Goal: Task Accomplishment & Management: Manage account settings

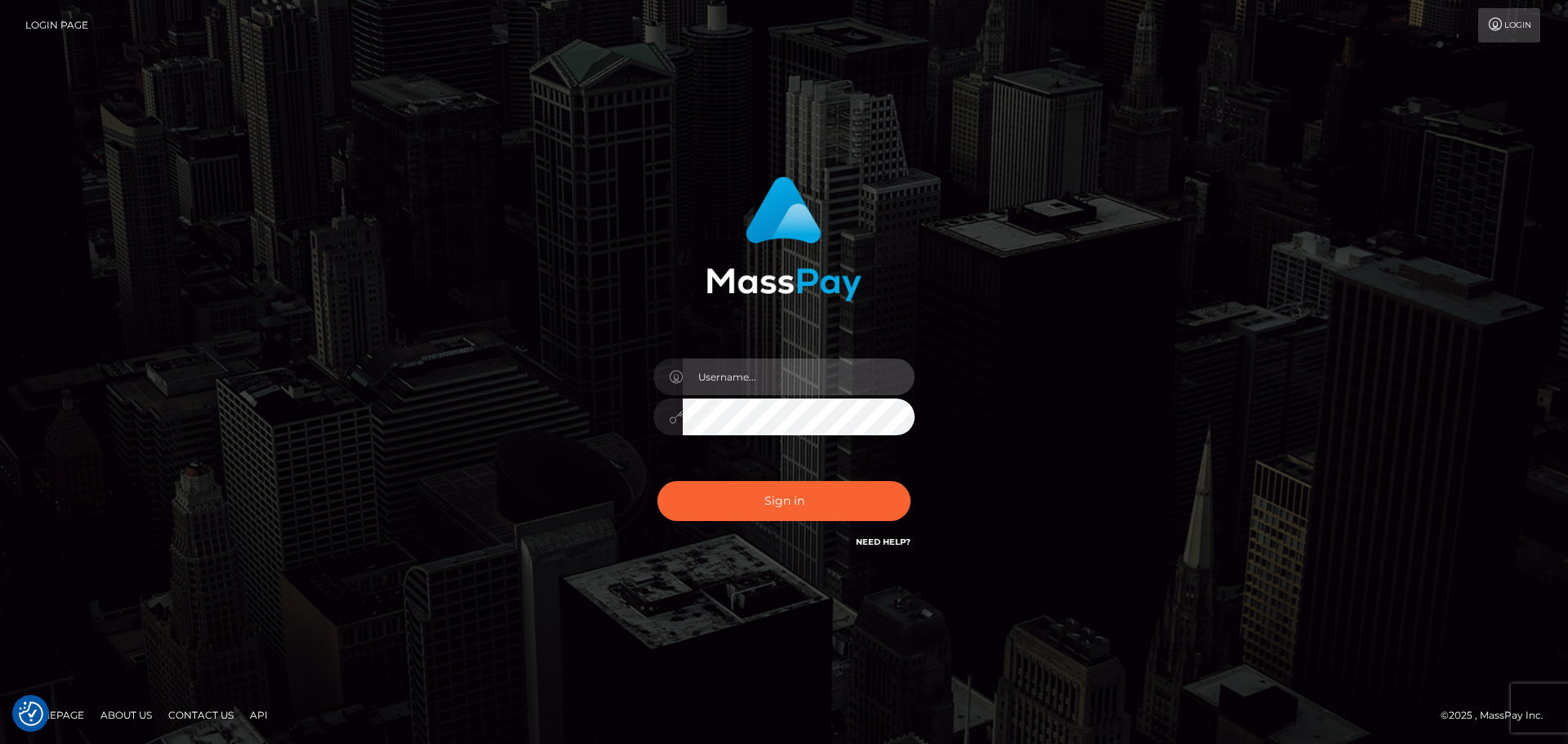
type input "[DOMAIN_NAME]"
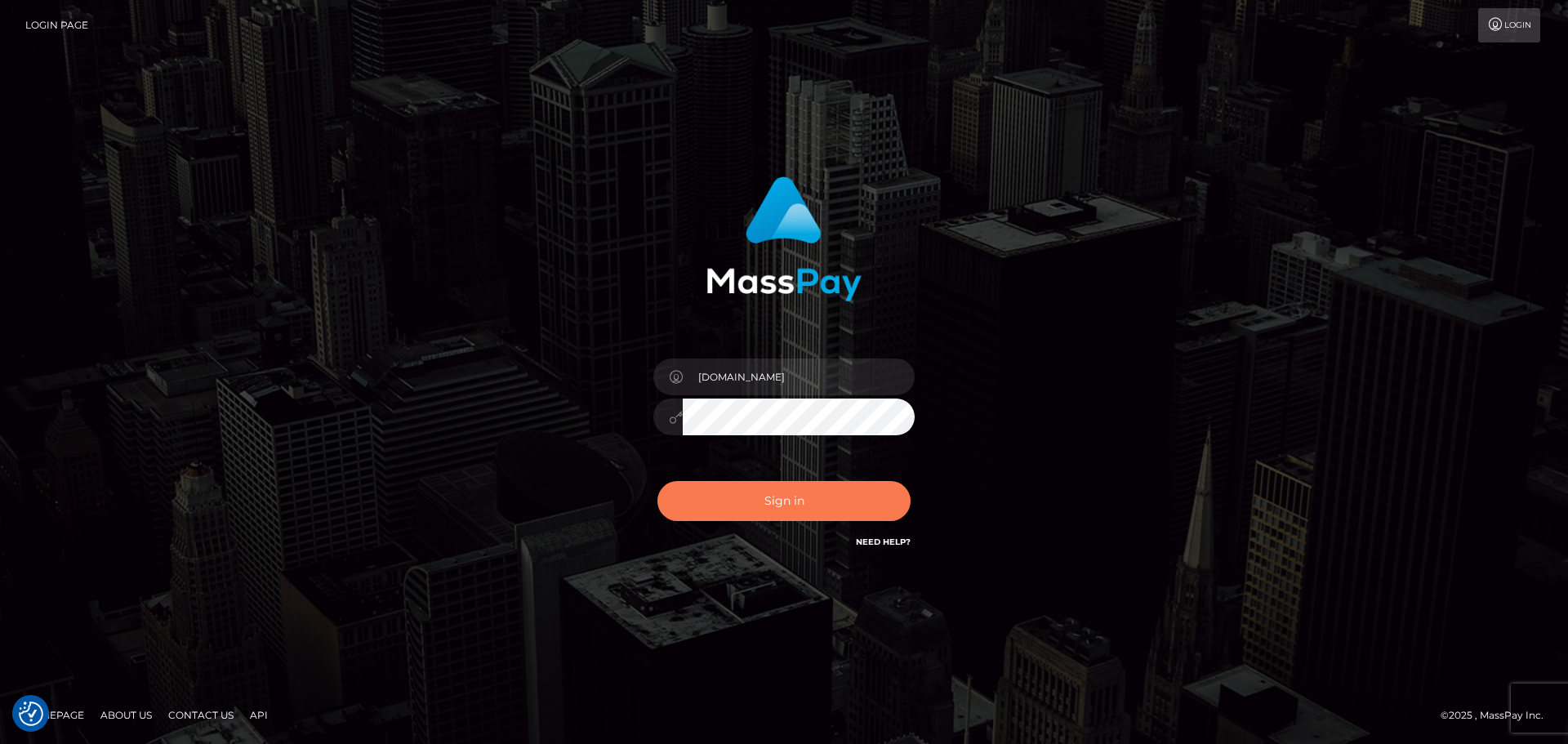
click at [845, 486] on button "Sign in" at bounding box center [784, 501] width 253 height 40
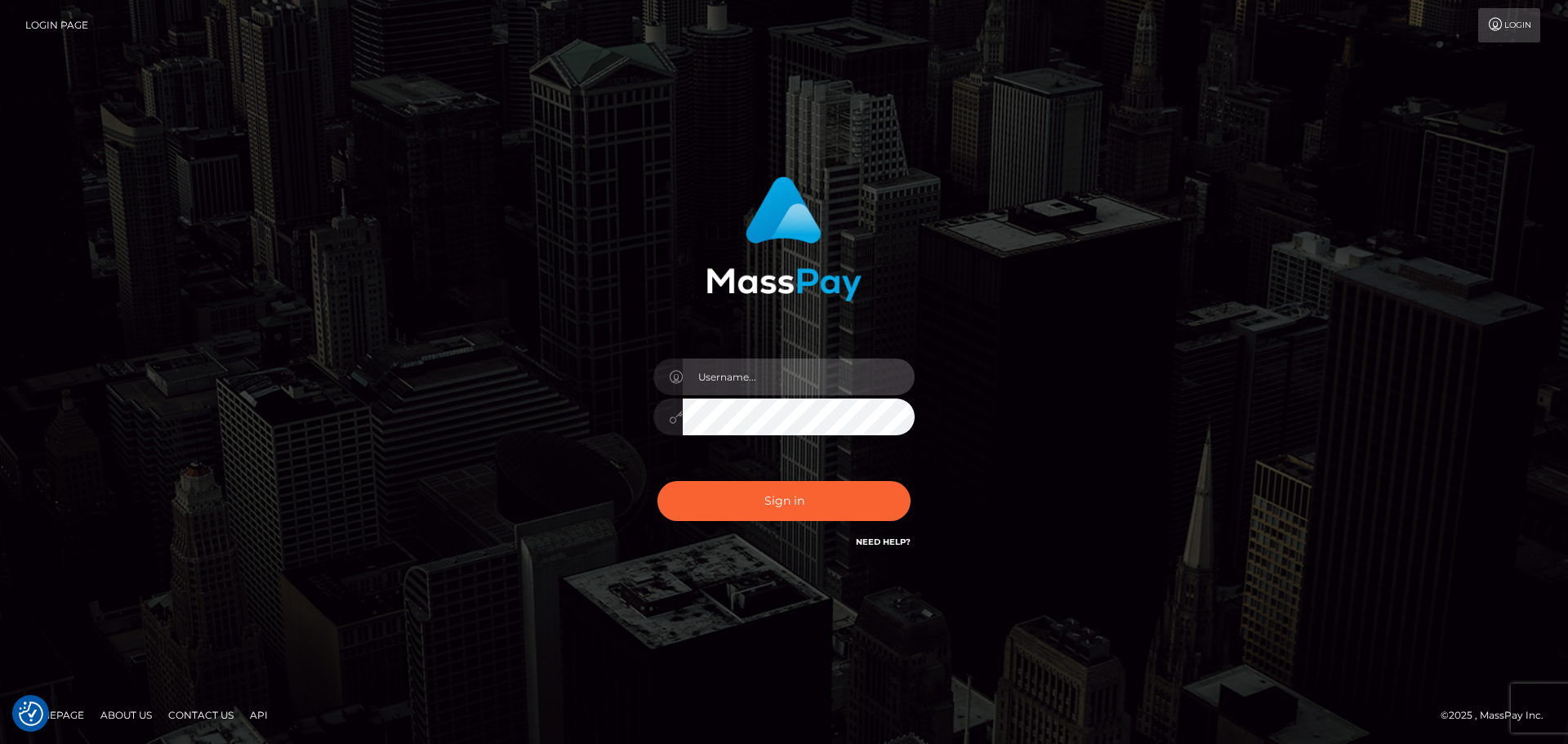
type input "[DOMAIN_NAME]"
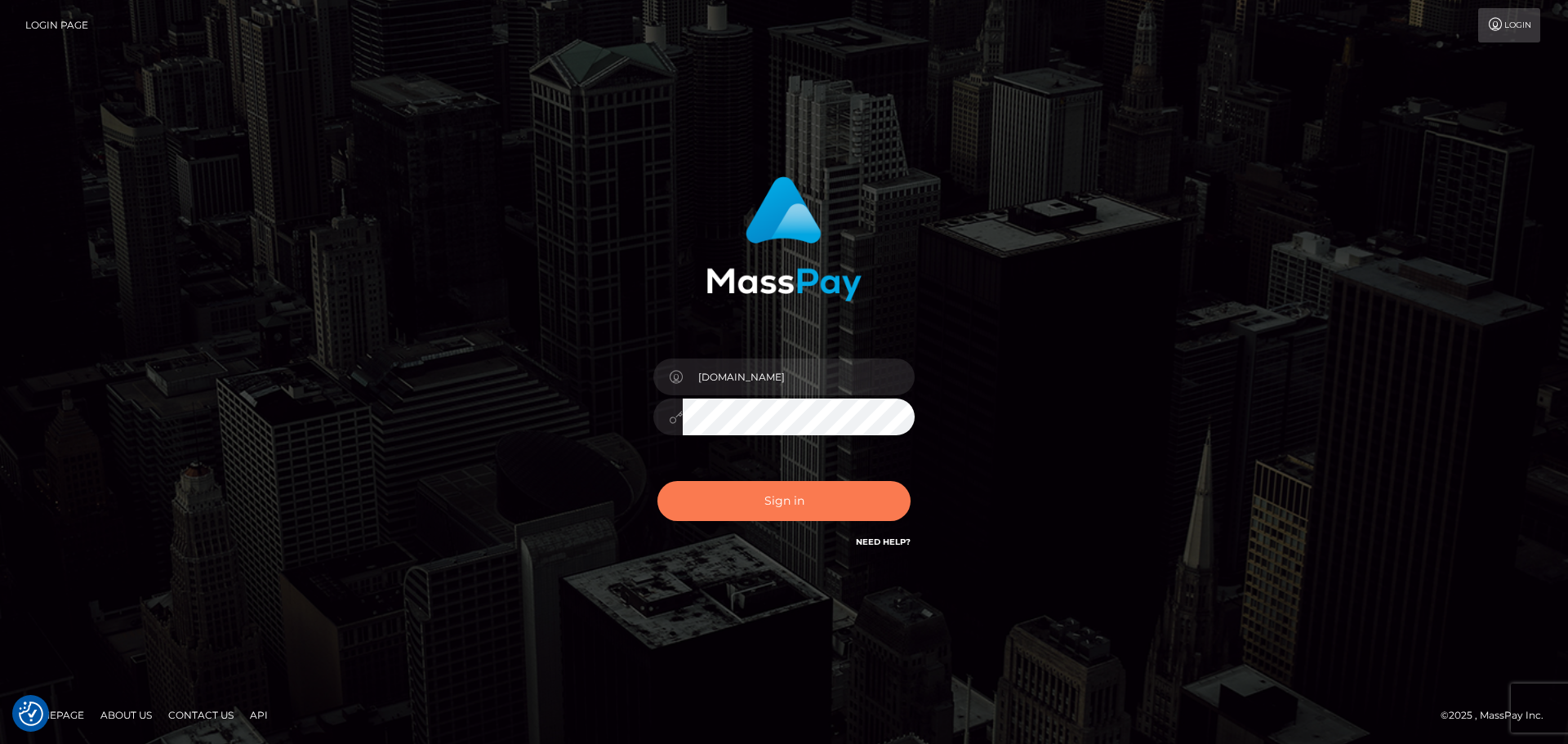
click at [846, 486] on button "Sign in" at bounding box center [784, 501] width 253 height 40
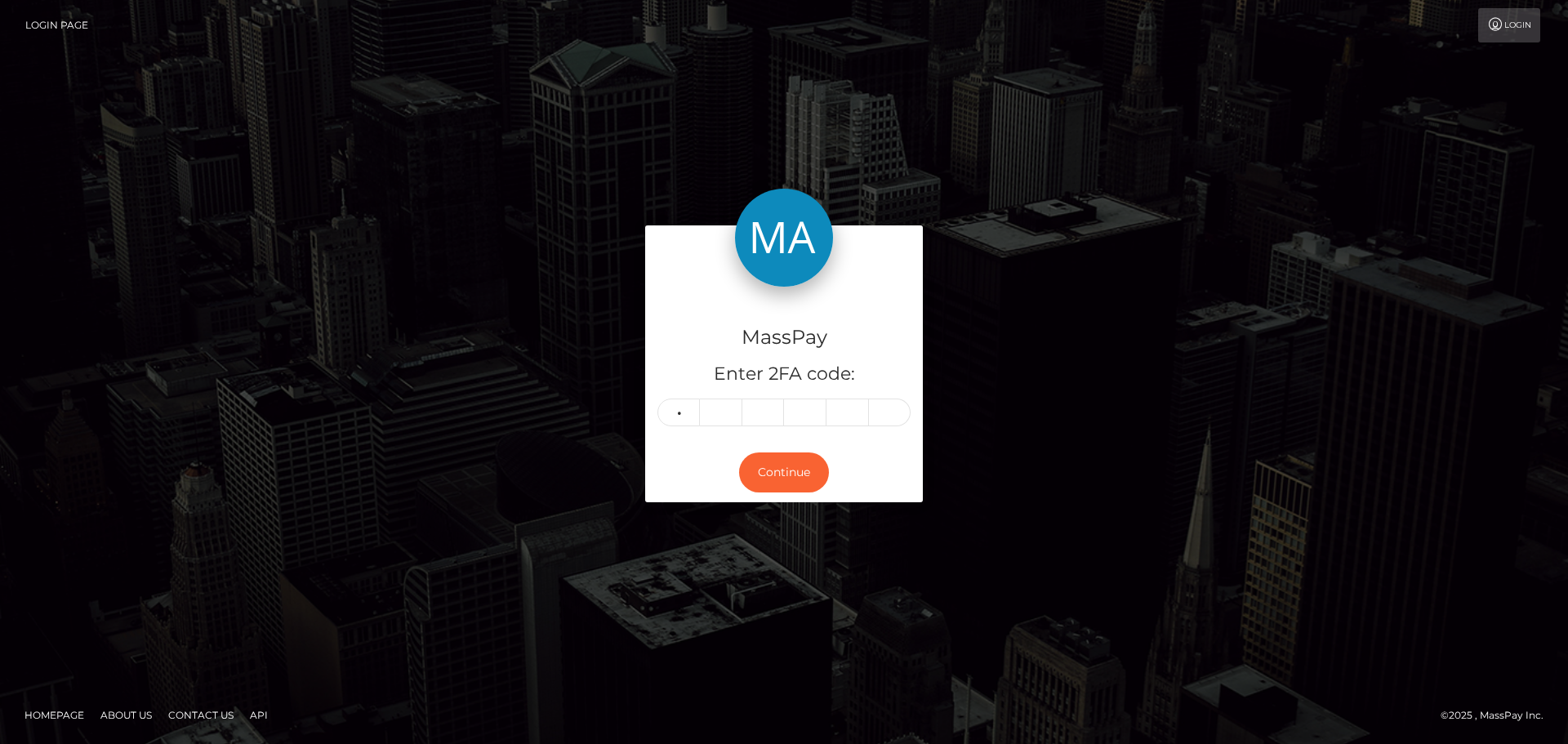
type input "1"
type input "5"
type input "6"
type input "9"
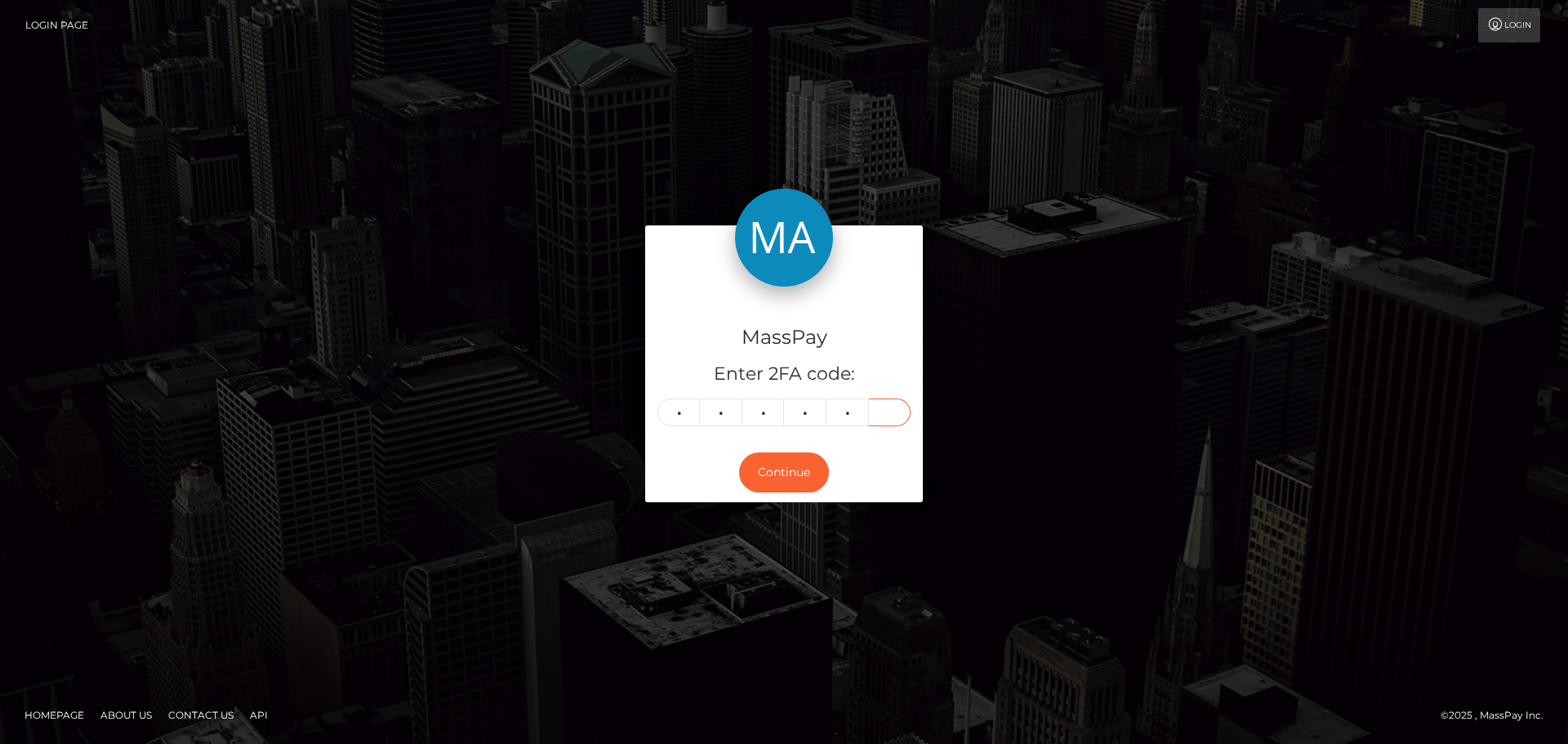
type input "0"
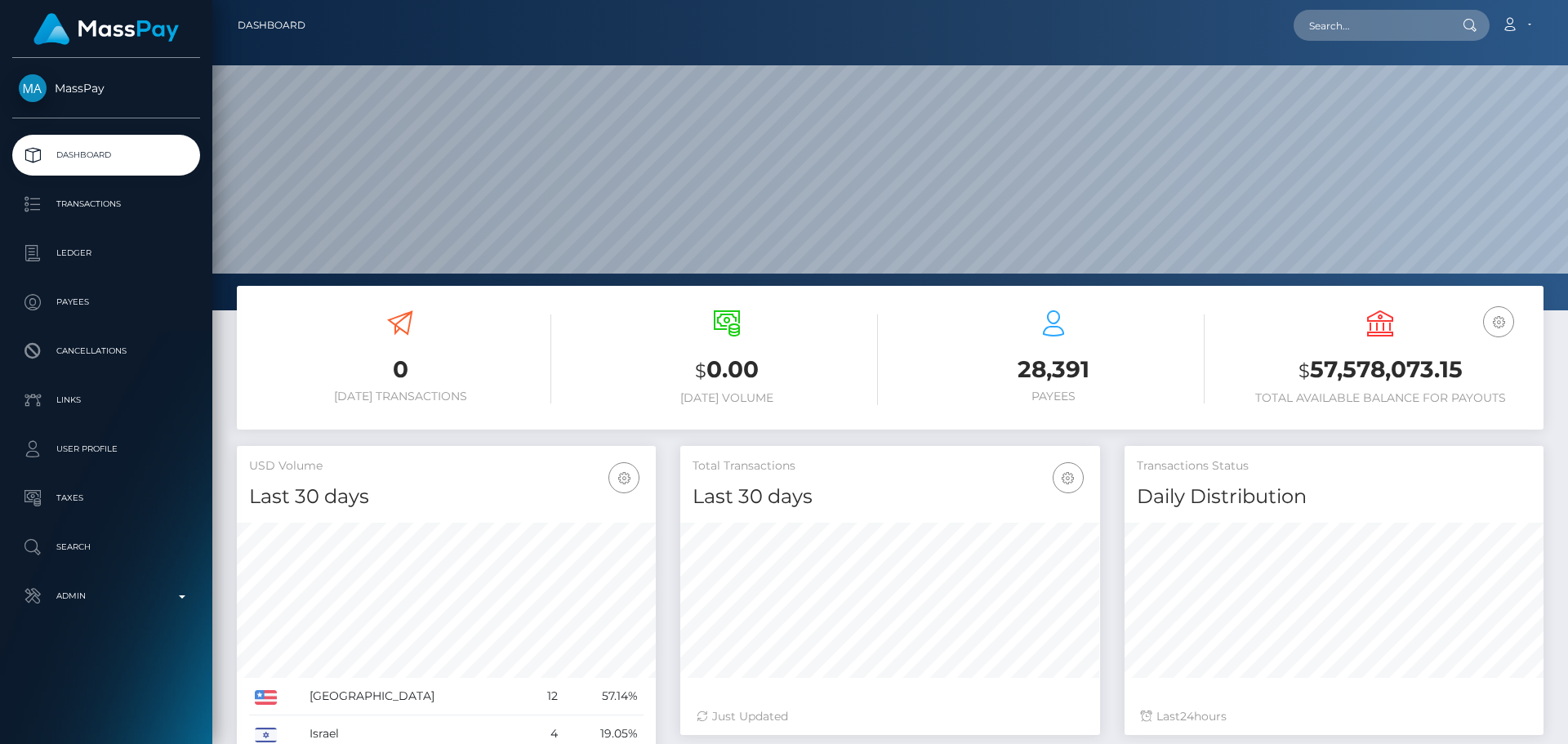
scroll to position [290, 420]
click at [1373, 30] on input "text" at bounding box center [1370, 25] width 154 height 31
paste input "oluchianikwe44@gmail.com"
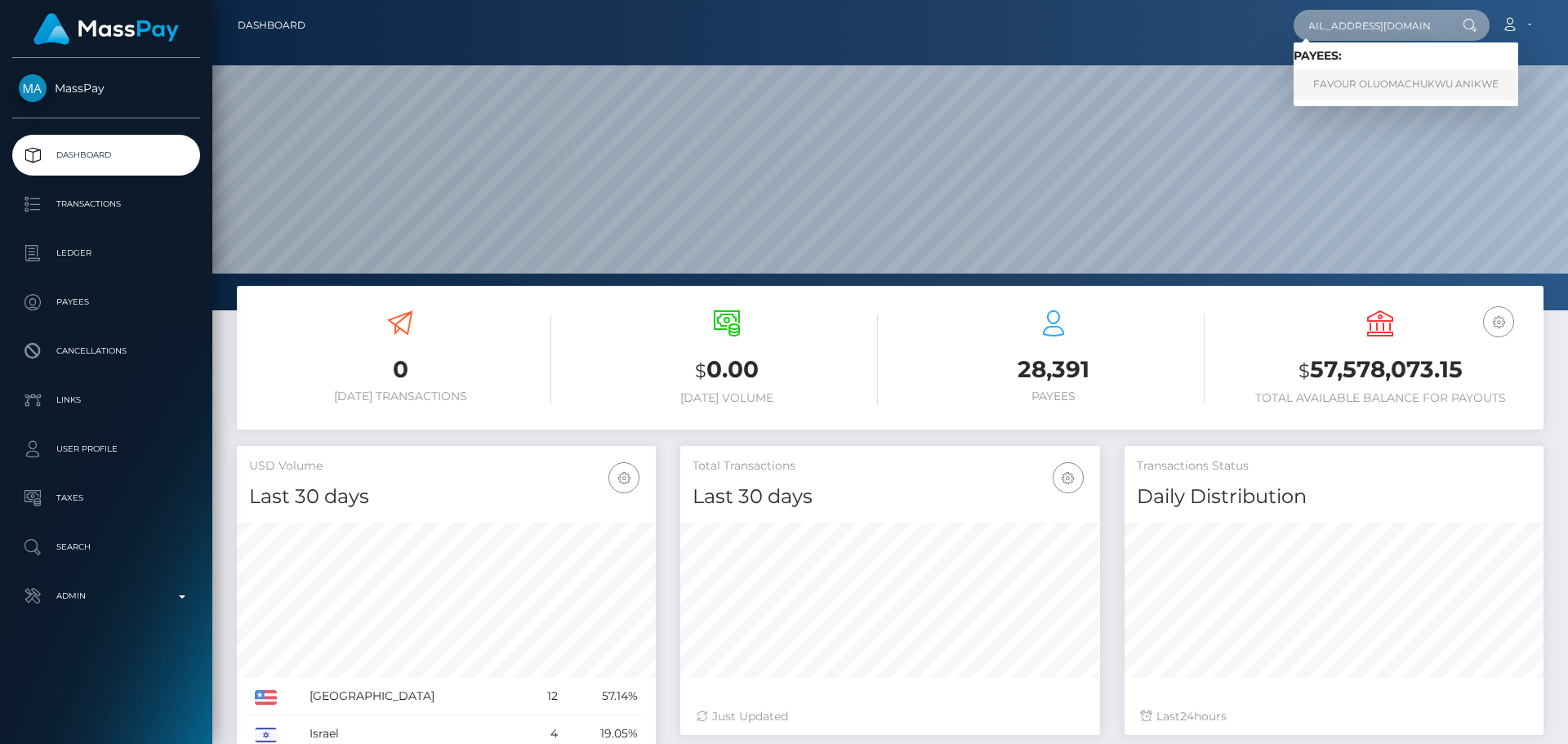
type input "oluchianikwe44@gmail.com"
click at [1369, 87] on link "FAVOUR OLUOMACHUKWU ANIKWE" at bounding box center [1405, 84] width 224 height 30
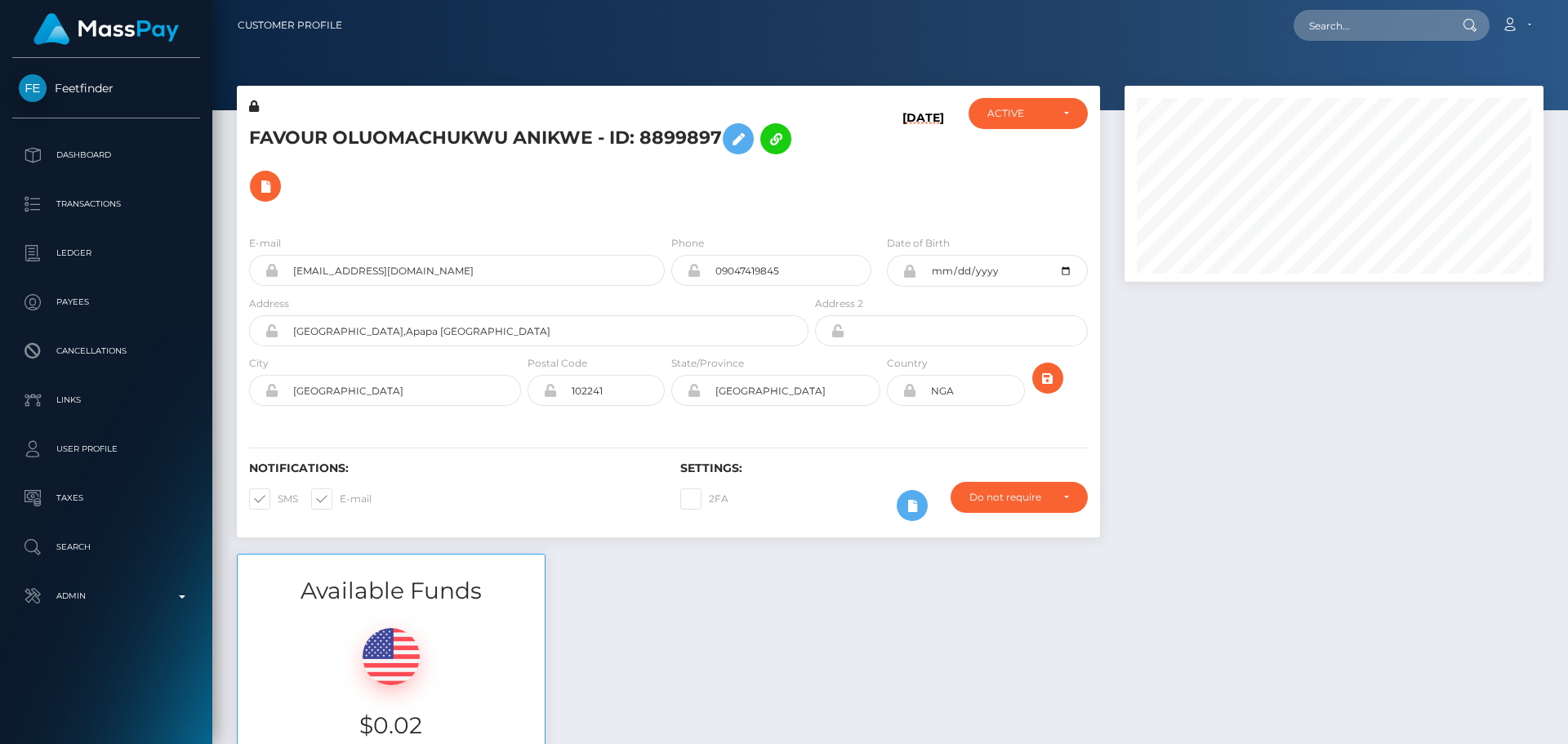
scroll to position [196, 420]
click at [824, 198] on div "[DATE]" at bounding box center [883, 160] width 144 height 124
click at [662, 188] on h5 "FAVOUR OLUOMACHUKWU ANIKWE - ID: 8899897" at bounding box center [525, 163] width 550 height 95
click at [666, 218] on div "FAVOUR OLUOMACHUKWU ANIKWE - ID: 8899897" at bounding box center [524, 160] width 575 height 124
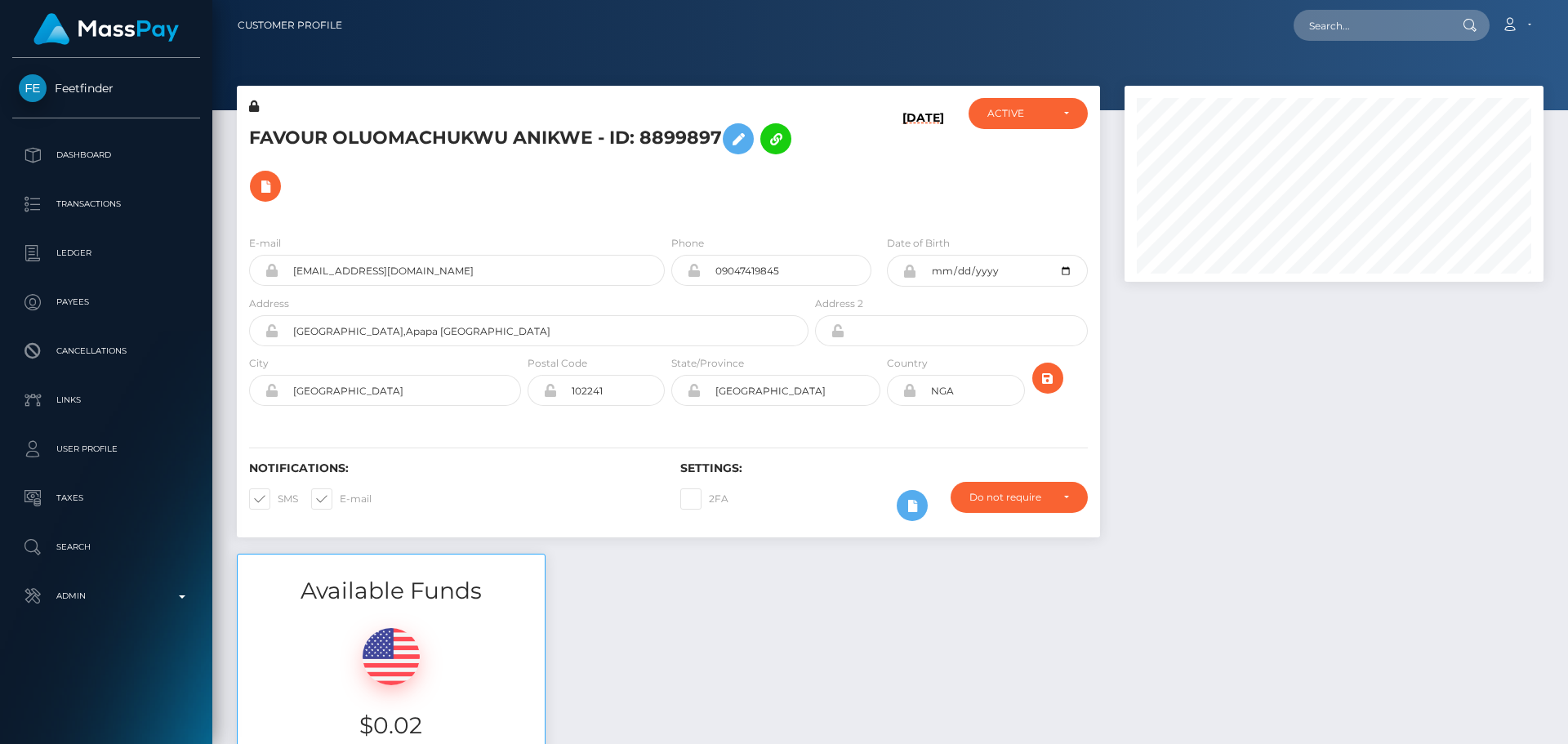
click at [666, 218] on div "FAVOUR OLUOMACHUKWU ANIKWE - ID: 8899897" at bounding box center [524, 160] width 575 height 124
click at [667, 218] on div "FAVOUR OLUOMACHUKWU ANIKWE - ID: 8899897" at bounding box center [524, 160] width 575 height 124
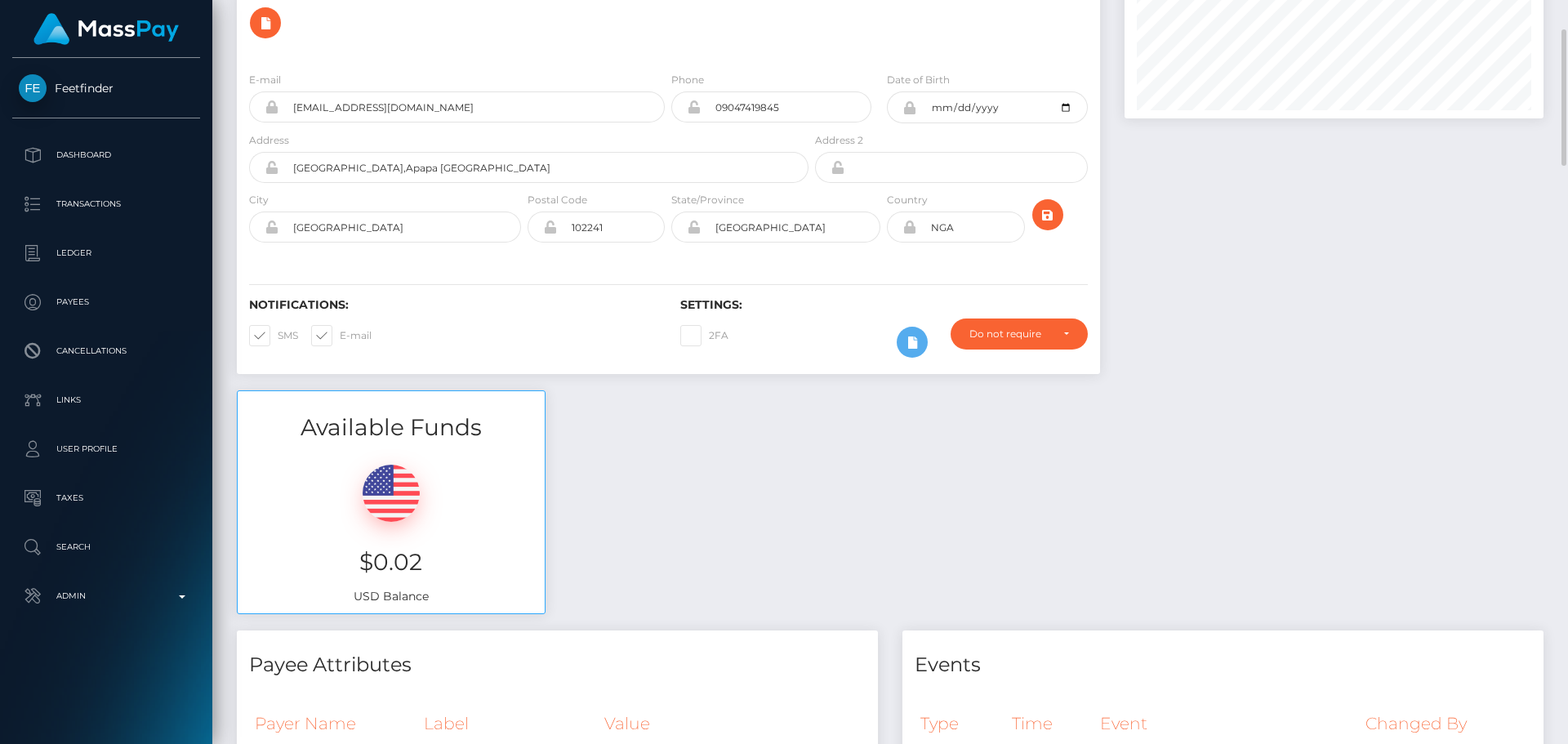
scroll to position [0, 0]
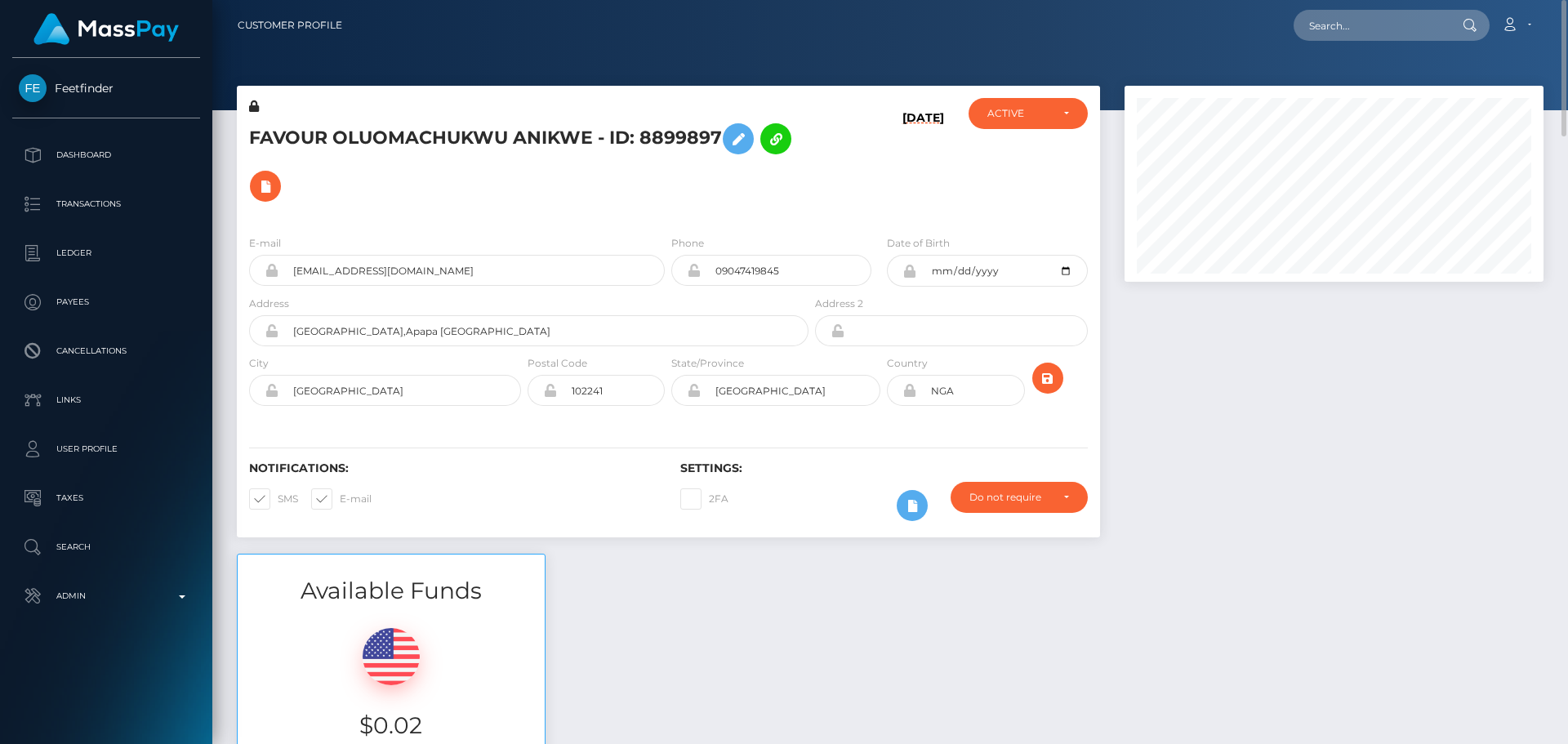
click at [655, 213] on div "FAVOUR OLUOMACHUKWU ANIKWE - ID: 8899897" at bounding box center [524, 160] width 575 height 124
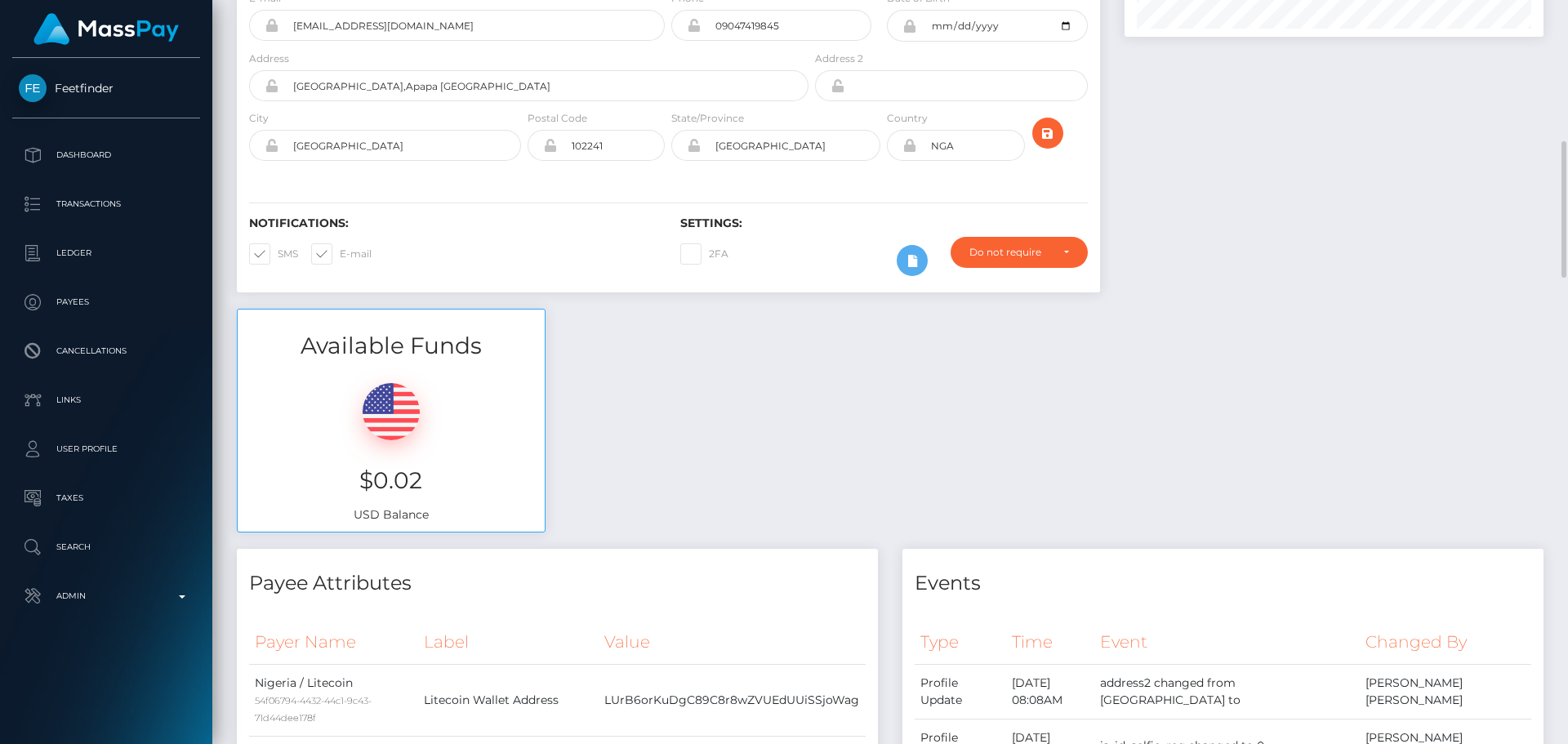
scroll to position [327, 0]
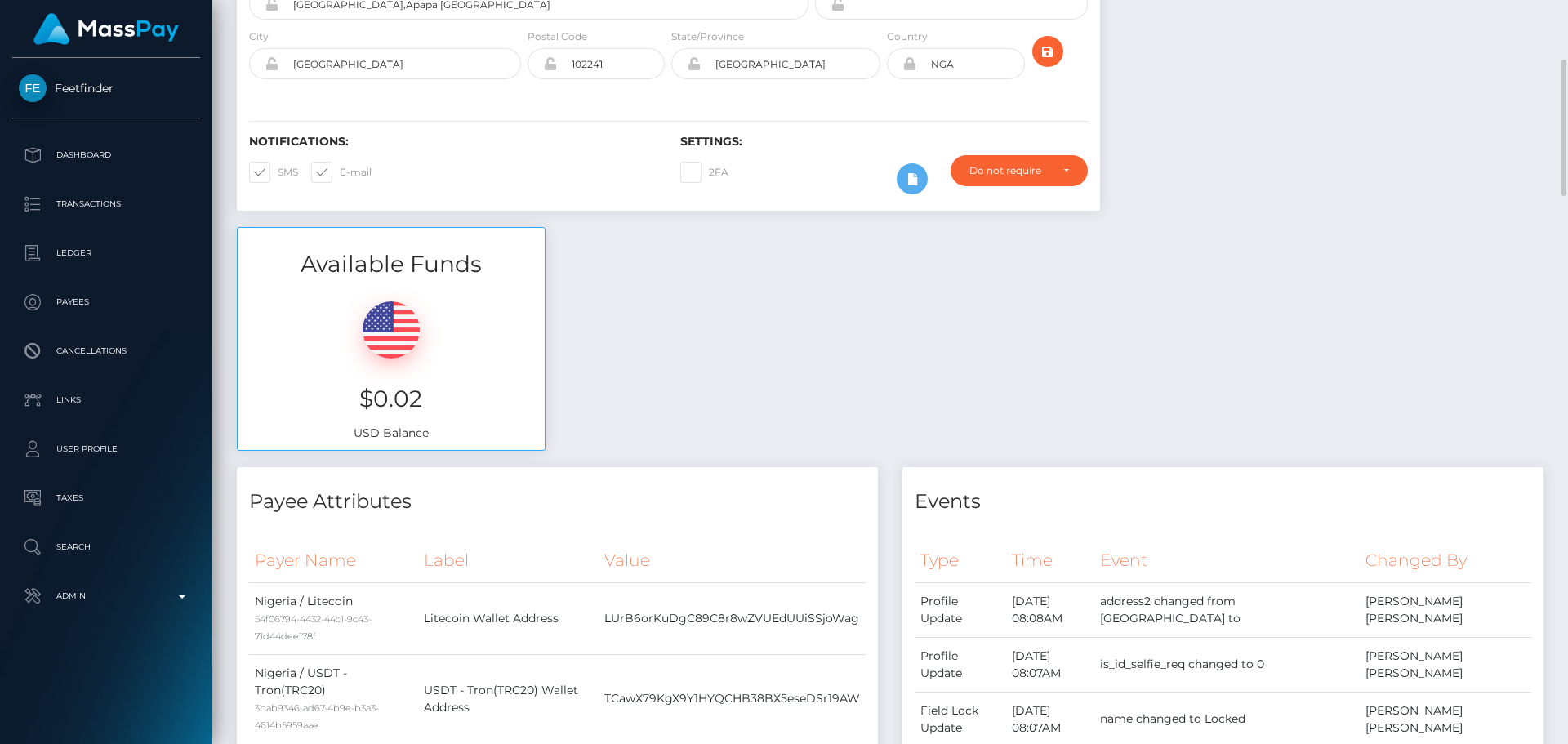
click at [716, 304] on div "Available Funds $0.02 USD Balance" at bounding box center [890, 347] width 1331 height 240
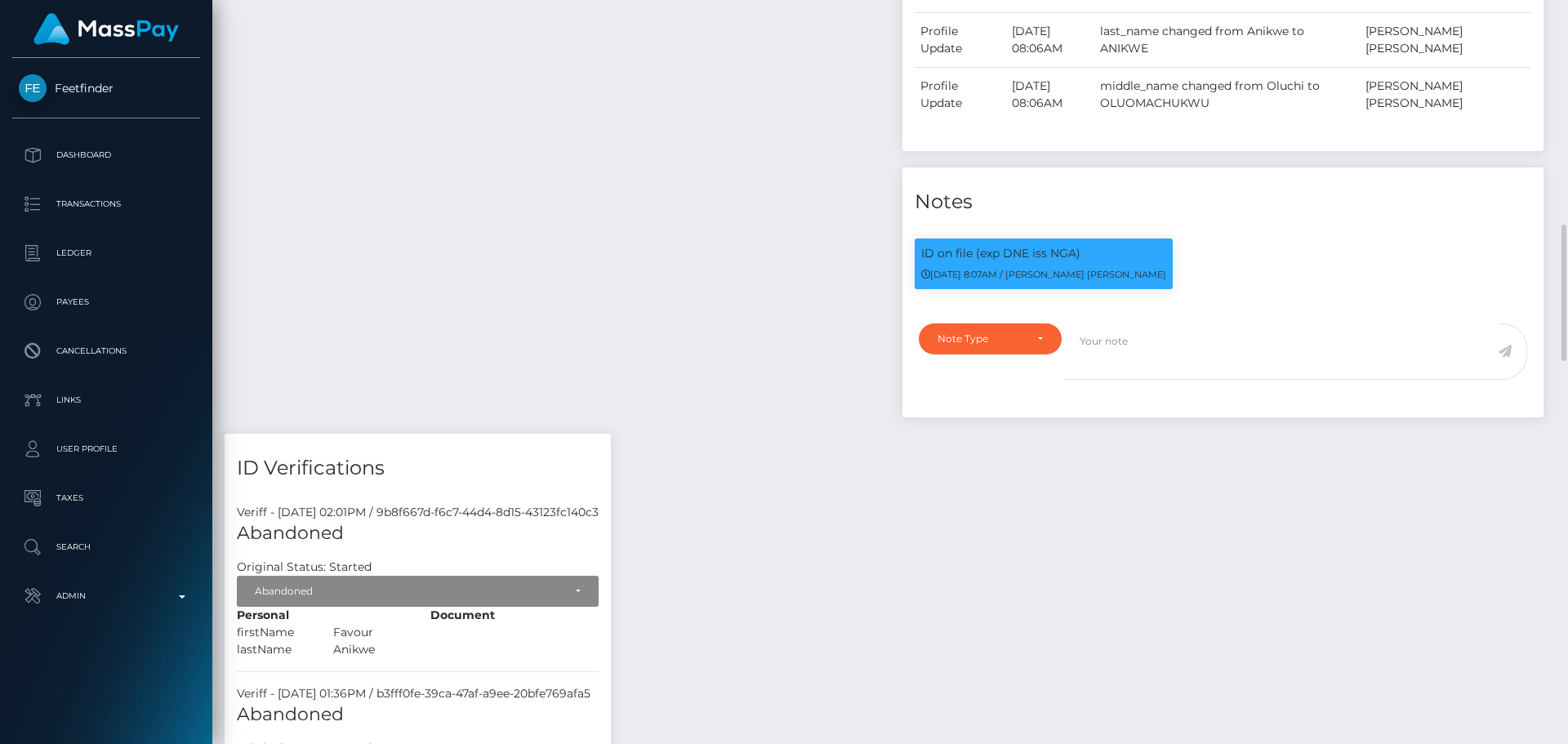
click at [770, 311] on div "Payee Attributes Payer Name Label Value Nigeria / Litecoin 54f06794-4432-44c1-9…" at bounding box center [557, 2] width 666 height 865
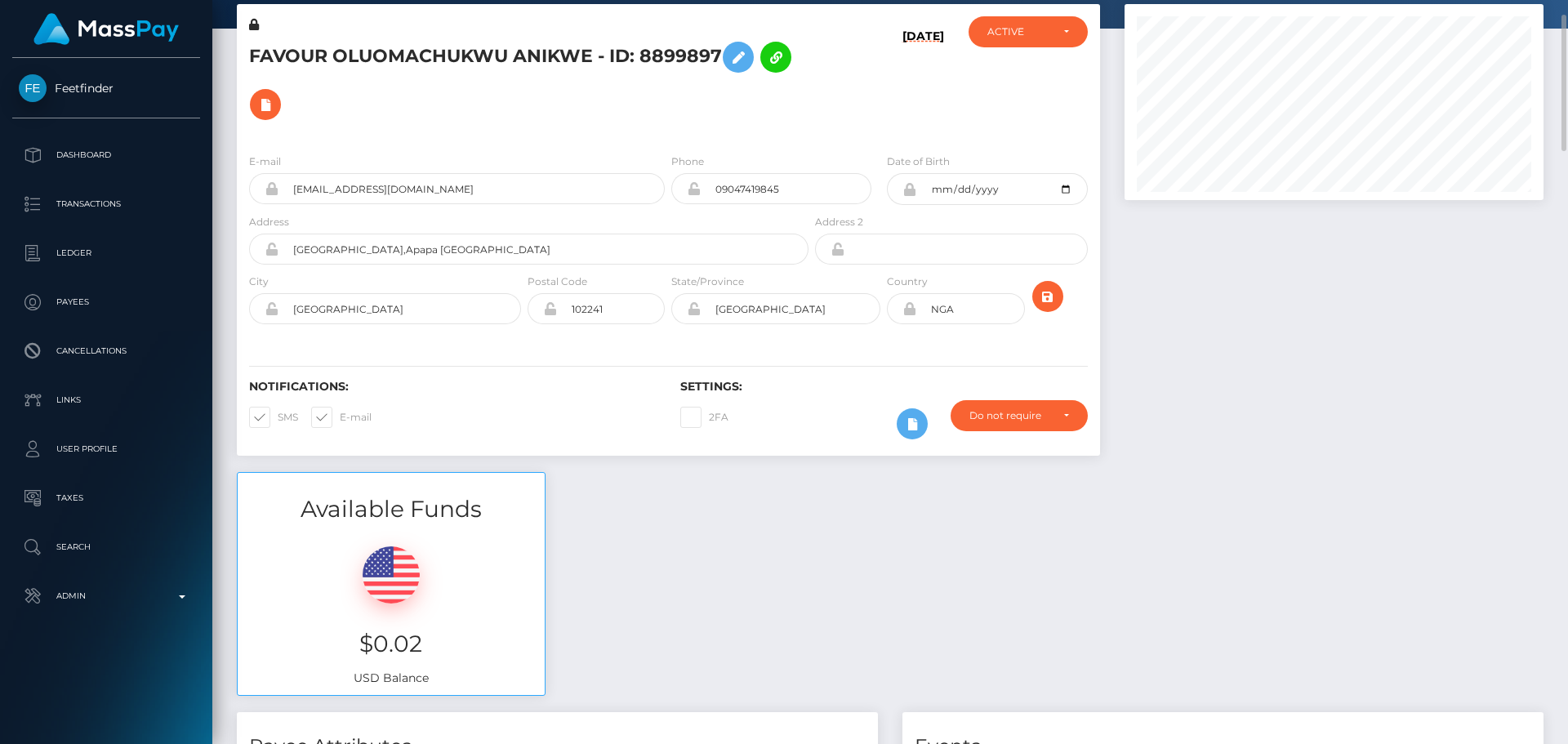
scroll to position [0, 0]
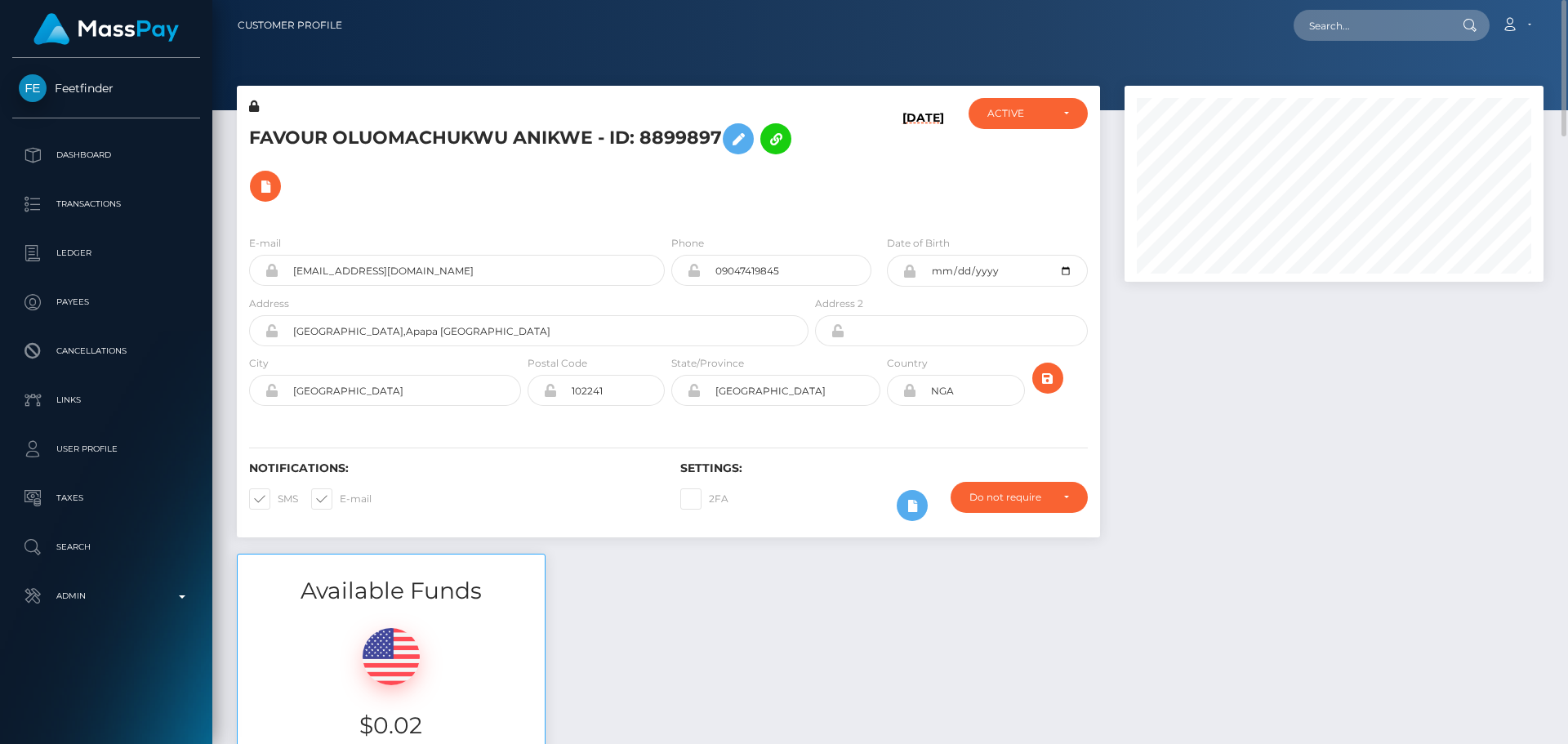
click at [859, 439] on div "Notifications: SMS E-mail Settings: 2FA" at bounding box center [668, 480] width 864 height 115
click at [924, 499] on button at bounding box center [913, 506] width 31 height 31
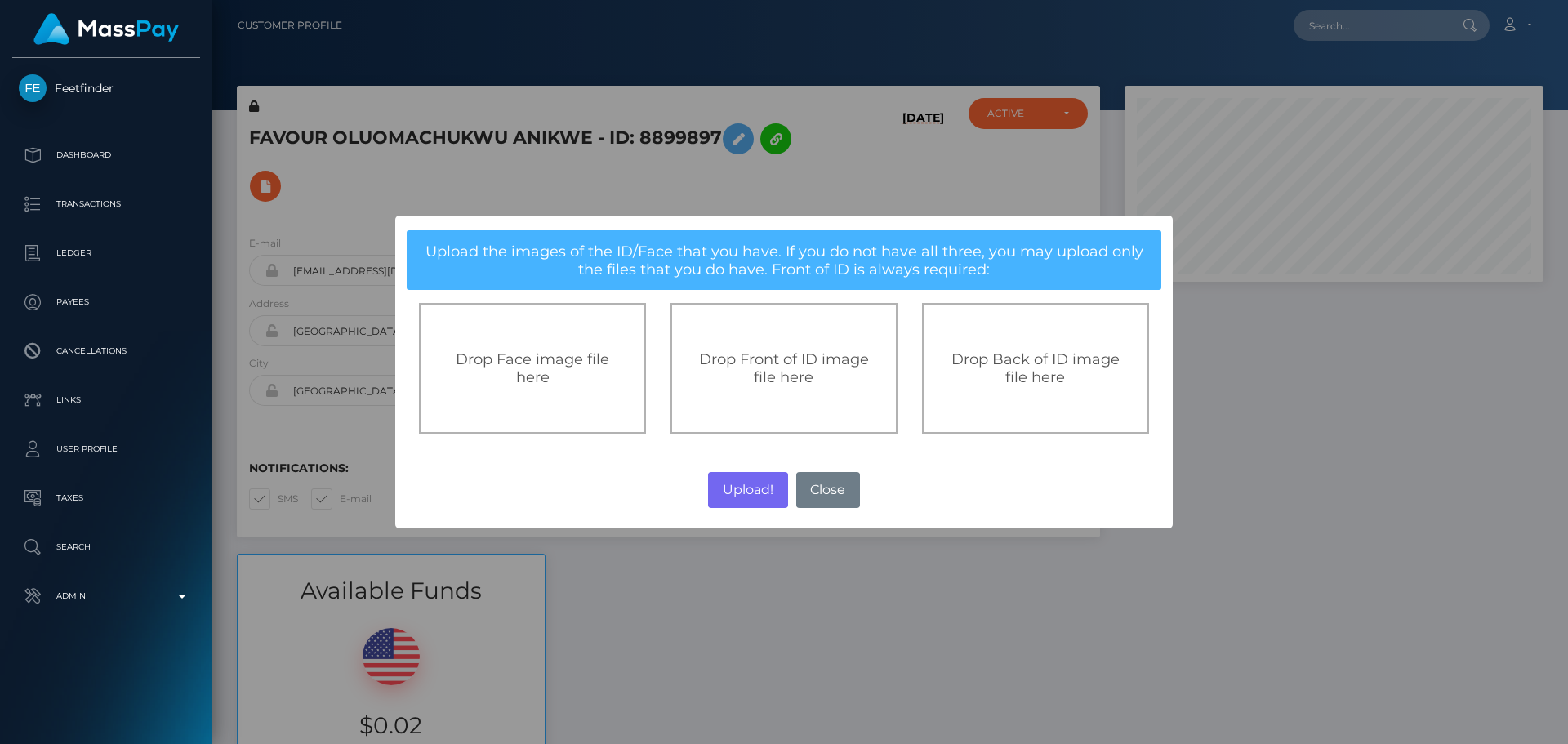
click at [719, 366] on span "Drop Front of ID image file here" at bounding box center [784, 368] width 170 height 36
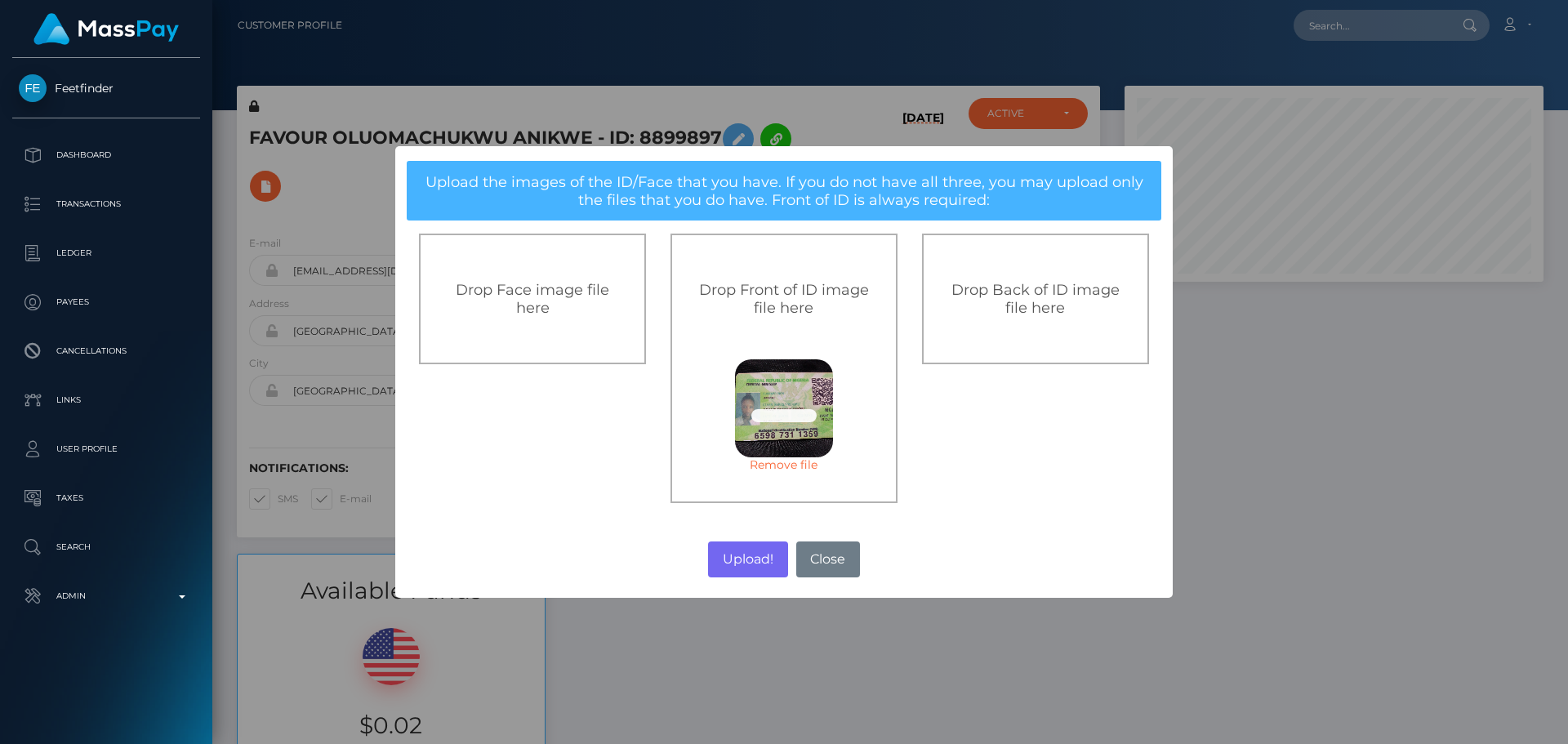
click at [1024, 310] on span "Drop Back of ID image file here" at bounding box center [1036, 299] width 169 height 36
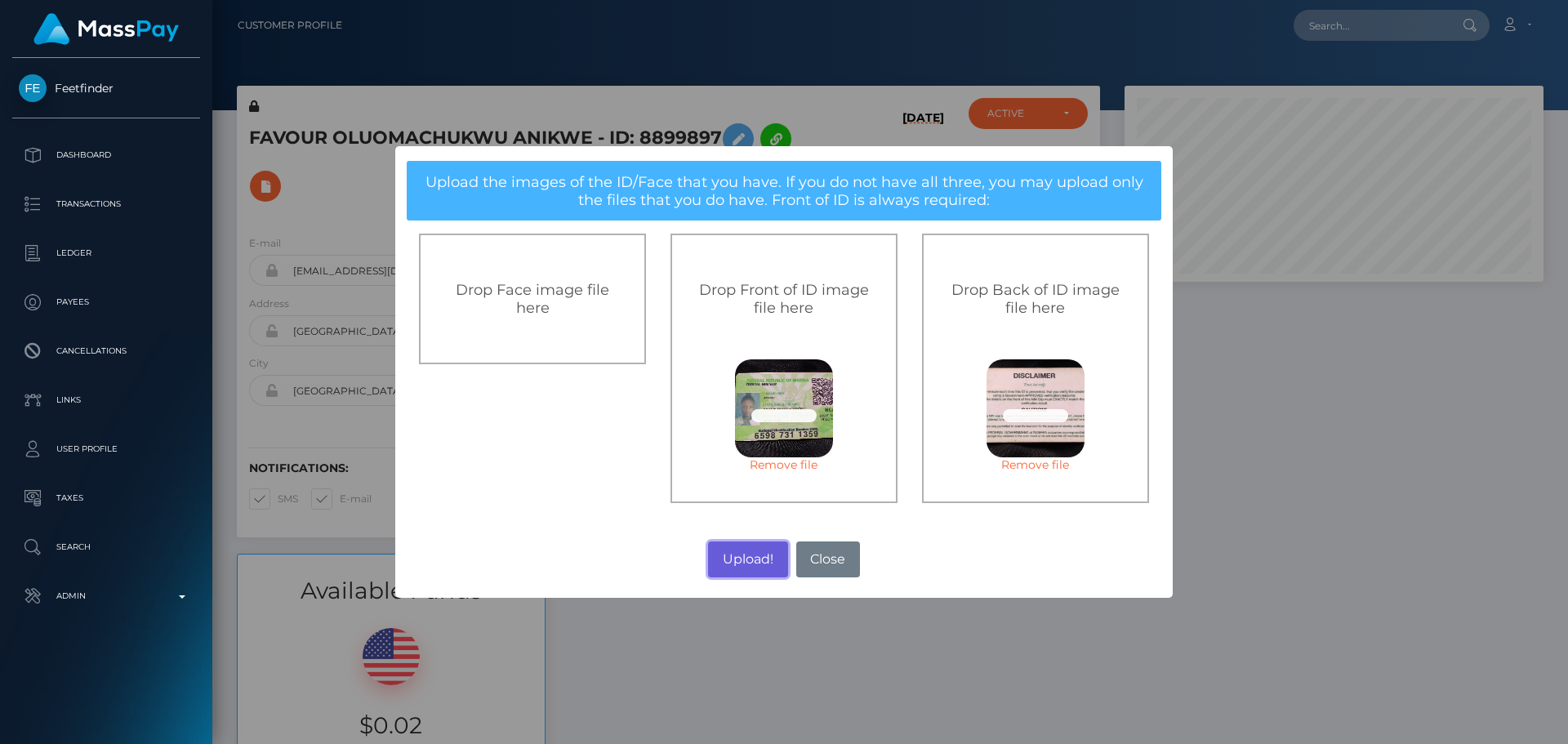
click at [749, 559] on button "Upload!" at bounding box center [747, 560] width 79 height 36
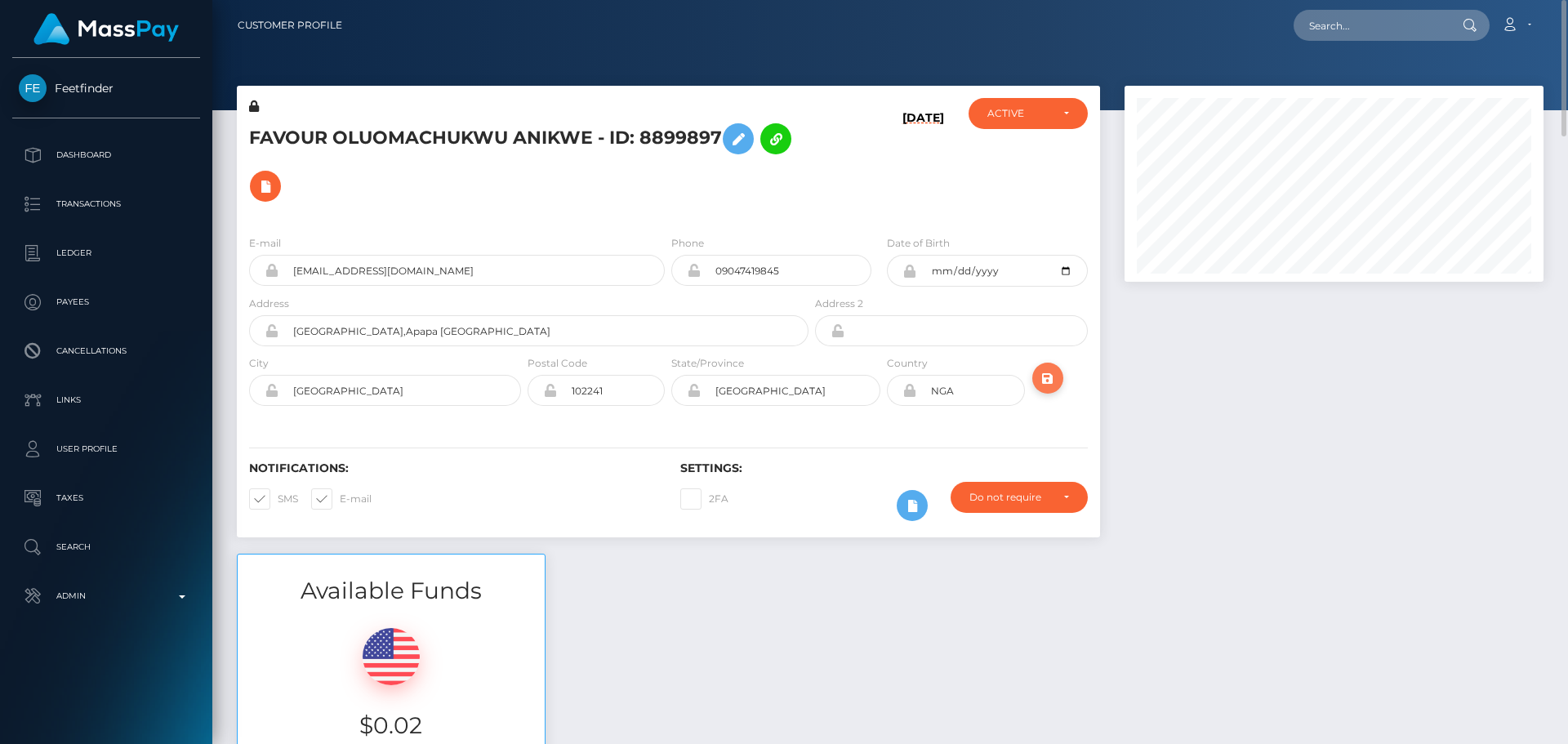
click at [1050, 382] on icon "submit" at bounding box center [1048, 378] width 20 height 21
click at [834, 206] on div "[DATE]" at bounding box center [883, 160] width 144 height 124
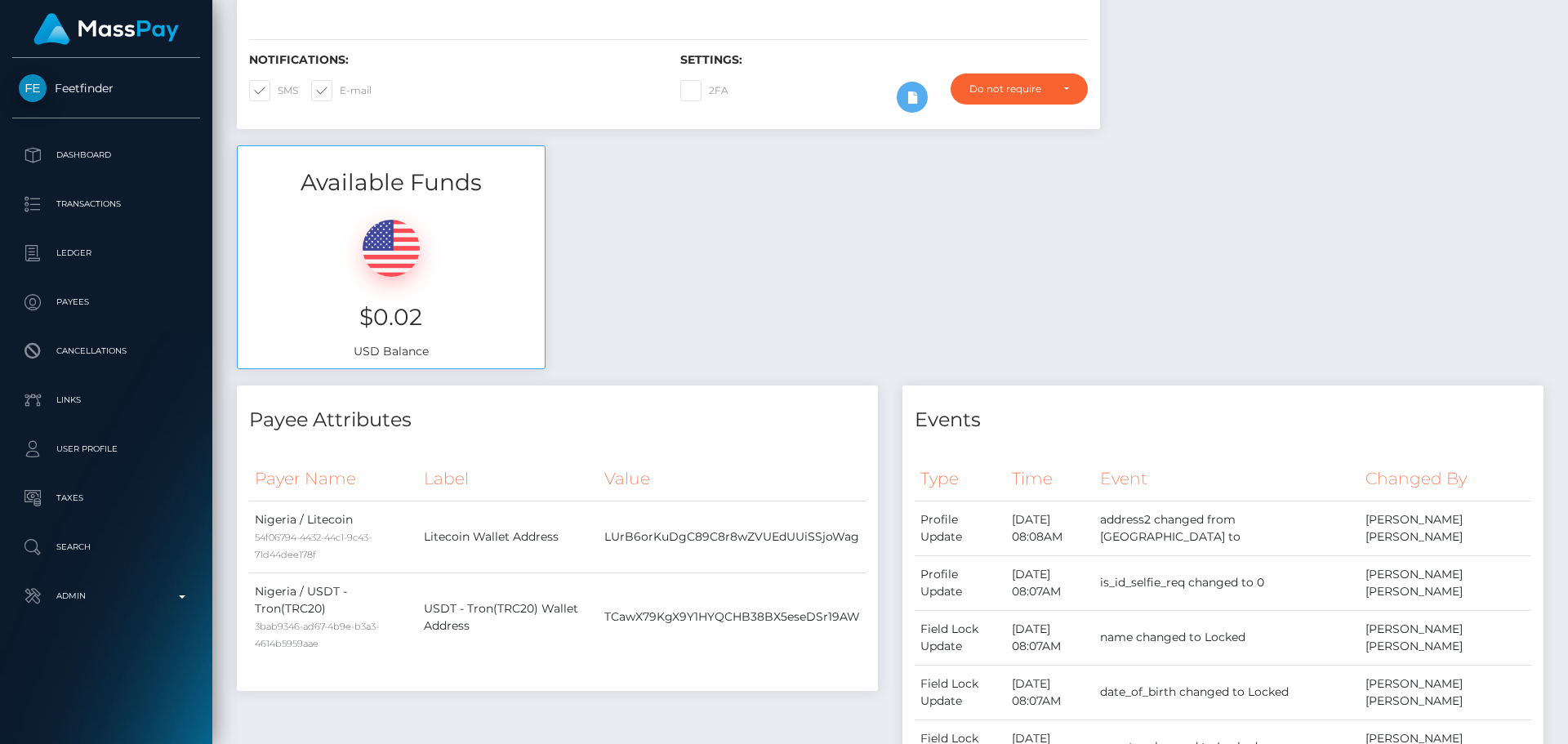
scroll to position [0, 0]
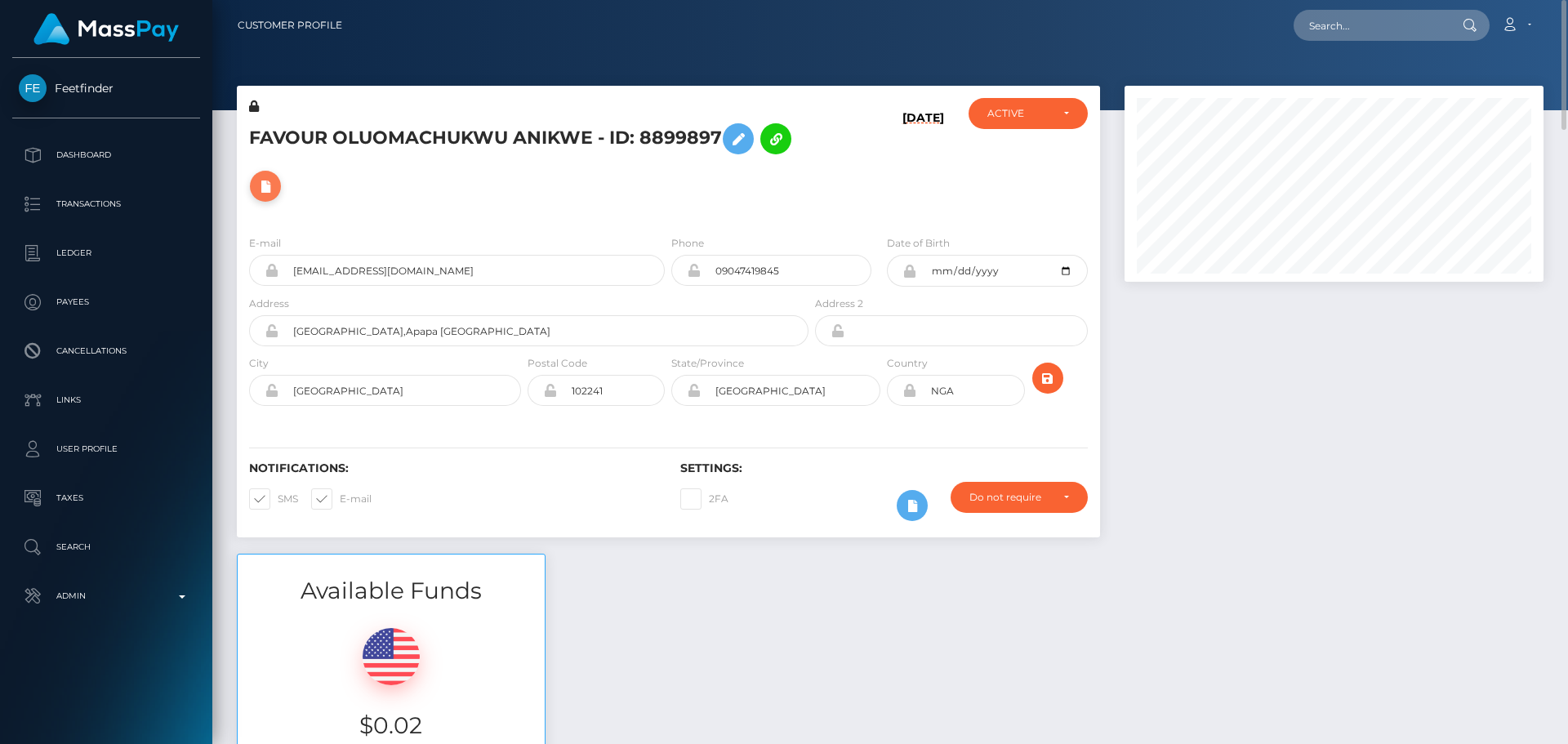
click at [263, 192] on icon at bounding box center [265, 187] width 20 height 21
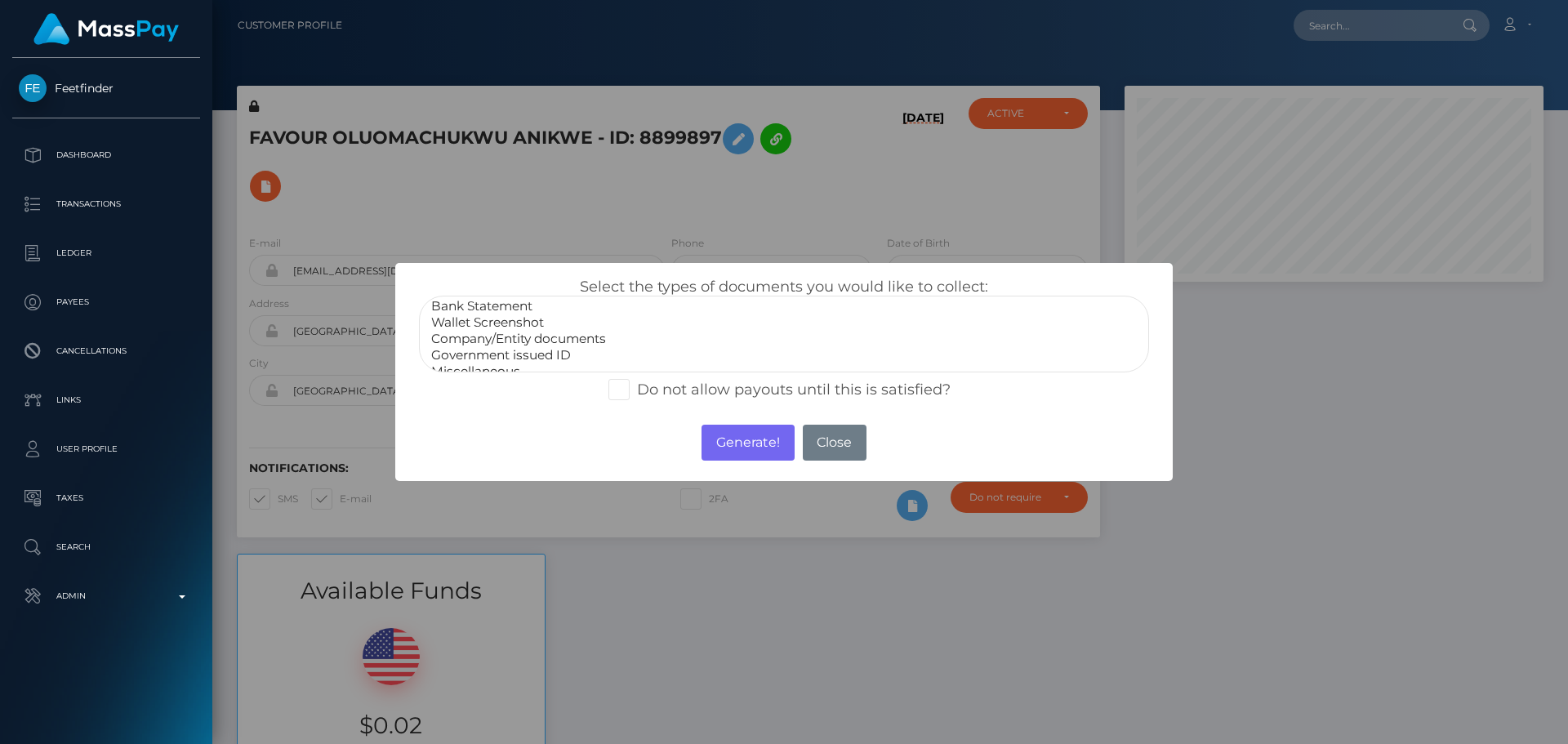
scroll to position [33, 0]
click at [495, 356] on option "Miscellaneous" at bounding box center [784, 358] width 709 height 16
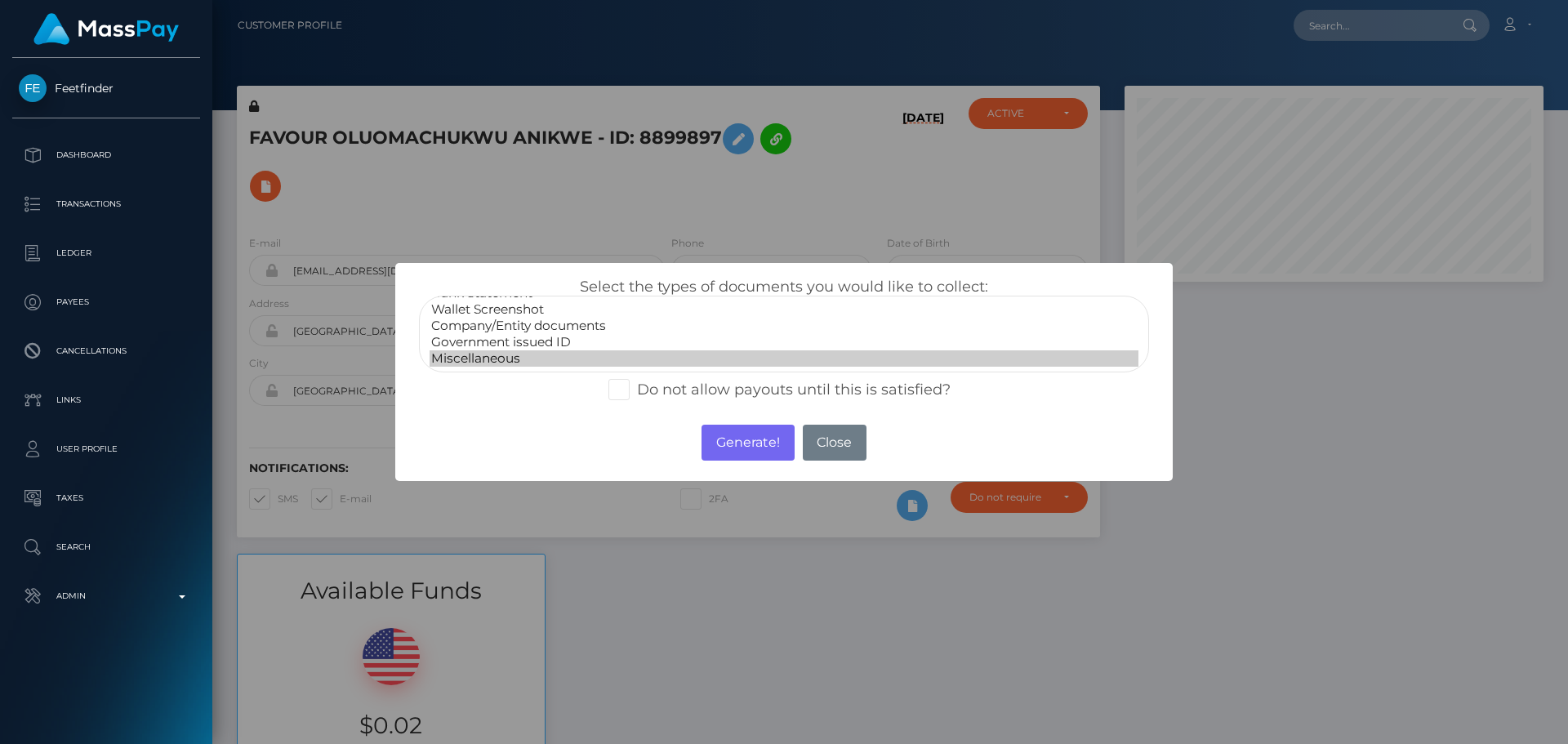
select select "Government issued ID"
click at [546, 345] on option "Government issued ID" at bounding box center [784, 341] width 709 height 16
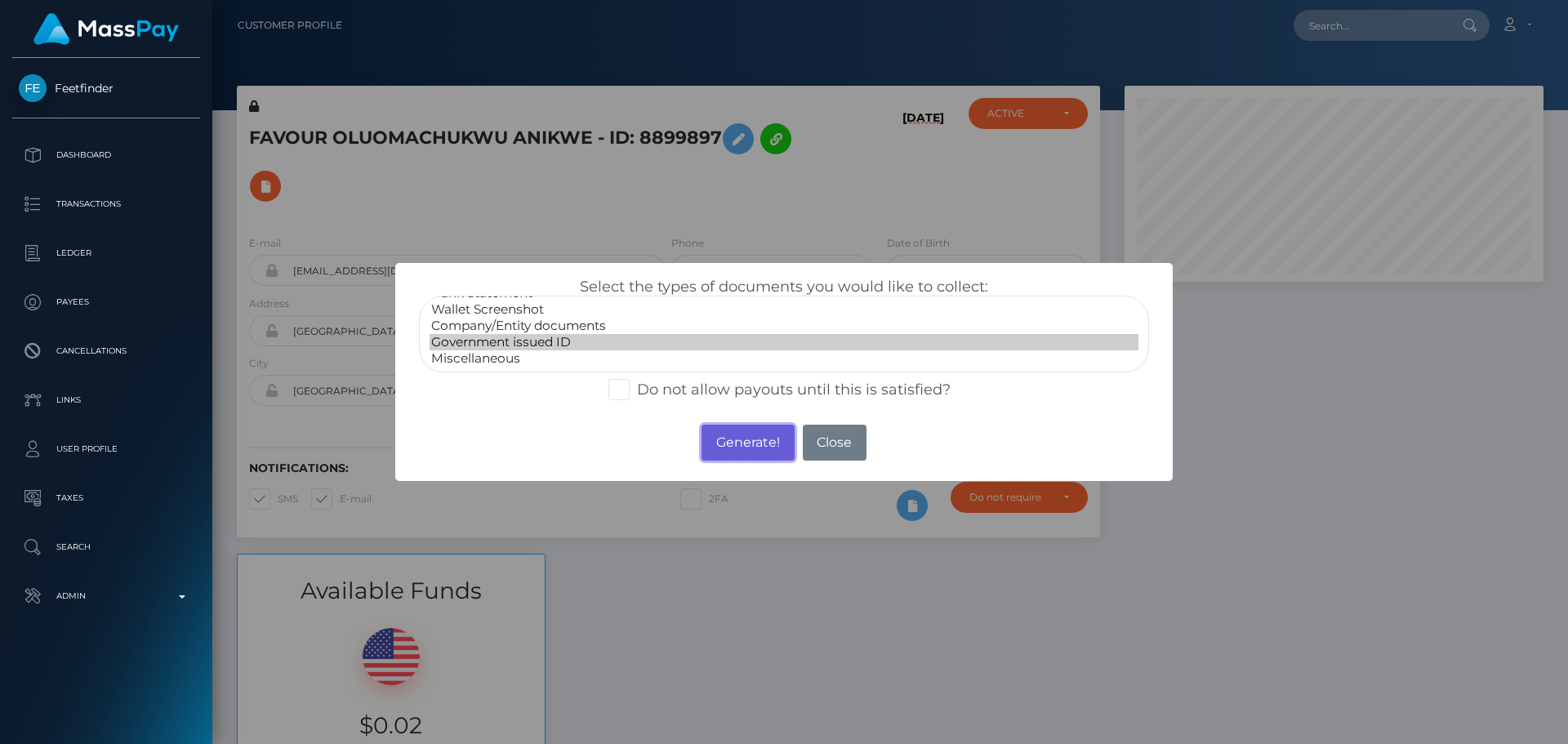
click at [750, 436] on button "Generate!" at bounding box center [747, 443] width 92 height 36
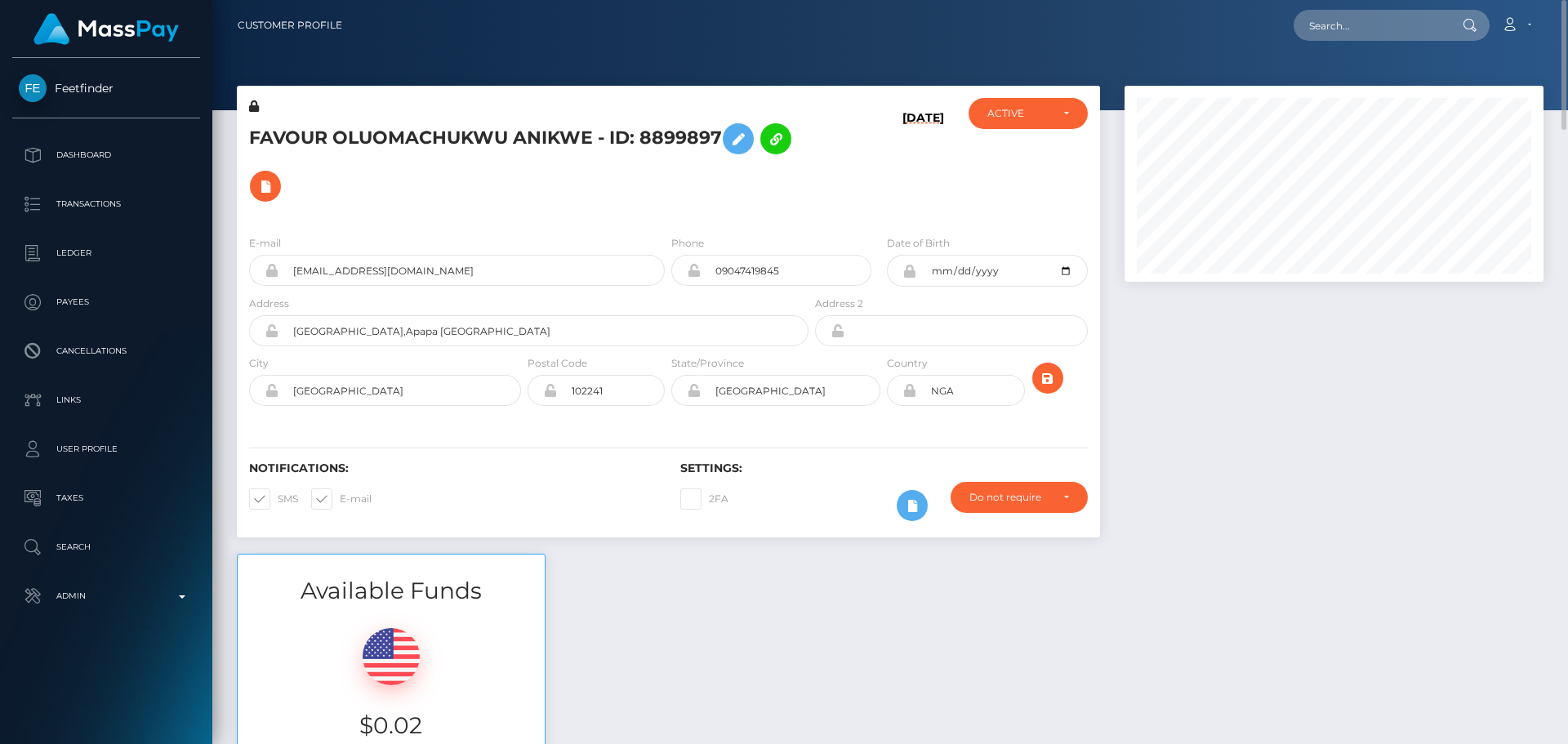
click at [828, 185] on div "[DATE]" at bounding box center [883, 160] width 144 height 124
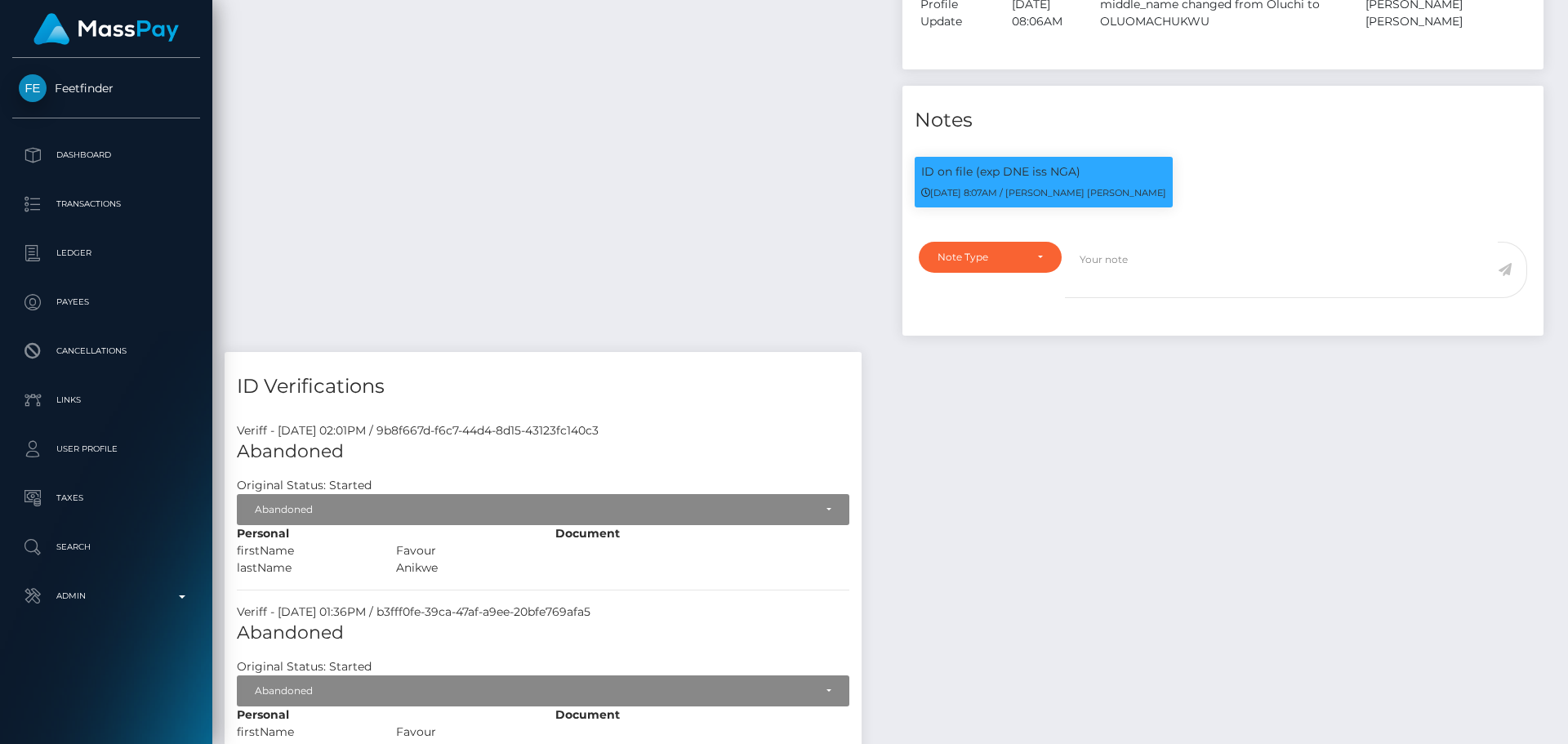
scroll to position [196, 420]
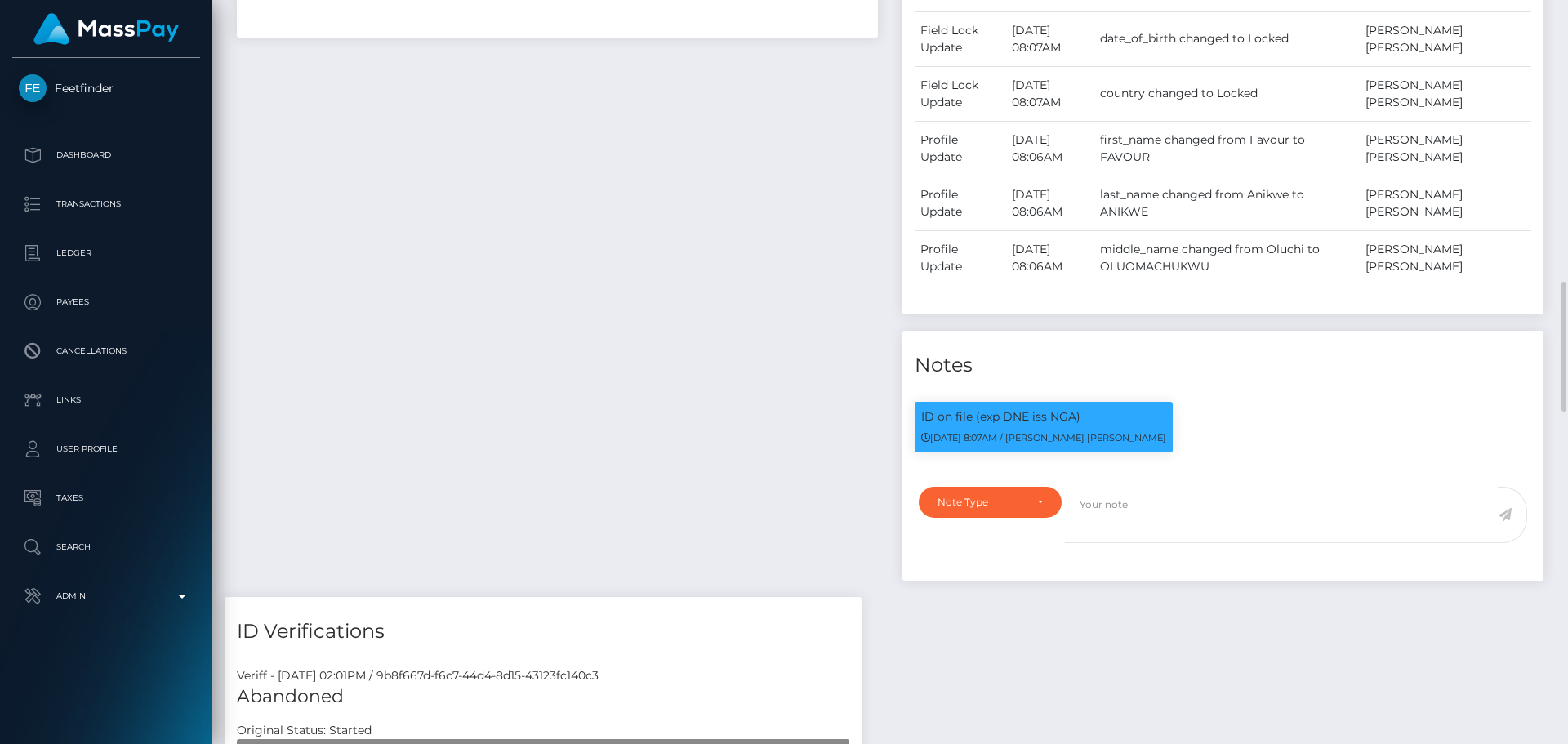
scroll to position [1143, 0]
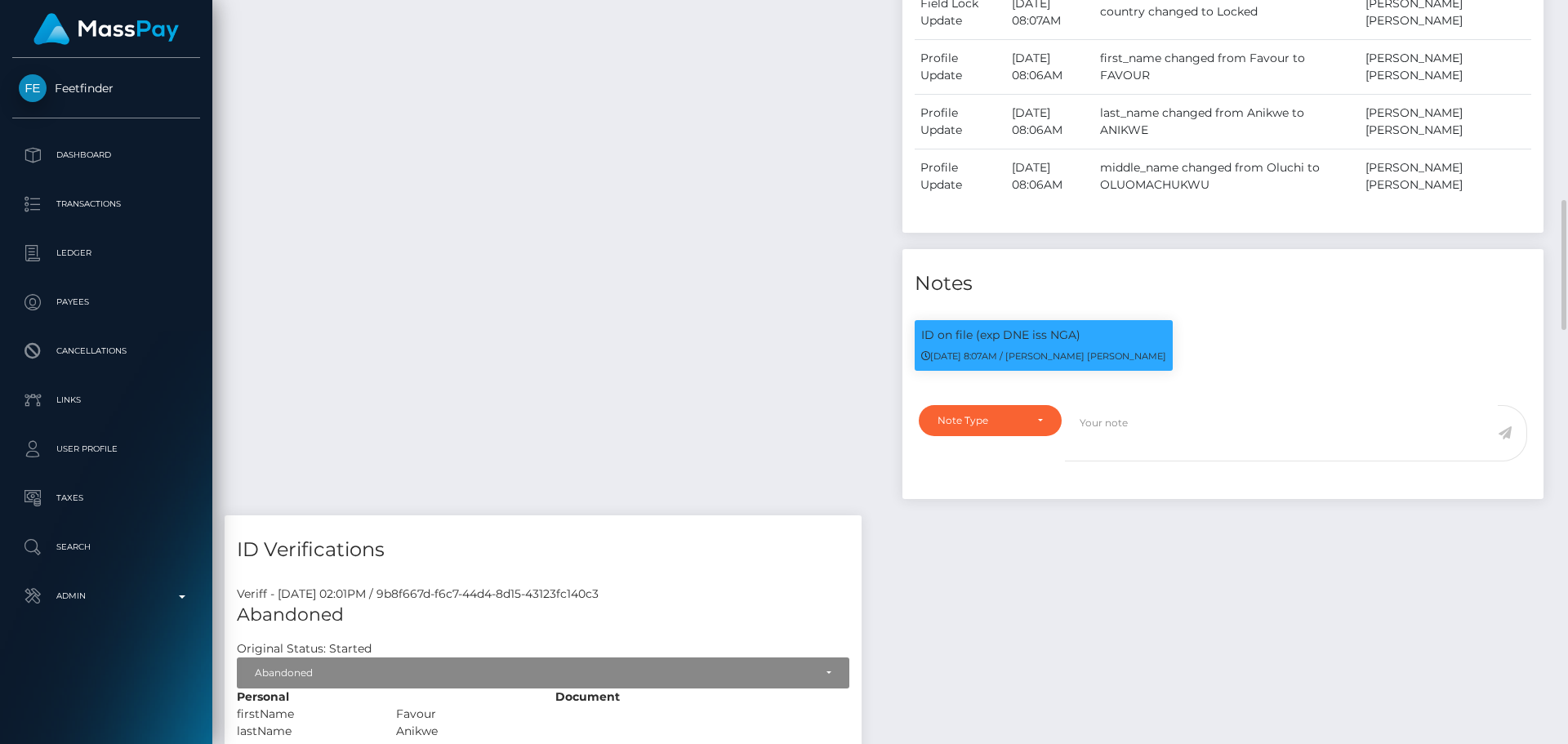
drag, startPoint x: 814, startPoint y: 273, endPoint x: 840, endPoint y: 275, distance: 26.1
click at [813, 273] on div "Payee Attributes Payer Name Label Value Nigeria / Litecoin 54f06794-4432-44c1-9…" at bounding box center [557, 83] width 666 height 865
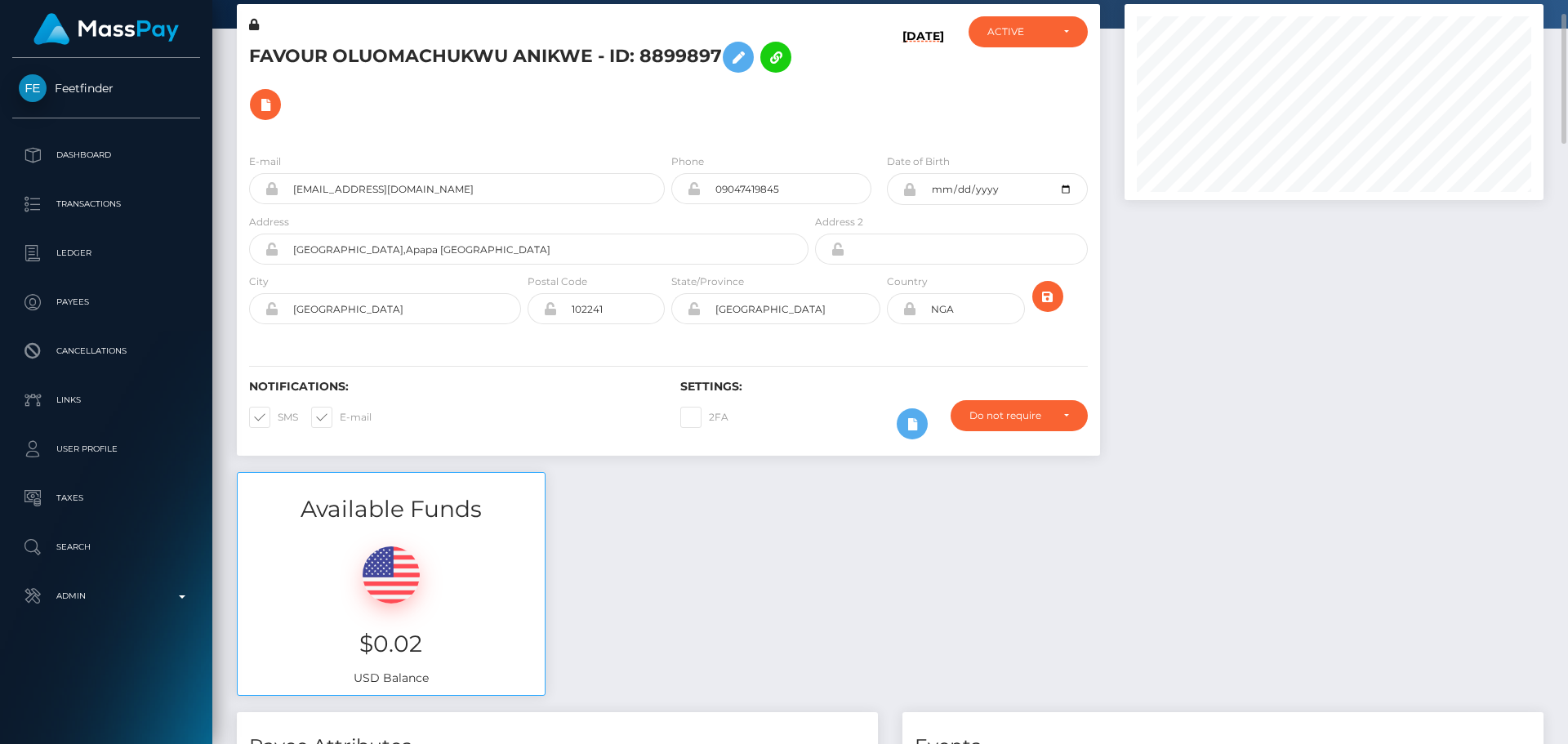
scroll to position [0, 0]
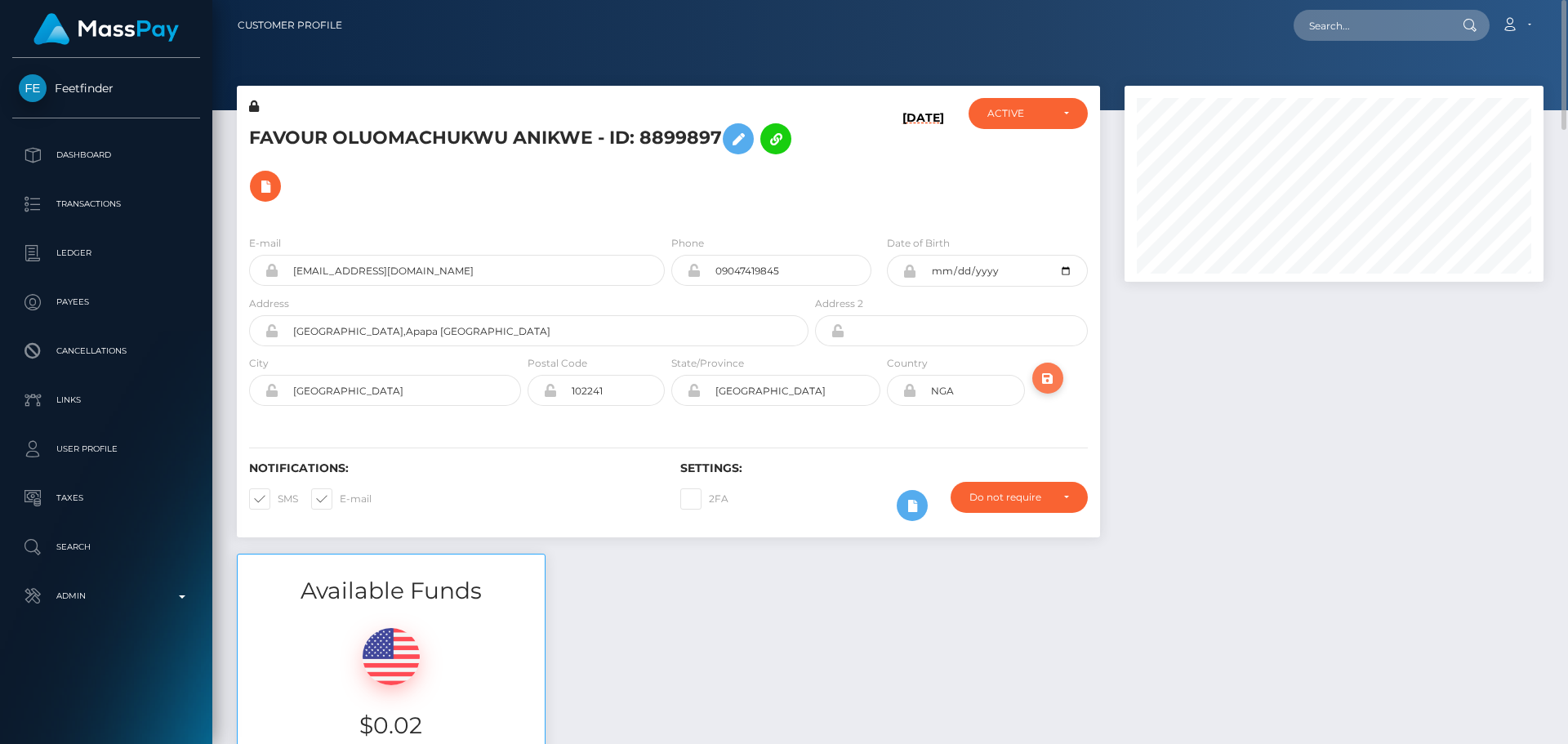
click at [1048, 371] on icon "submit" at bounding box center [1048, 378] width 20 height 21
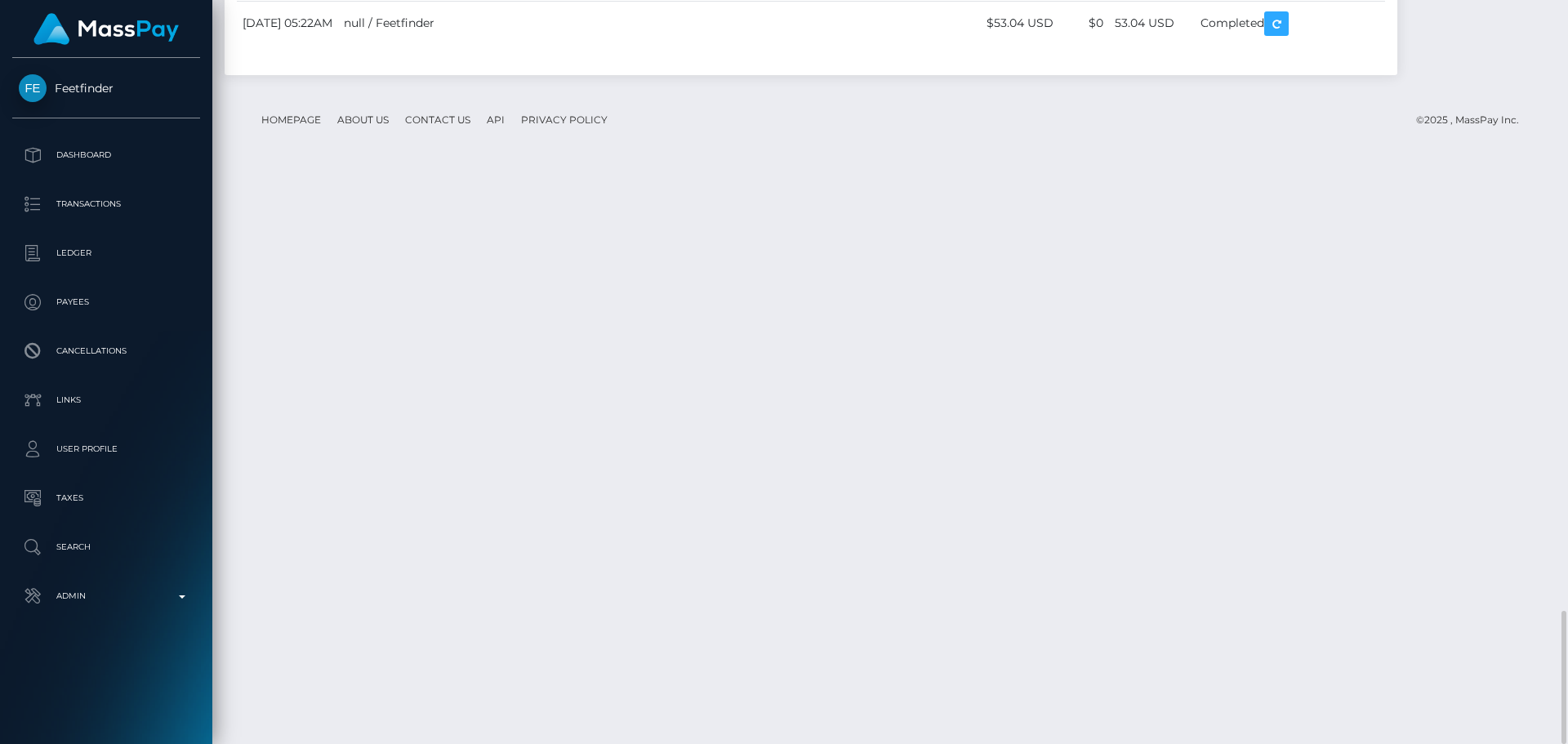
scroll to position [3508, 0]
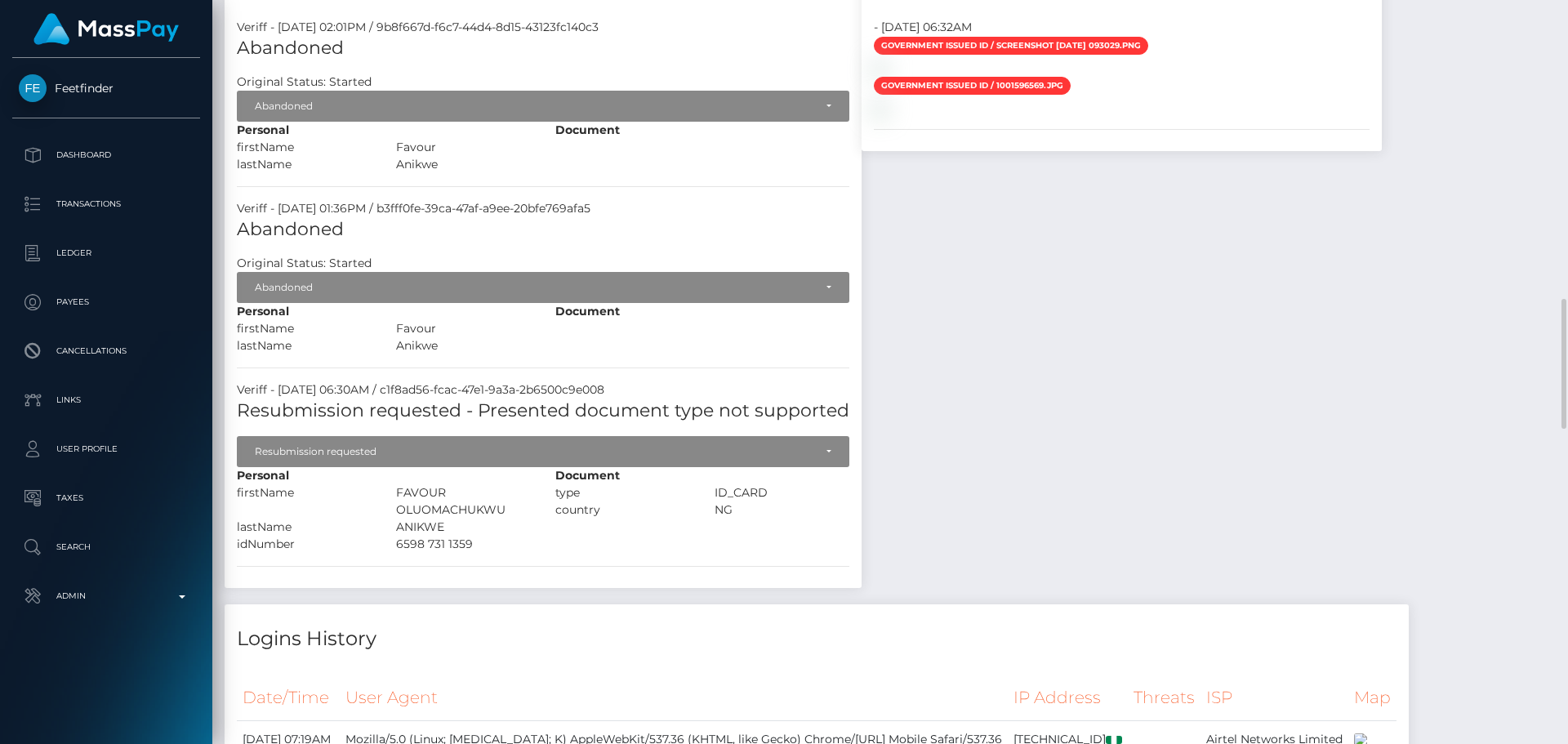
scroll to position [1792, 0]
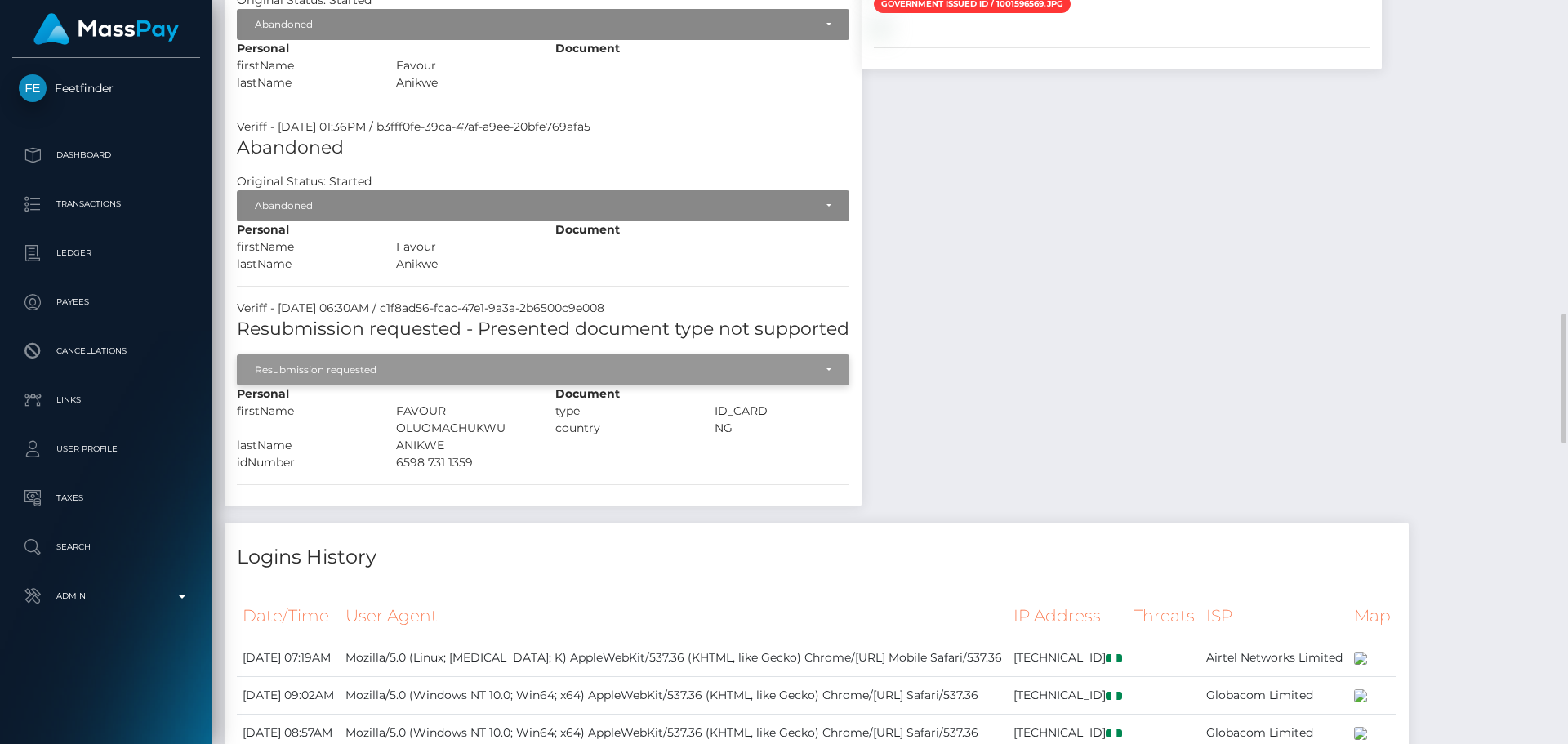
click at [470, 383] on div "Resubmission requested" at bounding box center [543, 370] width 612 height 31
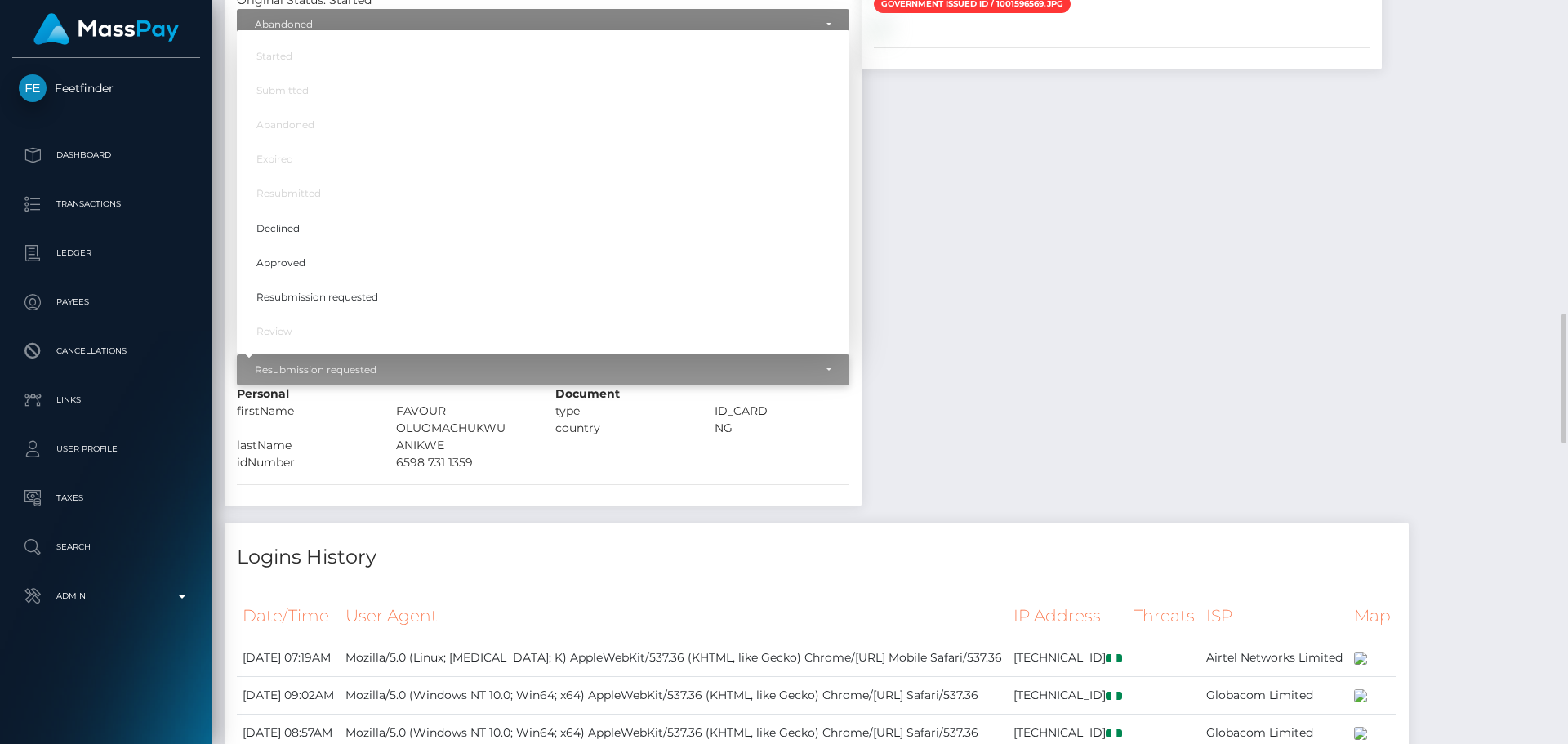
scroll to position [196, 420]
click at [311, 279] on link "Approved" at bounding box center [543, 263] width 612 height 30
select select "Approved"
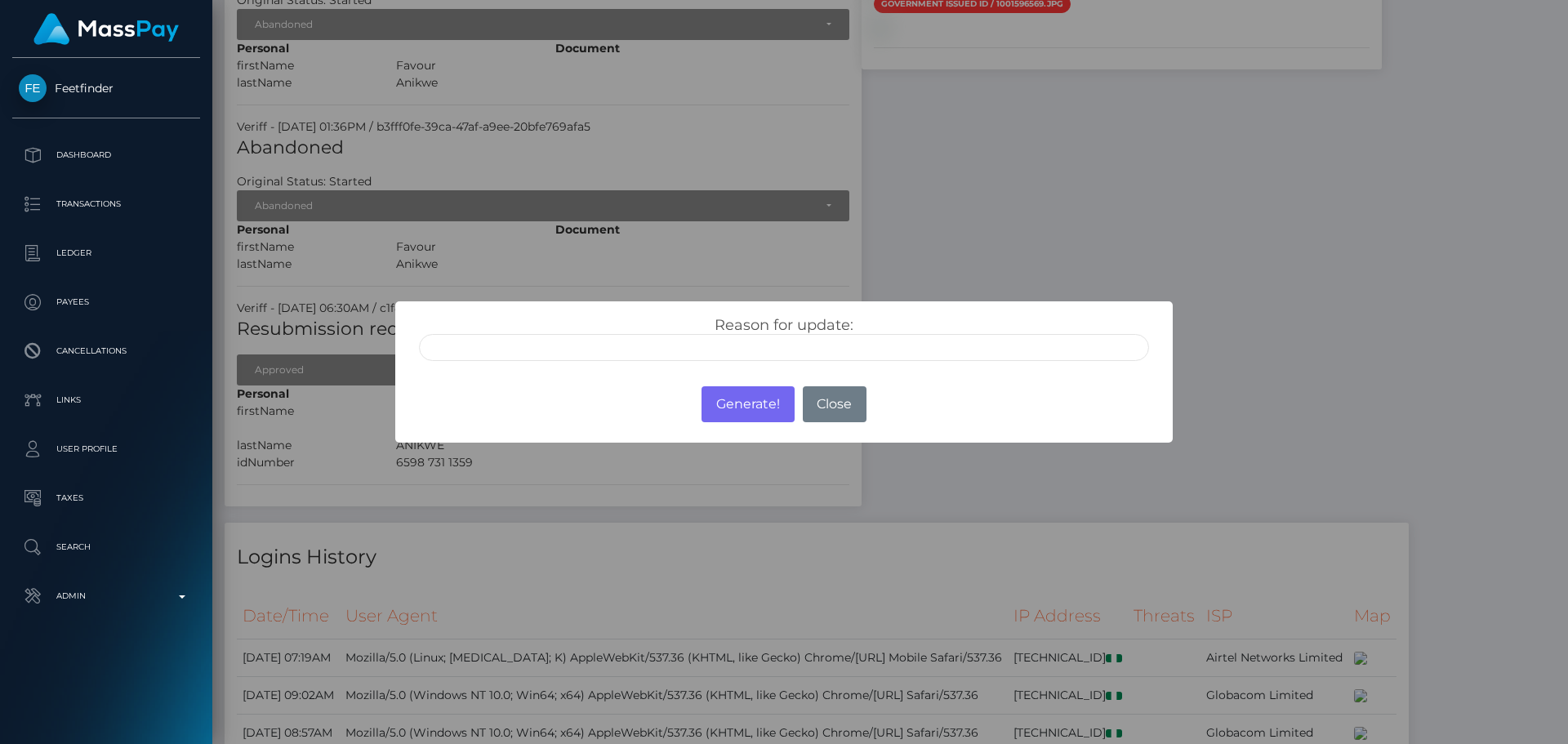
click at [586, 339] on input "text" at bounding box center [784, 347] width 730 height 27
type input "ID manually verified"
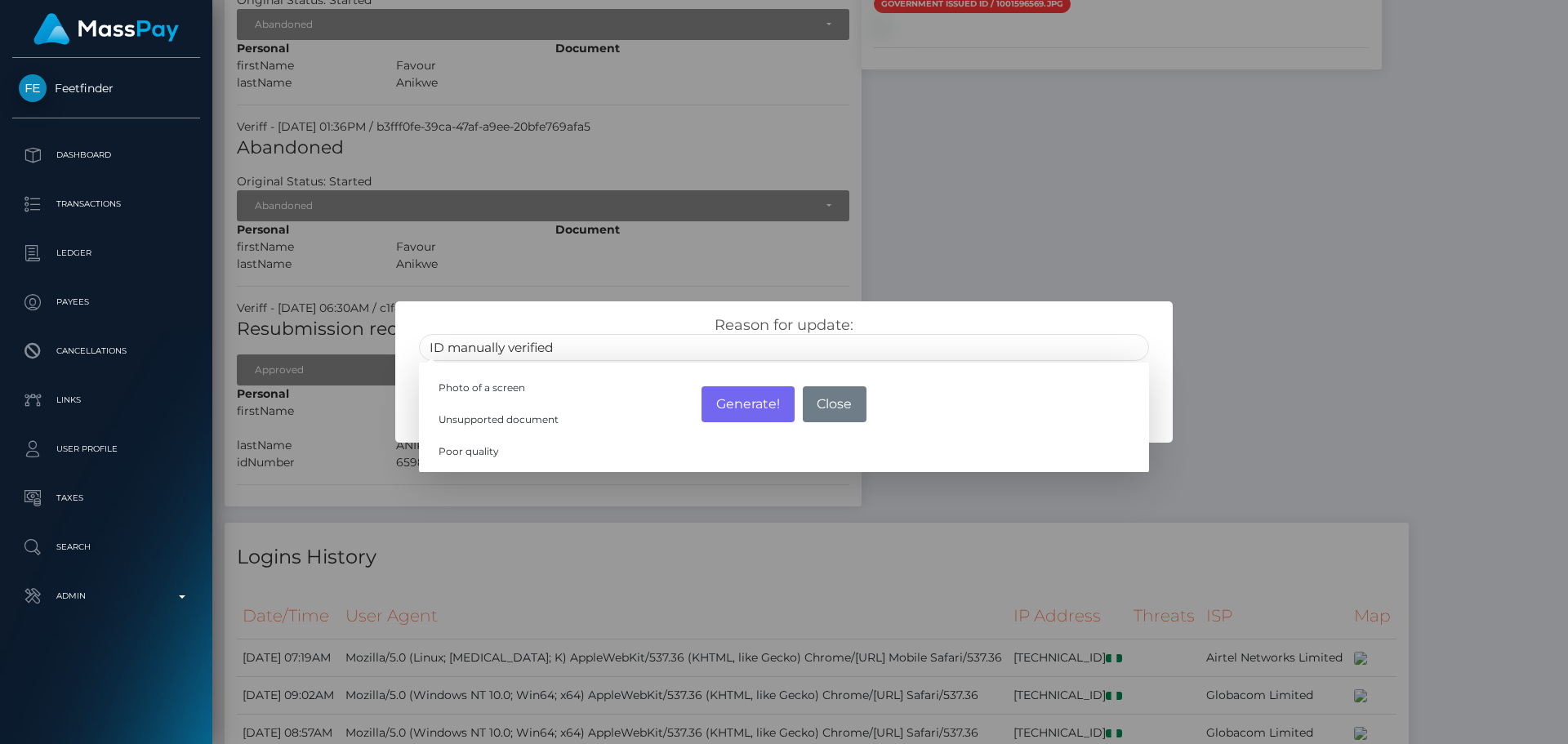
click at [641, 315] on div "Reason for update: ID manually verified Photo of a screen Unsupported document …" at bounding box center [784, 333] width 777 height 64
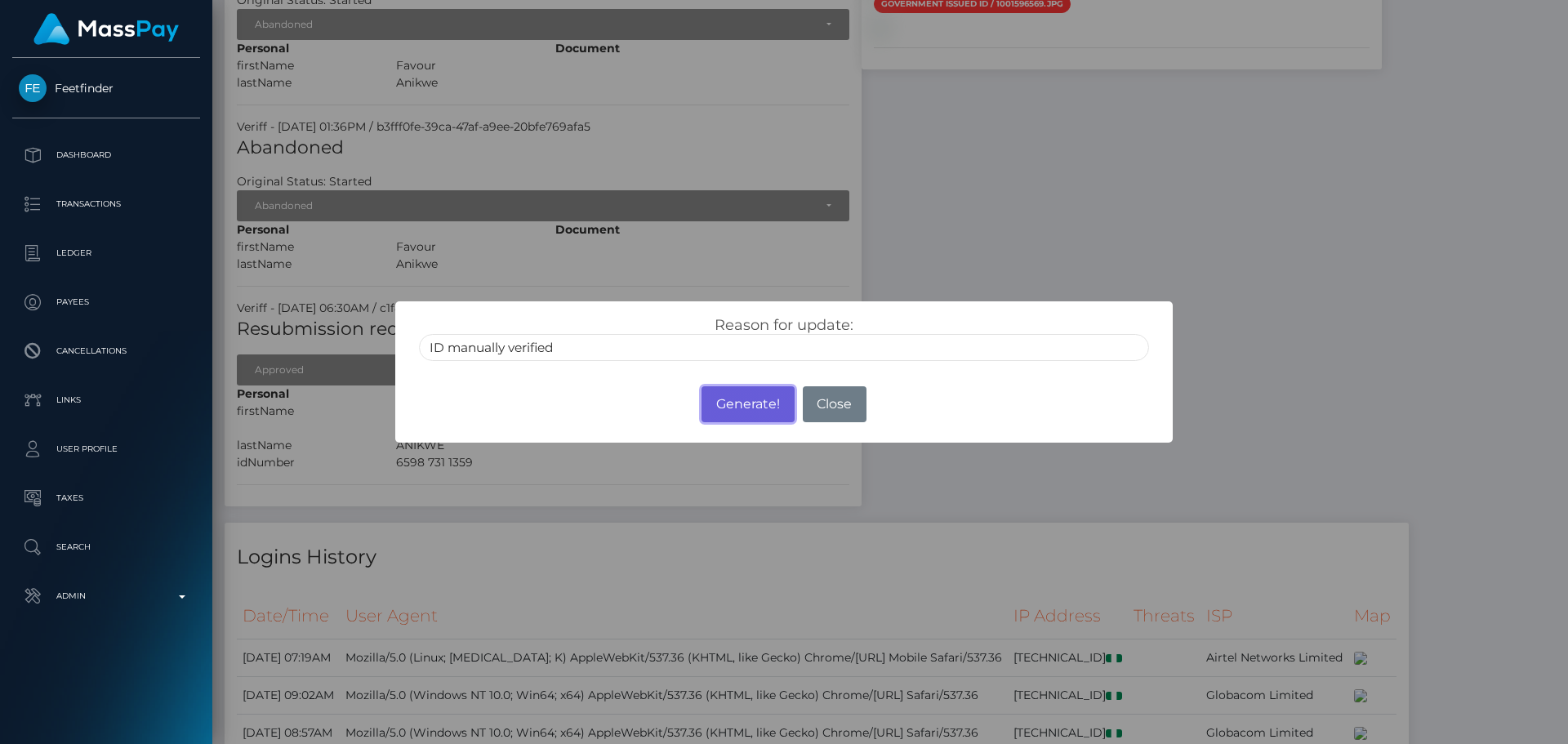
click at [743, 404] on button "Generate!" at bounding box center [747, 404] width 92 height 36
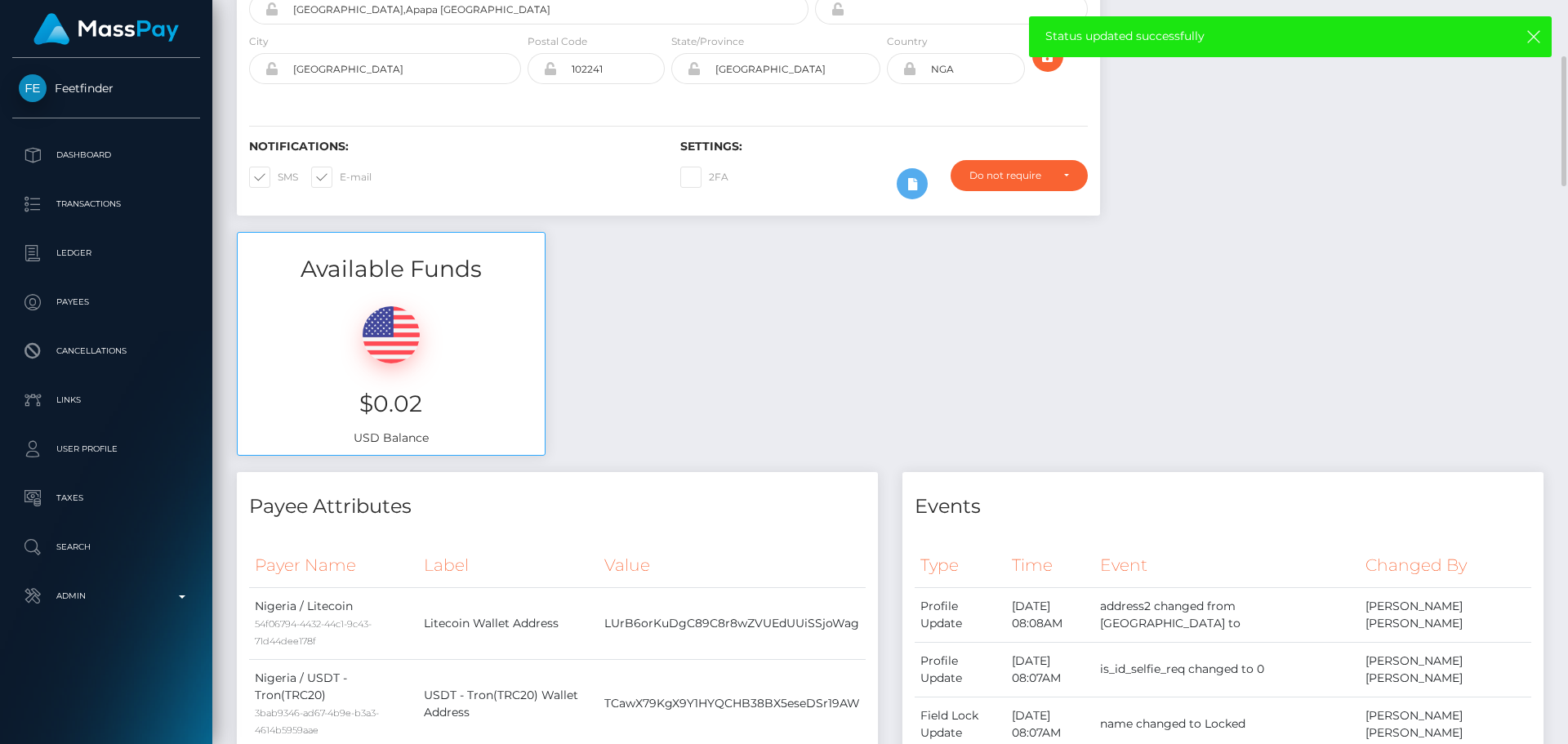
scroll to position [0, 0]
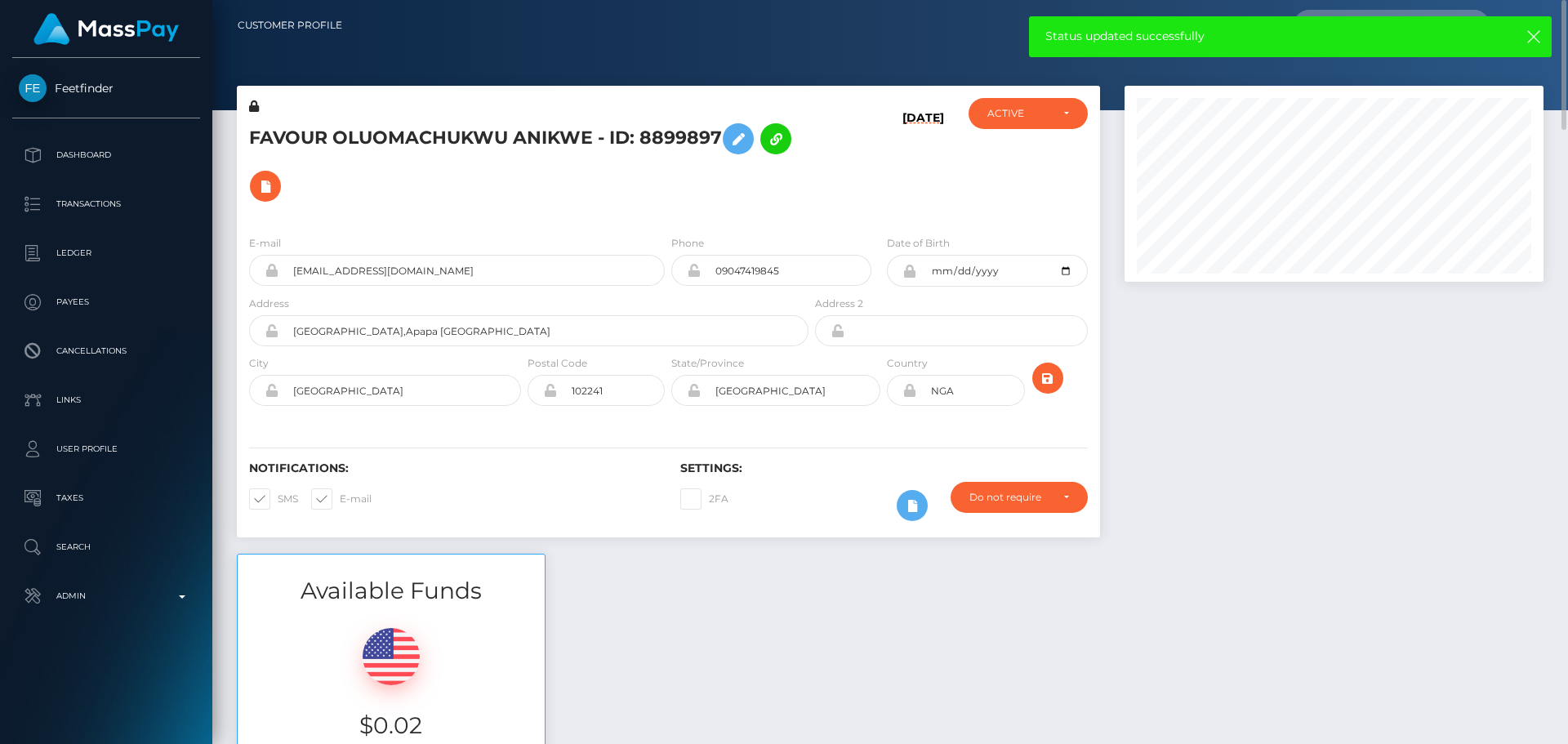
click at [668, 220] on div "FAVOUR OLUOMACHUKWU ANIKWE - ID: 8899897" at bounding box center [524, 160] width 575 height 124
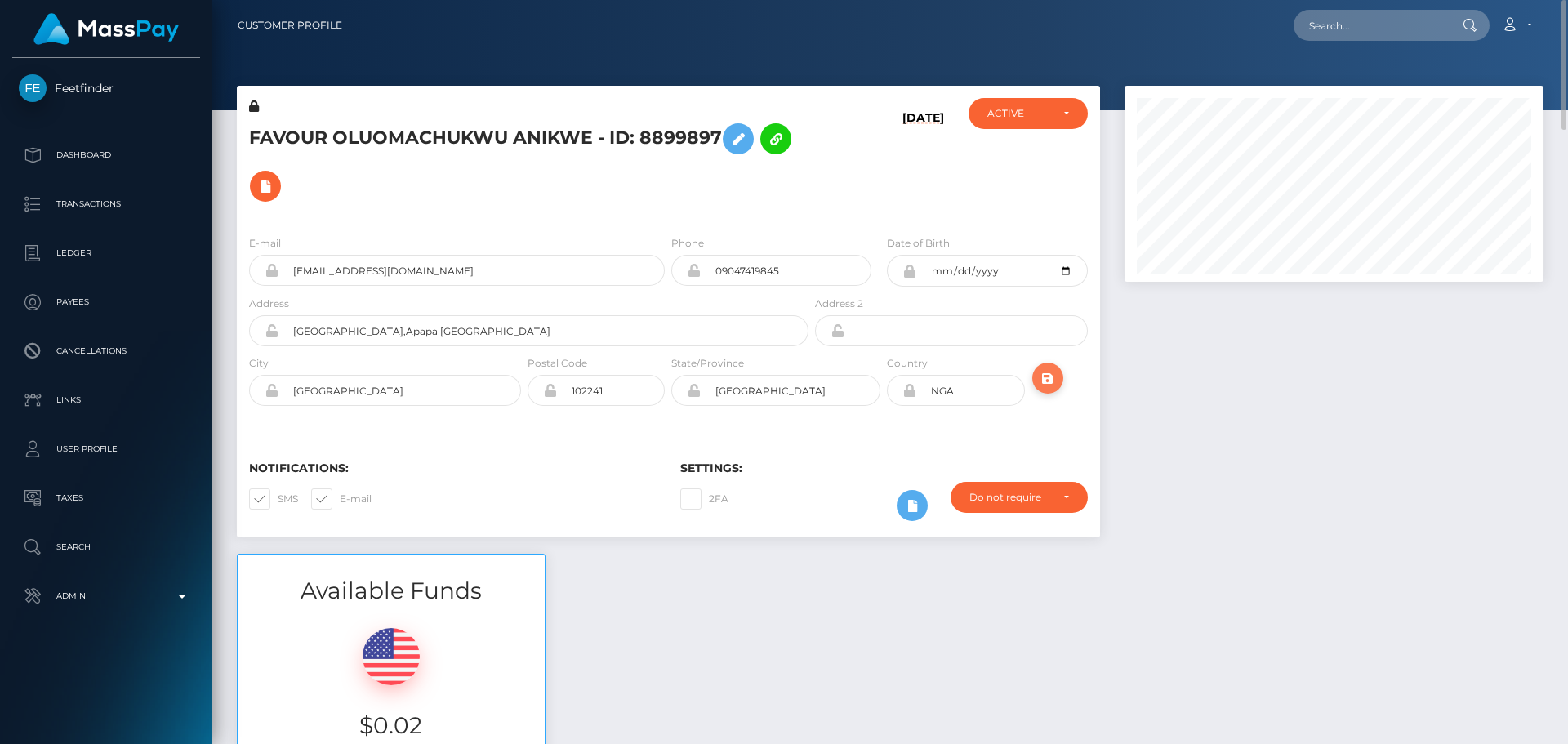
click at [1042, 381] on icon "submit" at bounding box center [1048, 378] width 20 height 21
click at [667, 221] on div "FAVOUR OLUOMACHUKWU ANIKWE - ID: 8899897" at bounding box center [524, 160] width 575 height 124
click at [1047, 379] on icon "submit" at bounding box center [1048, 378] width 20 height 21
click at [649, 185] on h5 "FAVOUR OLUOMACHUKWU ANIKWE - ID: 8899897" at bounding box center [525, 163] width 550 height 95
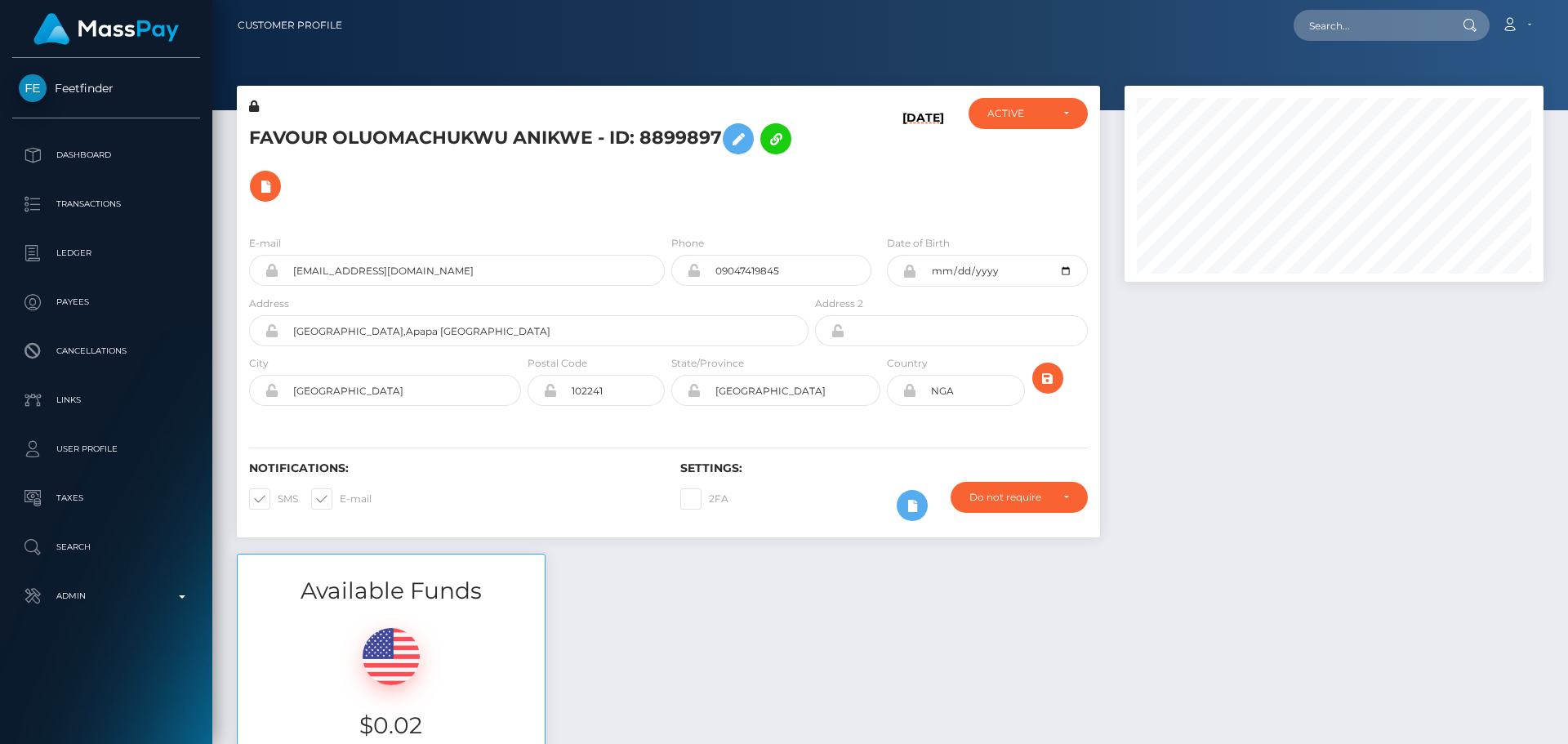
click at [655, 187] on h5 "FAVOUR OLUOMACHUKWU ANIKWE - ID: 8899897" at bounding box center [525, 163] width 550 height 95
click at [731, 143] on button at bounding box center [738, 138] width 31 height 31
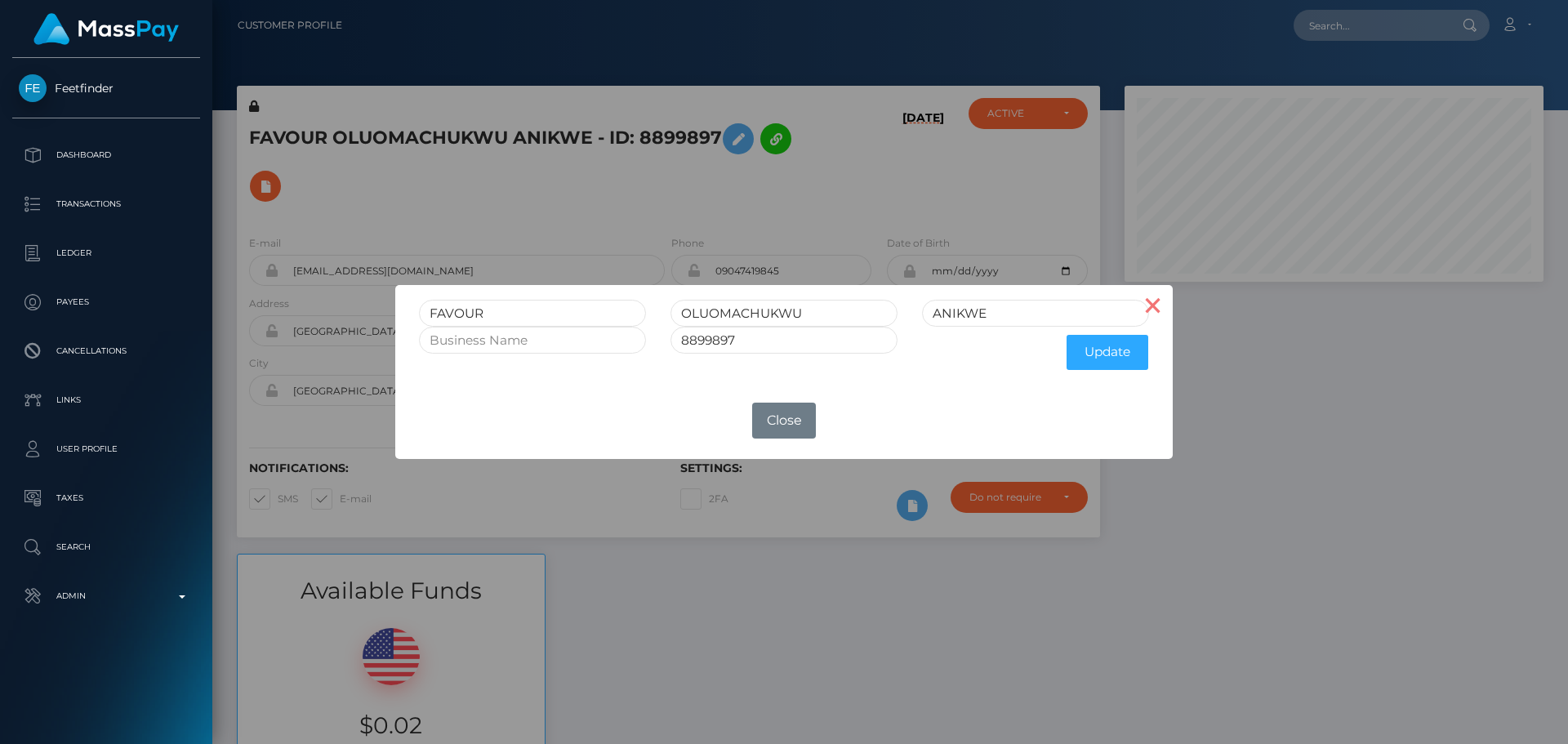
click at [1150, 305] on button "×" at bounding box center [1153, 304] width 40 height 40
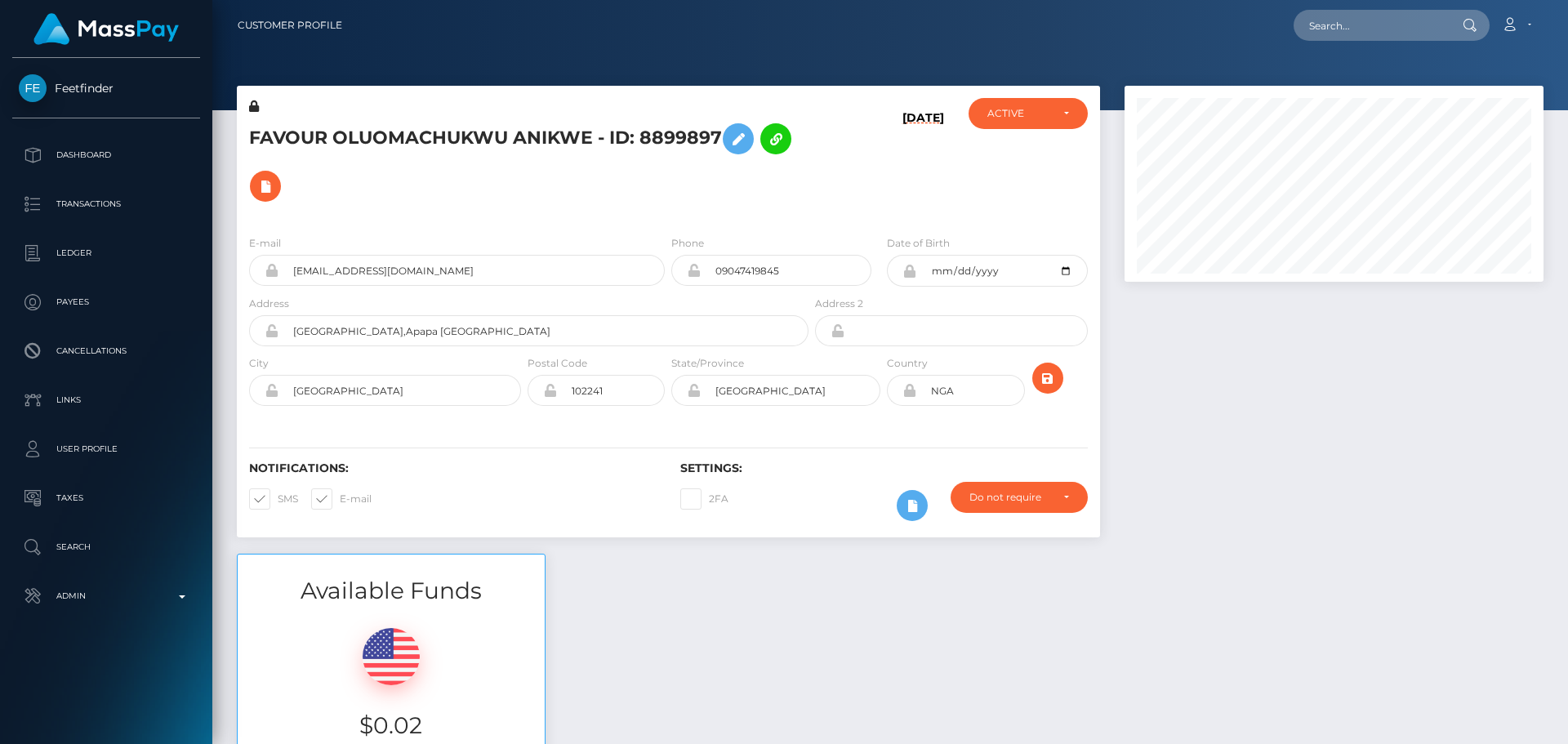
click at [458, 129] on h5 "FAVOUR OLUOMACHUKWU ANIKWE - ID: 8899897" at bounding box center [525, 163] width 550 height 95
copy h5 "FAVOUR OLUOMACHUKWU ANIKWE - ID: 8899897"
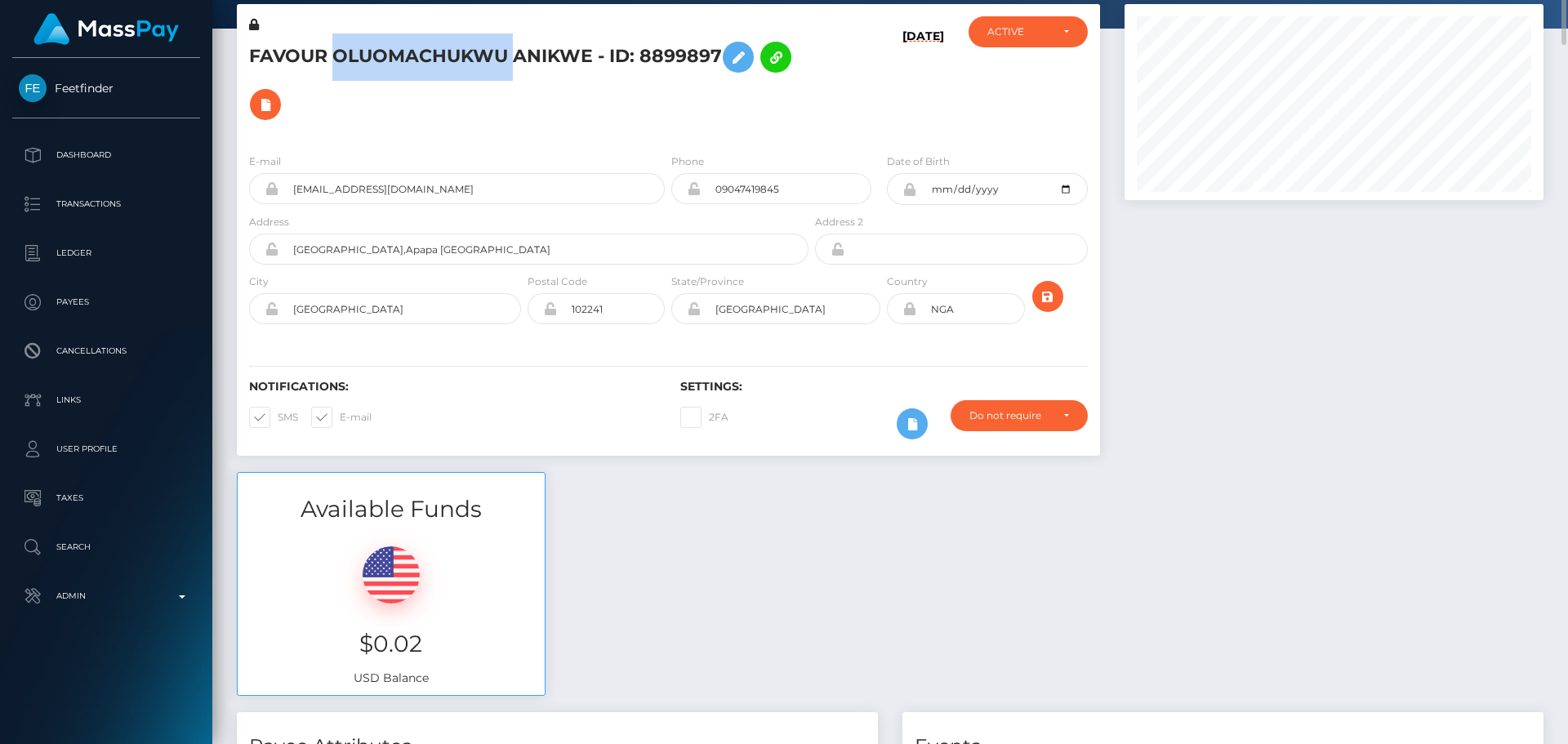
scroll to position [0, 0]
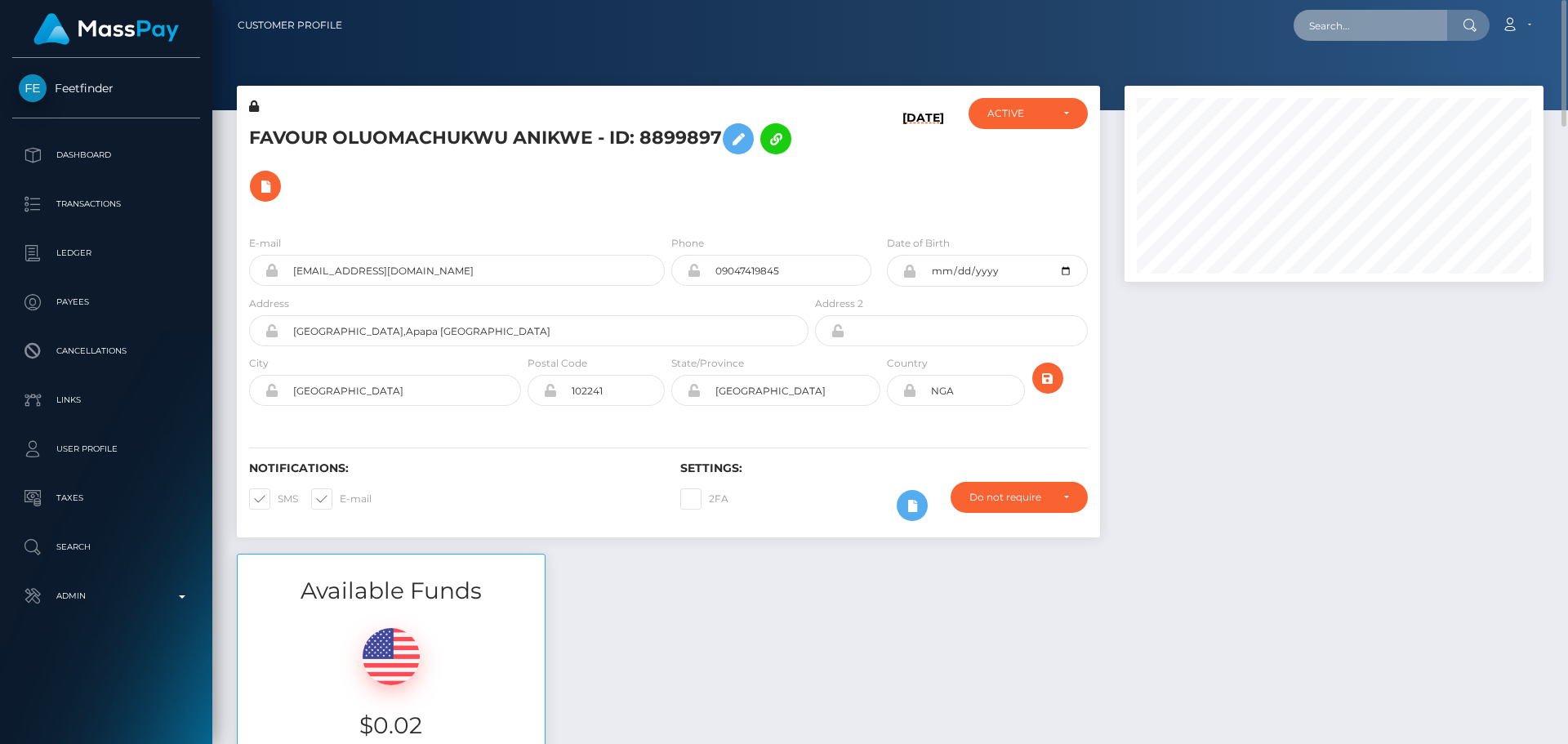
click at [1352, 24] on input "text" at bounding box center [1370, 25] width 154 height 31
paste input "505875573290053632"
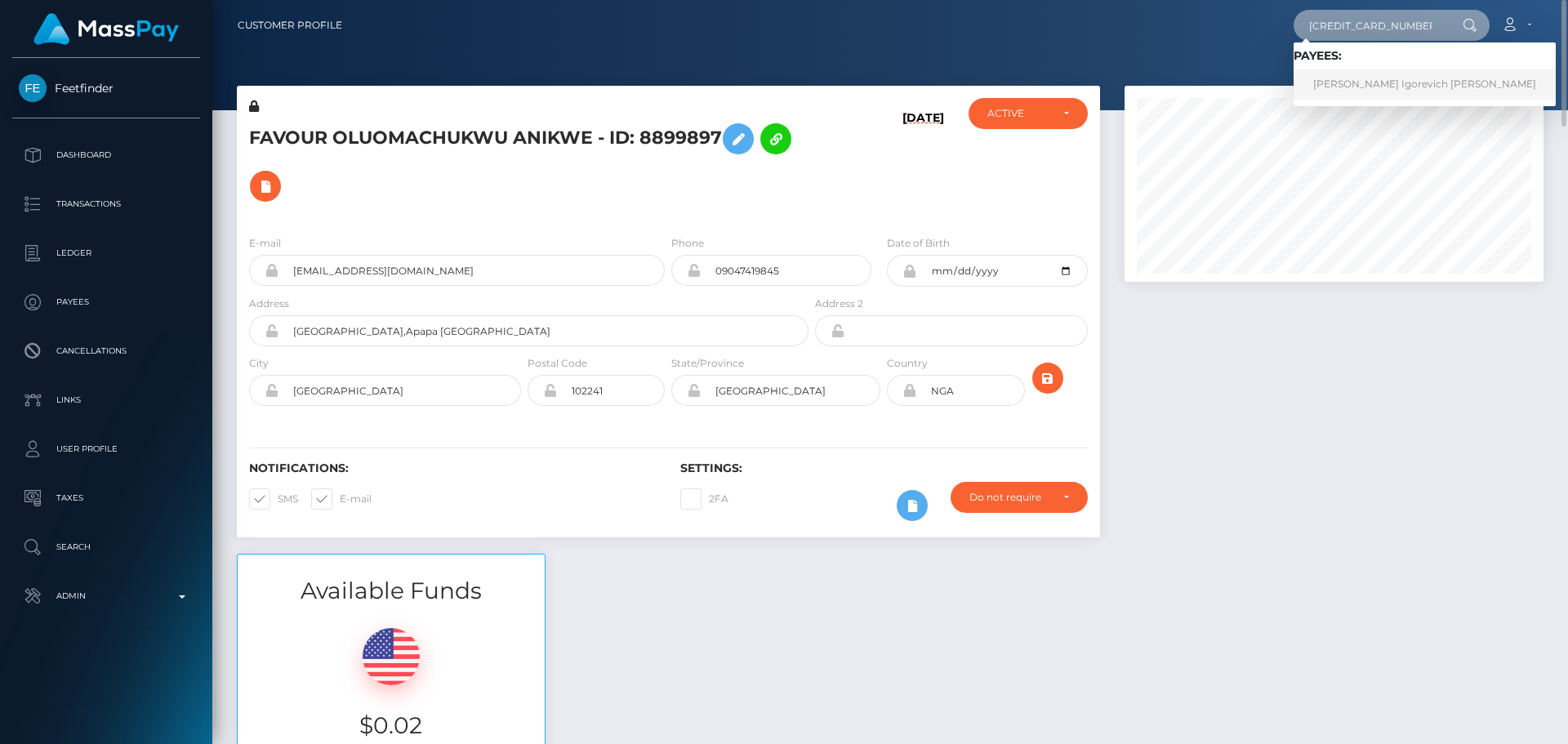
type input "505875573290053632"
click at [1378, 87] on link "Igor Igorevich Semenov" at bounding box center [1424, 84] width 262 height 30
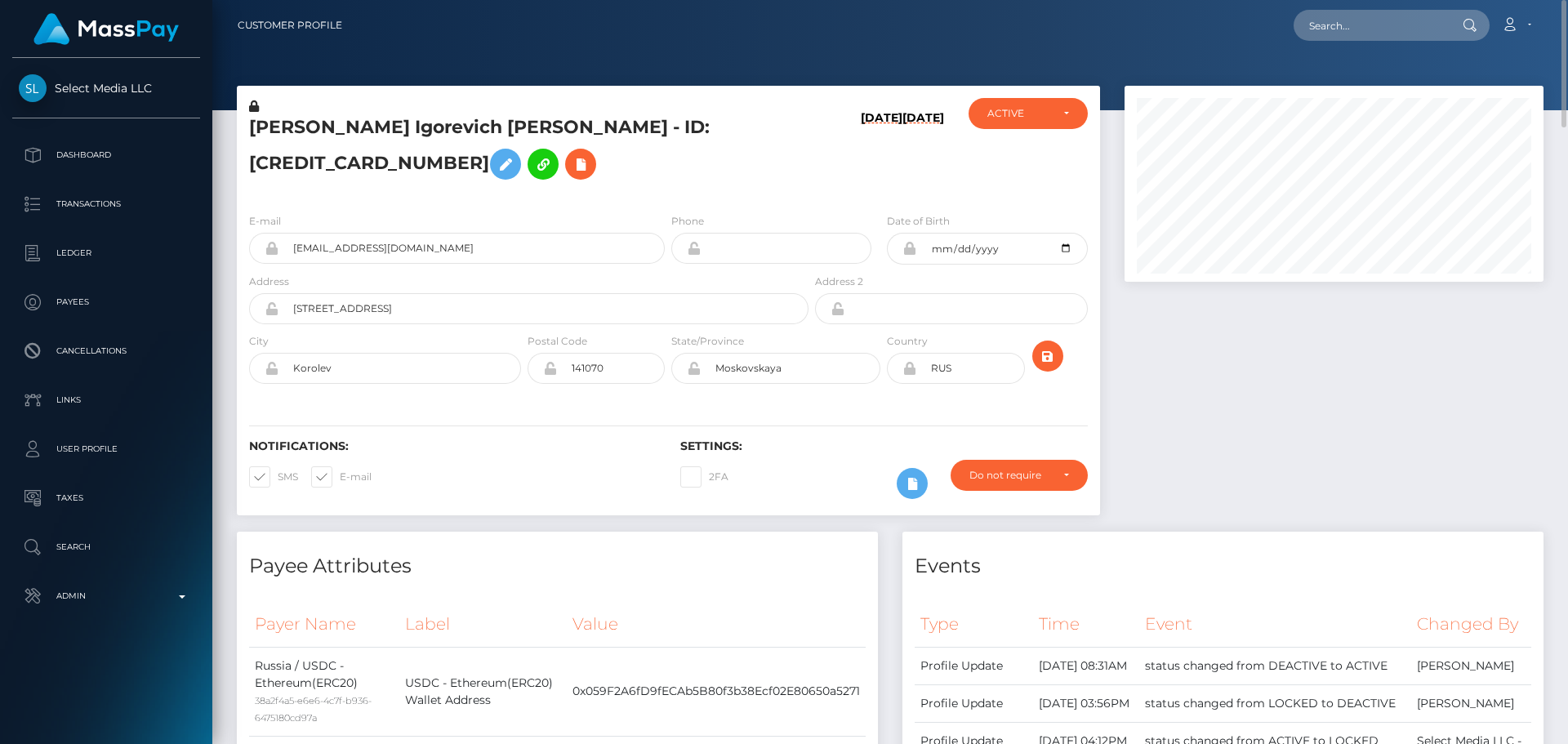
click at [674, 188] on h5 "[PERSON_NAME] Igorevich [PERSON_NAME] - ID: [CREDIT_CARD_NUMBER]" at bounding box center [525, 151] width 550 height 73
click at [416, 324] on input "[STREET_ADDRESS]" at bounding box center [544, 309] width 530 height 31
paste input "[STREET_ADDRESS]"
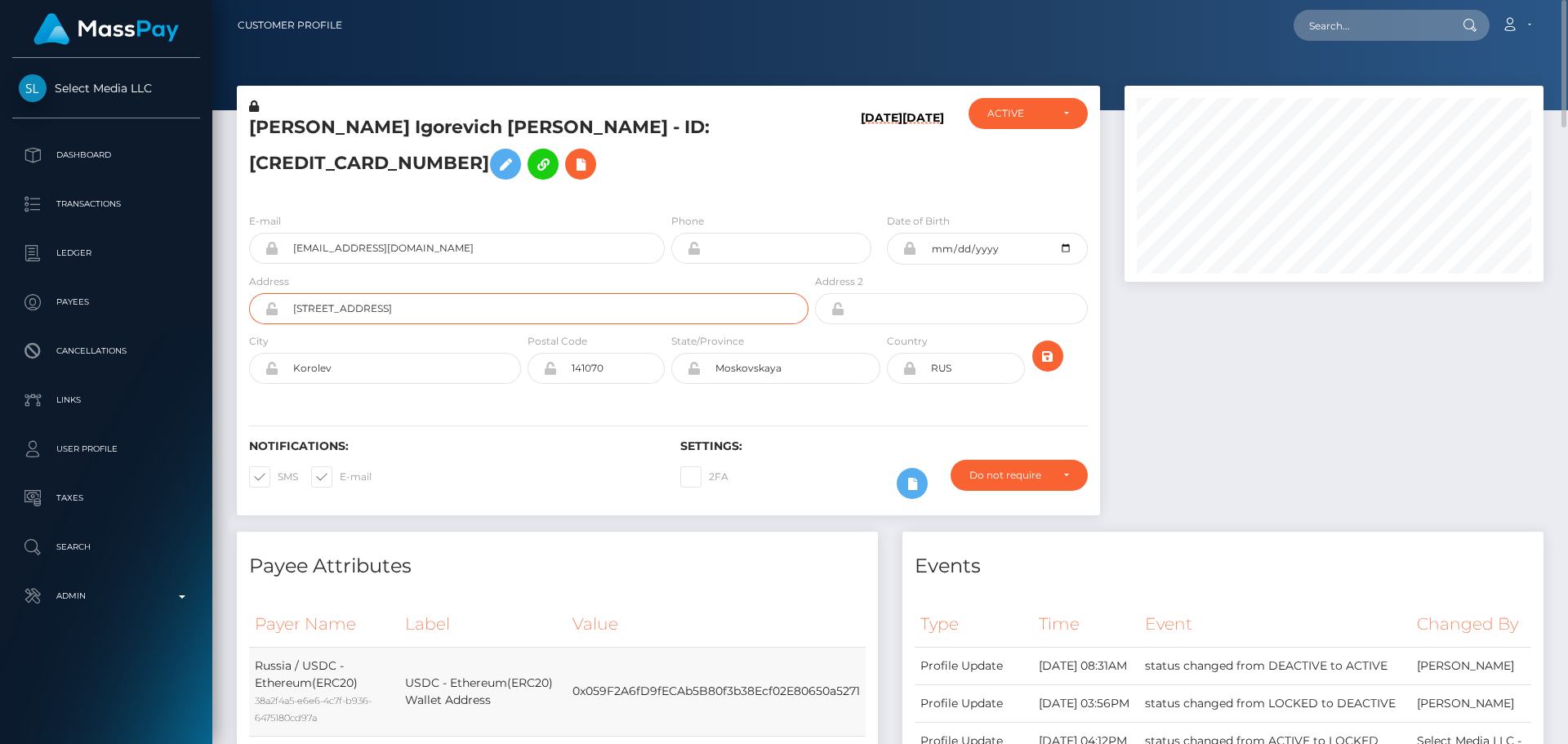
type input "[STREET_ADDRESS]"
click at [433, 384] on input "Korolev" at bounding box center [400, 368] width 243 height 31
paste input "Yerevan"
type input "Yerevan"
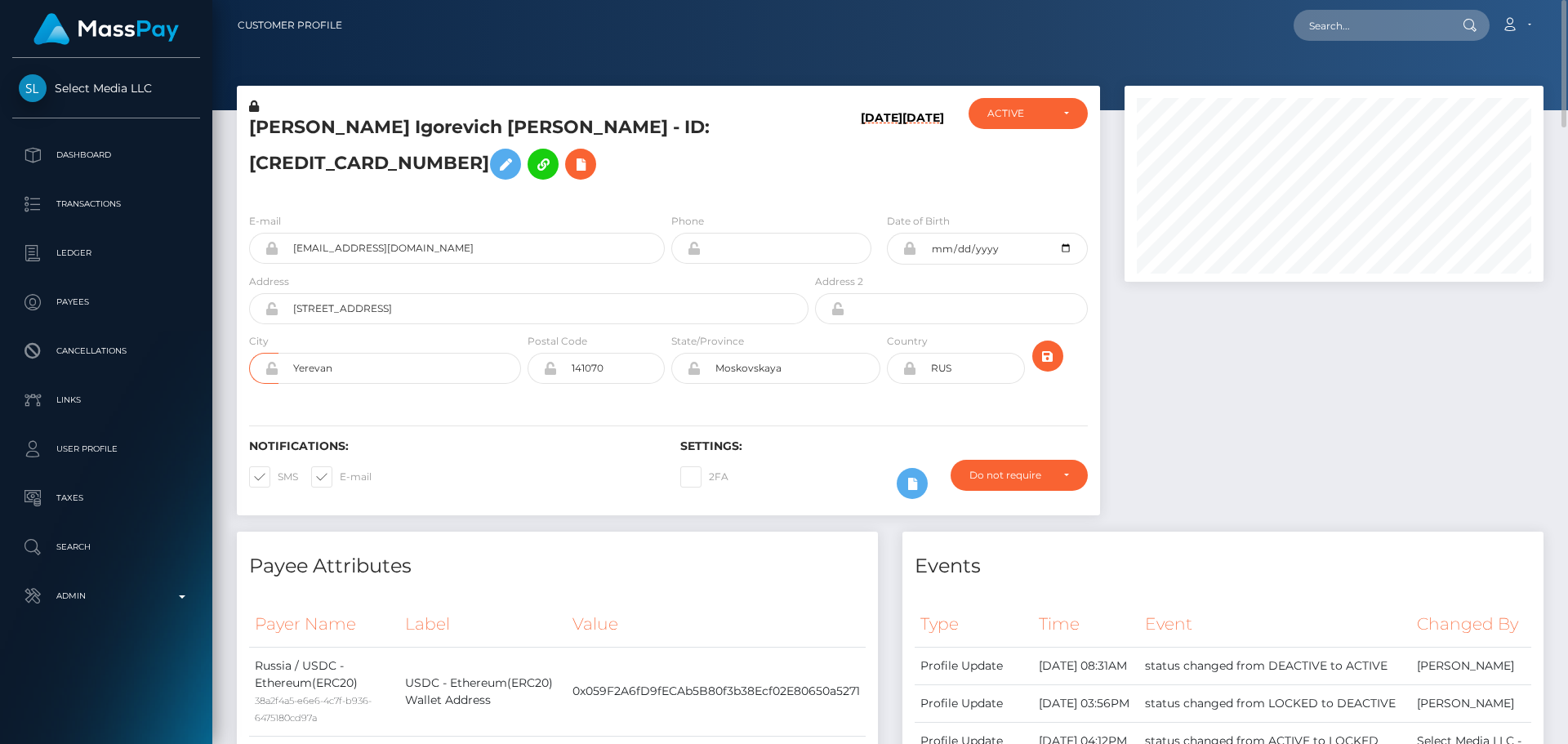
click at [553, 495] on div "Notifications: SMS E-mail" at bounding box center [452, 473] width 431 height 68
click at [792, 380] on input "Moskovskaya" at bounding box center [790, 368] width 180 height 31
paste input "Yerevan"
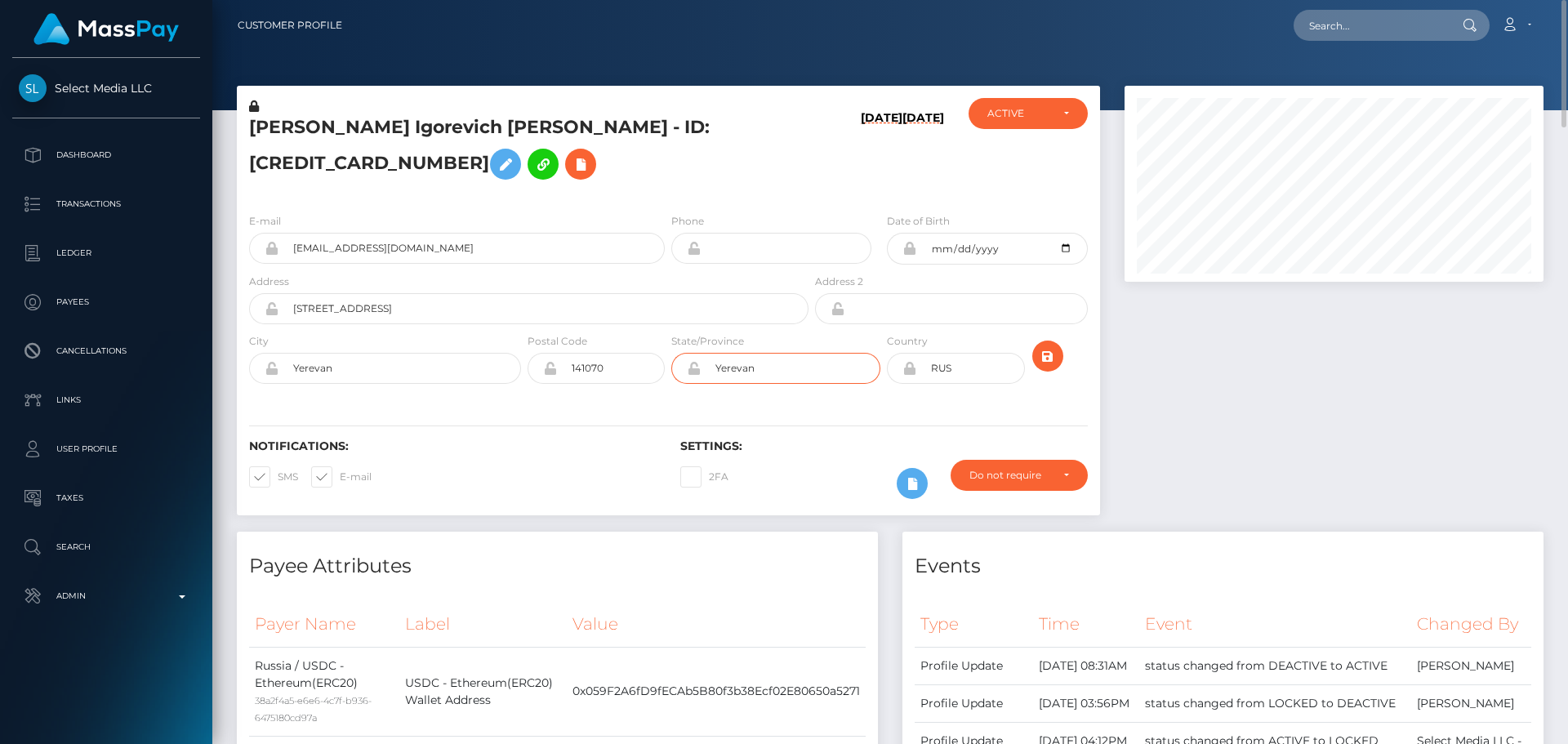
type input "Yerevan"
click at [636, 384] on input "141070" at bounding box center [611, 368] width 108 height 31
type input "00000"
click at [544, 433] on div "Notifications: SMS E-mail Settings: 2FA" at bounding box center [668, 458] width 864 height 115
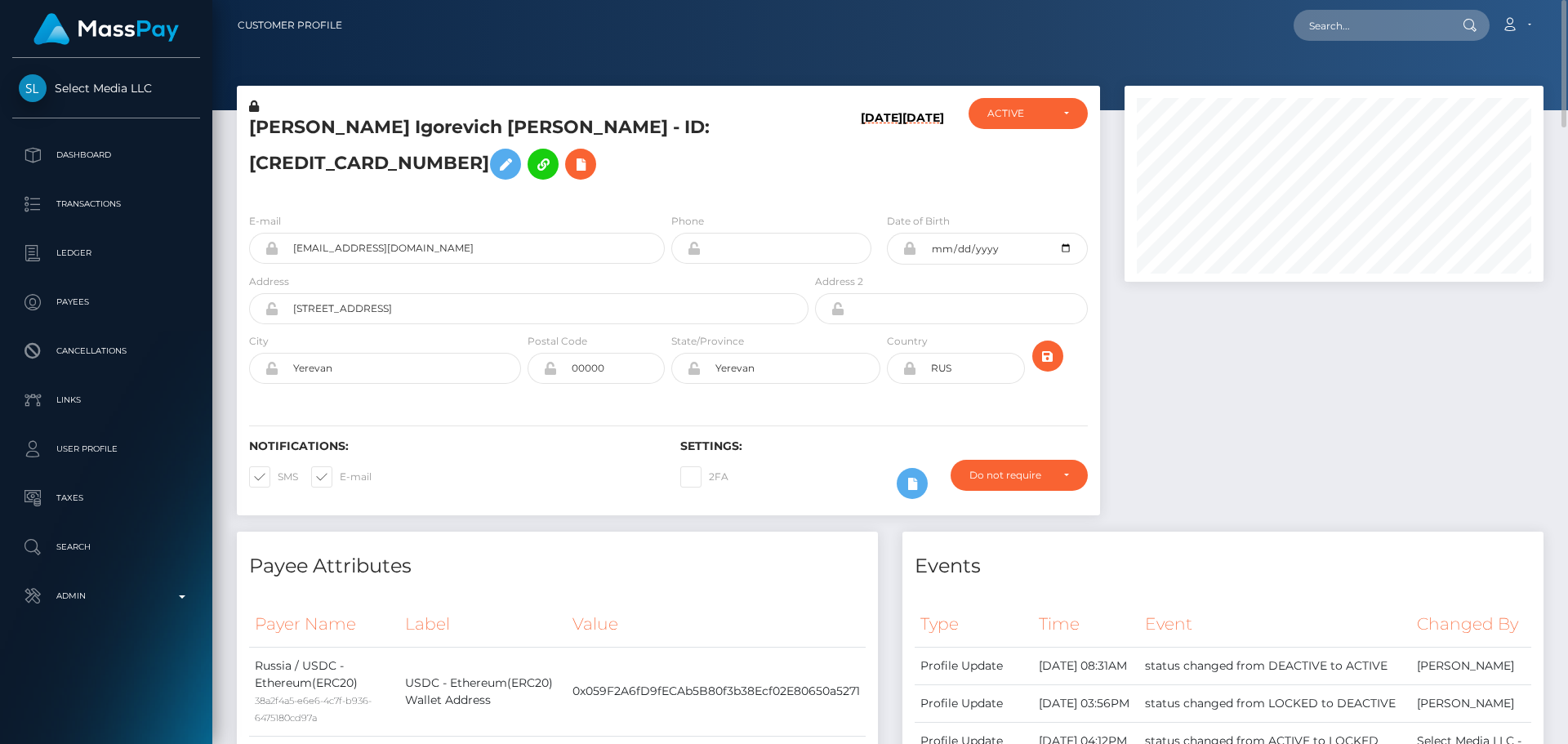
click at [912, 375] on icon at bounding box center [909, 368] width 14 height 13
click at [966, 384] on input "RUS" at bounding box center [969, 368] width 108 height 31
paste input "ARM"
type input "ARM"
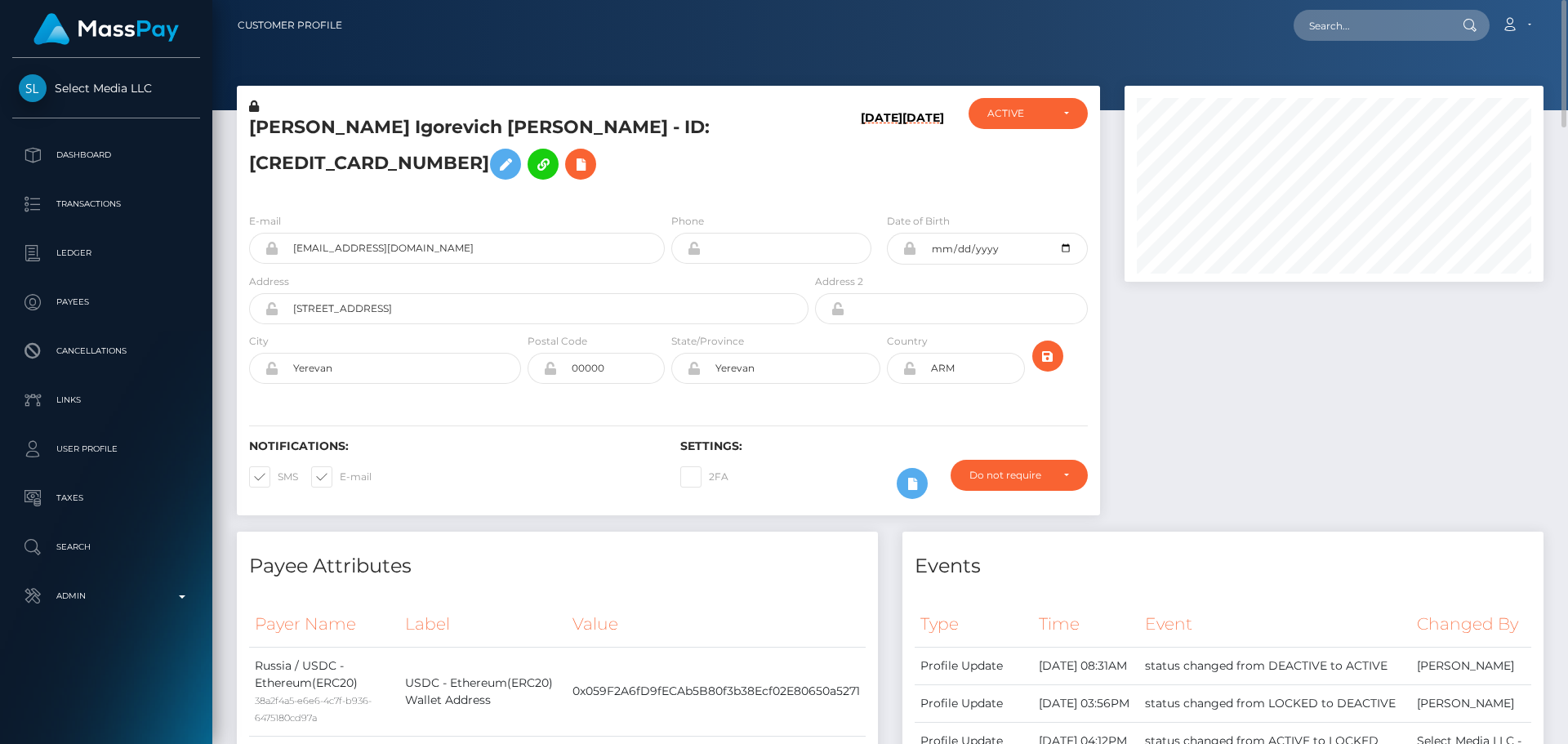
click at [908, 425] on div "Notifications: SMS E-mail Settings: 2FA" at bounding box center [668, 458] width 864 height 115
click at [1048, 366] on icon "submit" at bounding box center [1048, 357] width 20 height 21
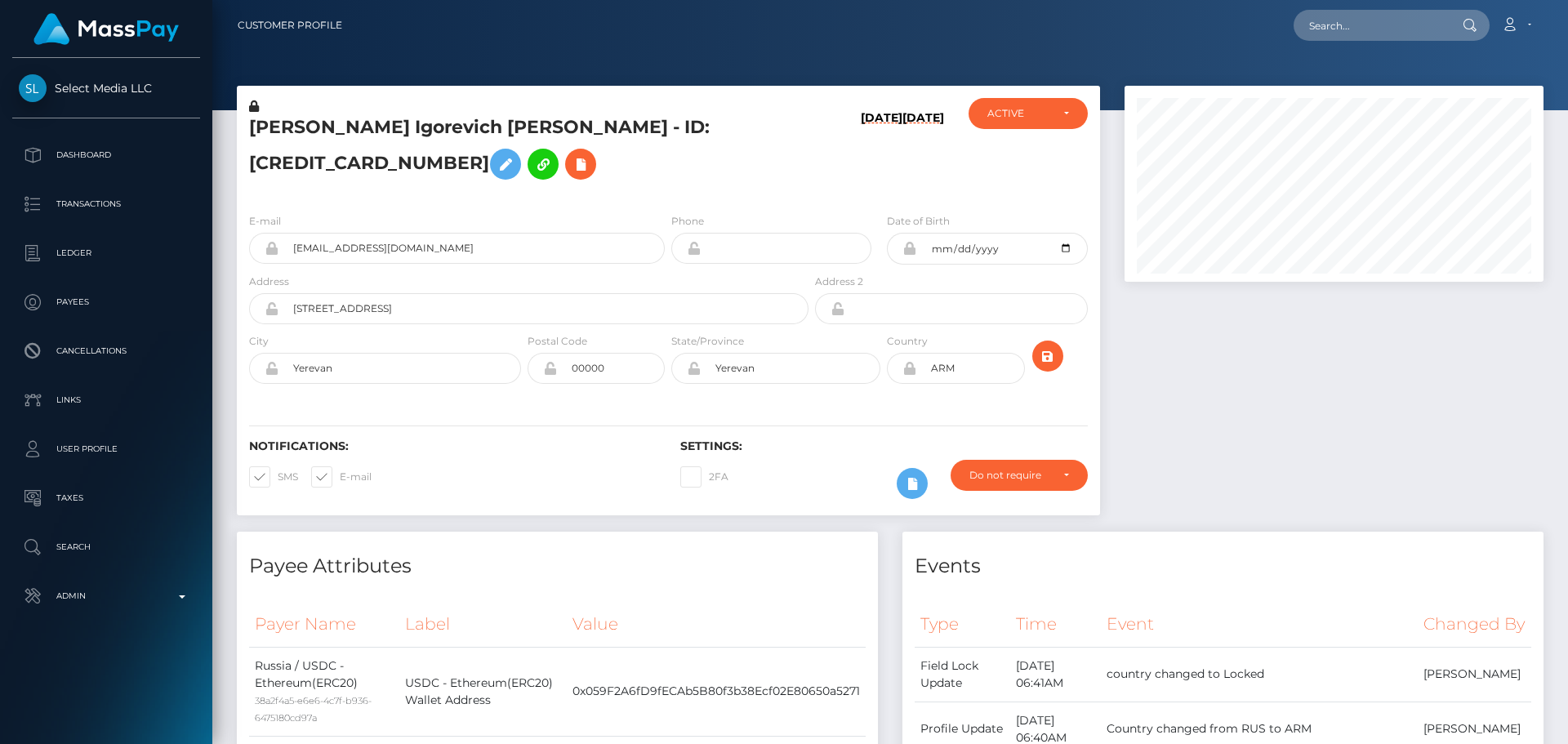
scroll to position [196, 420]
click at [861, 194] on h6 "[DATE]" at bounding box center [882, 152] width 41 height 83
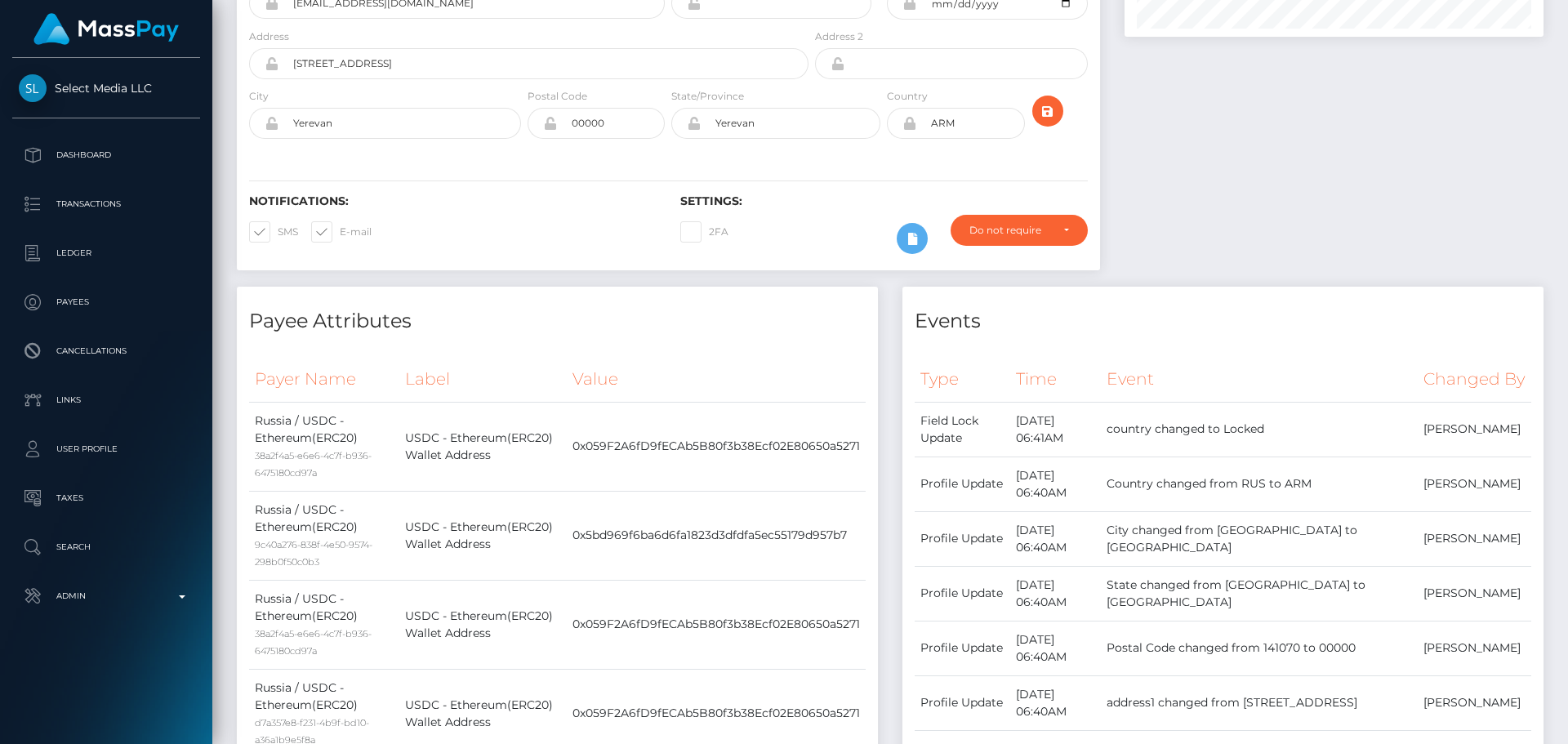
scroll to position [0, 0]
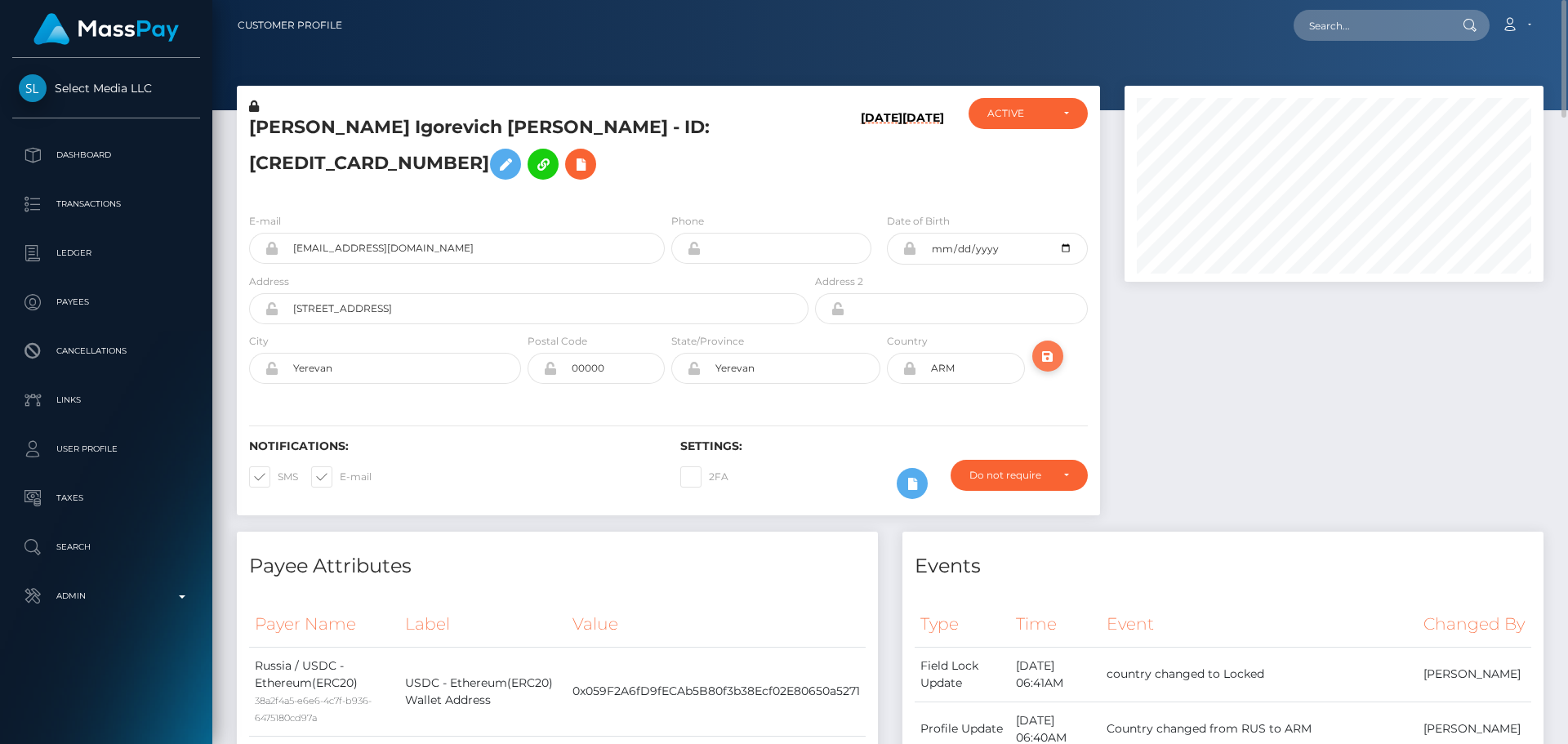
click at [1044, 366] on icon "submit" at bounding box center [1048, 357] width 20 height 21
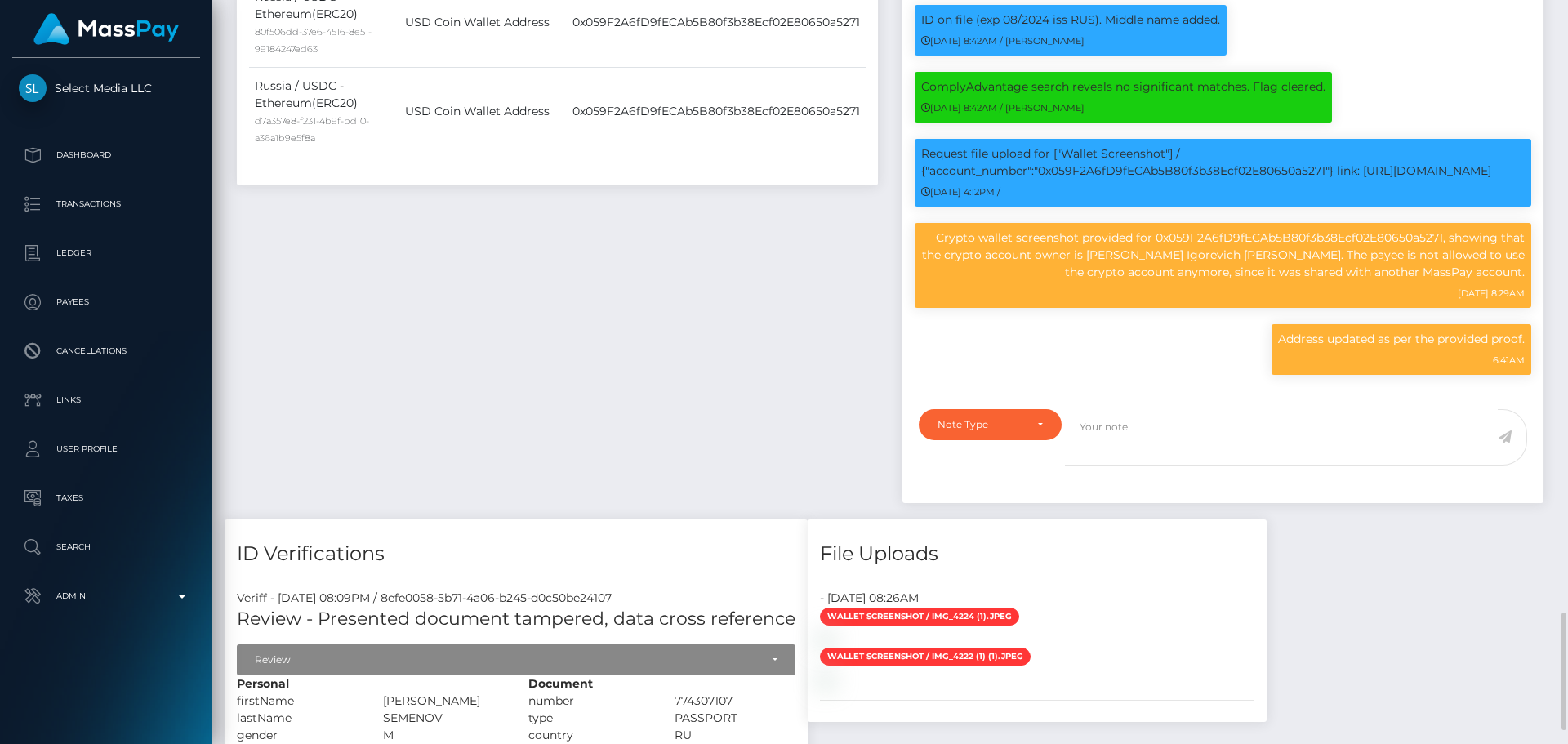
scroll to position [1878, 0]
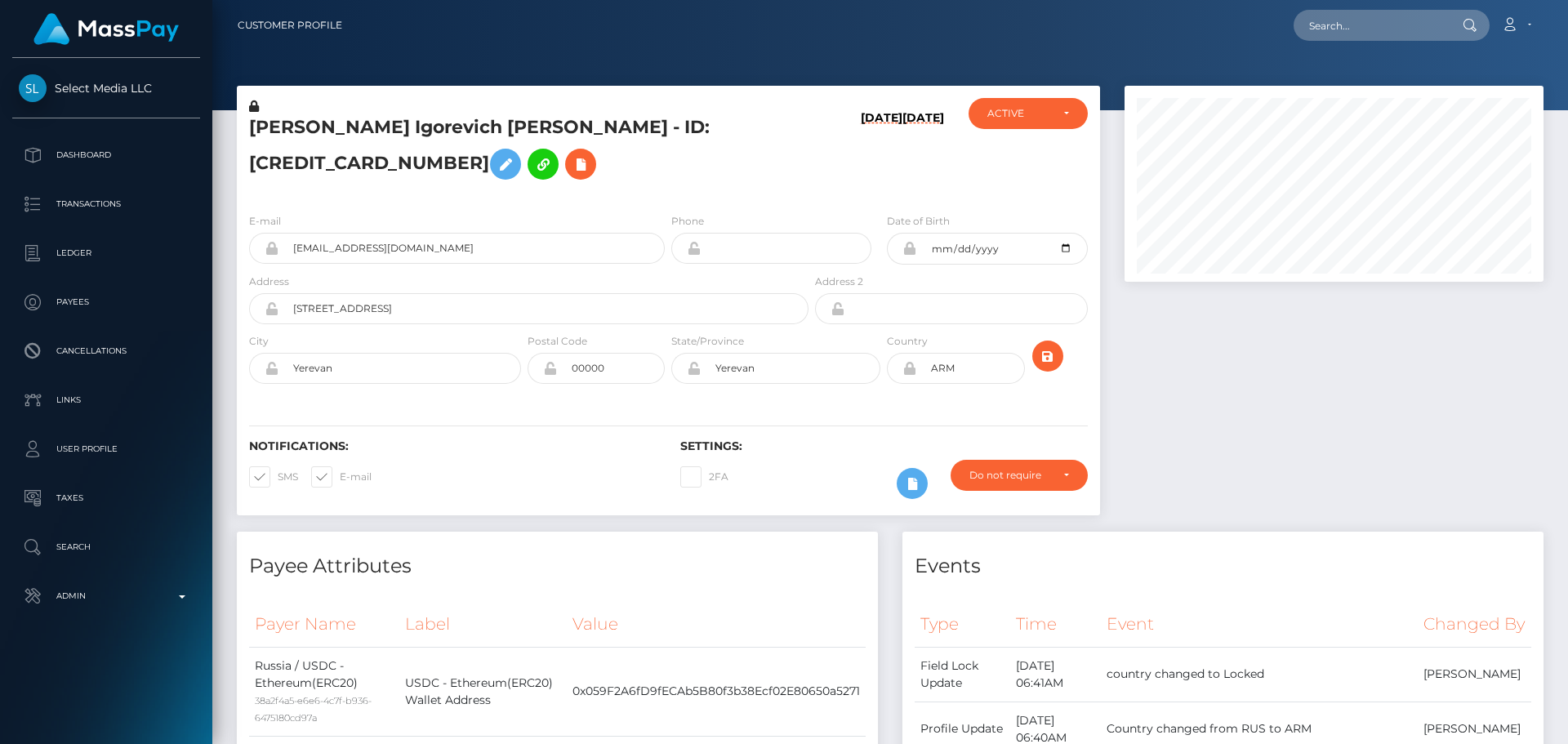
scroll to position [196, 420]
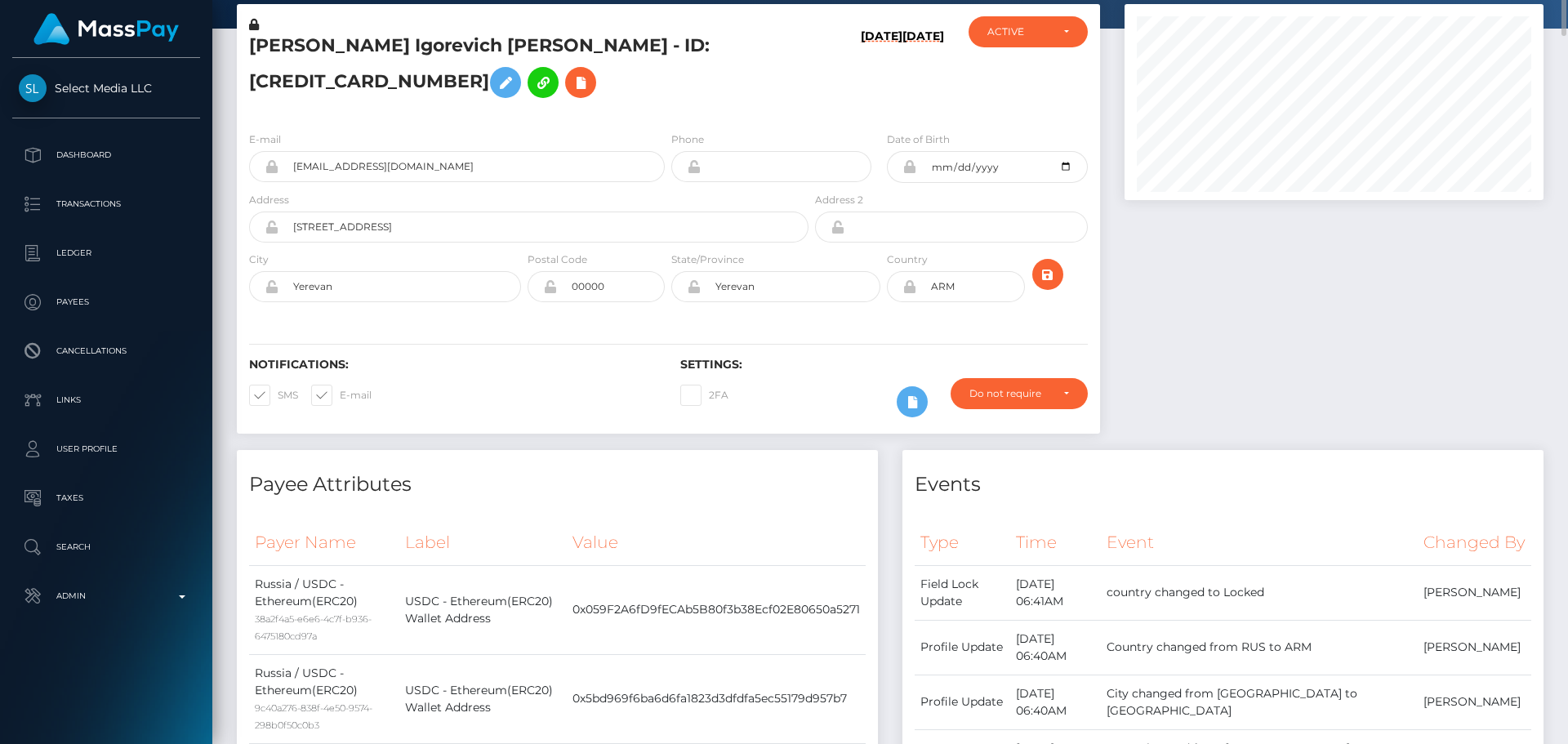
scroll to position [0, 0]
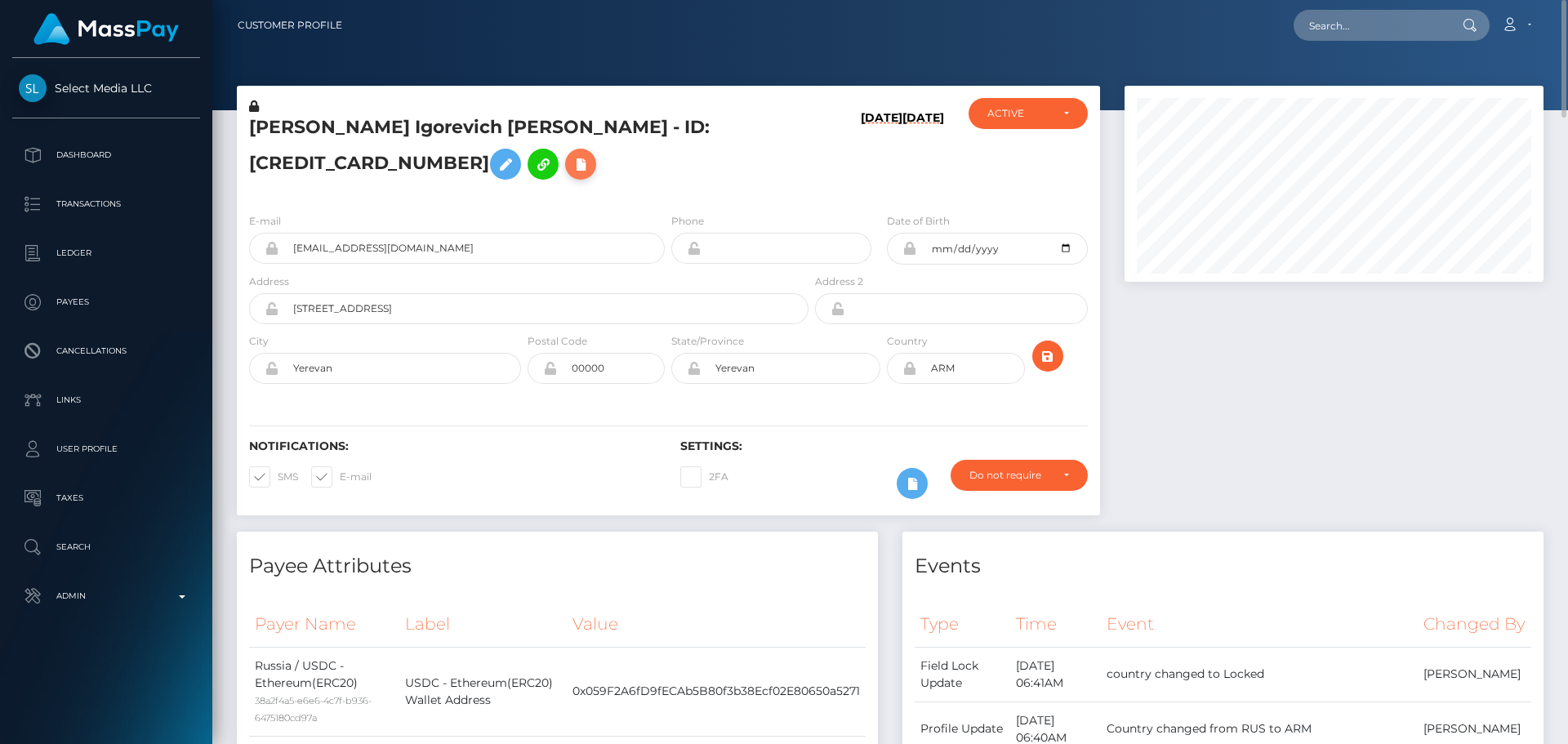
click at [571, 175] on icon at bounding box center [581, 164] width 20 height 21
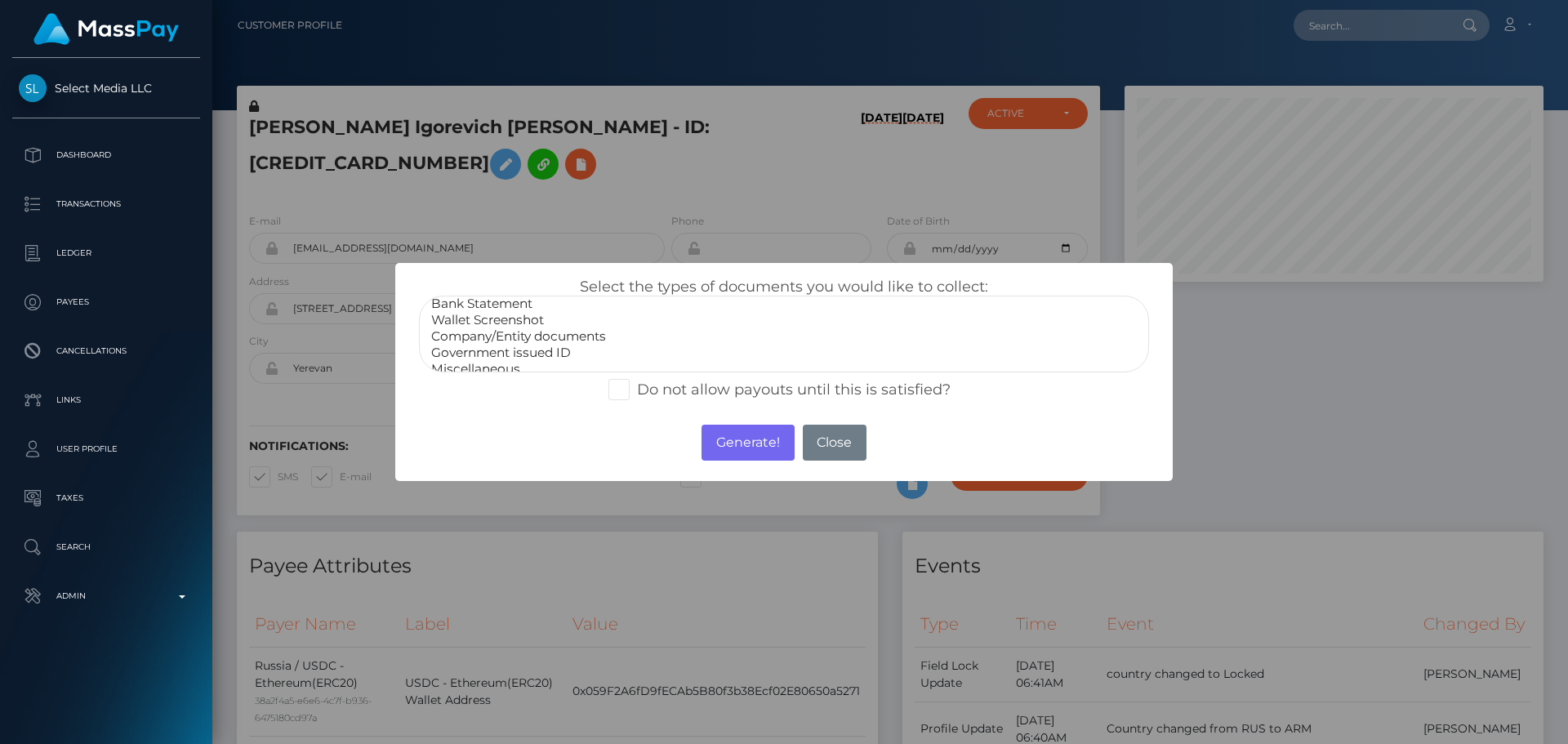
scroll to position [33, 0]
select select "Miscellaneous"
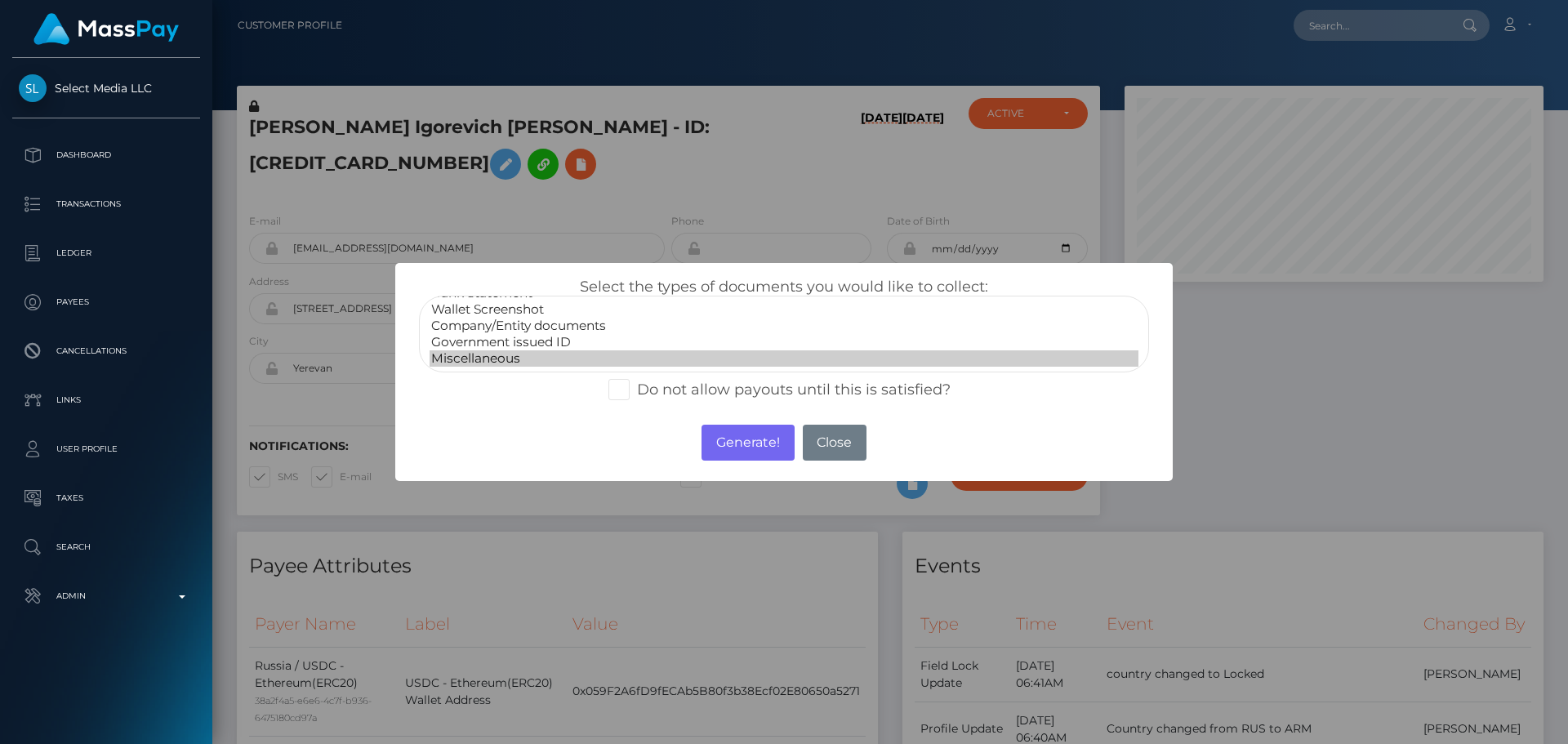
click at [492, 355] on option "Miscellaneous" at bounding box center [784, 358] width 709 height 16
click at [710, 437] on button "Generate!" at bounding box center [747, 443] width 92 height 36
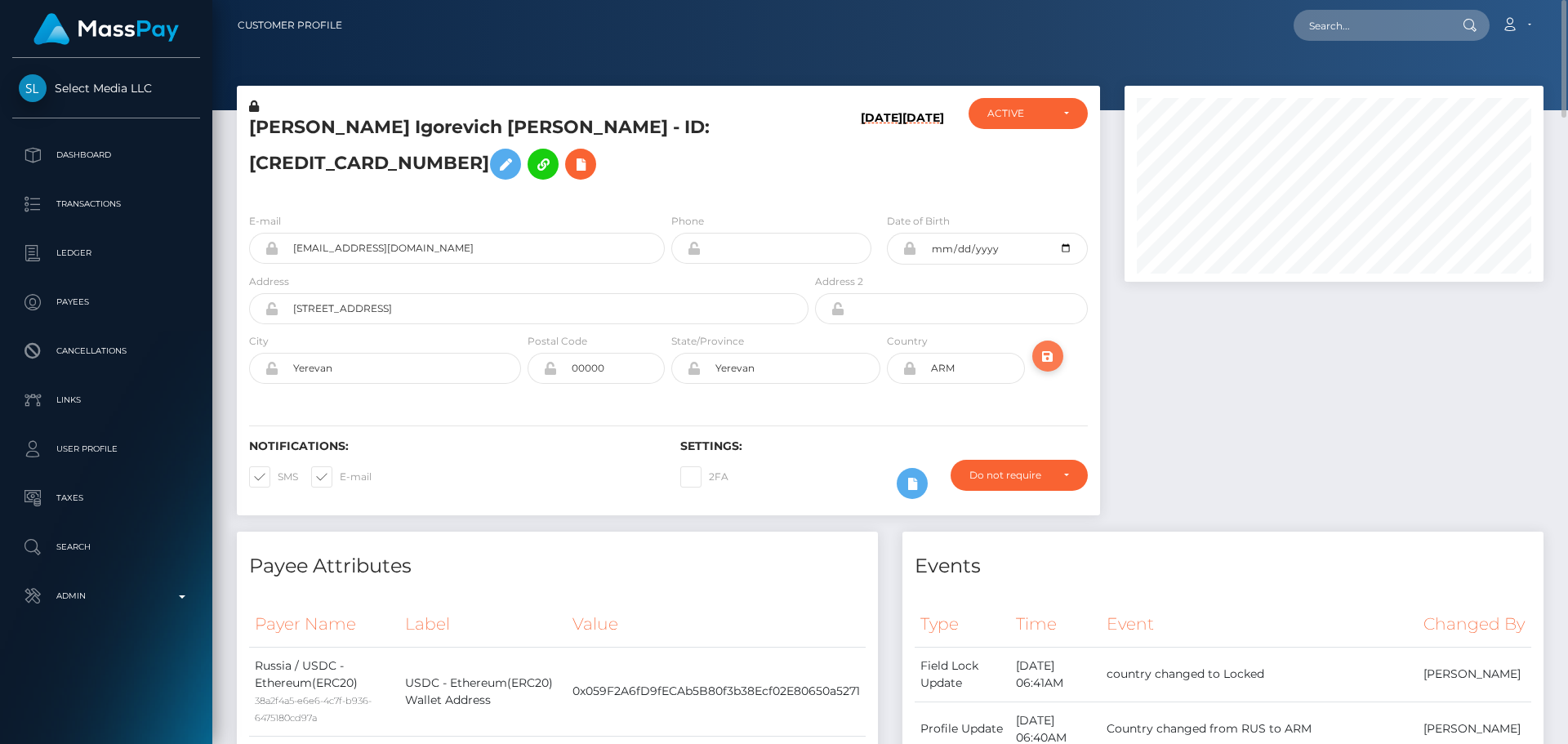
click at [1049, 366] on icon "submit" at bounding box center [1048, 357] width 20 height 21
click at [426, 137] on h5 "[PERSON_NAME] Igorevich [PERSON_NAME] - ID: [CREDIT_CARD_NUMBER]" at bounding box center [525, 151] width 550 height 73
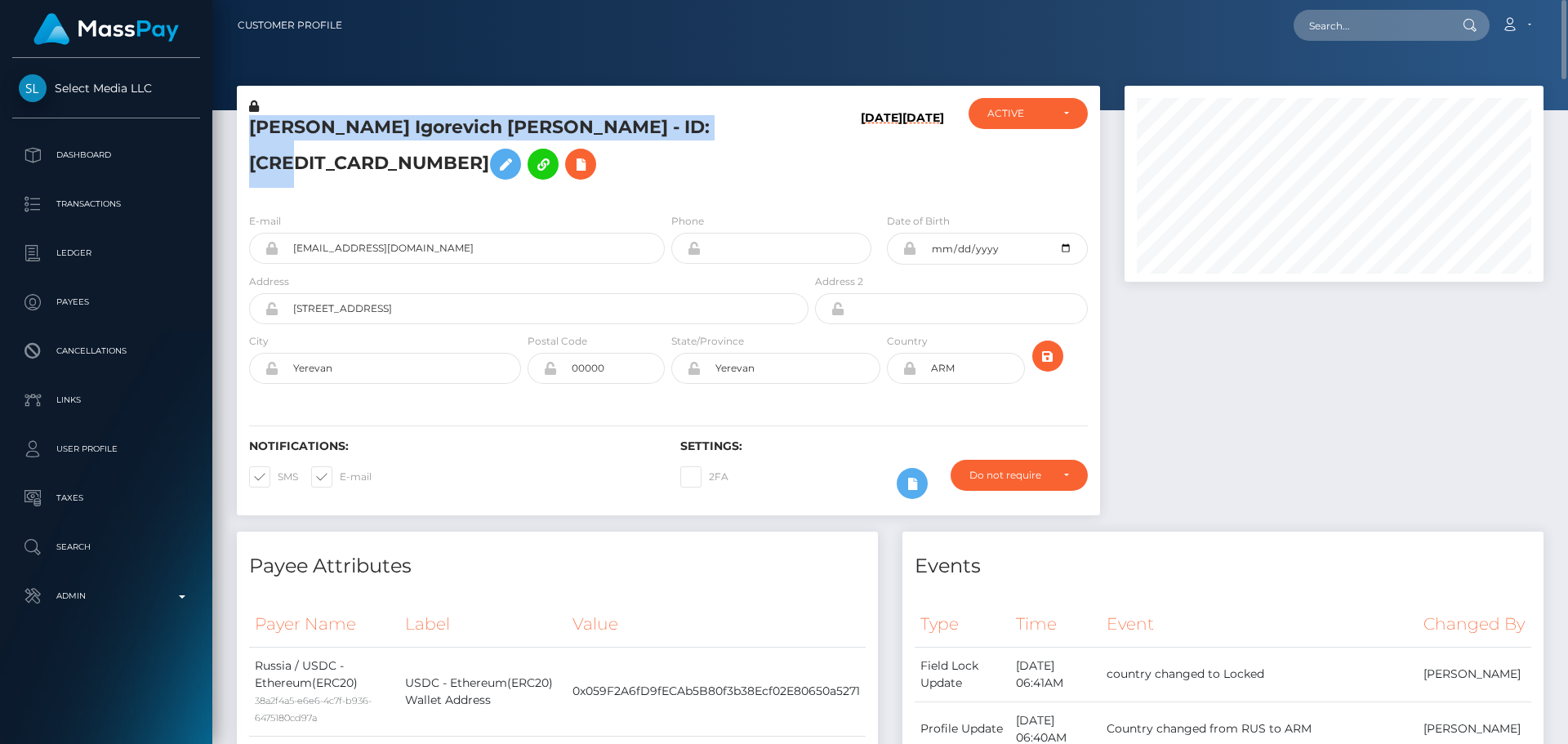
click at [426, 137] on h5 "[PERSON_NAME] Igorevich [PERSON_NAME] - ID: [CREDIT_CARD_NUMBER]" at bounding box center [525, 151] width 550 height 73
copy h5 "[PERSON_NAME] Igorevich [PERSON_NAME] - ID: [CREDIT_CARD_NUMBER]"
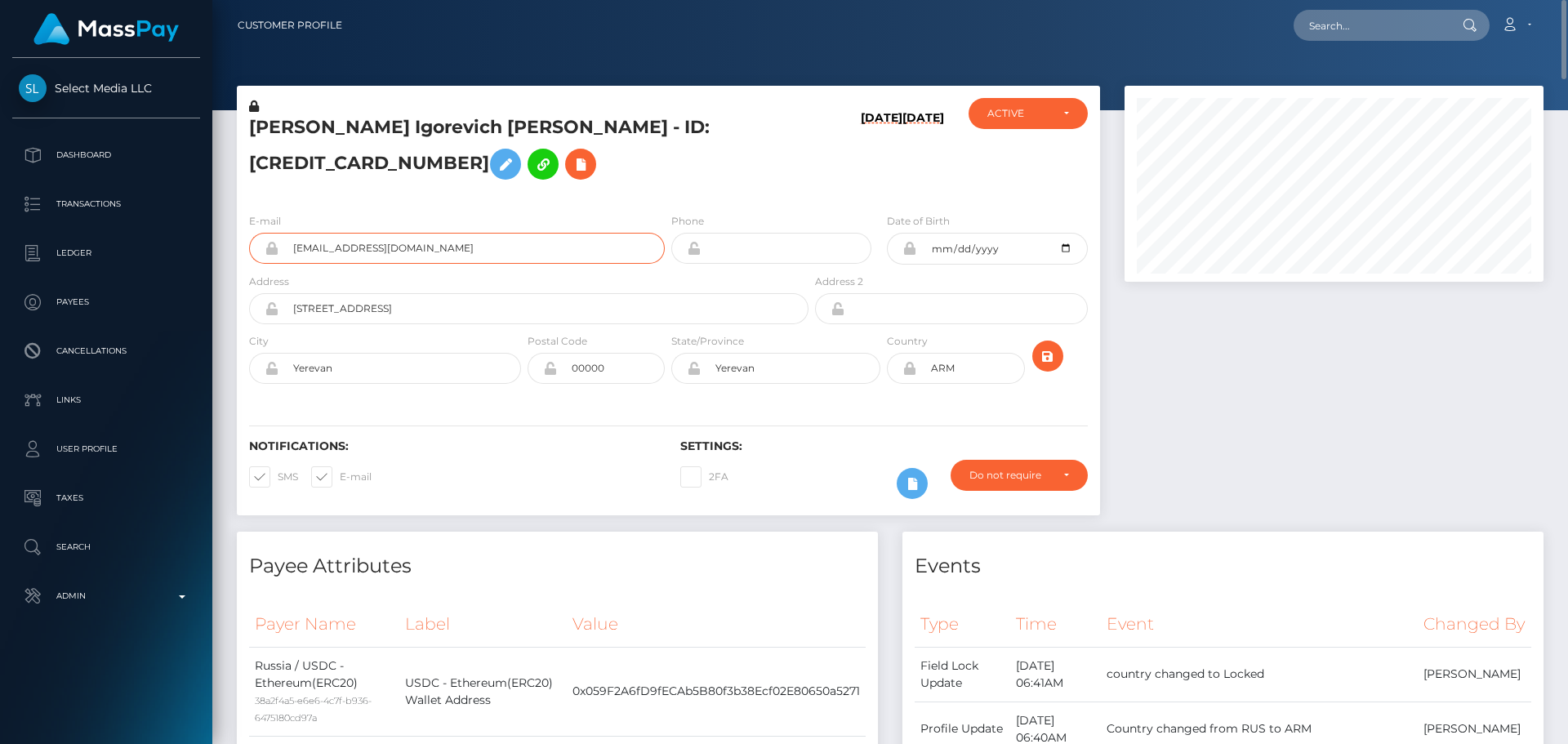
drag, startPoint x: 460, startPoint y: 267, endPoint x: 240, endPoint y: 261, distance: 220.1
click at [240, 261] on div "E-mail [EMAIL_ADDRESS][DOMAIN_NAME]" at bounding box center [452, 243] width 431 height 60
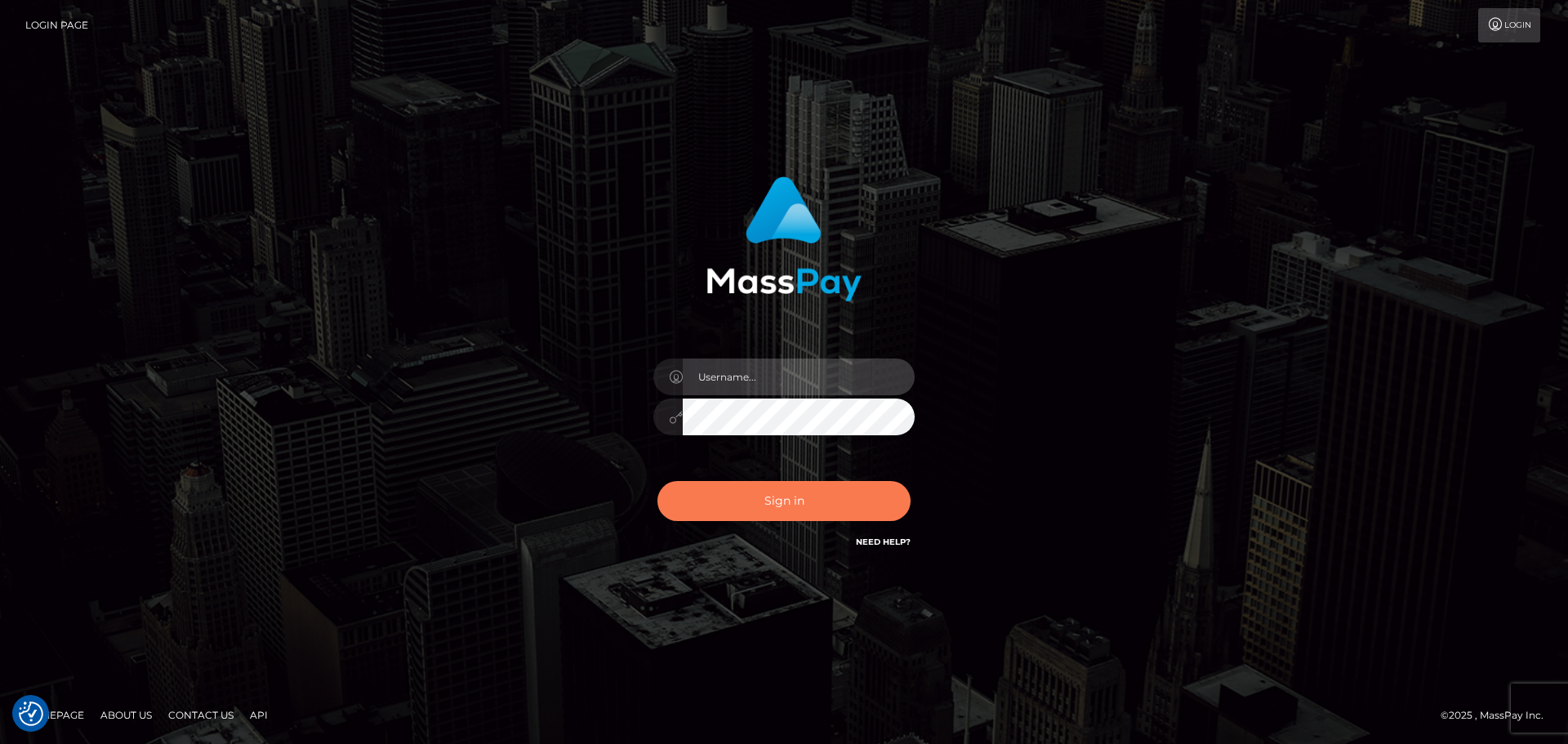
type input "constantin.mp"
click at [803, 503] on button "Sign in" at bounding box center [784, 501] width 253 height 40
type input "[DOMAIN_NAME]"
click at [804, 497] on button "Sign in" at bounding box center [784, 501] width 253 height 40
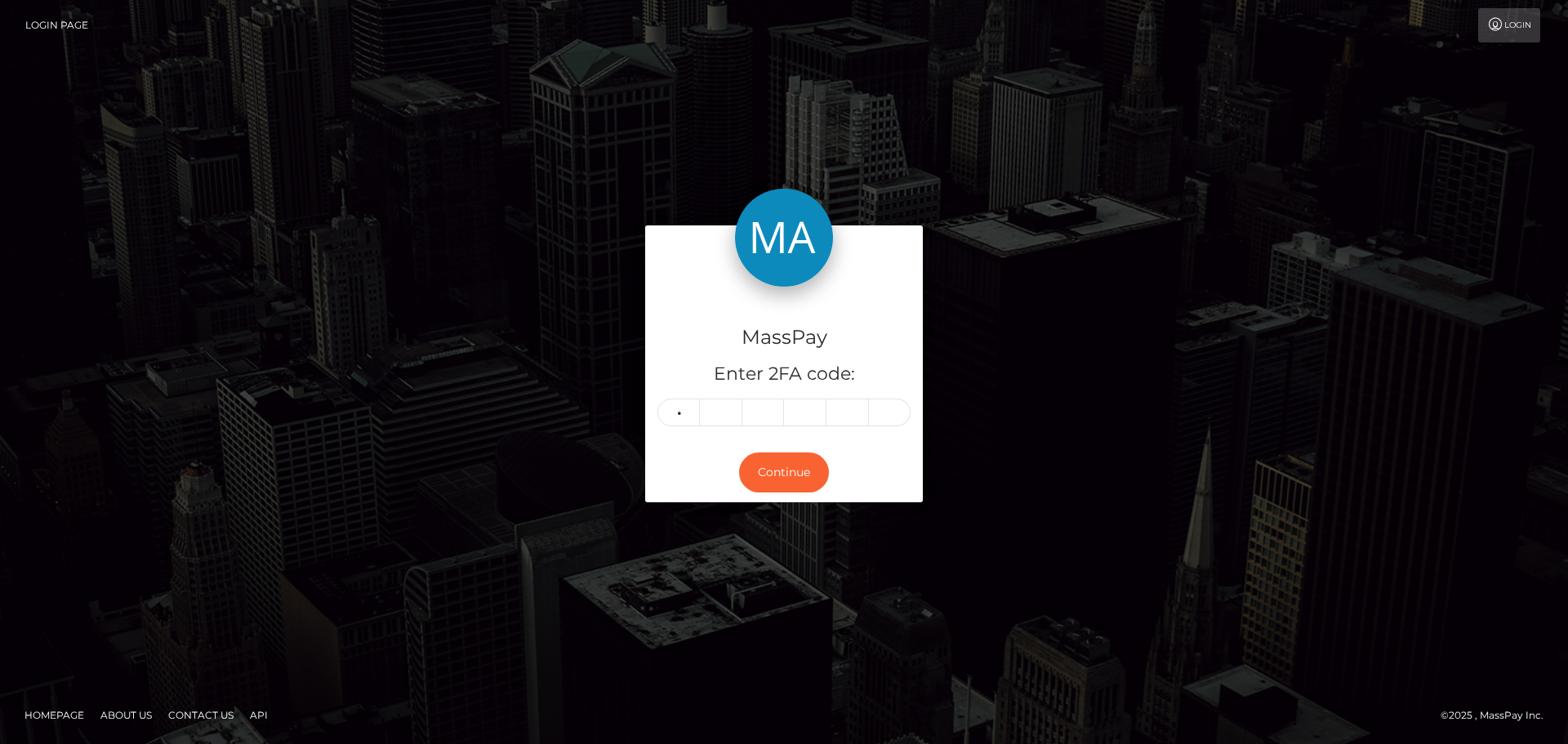
type input "3"
type input "2"
type input "8"
type input "1"
type input "6"
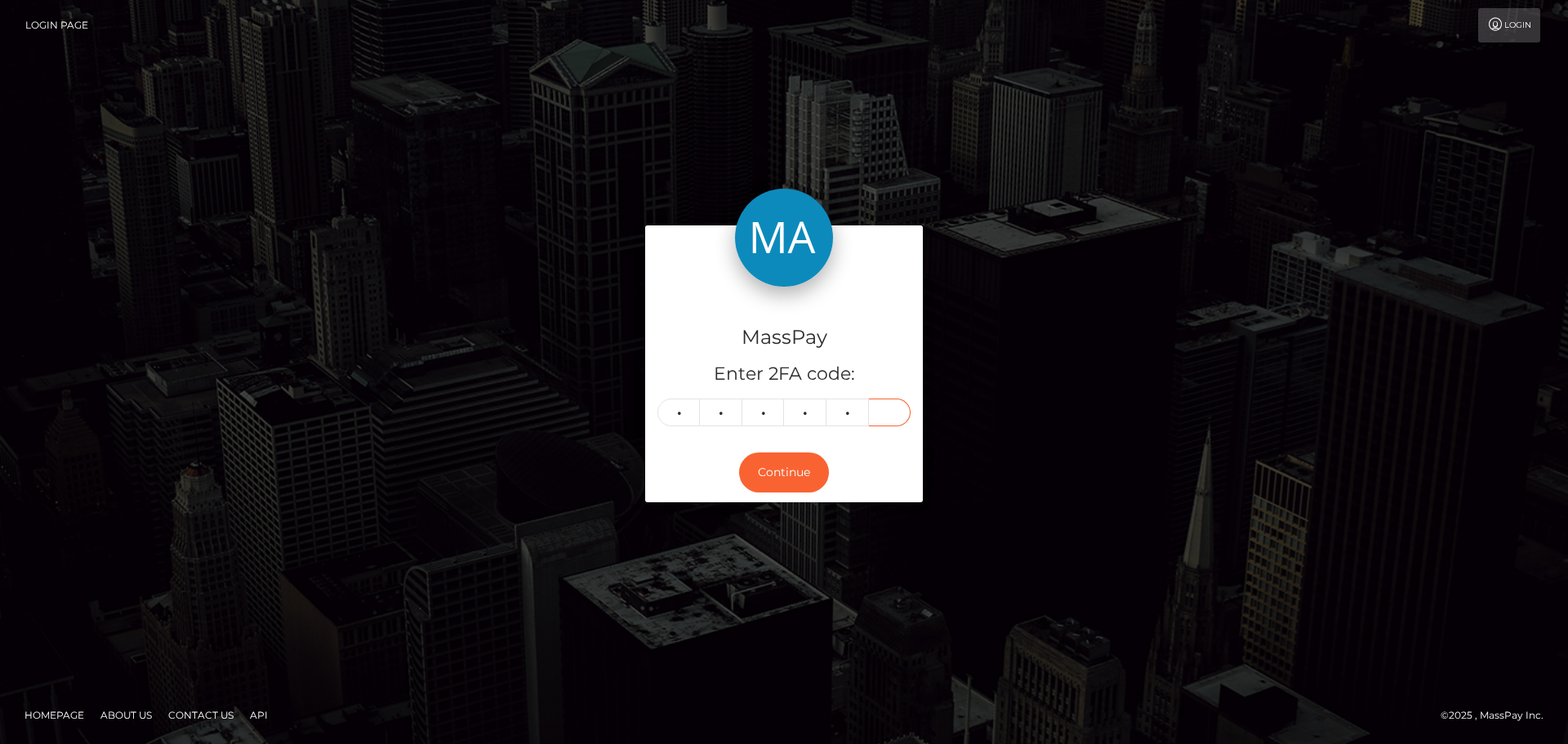
type input "5"
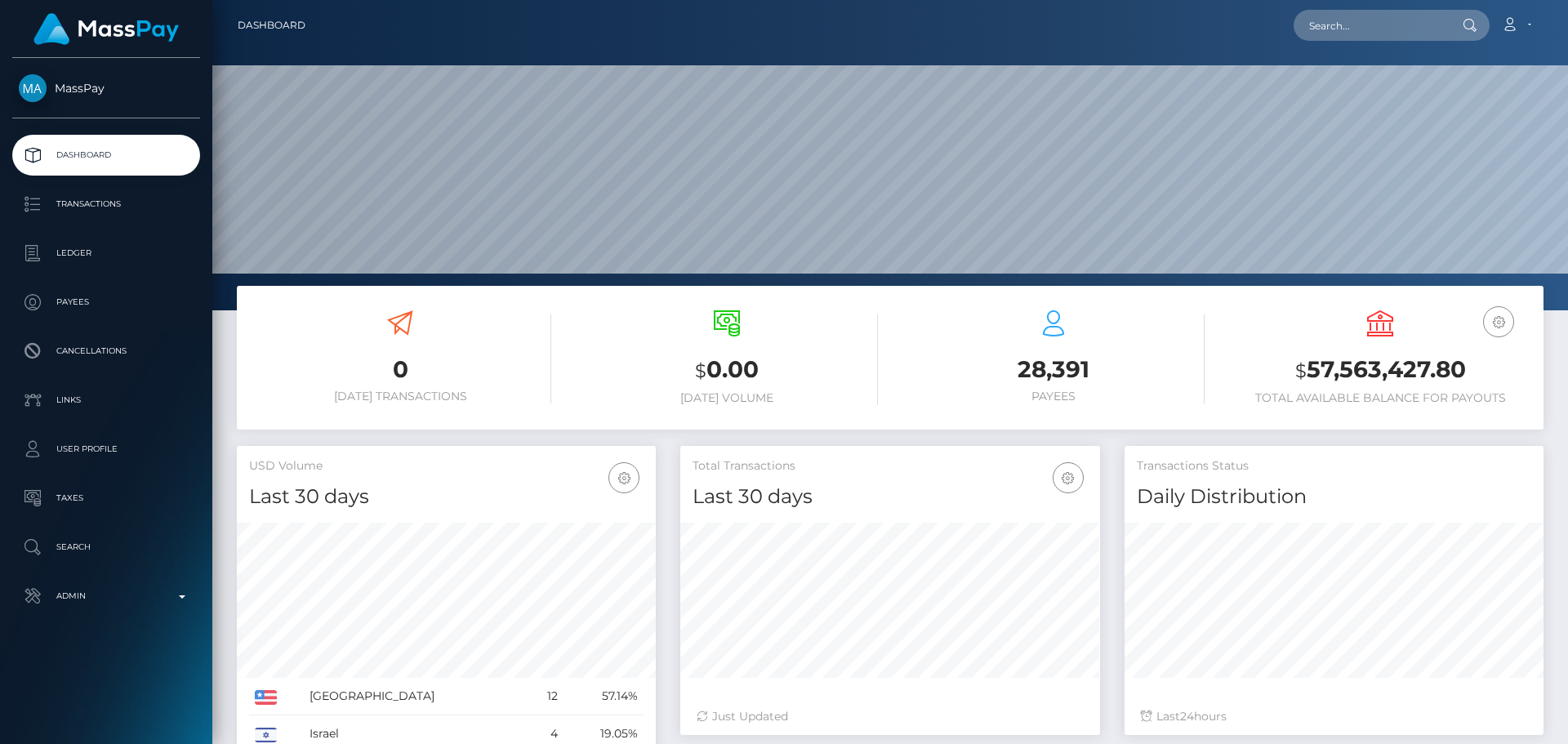
scroll to position [290, 420]
click at [1353, 34] on input "text" at bounding box center [1370, 25] width 154 height 31
paste input "[EMAIL_ADDRESS][DOMAIN_NAME]"
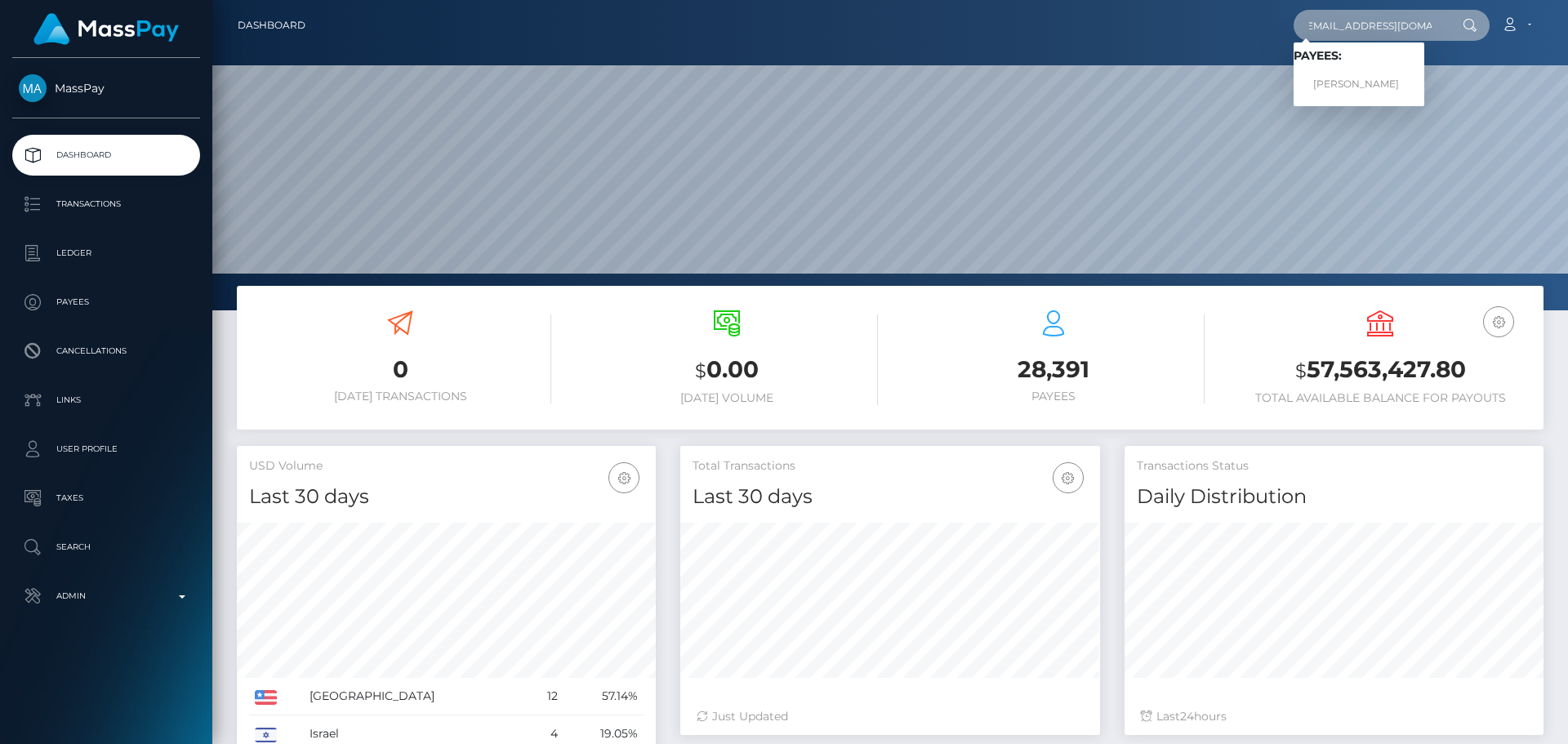
type input "[EMAIL_ADDRESS][DOMAIN_NAME]"
click at [1350, 81] on link "RANIA NAJJAR" at bounding box center [1359, 84] width 131 height 30
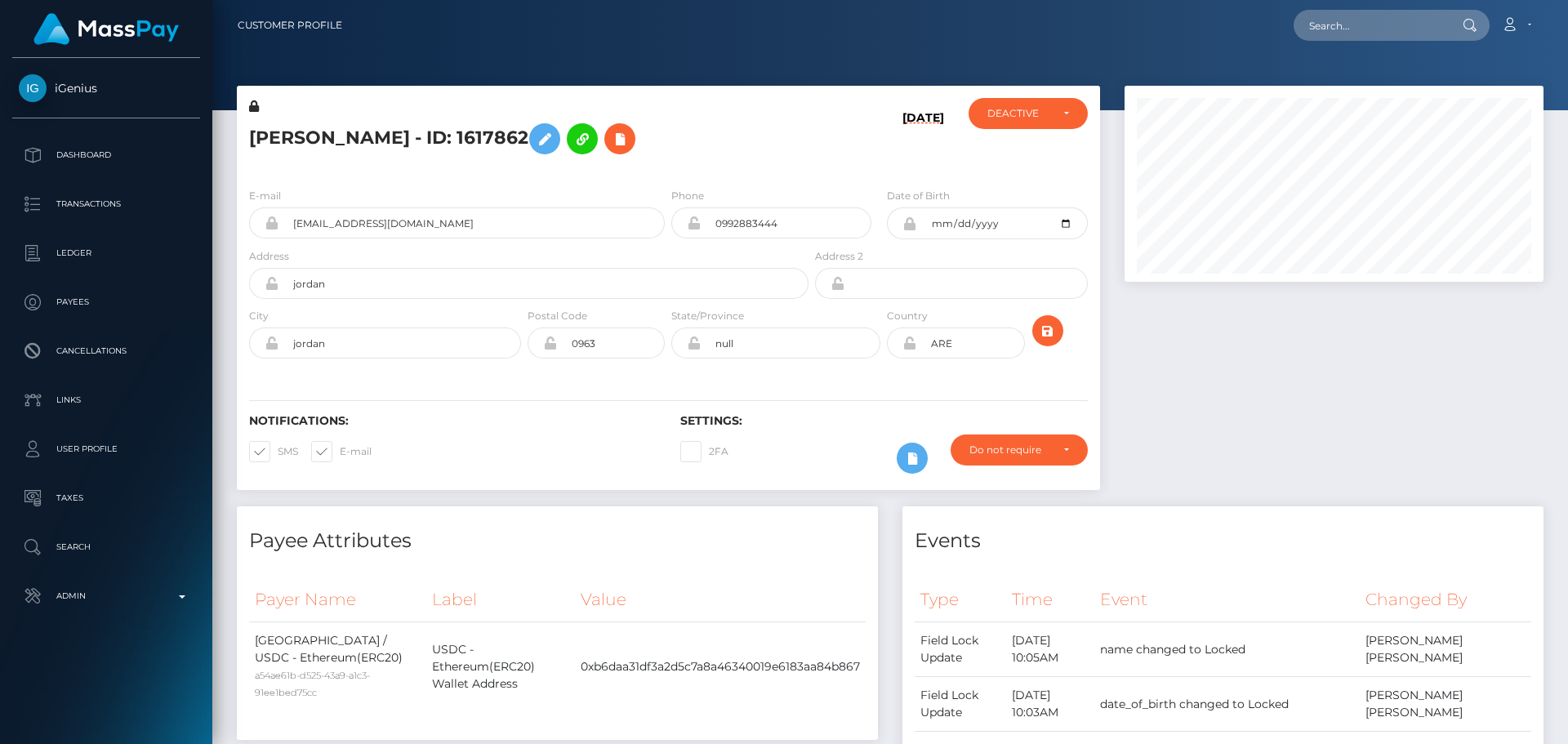
scroll to position [196, 420]
click at [630, 379] on div "Notifications: SMS E-mail Settings: 2FA" at bounding box center [668, 433] width 864 height 115
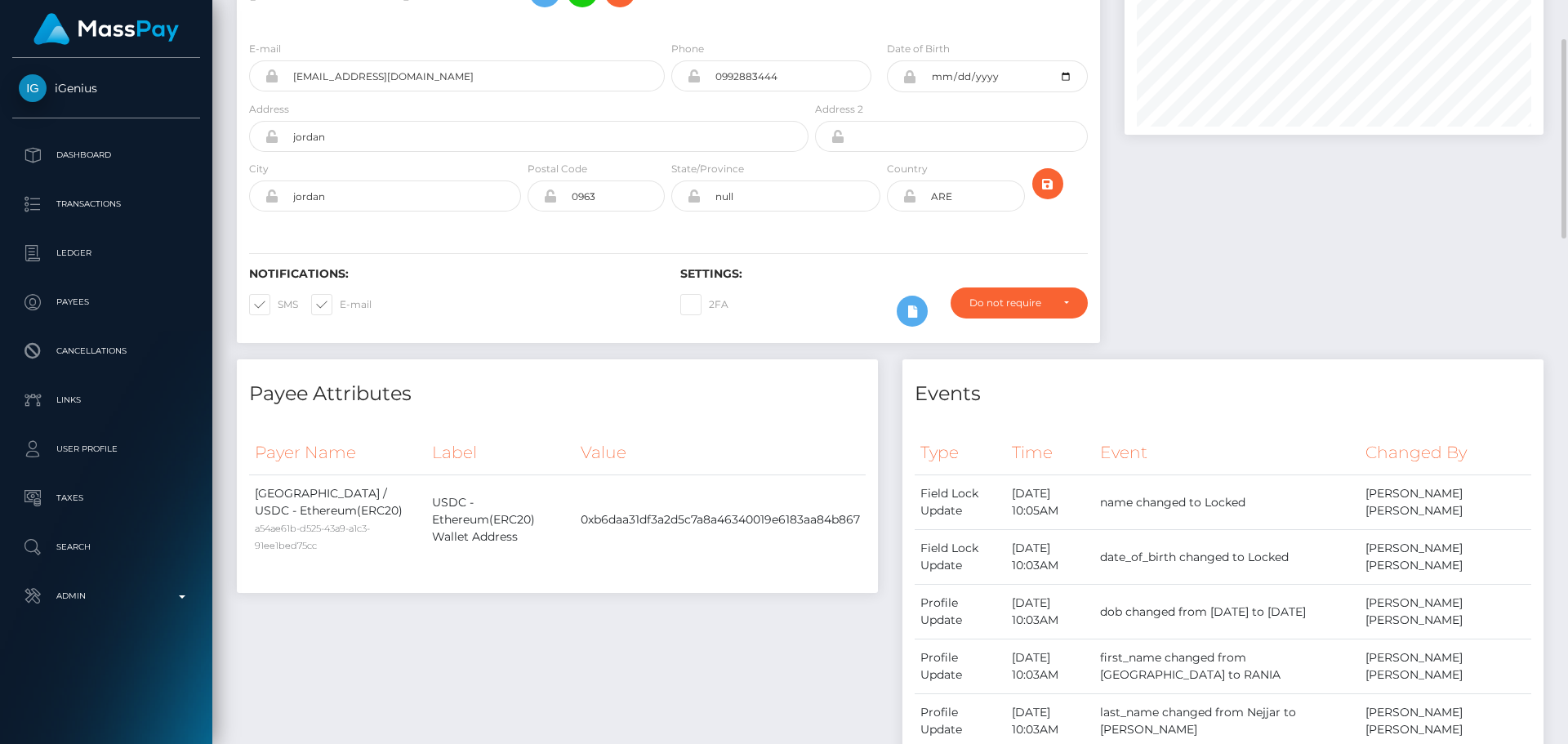
scroll to position [0, 0]
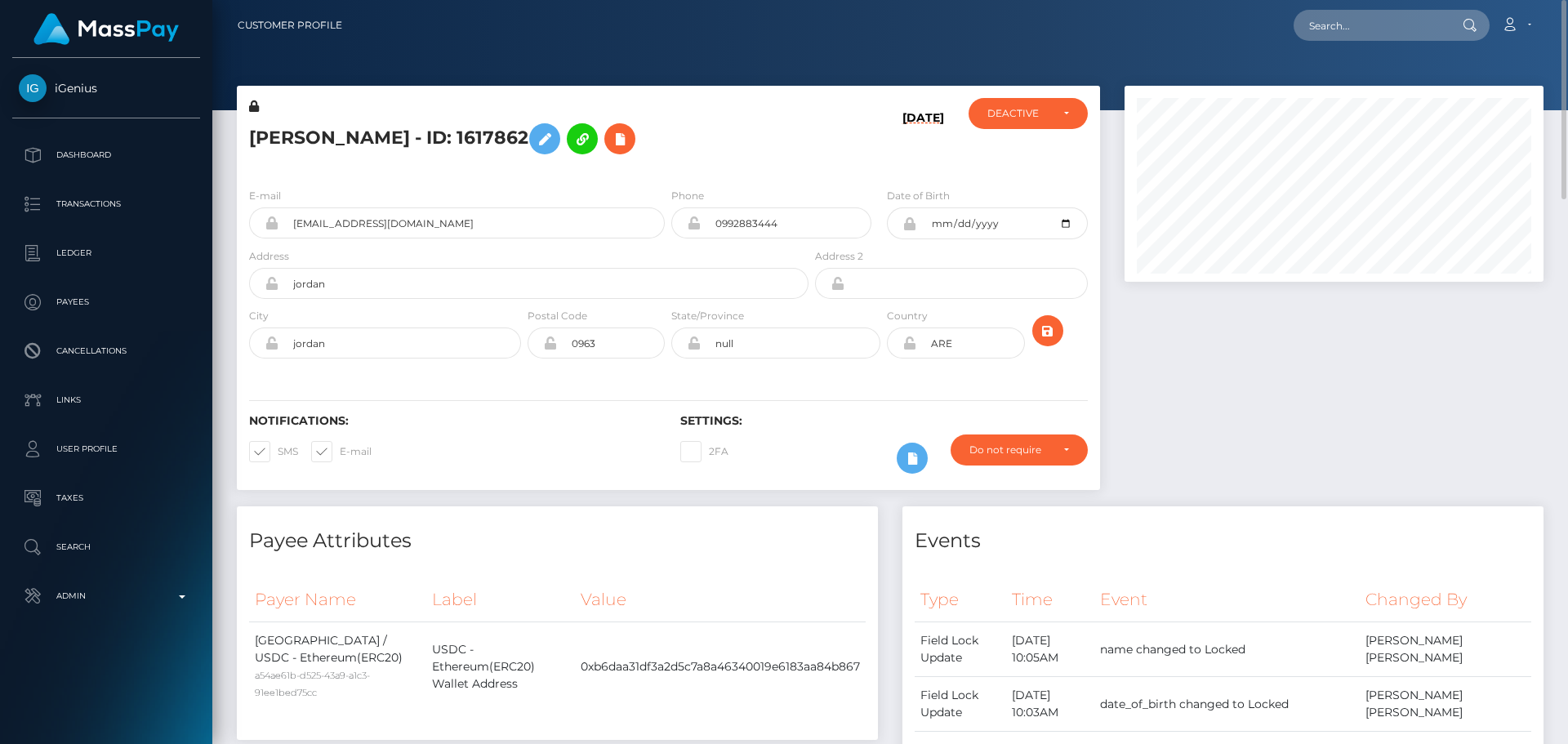
click at [701, 132] on h5 "[PERSON_NAME] - ID: 1617862" at bounding box center [525, 138] width 550 height 47
click at [1394, 35] on input "text" at bounding box center [1370, 25] width 154 height 31
paste input "[EMAIL_ADDRESS][DOMAIN_NAME]"
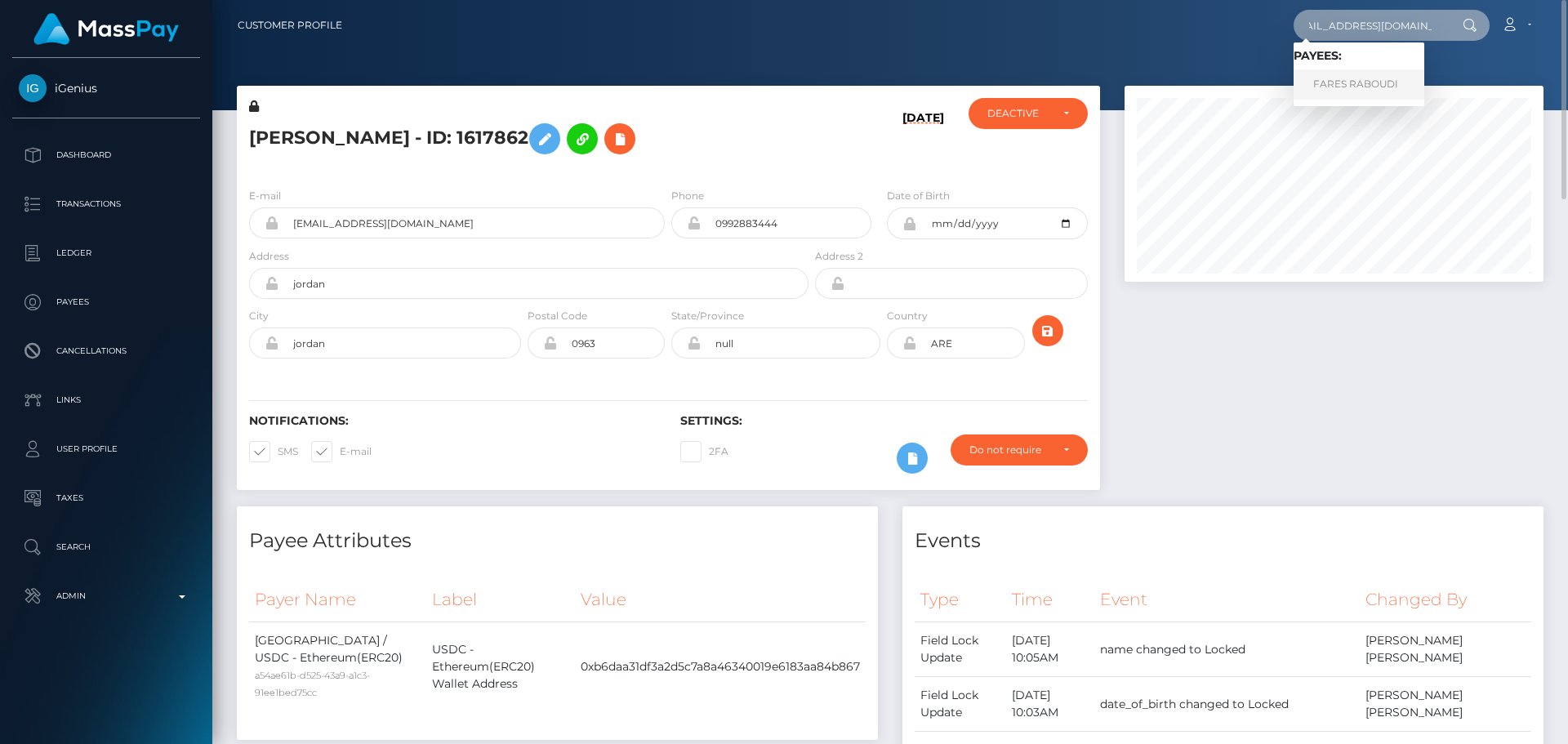
type input "[EMAIL_ADDRESS][DOMAIN_NAME]"
click at [1338, 89] on link "FARES RABOUDI" at bounding box center [1359, 84] width 131 height 30
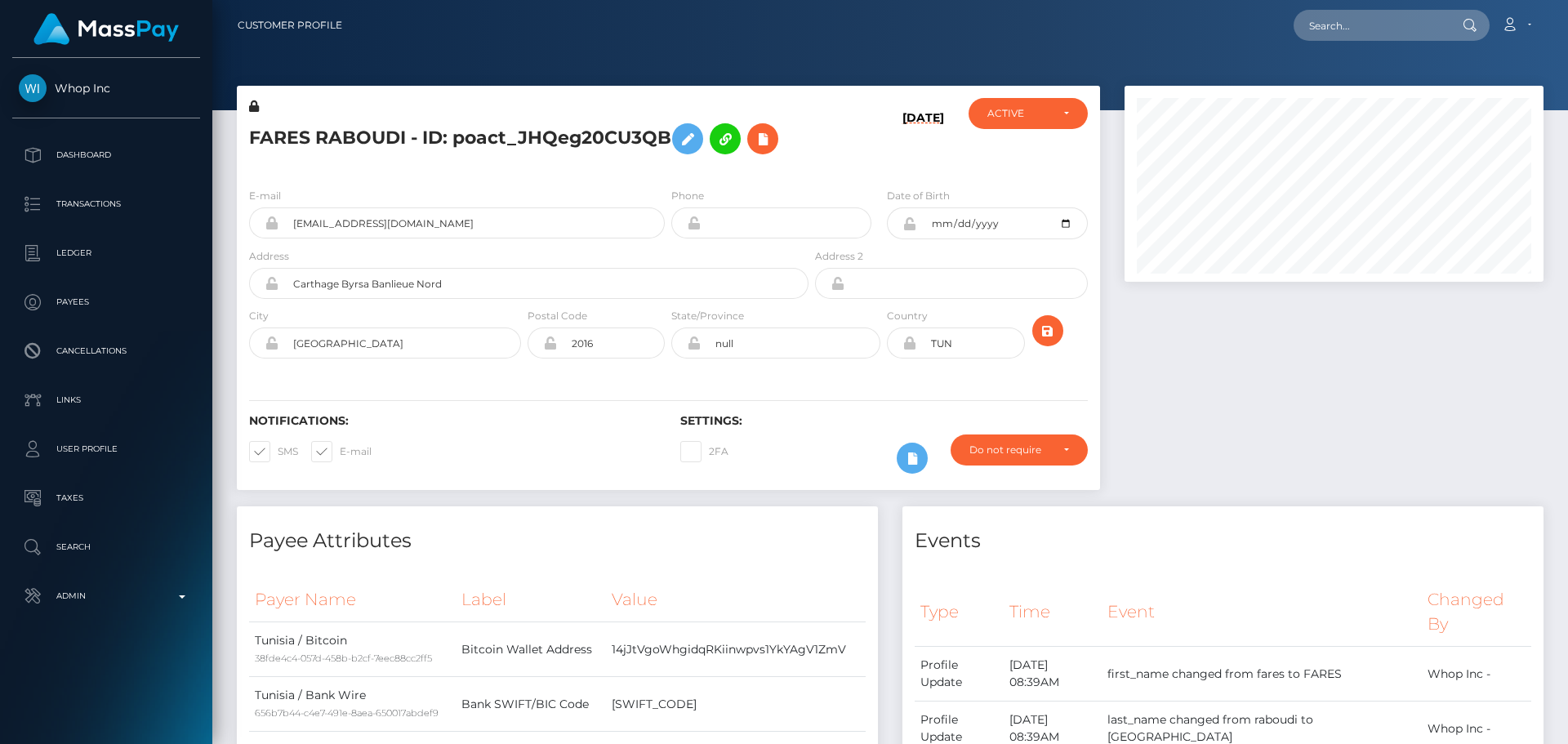
scroll to position [196, 420]
click at [544, 178] on div "E-mail codehead.utube@gmail.com Phone 2001-03-23" at bounding box center [668, 274] width 864 height 200
click at [520, 175] on div "E-mail codehead.utube@gmail.com Phone 2001-03-23" at bounding box center [668, 274] width 864 height 200
click at [522, 177] on div "E-mail codehead.utube@gmail.com Phone 2001-03-23" at bounding box center [668, 274] width 864 height 200
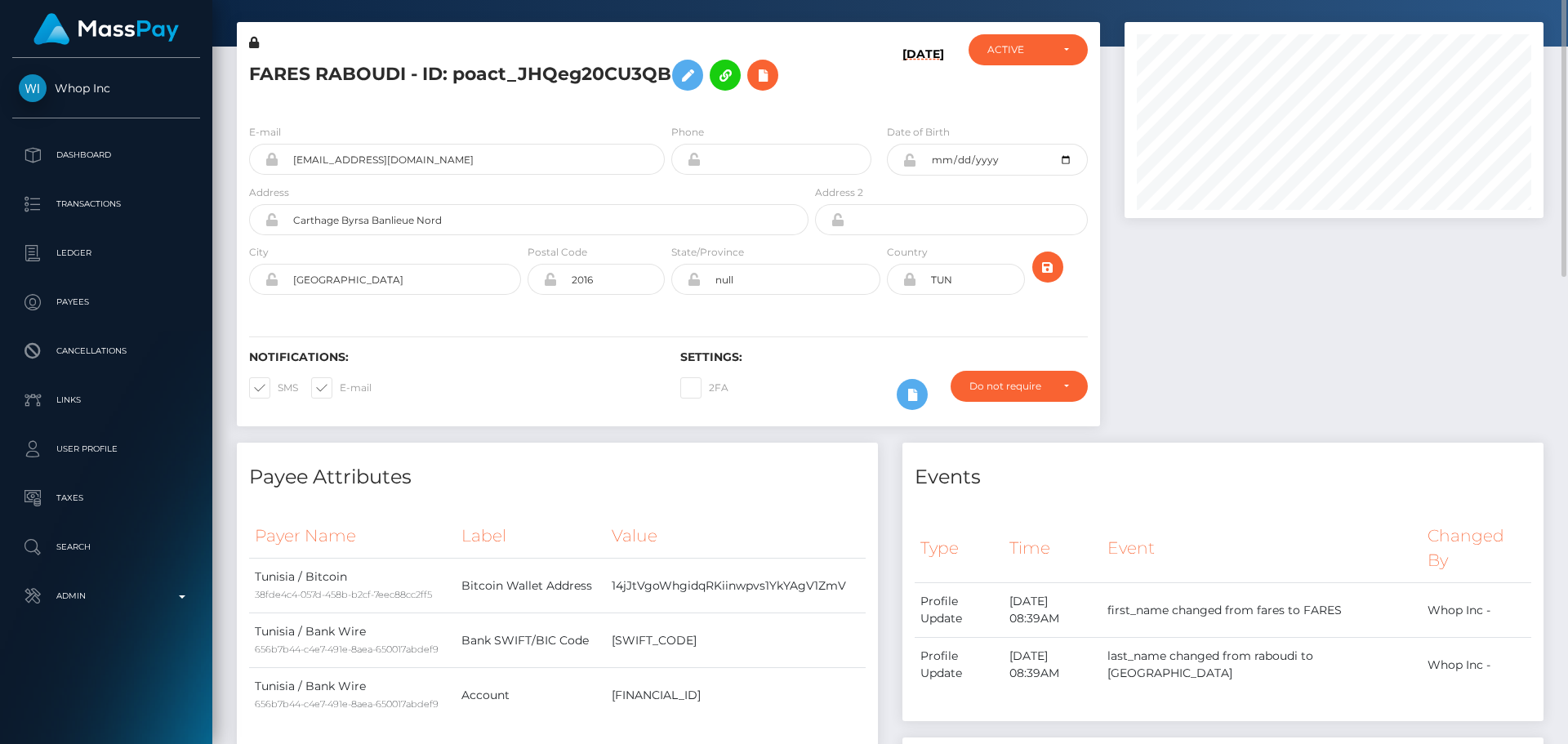
scroll to position [0, 0]
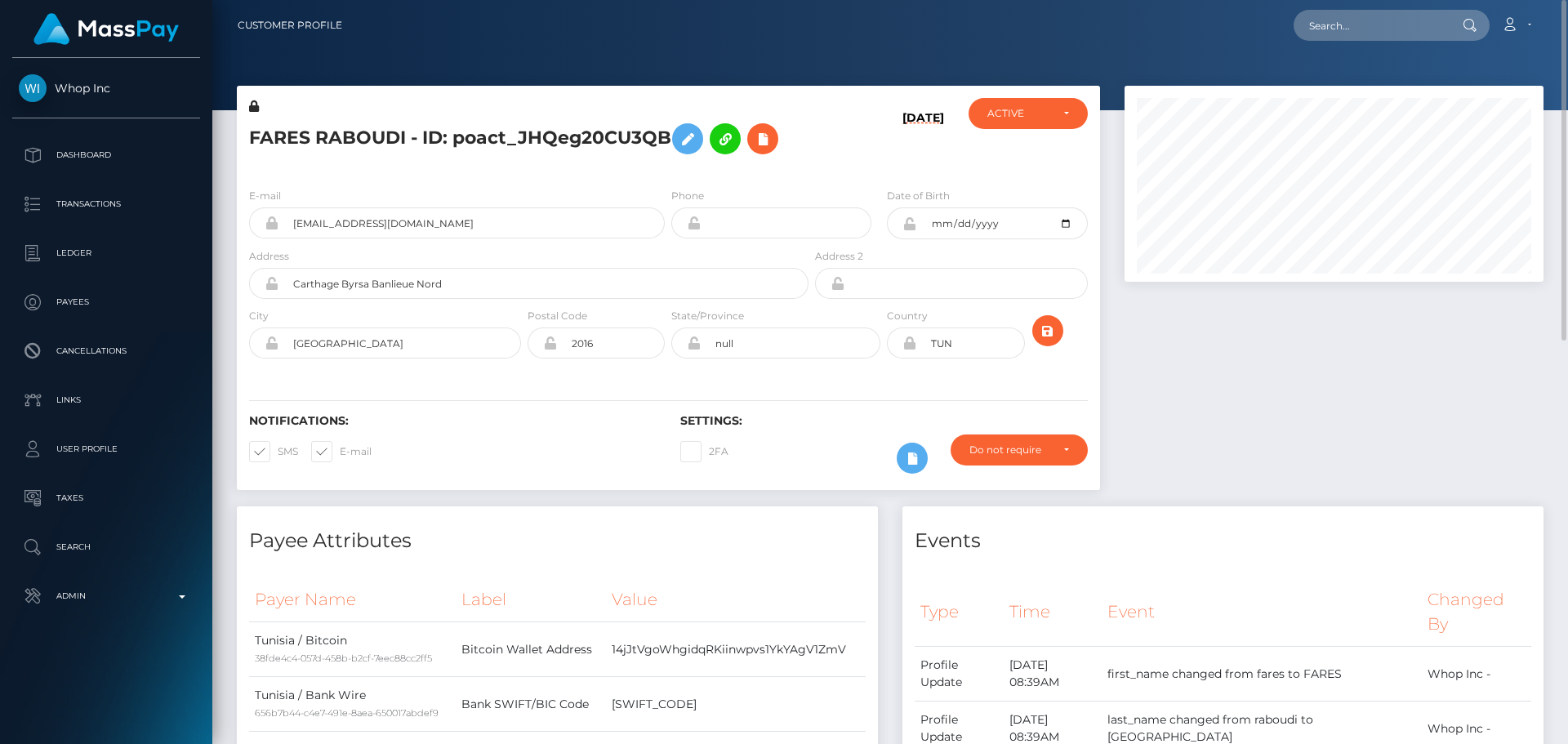
click at [833, 175] on div "E-mail codehead.utube@gmail.com Phone 2001-03-23" at bounding box center [668, 274] width 864 height 200
click at [833, 176] on div "E-mail codehead.utube@gmail.com Phone 2001-03-23" at bounding box center [668, 274] width 864 height 200
click at [1050, 334] on icon "submit" at bounding box center [1048, 331] width 20 height 21
click at [475, 137] on h5 "FARES RABOUDI - ID: poact_JHQeg20CU3QB" at bounding box center [525, 138] width 550 height 47
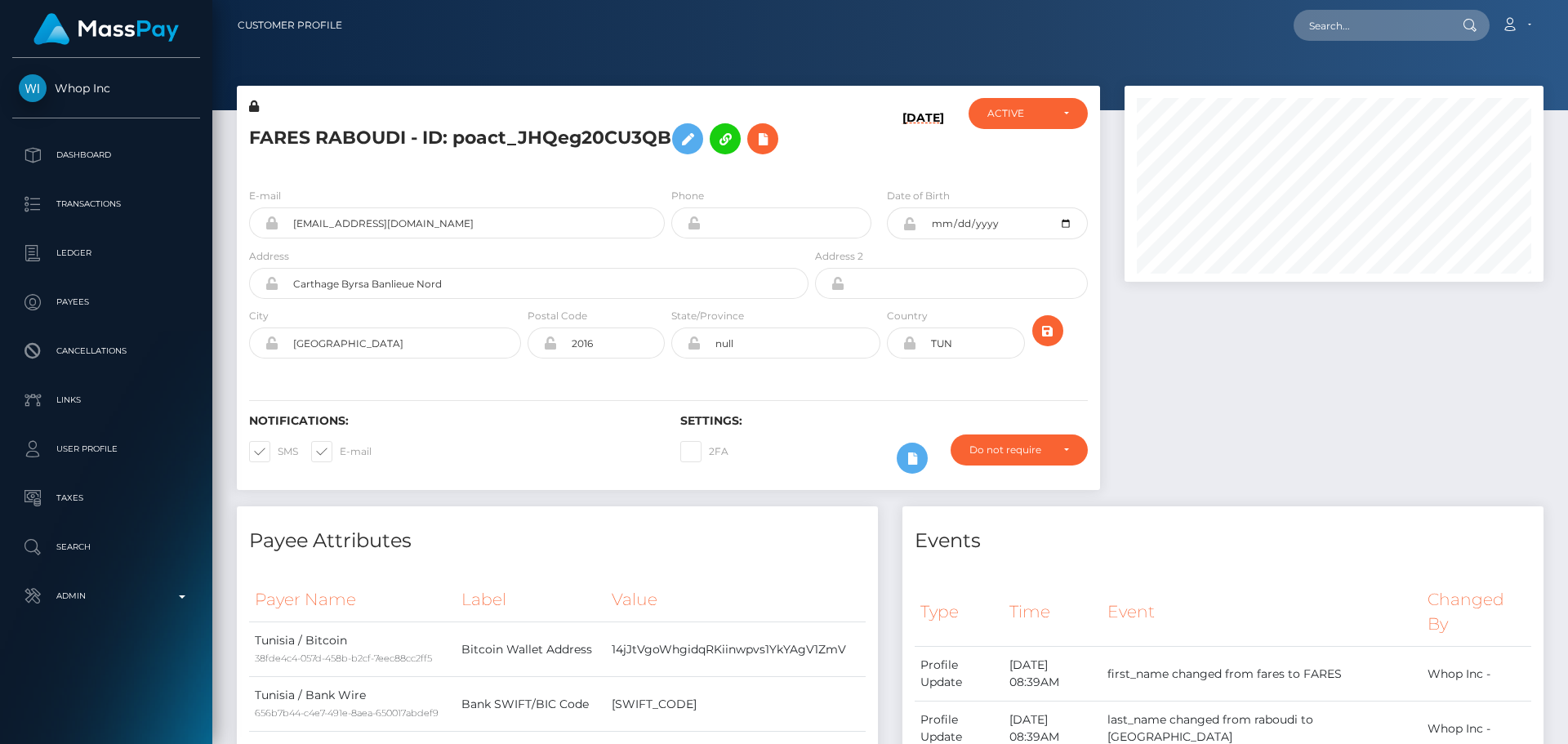
click at [475, 137] on h5 "FARES RABOUDI - ID: poact_JHQeg20CU3QB" at bounding box center [525, 138] width 550 height 47
copy h5 "FARES RABOUDI - ID: poact_JHQeg20CU3QB"
click at [596, 189] on div "E-mail codehead.utube@gmail.com" at bounding box center [457, 212] width 415 height 52
click at [1356, 33] on input "text" at bounding box center [1370, 25] width 154 height 31
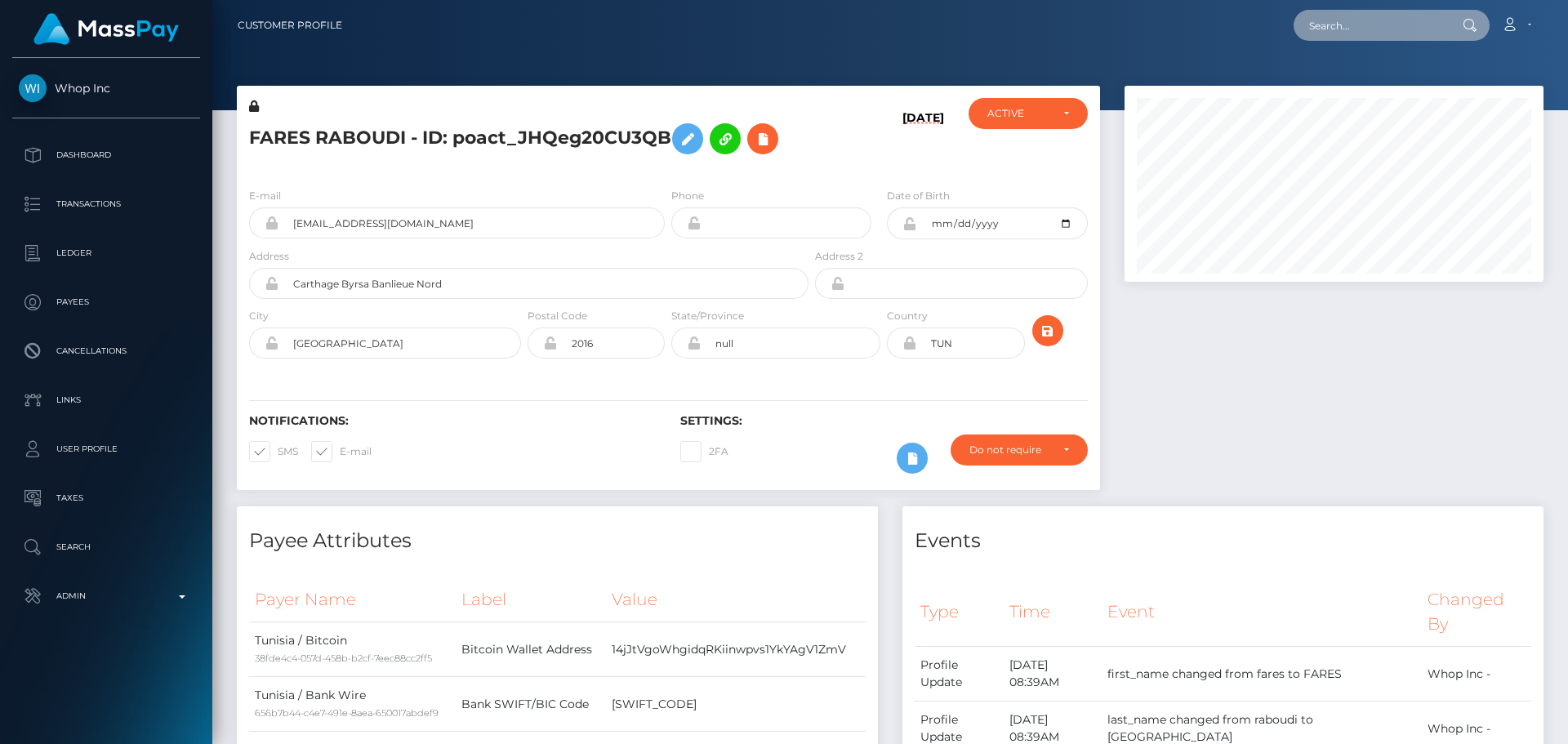
paste input "pout_nAlO58v615opV"
type input "pout_nAlO58v615opV"
click at [858, 137] on div "09/12/25" at bounding box center [883, 136] width 144 height 77
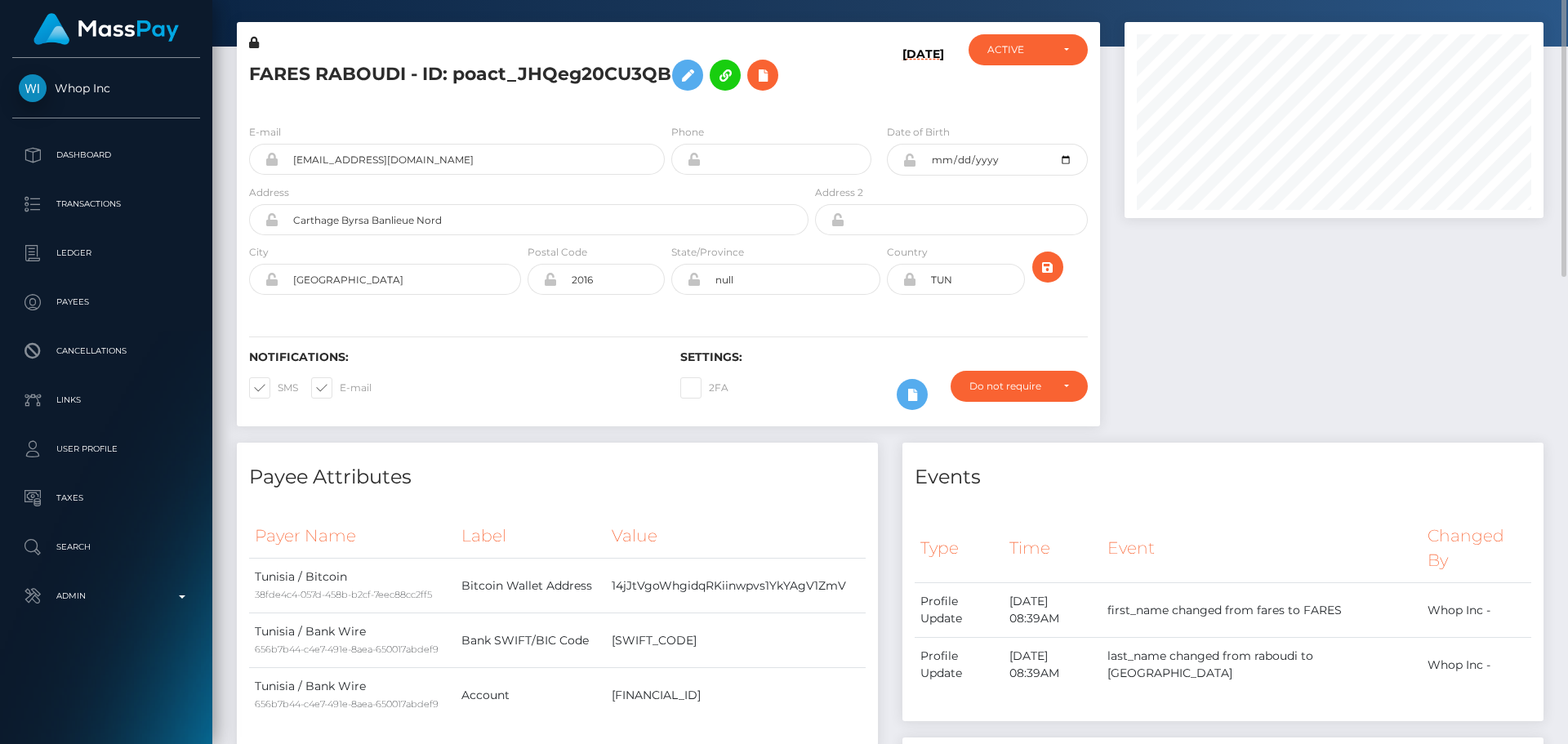
scroll to position [0, 0]
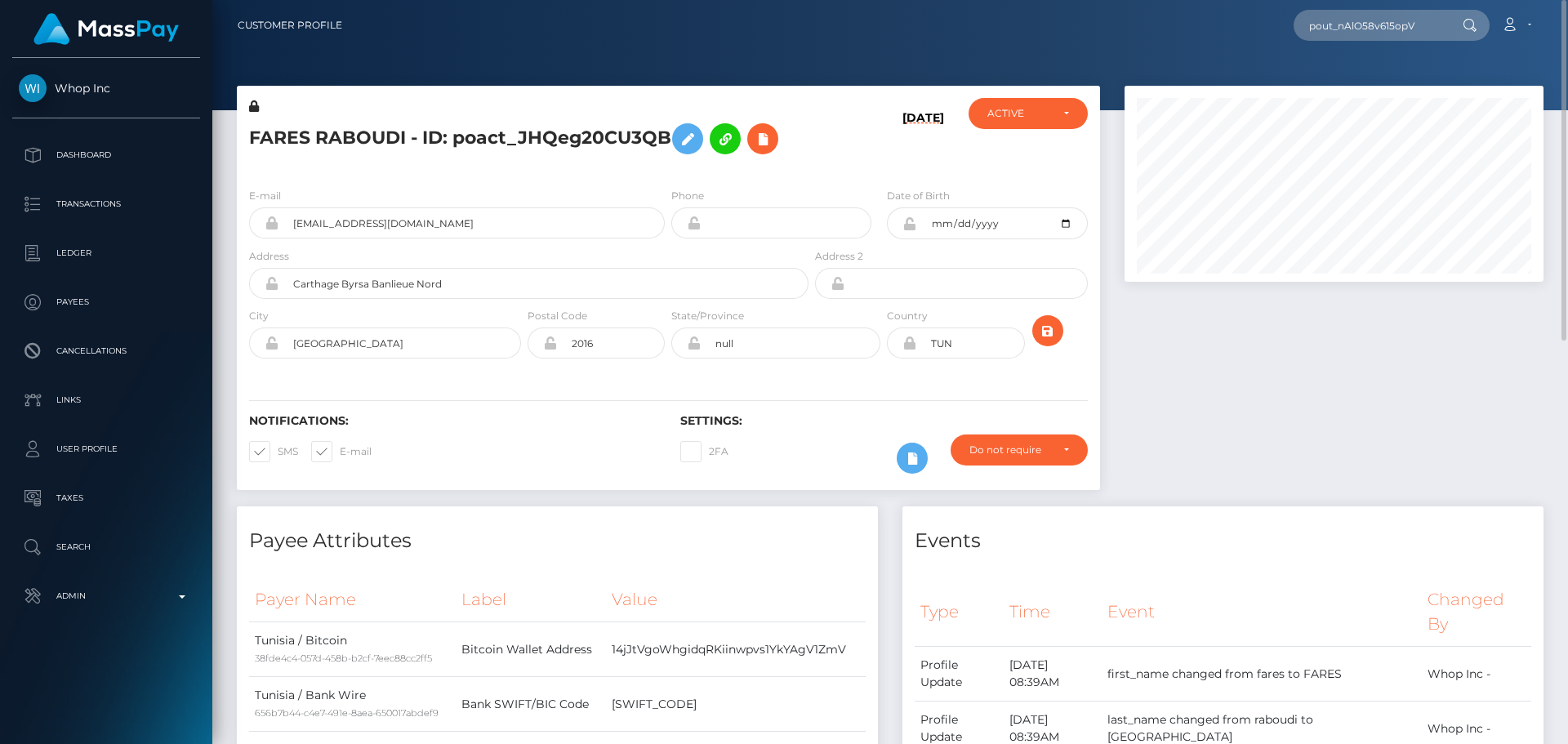
click at [909, 226] on icon at bounding box center [909, 224] width 14 height 13
click at [857, 170] on div "09/12/25" at bounding box center [883, 136] width 144 height 77
click at [840, 173] on div "09/12/25" at bounding box center [883, 136] width 144 height 77
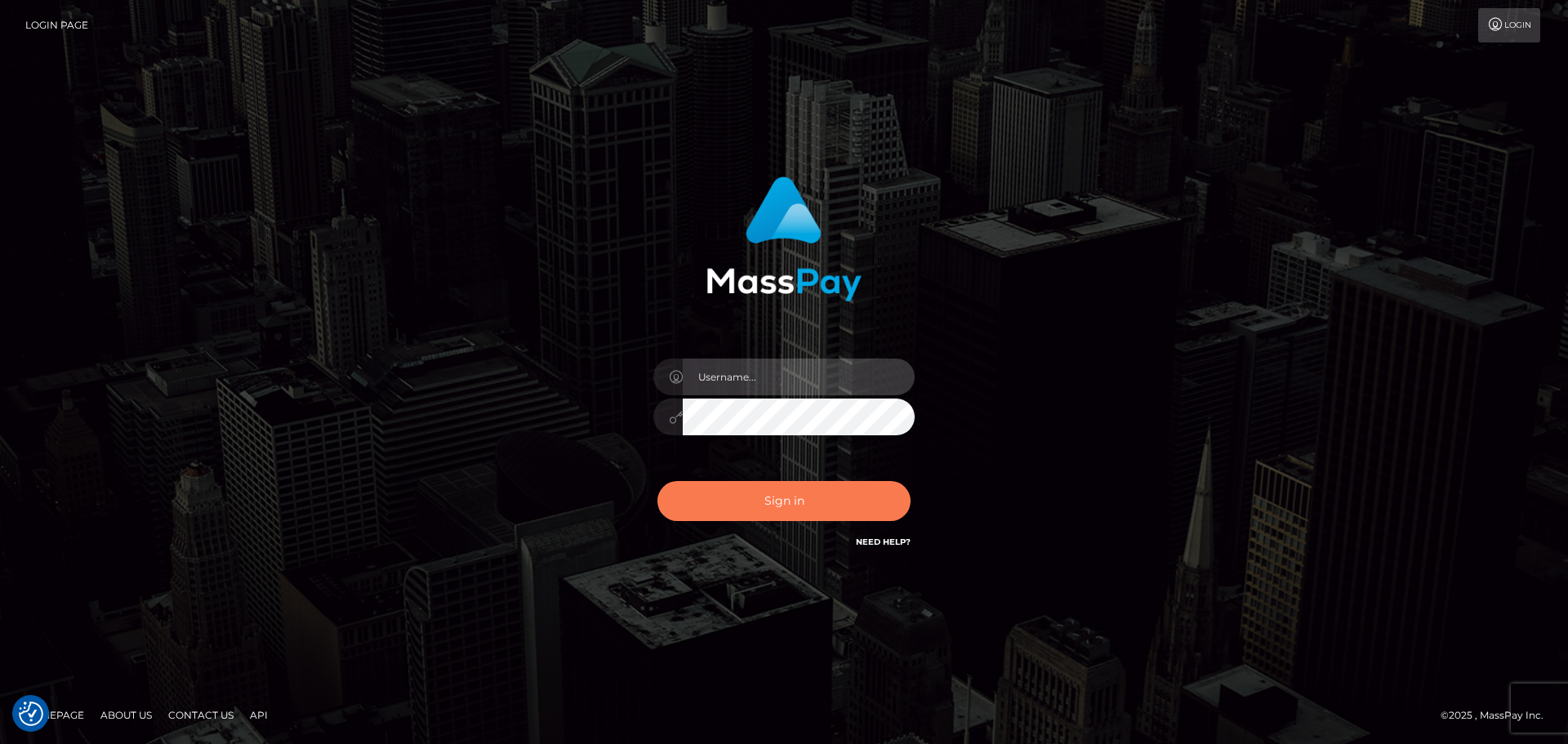
type input "[DOMAIN_NAME]"
click at [800, 489] on button "Sign in" at bounding box center [784, 501] width 253 height 40
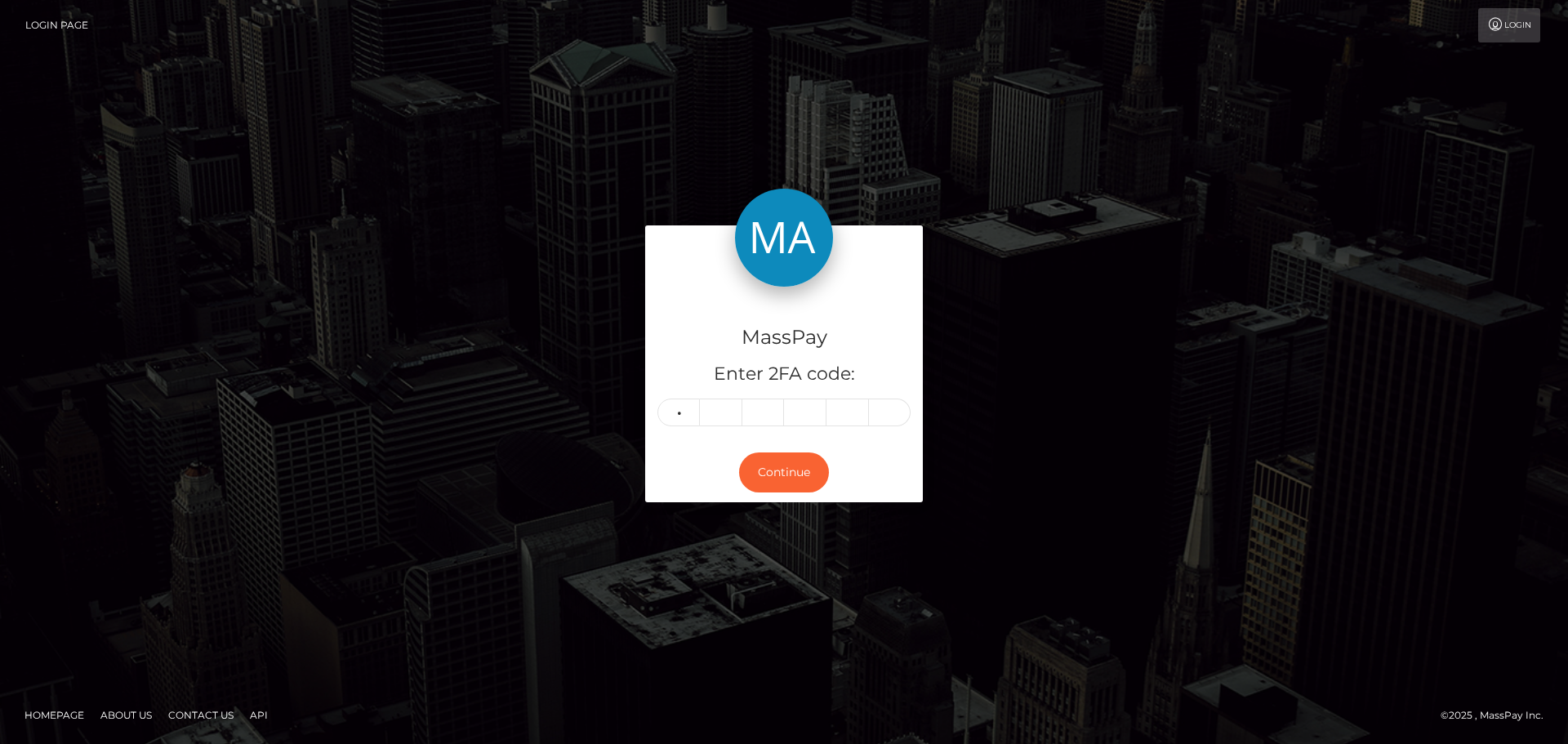
type input "5"
type input "0"
type input "6"
type input "4"
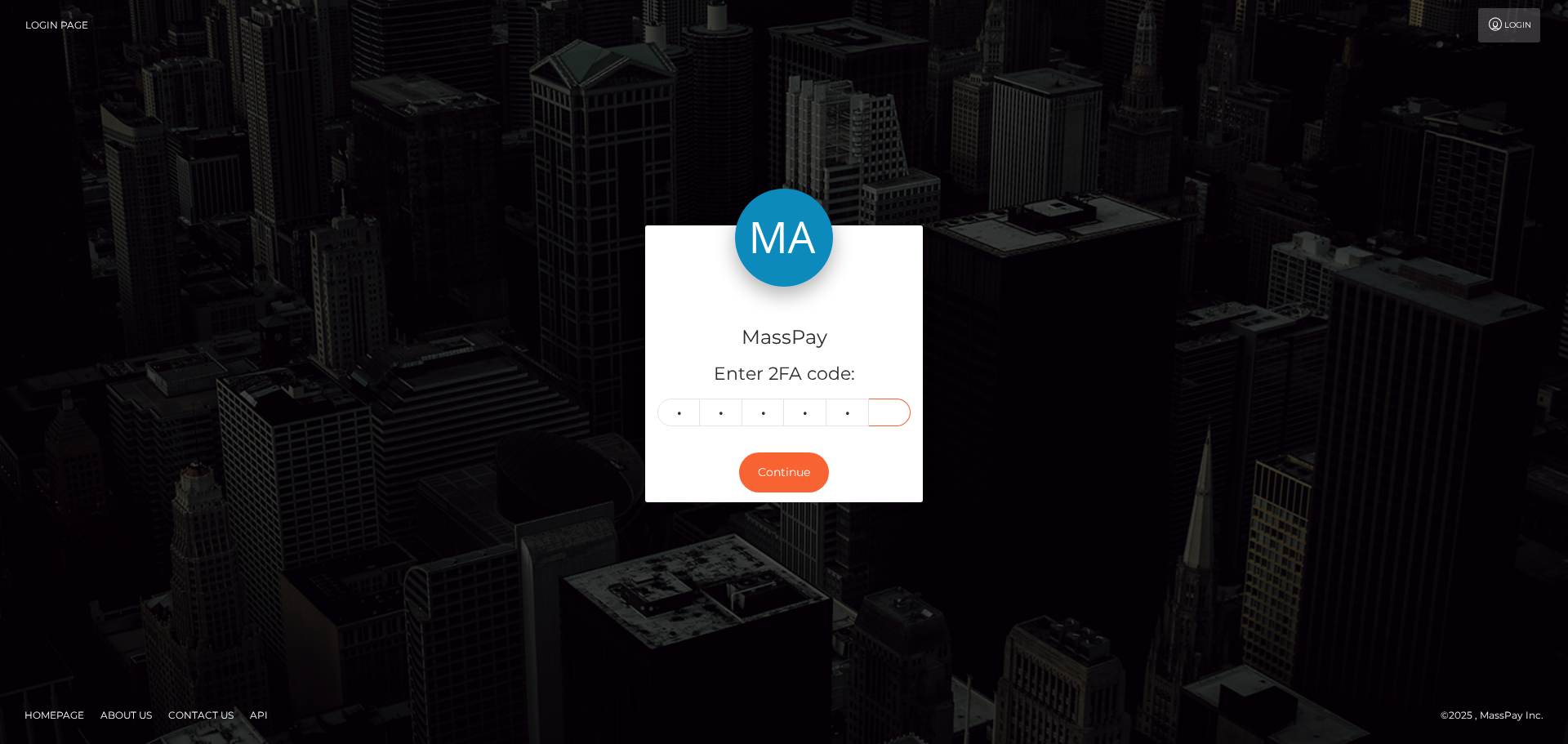
type input "4"
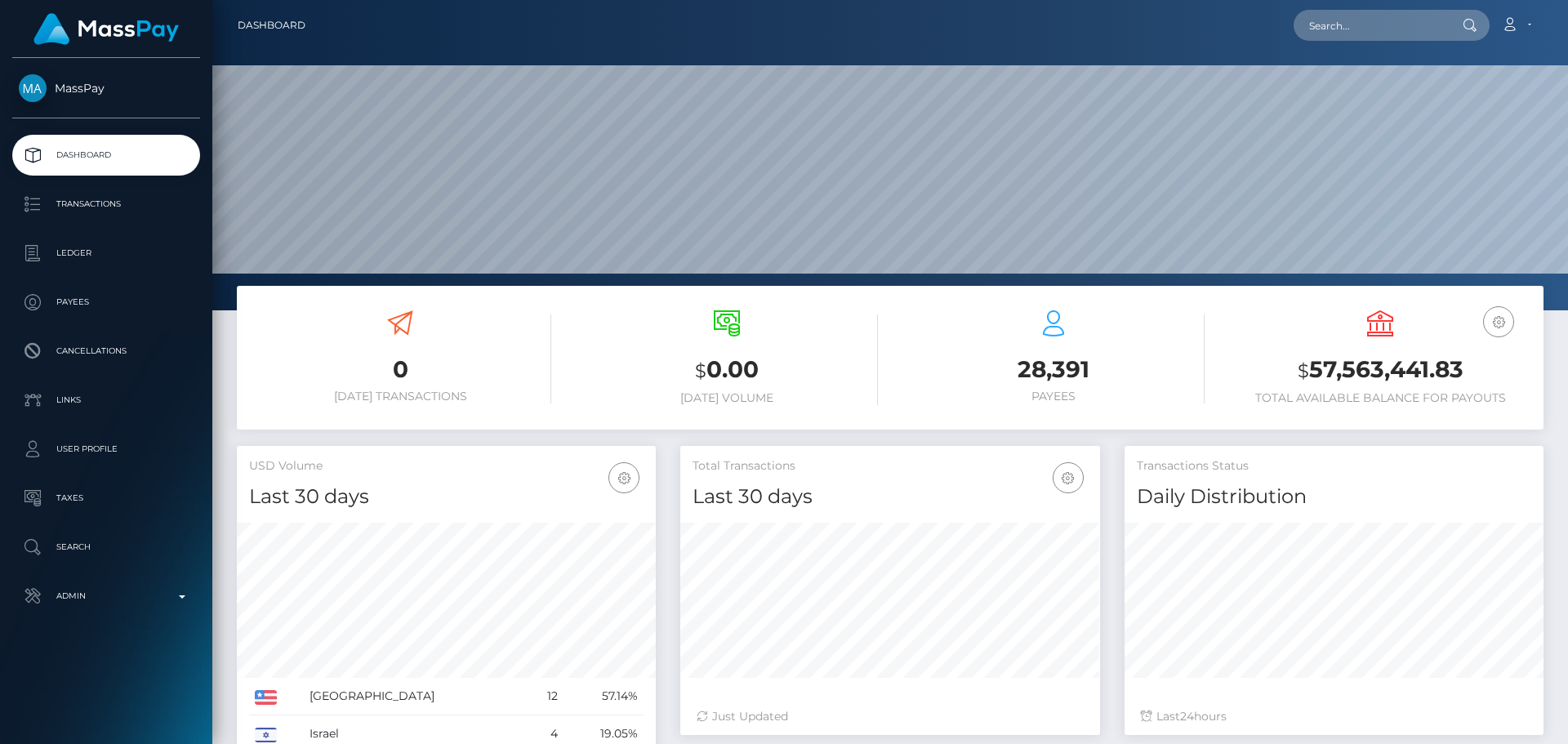
scroll to position [290, 420]
click at [1365, 39] on input "text" at bounding box center [1370, 25] width 154 height 31
paste input "753978693289779200"
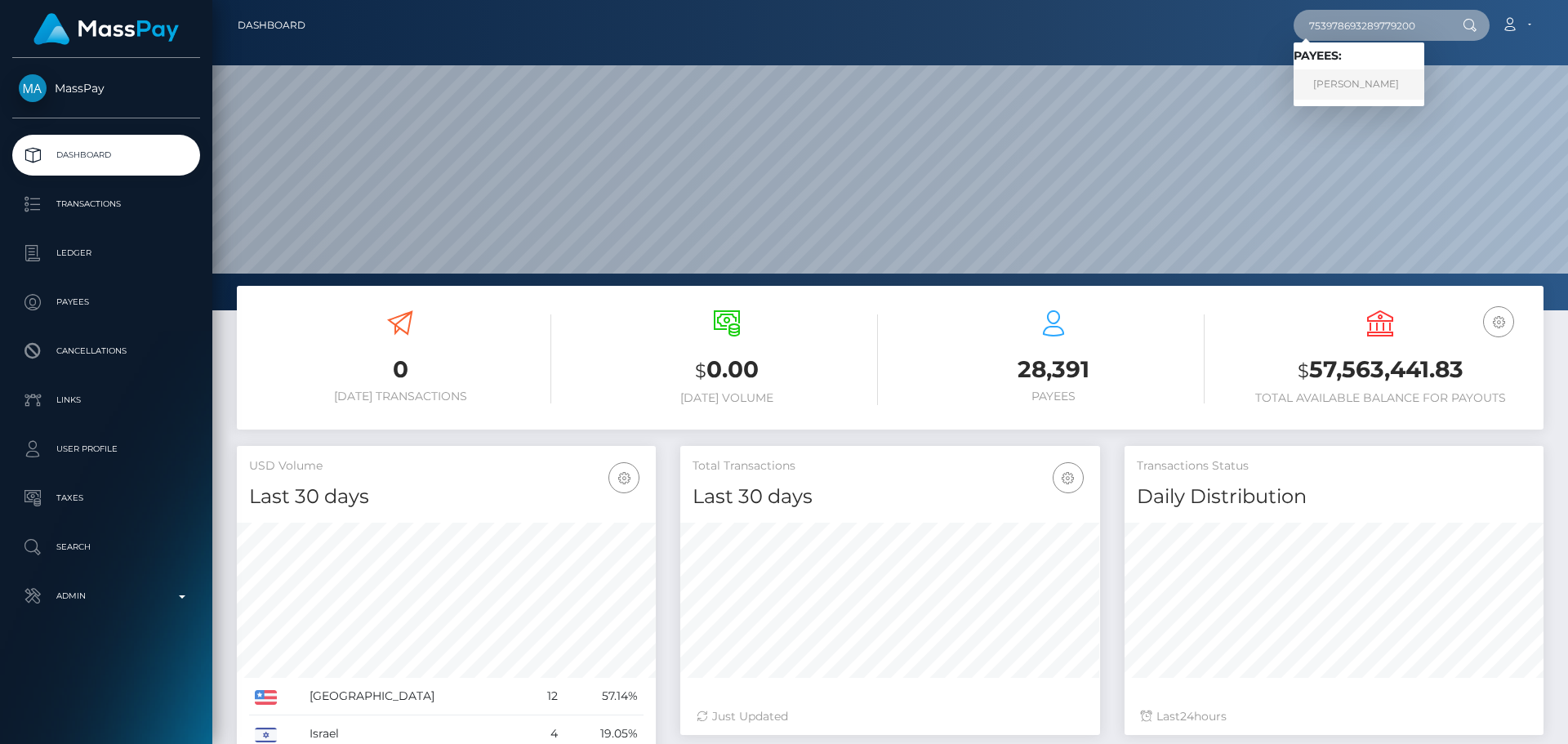
type input "753978693289779200"
click at [1349, 81] on link "DENIS ALEKSANDROVICH PETRUSHIN" at bounding box center [1359, 84] width 131 height 30
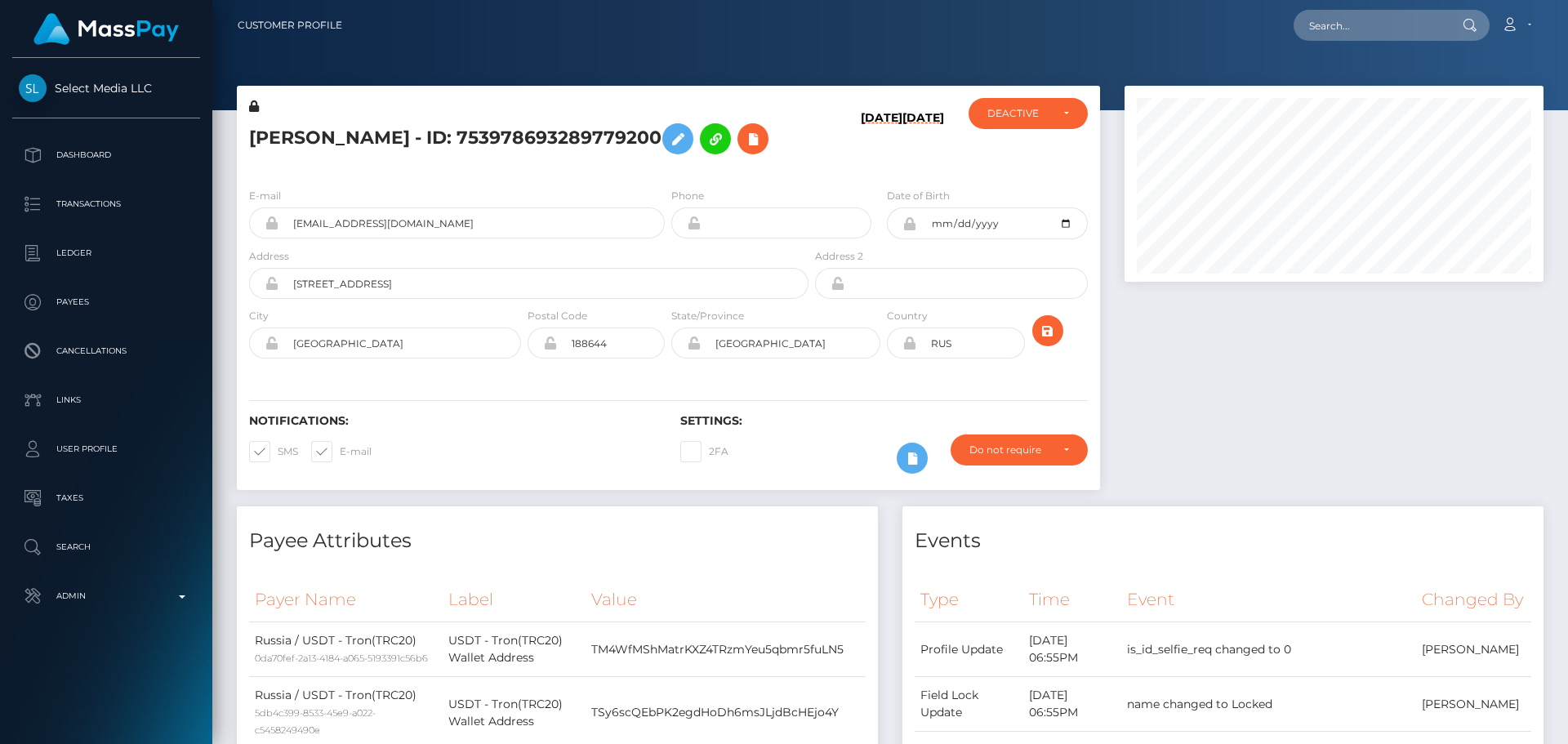
scroll to position [196, 420]
click at [730, 163] on h5 "DENIS ALEKSANDROVICH PETRUSHIN - ID: 753978693289779200" at bounding box center [525, 138] width 550 height 47
click at [717, 163] on h5 "[PERSON_NAME] - ID: 753978693289779200" at bounding box center [525, 138] width 550 height 47
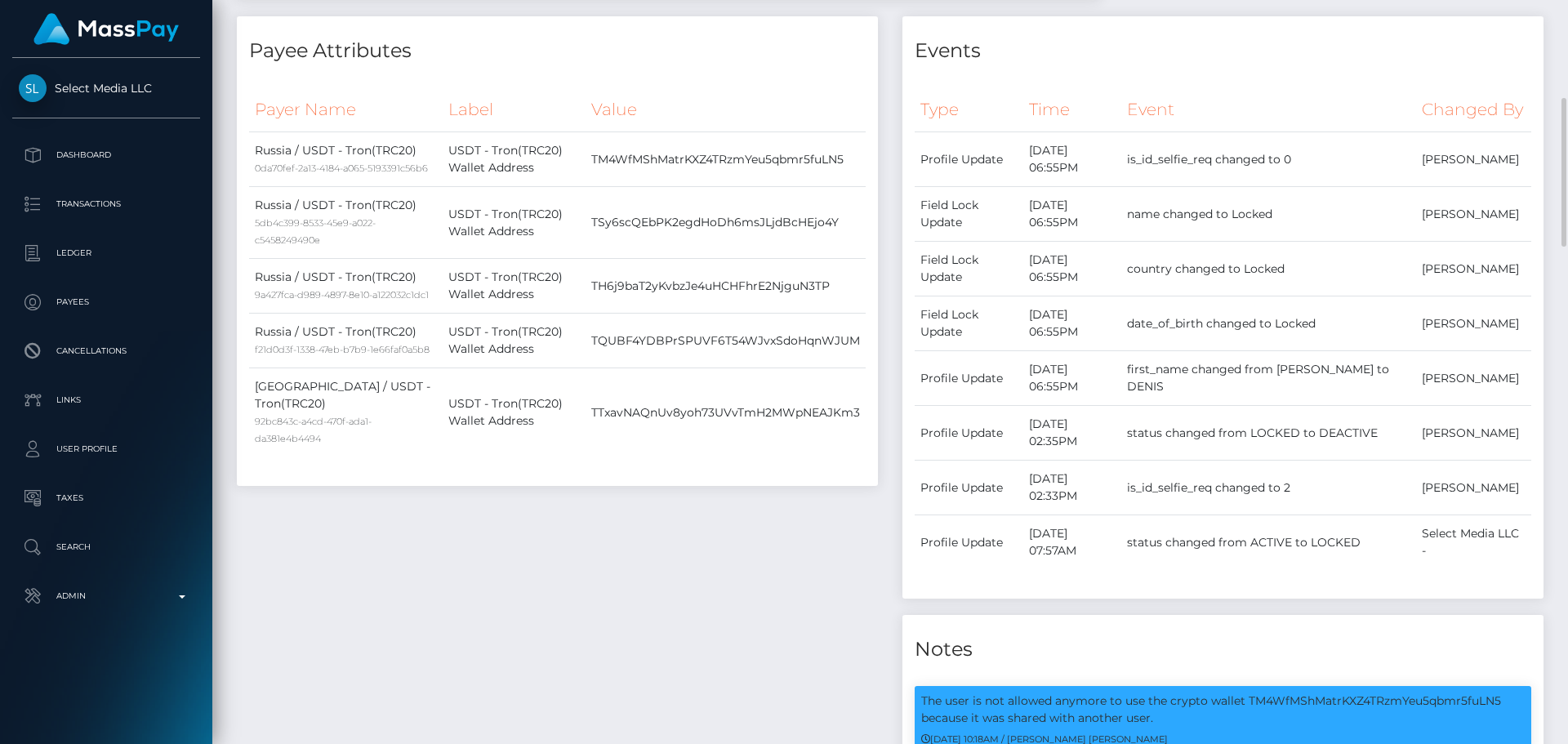
scroll to position [981, 0]
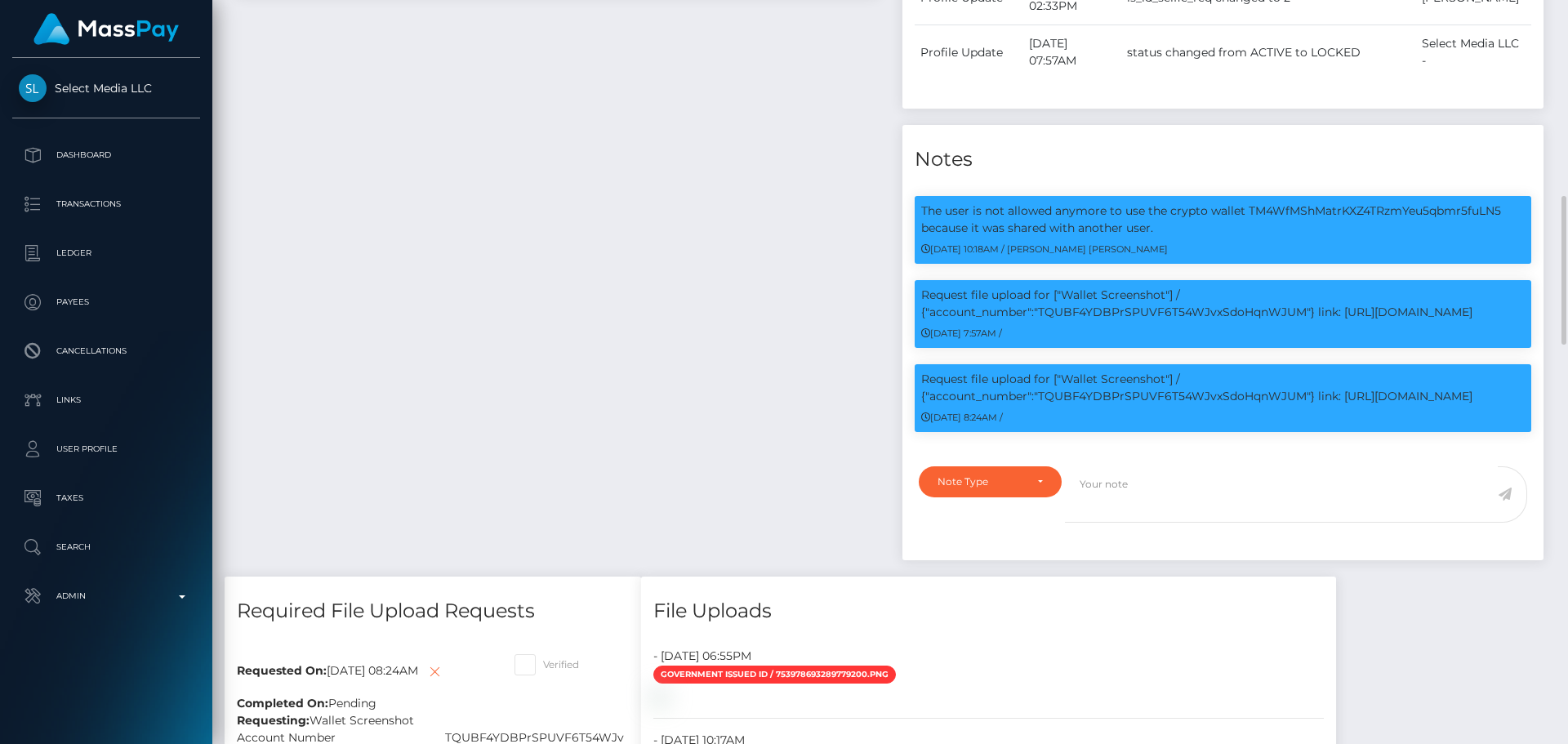
click at [709, 235] on div "Payee Attributes Payer Name Label Value Russia / USDT - Tron(TRC20) 0da70fef-2a…" at bounding box center [557, 51] width 666 height 1050
click at [686, 231] on div "Payee Attributes Payer Name Label Value Russia / USDT - Tron(TRC20) 0da70fef-2a…" at bounding box center [557, 51] width 666 height 1050
click at [665, 230] on div "Payee Attributes Payer Name Label Value Russia / USDT - Tron(TRC20) 0da70fef-2a…" at bounding box center [557, 51] width 666 height 1050
click at [673, 235] on div "Payee Attributes Payer Name Label Value Russia / USDT - Tron(TRC20) 0da70fef-2a…" at bounding box center [557, 51] width 666 height 1050
click at [680, 238] on div "Payee Attributes Payer Name Label Value Russia / USDT - Tron(TRC20) 0da70fef-2a…" at bounding box center [557, 51] width 666 height 1050
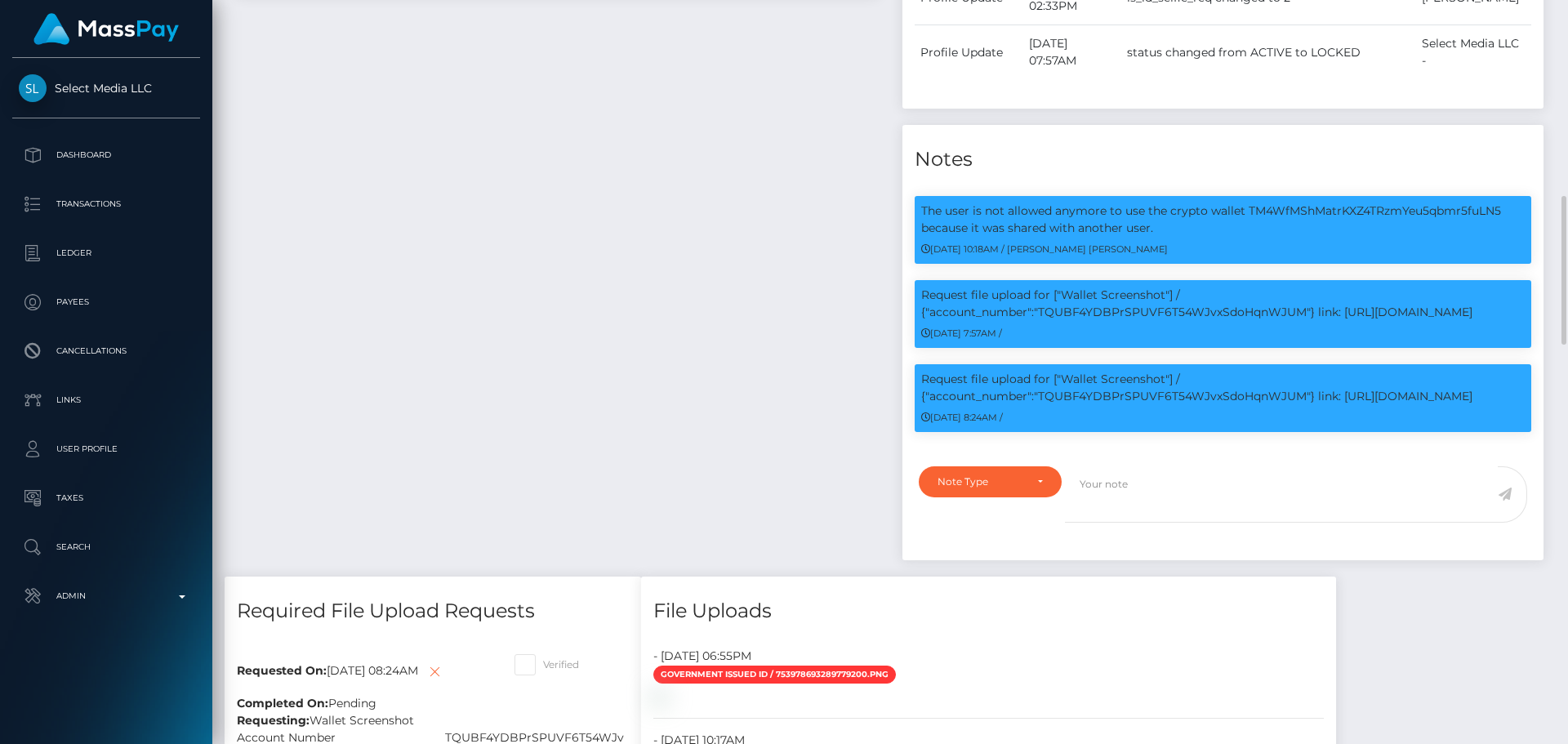
click at [692, 246] on div "Payee Attributes Payer Name Label Value Russia / USDT - Tron(TRC20) 0da70fef-2a…" at bounding box center [557, 51] width 666 height 1050
click at [695, 255] on div "Payee Attributes Payer Name Label Value Russia / USDT - Tron(TRC20) 0da70fef-2a…" at bounding box center [557, 51] width 666 height 1050
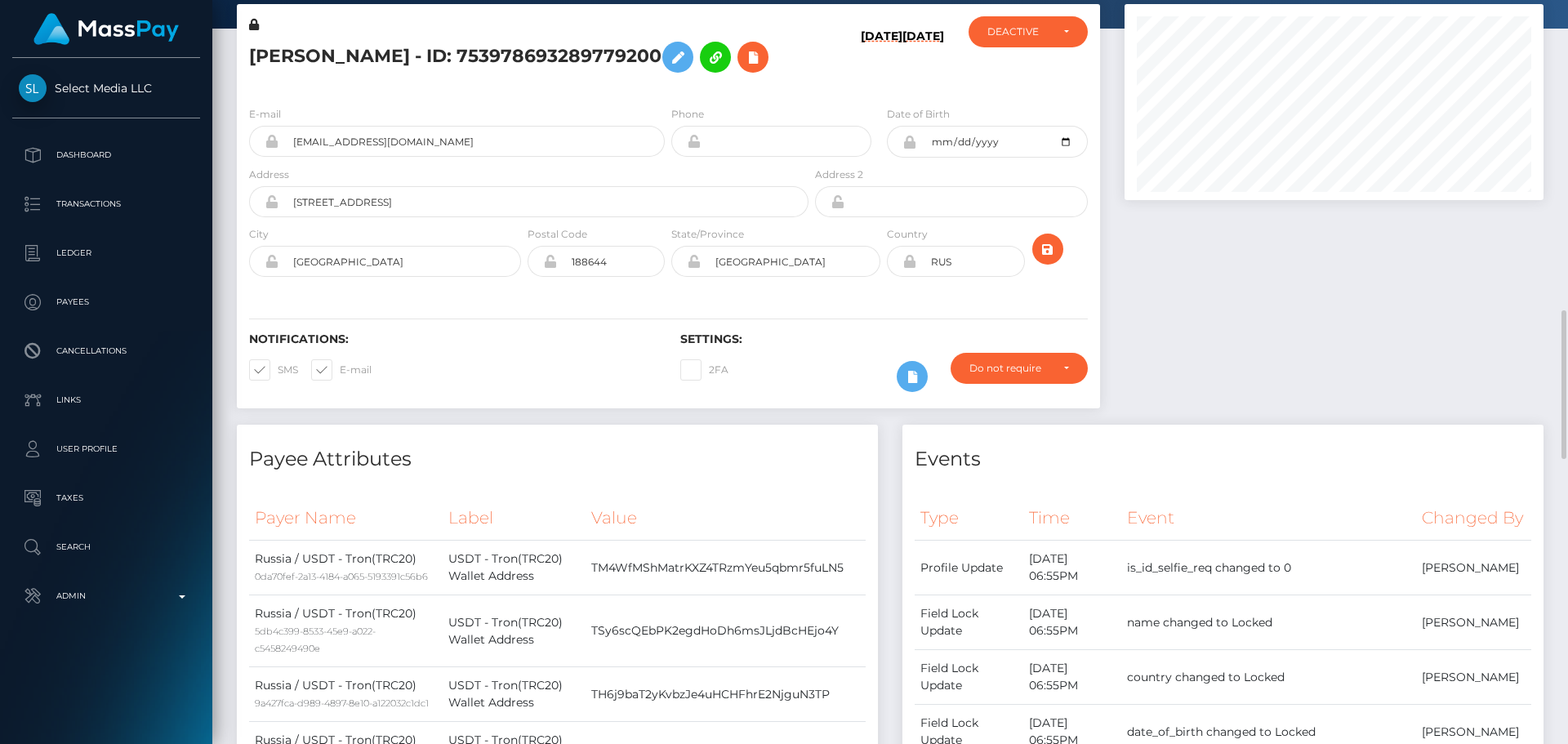
scroll to position [0, 0]
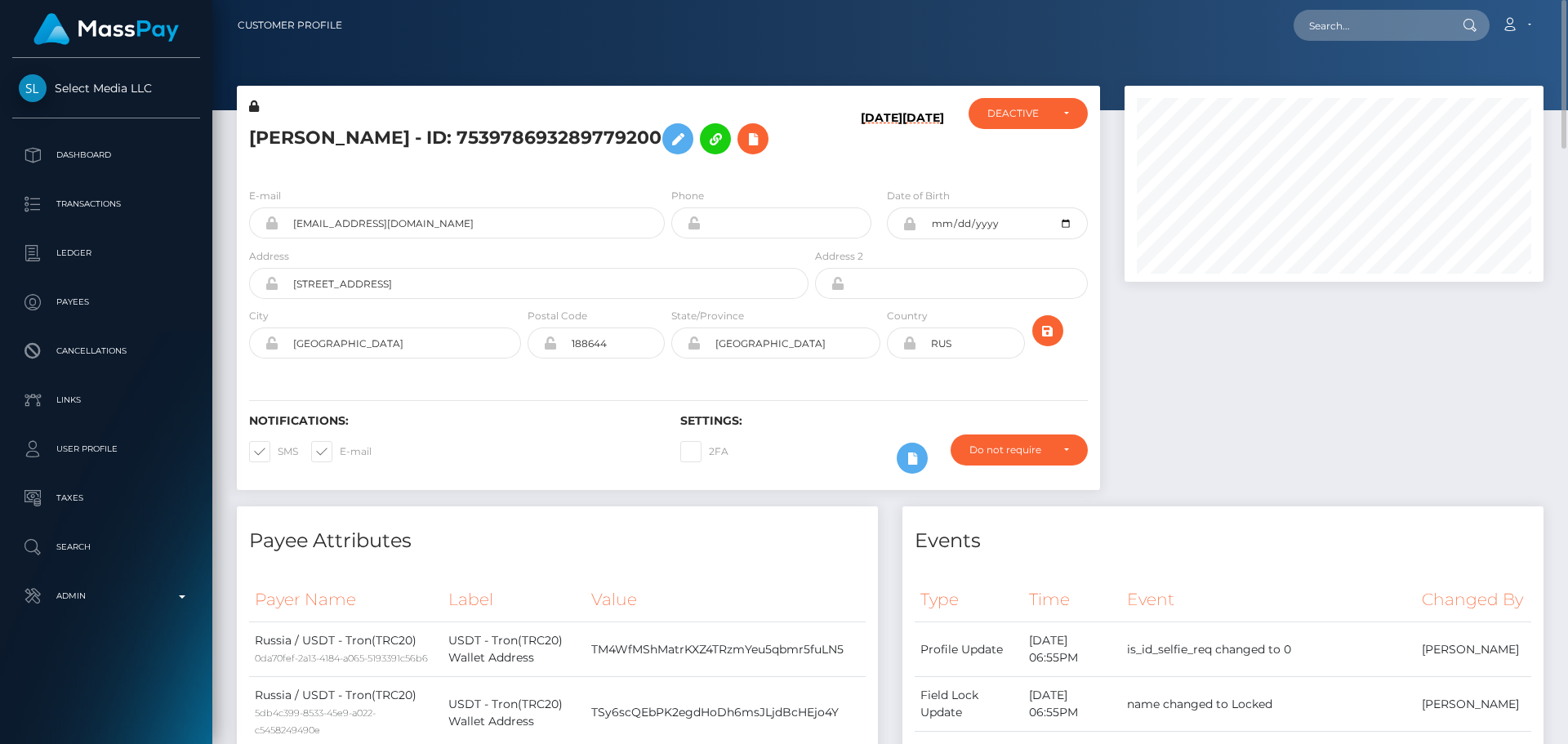
click at [384, 163] on h5 "[PERSON_NAME] - ID: 753978693289779200" at bounding box center [525, 138] width 550 height 47
copy h5 "753978693289779200"
click at [1374, 27] on input "text" at bounding box center [1370, 25] width 154 height 31
paste input "753978693289779200"
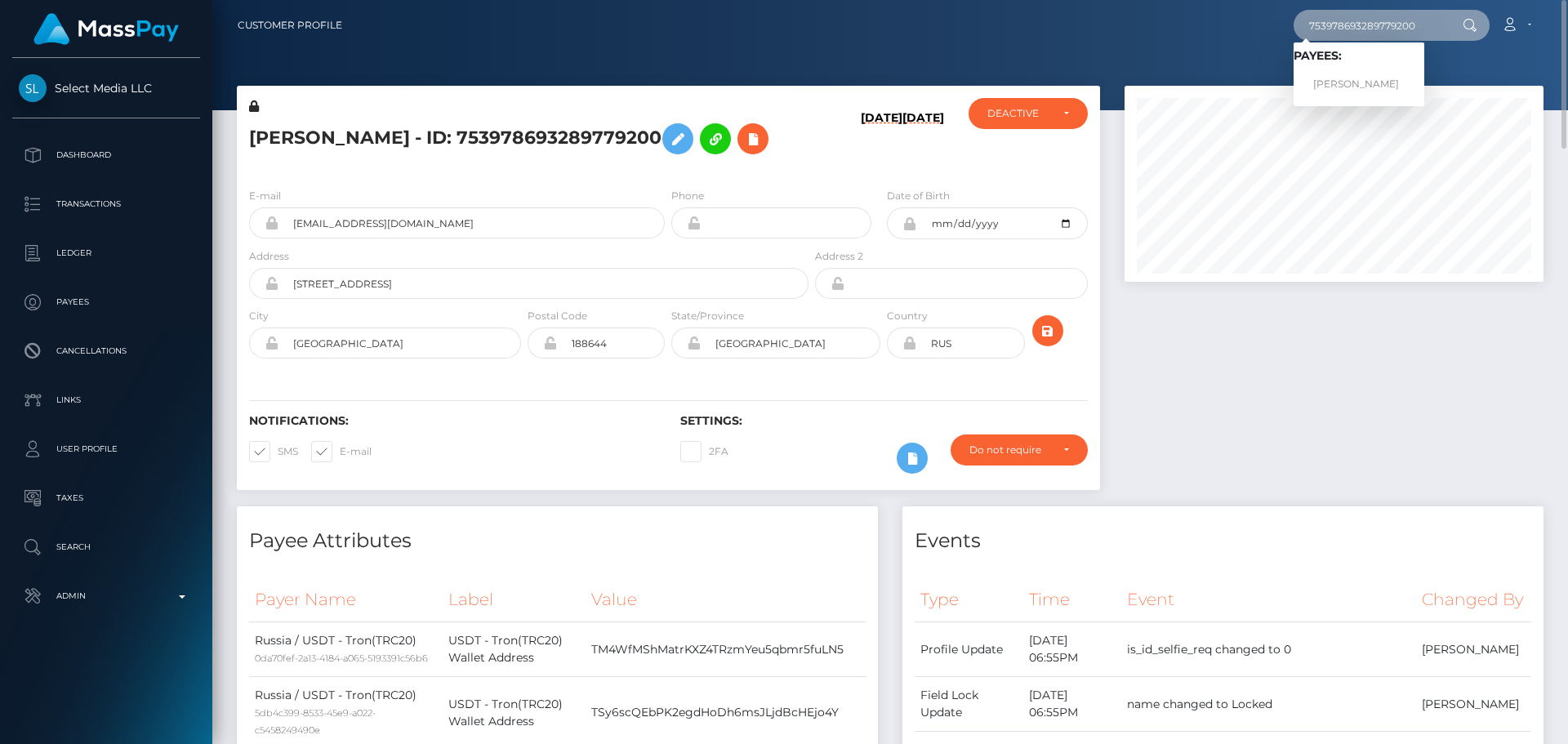
type input "753978693289779200"
click at [1346, 80] on link "DENIS ALEKSANDROVICH PETRUSHIN" at bounding box center [1359, 84] width 131 height 30
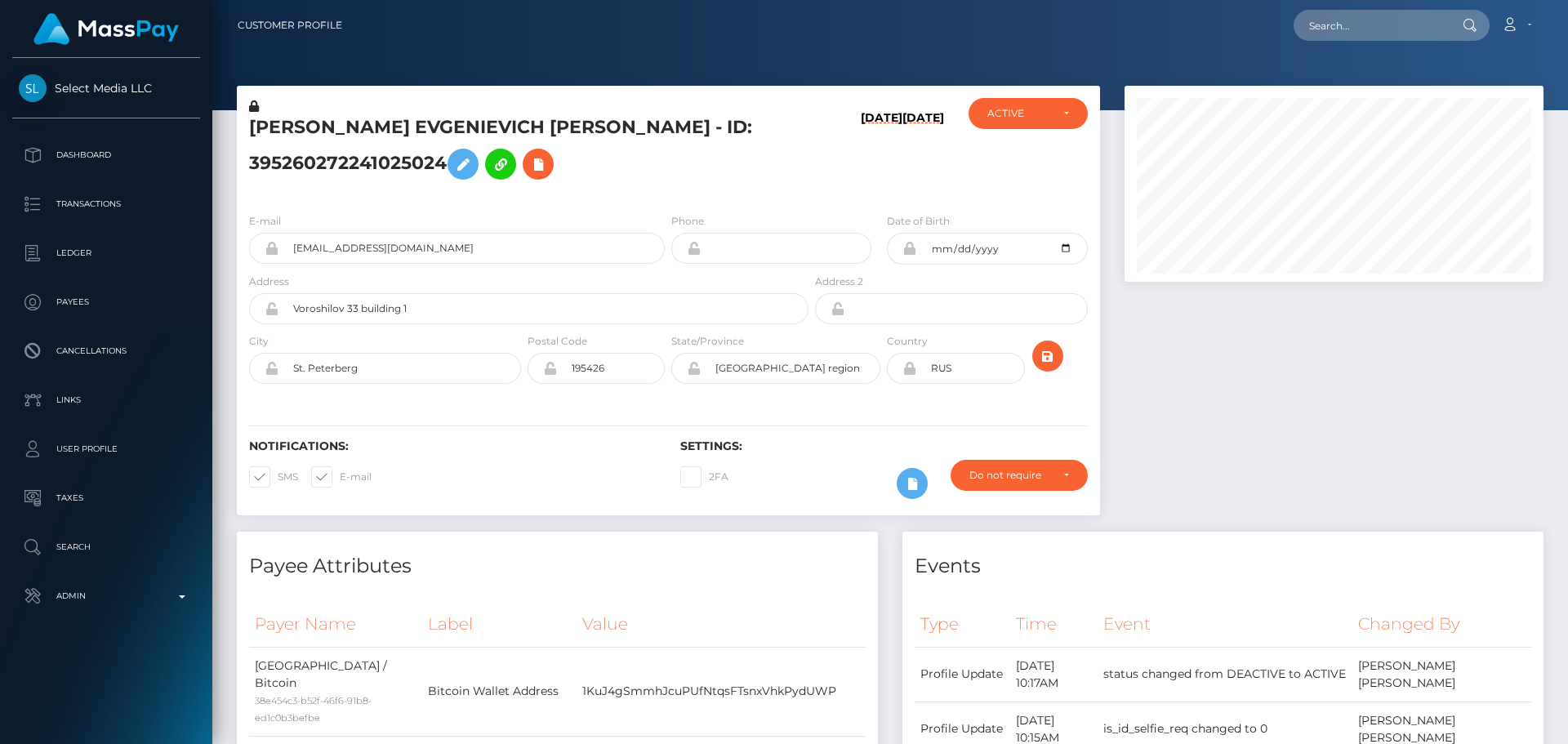
scroll to position [196, 420]
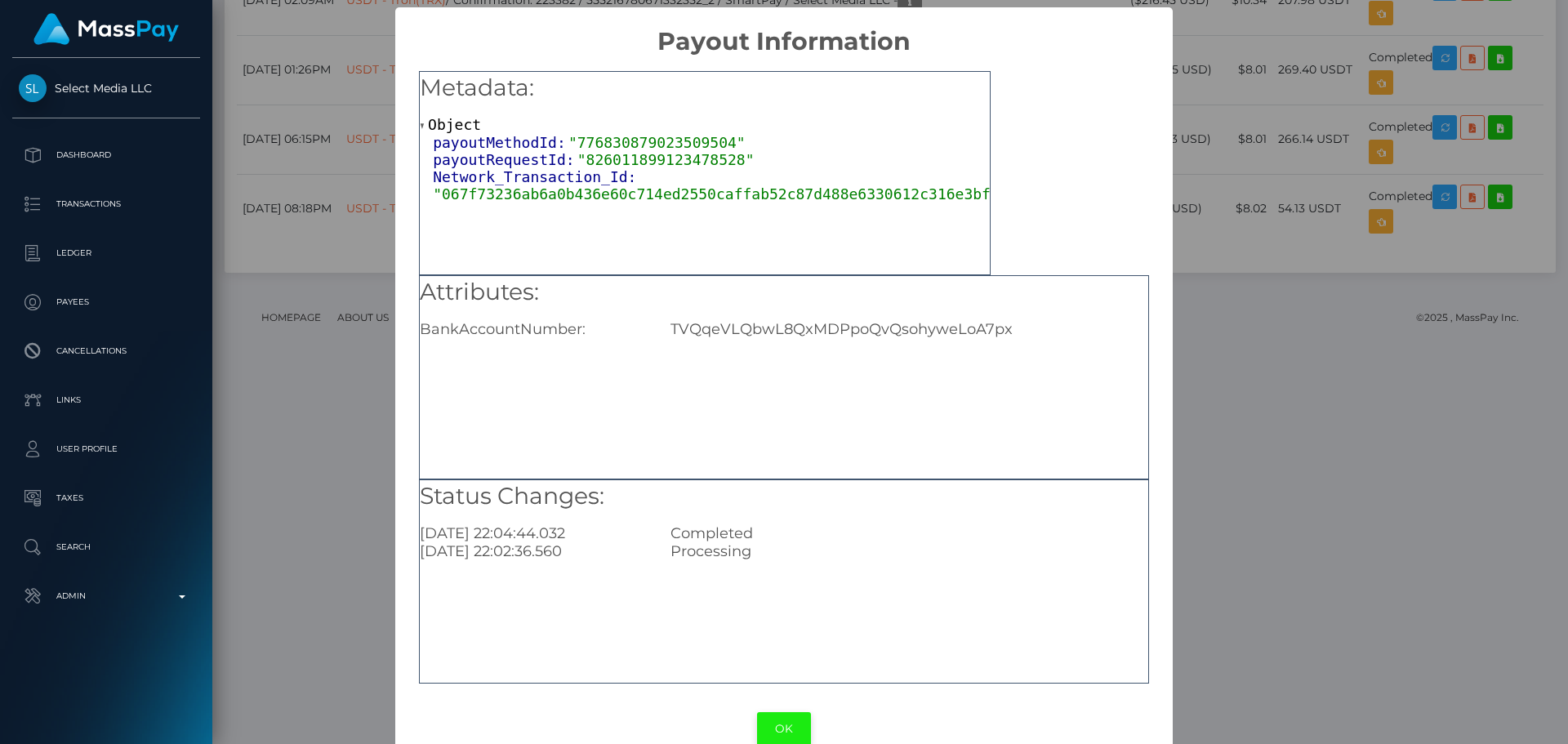
click at [783, 736] on button "OK" at bounding box center [784, 729] width 54 height 34
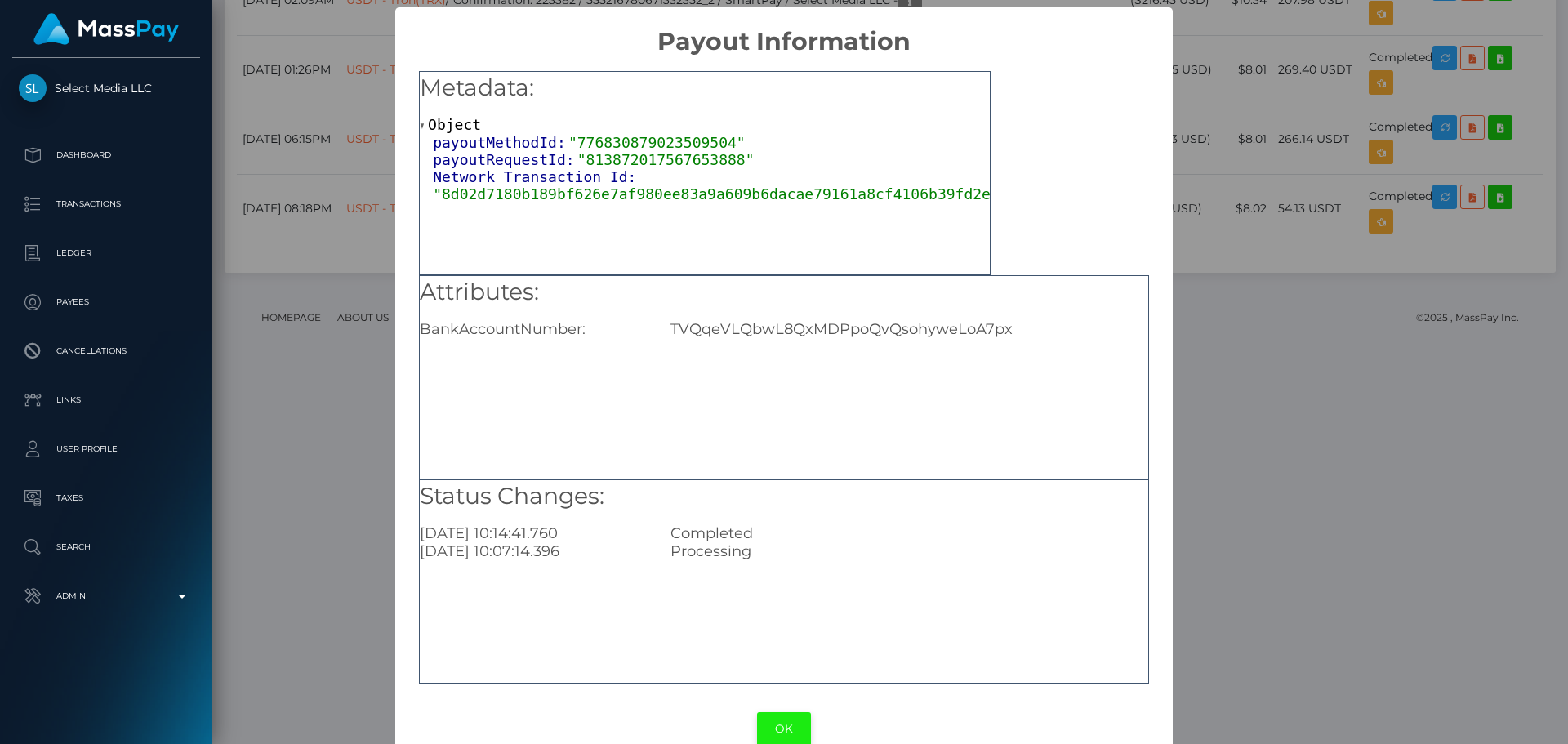
click at [770, 735] on button "OK" at bounding box center [784, 729] width 54 height 34
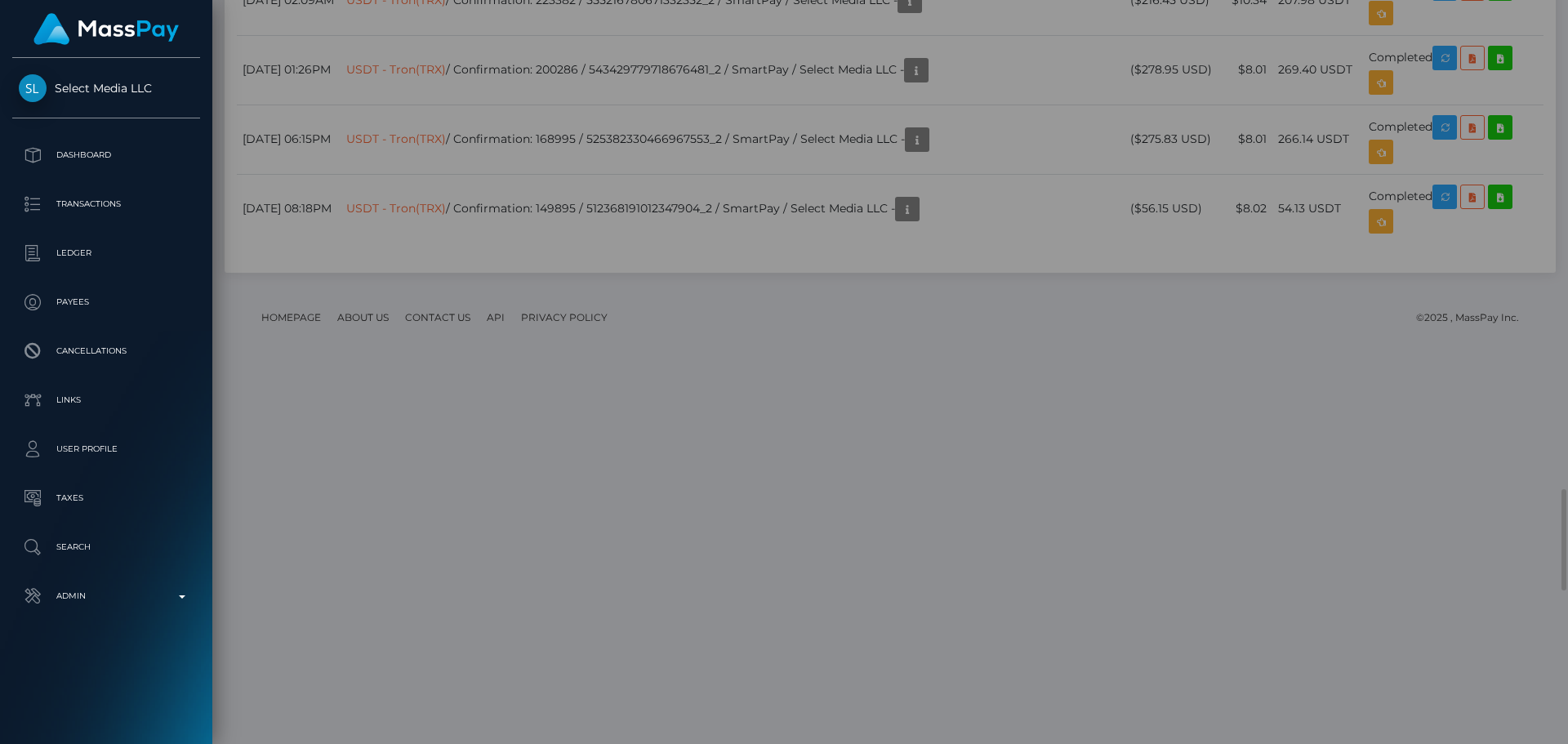
scroll to position [0, 0]
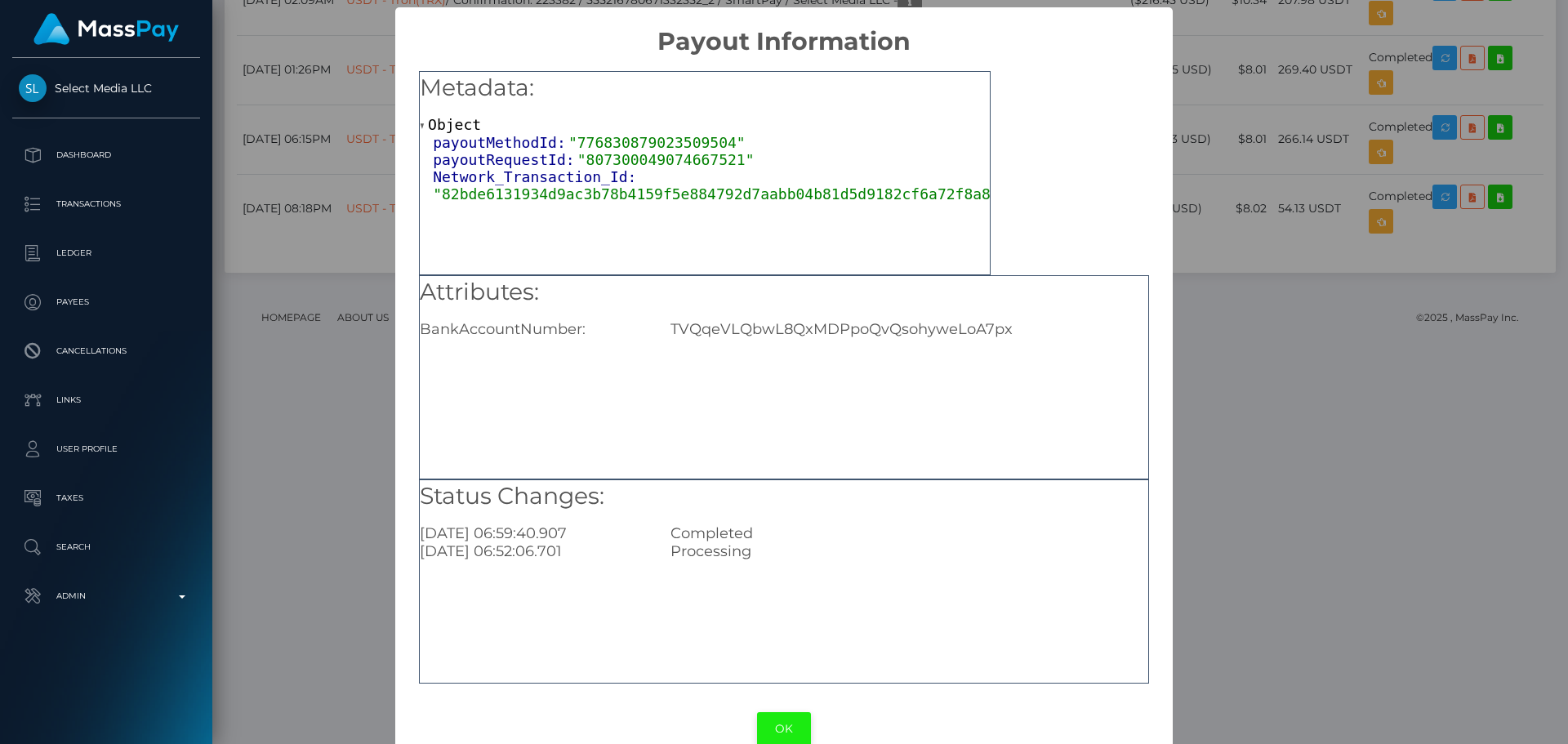
click at [791, 730] on button "OK" at bounding box center [784, 729] width 54 height 34
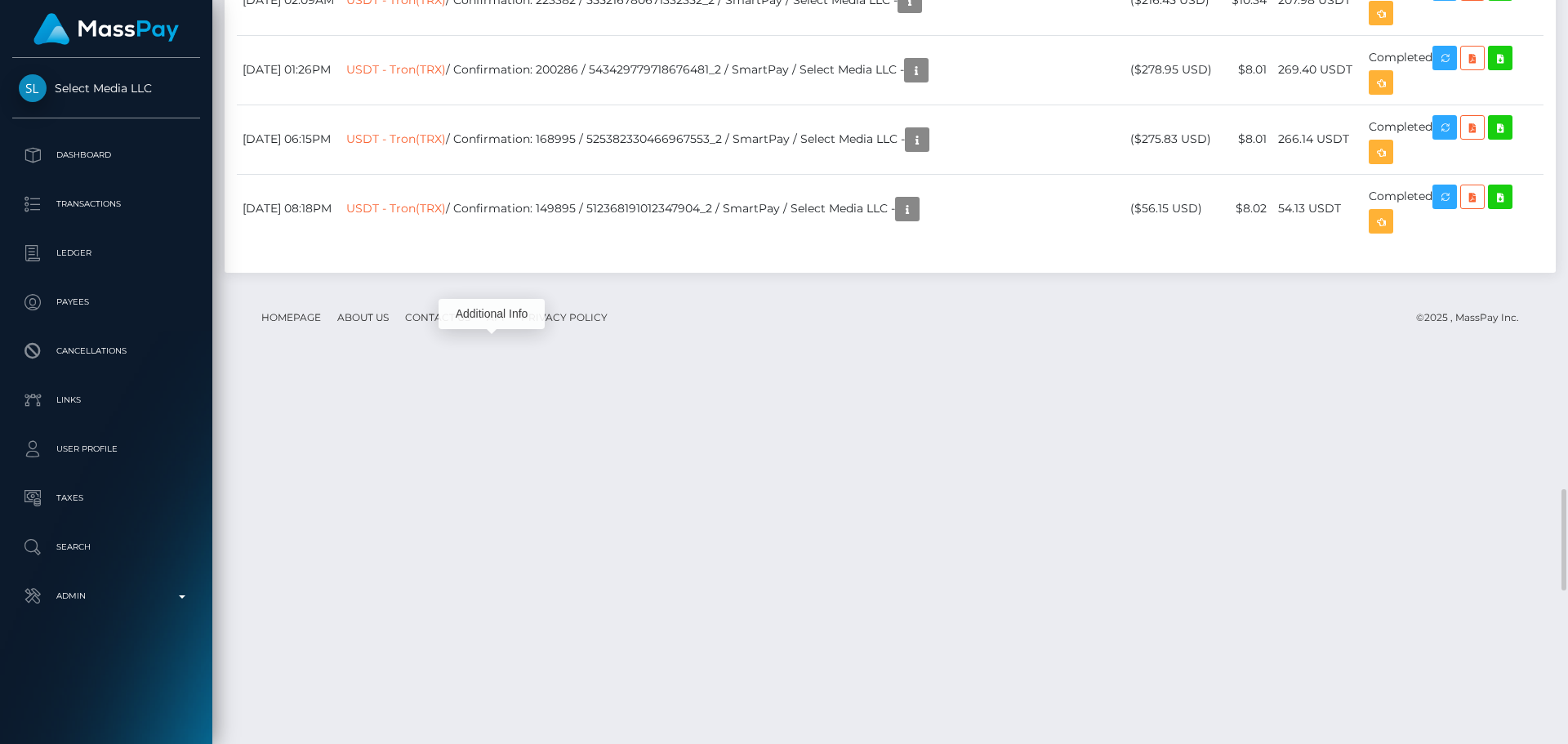
scroll to position [196, 420]
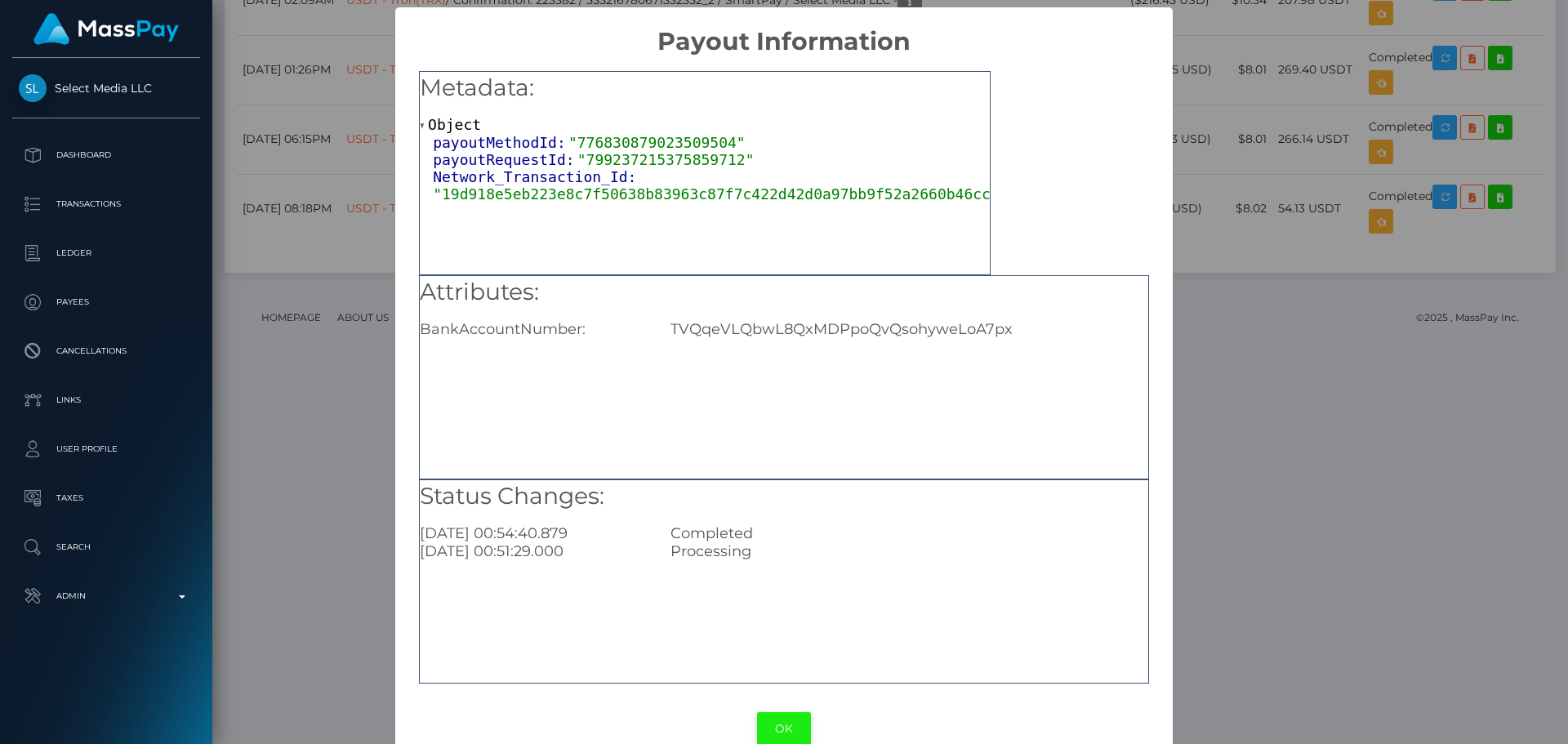
click at [788, 721] on button "OK" at bounding box center [784, 729] width 54 height 34
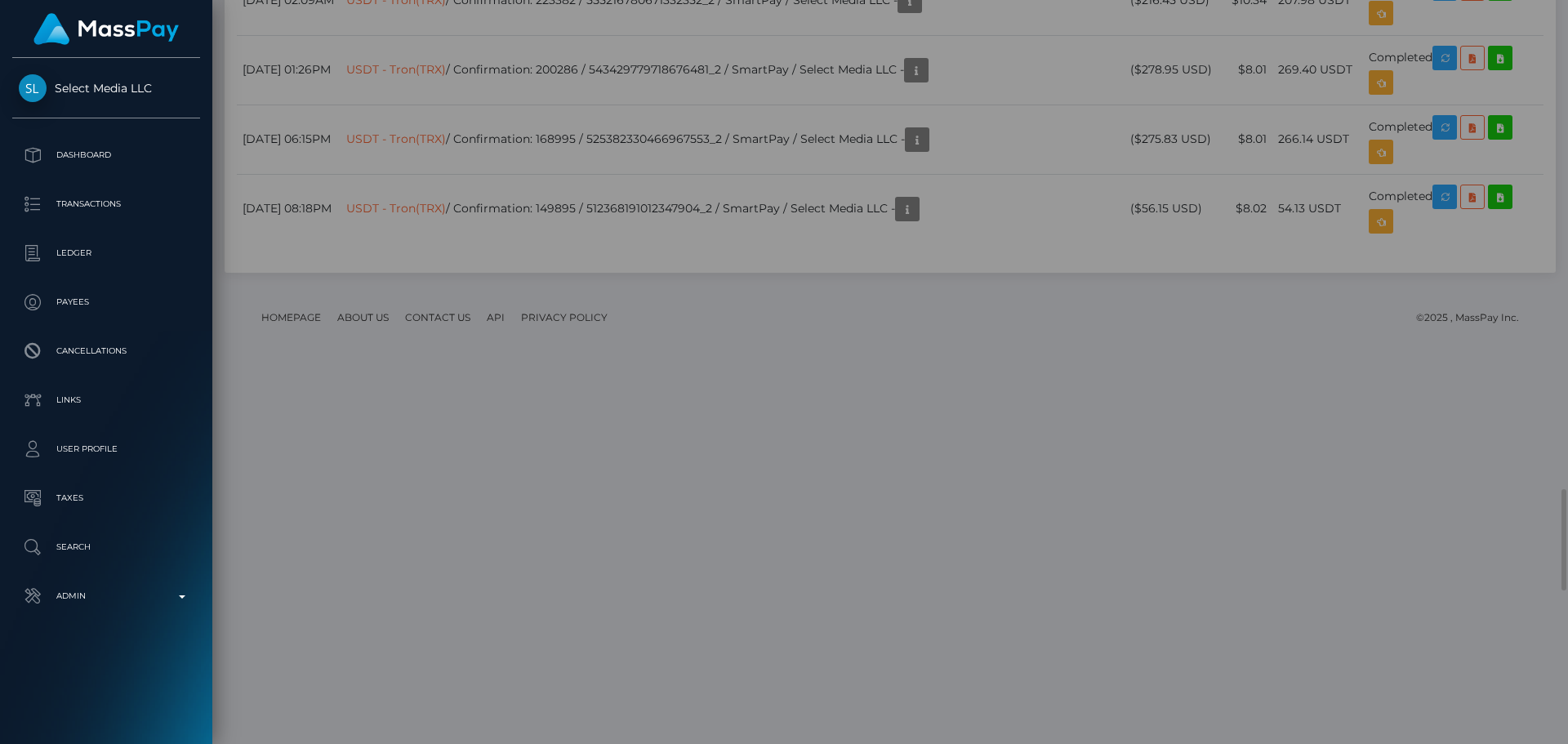
scroll to position [0, 0]
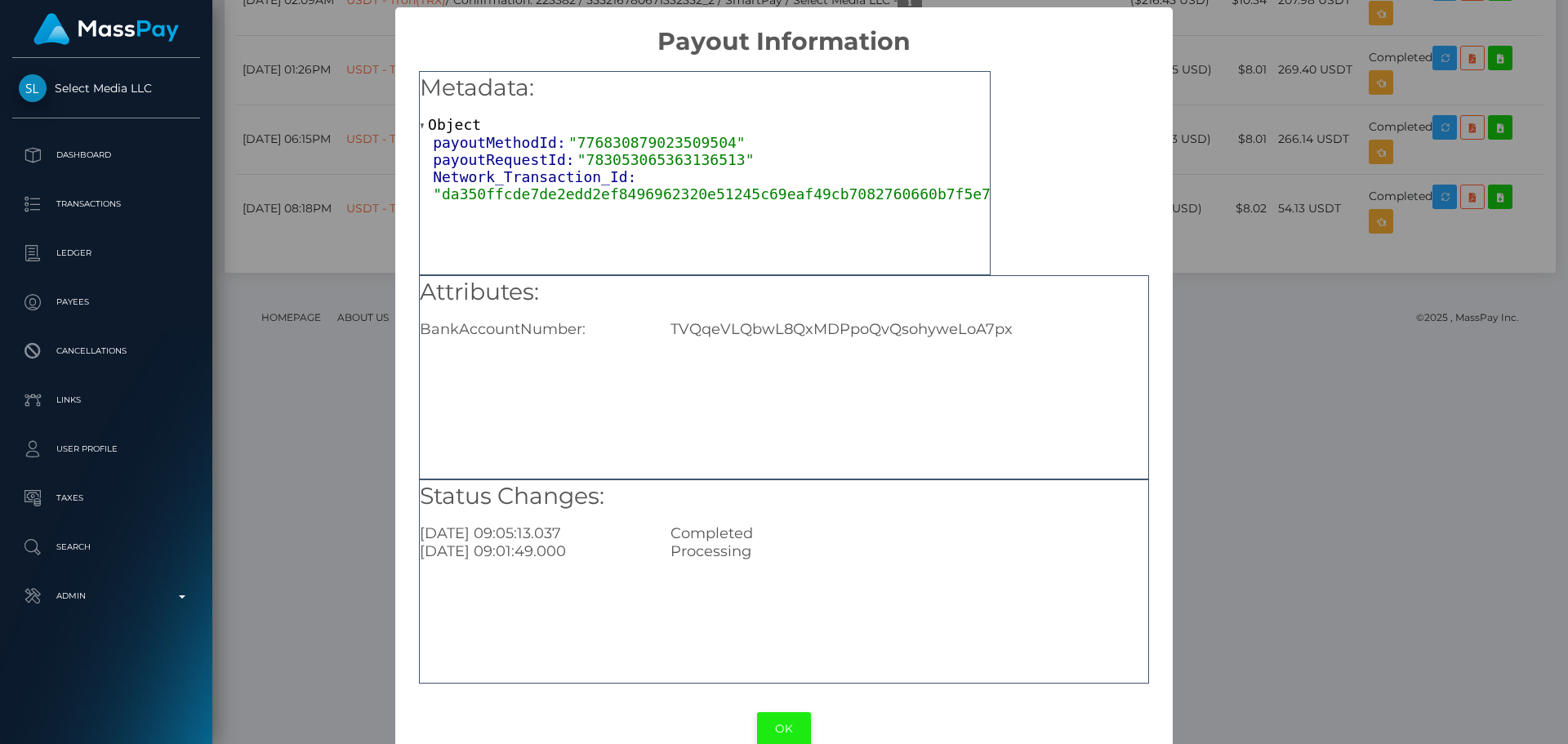
click at [790, 736] on button "OK" at bounding box center [784, 729] width 54 height 34
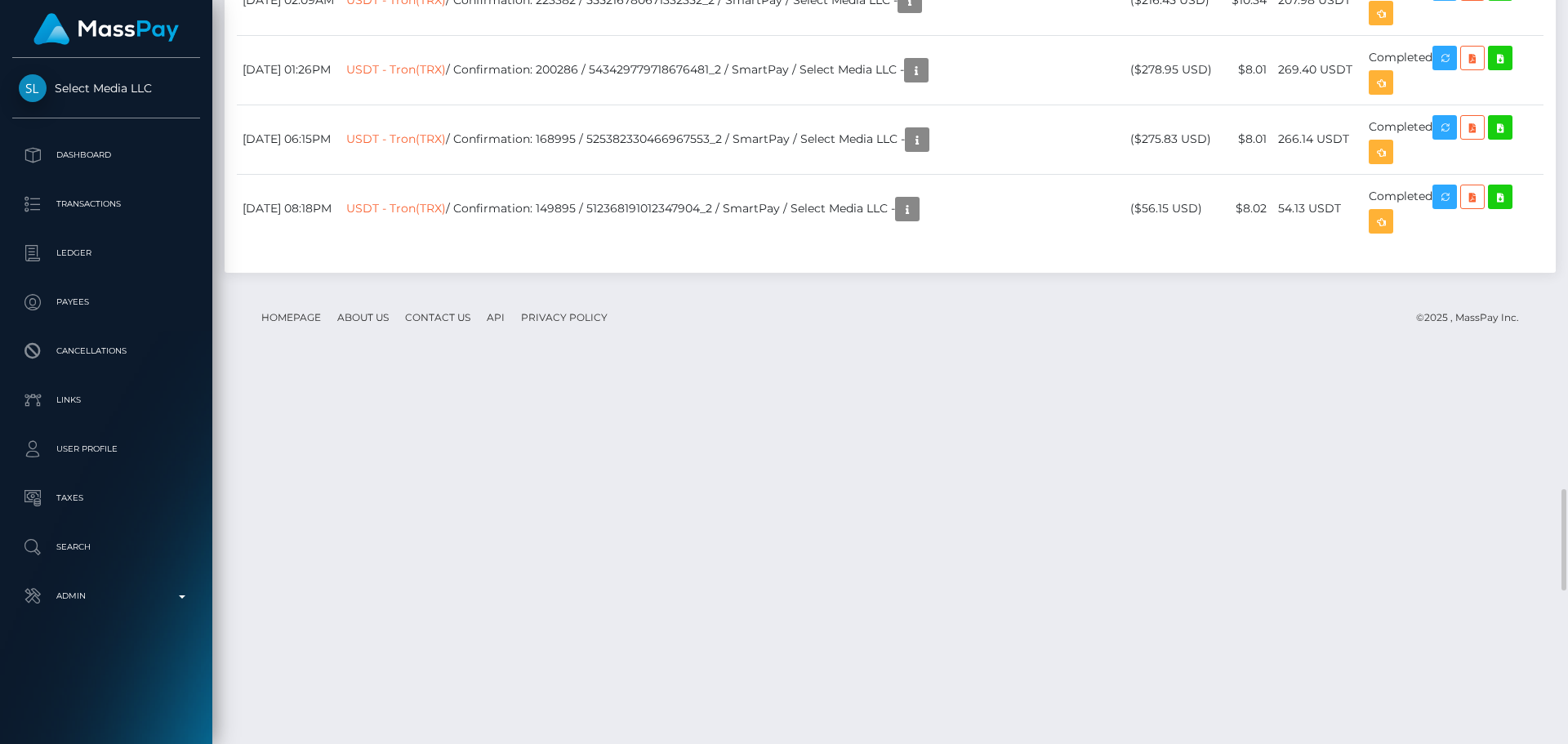
scroll to position [196, 420]
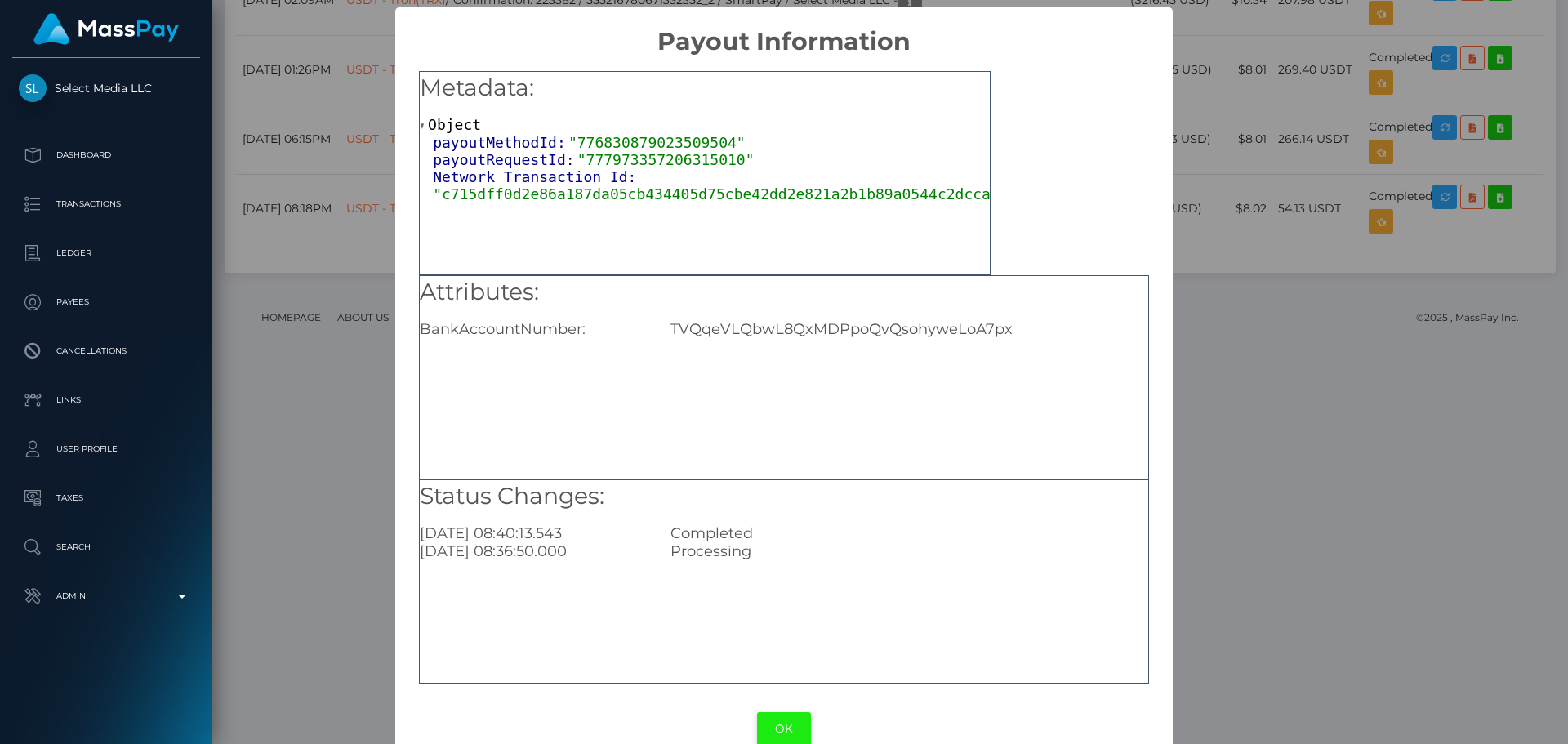
click at [775, 722] on button "OK" at bounding box center [784, 729] width 54 height 34
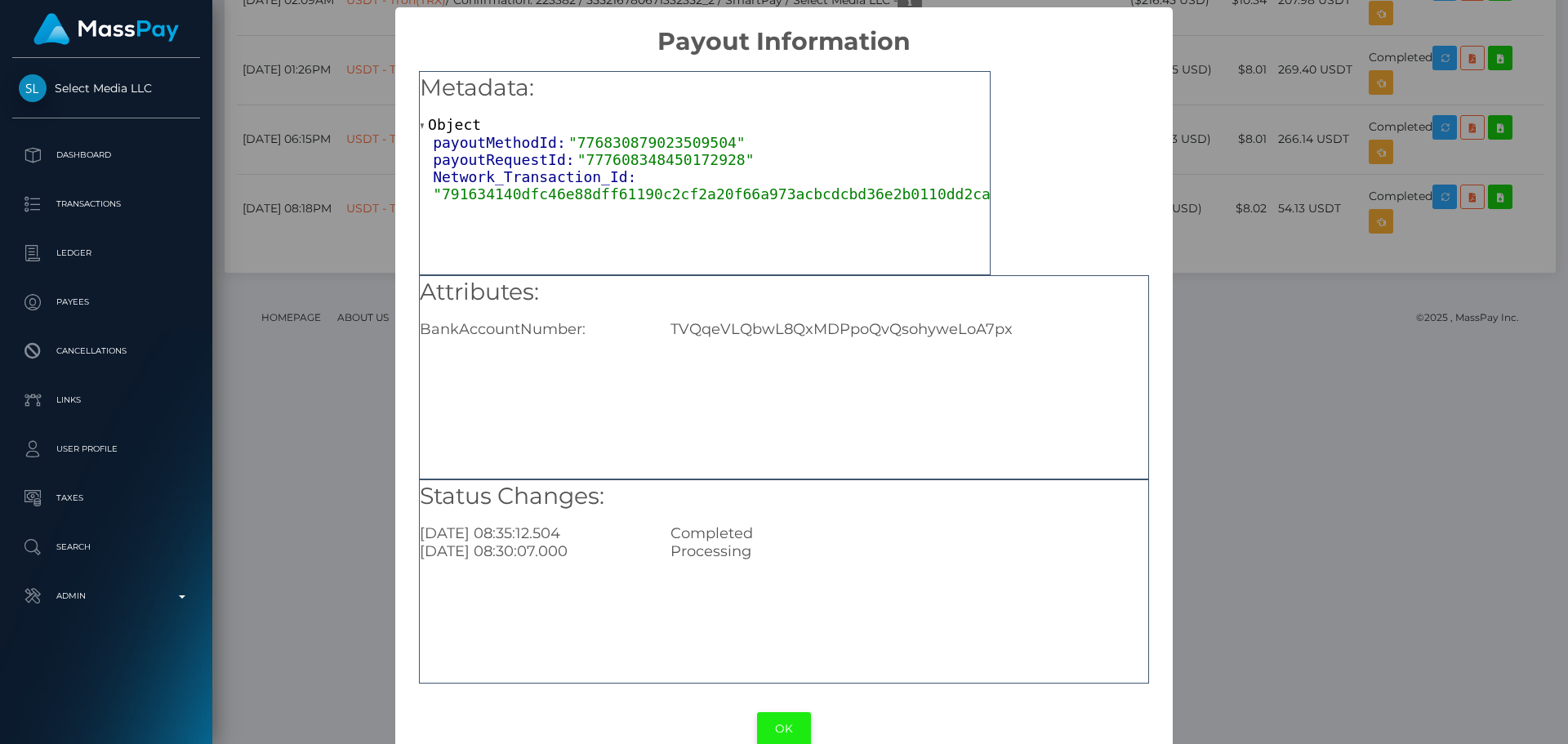
click at [781, 732] on button "OK" at bounding box center [784, 729] width 54 height 34
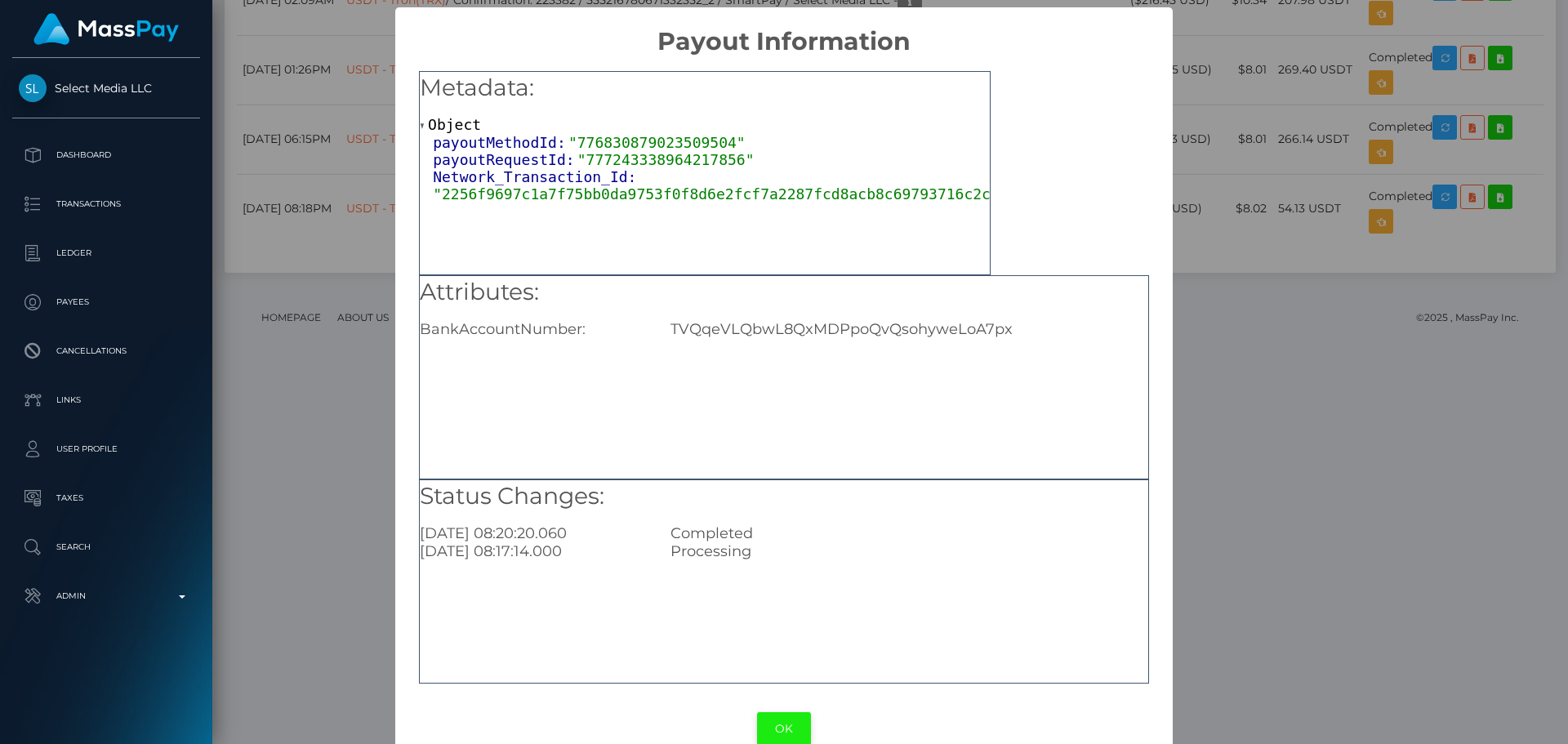
click at [772, 729] on button "OK" at bounding box center [784, 729] width 54 height 34
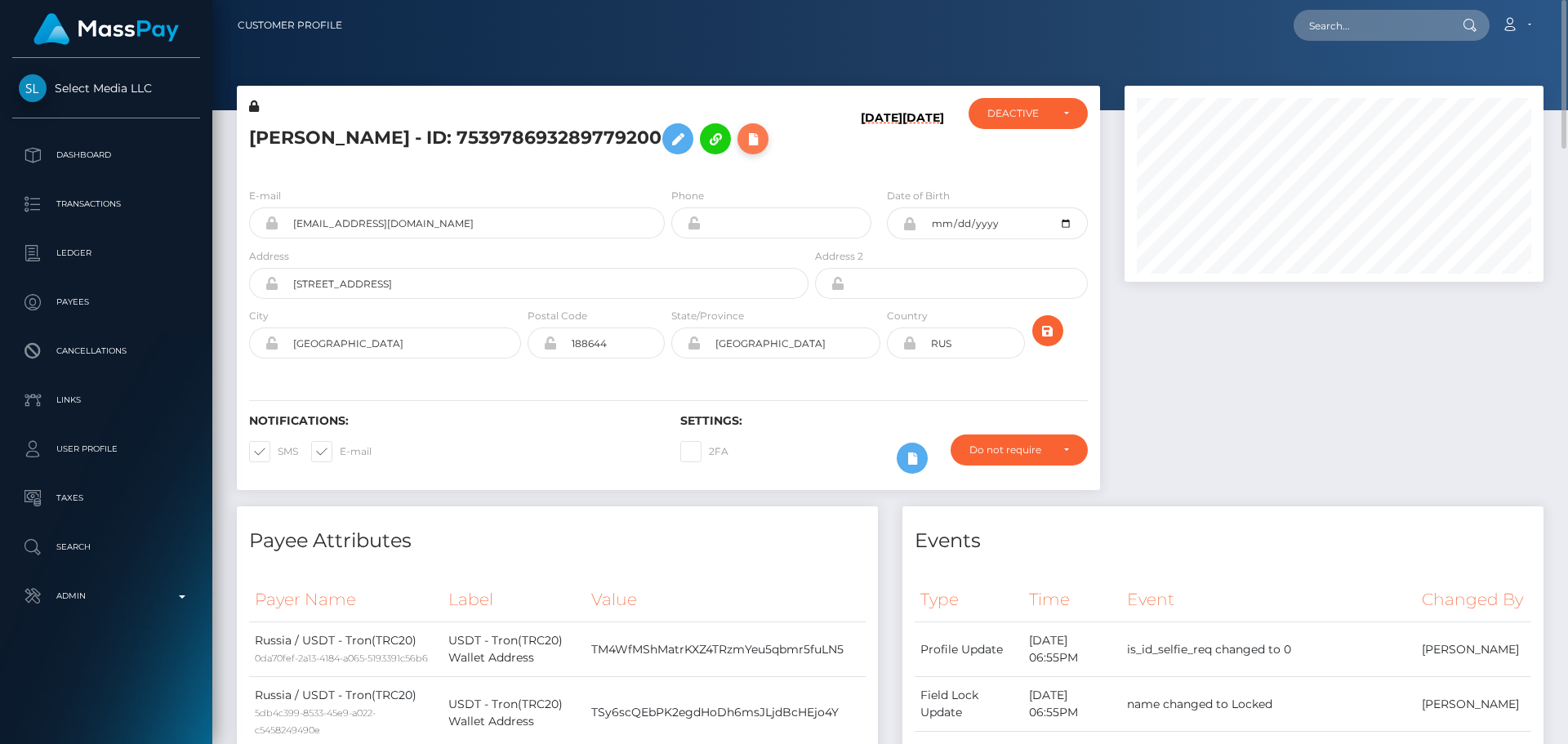
click at [743, 150] on icon at bounding box center [753, 139] width 20 height 21
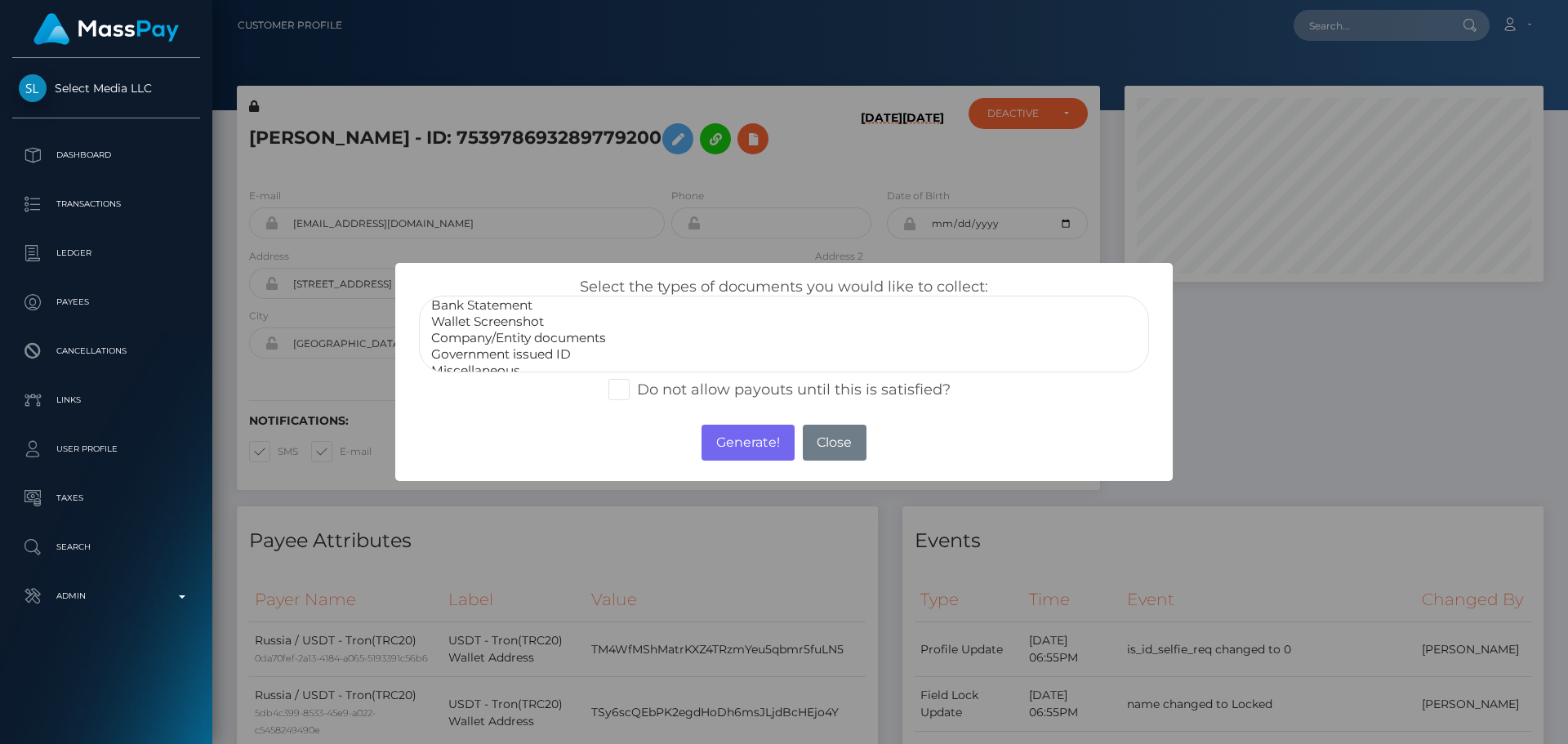
scroll to position [33, 0]
select select "Miscellaneous"
click at [491, 360] on option "Miscellaneous" at bounding box center [784, 358] width 709 height 16
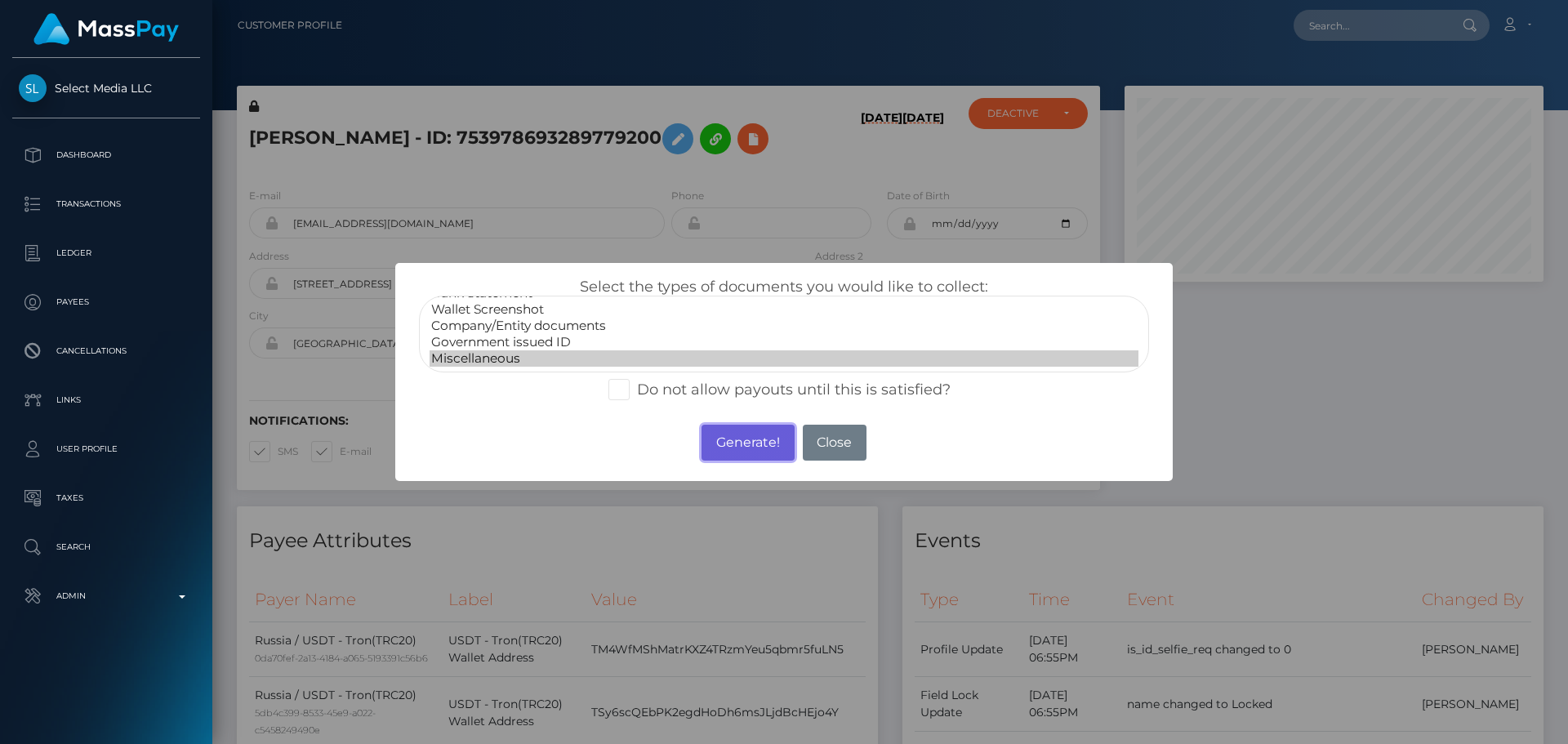
click at [757, 440] on button "Generate!" at bounding box center [747, 443] width 92 height 36
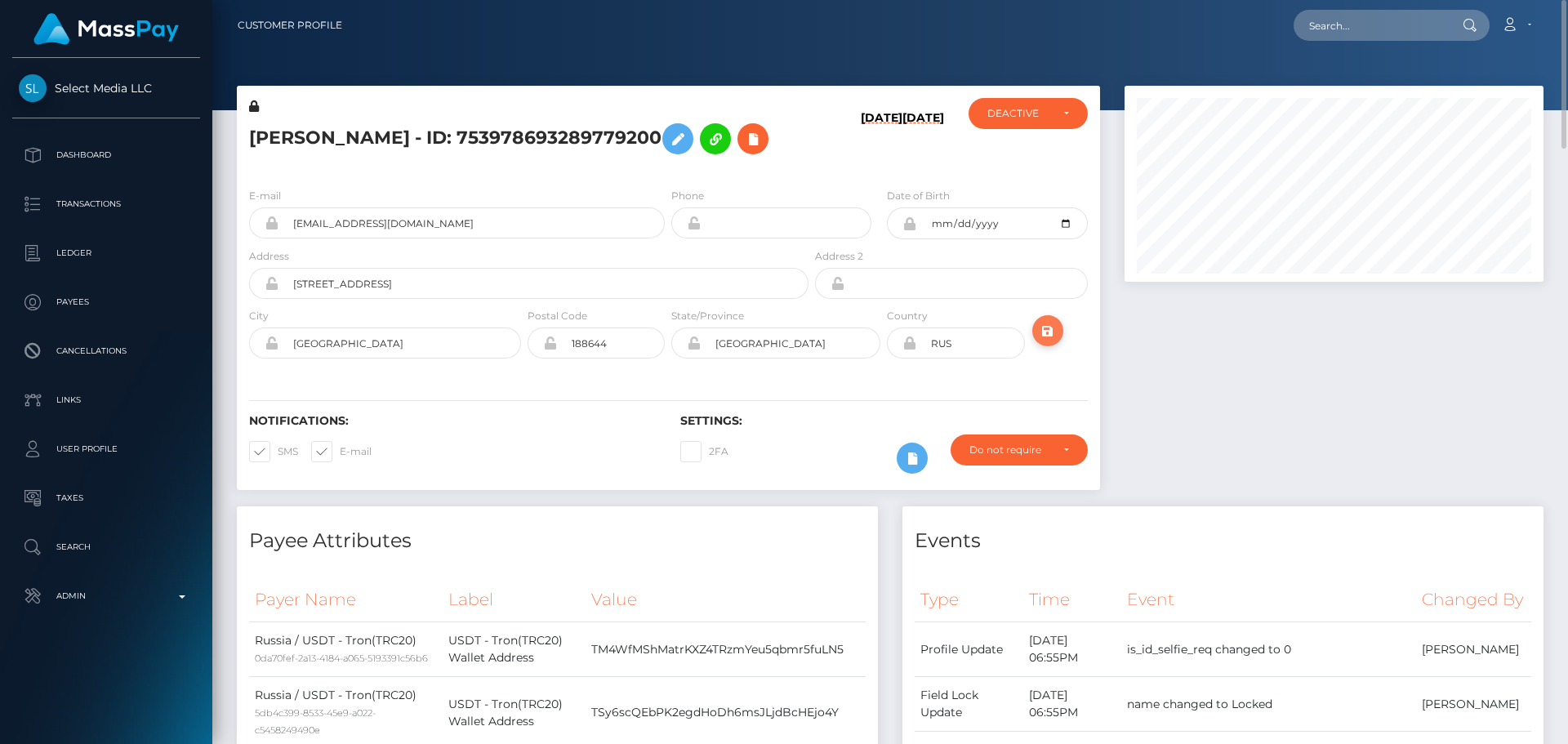
click at [1043, 341] on icon "submit" at bounding box center [1048, 331] width 20 height 21
click at [657, 175] on div "[PERSON_NAME] - ID: 753978693289779200" at bounding box center [524, 136] width 575 height 77
click at [743, 150] on icon at bounding box center [753, 139] width 20 height 21
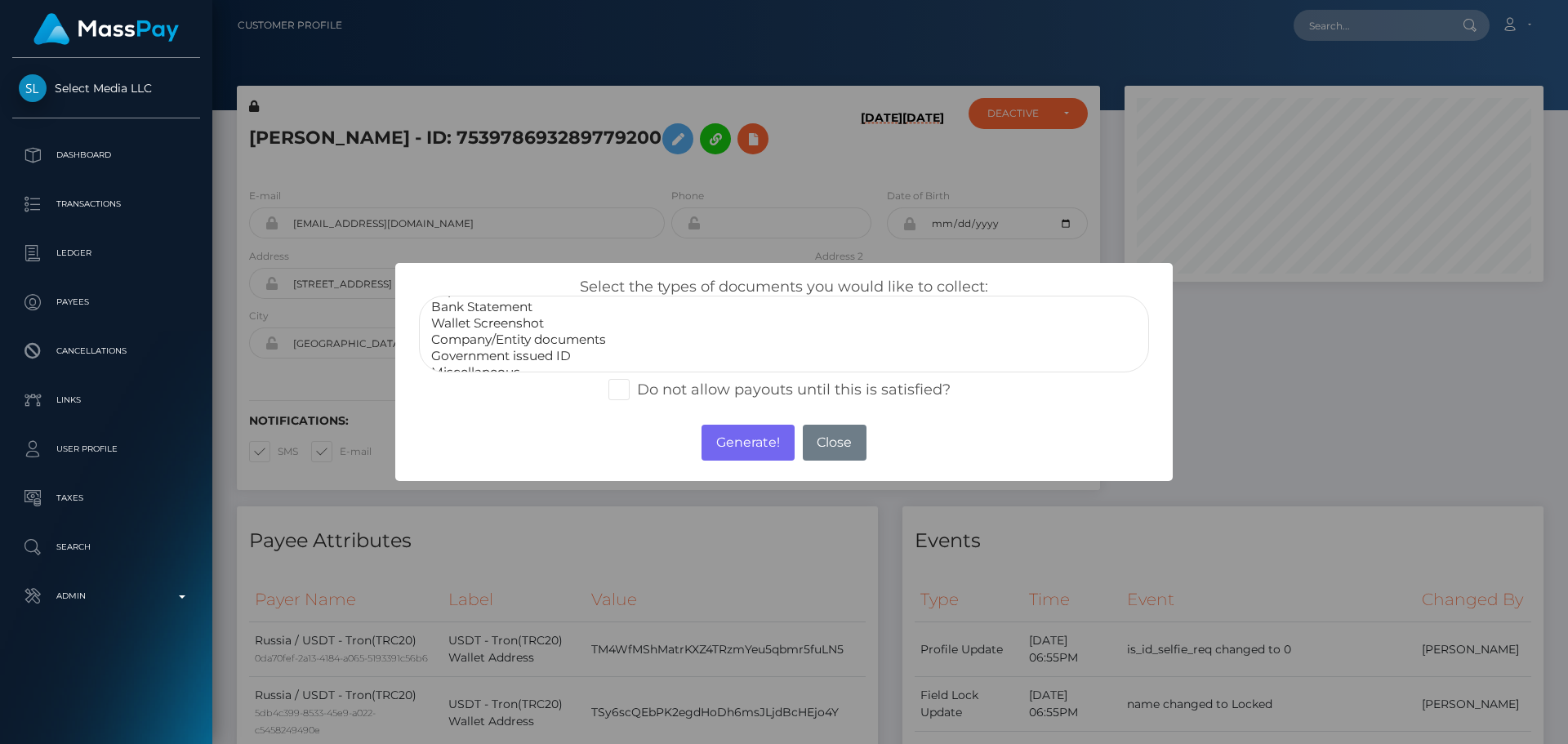
scroll to position [33, 0]
select select "Miscellaneous"
click at [485, 365] on option "Miscellaneous" at bounding box center [784, 358] width 709 height 16
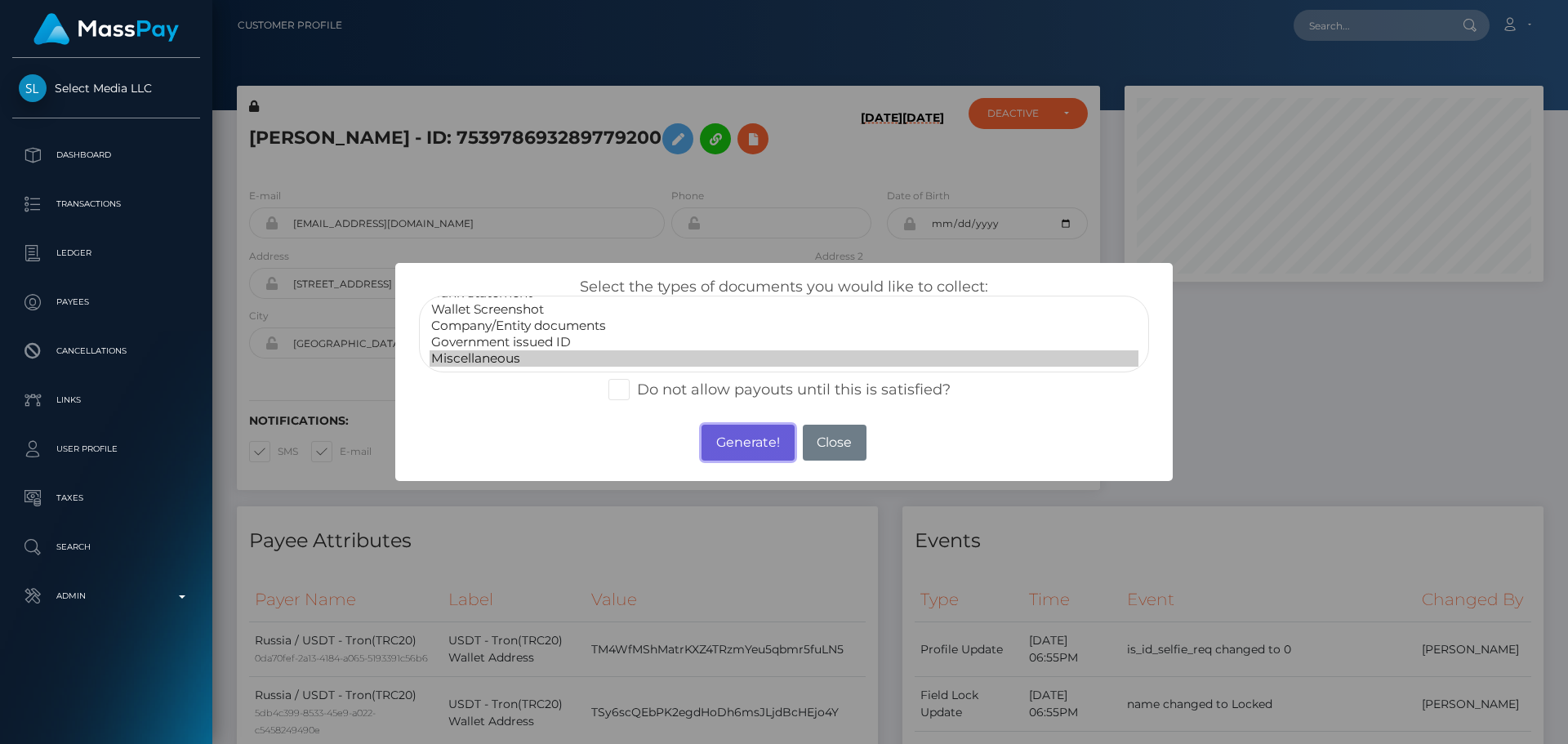
click at [729, 444] on button "Generate!" at bounding box center [747, 443] width 92 height 36
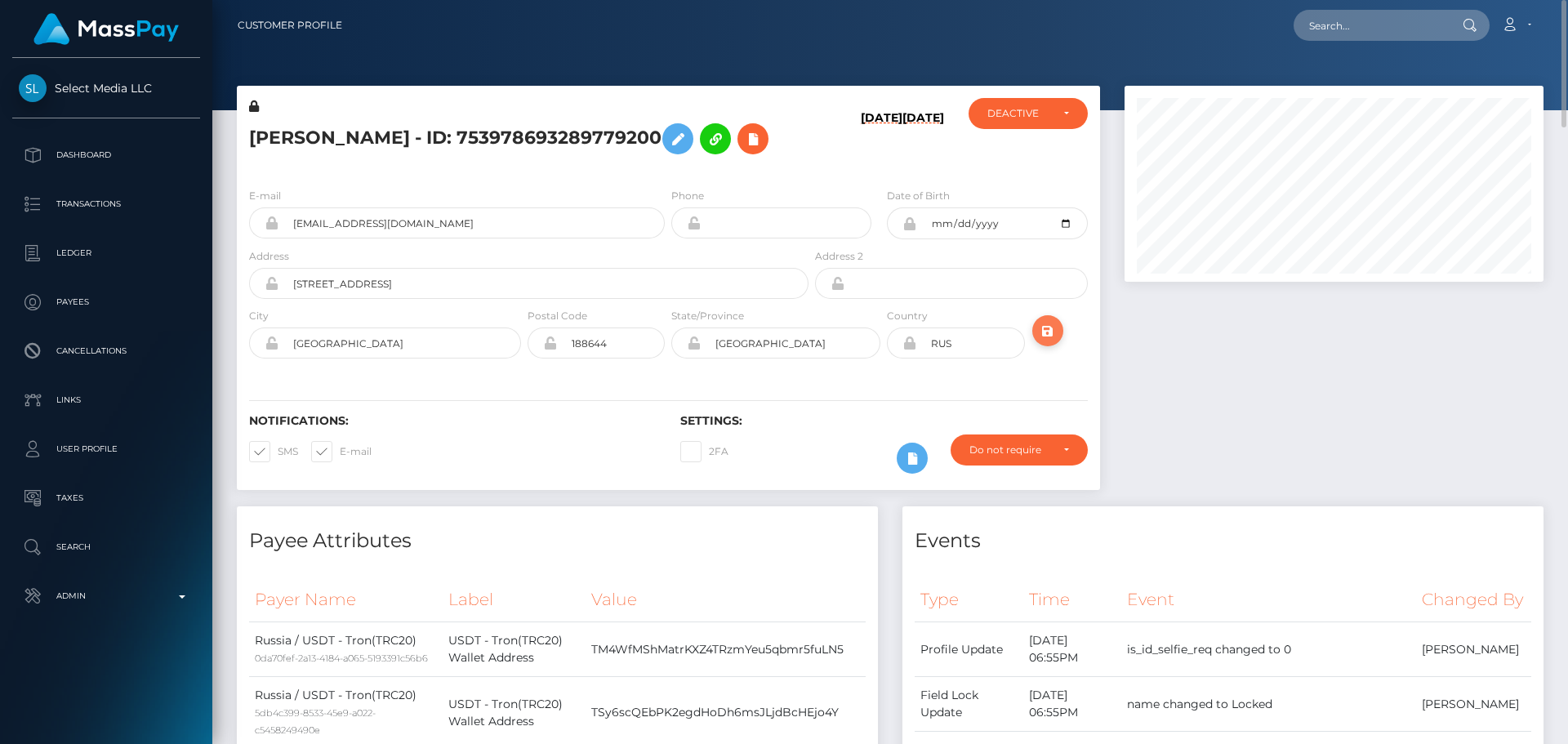
click at [1055, 341] on icon "submit" at bounding box center [1048, 331] width 20 height 21
click at [727, 163] on h5 "DENIS ALEKSANDROVICH PETRUSHIN - ID: 753978693289779200" at bounding box center [525, 138] width 550 height 47
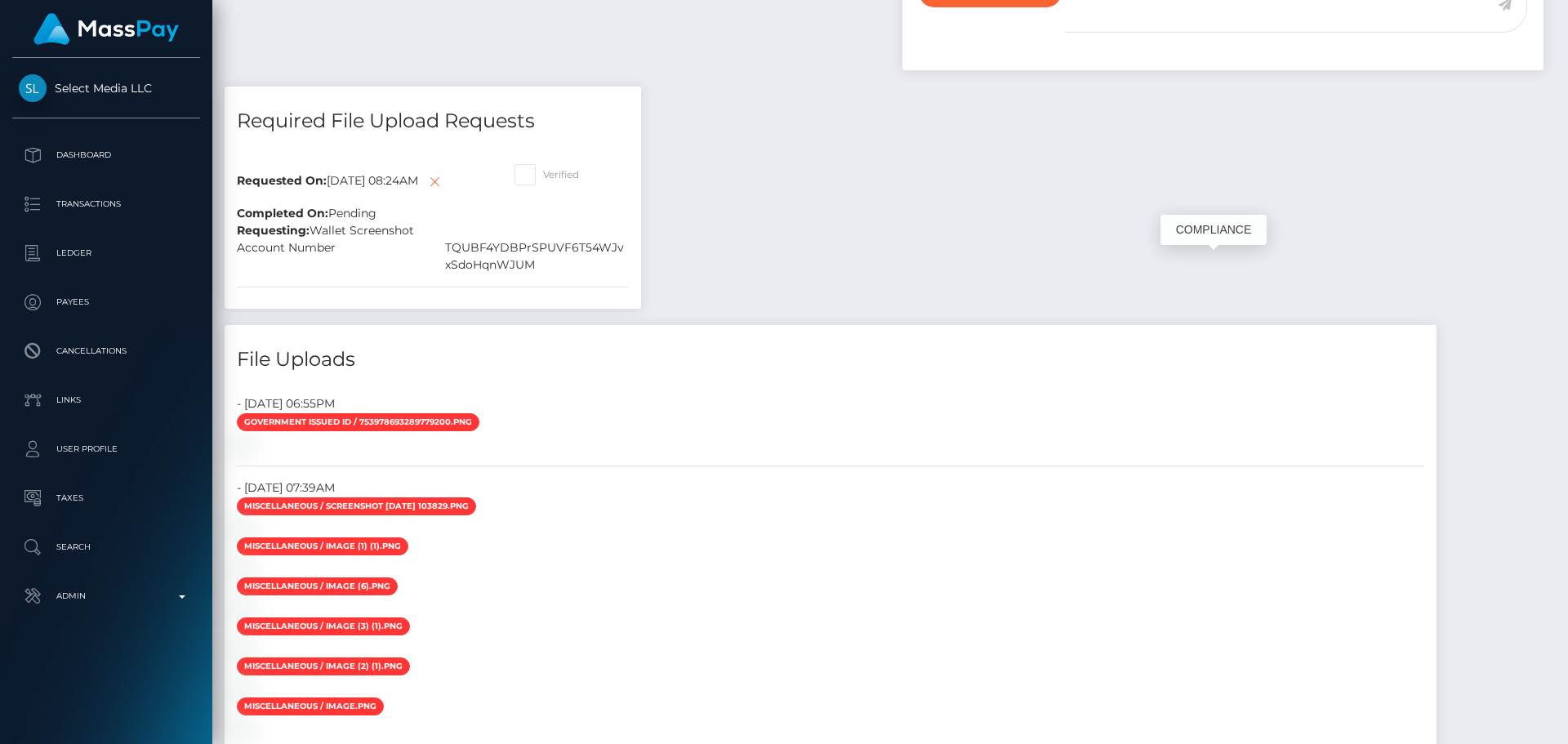
scroll to position [1061, 0]
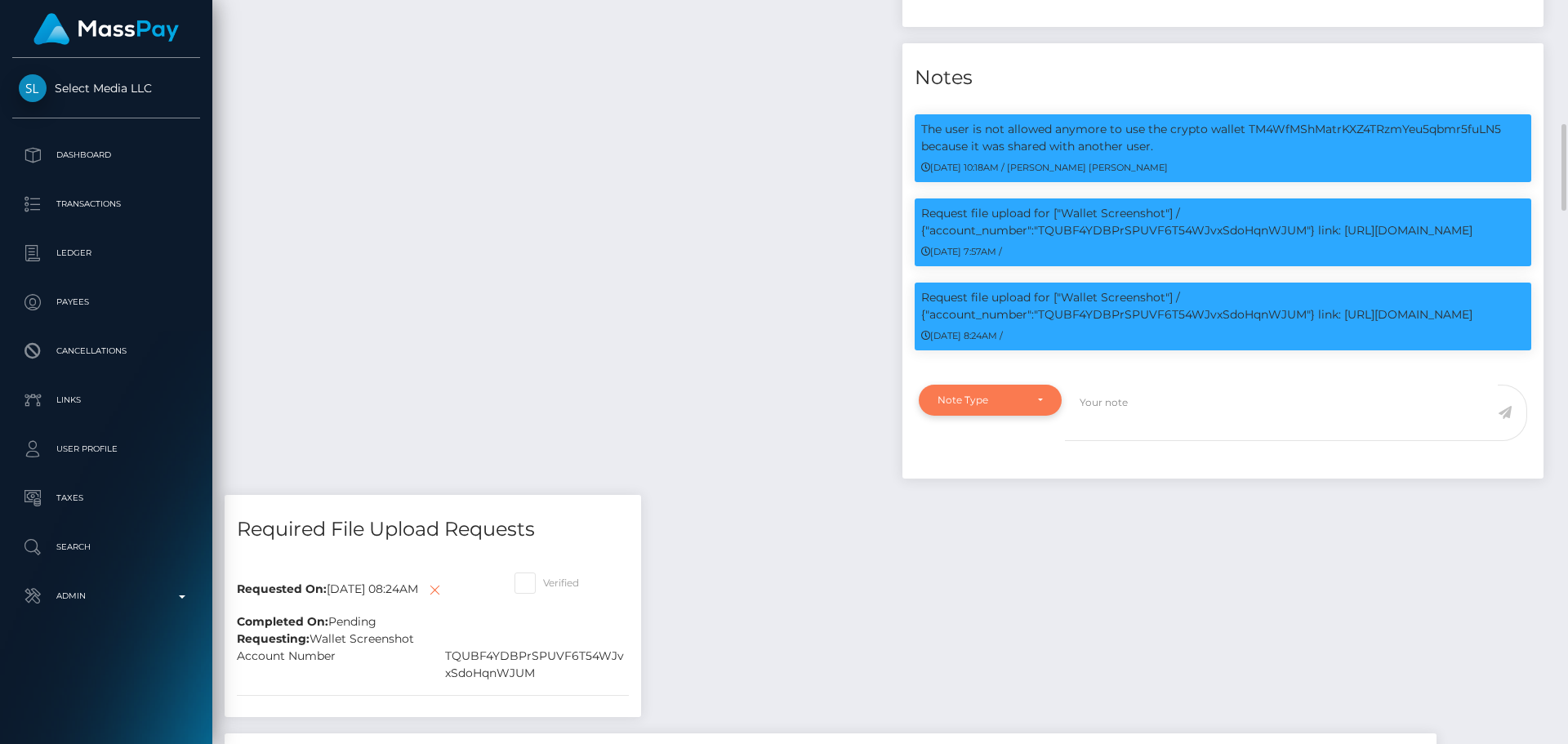
click at [1042, 415] on div "Note Type" at bounding box center [990, 400] width 143 height 31
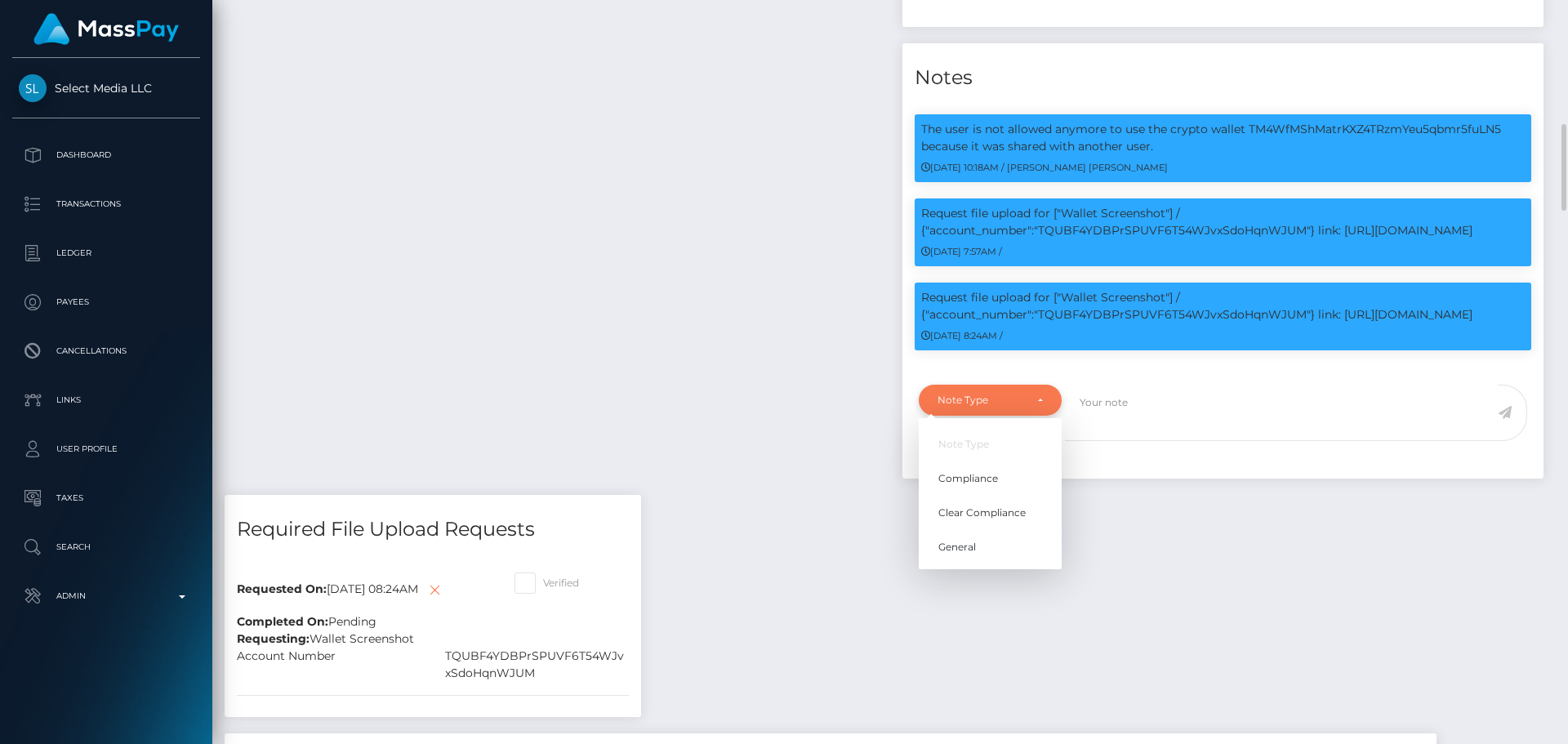
scroll to position [196, 420]
click at [990, 486] on span "Compliance" at bounding box center [968, 478] width 59 height 15
select select "COMPLIANCE"
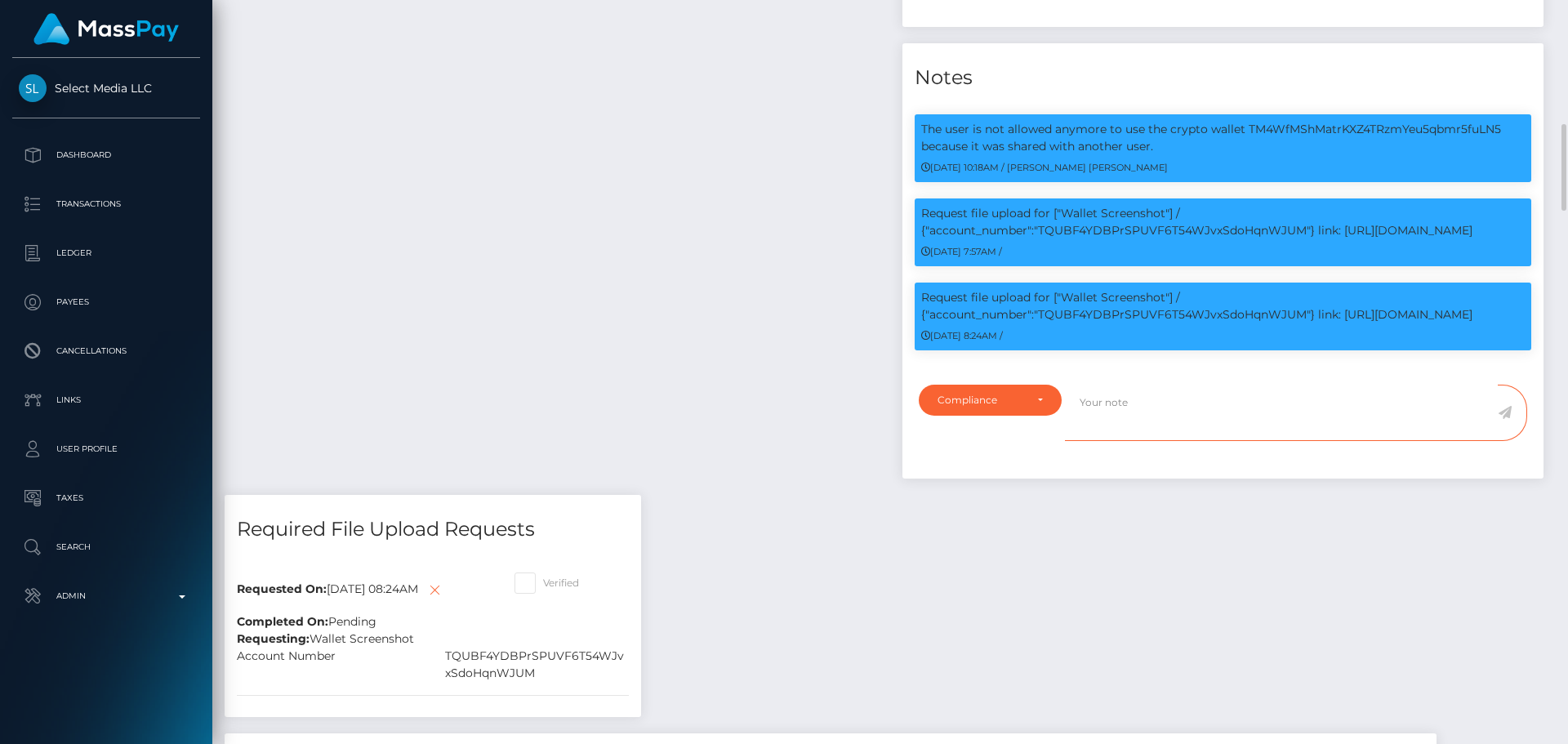
click at [1192, 441] on textarea at bounding box center [1281, 413] width 433 height 57
paste textarea "Ticket #132082"
click at [1203, 441] on textarea "In Ticket #132082," at bounding box center [1281, 413] width 433 height 57
click at [1214, 441] on textarea "In Ticket #132082," at bounding box center [1281, 413] width 433 height 57
click at [1125, 323] on p "Request file upload for ["Wallet Screenshot"] / {"account_number":"TQUBF4YDBPrS…" at bounding box center [1223, 306] width 604 height 34
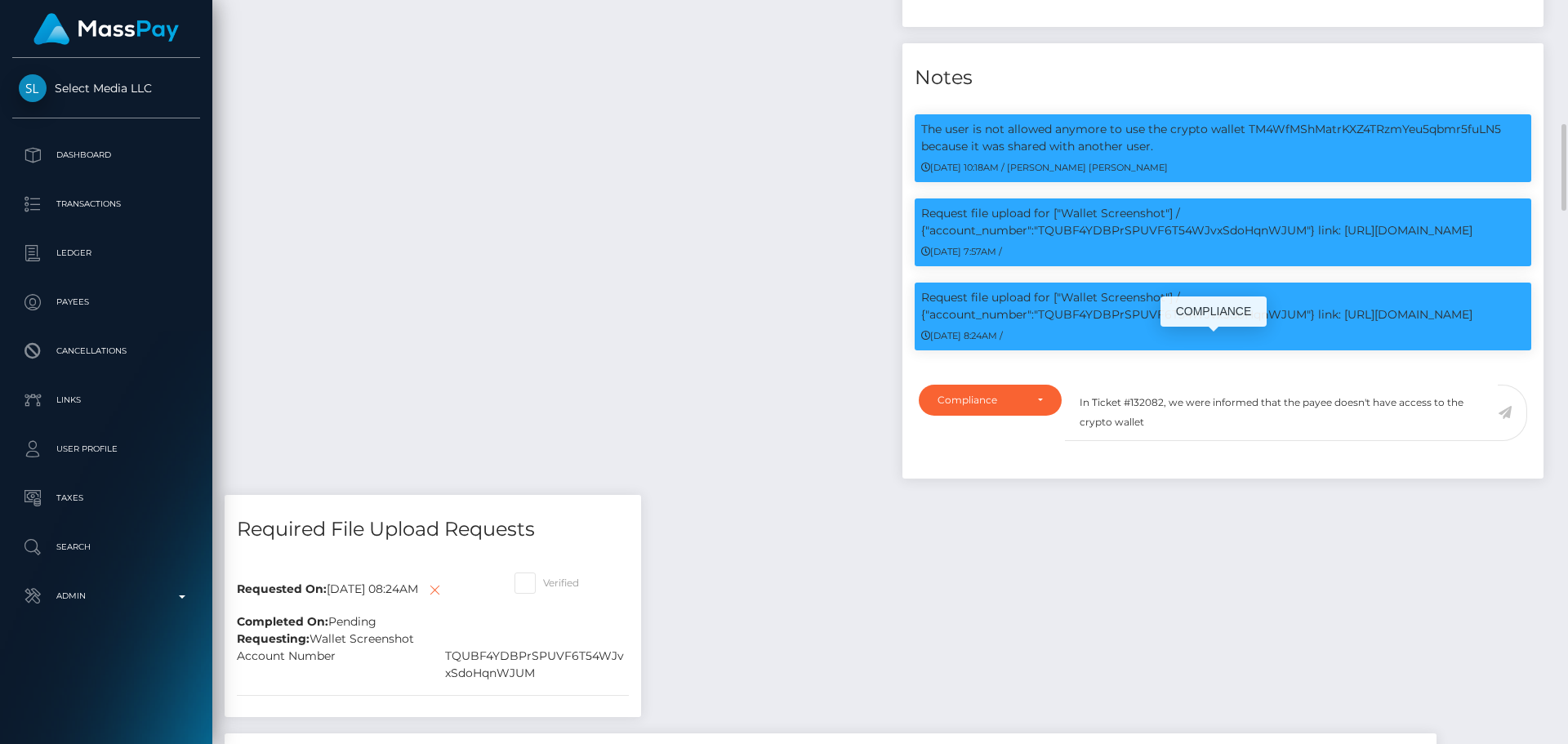
click at [1125, 323] on p "Request file upload for ["Wallet Screenshot"] / {"account_number":"TQUBF4YDBPrS…" at bounding box center [1223, 306] width 604 height 34
copy p "TQUBF4YDBPrSPUVF6T54WJvxSdoHqnWJUM"
click at [1202, 441] on textarea "In Ticket #132082, we were informed that the payee doesn't have access to the c…" at bounding box center [1281, 413] width 433 height 57
paste textarea "TQUBF4YDBPrSPUVF6T54WJvxSdoHqnWJUM"
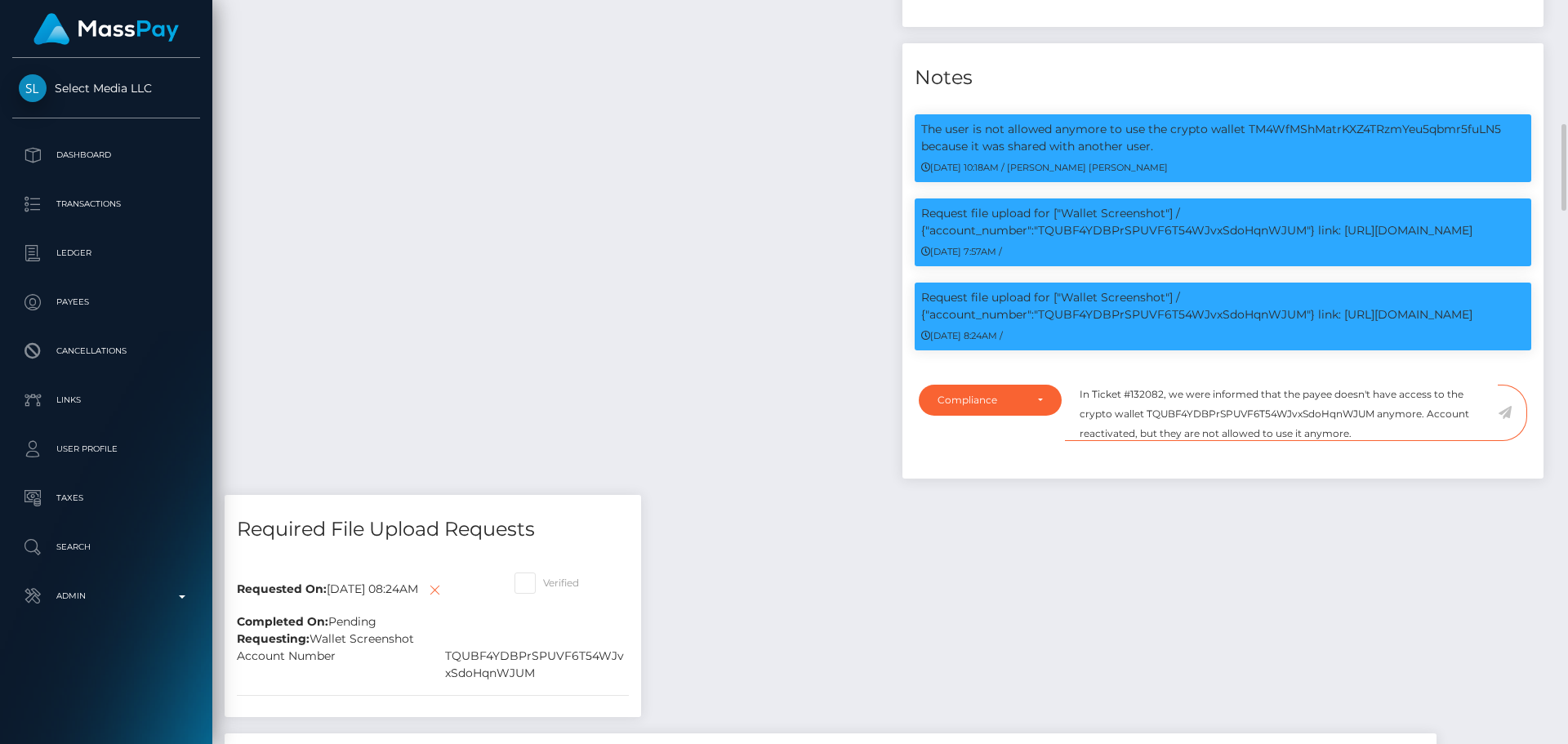
type textarea "In Ticket #132082, we were informed that the payee doesn't have access to the c…"
click at [1505, 419] on icon at bounding box center [1505, 412] width 14 height 13
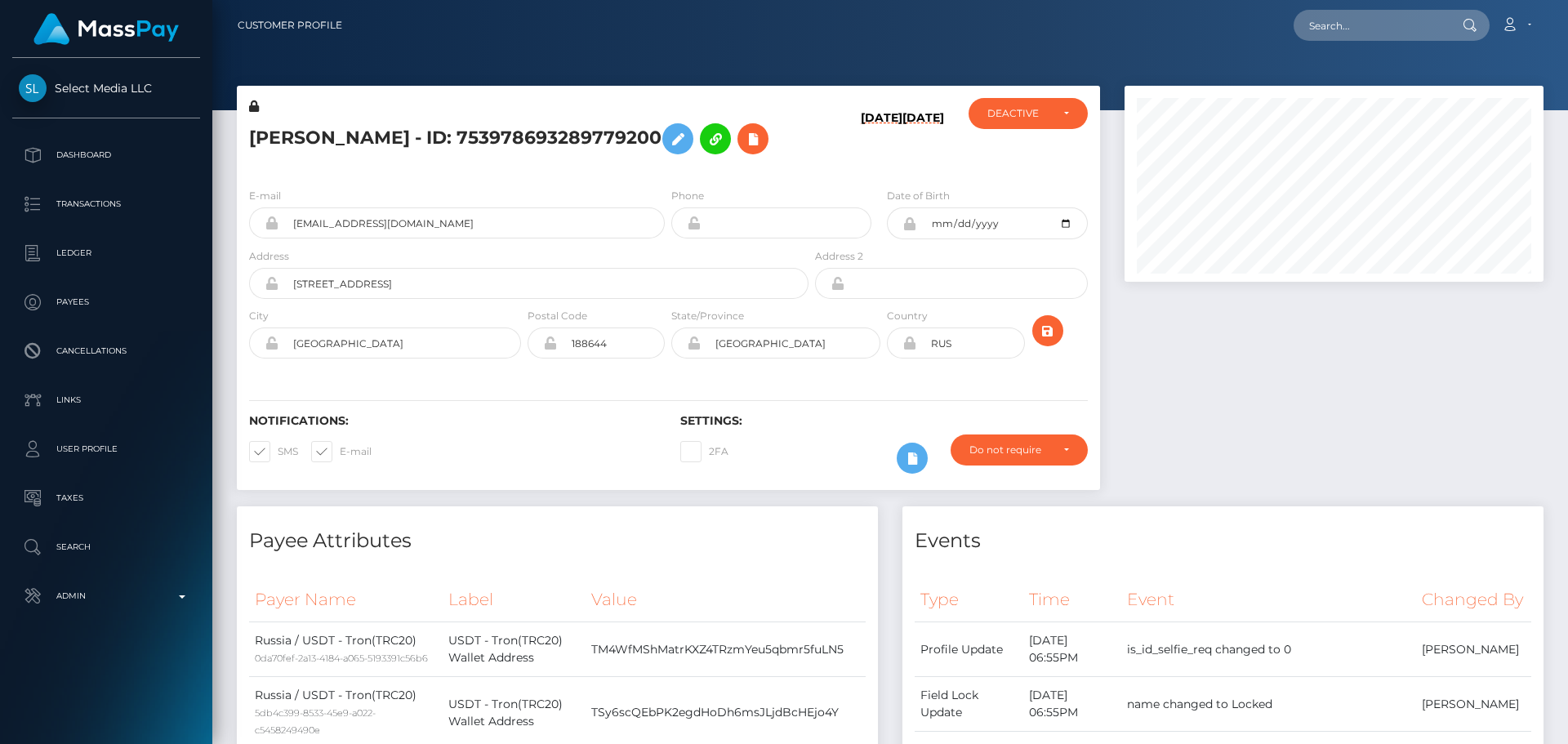
scroll to position [196, 420]
click at [1030, 120] on div "DEACTIVE" at bounding box center [1018, 113] width 63 height 13
click at [1029, 146] on link "ACTIVE" at bounding box center [1028, 157] width 120 height 30
select select "ACTIVE"
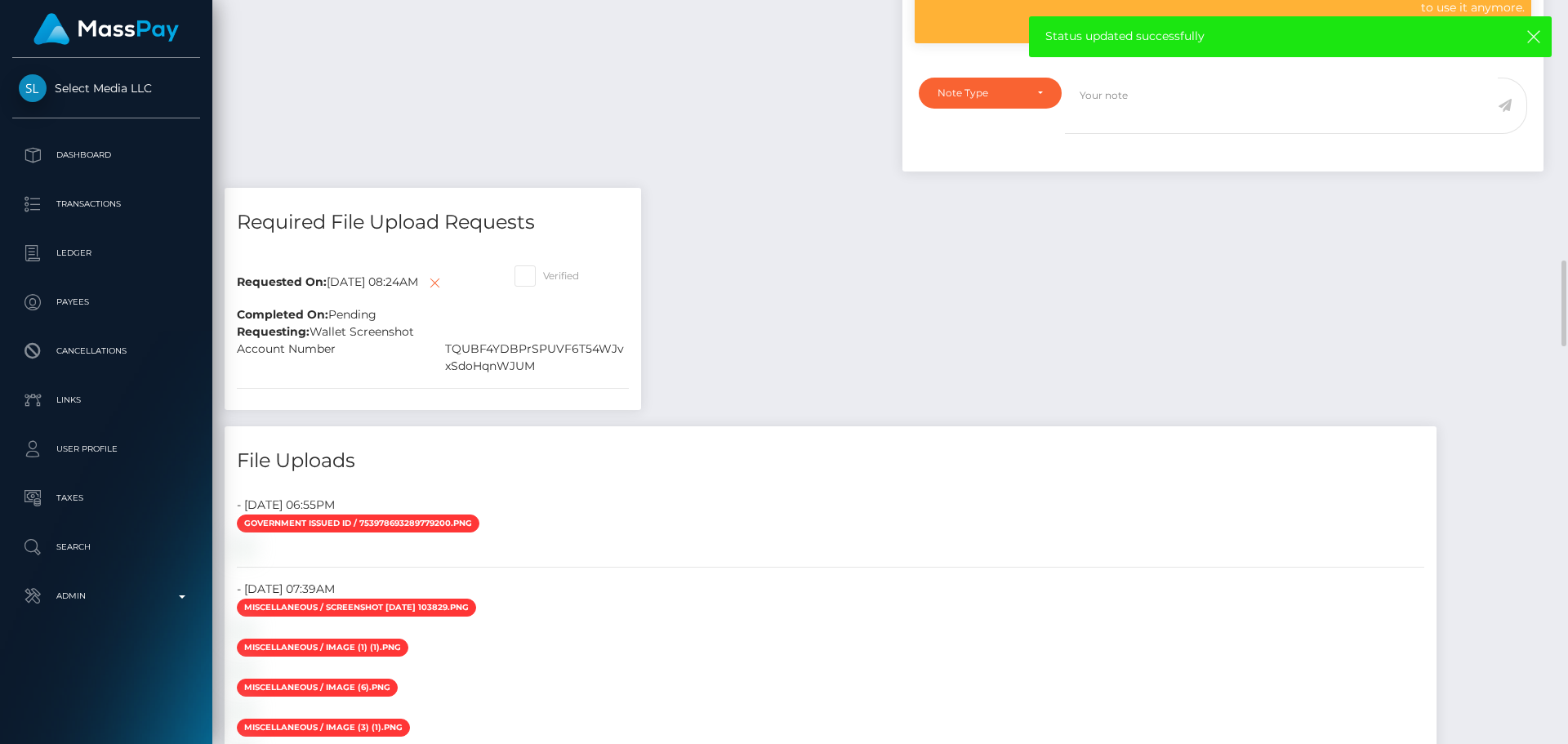
scroll to position [1552, 0]
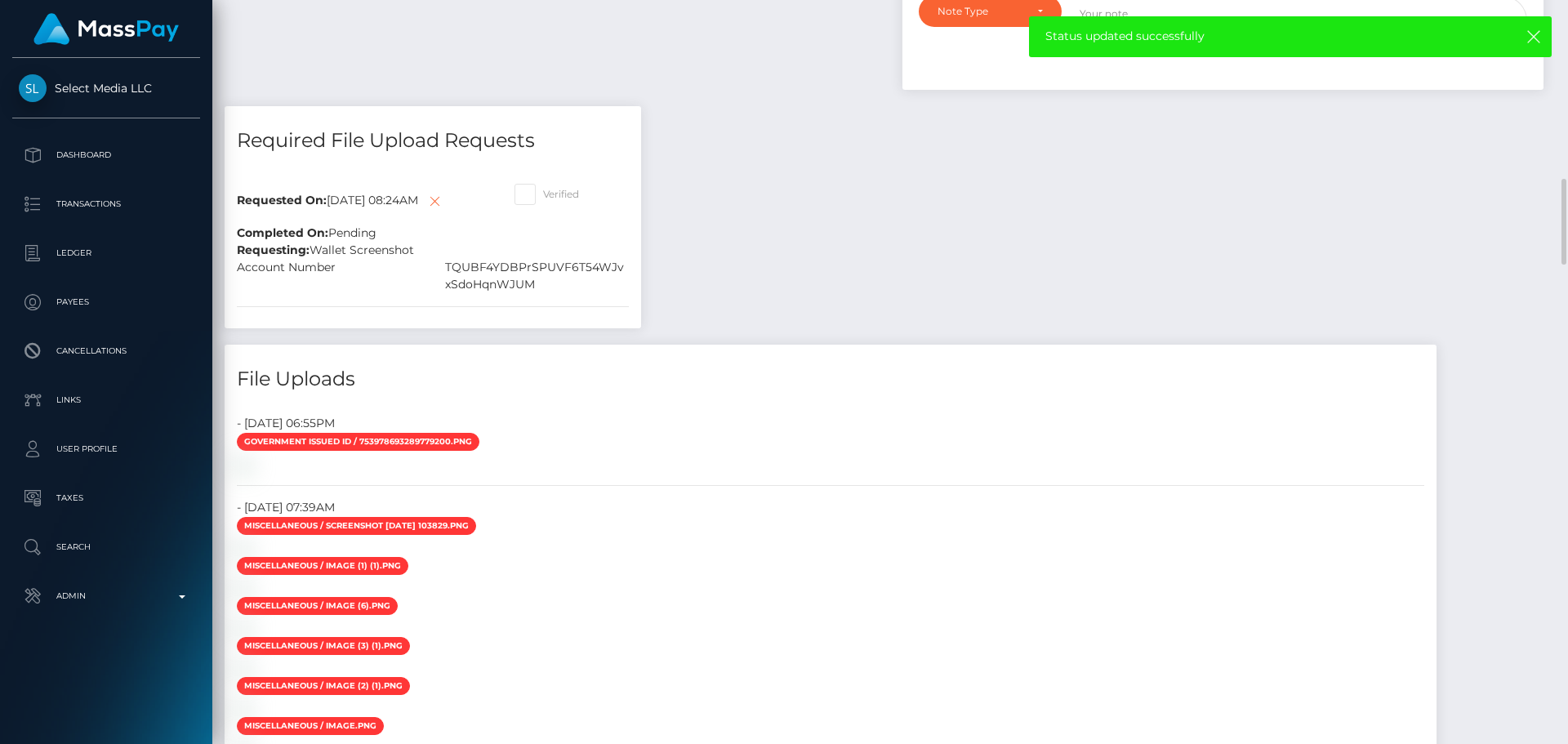
click at [543, 200] on span at bounding box center [543, 194] width 0 height 12
click at [543, 194] on input "Verified" at bounding box center [548, 189] width 10 height 10
checkbox input "true"
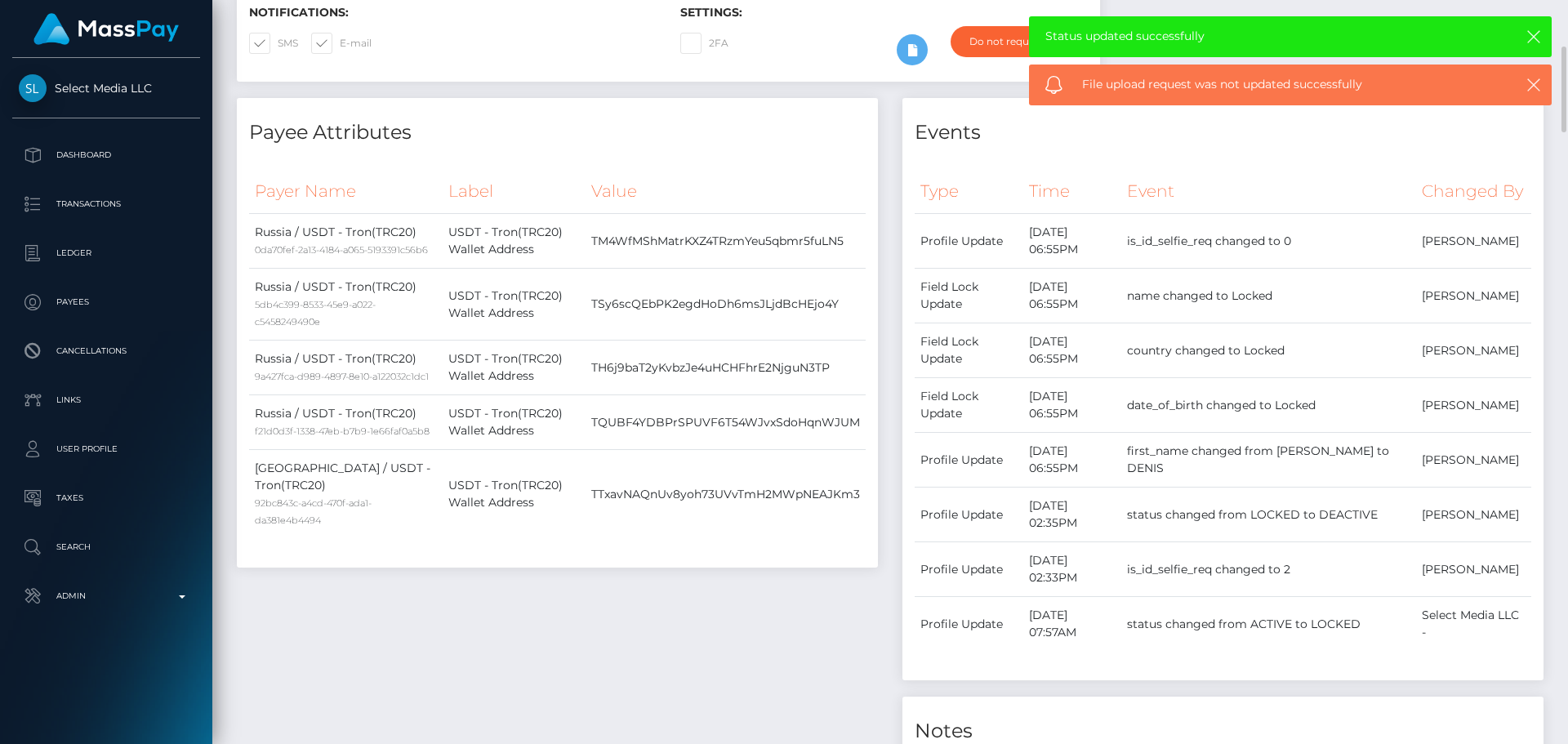
scroll to position [0, 0]
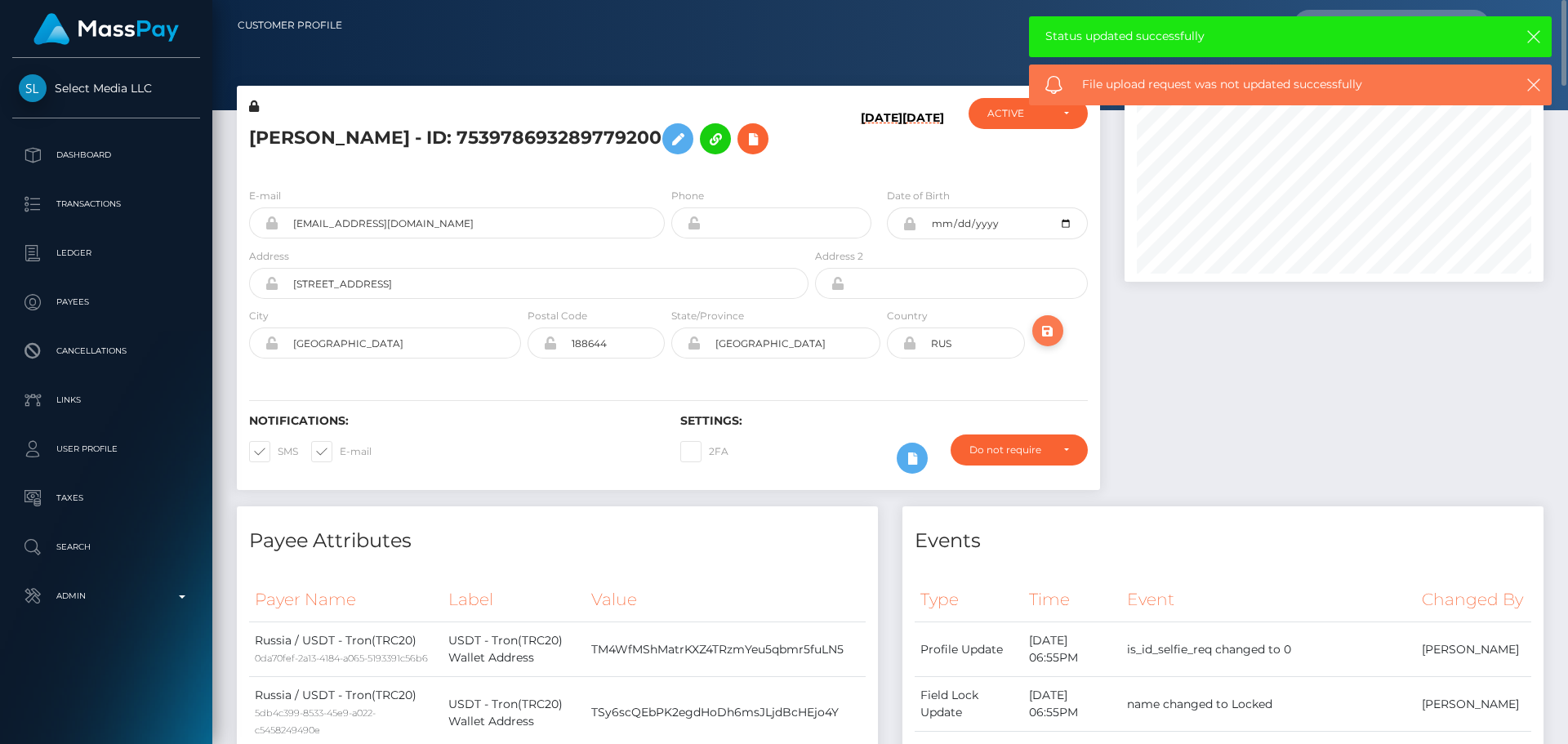
click at [1051, 341] on icon "submit" at bounding box center [1048, 331] width 20 height 21
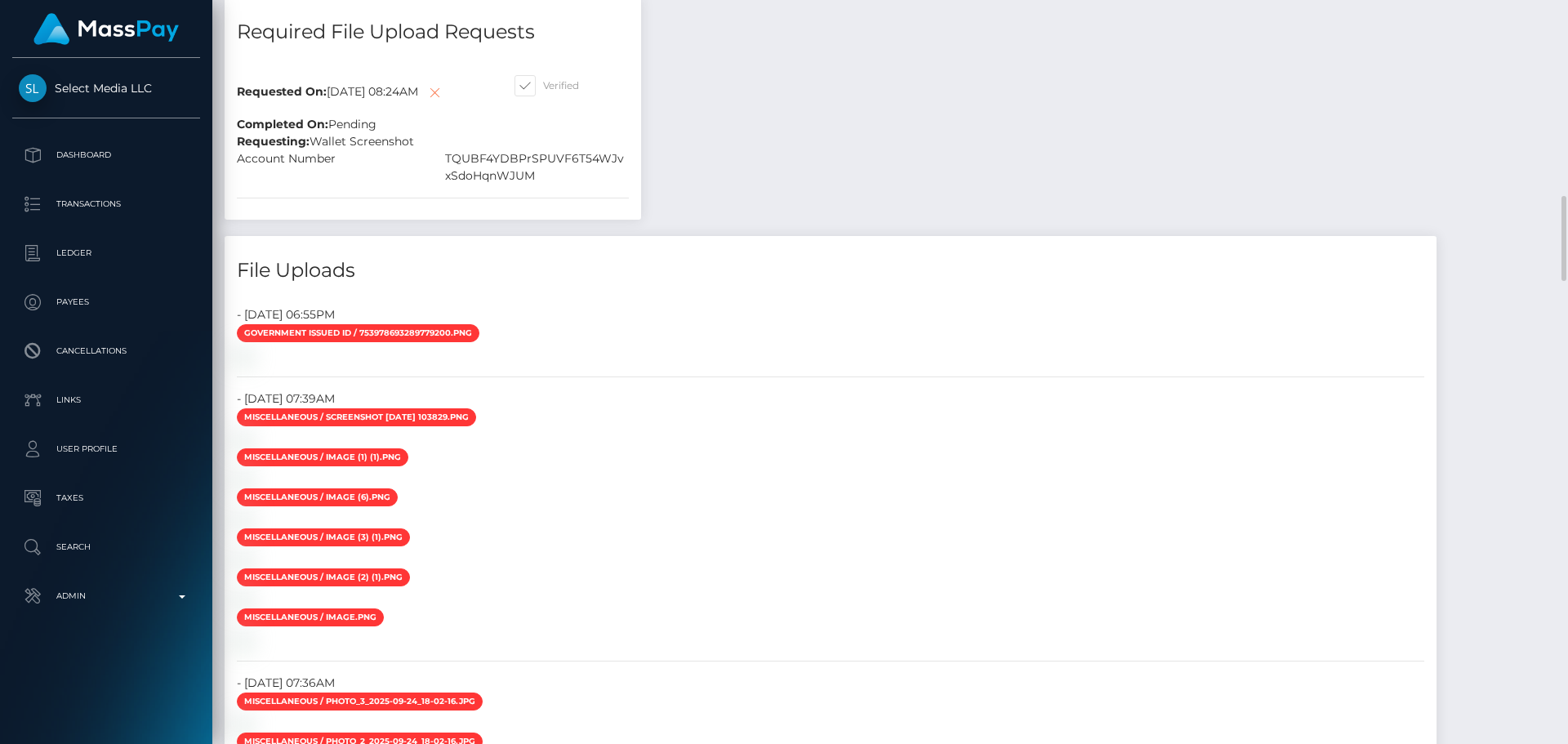
scroll to position [196, 420]
click at [445, 103] on icon at bounding box center [434, 93] width 20 height 21
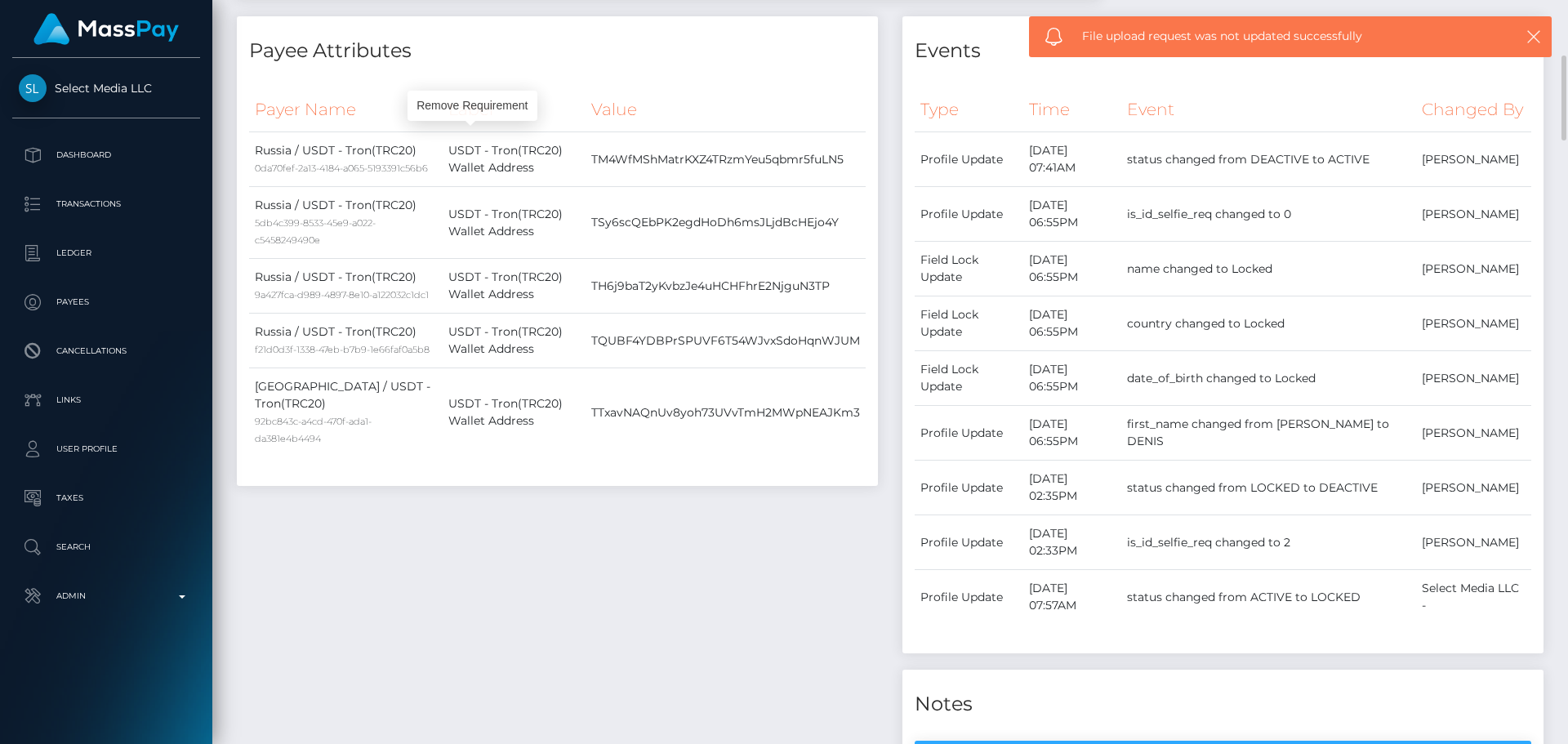
scroll to position [0, 0]
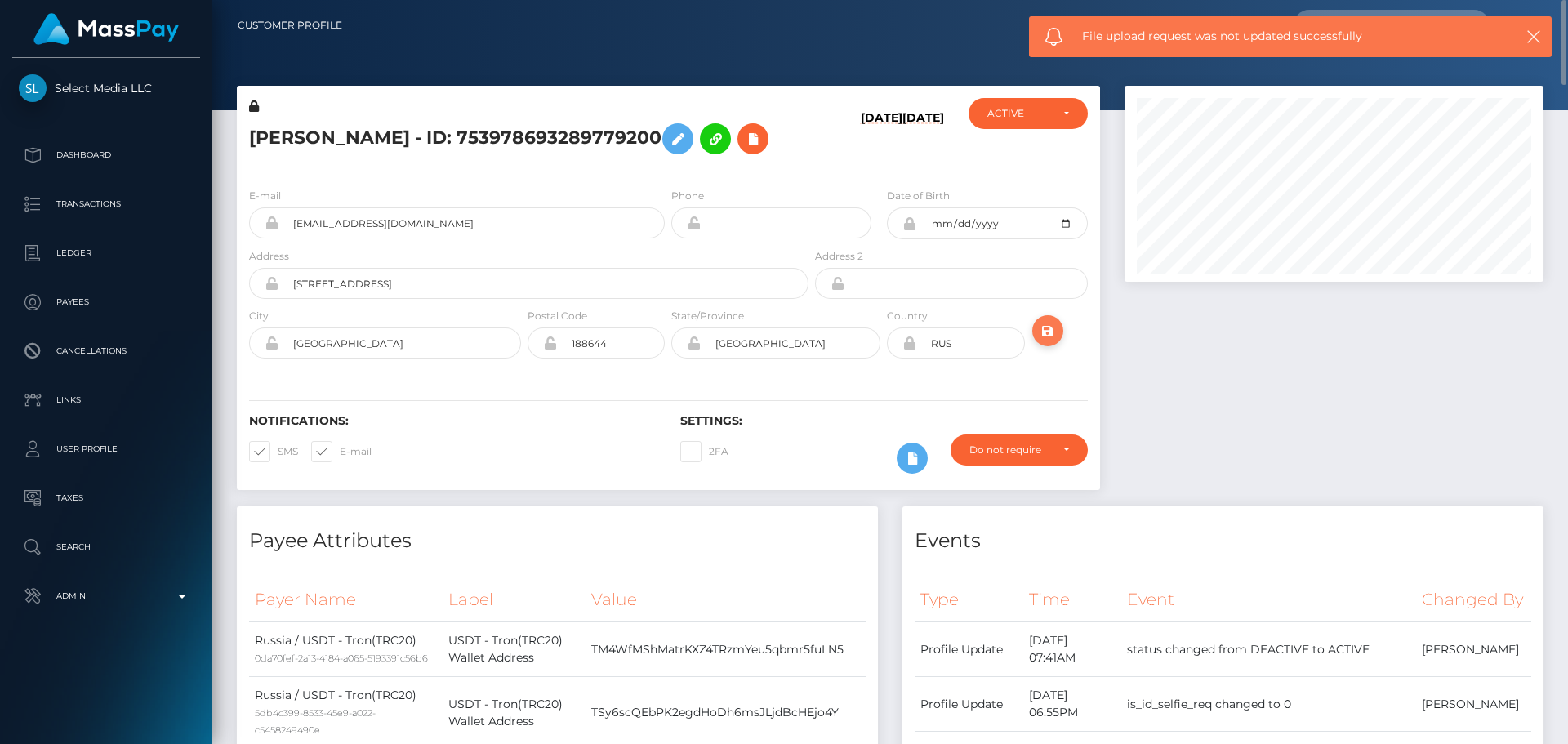
click at [1042, 341] on icon "submit" at bounding box center [1048, 331] width 20 height 21
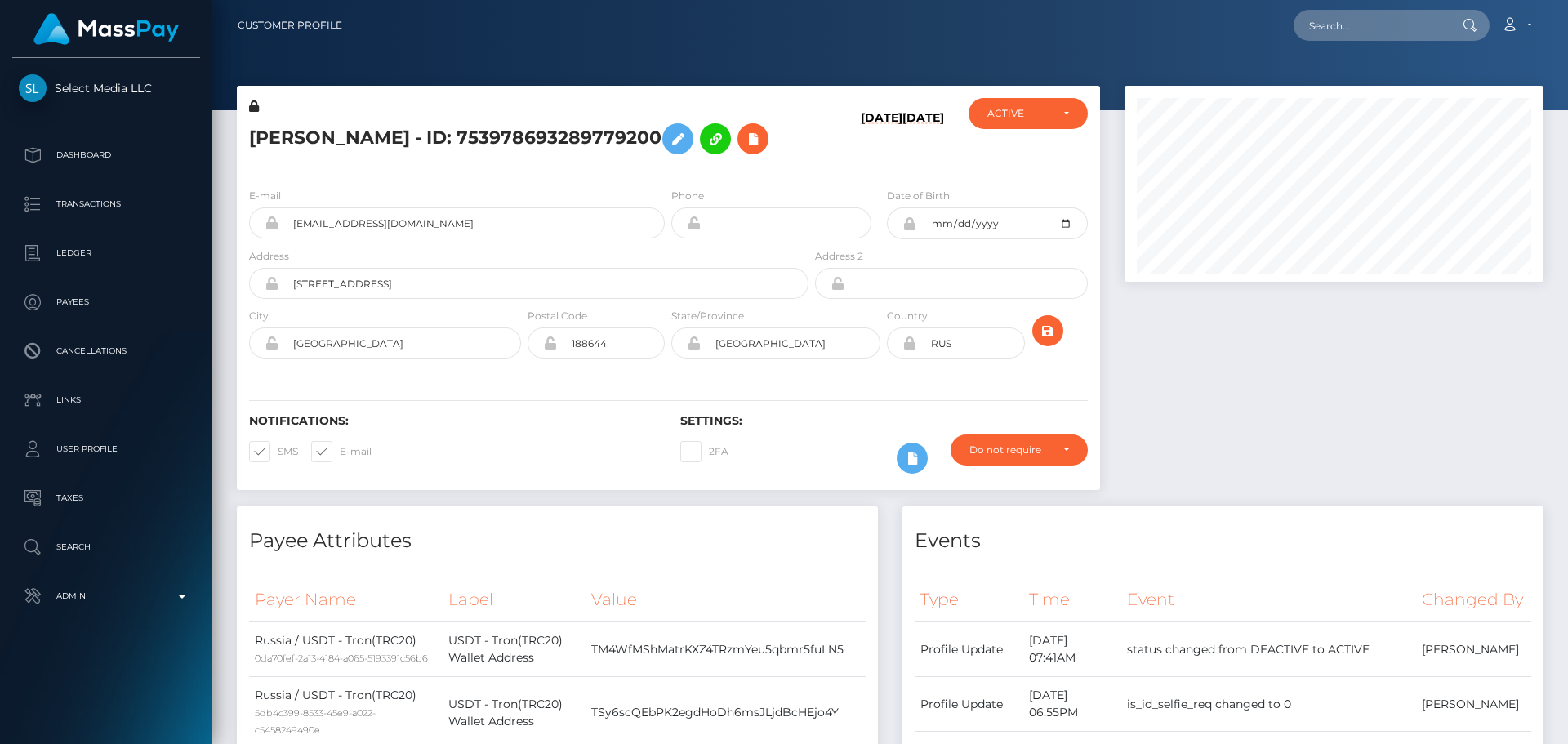
scroll to position [196, 420]
drag, startPoint x: 427, startPoint y: 248, endPoint x: 163, endPoint y: 258, distance: 264.2
click at [164, 259] on div "Select Media LLC Dashboard Transactions Ledger Payees Cancellations" at bounding box center [784, 372] width 1568 height 744
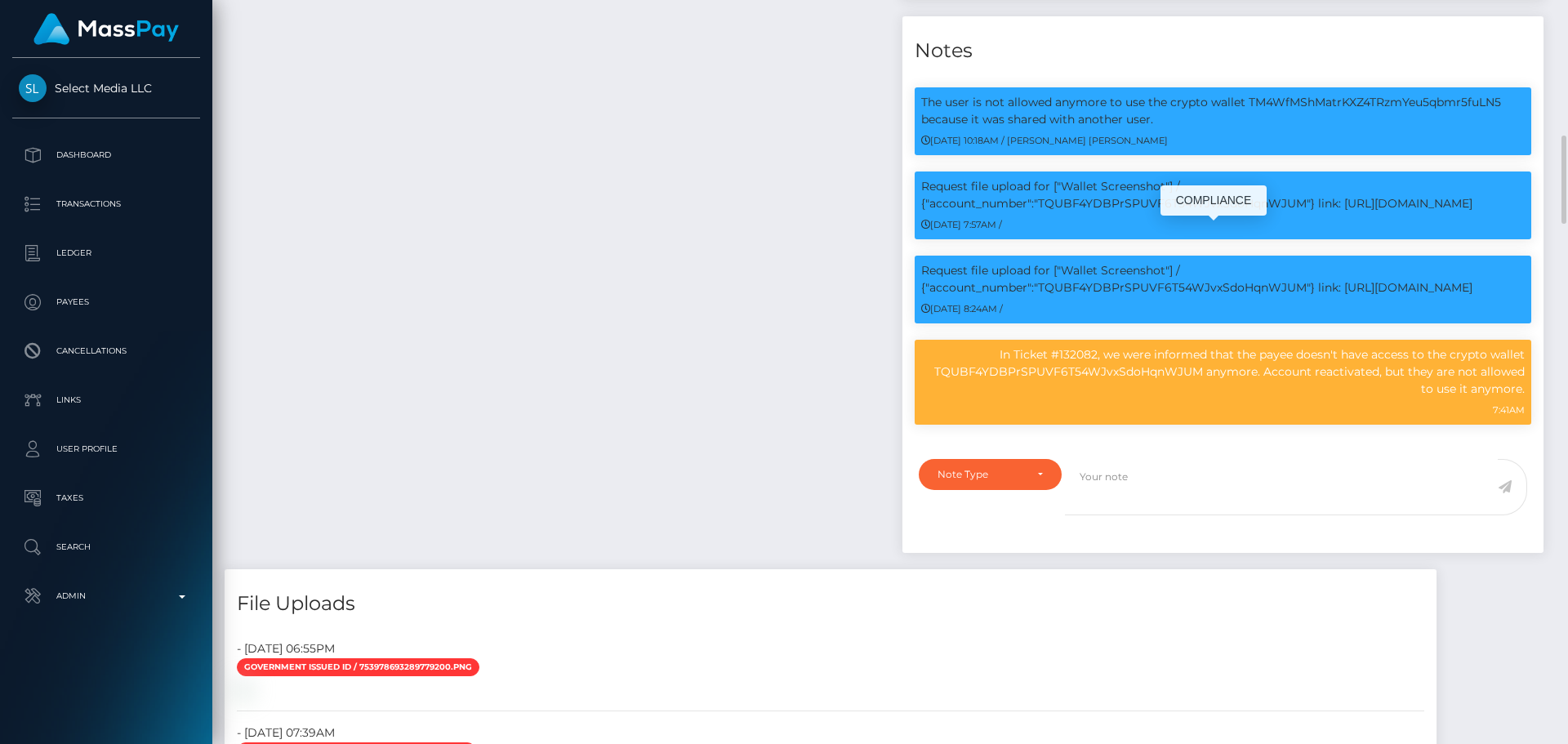
click at [1108, 212] on p "Request file upload for ["Wallet Screenshot"] / {"account_number":"TQUBF4YDBPrS…" at bounding box center [1223, 195] width 604 height 34
copy p "TQUBF4YDBPrSPUVF6T54WJvxSdoHqnWJUM"
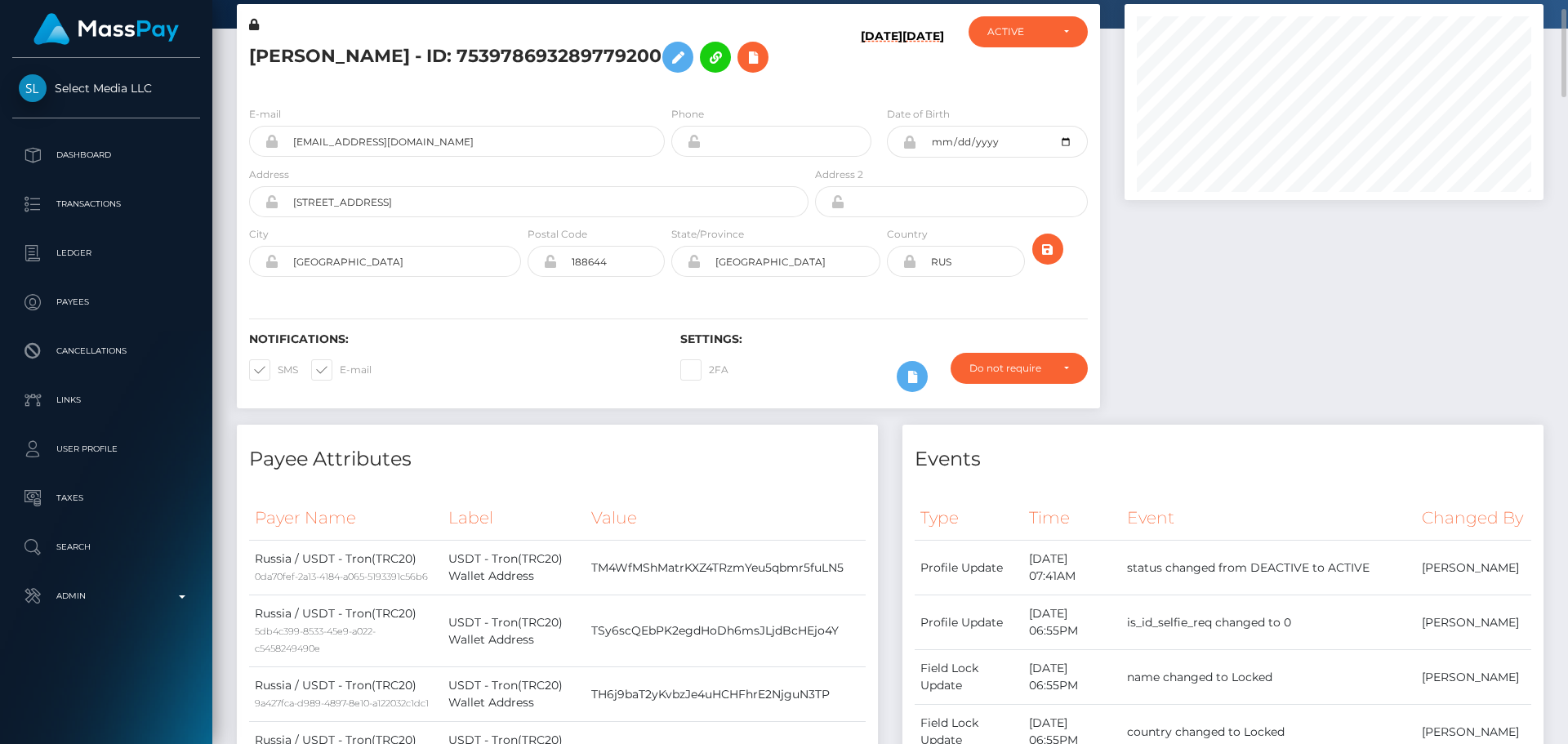
scroll to position [0, 0]
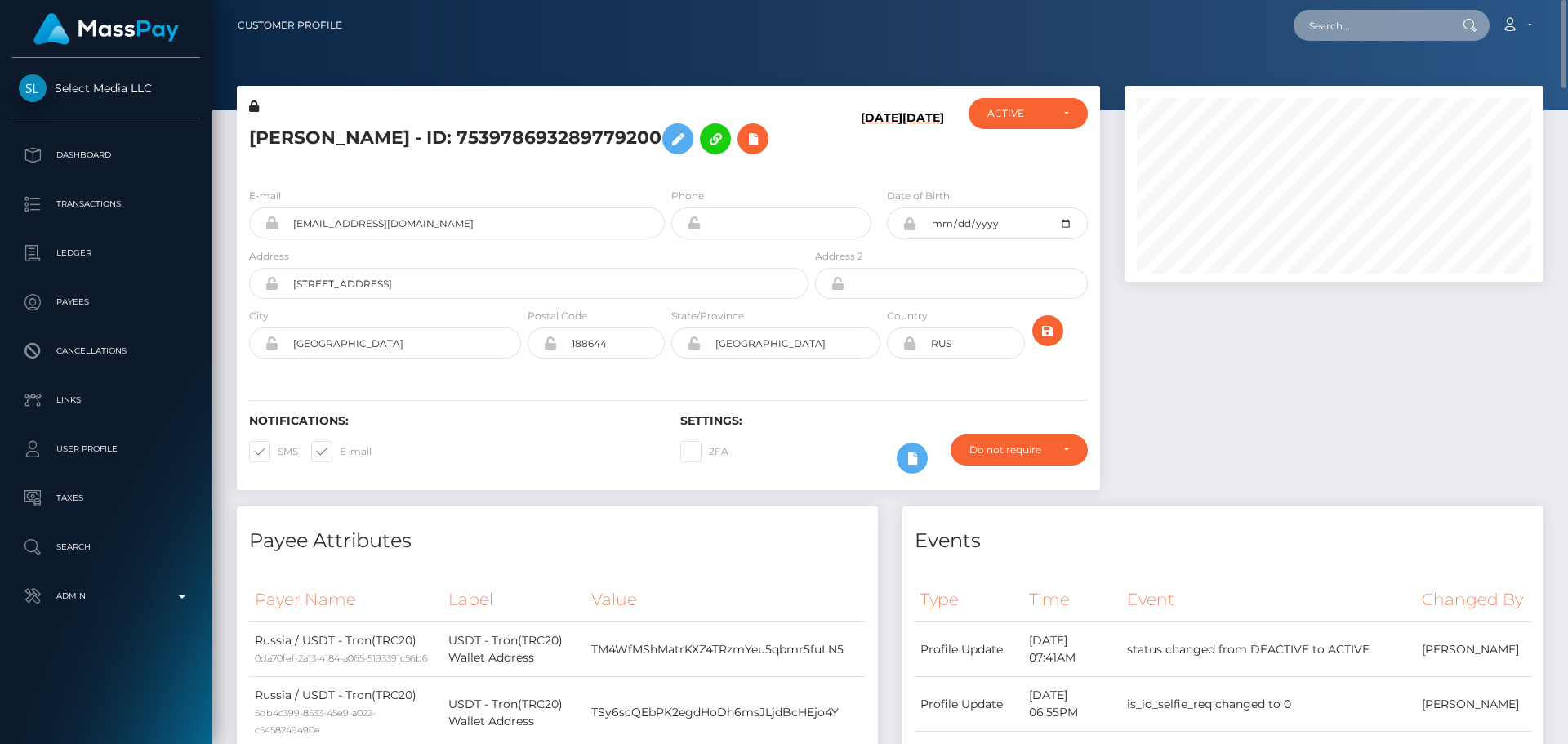
click at [1350, 40] on input "text" at bounding box center [1370, 25] width 154 height 31
paste input "315497115147051008"
type input "315497115147051008"
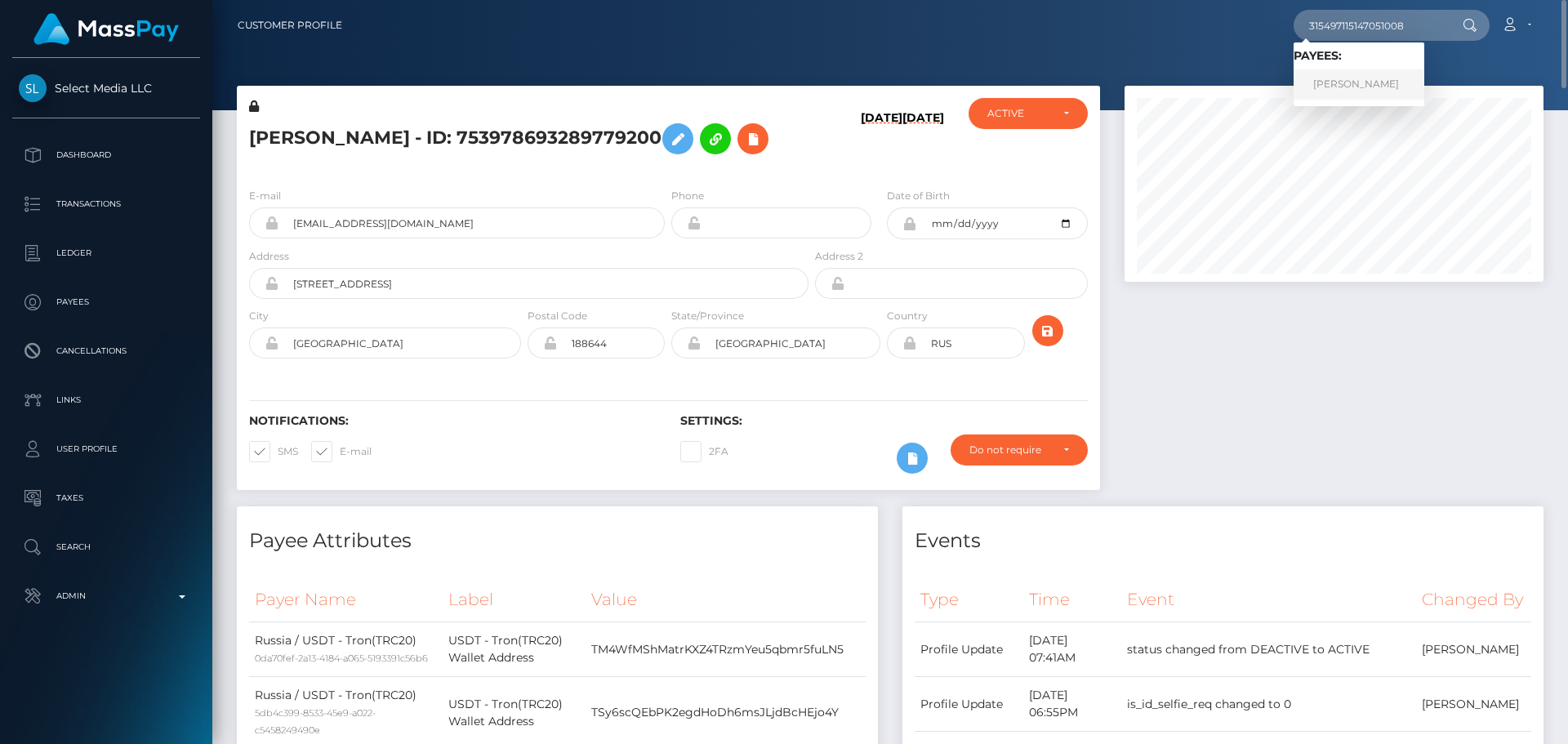
click at [1334, 83] on link "[PERSON_NAME]" at bounding box center [1359, 84] width 131 height 30
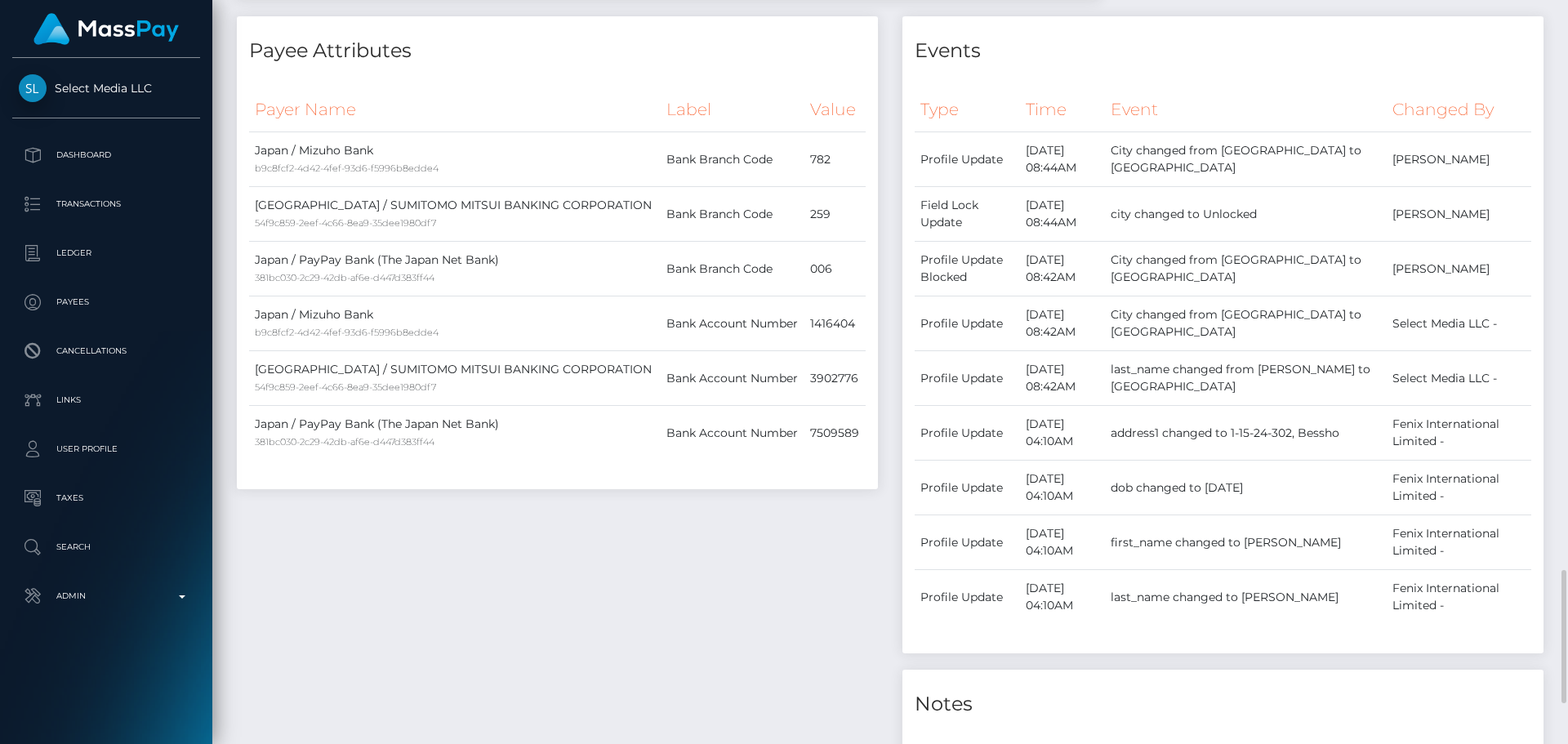
scroll to position [981, 0]
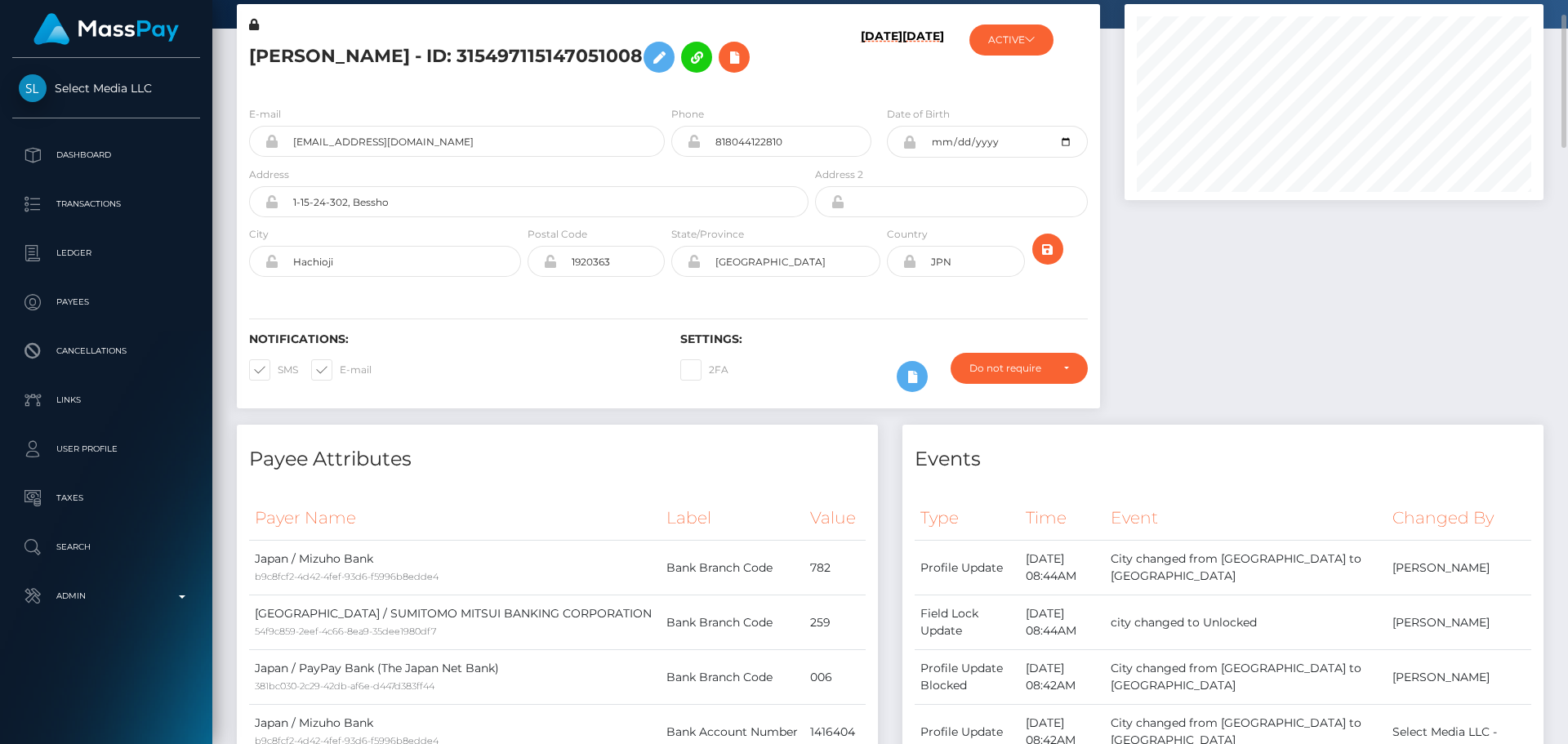
scroll to position [0, 0]
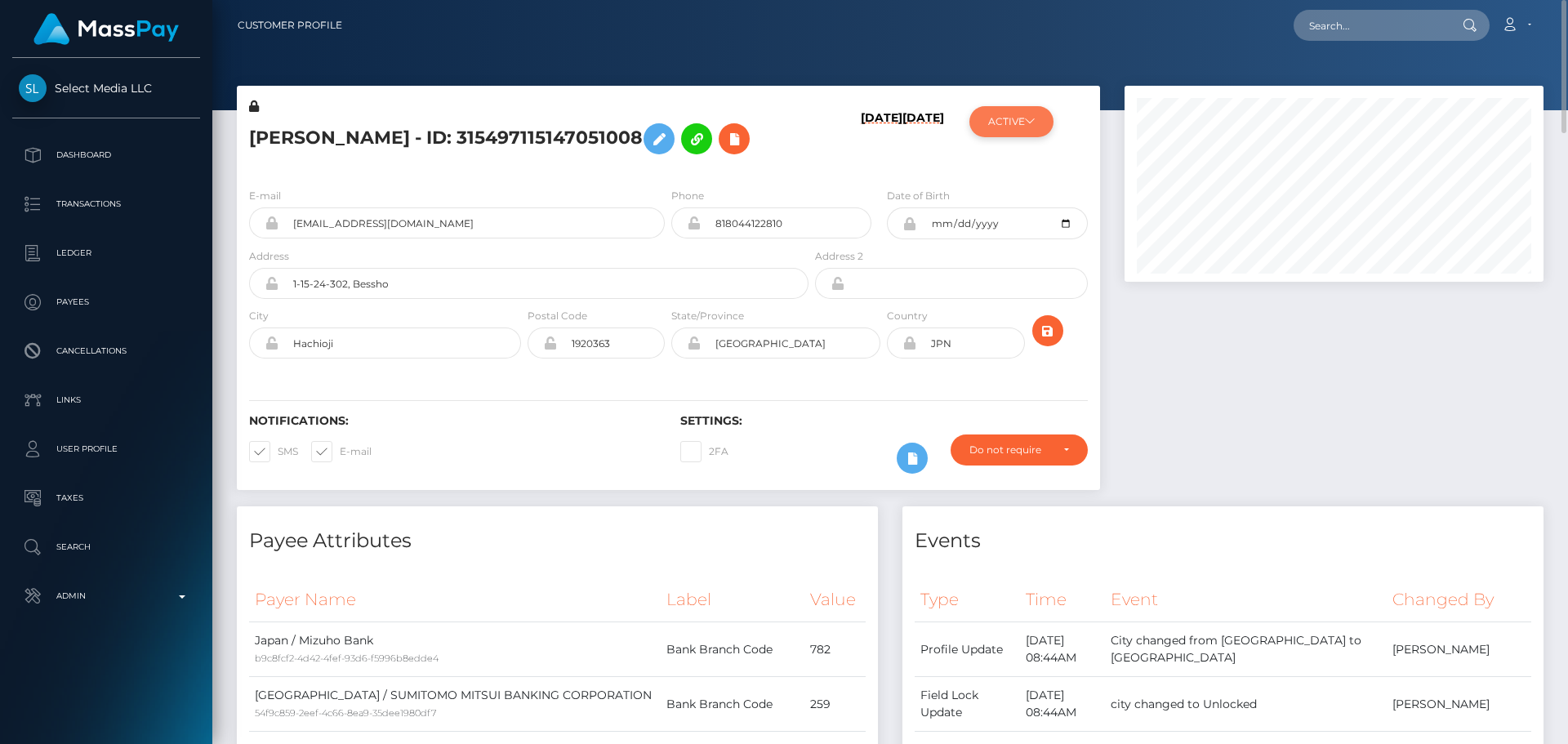
click at [1042, 114] on button "ACTIVE" at bounding box center [1012, 121] width 84 height 31
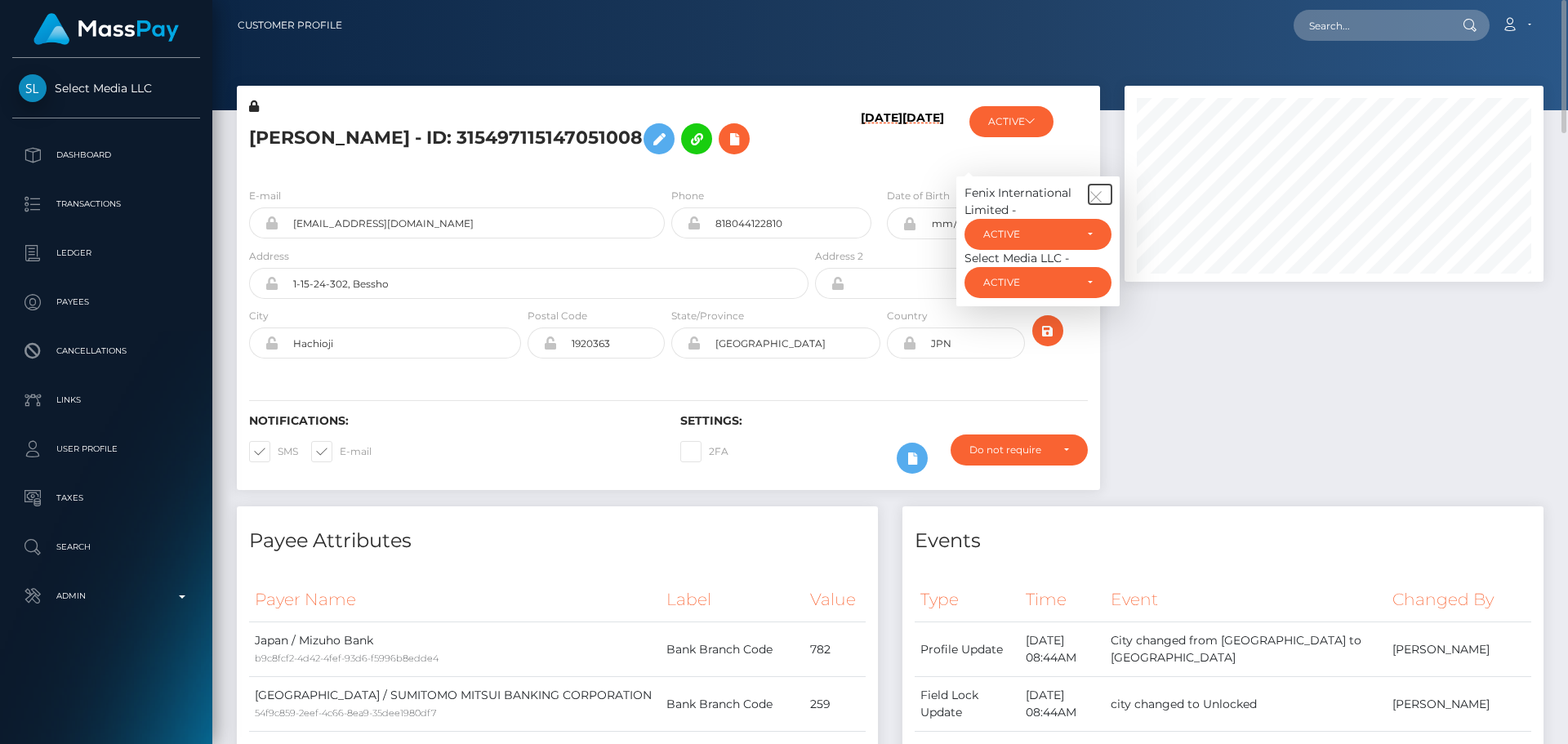
click at [1089, 191] on icon "button" at bounding box center [1096, 196] width 15 height 15
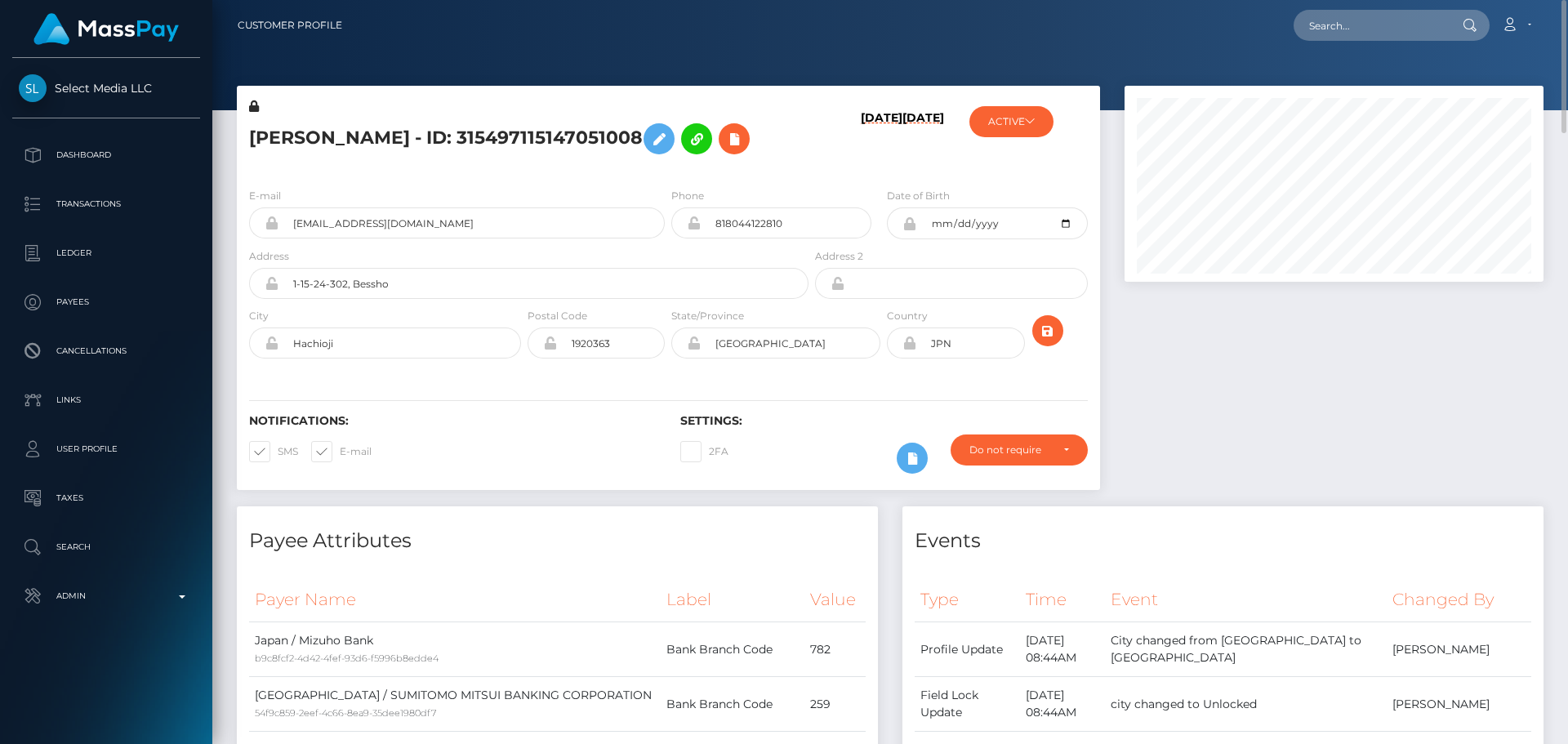
click at [770, 161] on h5 "MAKI TAOKA - ID: 315497115147051008" at bounding box center [525, 138] width 550 height 47
drag, startPoint x: 431, startPoint y: 222, endPoint x: 271, endPoint y: 218, distance: 160.0
click at [271, 218] on div "[EMAIL_ADDRESS][DOMAIN_NAME]" at bounding box center [457, 223] width 415 height 31
click at [1353, 23] on input "text" at bounding box center [1370, 25] width 154 height 31
paste input "ph.project0625@gmail.com"
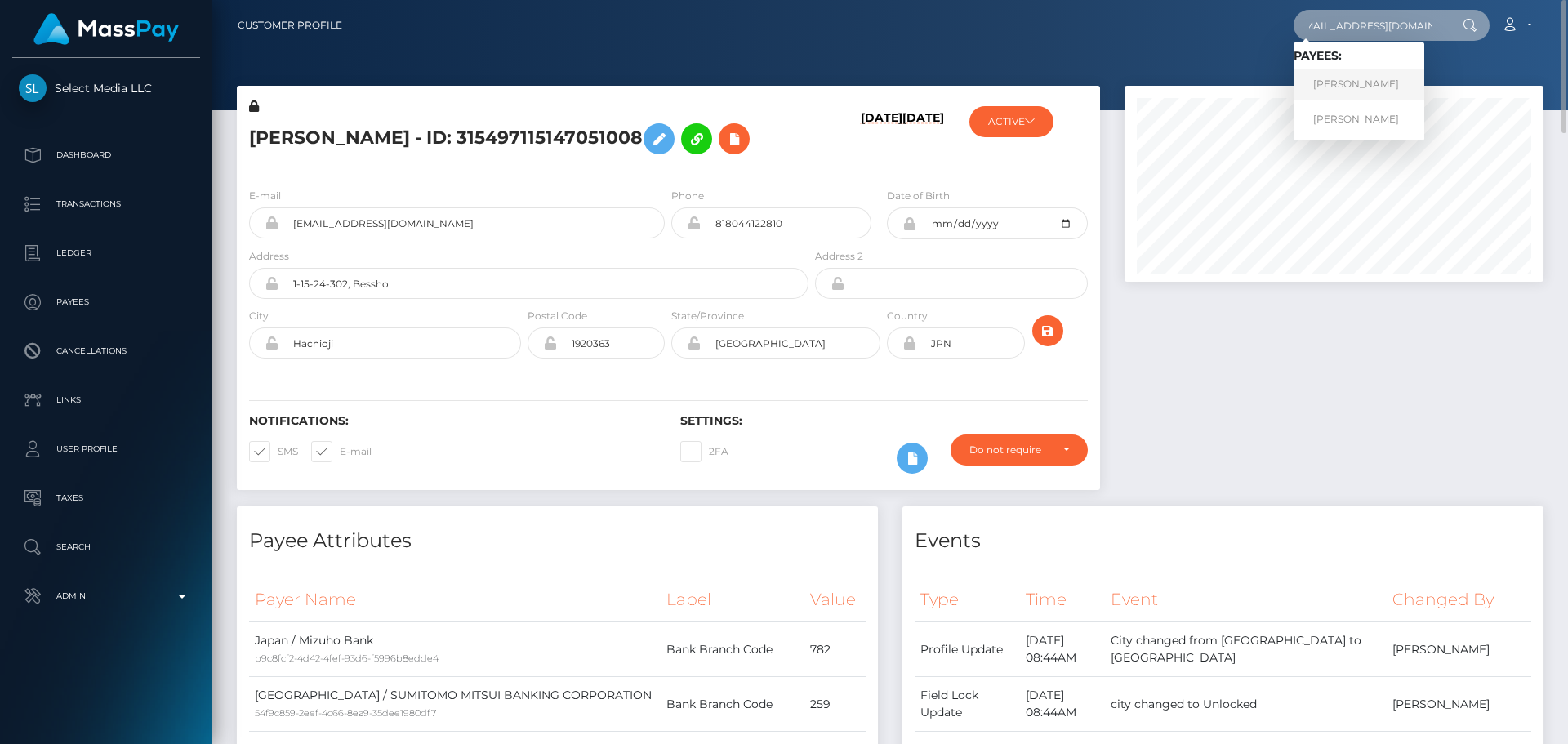
type input "ph.project0625@gmail.com"
click at [1364, 89] on link "MAKI TAOKA" at bounding box center [1359, 84] width 131 height 30
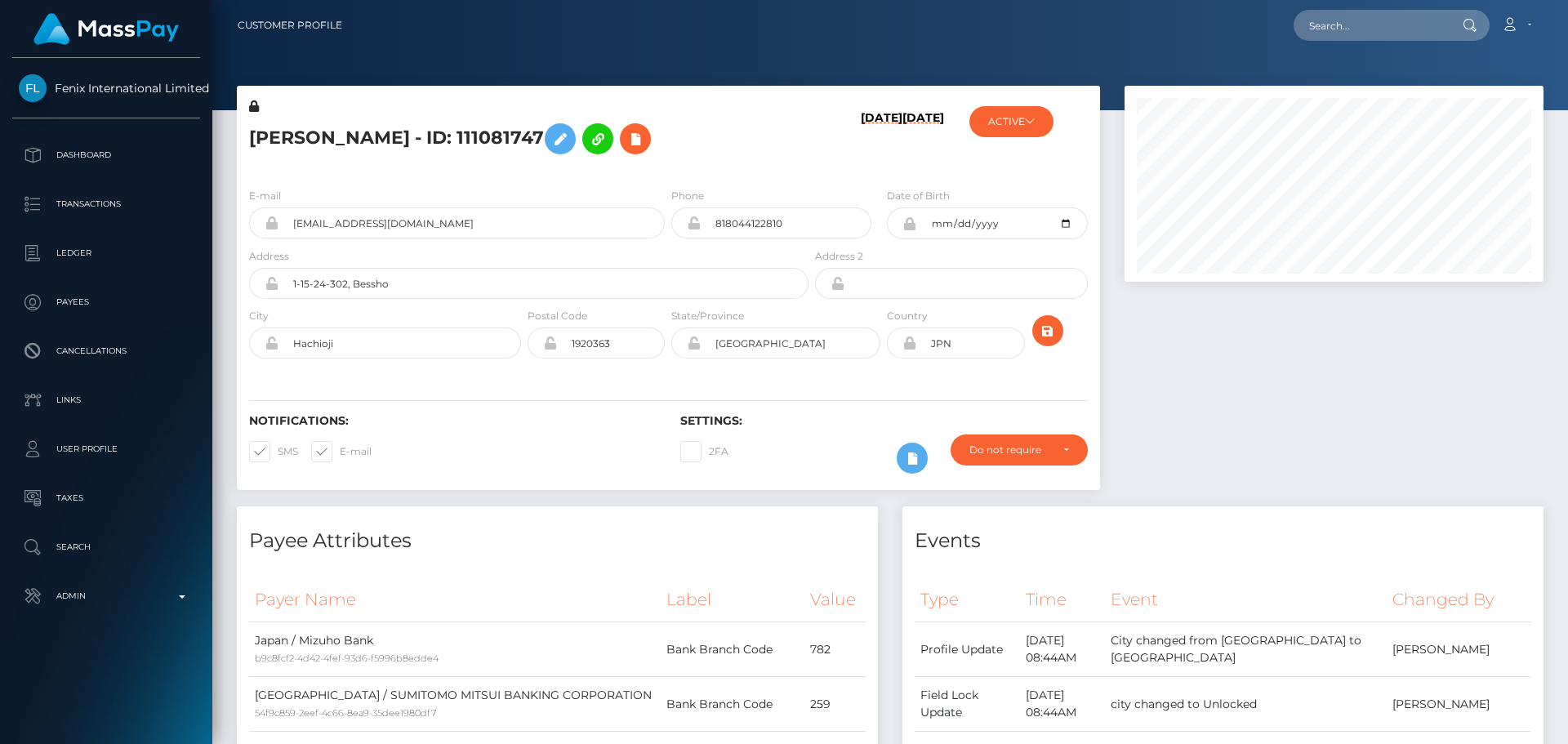
scroll to position [196, 420]
click at [701, 139] on h5 "[PERSON_NAME] - ID: 111081747" at bounding box center [525, 138] width 550 height 47
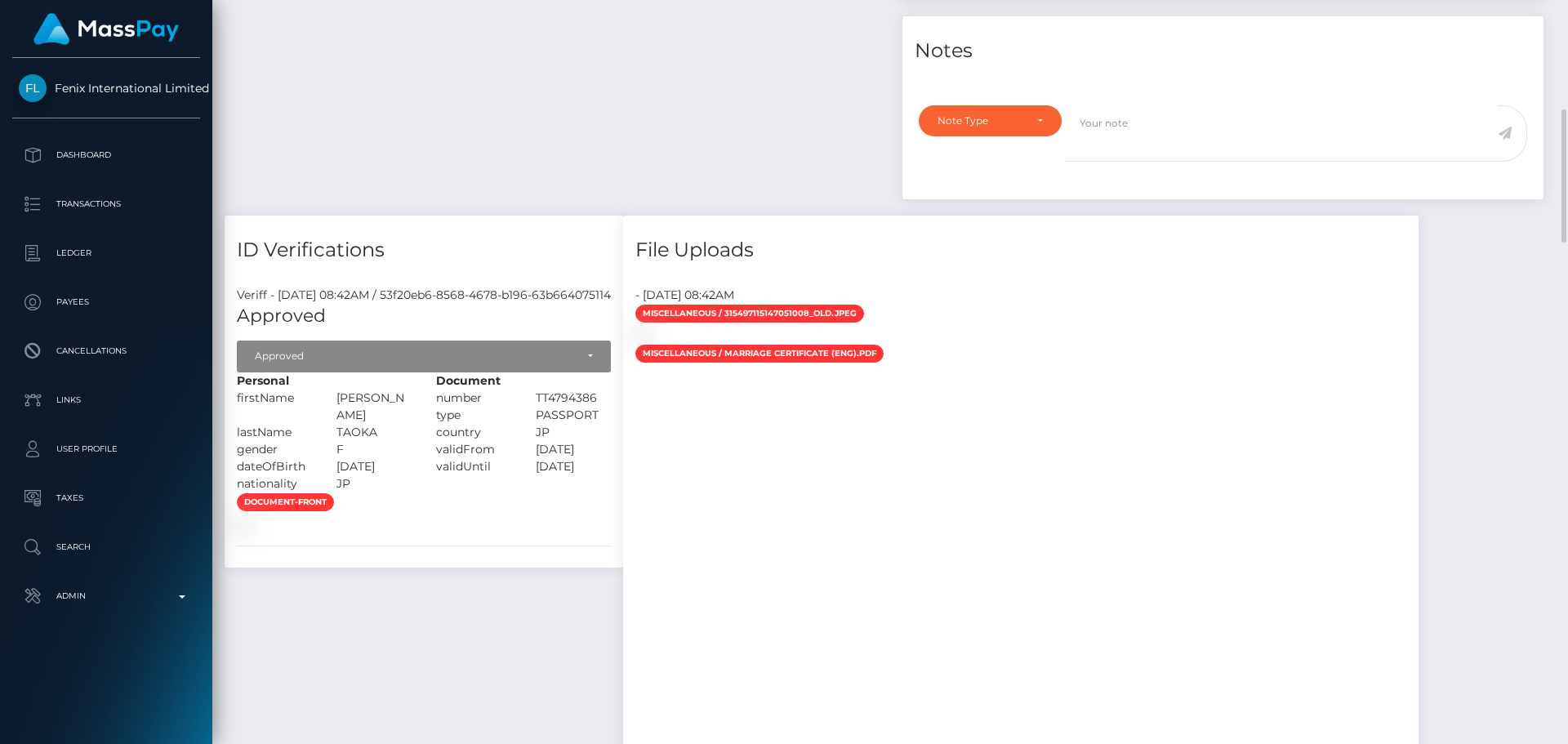
scroll to position [1061, 0]
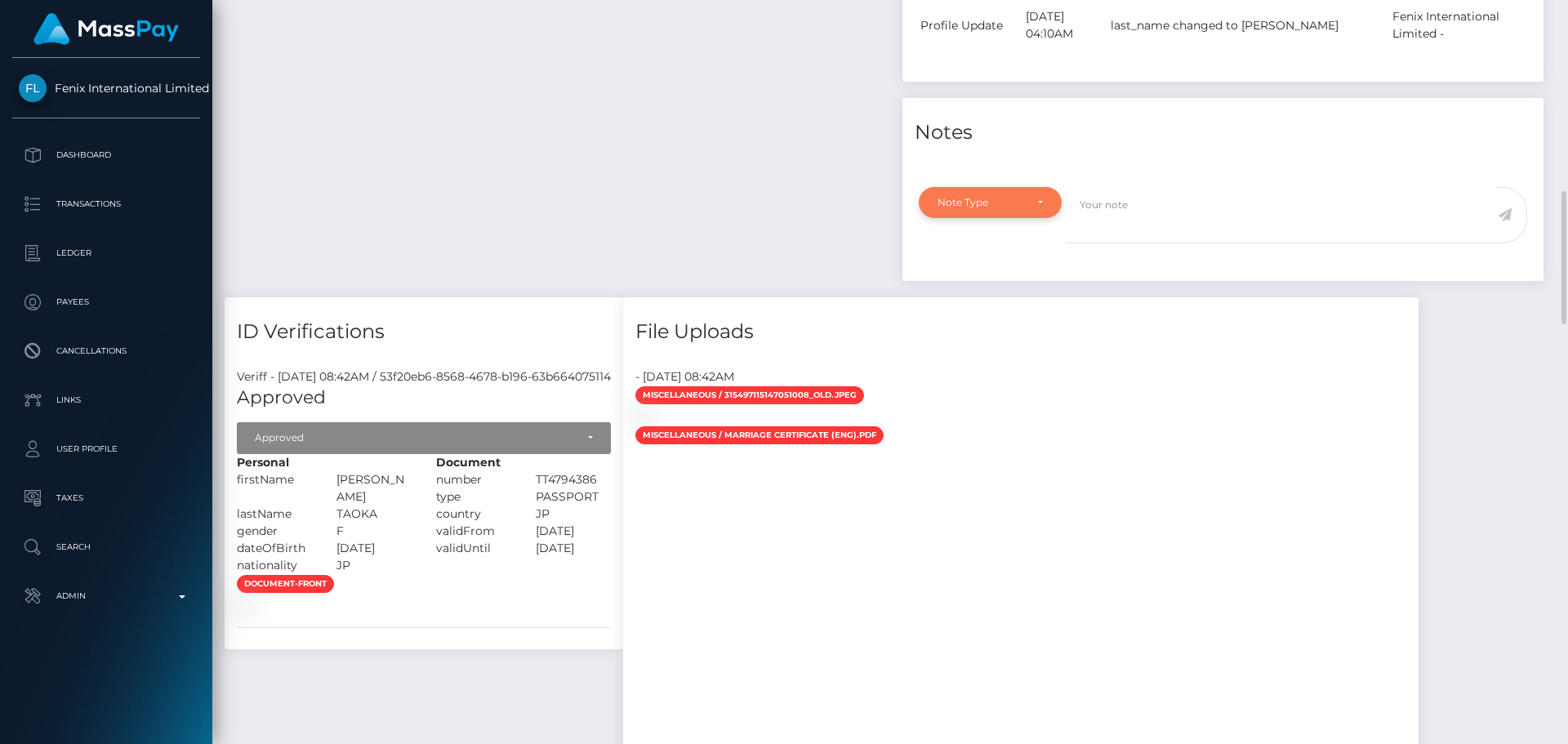
click at [1011, 210] on div "Note Type" at bounding box center [990, 202] width 143 height 31
click at [993, 284] on span "Compliance" at bounding box center [968, 280] width 59 height 15
select select "COMPLIANCE"
click at [1176, 236] on textarea at bounding box center [1281, 215] width 433 height 57
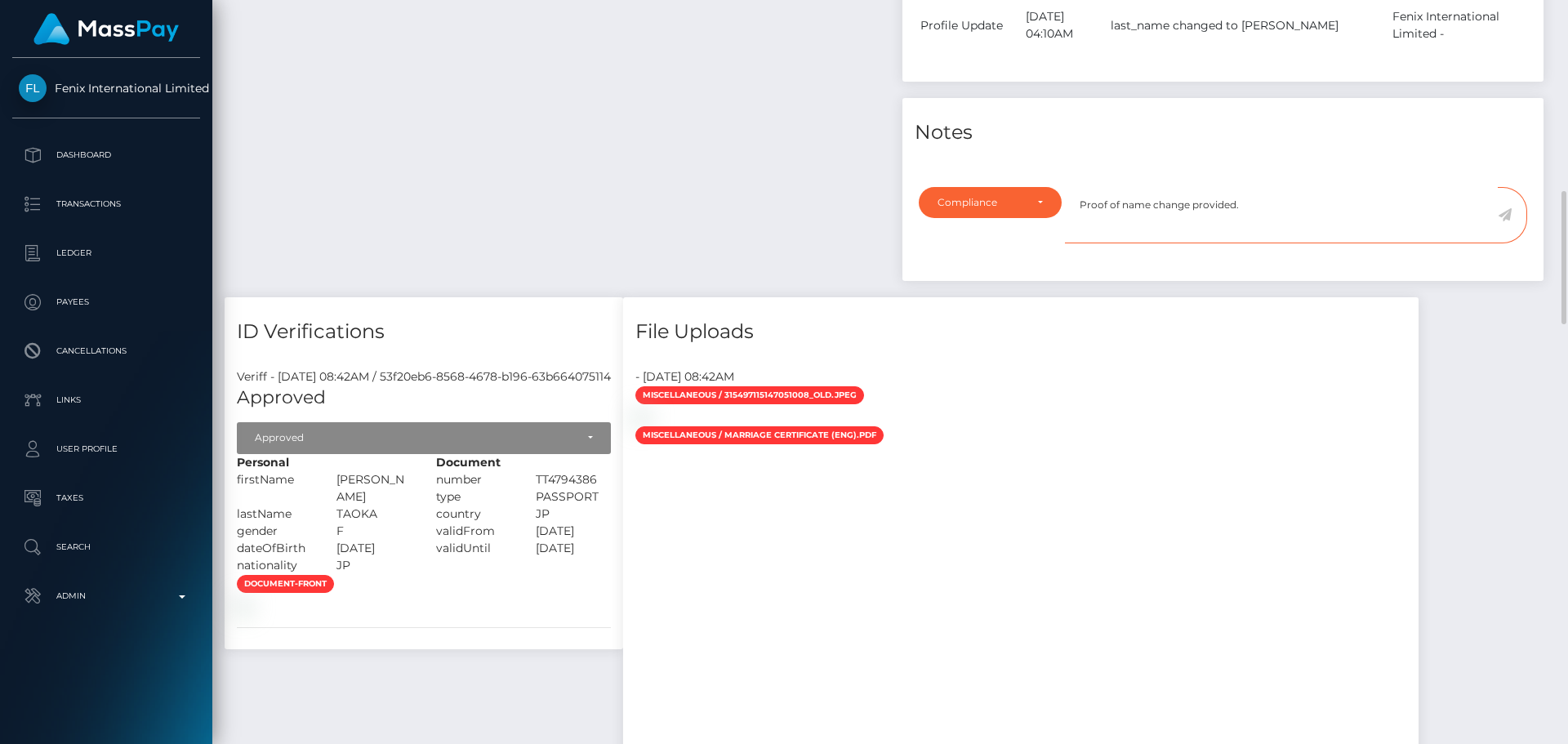
type textarea "Proof of name change provided."
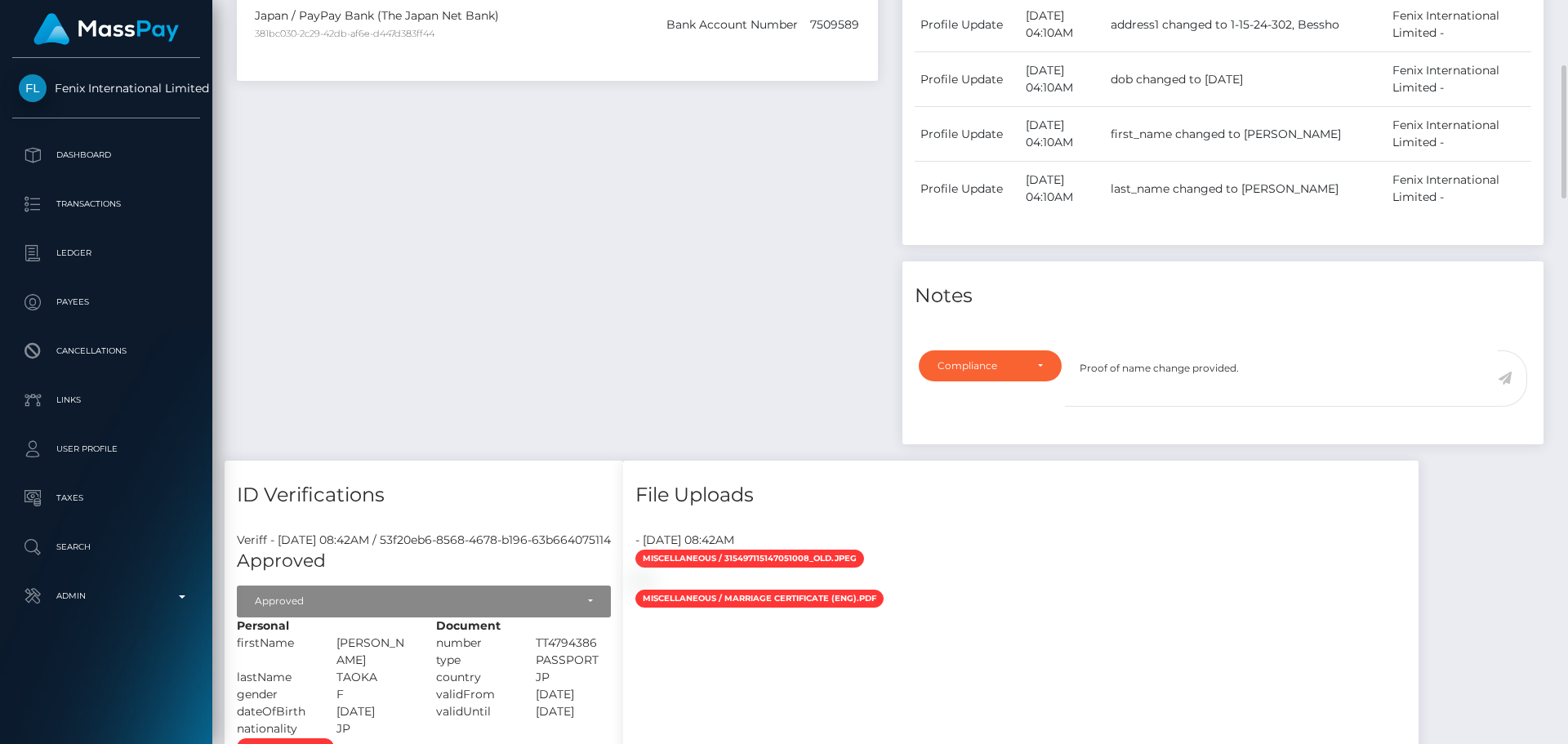
scroll to position [981, 0]
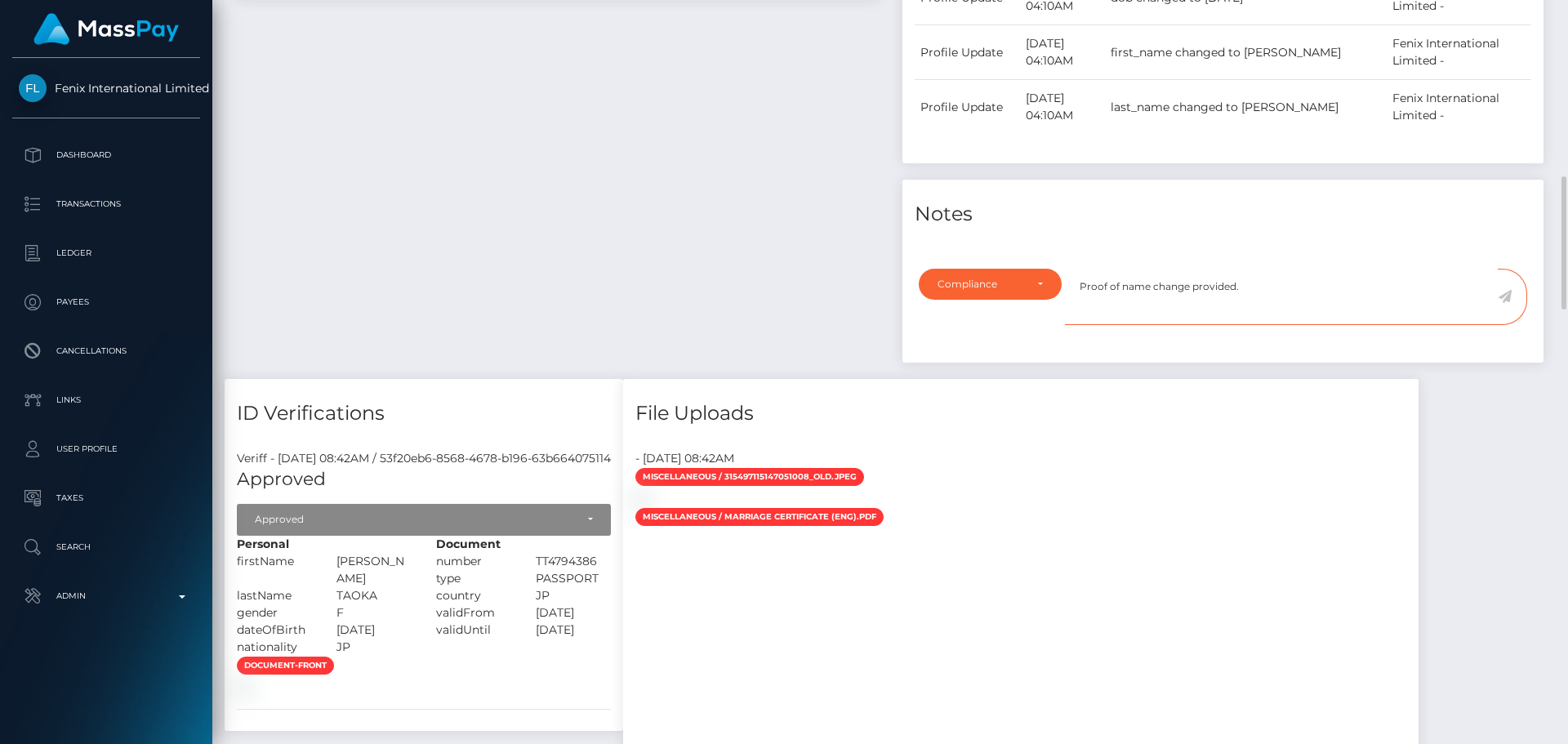
click at [1295, 304] on textarea "Proof of name change provided." at bounding box center [1281, 297] width 433 height 57
click at [1510, 298] on icon at bounding box center [1505, 296] width 14 height 13
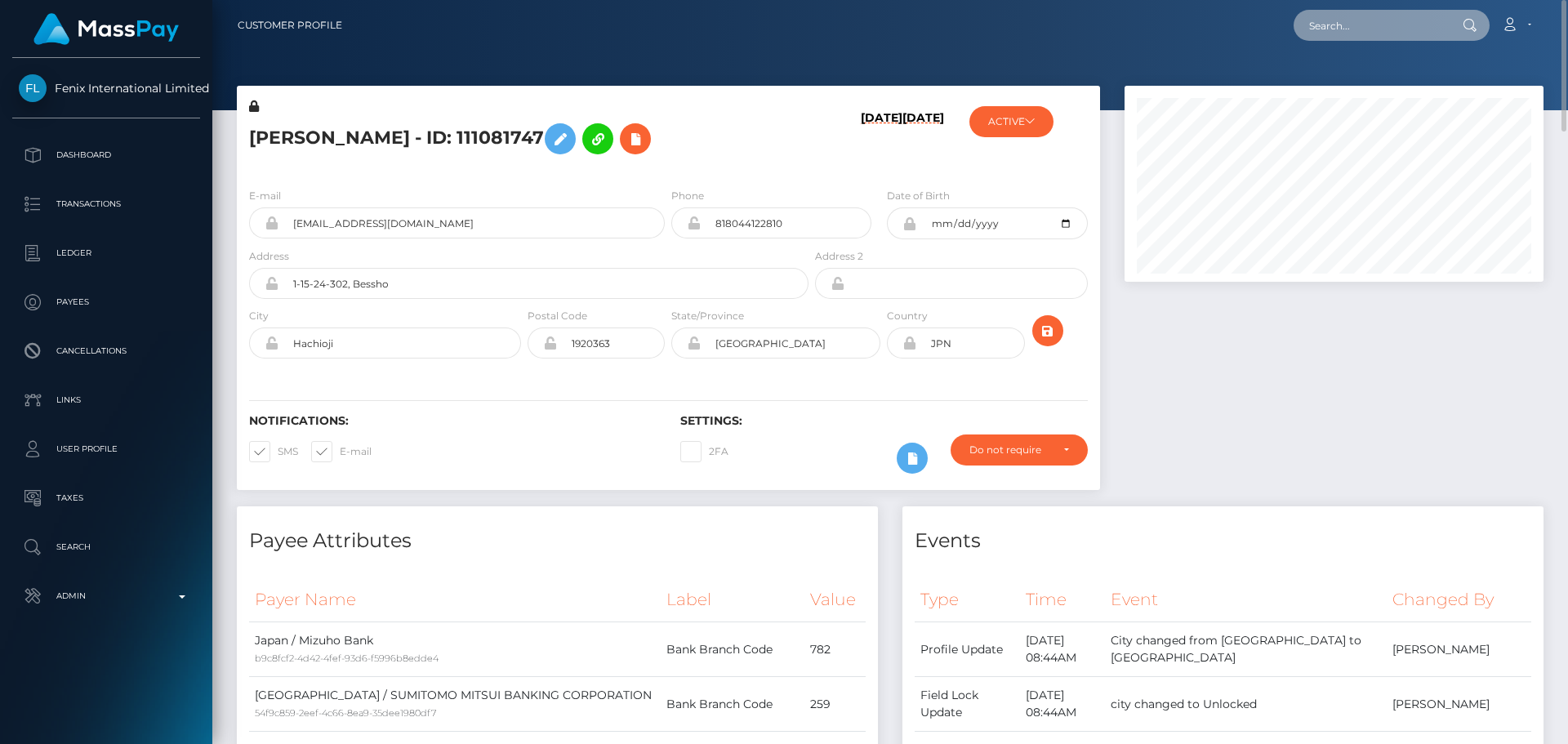
click at [1396, 26] on input "text" at bounding box center [1370, 25] width 154 height 31
paste input "776980349895847936"
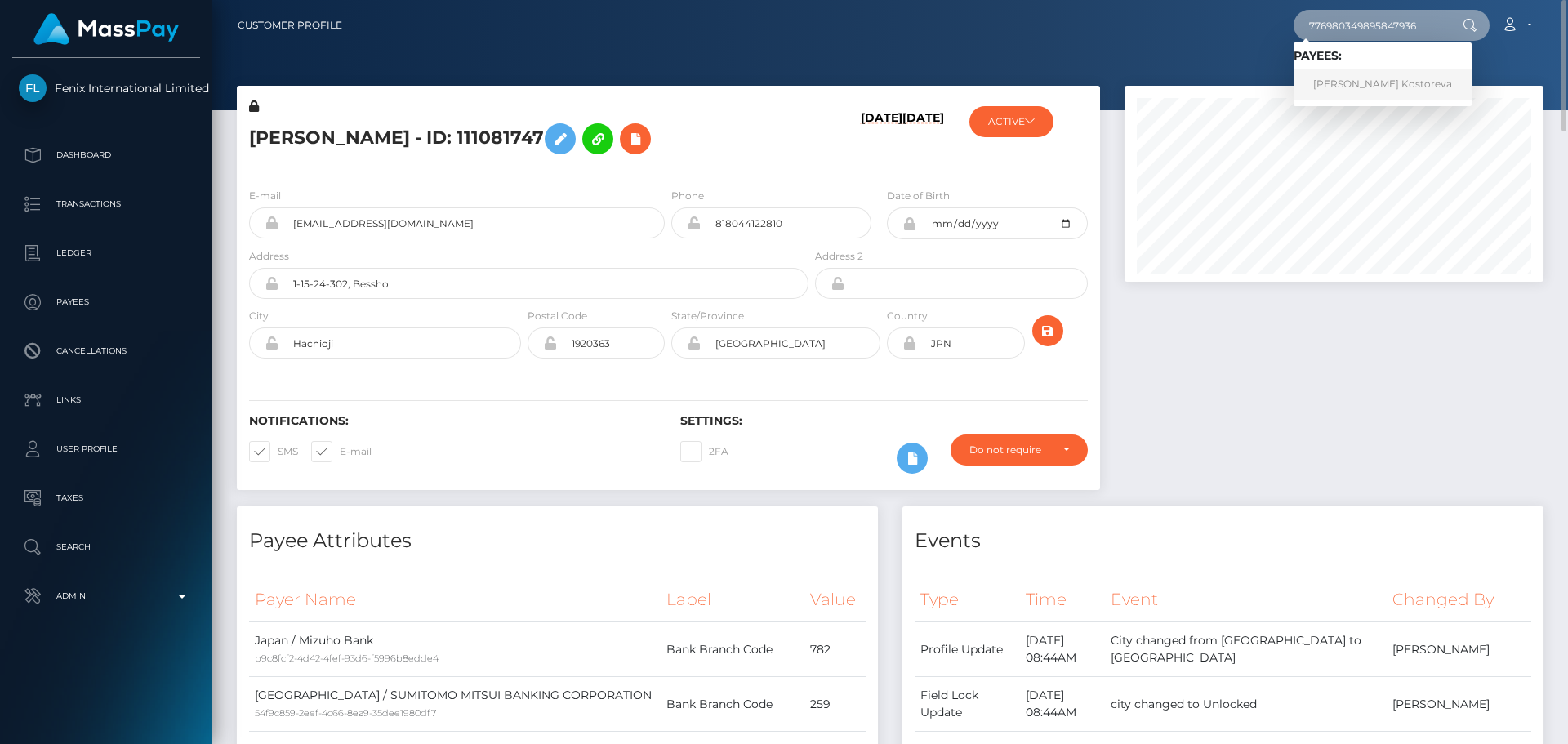
type input "776980349895847936"
click at [1352, 85] on link "[PERSON_NAME] Kostoreva" at bounding box center [1382, 84] width 178 height 30
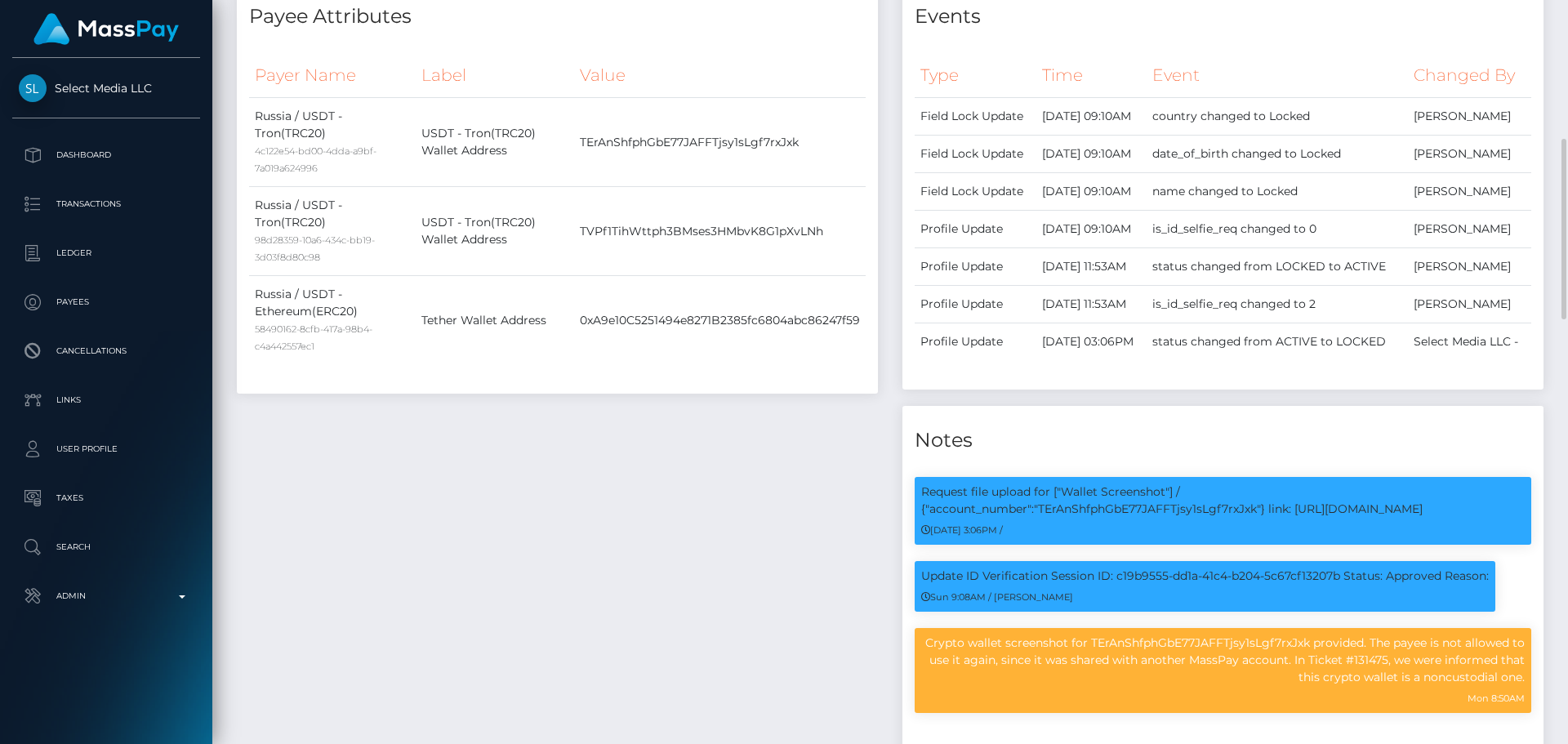
scroll to position [899, 0]
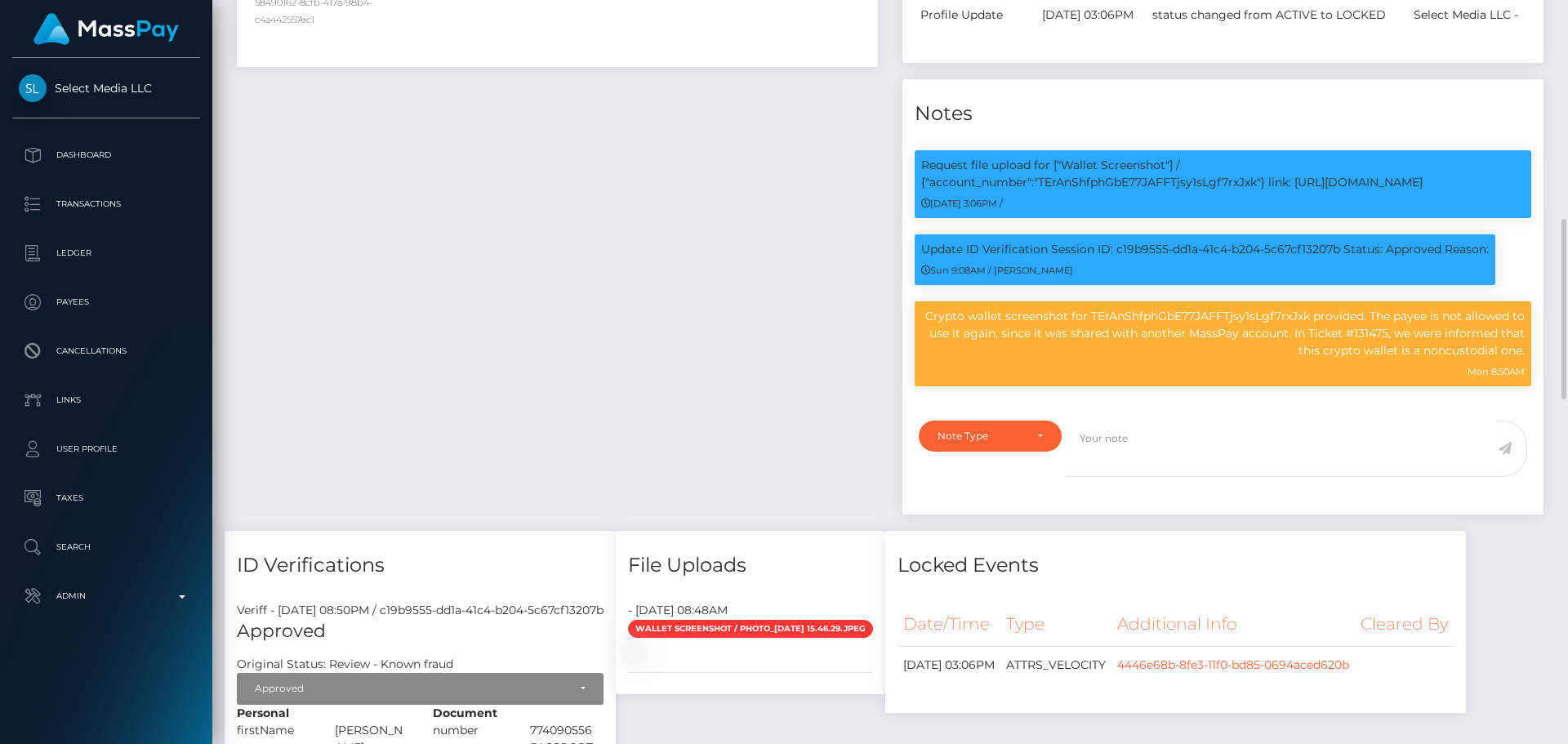
click at [730, 221] on div "Payee Attributes Payer Name Label Value [GEOGRAPHIC_DATA] / USDT - Tron(TRC20) …" at bounding box center [557, 93] width 666 height 876
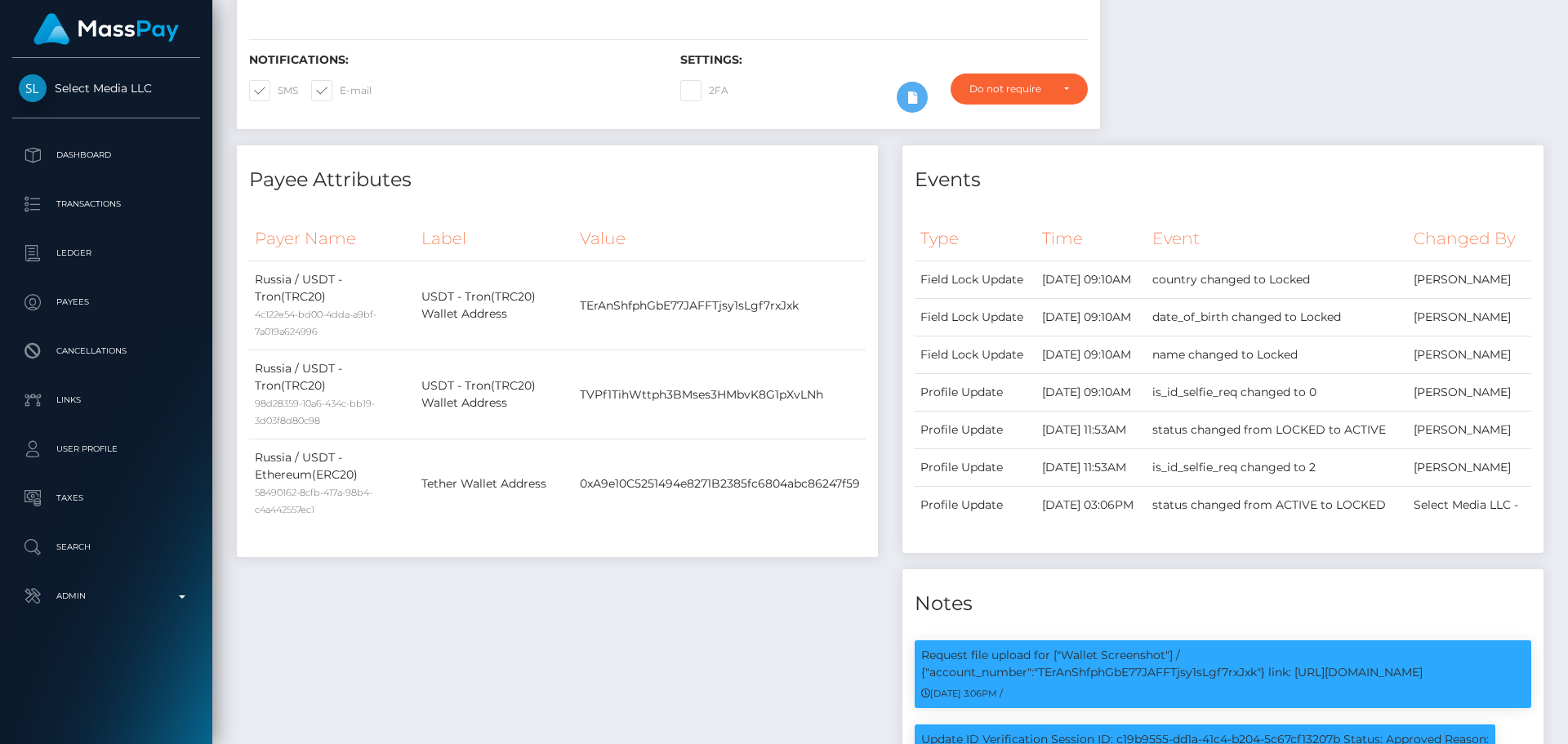
scroll to position [0, 0]
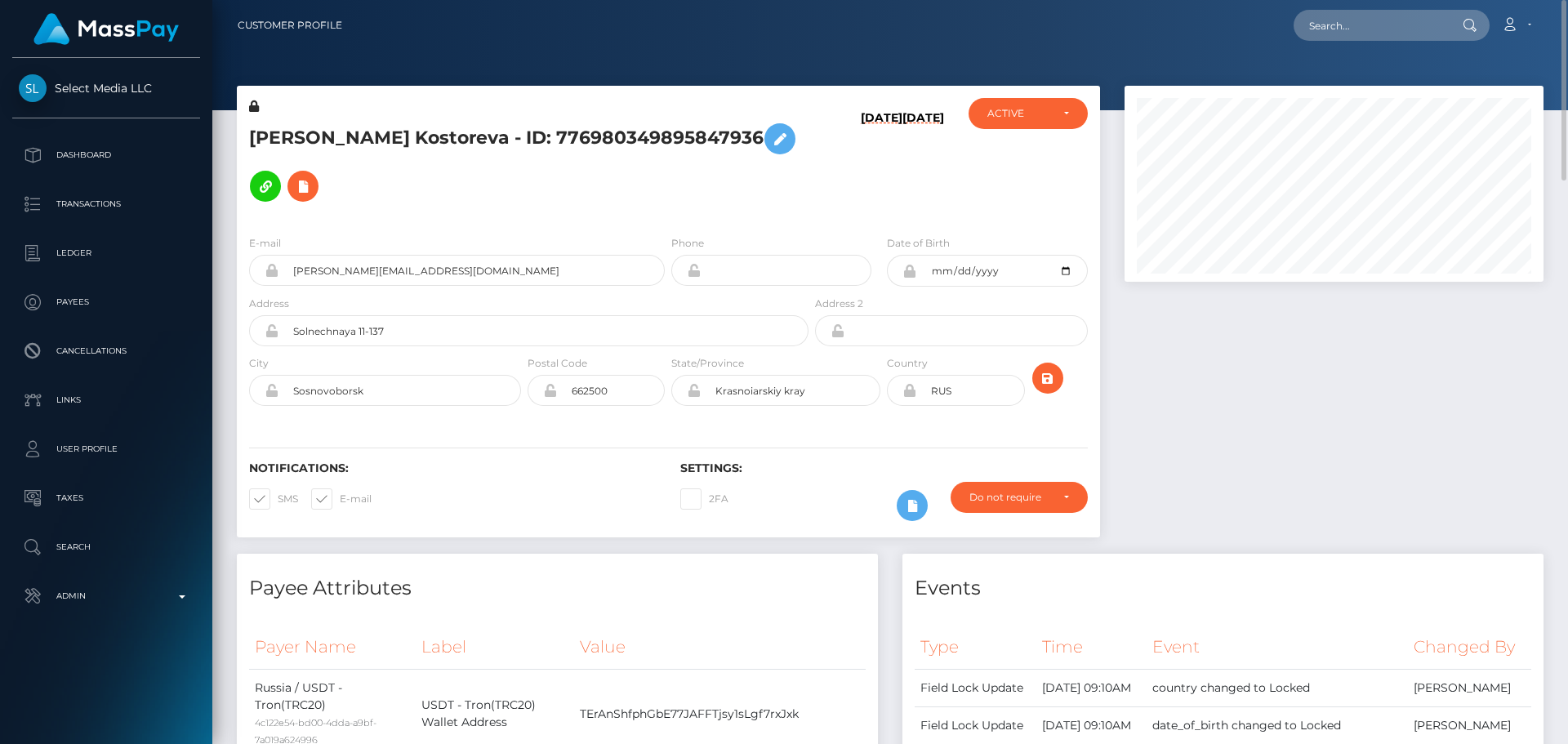
click at [292, 140] on h5 "[PERSON_NAME] Kostoreva - ID: 776980349895847936" at bounding box center [525, 163] width 550 height 95
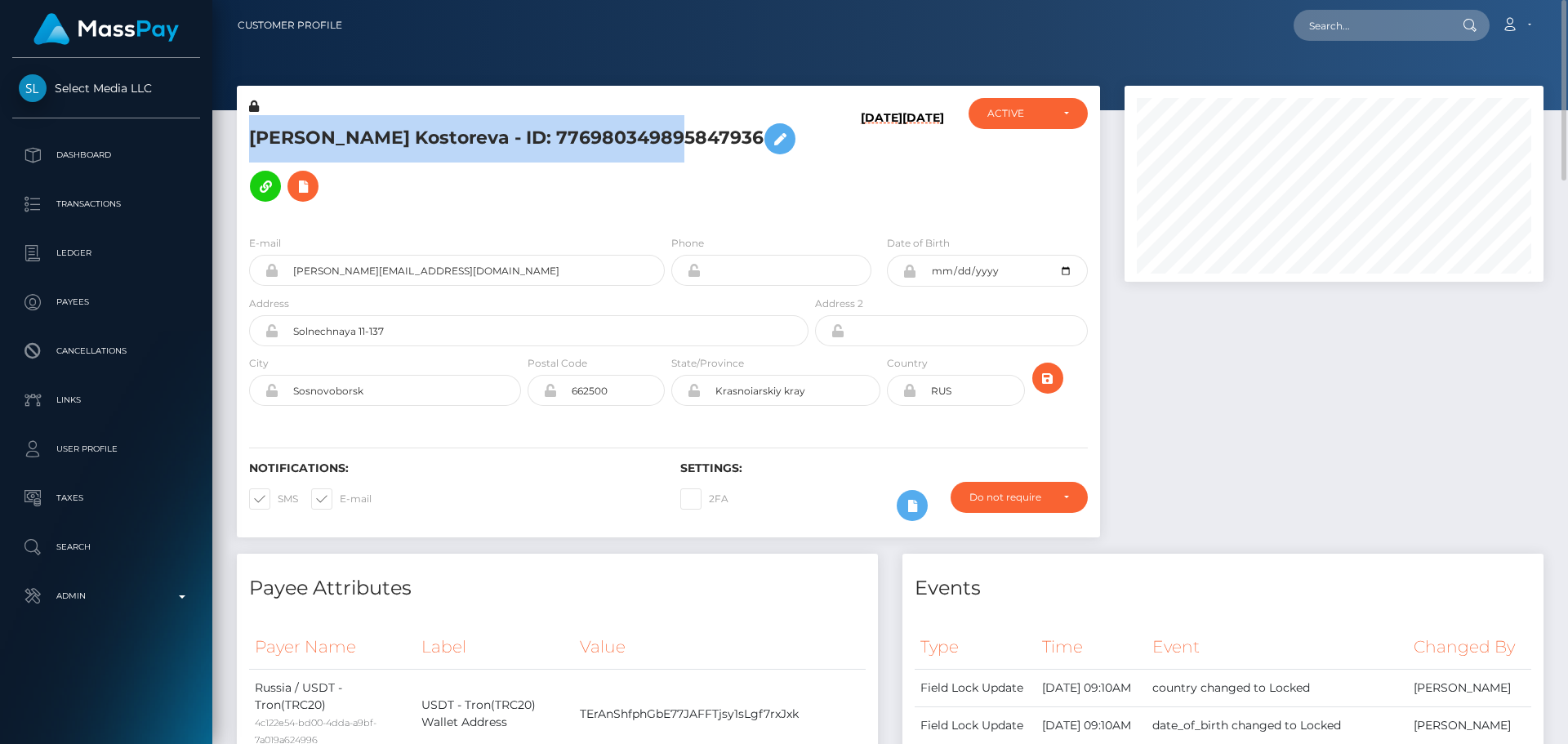
drag, startPoint x: 292, startPoint y: 140, endPoint x: 533, endPoint y: 134, distance: 241.1
click at [532, 135] on h5 "[PERSON_NAME] Kostoreva - ID: 776980349895847936" at bounding box center [525, 163] width 550 height 95
copy h5 "[PERSON_NAME] Kostoreva - ID: 776980349895847936"
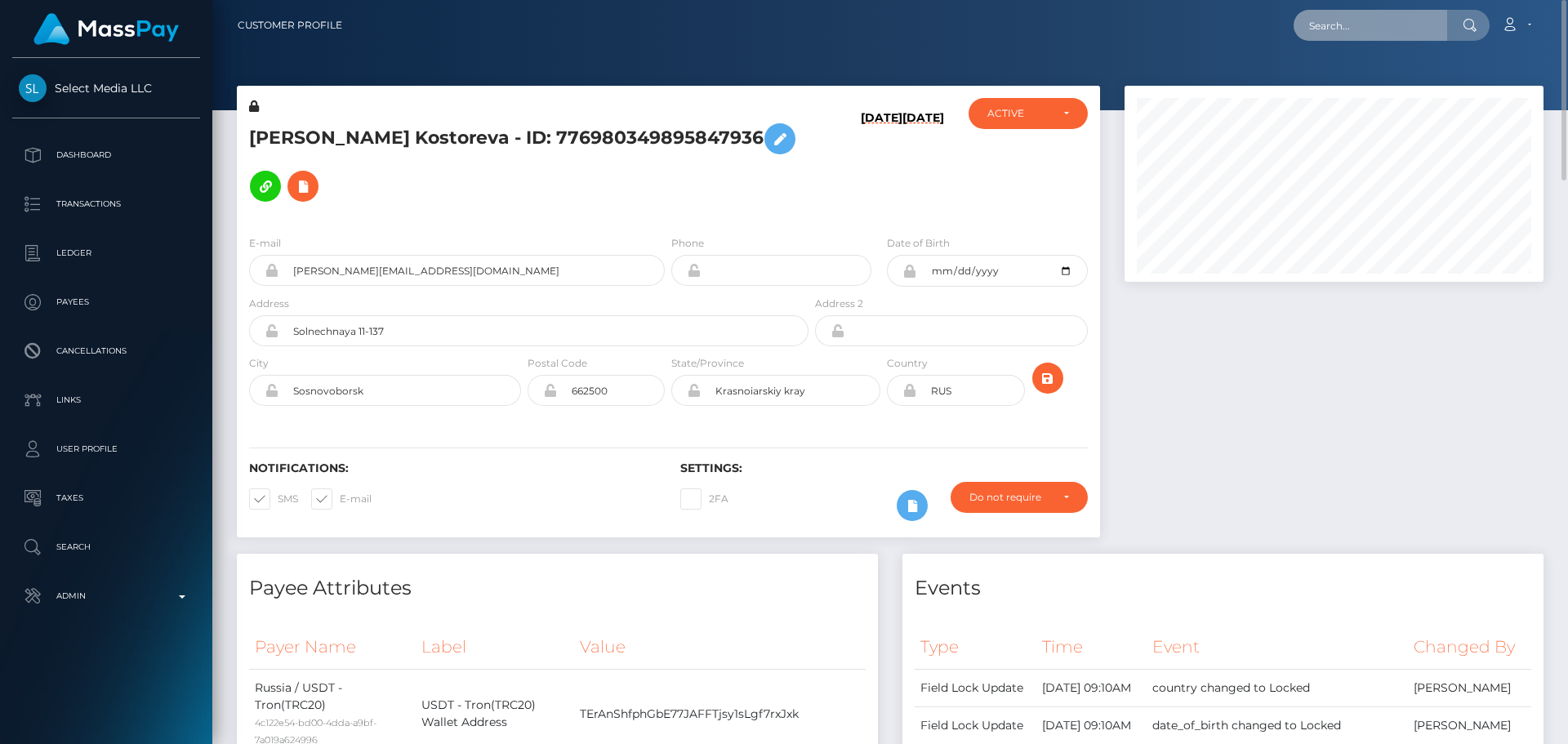
click at [1410, 18] on input "text" at bounding box center [1370, 25] width 154 height 31
paste input "799766007085281282"
type input "799766007085281282"
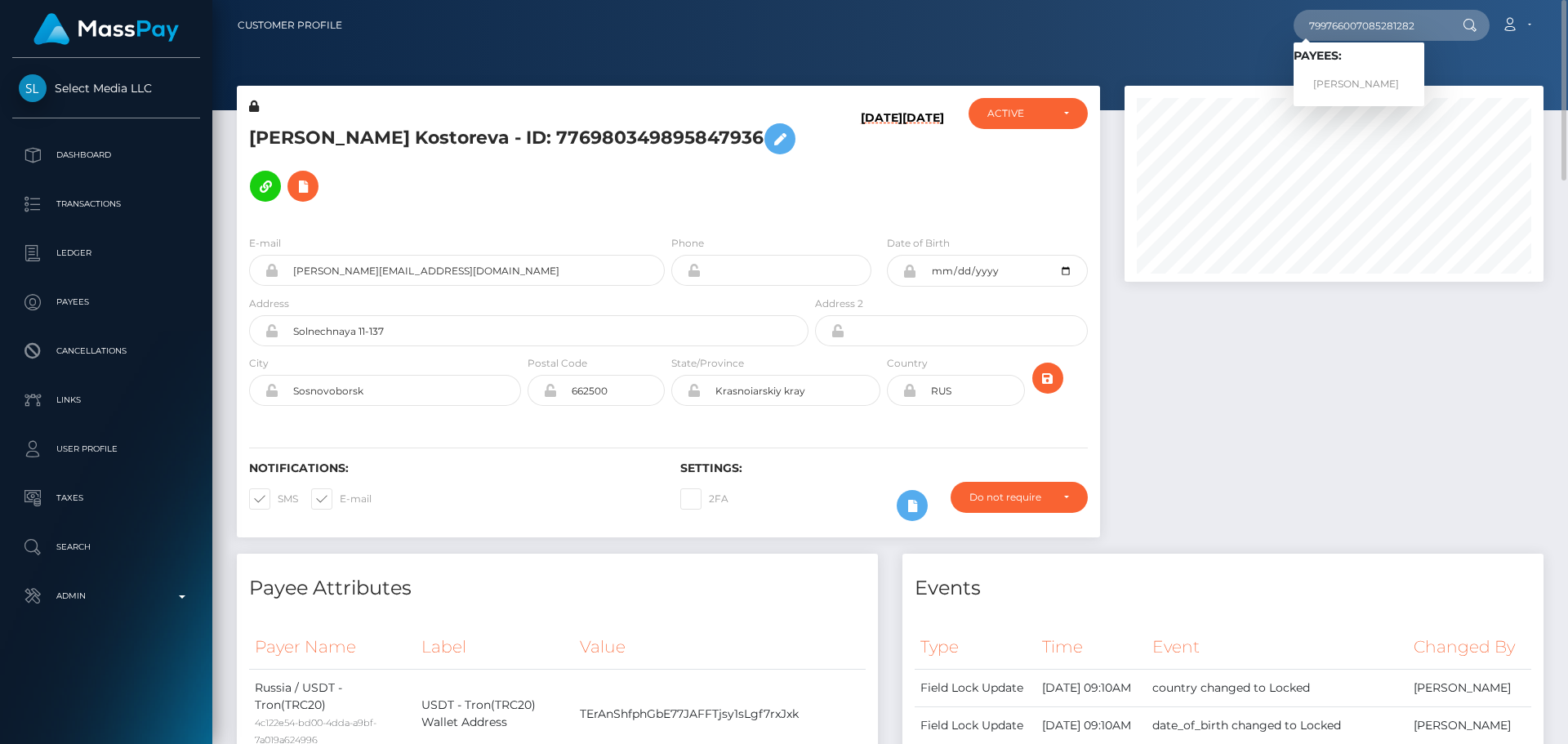
click at [883, 164] on h6 "[DATE]" at bounding box center [882, 163] width 41 height 105
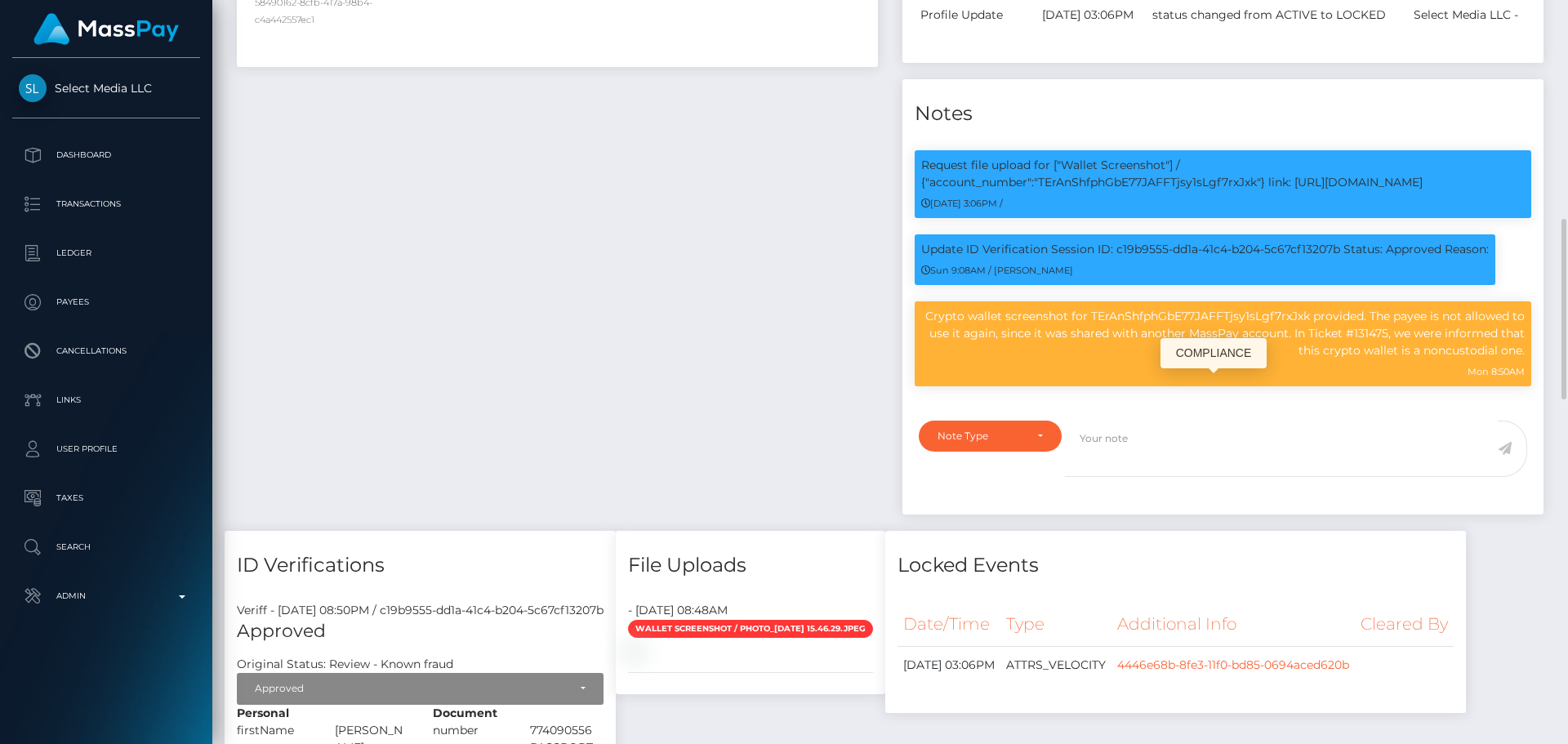
scroll to position [196, 420]
click at [944, 360] on p "Crypto wallet screenshot for TErAnShfphGbE77JAFFTjsy1sLgf7rxJxk provided. The p…" at bounding box center [1223, 334] width 604 height 52
drag, startPoint x: 944, startPoint y: 391, endPoint x: 1519, endPoint y: 425, distance: 576.0
click at [1519, 360] on p "Crypto wallet screenshot for TErAnShfphGbE77JAFFTjsy1sLgf7rxJxk provided. The p…" at bounding box center [1223, 334] width 604 height 52
copy p "Crypto wallet screenshot for TErAnShfphGbE77JAFFTjsy1sLgf7rxJxk provided. The p…"
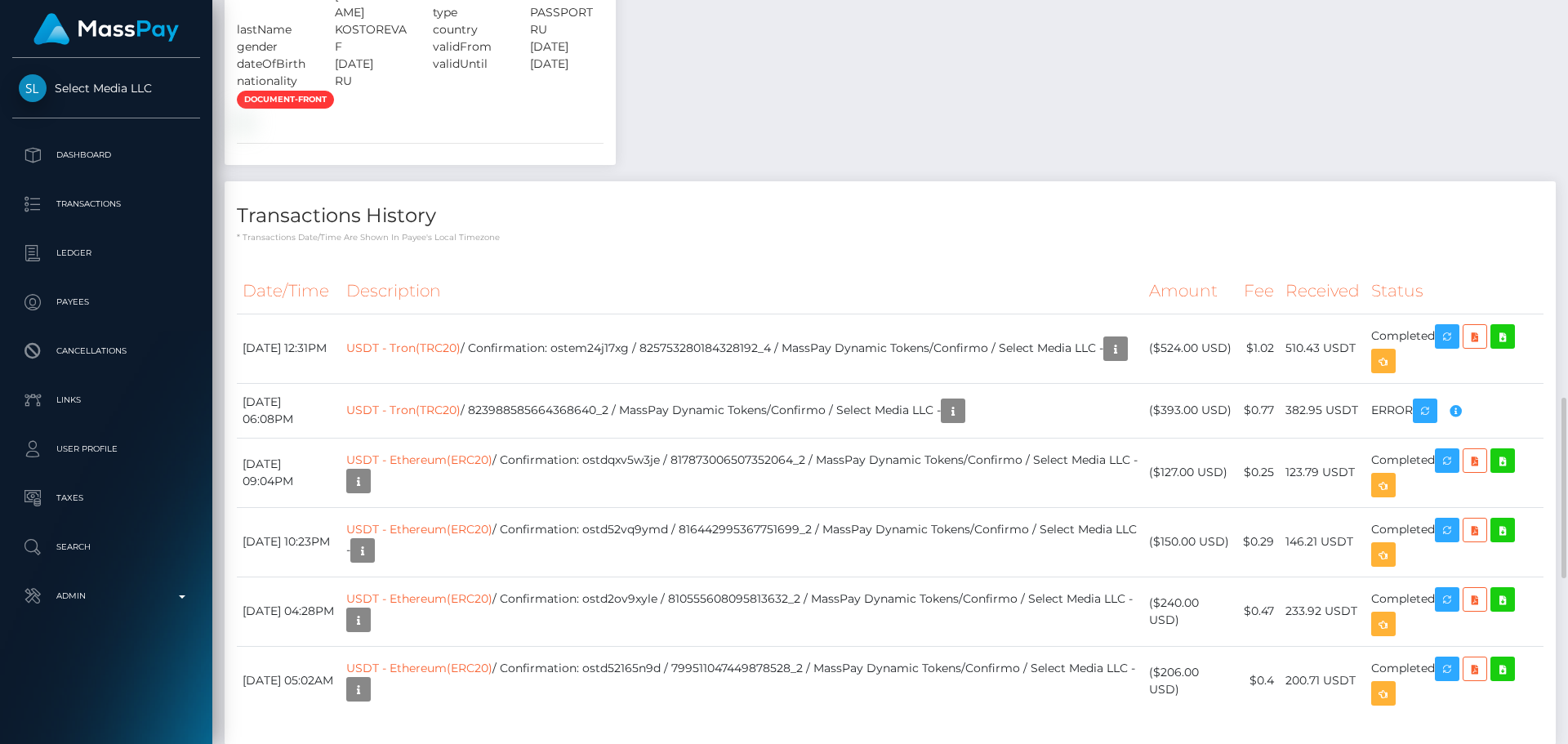
scroll to position [1552, 0]
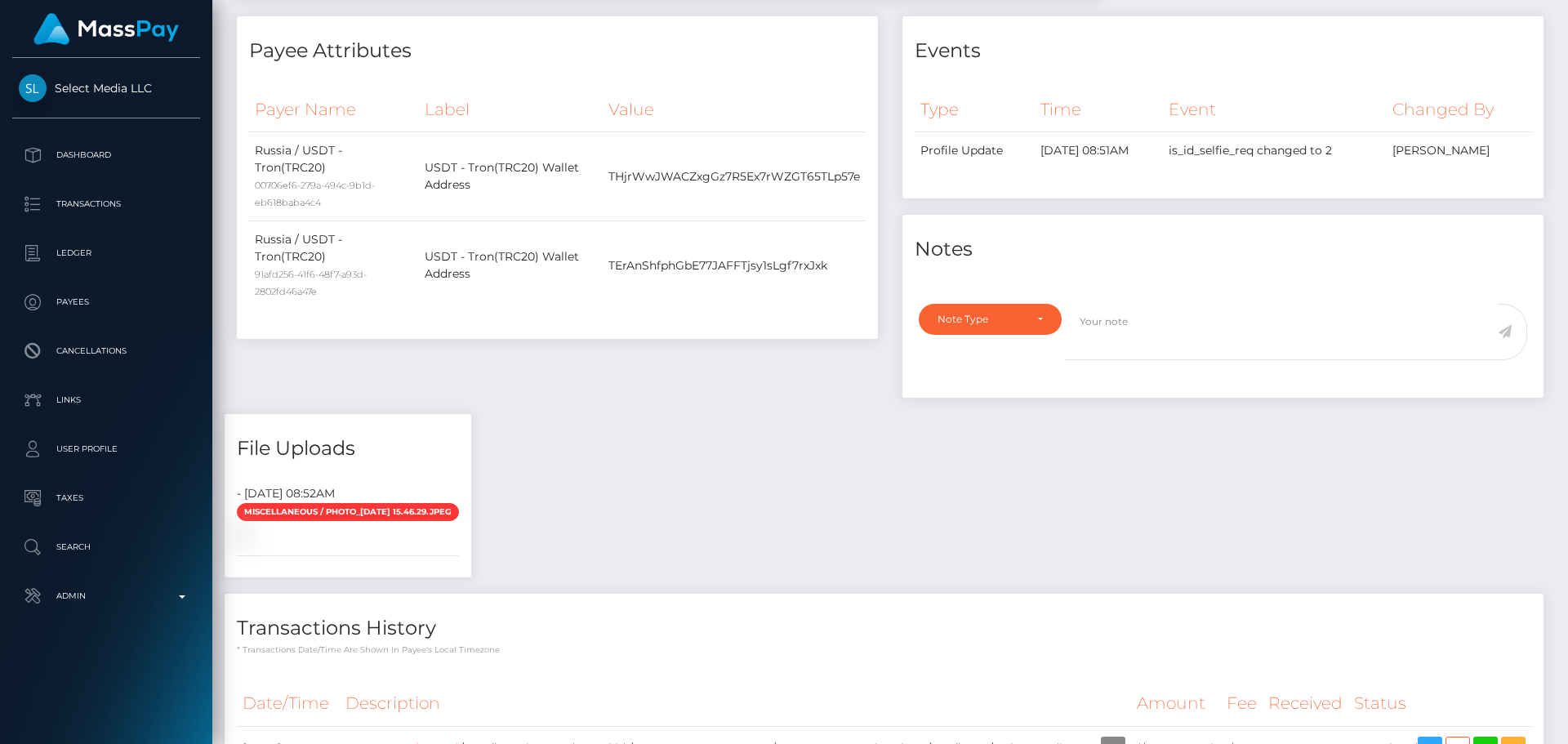
scroll to position [572, 0]
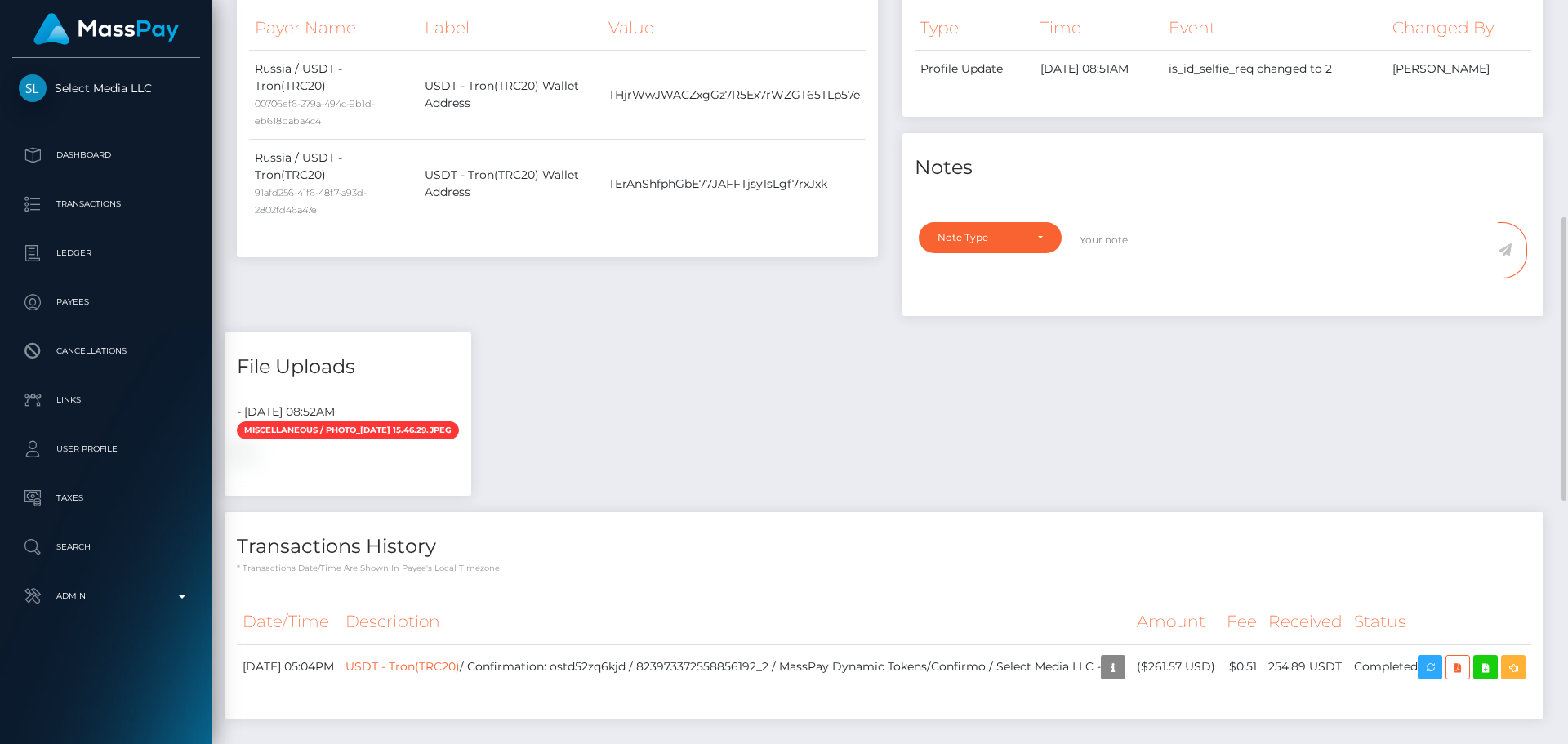
click at [1158, 279] on textarea at bounding box center [1281, 250] width 433 height 57
paste textarea "Crypto wallet screenshot for TErAnShfphGbE77JAFFTjsy1sLgf7rxJxk provided. The p…"
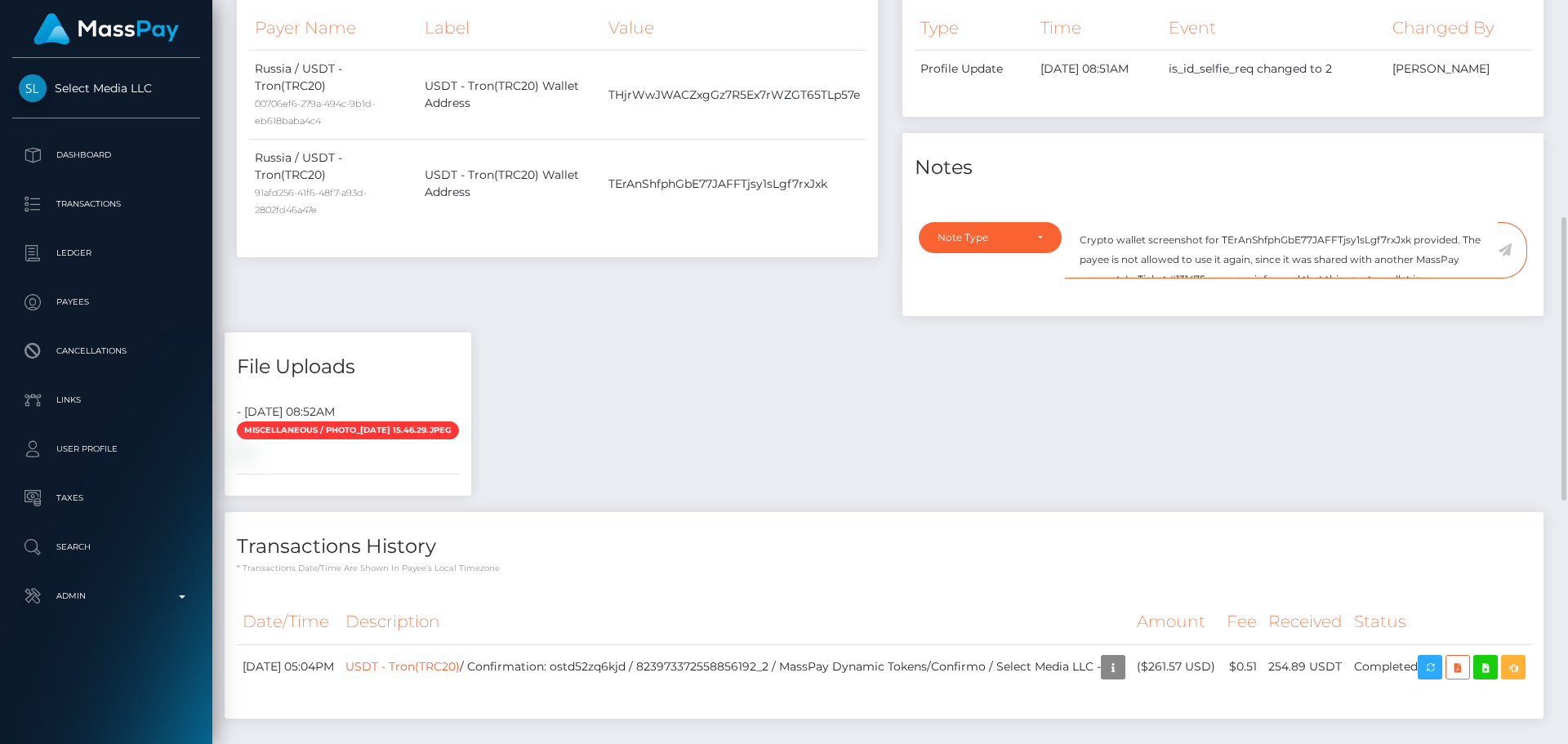
scroll to position [27, 0]
type textarea "Crypto wallet screenshot for TErAnShfphGbE77JAFFTjsy1sLgf7rxJxk provided. The p…"
click at [1035, 253] on div "Note Type" at bounding box center [990, 237] width 143 height 31
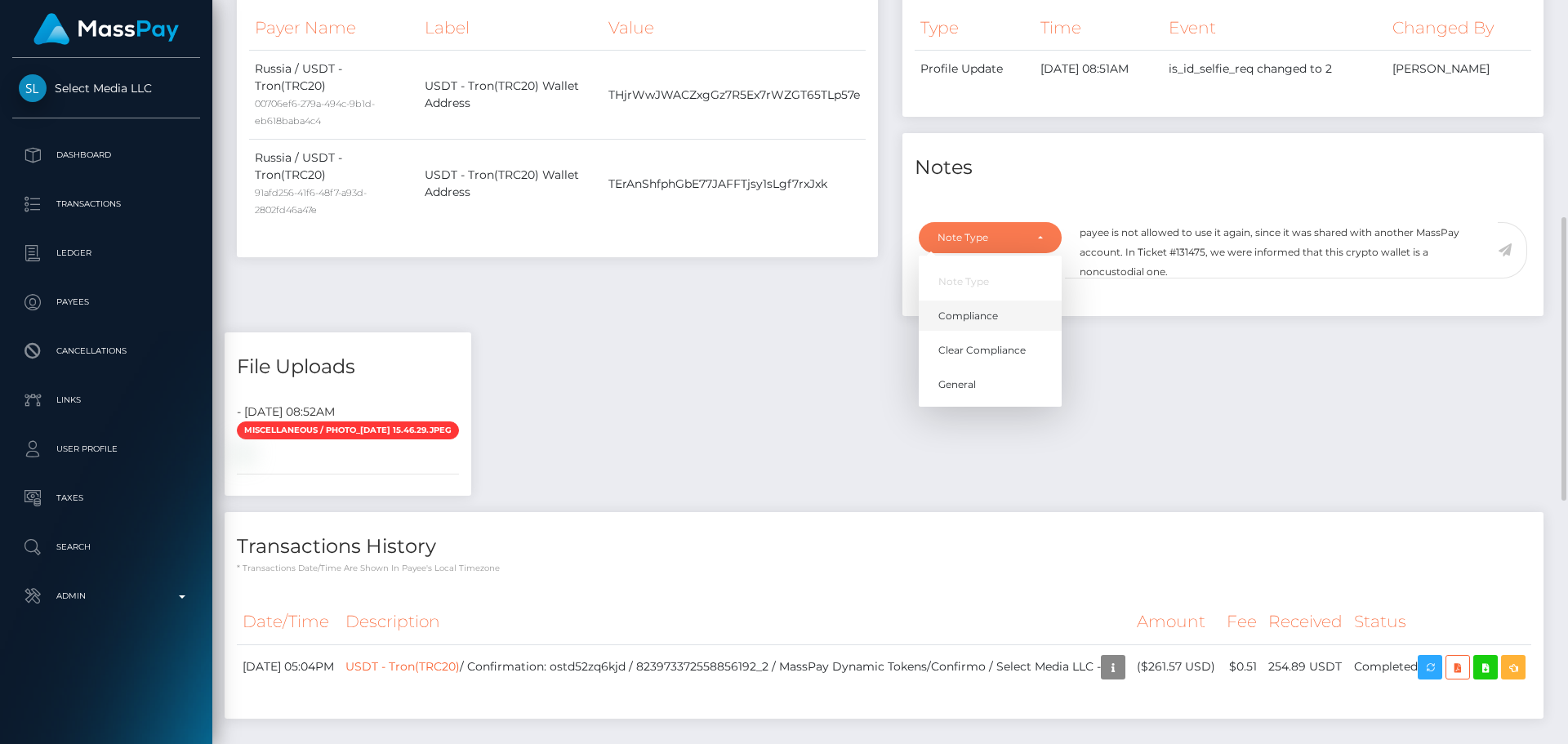
drag, startPoint x: 978, startPoint y: 328, endPoint x: 1001, endPoint y: 321, distance: 24.0
click at [979, 328] on link "Compliance" at bounding box center [990, 315] width 143 height 30
select select "COMPLIANCE"
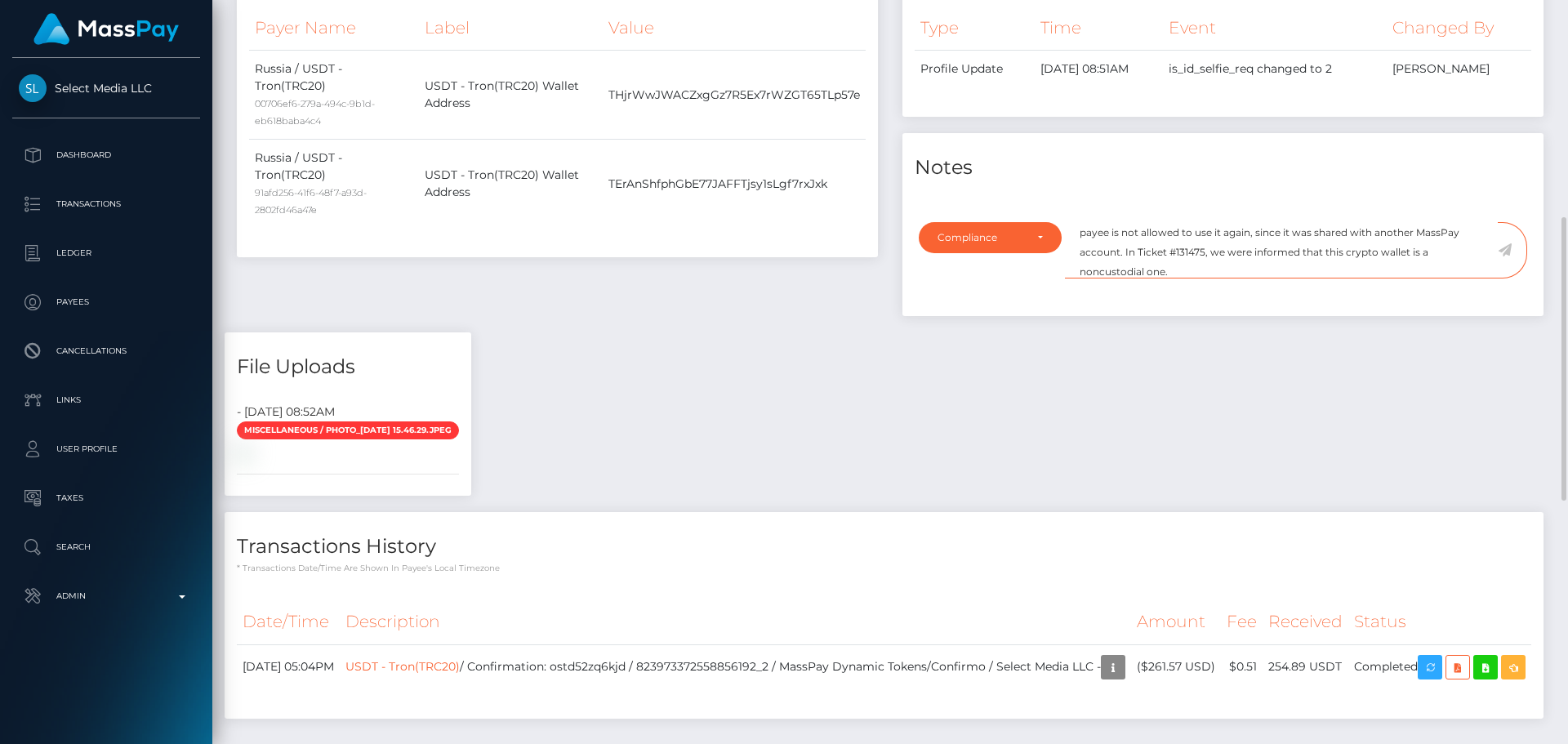
click at [1214, 279] on textarea "Crypto wallet screenshot for TErAnShfphGbE77JAFFTjsy1sLgf7rxJxk provided. The p…" at bounding box center [1281, 250] width 433 height 57
click at [1509, 256] on icon at bounding box center [1505, 249] width 14 height 13
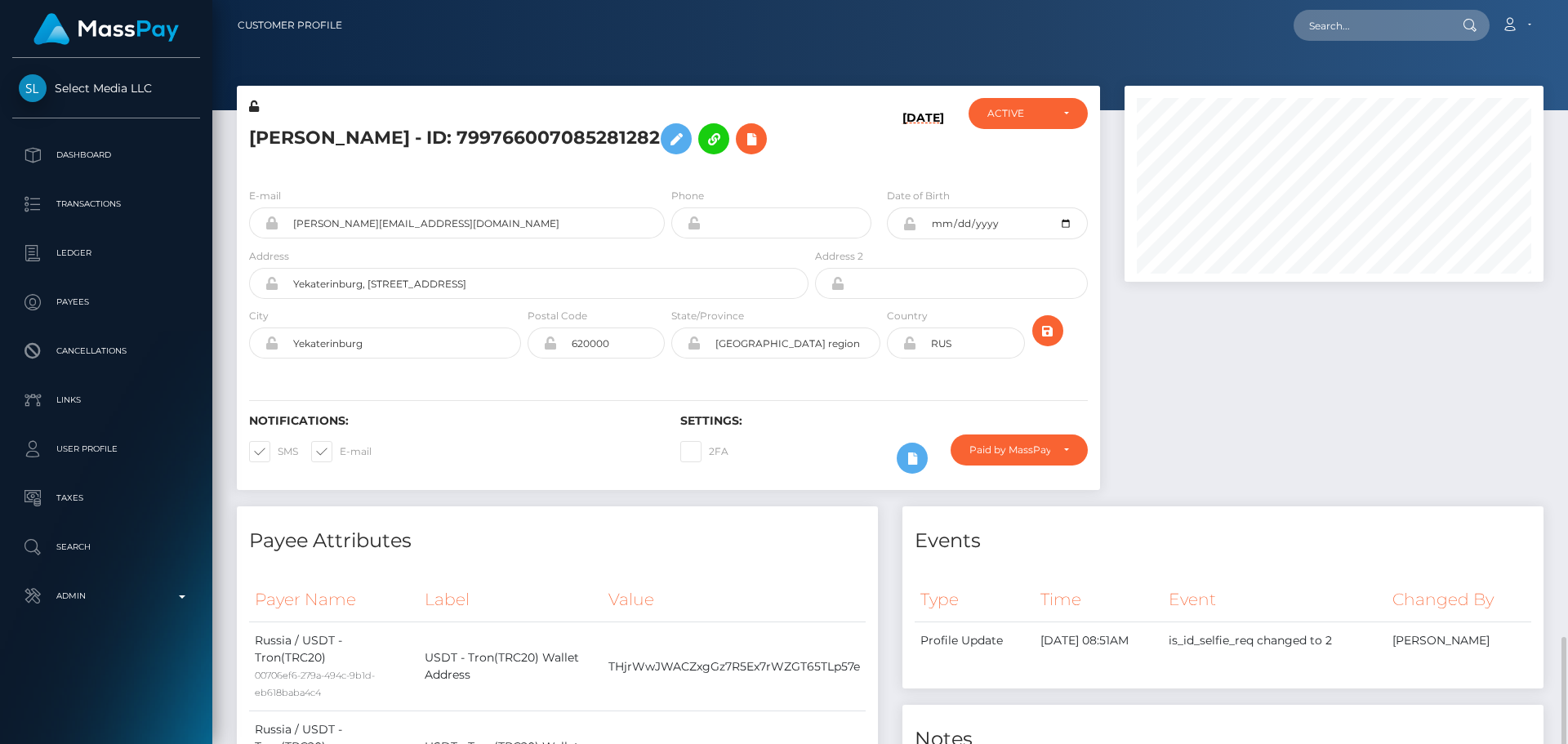
scroll to position [196, 420]
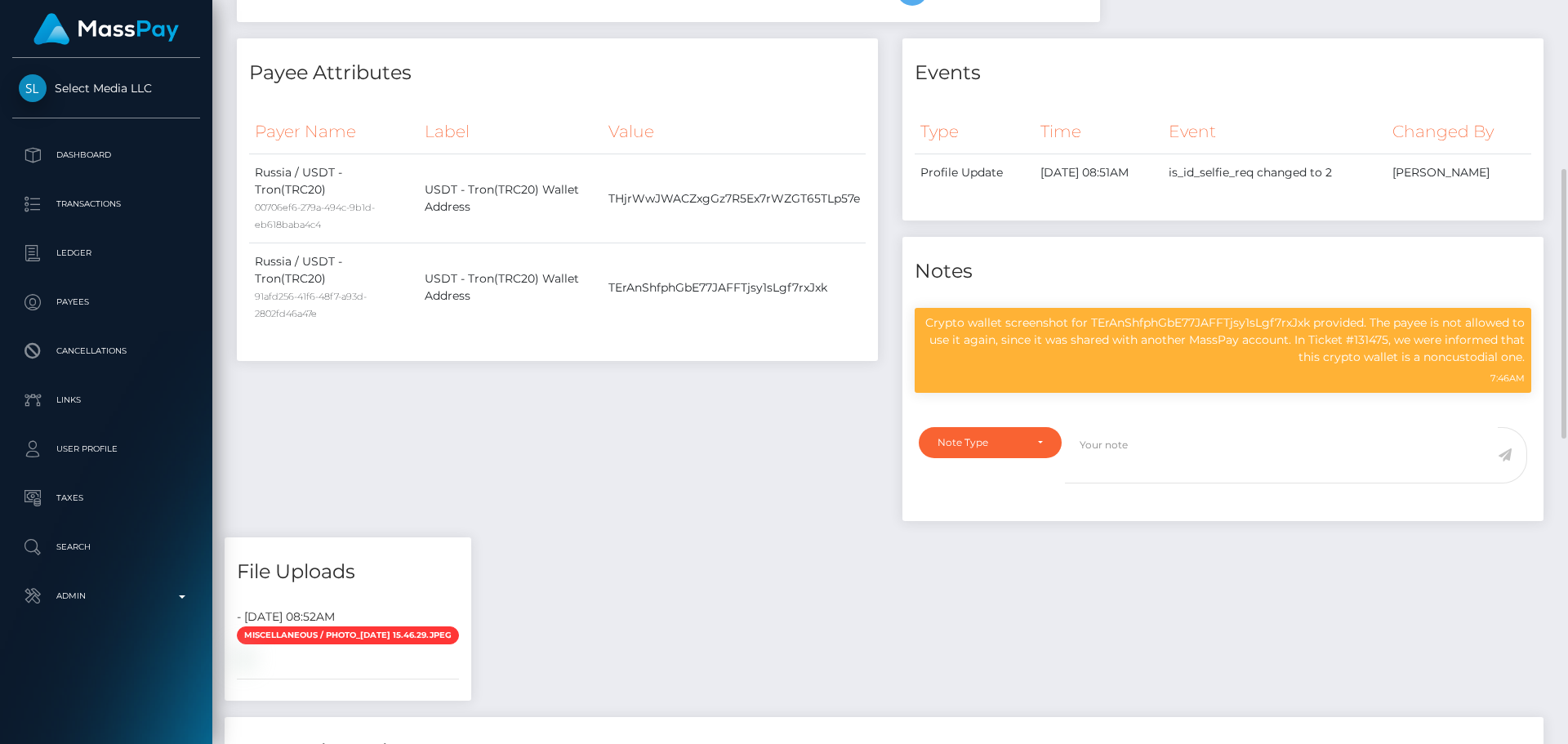
drag, startPoint x: 0, startPoint y: 0, endPoint x: 770, endPoint y: 421, distance: 877.6
click at [770, 421] on div "Payee Attributes Payer Name Label Value Russia / USDT - Tron(TRC20) 00706ef6-27…" at bounding box center [557, 288] width 666 height 499
click at [789, 420] on div "Payee Attributes Payer Name Label Value Russia / USDT - Tron(TRC20) 00706ef6-27…" at bounding box center [557, 288] width 666 height 499
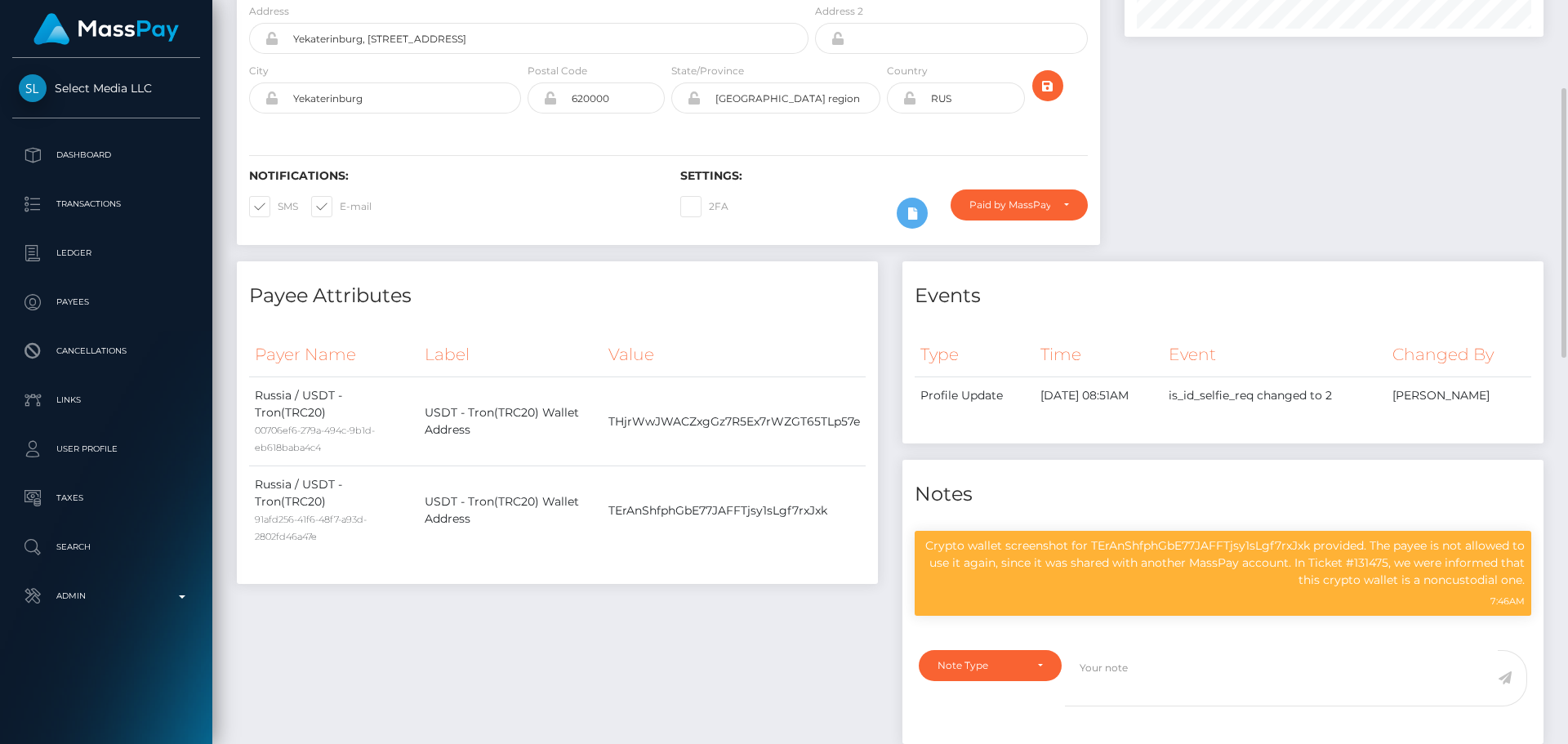
scroll to position [0, 0]
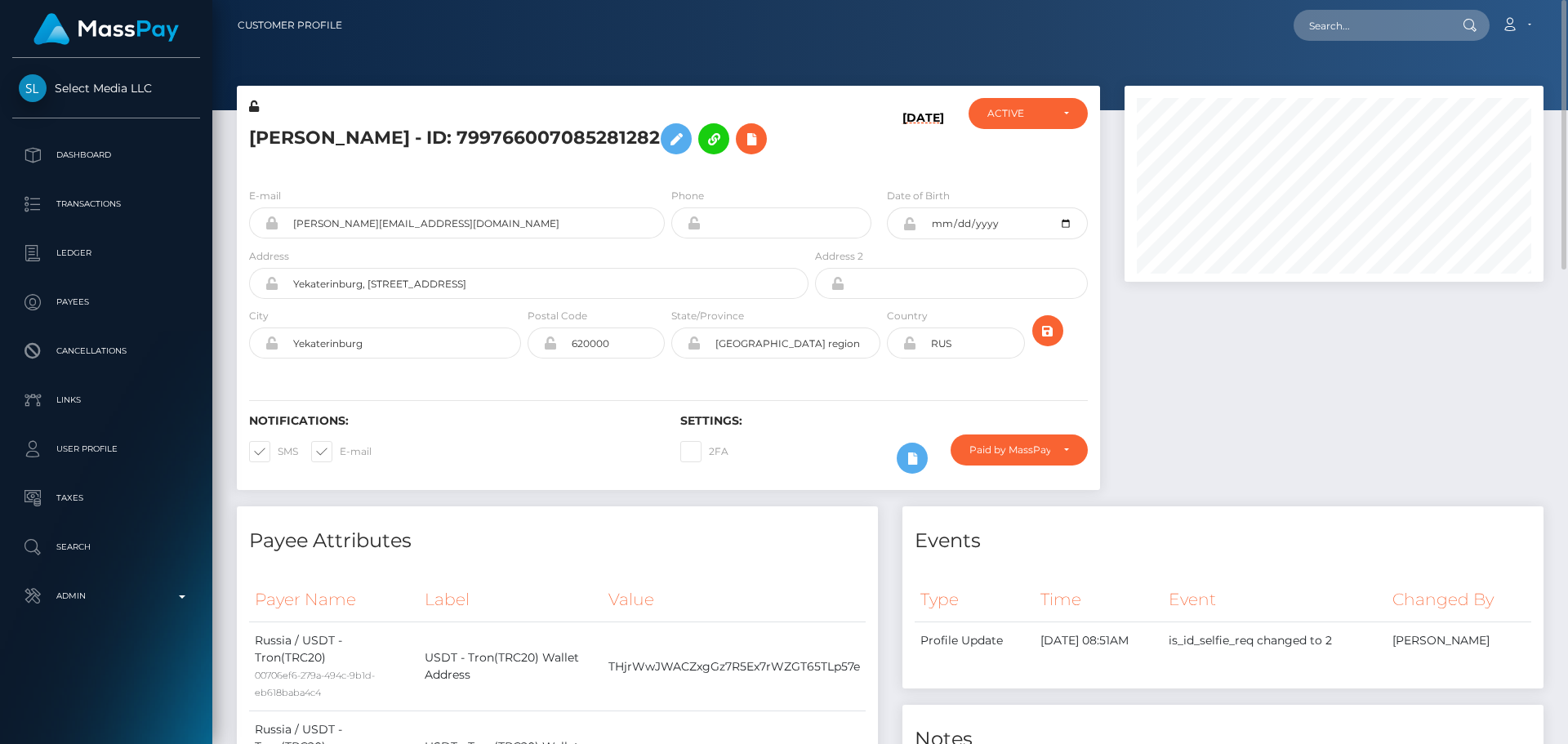
click at [695, 163] on h5 "EKATERINA DMITRIEVNA Belousova - ID: 799766007085281282" at bounding box center [525, 138] width 550 height 47
click at [664, 163] on h5 "EKATERINA DMITRIEVNA Belousova - ID: 799766007085281282" at bounding box center [525, 138] width 550 height 47
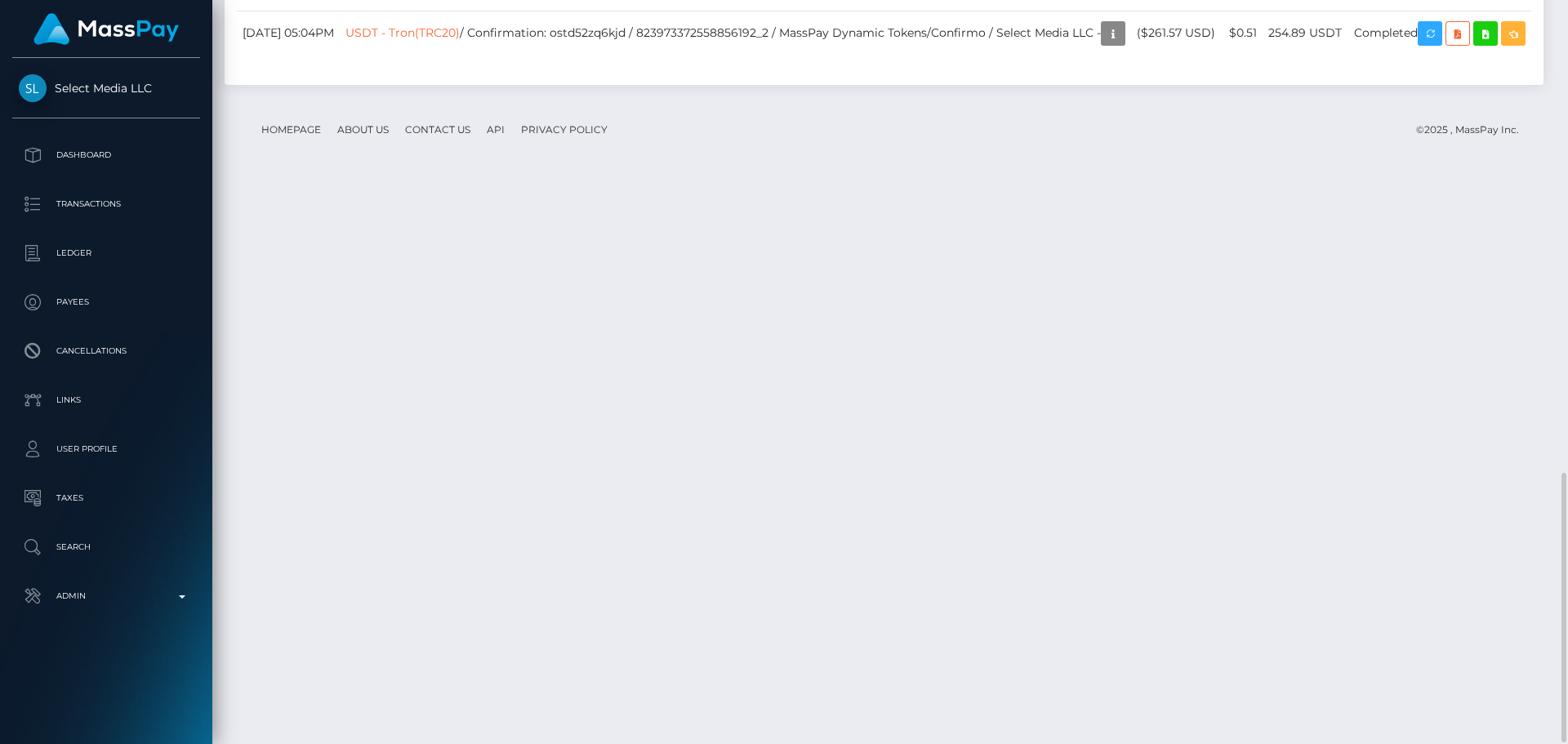
scroll to position [1309, 0]
drag, startPoint x: 552, startPoint y: 435, endPoint x: 544, endPoint y: 436, distance: 8.1
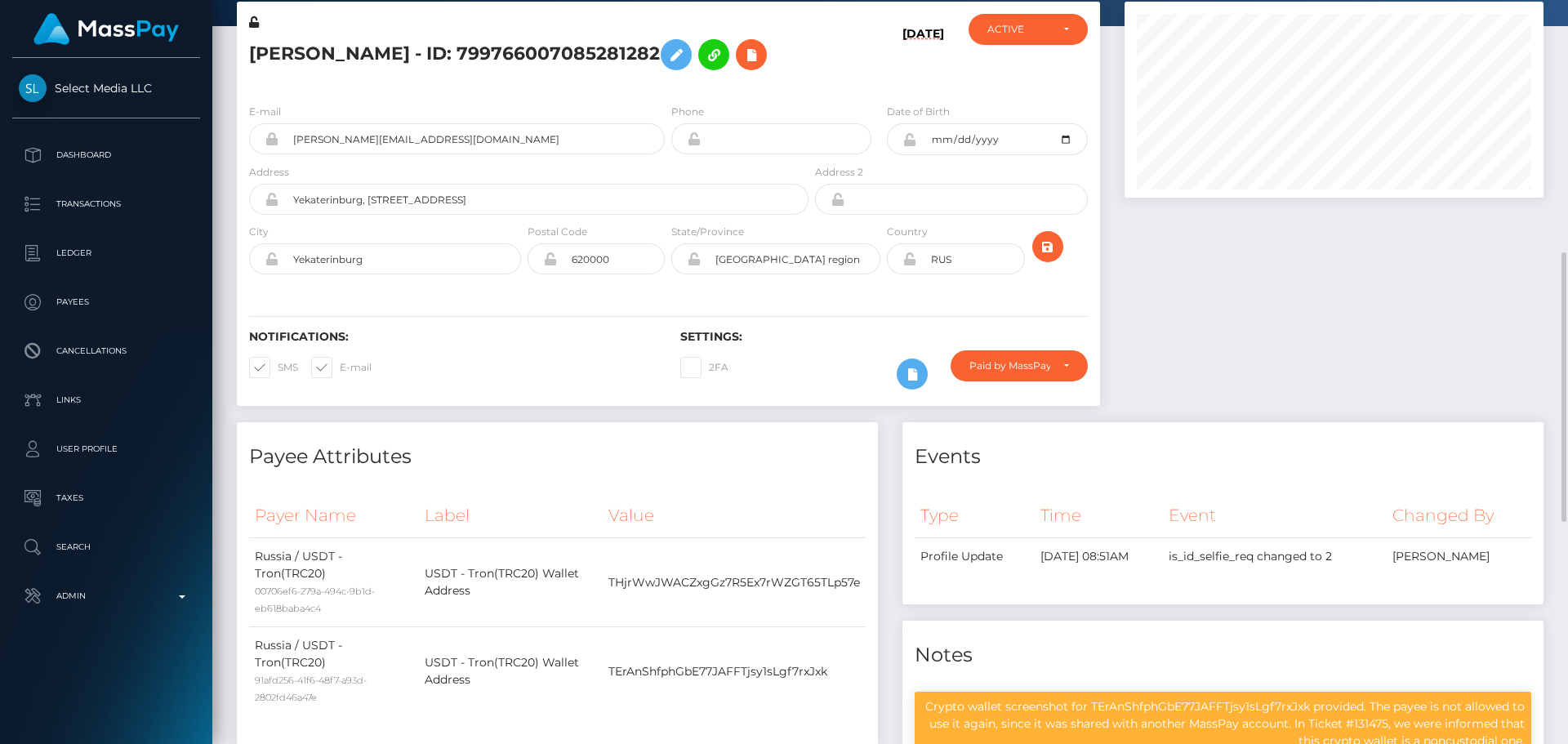
scroll to position [0, 0]
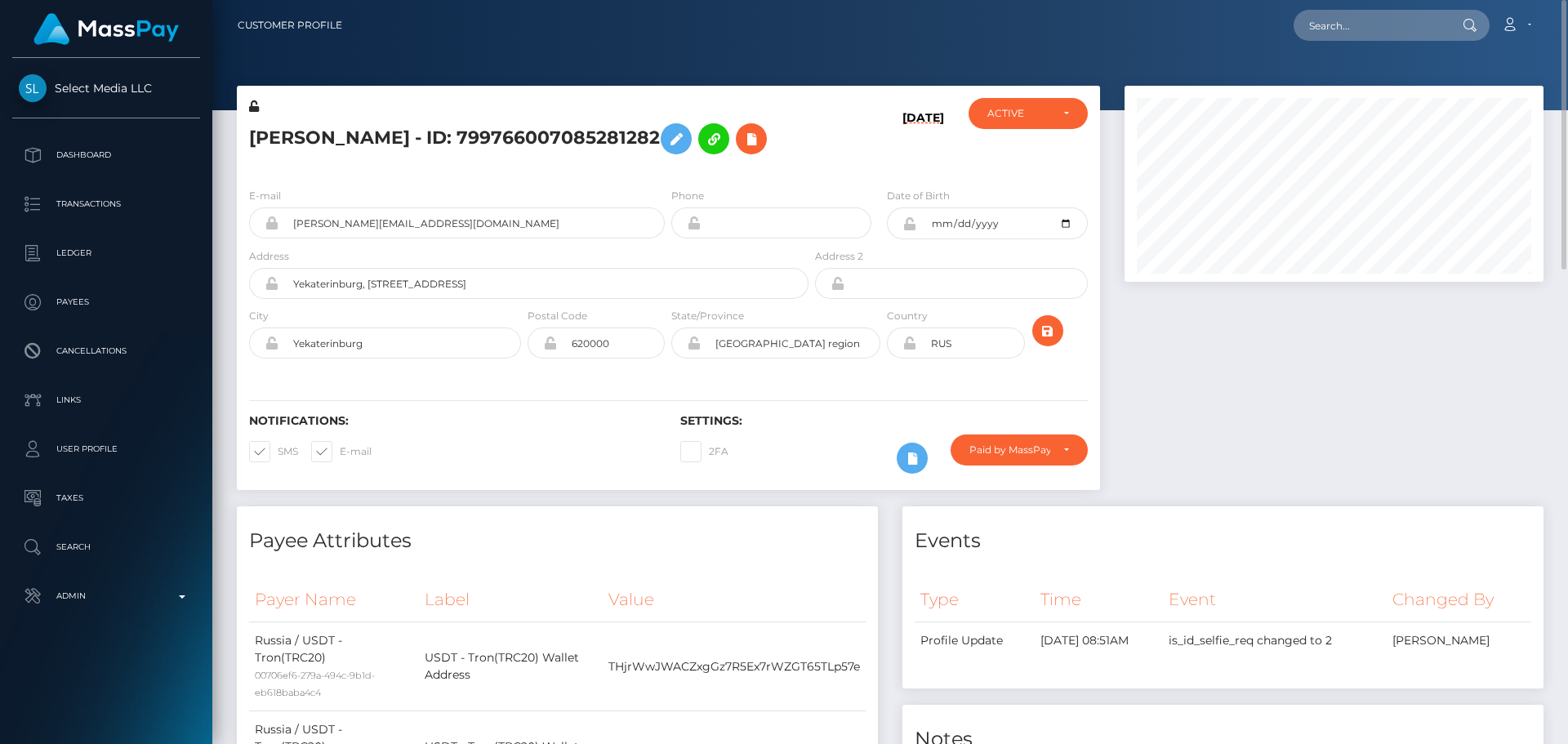
click at [694, 163] on h5 "EKATERINA DMITRIEVNA Belousova - ID: 799766007085281282" at bounding box center [525, 138] width 550 height 47
click at [667, 175] on div "EKATERINA DMITRIEVNA Belousova - ID: 799766007085281282" at bounding box center [524, 136] width 575 height 77
click at [717, 97] on div "EKATERINA DMITRIEVNA Belousova - ID: 799766007085281282 09/15/25 CLOSED ACTIVE" at bounding box center [668, 131] width 864 height 89
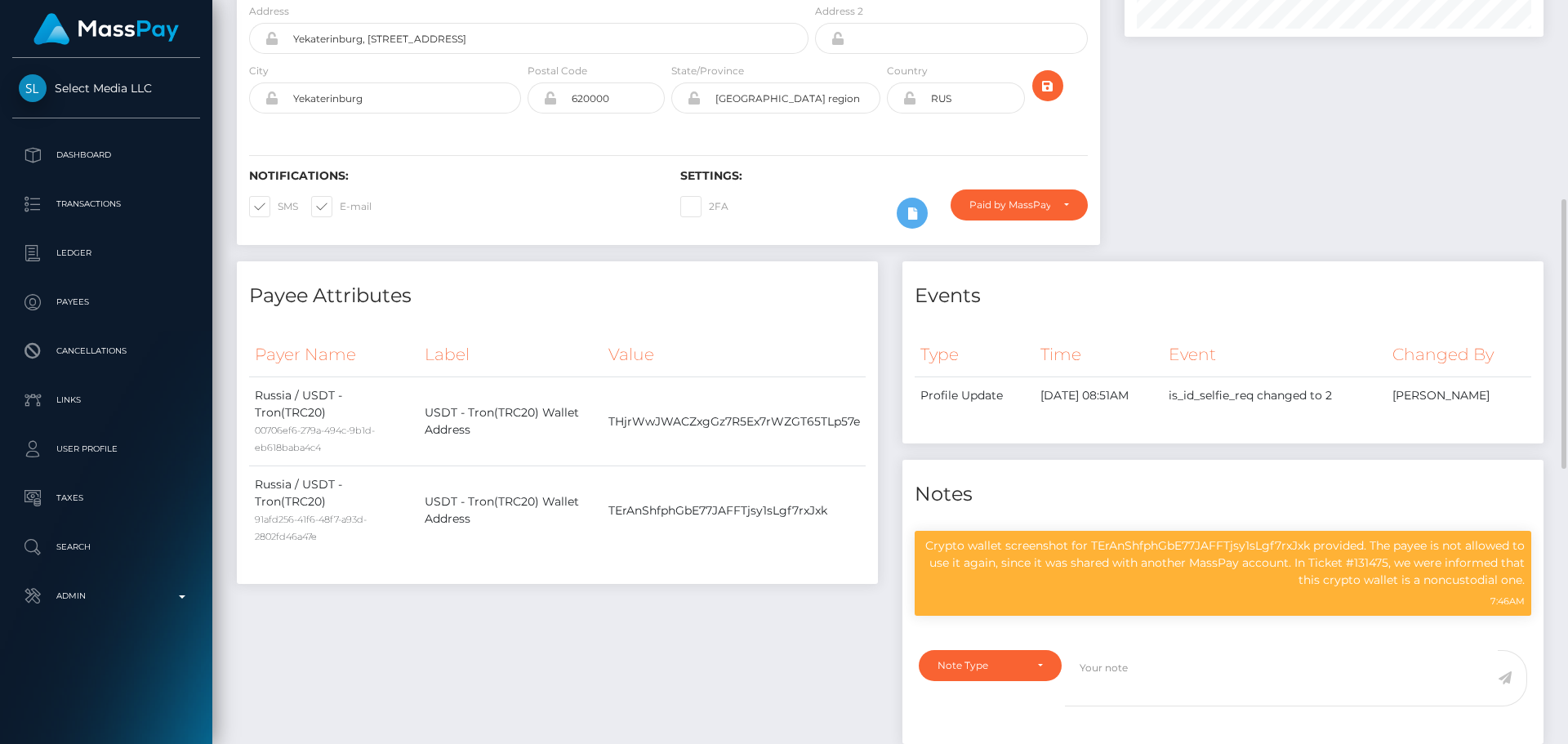
scroll to position [409, 0]
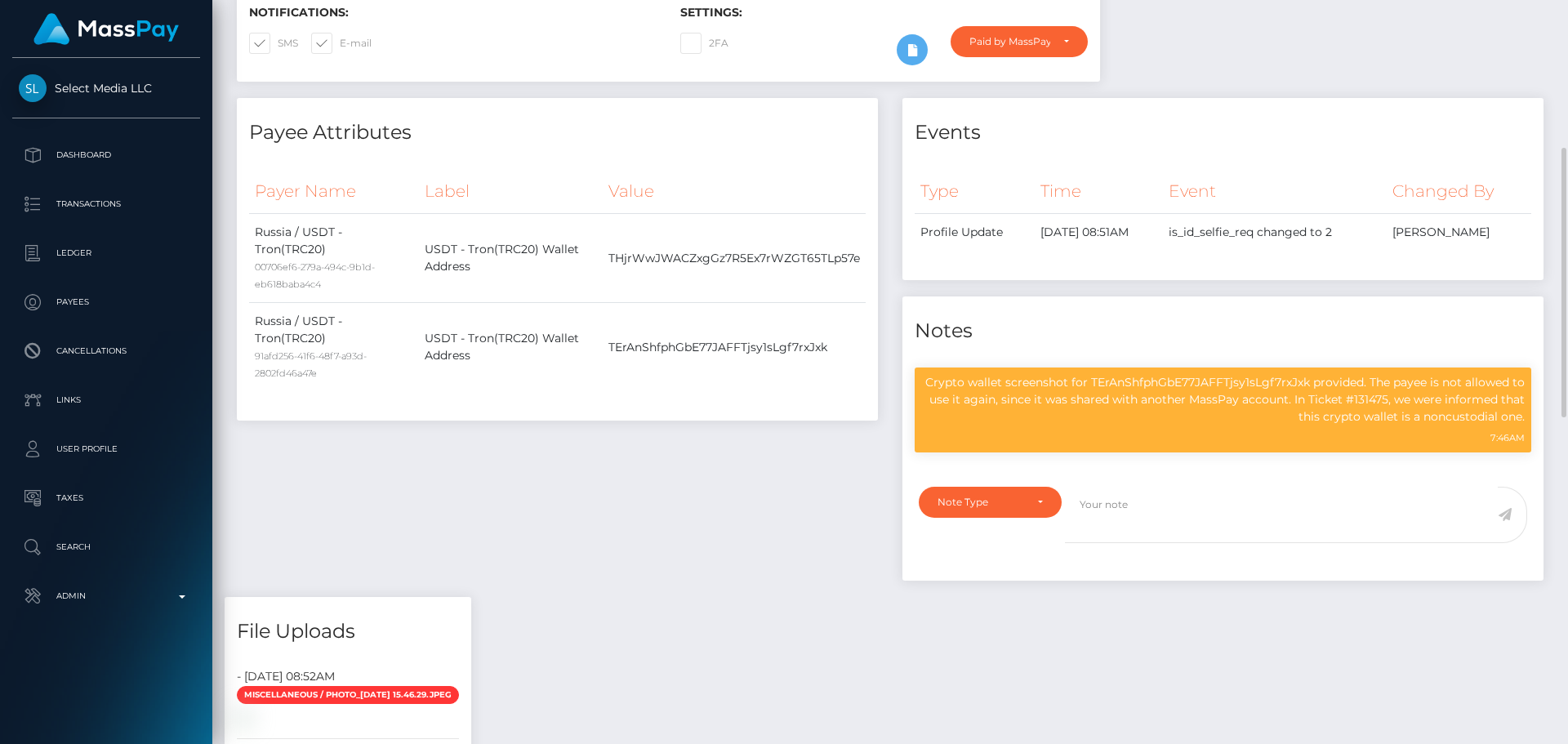
click at [769, 147] on h4 "Payee Attributes" at bounding box center [557, 132] width 617 height 28
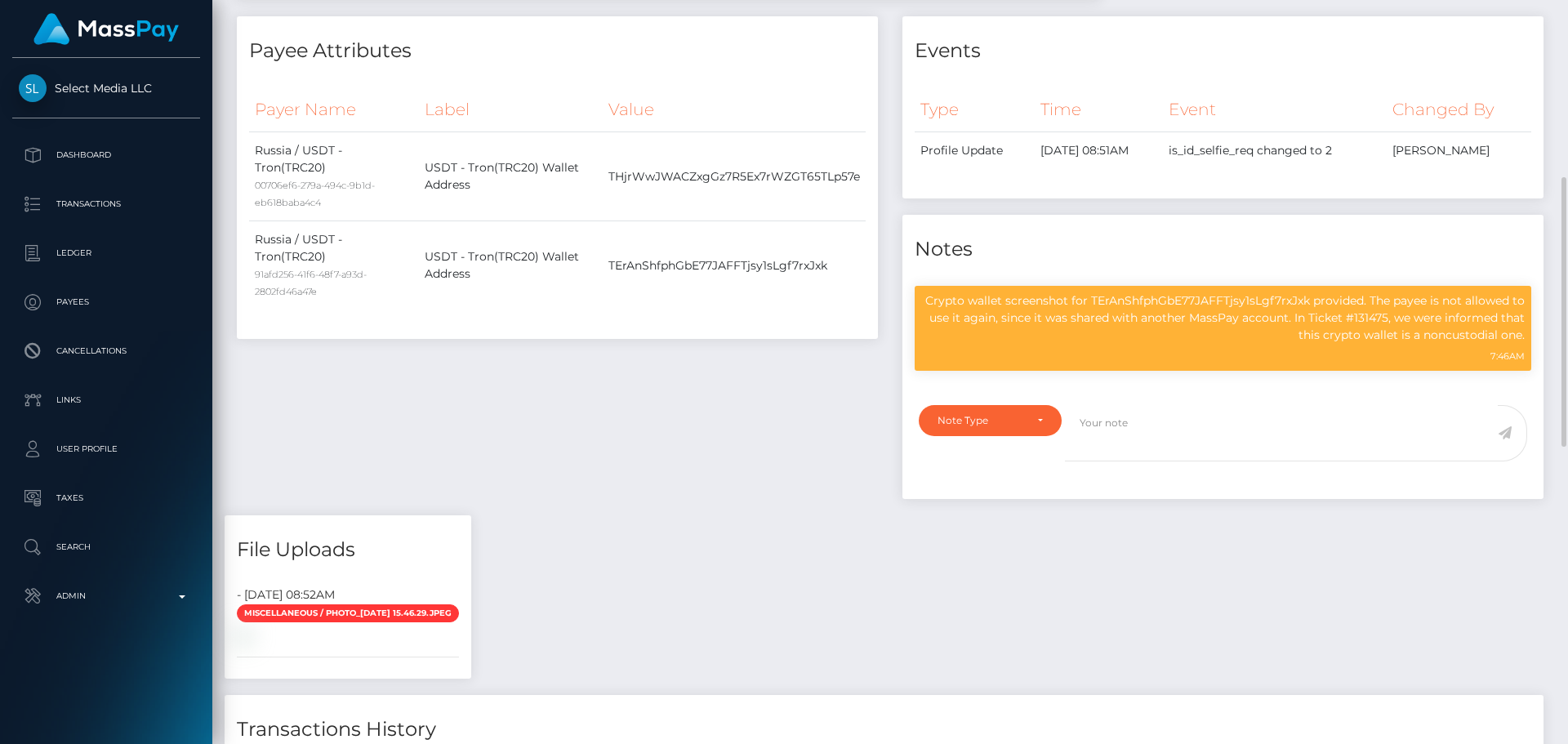
scroll to position [572, 0]
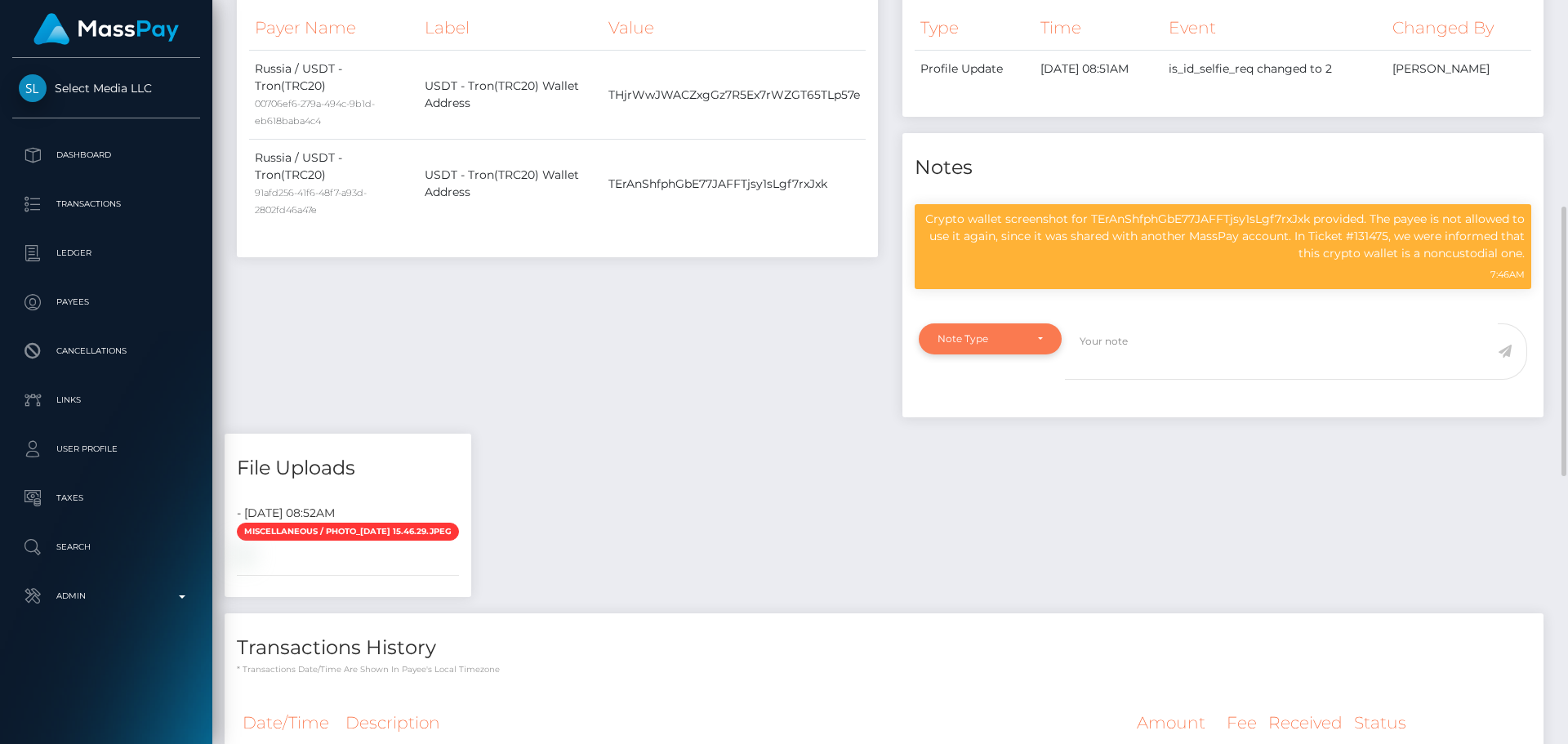
click at [1039, 354] on div "Note Type" at bounding box center [990, 339] width 143 height 31
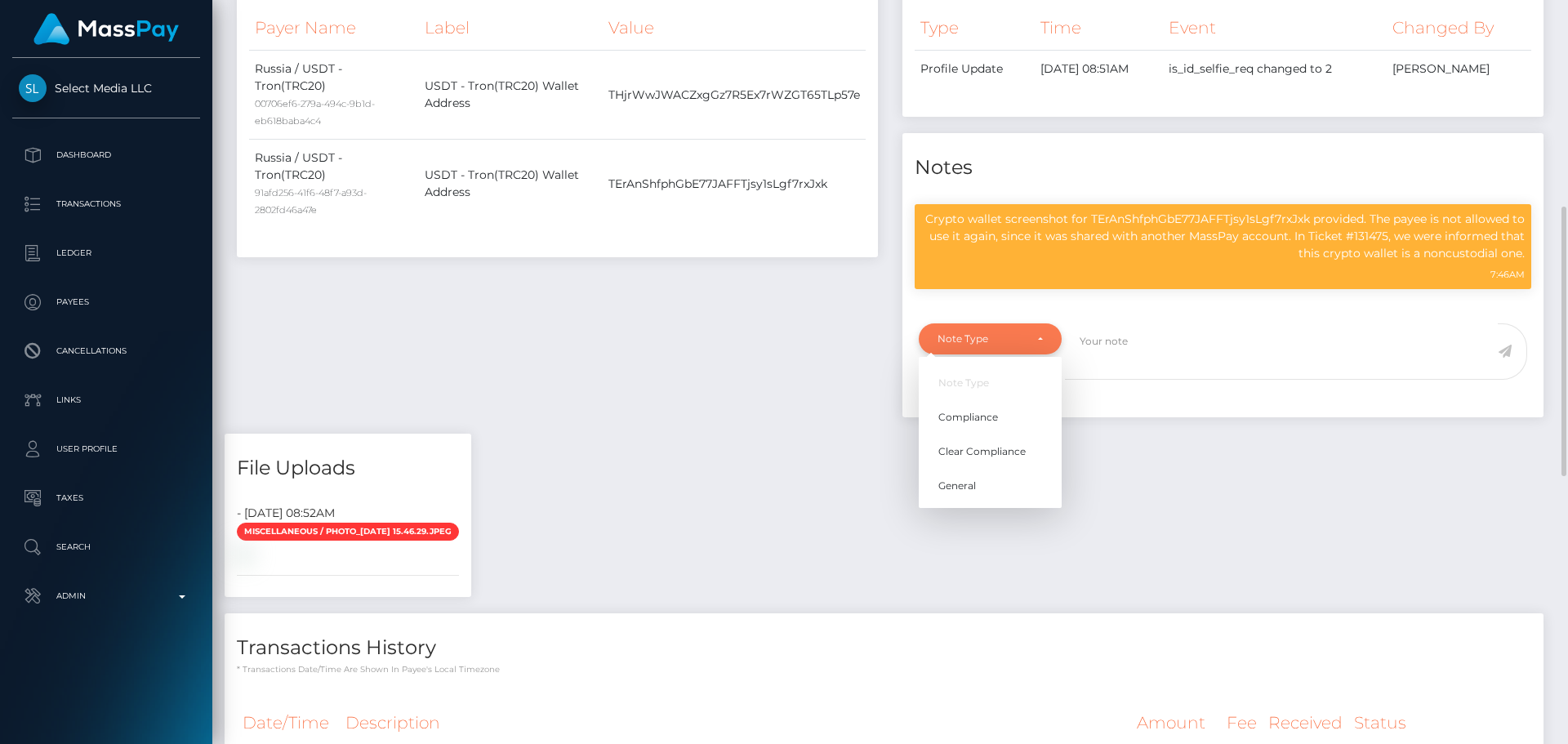
scroll to position [196, 420]
click at [1039, 346] on div "Note Type" at bounding box center [990, 338] width 105 height 13
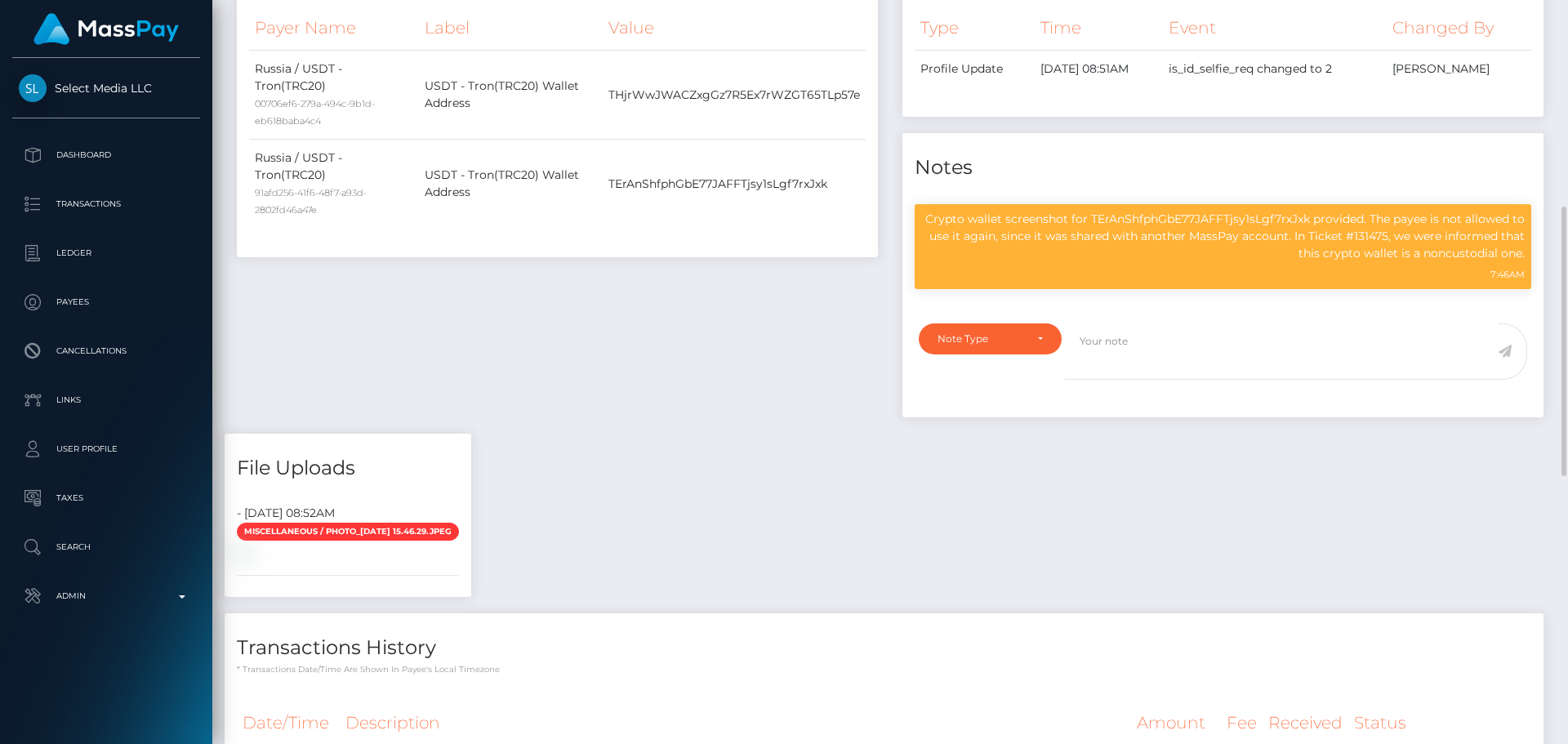
click at [887, 318] on div "Payee Attributes Payer Name Label Value Russia / USDT - Tron(TRC20) 00706ef6-27…" at bounding box center [557, 184] width 666 height 499
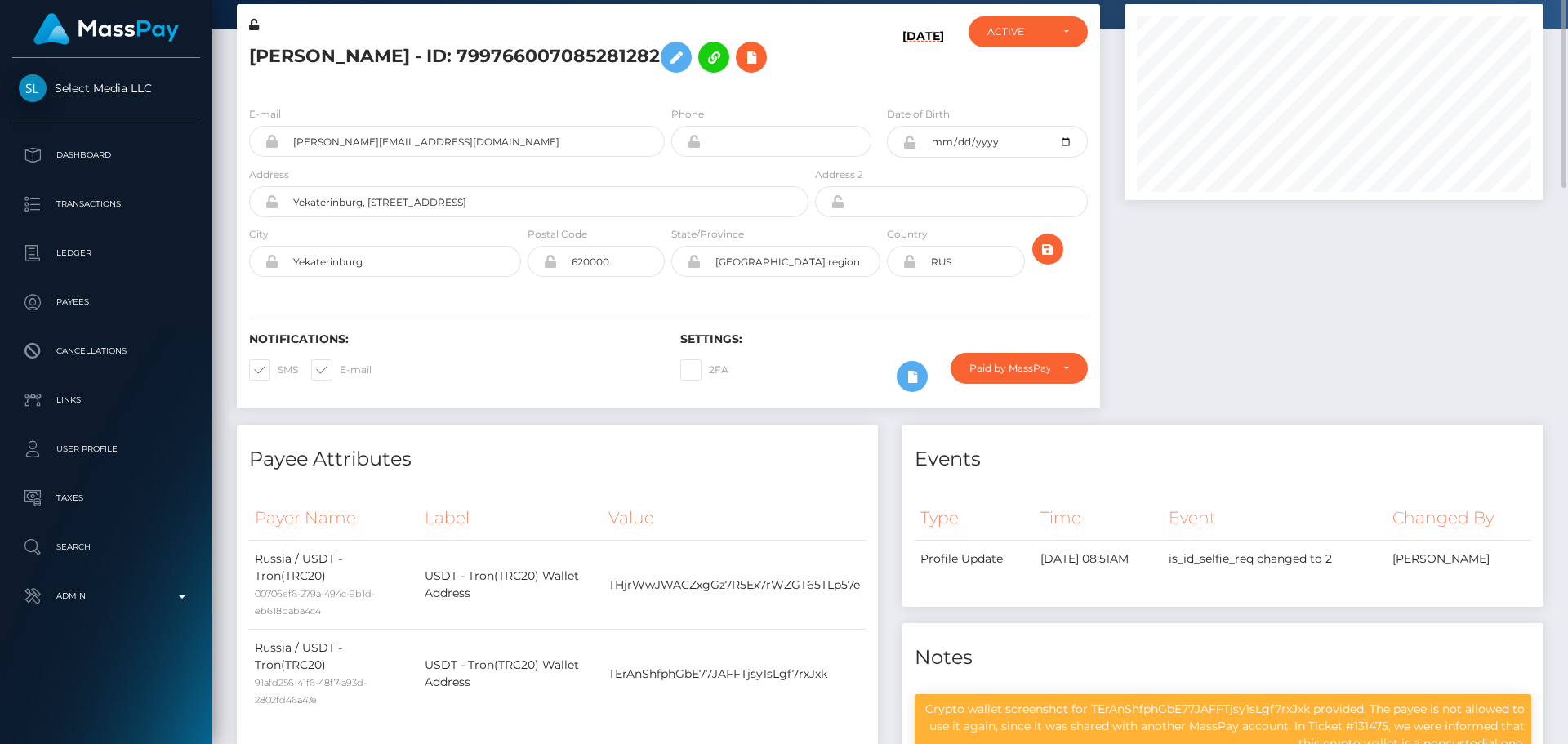
scroll to position [0, 0]
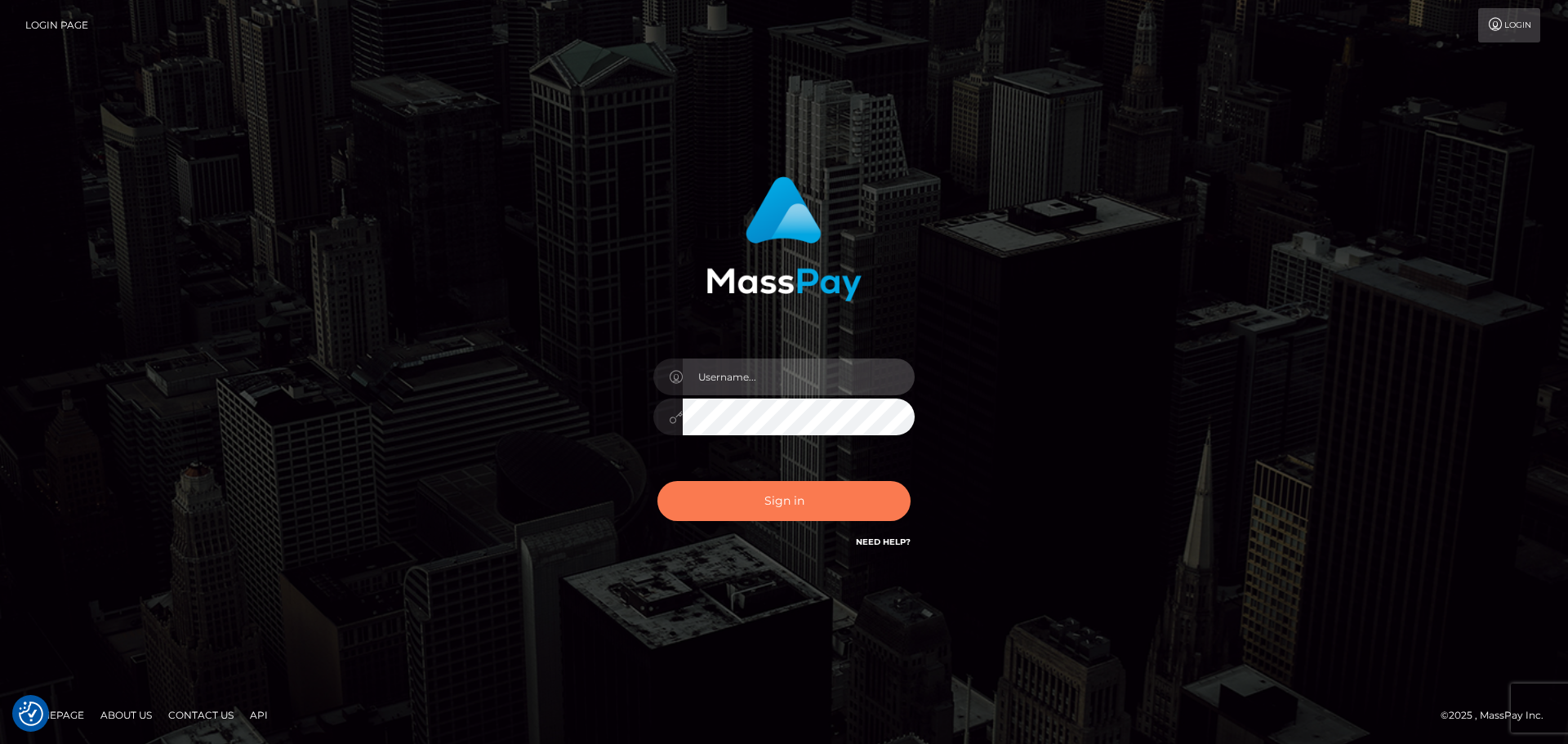
type input "constantin.mp"
click at [747, 507] on button "Sign in" at bounding box center [784, 501] width 253 height 40
type input "constantin.mp"
drag, startPoint x: 753, startPoint y: 503, endPoint x: 739, endPoint y: 495, distance: 16.1
click at [755, 502] on button "Sign in" at bounding box center [784, 501] width 253 height 40
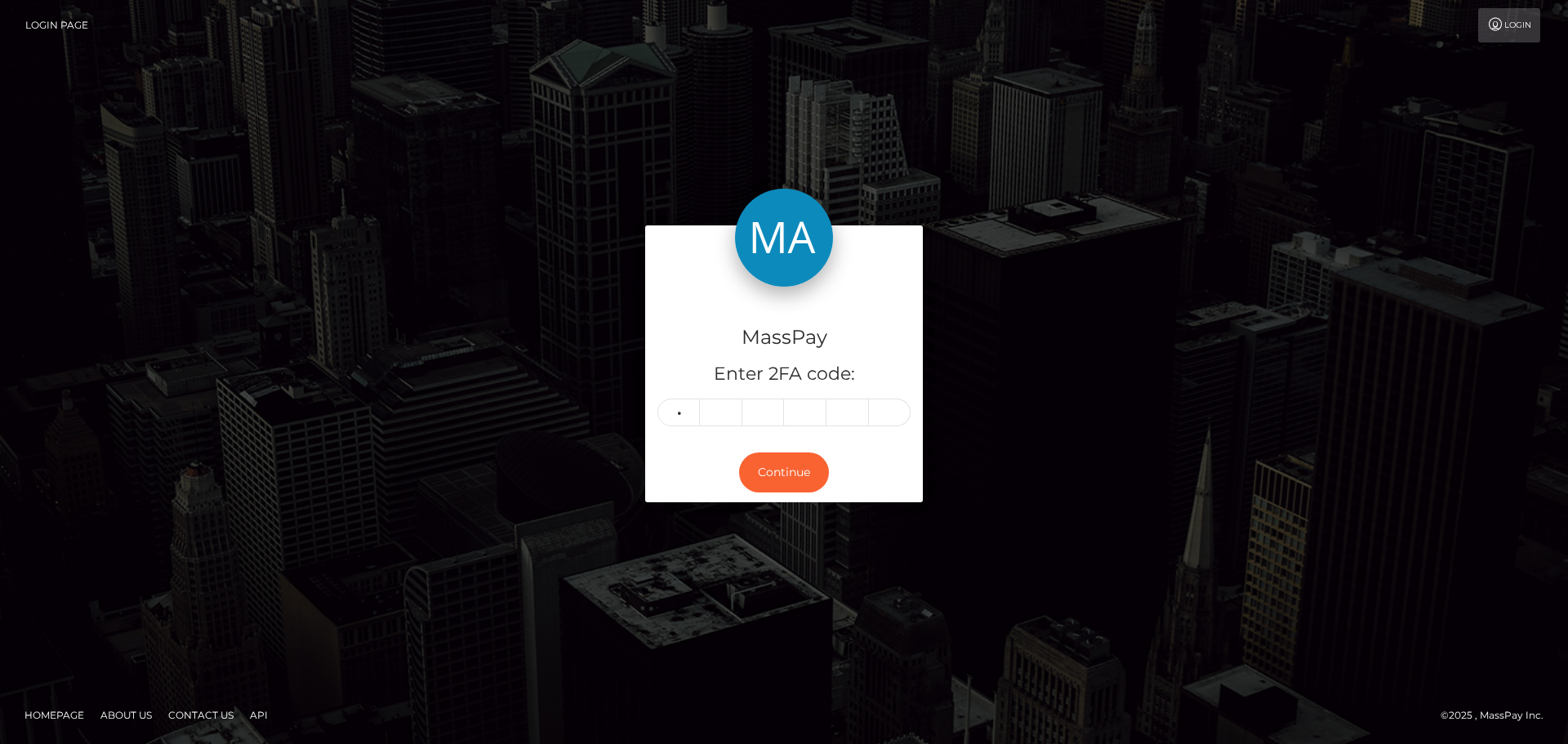
type input "9"
type input "1"
type input "8"
type input "5"
type input "9"
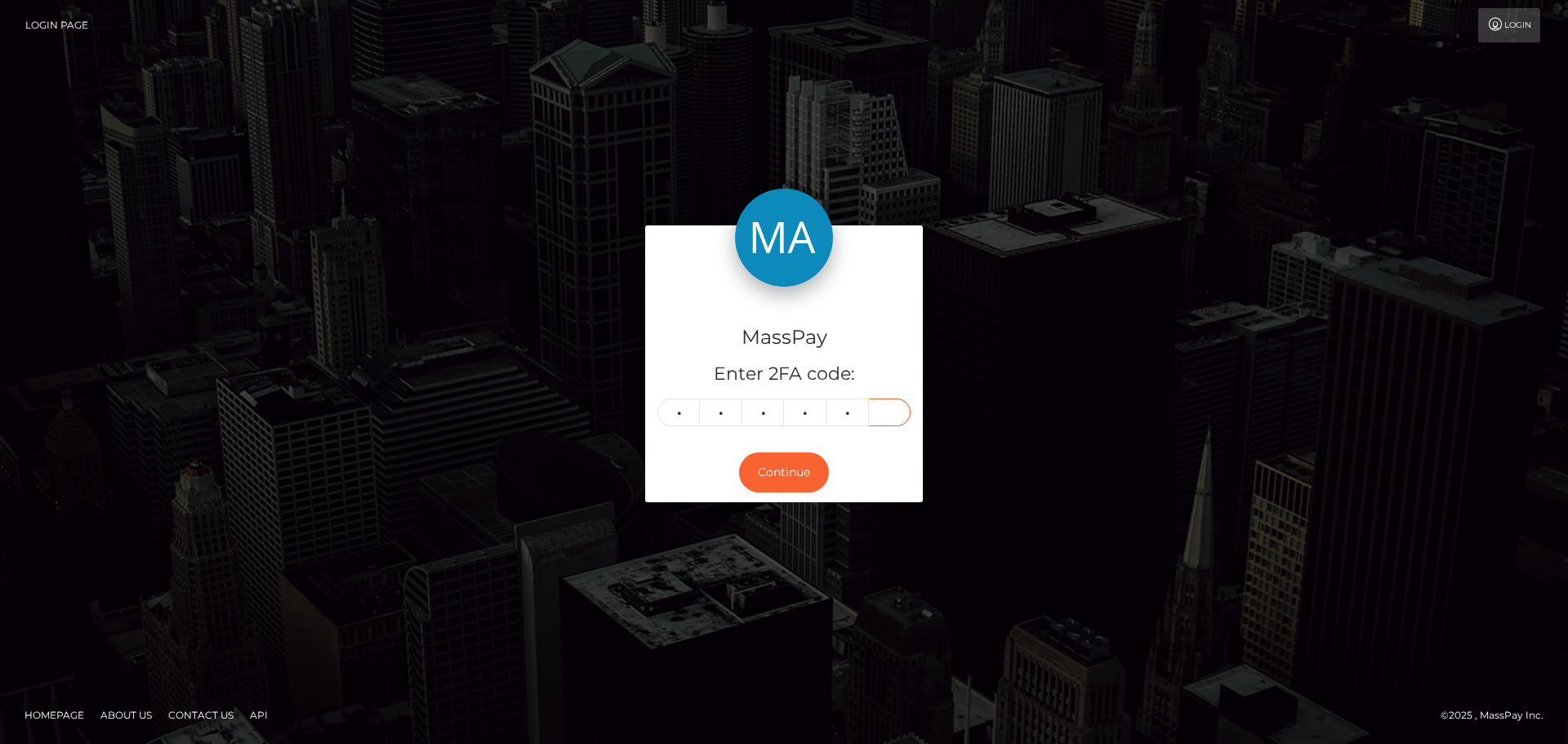
type input "6"
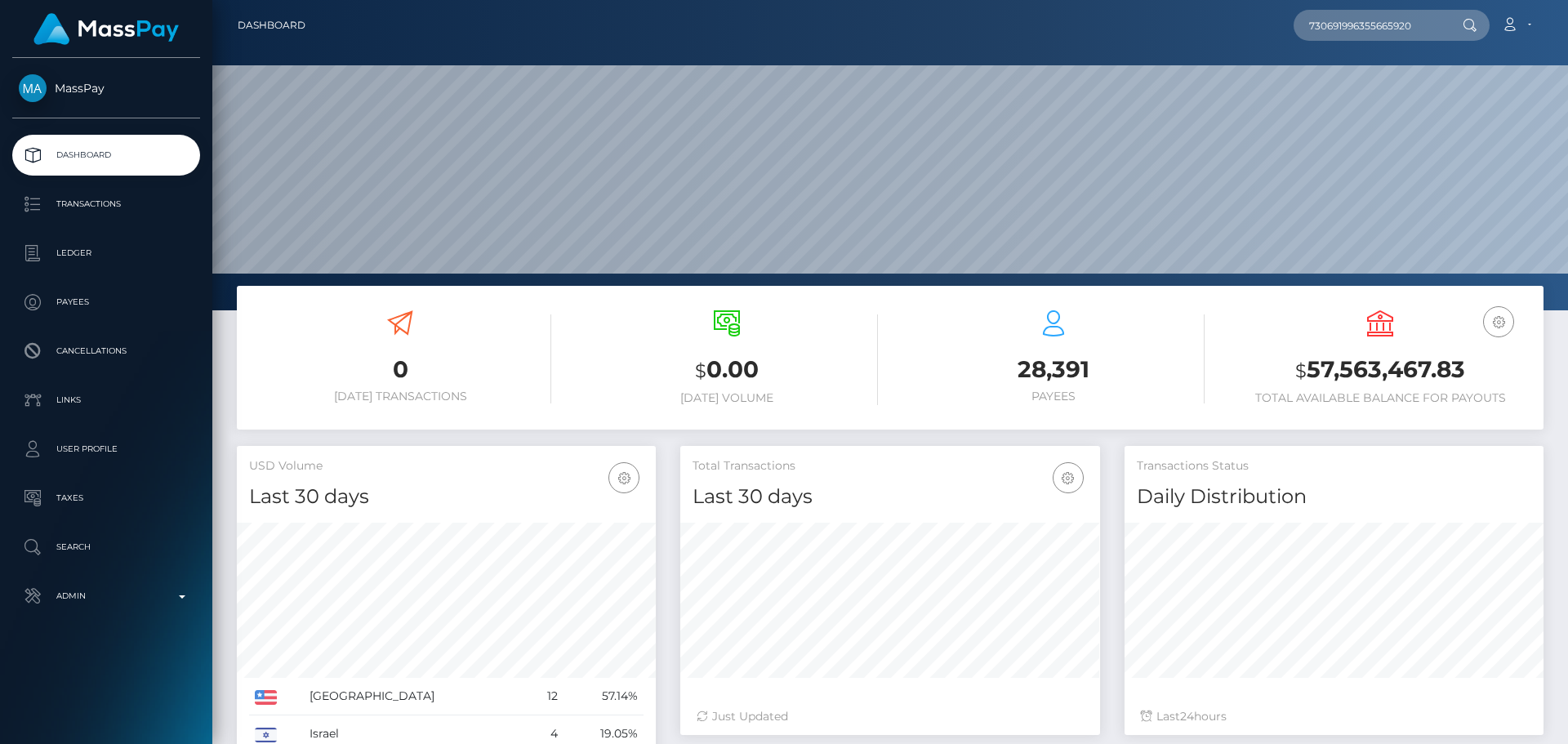
scroll to position [290, 420]
type input "730691996355665920"
click at [1344, 78] on link "[PERSON_NAME]" at bounding box center [1359, 84] width 131 height 30
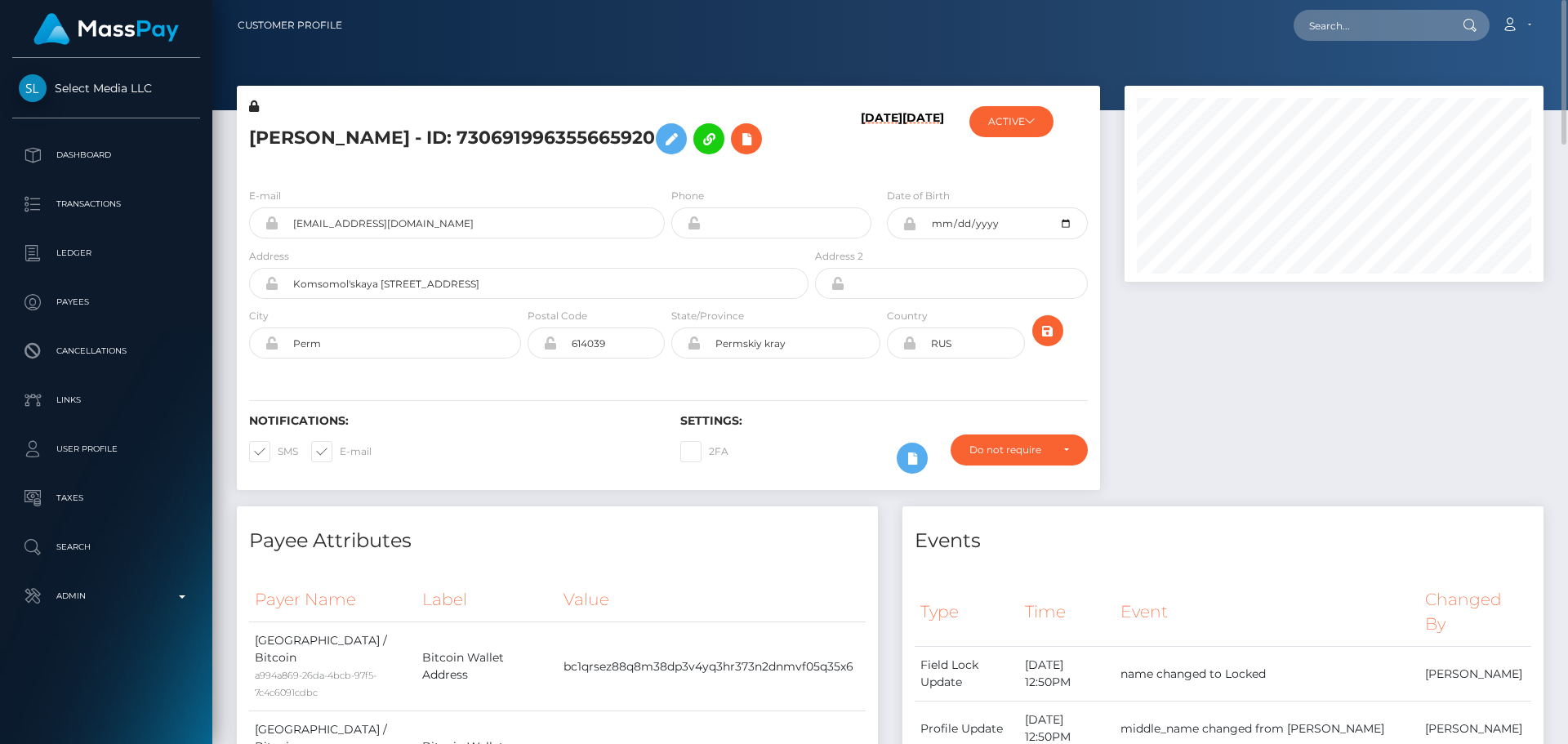
click at [282, 120] on h5 "MAKSIM VIACHESLAVOVICH KOSVINCEV - ID: 730691996355665920" at bounding box center [525, 138] width 550 height 47
drag, startPoint x: 282, startPoint y: 120, endPoint x: 356, endPoint y: 157, distance: 82.7
click at [356, 157] on h5 "MAKSIM VIACHESLAVOVICH KOSVINCEV - ID: 730691996355665920" at bounding box center [525, 138] width 550 height 47
copy h5 "MAKSIM VIACHESLAVOVICH KOSVINCEV - ID: 730691996355665920"
click at [380, 163] on h5 "MAKSIM VIACHESLAVOVICH KOSVINCEV - ID: 730691996355665920" at bounding box center [525, 138] width 550 height 47
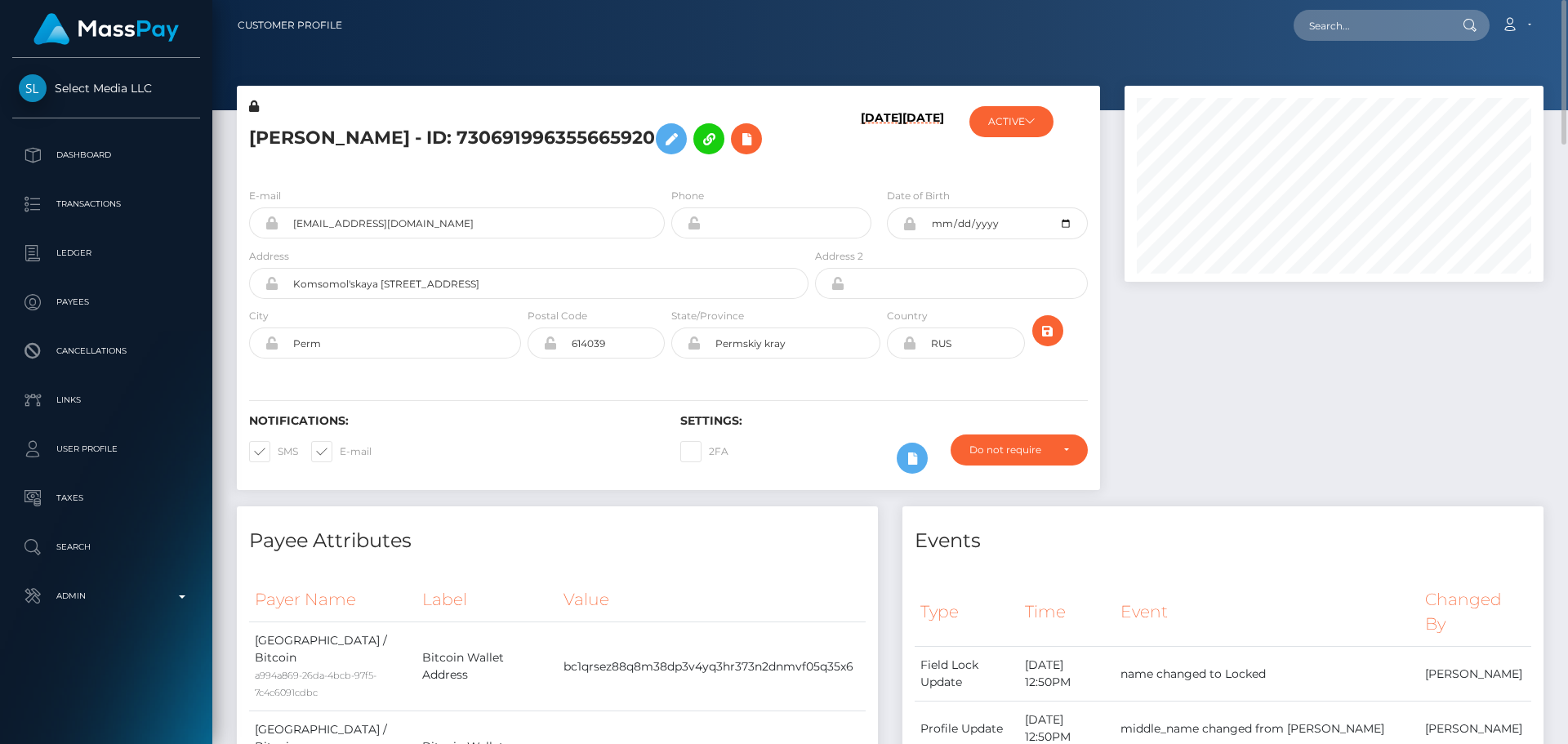
click at [380, 163] on h5 "MAKSIM VIACHESLAVOVICH KOSVINCEV - ID: 730691996355665920" at bounding box center [525, 138] width 550 height 47
click at [1386, 26] on input "text" at bounding box center [1370, 25] width 154 height 31
paste input "495065362727972864"
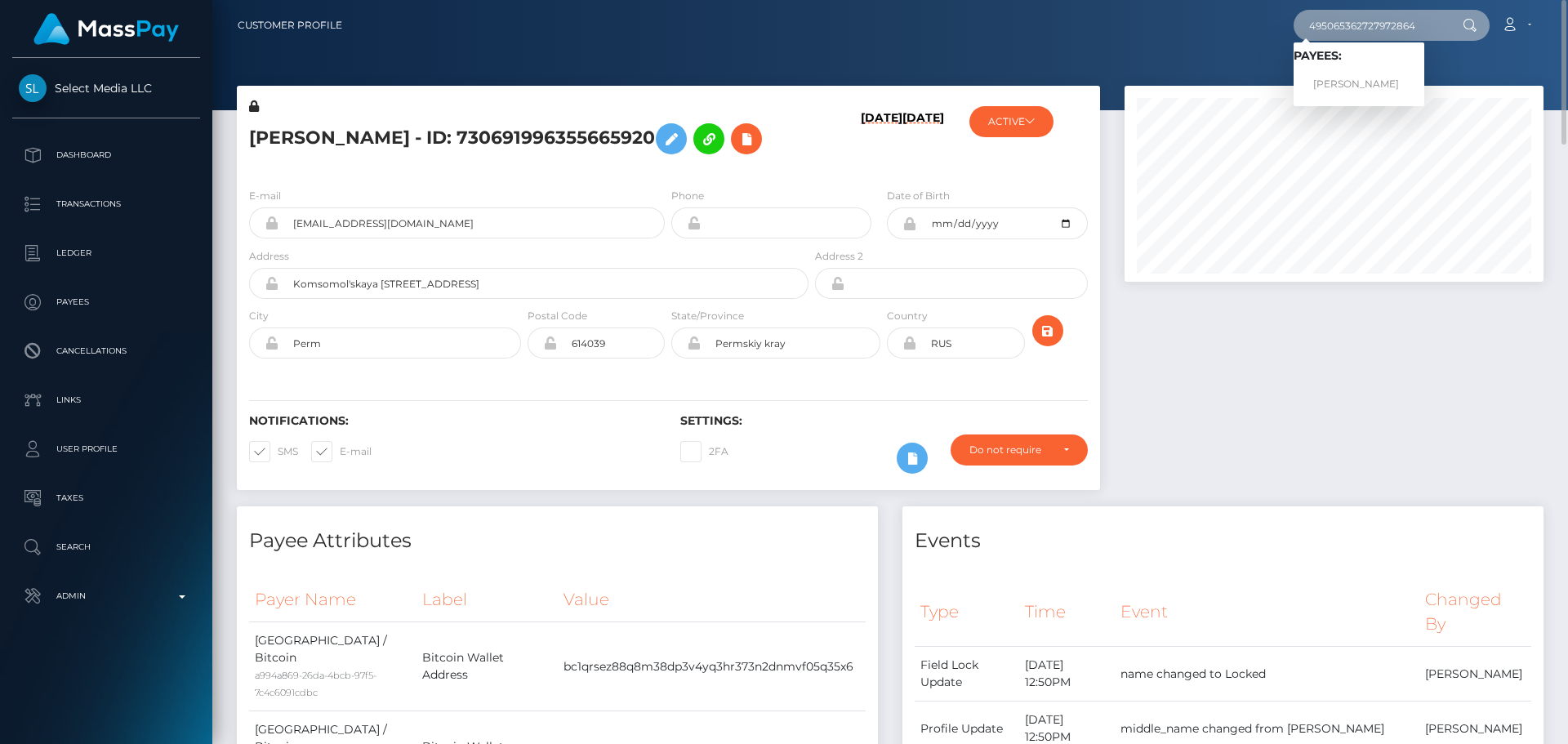
type input "495065362727972864"
click at [1344, 80] on link "ALEKSANDRA ALEKSANDROVNA MASALEVA" at bounding box center [1359, 84] width 131 height 30
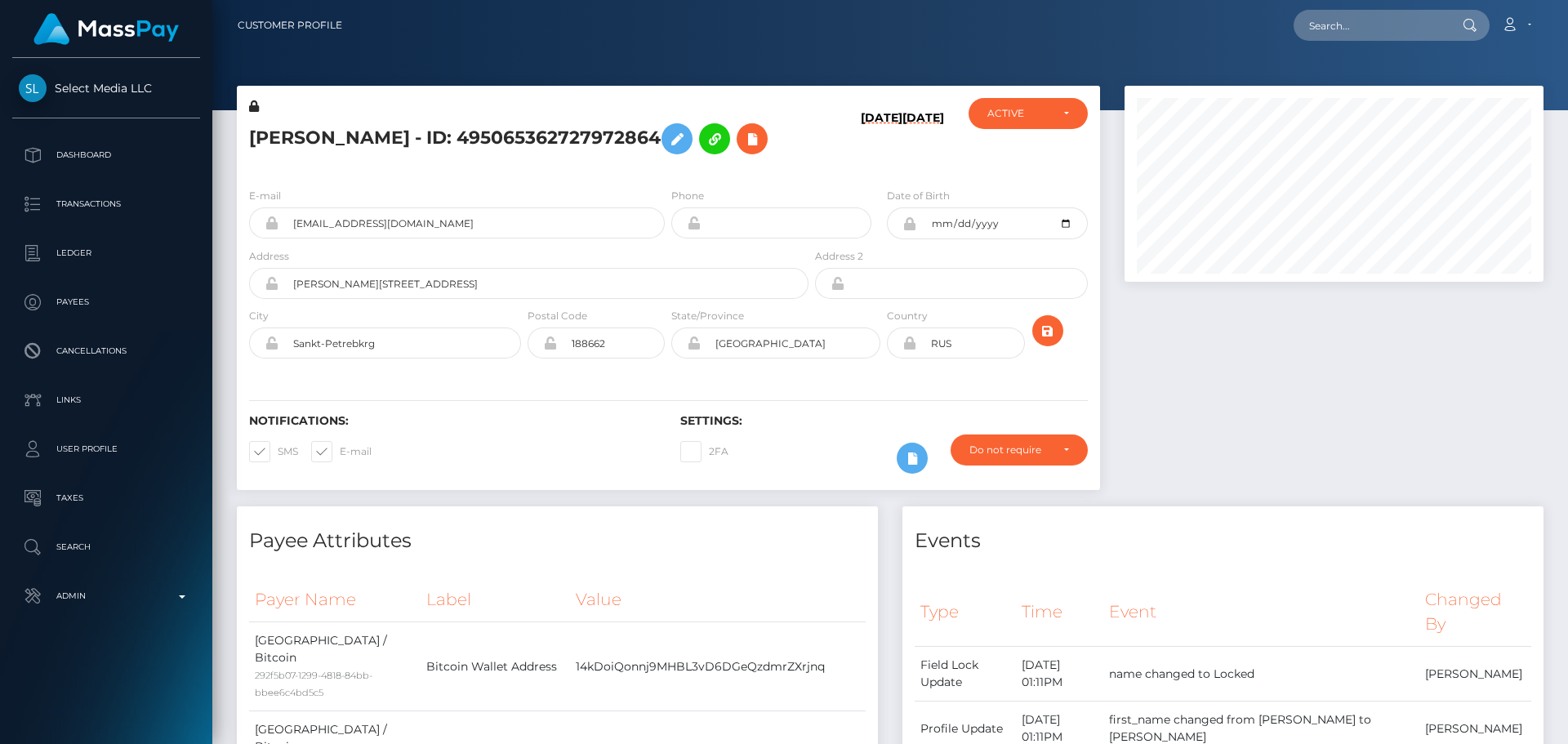
scroll to position [196, 420]
click at [667, 175] on div "[PERSON_NAME] - ID: 495065362727972864" at bounding box center [524, 136] width 575 height 77
click at [667, 175] on div "ALEKSANDRA ALEKSANDROVNA MASALEVA - ID: 495065362727972864" at bounding box center [524, 136] width 575 height 77
click at [674, 175] on div "ALEKSANDRA ALEKSANDROVNA MASALEVA - ID: 495065362727972864" at bounding box center [524, 136] width 575 height 77
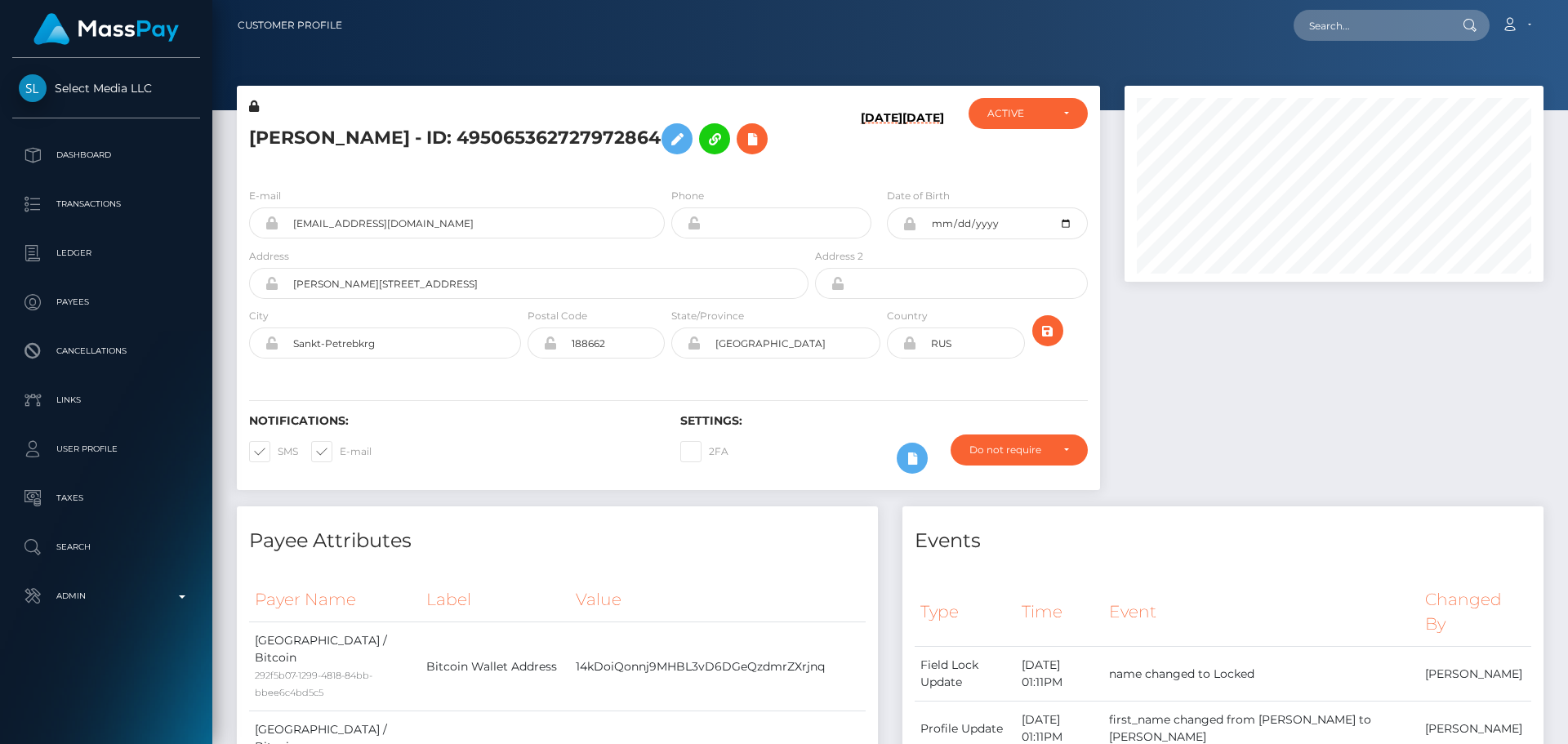
click at [667, 175] on div "ALEKSANDRA ALEKSANDROVNA MASALEVA - ID: 495065362727972864" at bounding box center [524, 136] width 575 height 77
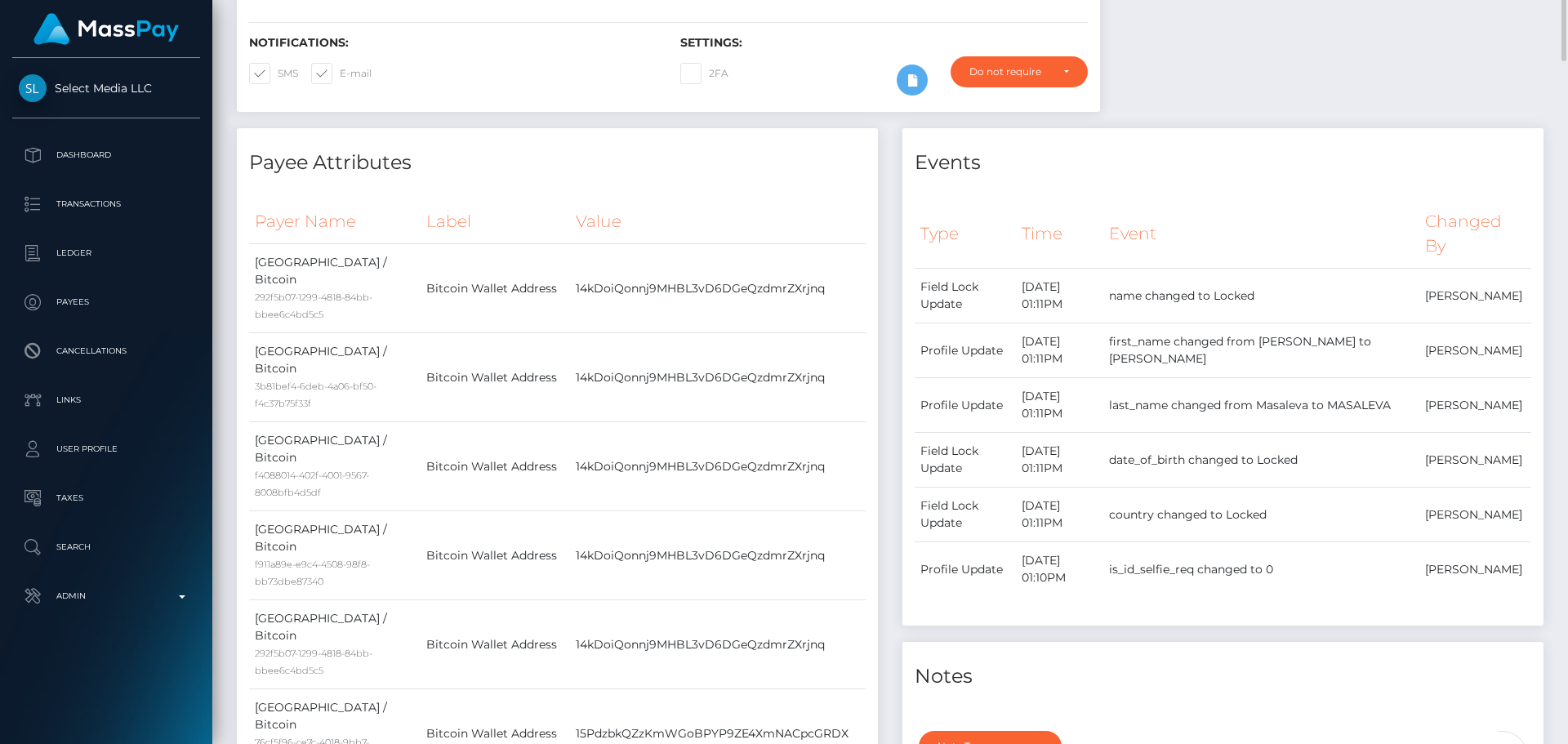
scroll to position [0, 0]
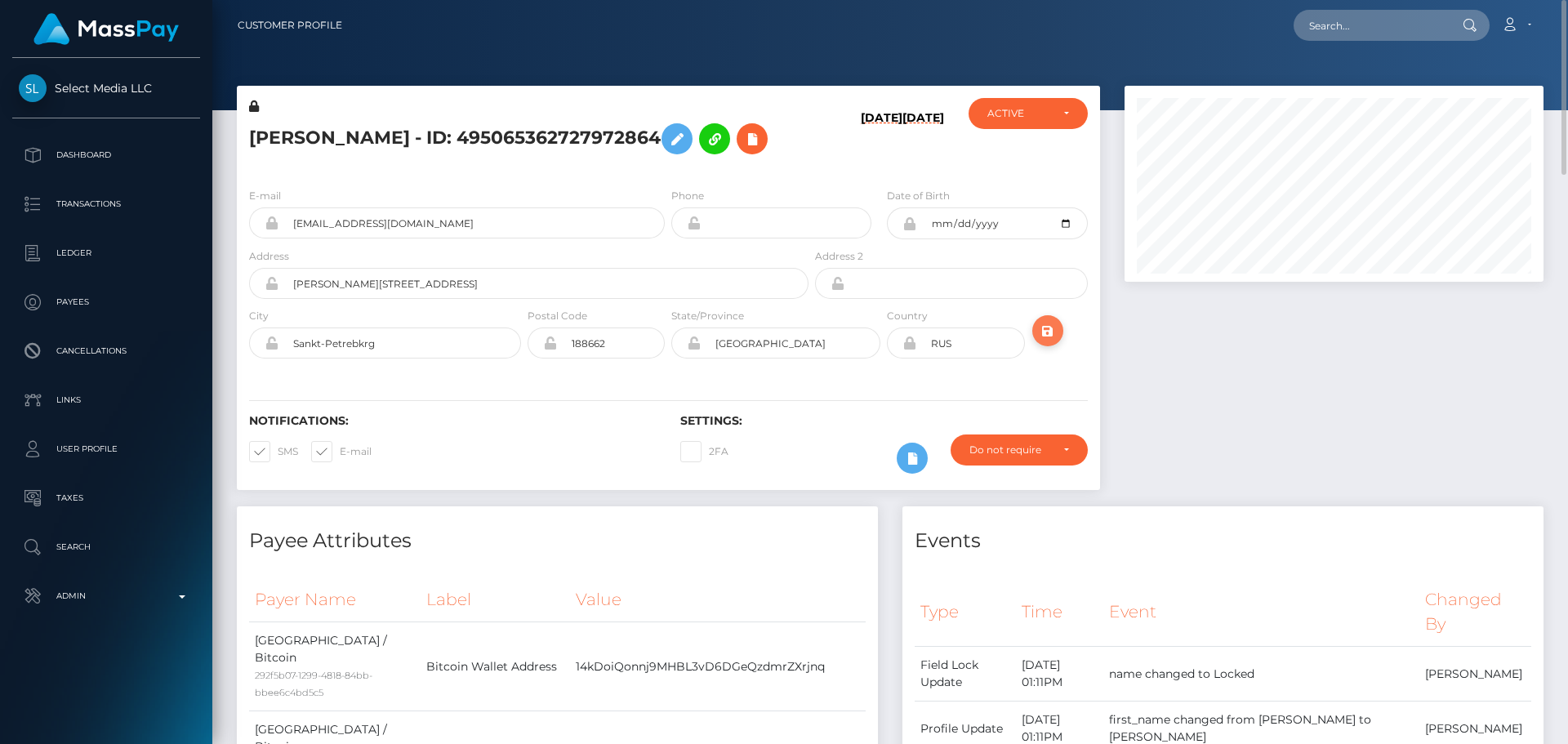
click at [1054, 341] on icon "submit" at bounding box center [1048, 331] width 20 height 21
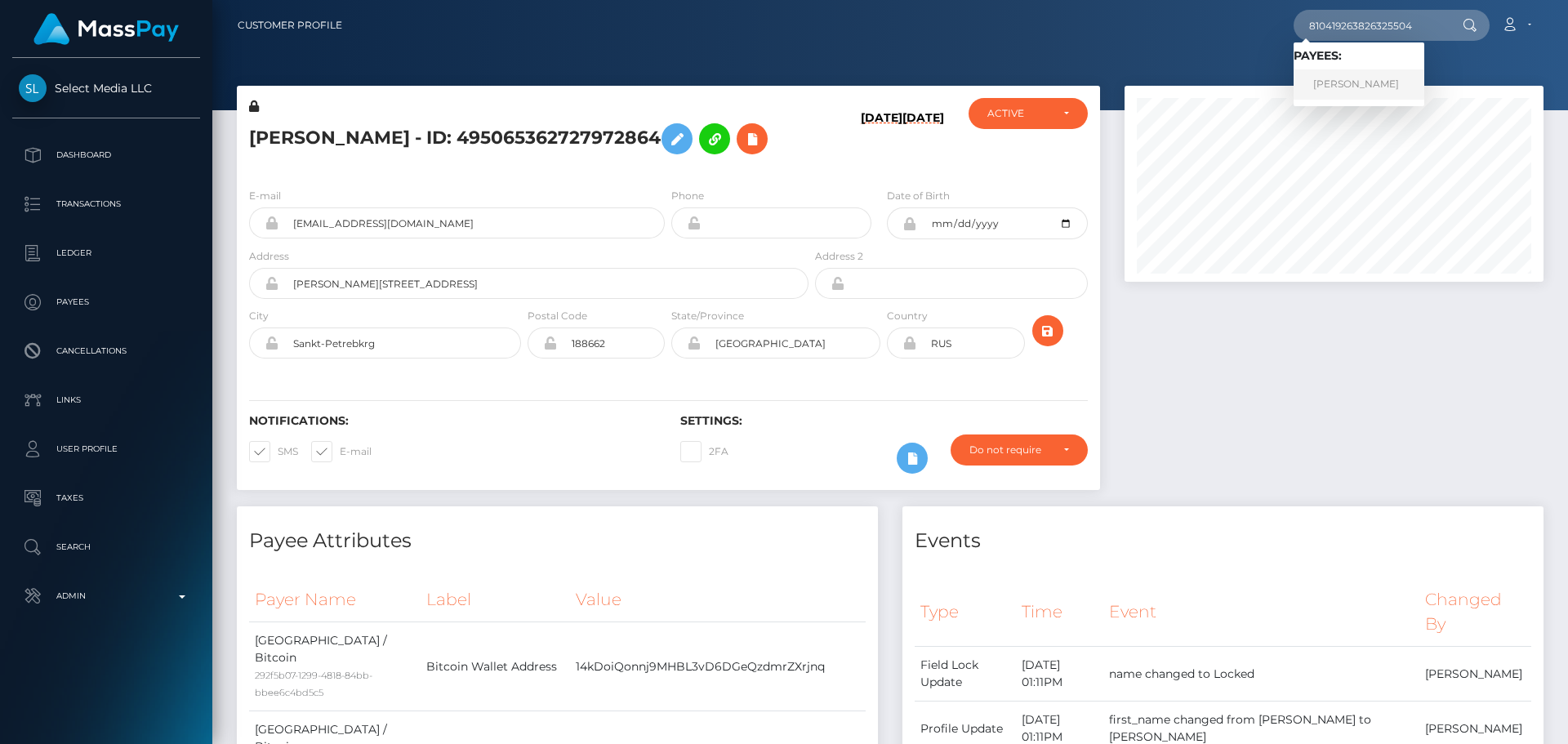
type input "810419263826325504"
click at [1357, 87] on link "[PERSON_NAME]" at bounding box center [1359, 84] width 131 height 30
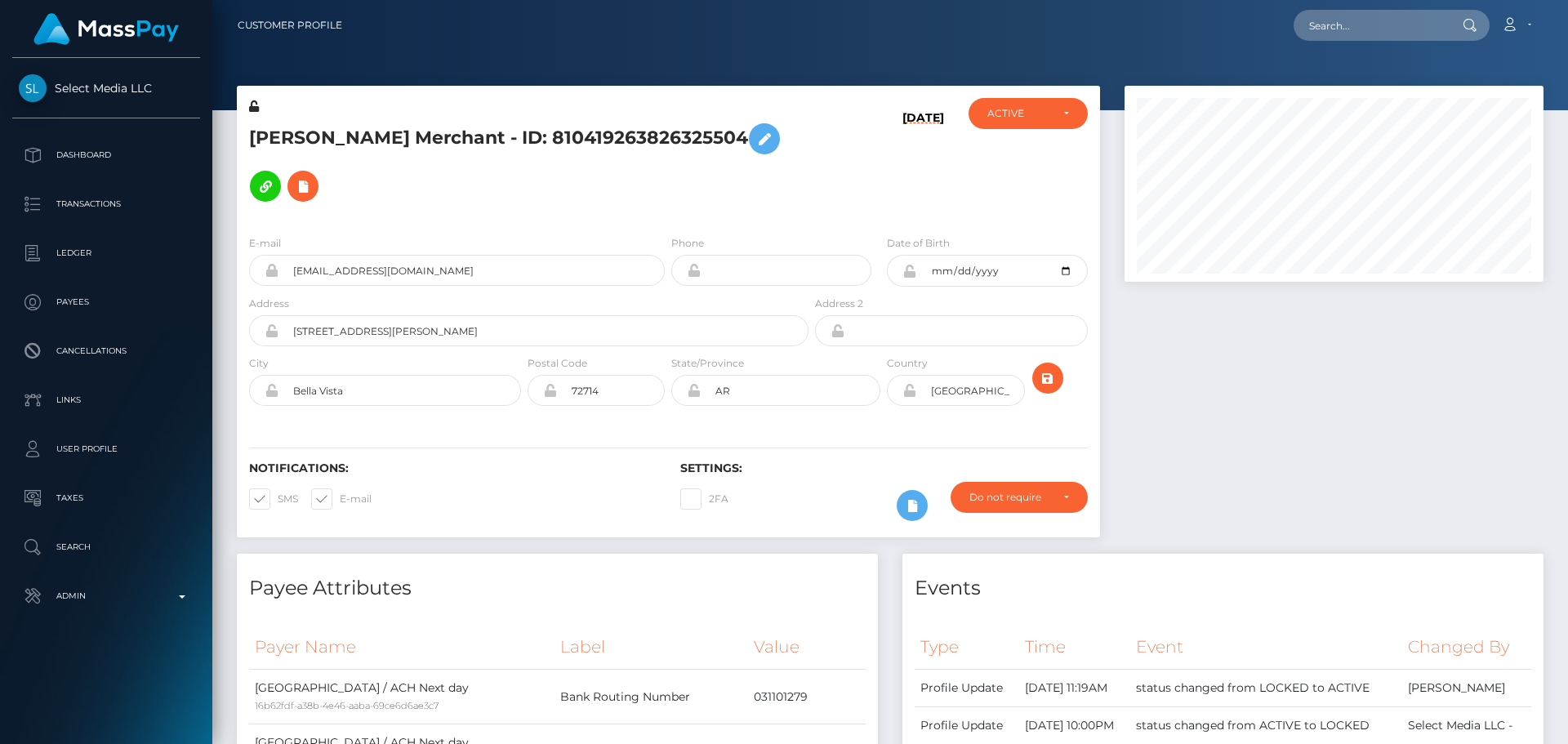
scroll to position [196, 420]
click at [637, 191] on div "[PERSON_NAME] Merchant - ID: 810419263826325504" at bounding box center [524, 160] width 575 height 124
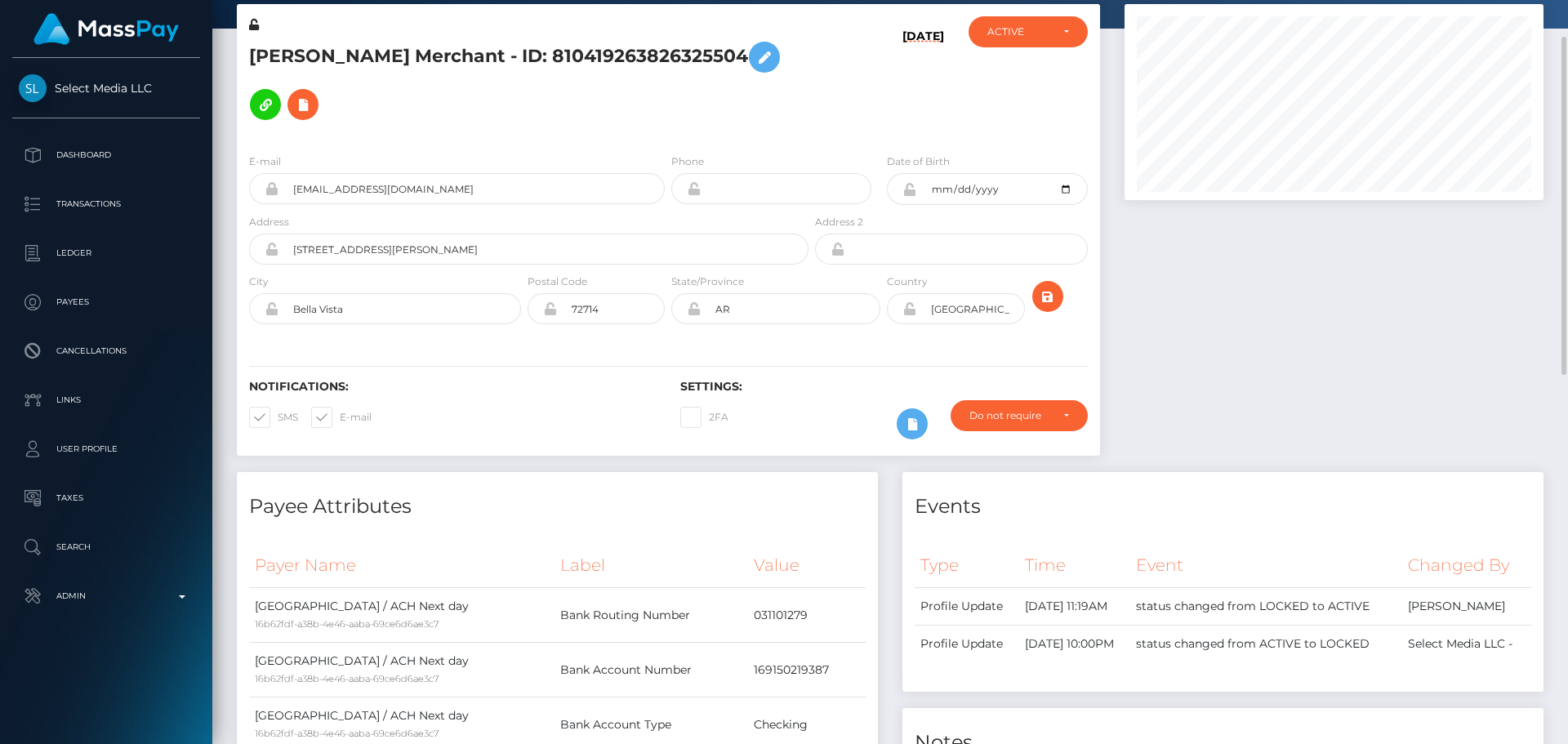
scroll to position [0, 0]
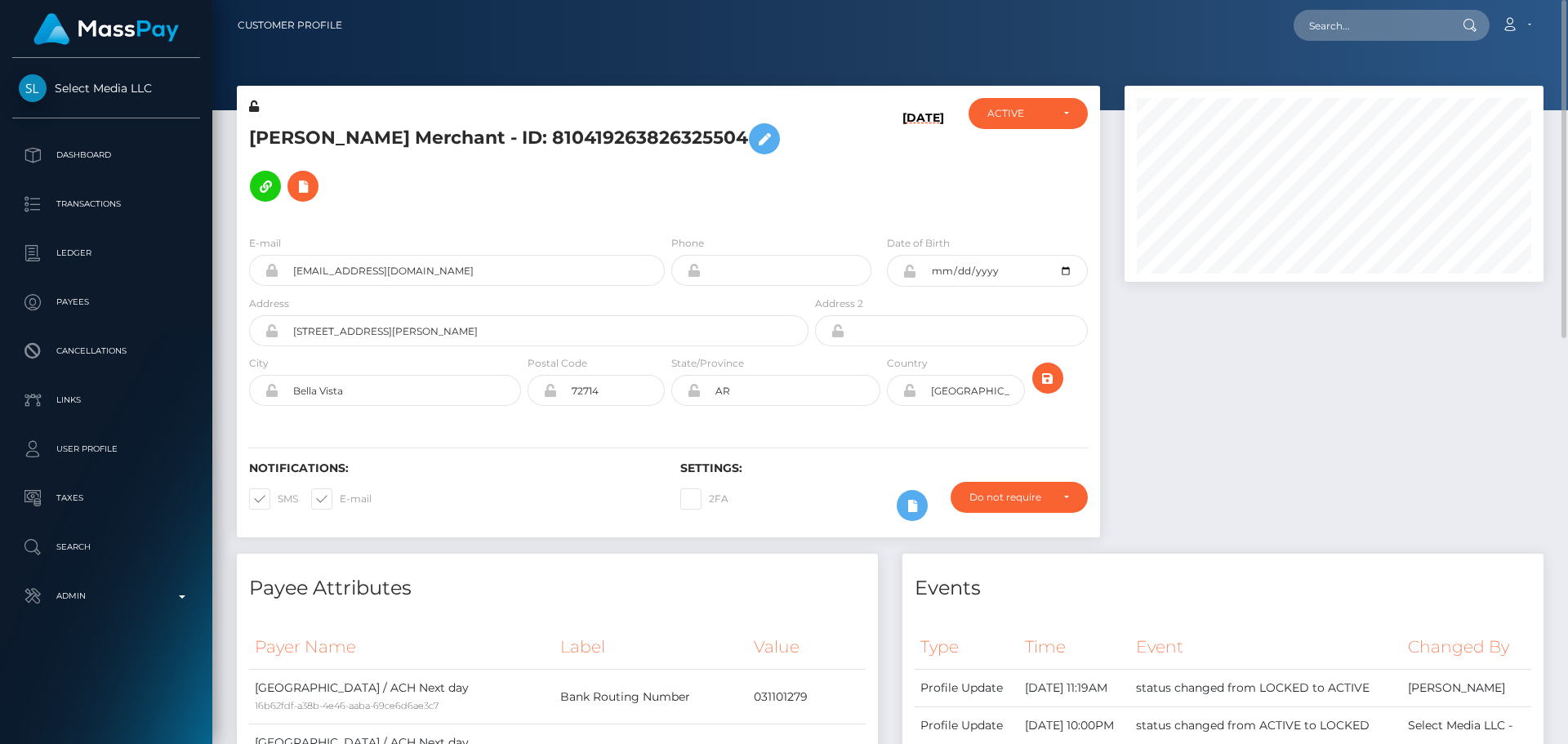
click at [773, 186] on h5 "[PERSON_NAME] Merchant - ID: 810419263826325504" at bounding box center [525, 163] width 550 height 95
click at [313, 176] on icon at bounding box center [303, 187] width 20 height 21
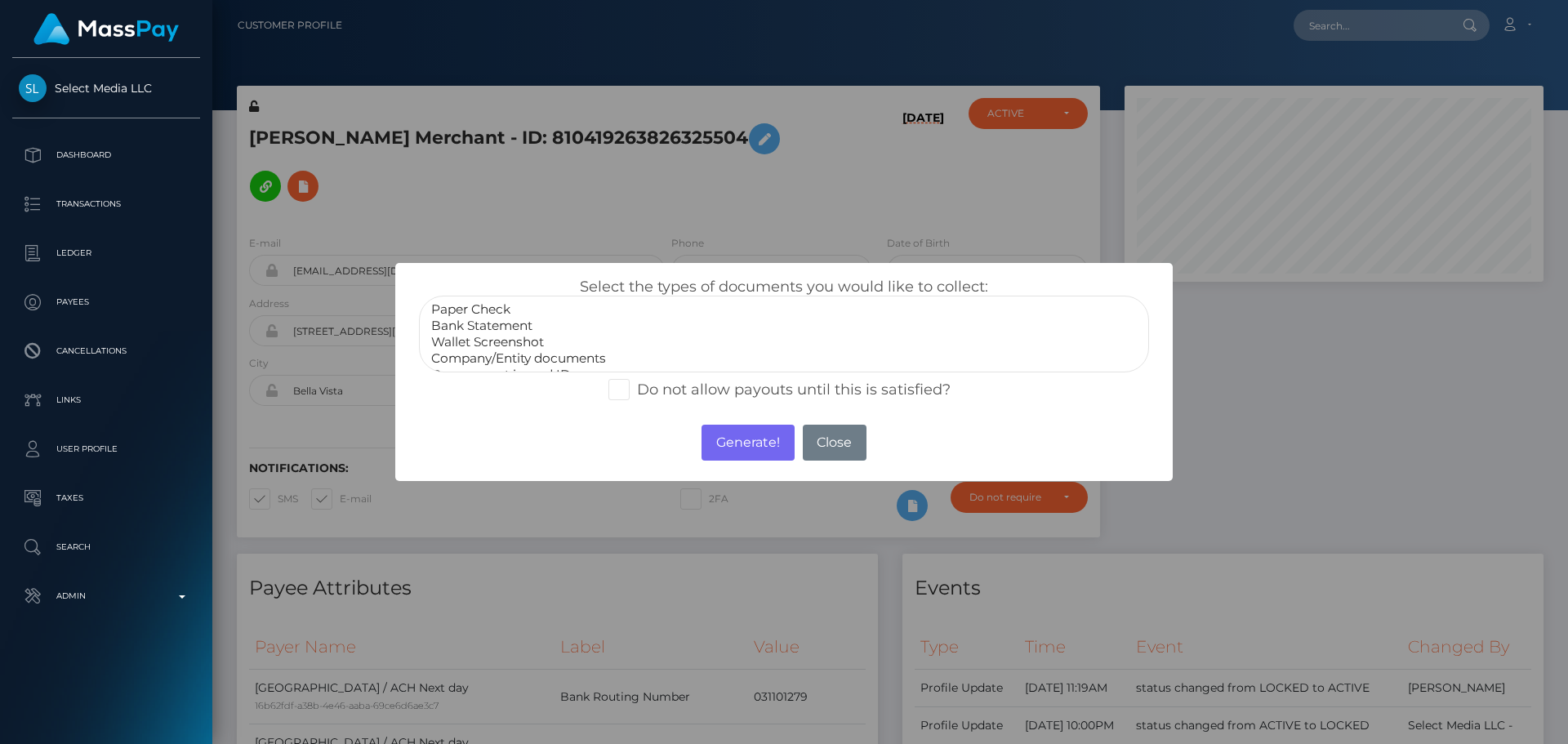
scroll to position [33, 0]
select select "Miscellaneous"
click at [471, 360] on option "Miscellaneous" at bounding box center [784, 358] width 709 height 16
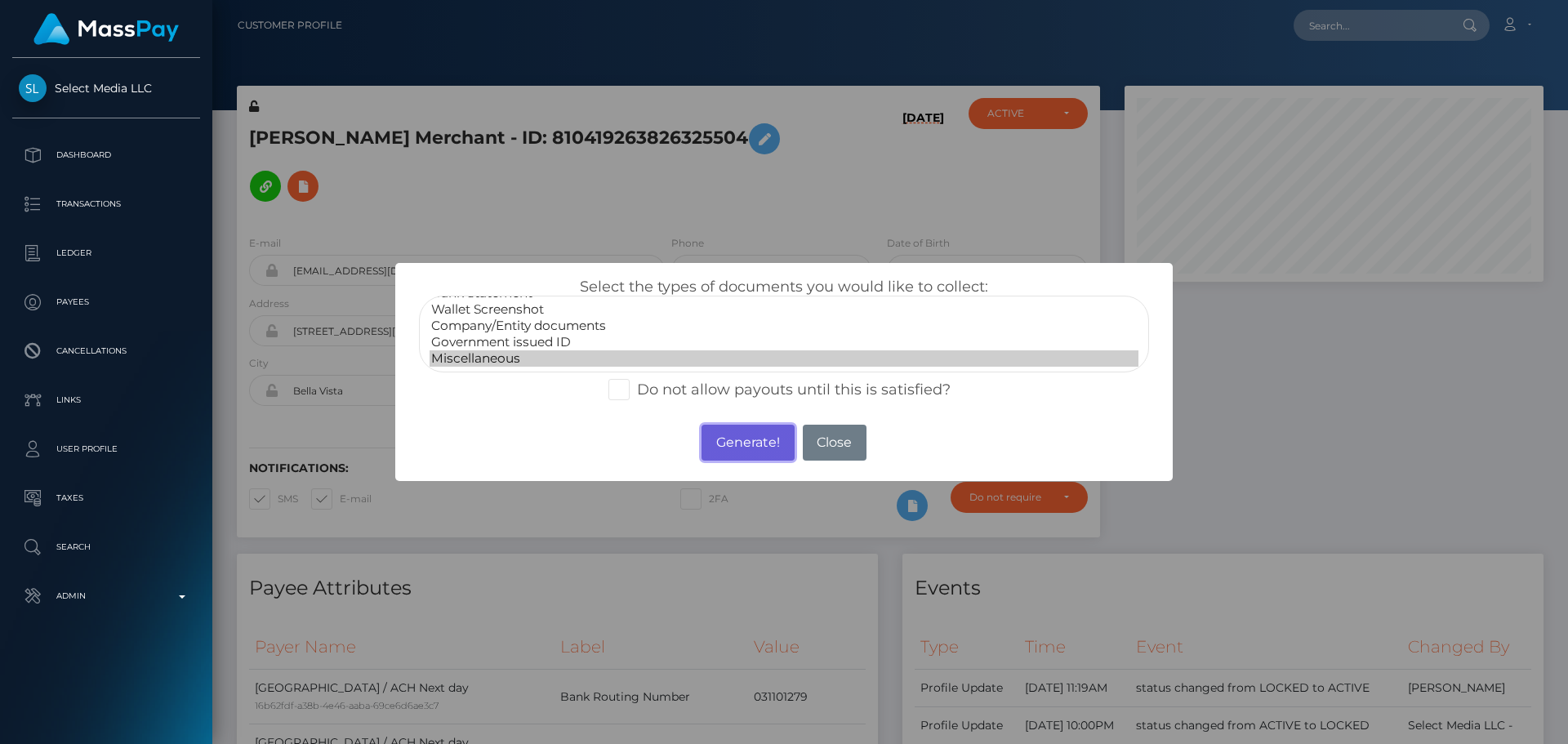
click at [747, 446] on button "Generate!" at bounding box center [747, 443] width 92 height 36
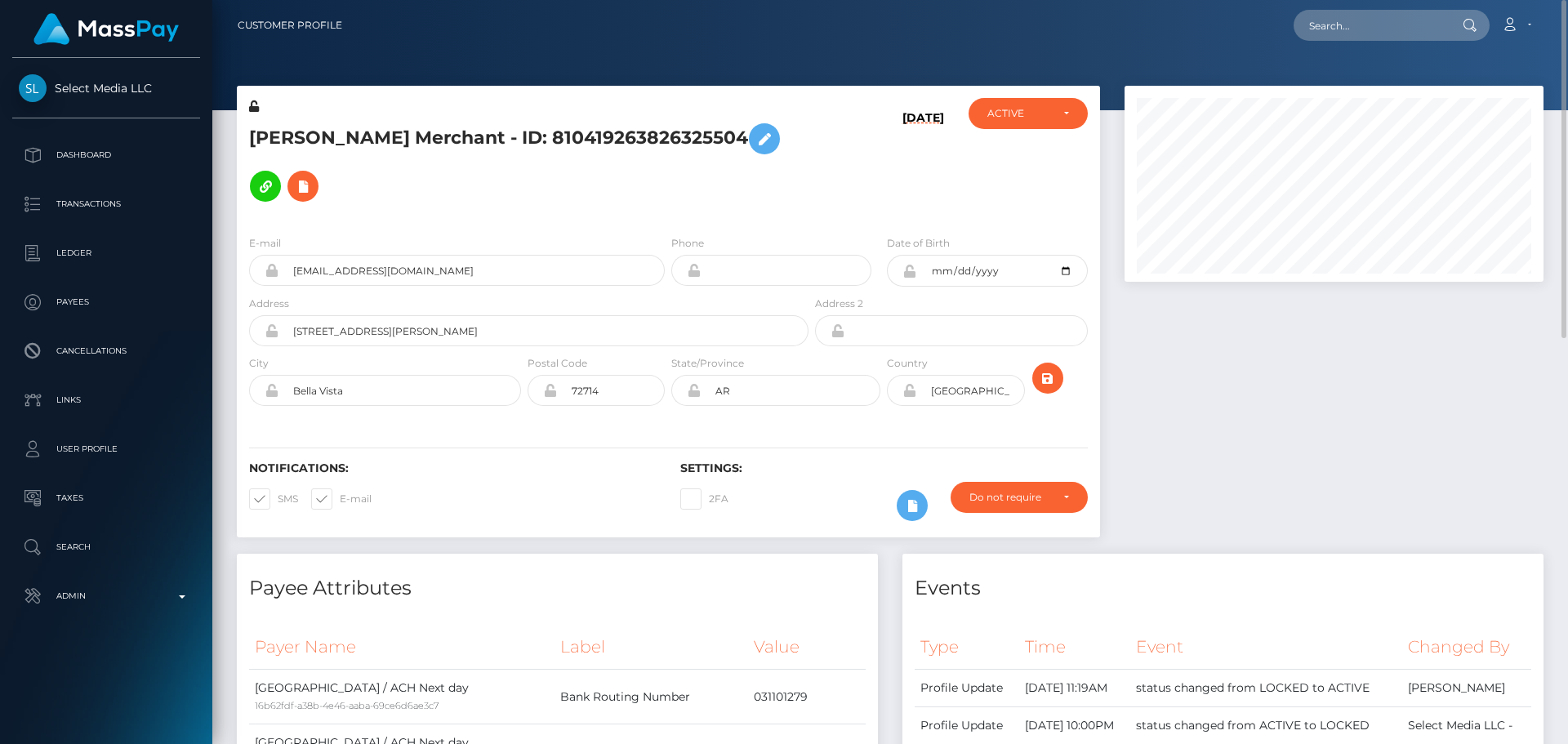
click at [702, 194] on div "[PERSON_NAME] Merchant - ID: 810419263826325504" at bounding box center [524, 160] width 575 height 124
click at [313, 176] on icon at bounding box center [303, 187] width 20 height 21
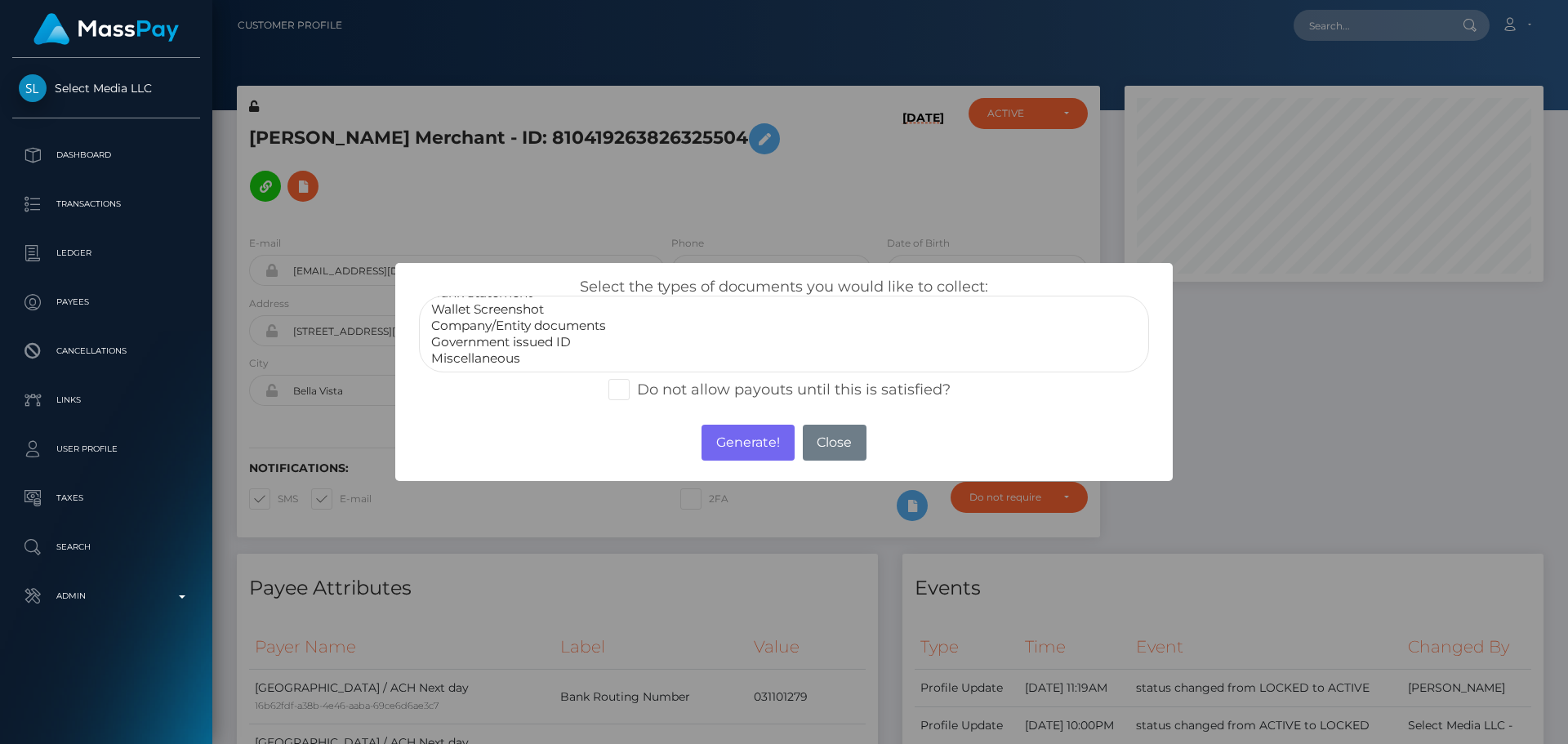
select select "Miscellaneous"
click at [482, 355] on option "Miscellaneous" at bounding box center [784, 358] width 709 height 16
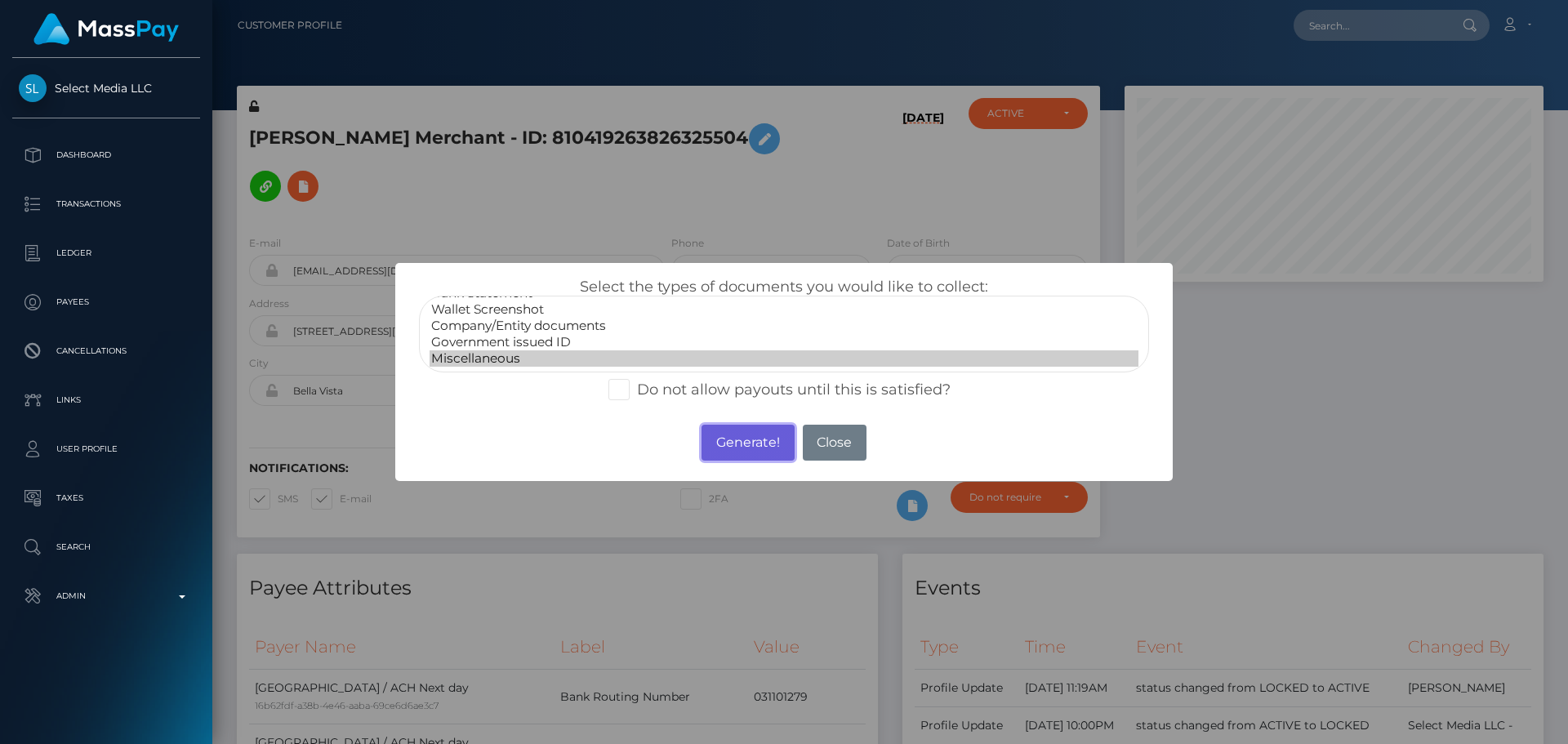
click at [766, 447] on button "Generate!" at bounding box center [747, 443] width 92 height 36
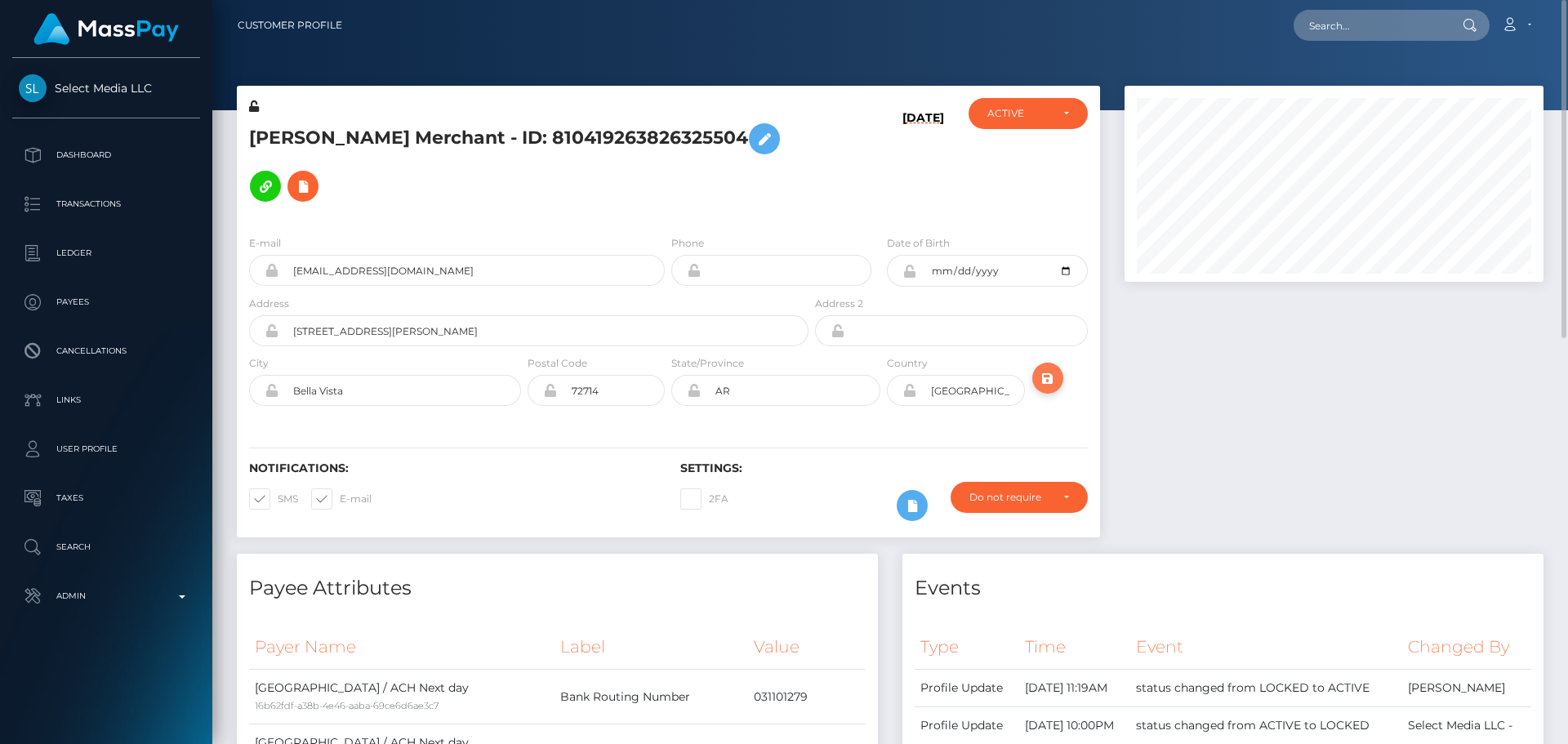
drag, startPoint x: 1054, startPoint y: 364, endPoint x: 1062, endPoint y: 360, distance: 8.9
click at [1061, 363] on button "submit" at bounding box center [1048, 378] width 31 height 31
click at [612, 194] on div "[PERSON_NAME] Merchant - ID: 810419263826325504" at bounding box center [524, 160] width 575 height 124
click at [908, 495] on icon at bounding box center [912, 506] width 20 height 21
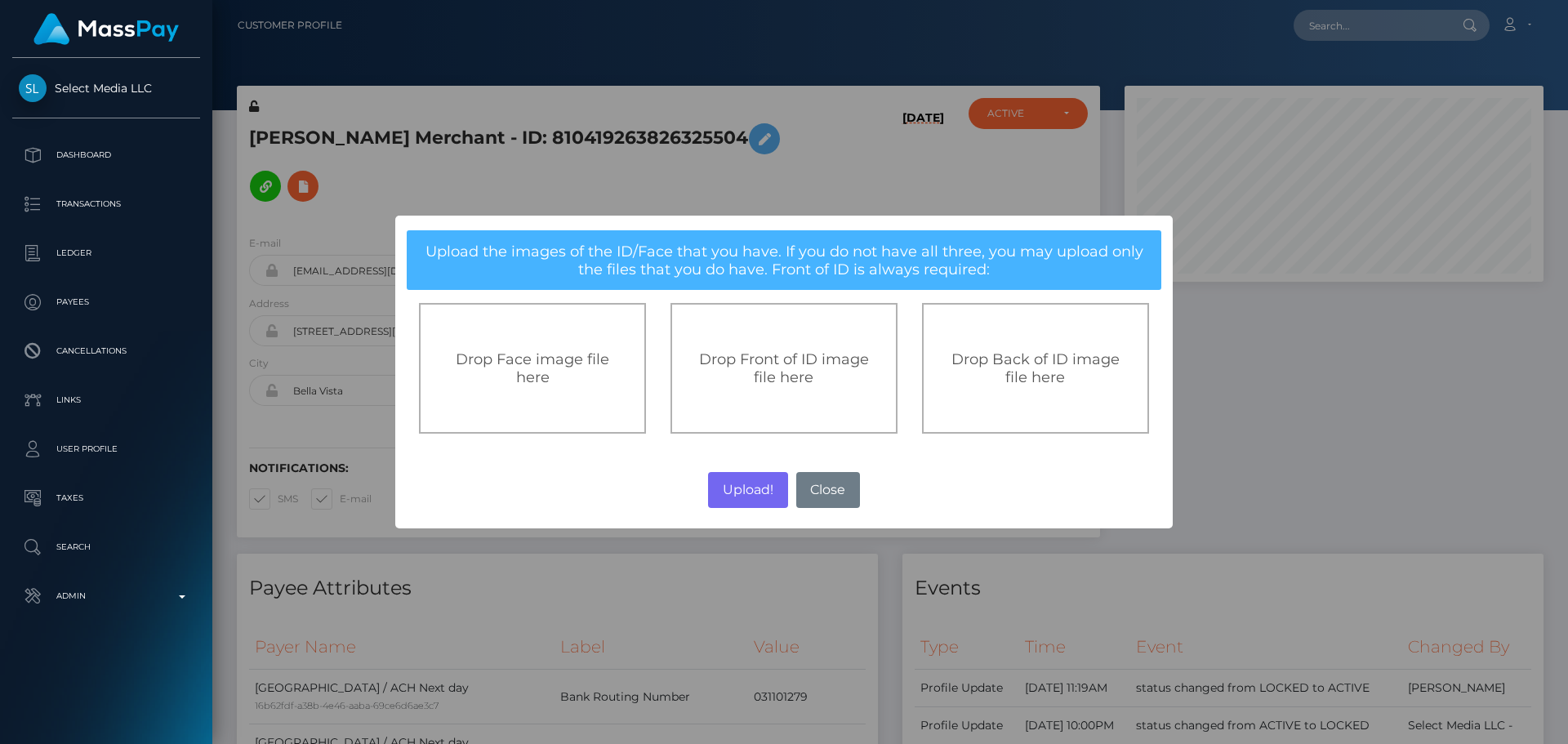
click at [728, 374] on div "Drop Front of ID image file here" at bounding box center [784, 368] width 191 height 36
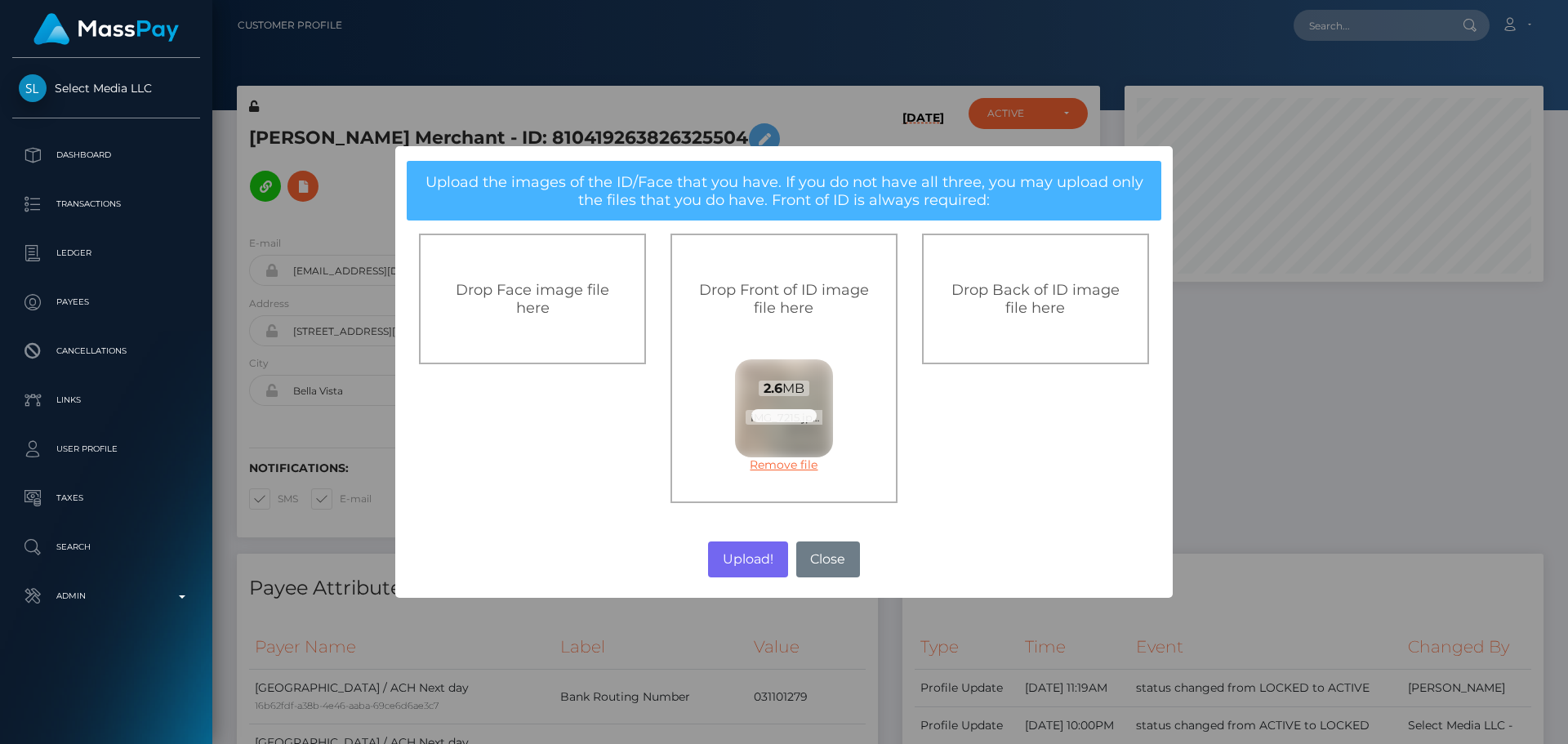
click at [765, 468] on link "Remove file" at bounding box center [784, 464] width 98 height 15
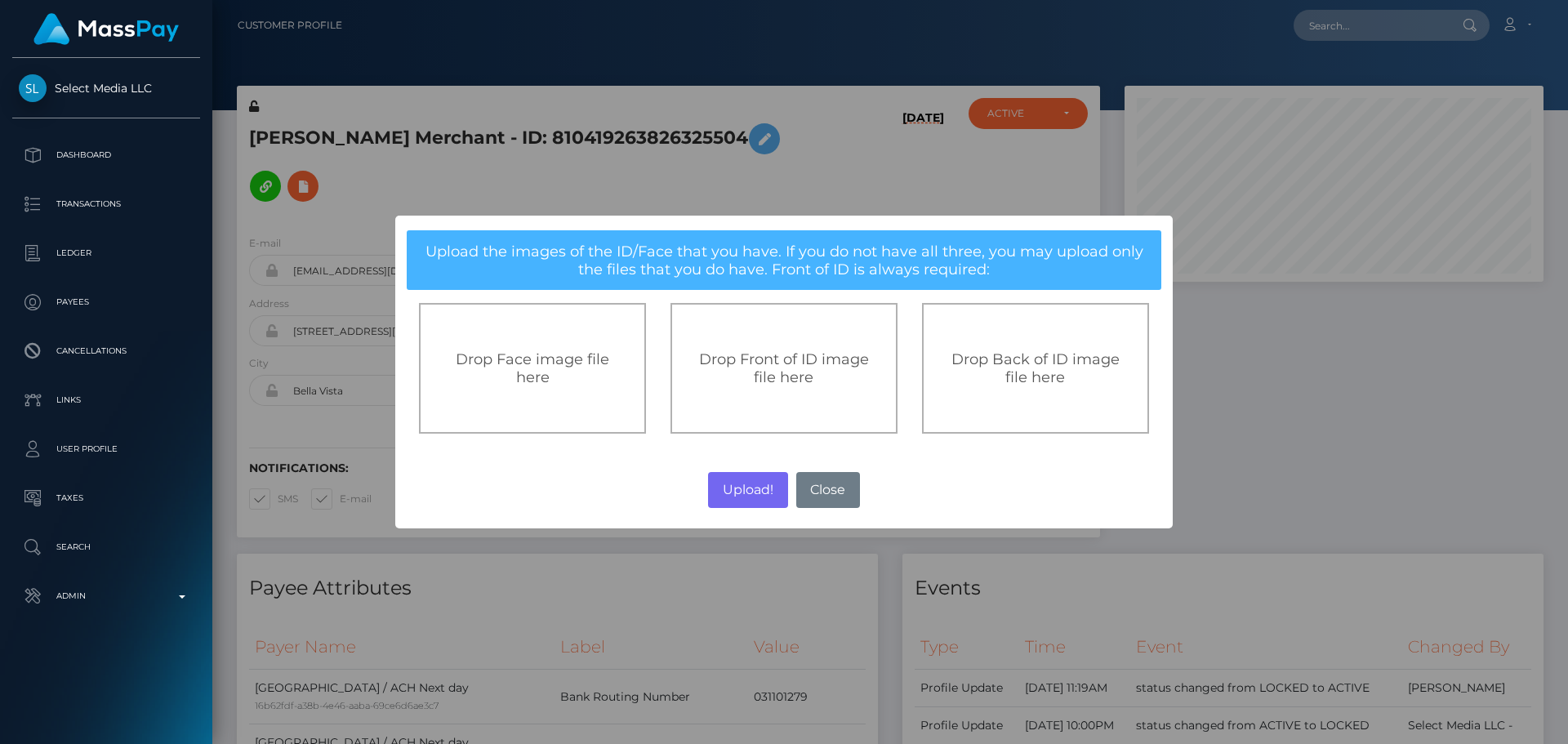
click at [757, 370] on span "Drop Front of ID image file here" at bounding box center [784, 368] width 170 height 36
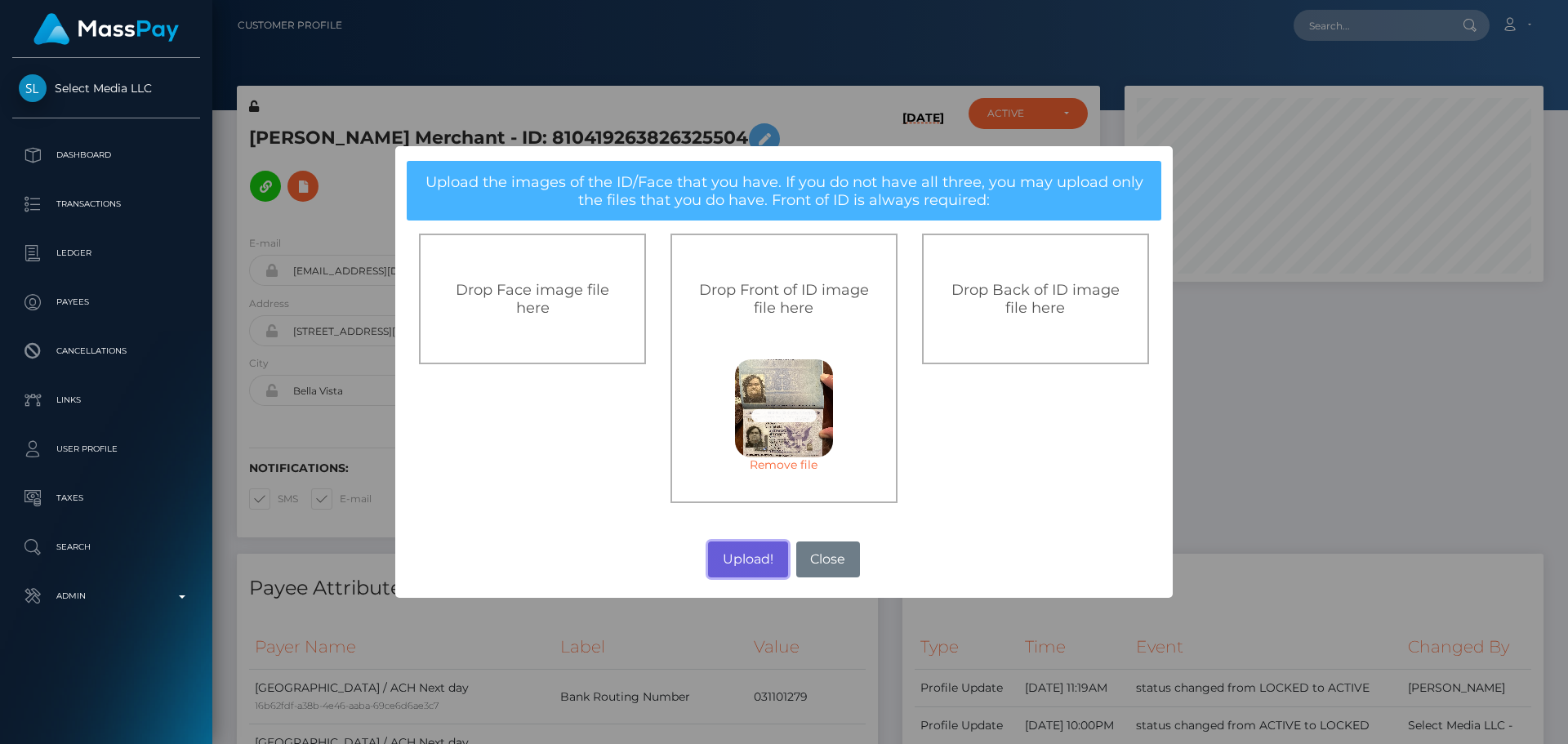
click at [753, 557] on button "Upload!" at bounding box center [747, 560] width 79 height 36
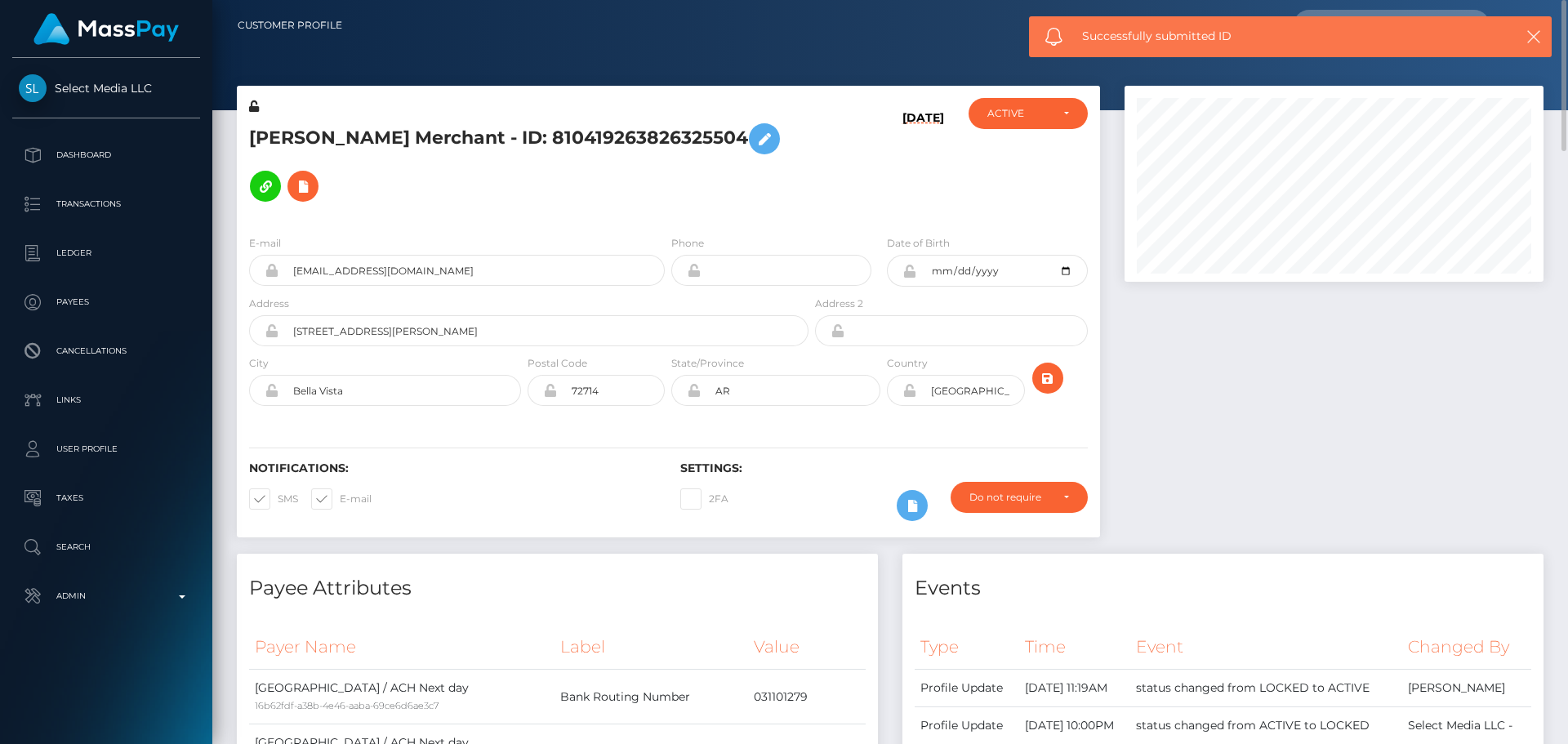
click at [667, 194] on div "[PERSON_NAME] Merchant - ID: 810419263826325504" at bounding box center [524, 160] width 575 height 124
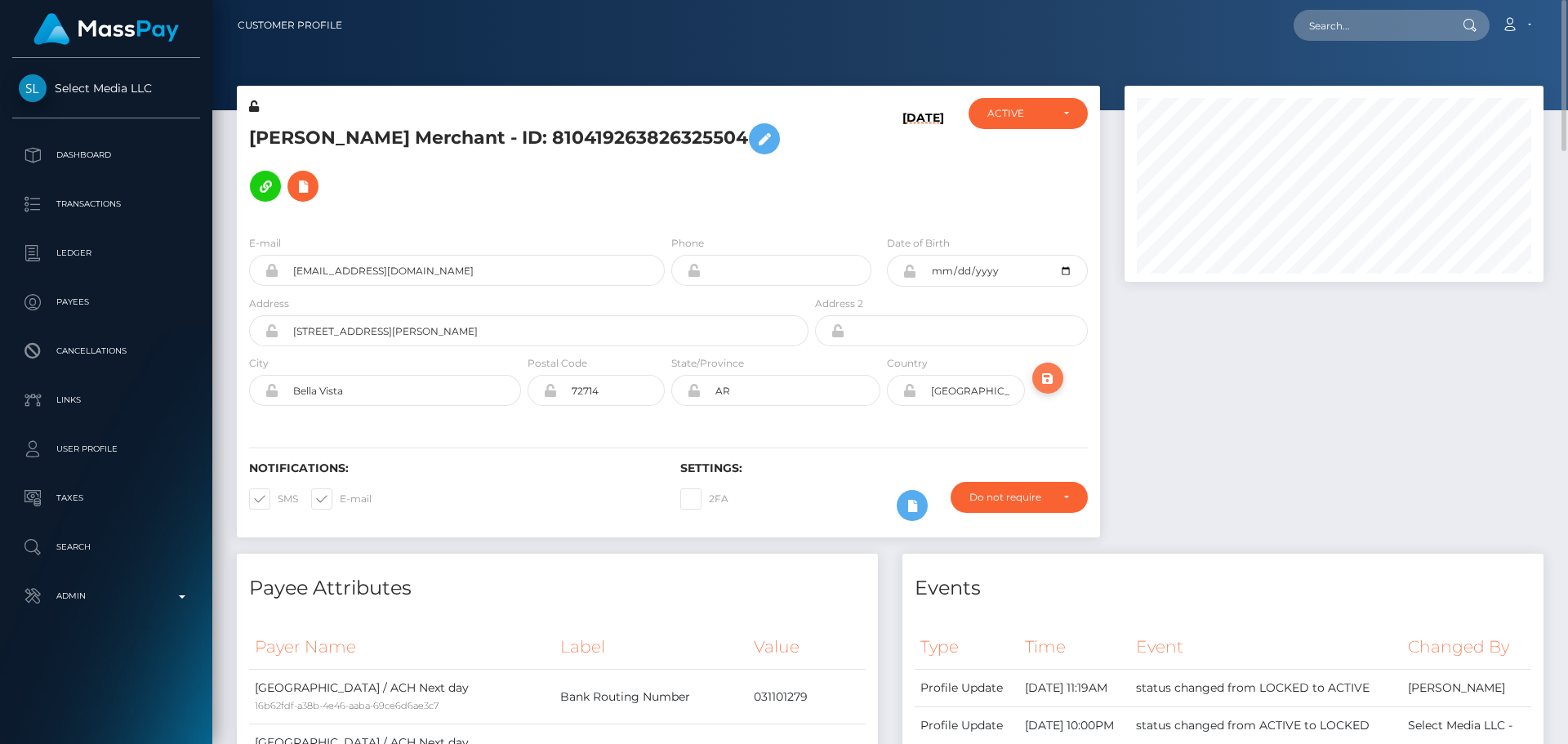
click at [1046, 368] on icon "submit" at bounding box center [1048, 378] width 20 height 21
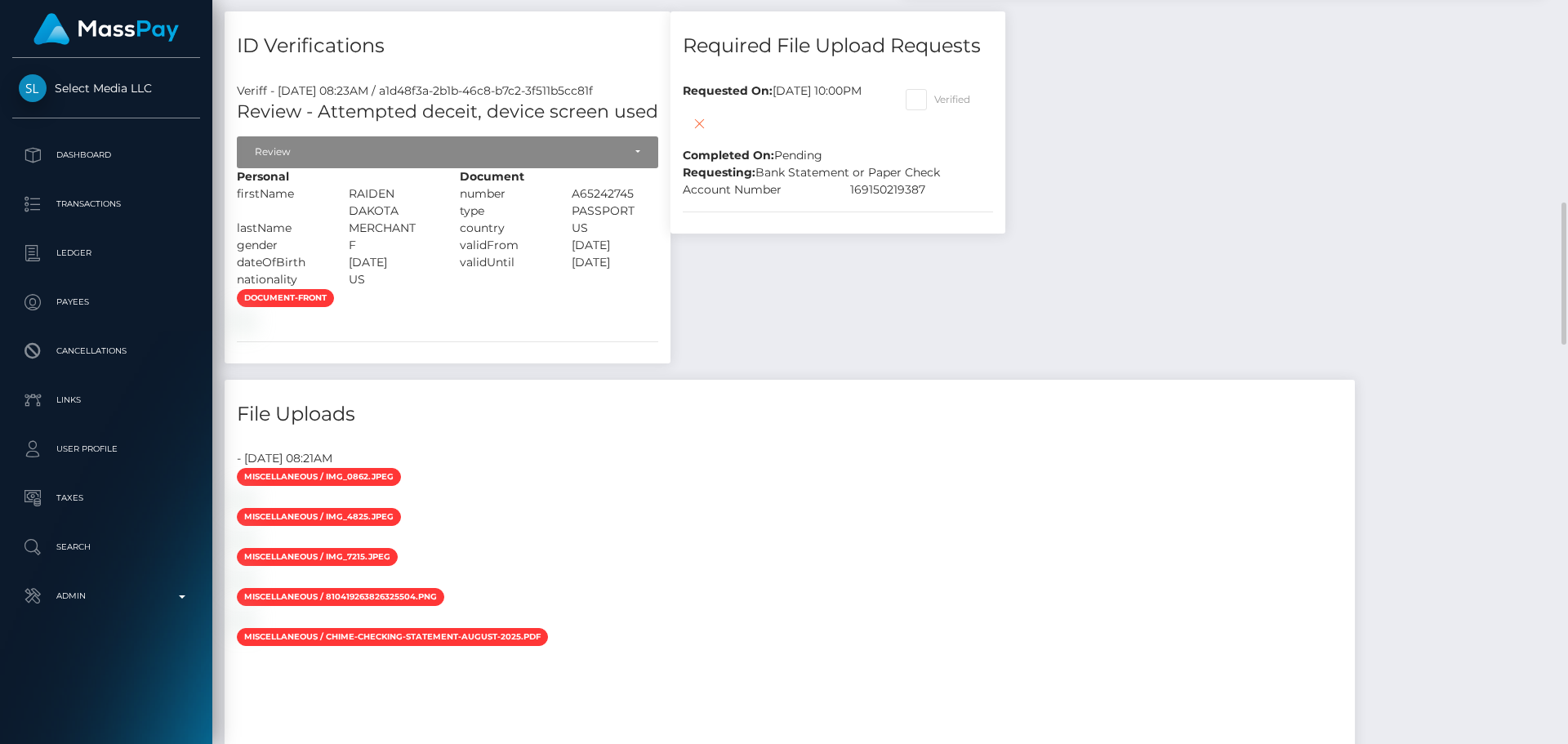
click at [578, 329] on div "document-front" at bounding box center [447, 308] width 446 height 40
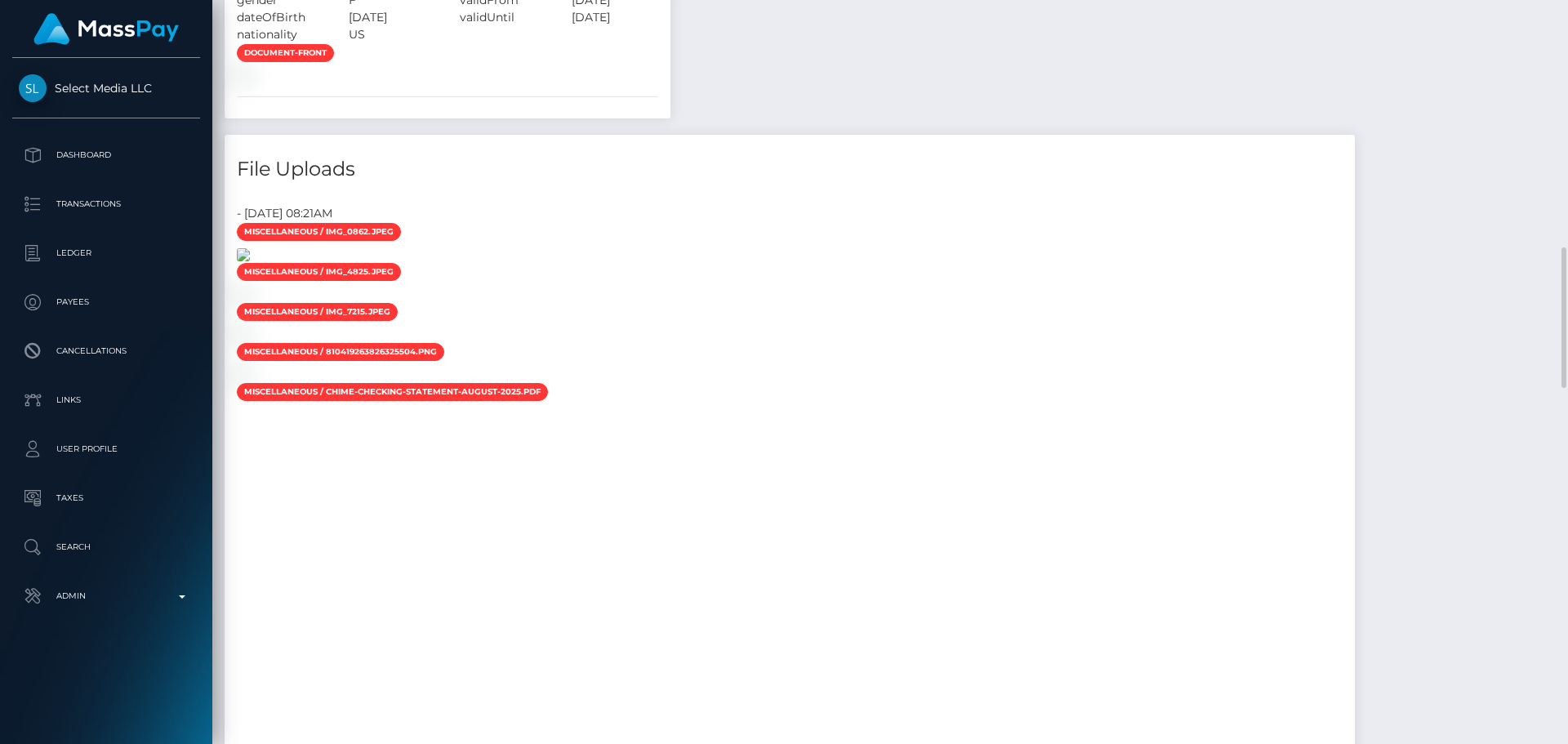
scroll to position [1061, 0]
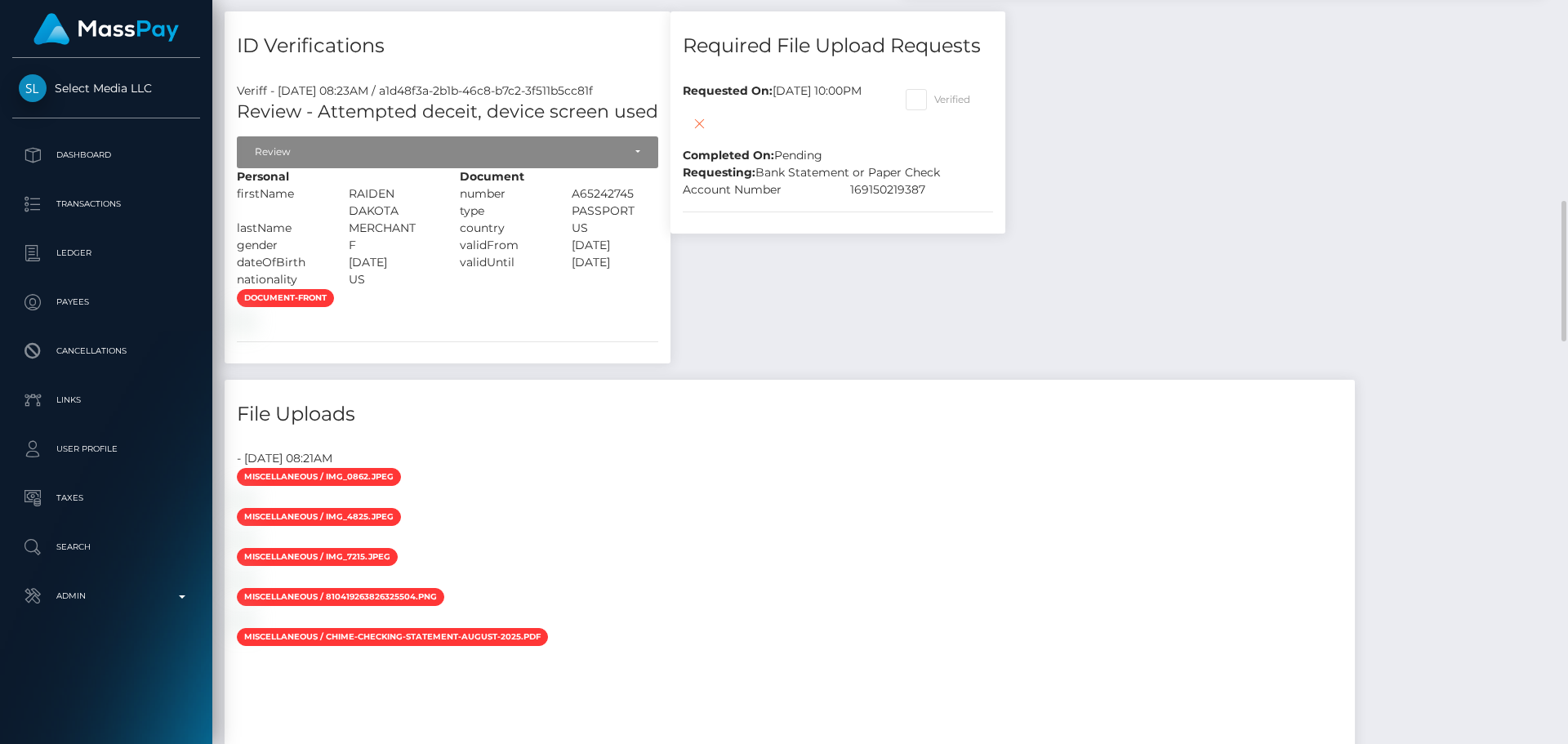
click at [365, 202] on div "RAIDEN DAKOTA" at bounding box center [392, 203] width 112 height 34
drag, startPoint x: 365, startPoint y: 202, endPoint x: 389, endPoint y: 235, distance: 40.8
click at [389, 235] on div "Personal firstName RAIDEN [GEOGRAPHIC_DATA]" at bounding box center [335, 229] width 223 height 120
copy div "RAIDEN DAKOTA lastName MERCHANT"
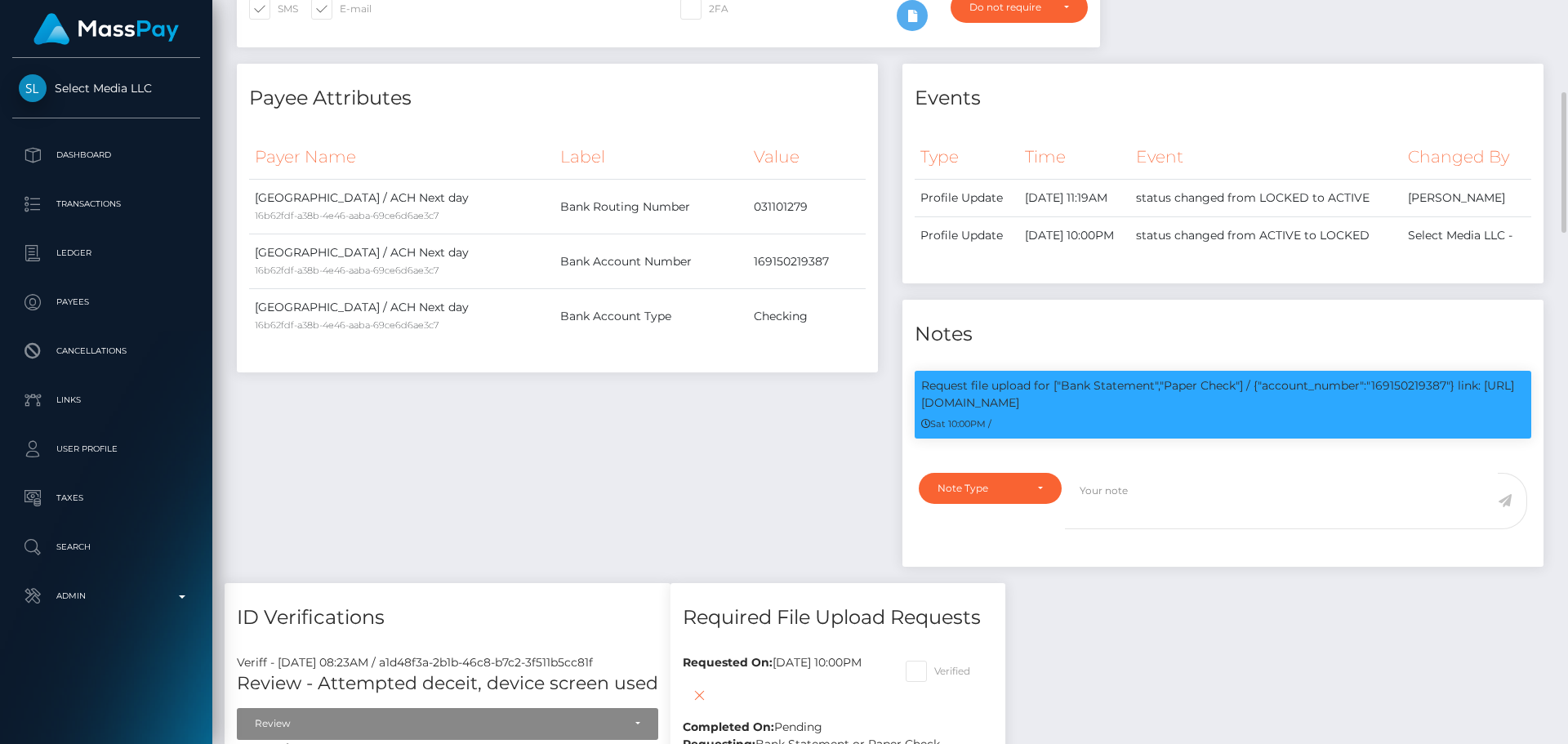
scroll to position [0, 0]
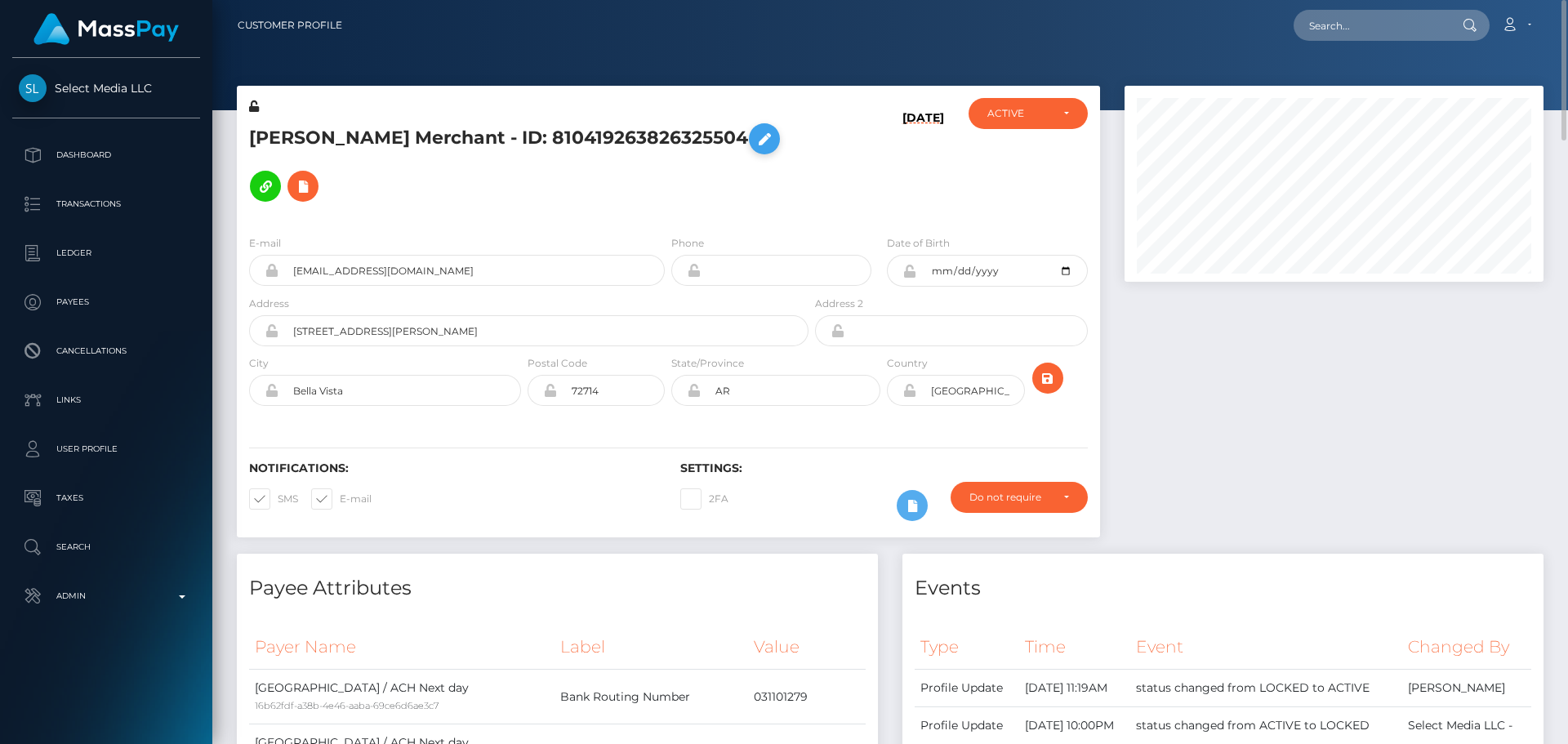
click at [754, 150] on icon at bounding box center [764, 139] width 20 height 21
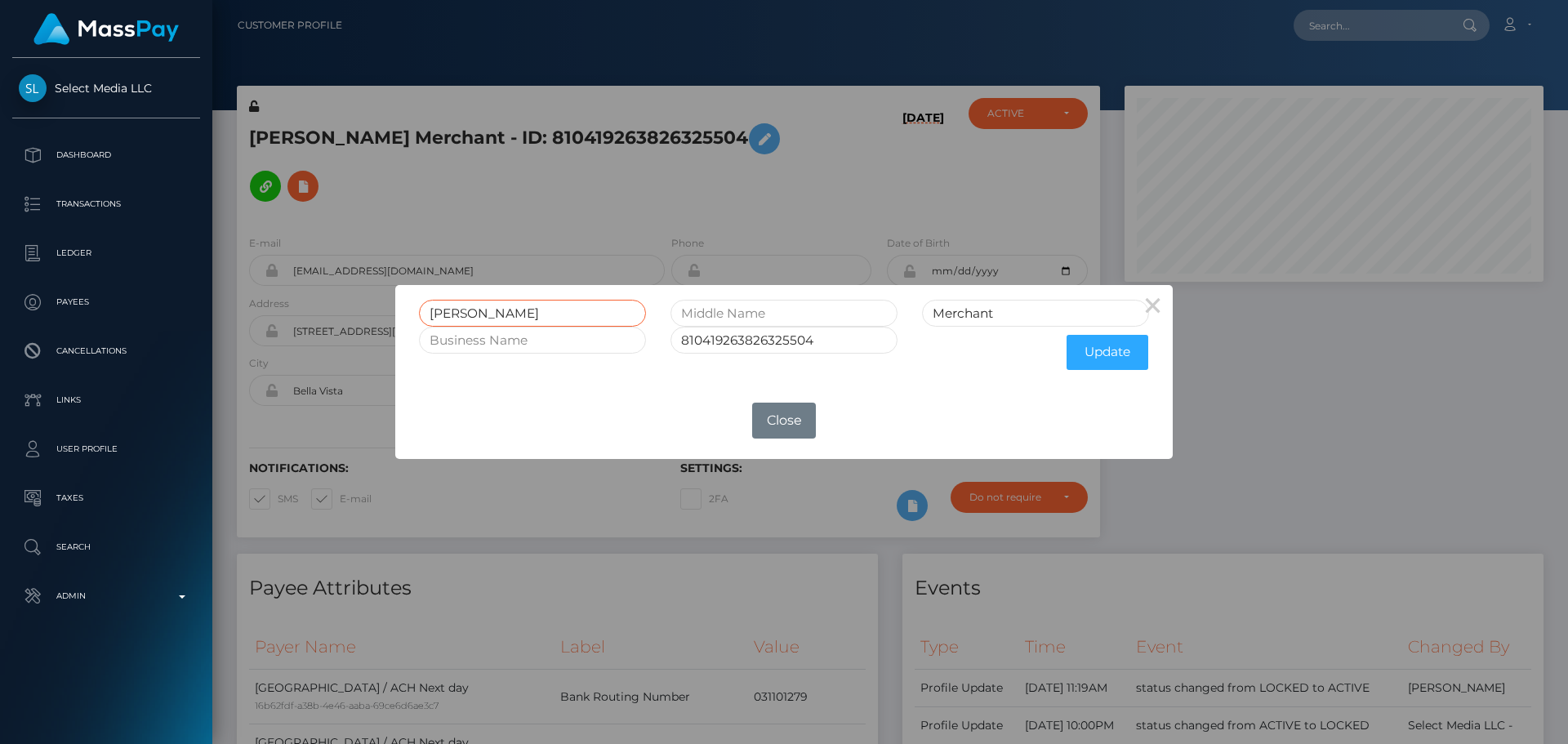
click at [579, 313] on input "[PERSON_NAME]" at bounding box center [532, 313] width 227 height 27
paste input "RAIDEN DAKOTA lastName MERCHANT"
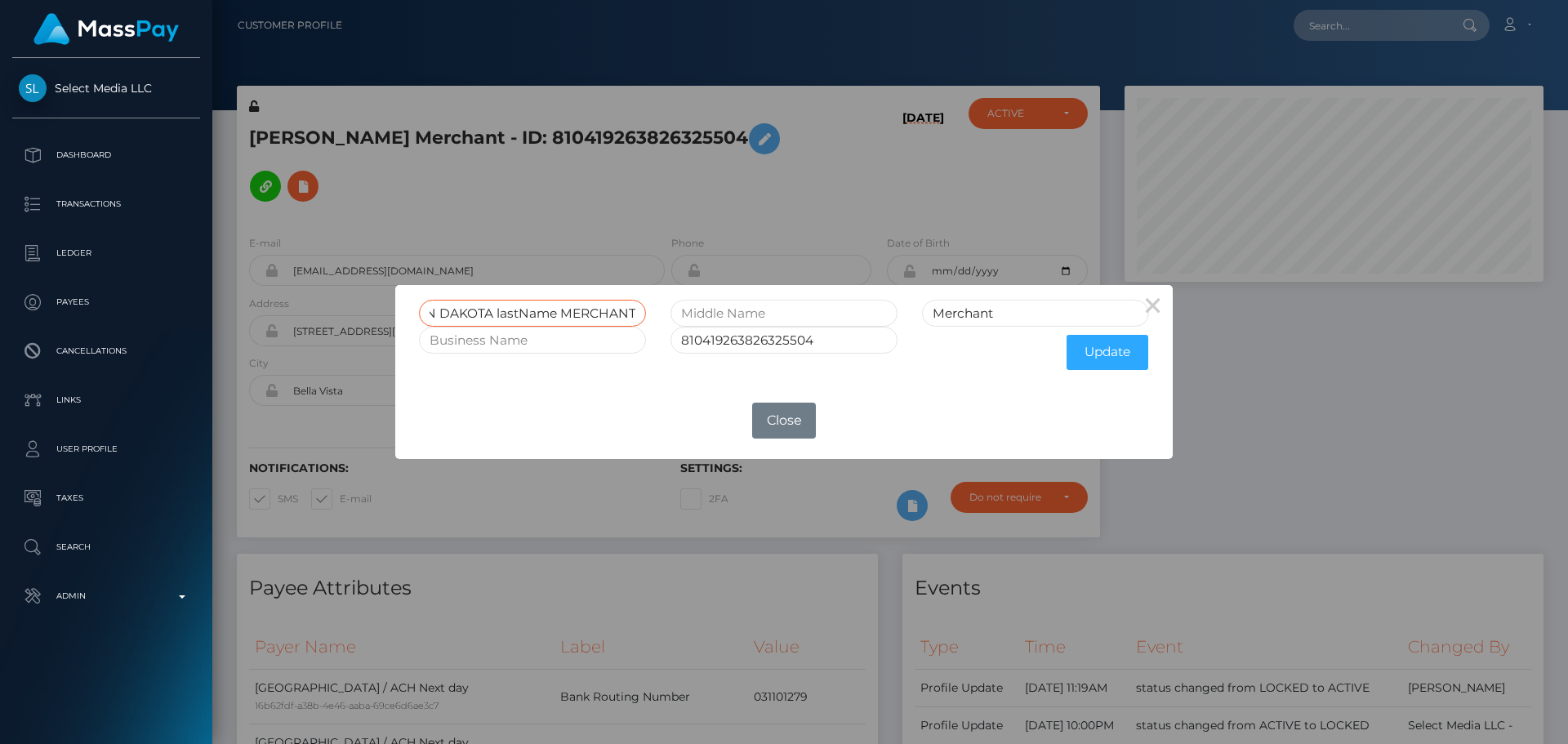
click at [594, 316] on input "RAIDEN DAKOTA lastName MERCHANT" at bounding box center [532, 313] width 227 height 27
type input "RAIDEN DAKOTA lastName MERCHANT"
click at [991, 315] on input "Merchant" at bounding box center [1036, 313] width 227 height 27
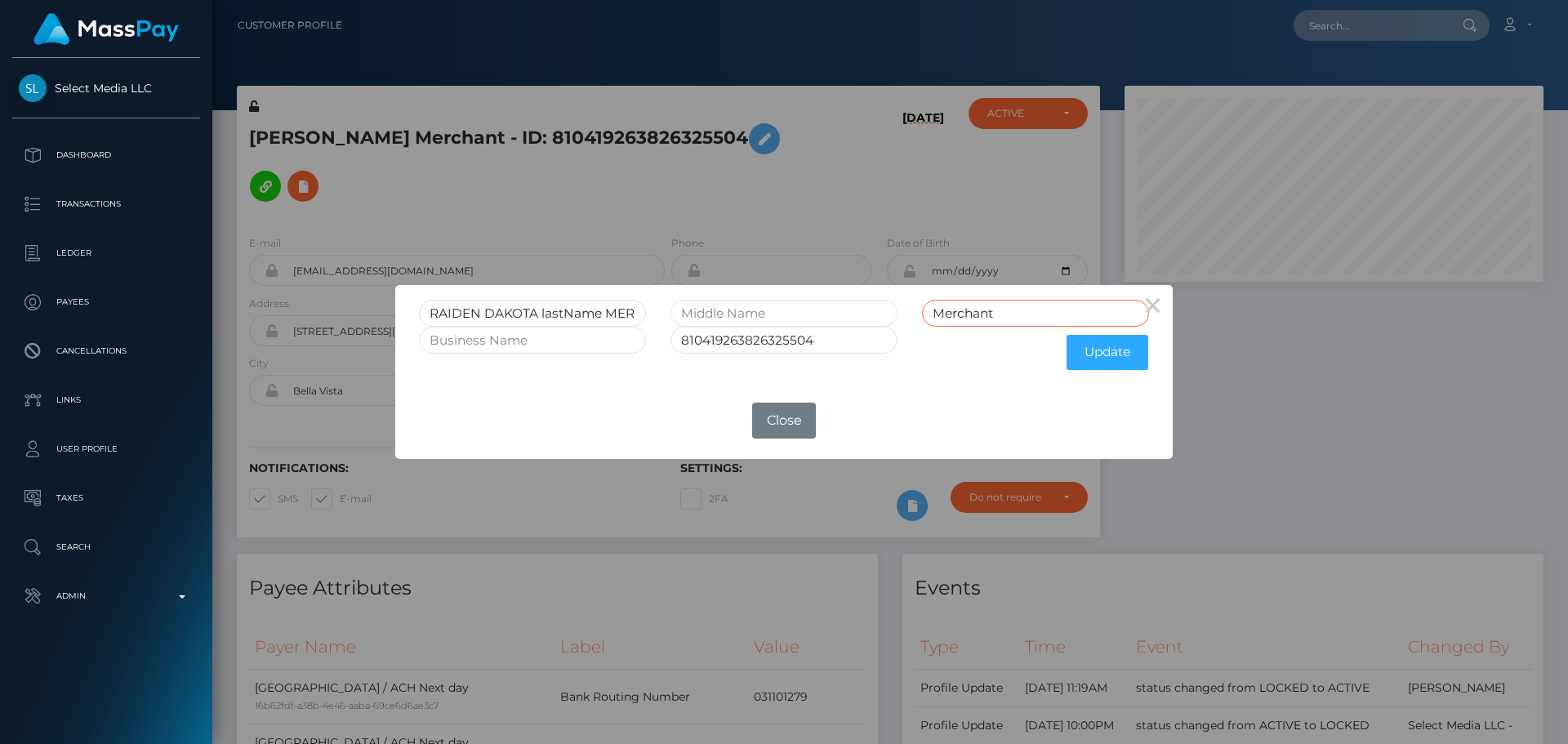
click at [991, 315] on input "Merchant" at bounding box center [1036, 313] width 227 height 27
paste input "ERCHANT"
type input "MERCHANT"
click at [552, 317] on input "RAIDEN DAKOTA lastName MERCHANT" at bounding box center [532, 313] width 227 height 27
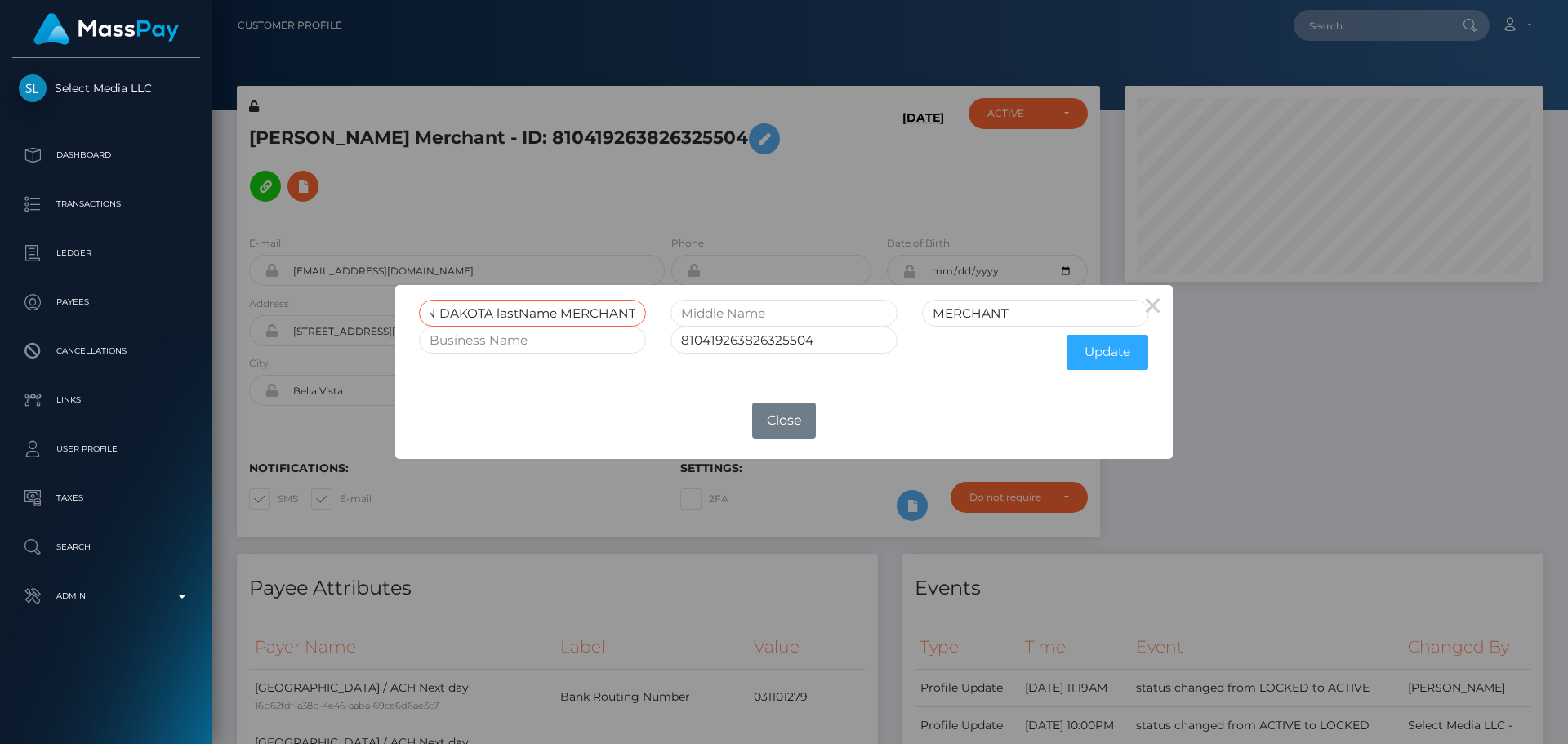
drag, startPoint x: 552, startPoint y: 317, endPoint x: 723, endPoint y: 323, distance: 171.1
click at [717, 323] on div "RAIDEN DAKOTA lastName MERCHANT MERCHANT" at bounding box center [784, 313] width 754 height 27
click at [514, 316] on input "RAIDEN DAKOTA" at bounding box center [532, 313] width 227 height 27
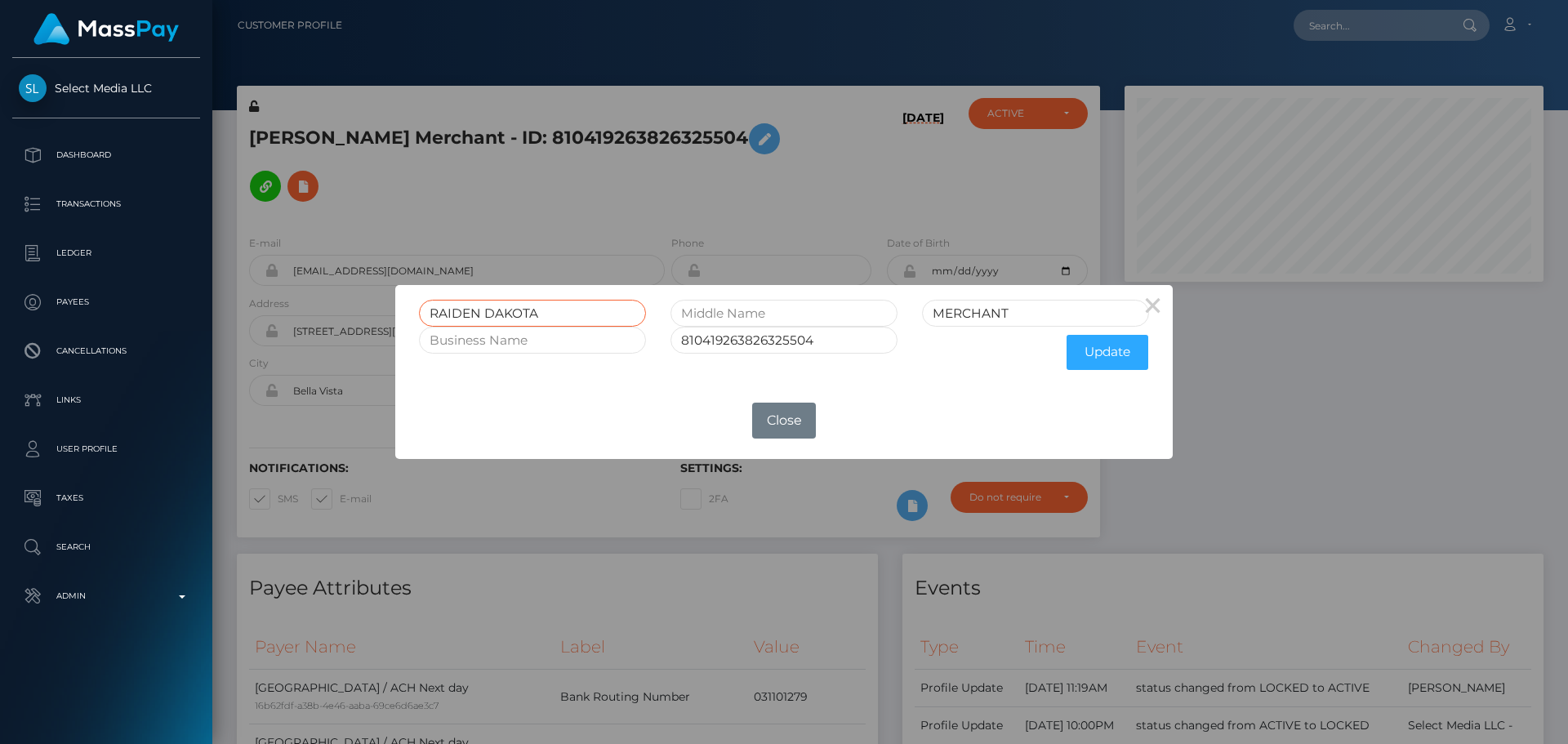
type input "RAIDEN DAKOTA"
click at [743, 316] on input "text" at bounding box center [784, 313] width 227 height 27
paste input "DAKOTA"
type input "DAKOTA"
click at [507, 313] on input "RAIDEN DAKOTA" at bounding box center [532, 313] width 227 height 27
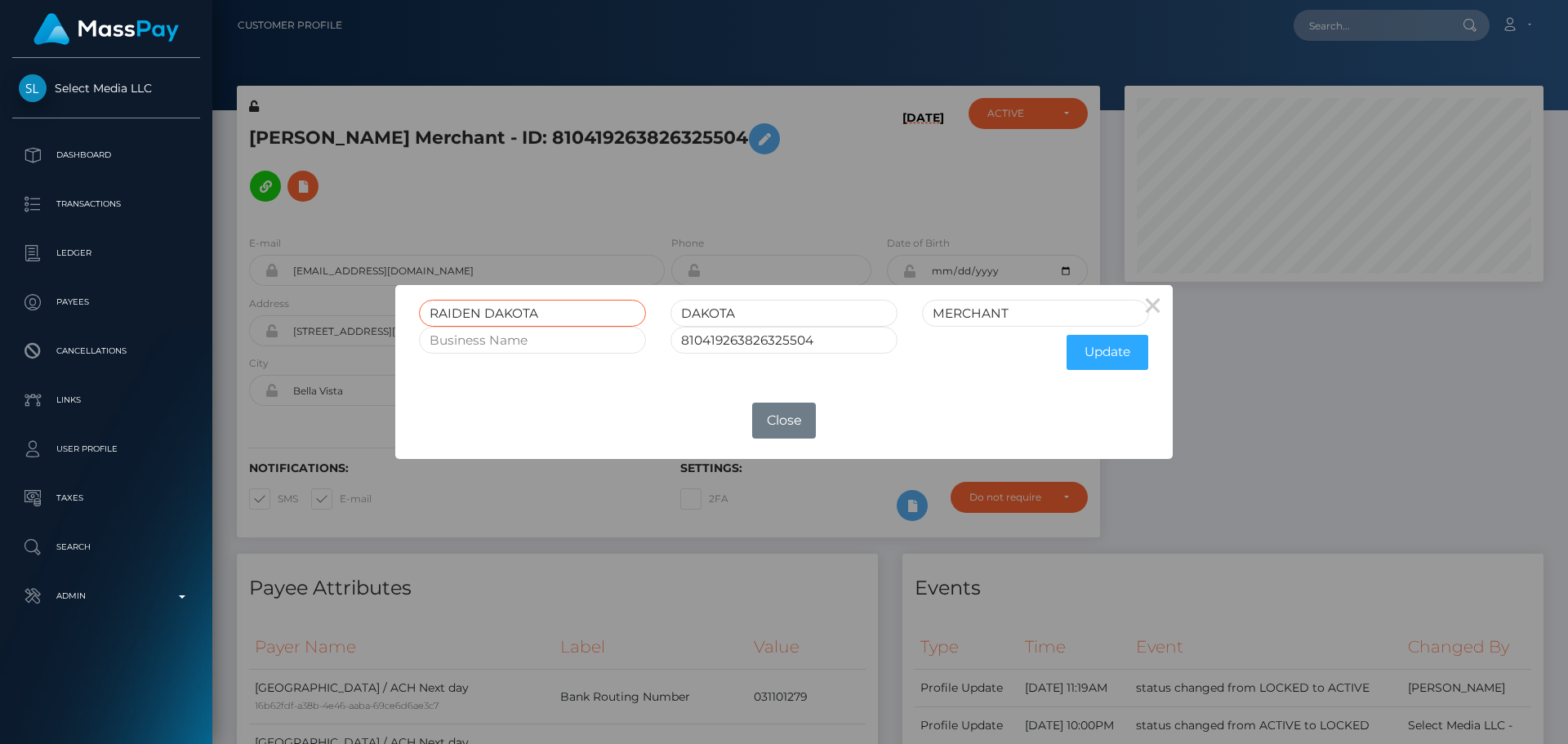
click at [507, 313] on input "RAIDEN DAKOTA" at bounding box center [532, 313] width 227 height 27
type input "RAIDEN"
click at [1101, 353] on button "Update" at bounding box center [1107, 352] width 82 height 35
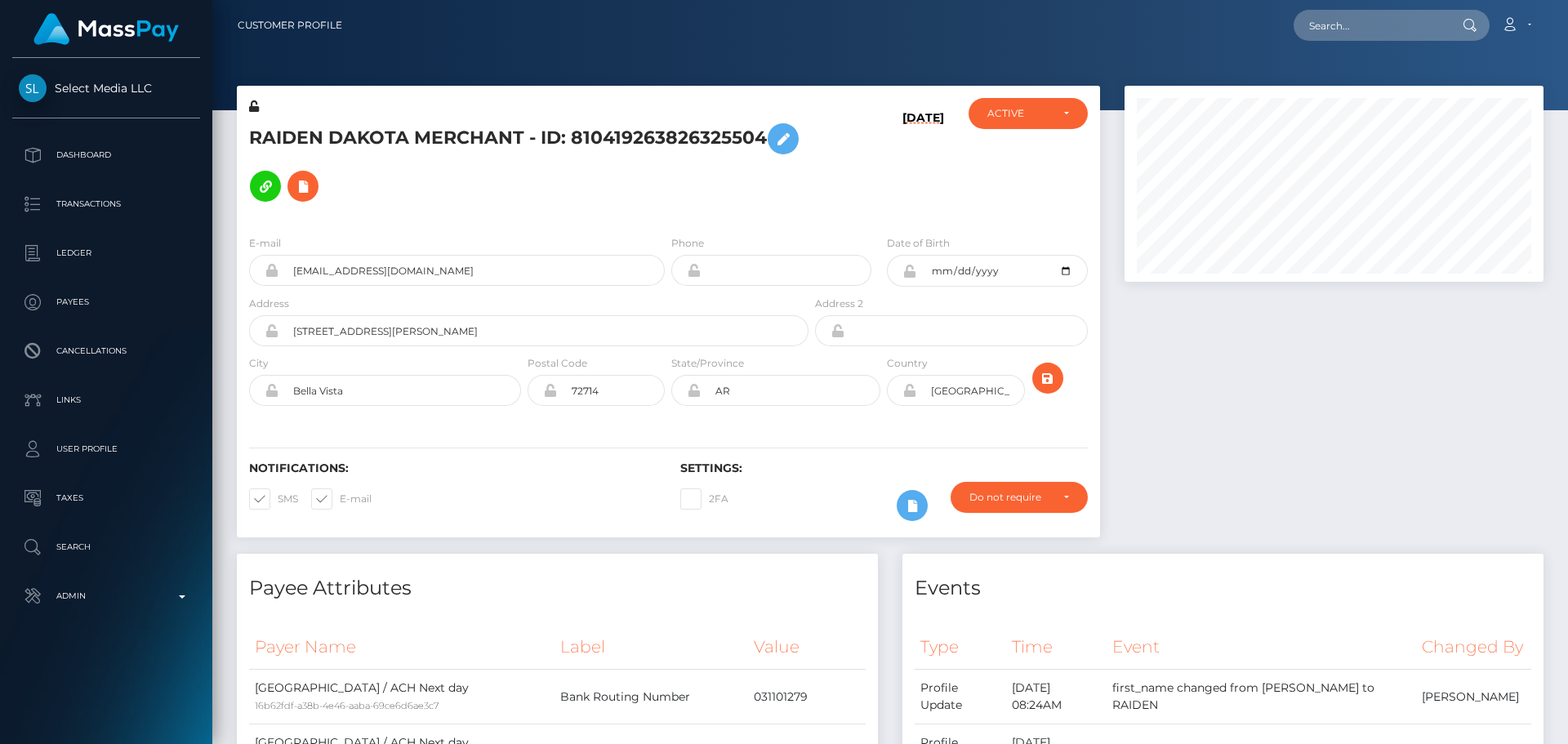
scroll to position [196, 420]
click at [909, 265] on icon at bounding box center [909, 271] width 14 height 13
click at [913, 384] on icon at bounding box center [909, 390] width 14 height 13
click at [251, 104] on icon at bounding box center [254, 106] width 9 height 11
click at [423, 316] on input "[STREET_ADDRESS][PERSON_NAME]" at bounding box center [544, 331] width 530 height 31
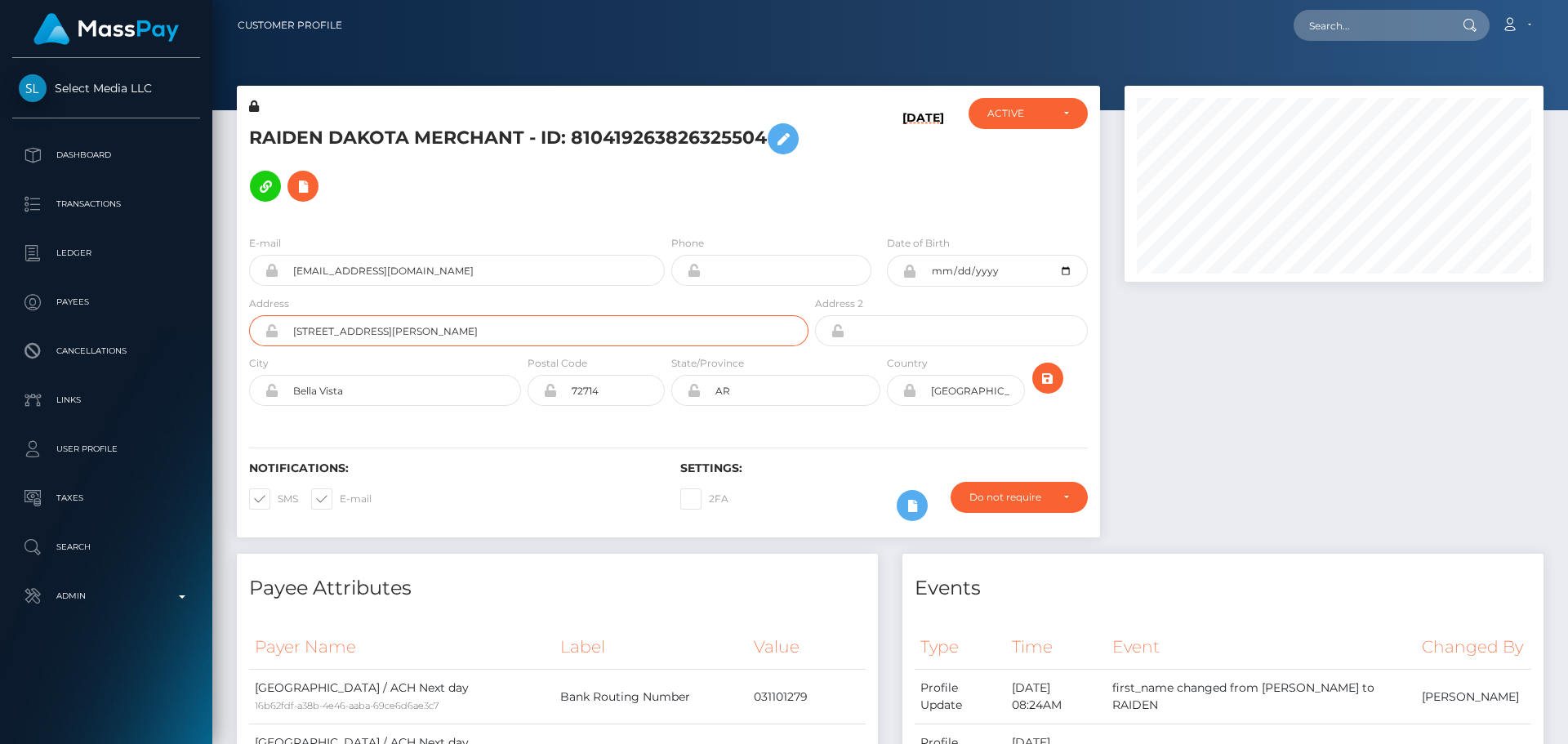
click at [423, 316] on input "[STREET_ADDRESS][PERSON_NAME]" at bounding box center [544, 331] width 530 height 31
paste input "2 [PERSON_NAME]"
type input "[STREET_ADDRESS][PERSON_NAME]"
click at [388, 375] on input "Bella Vista" at bounding box center [400, 390] width 243 height 31
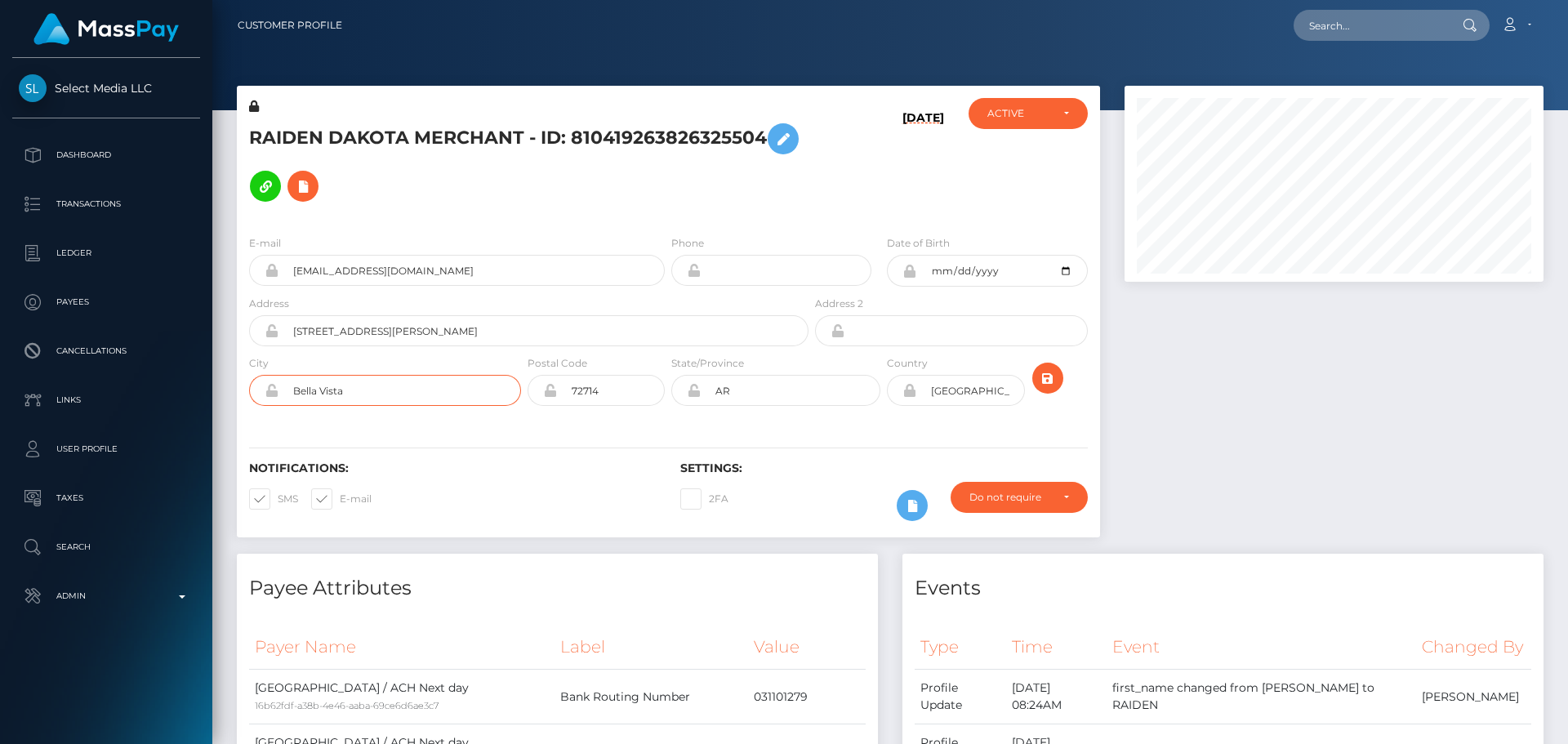
click at [388, 375] on input "Bella Vista" at bounding box center [400, 390] width 243 height 31
paste input "[PERSON_NAME]"
type input "[PERSON_NAME]"
click at [596, 375] on input "72714" at bounding box center [611, 390] width 108 height 31
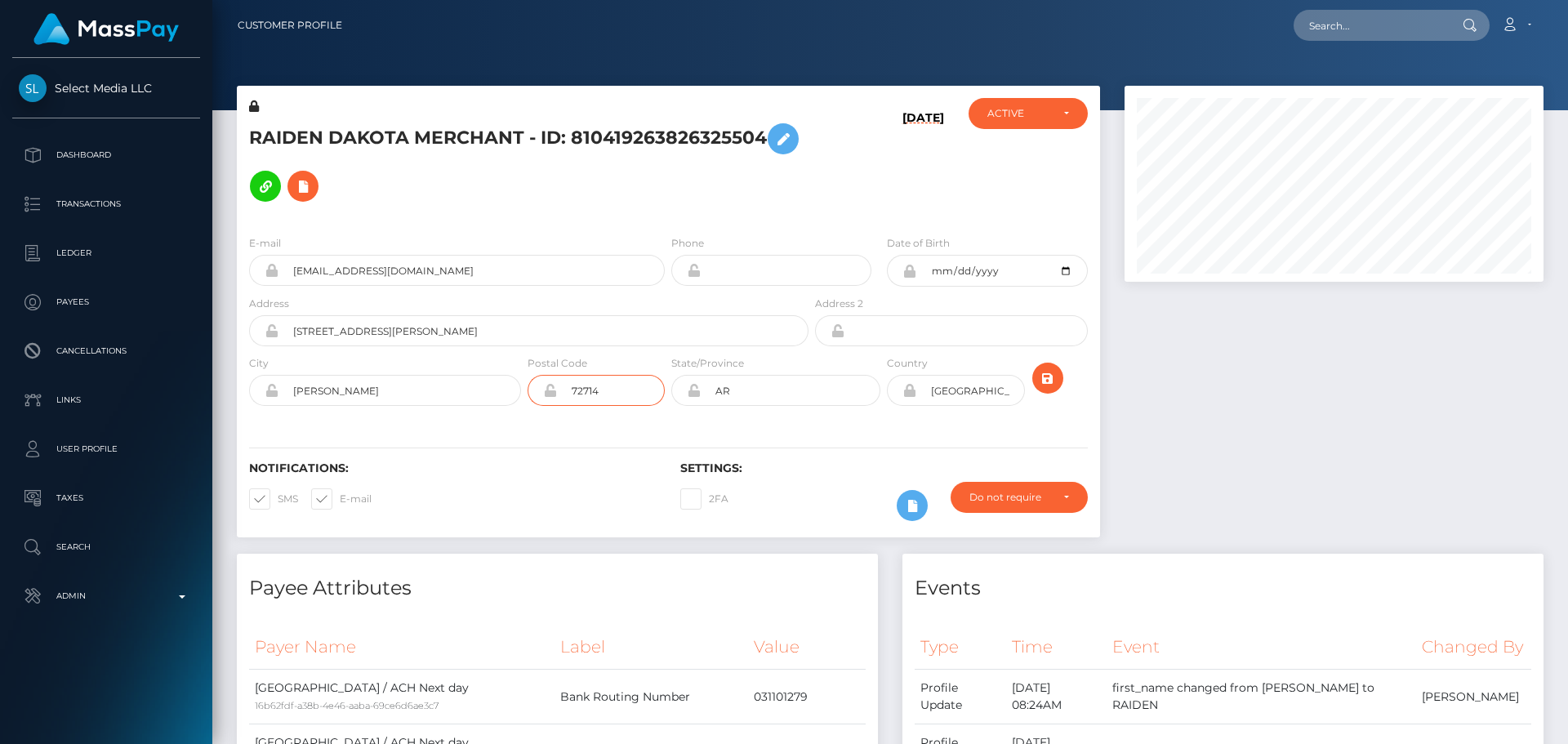
click at [596, 375] on input "72714" at bounding box center [611, 390] width 108 height 31
paste input "45"
type input "72745"
click at [607, 422] on div "Notifications: SMS E-mail Settings: 2FA" at bounding box center [668, 480] width 864 height 115
click at [1046, 368] on icon "submit" at bounding box center [1048, 378] width 20 height 21
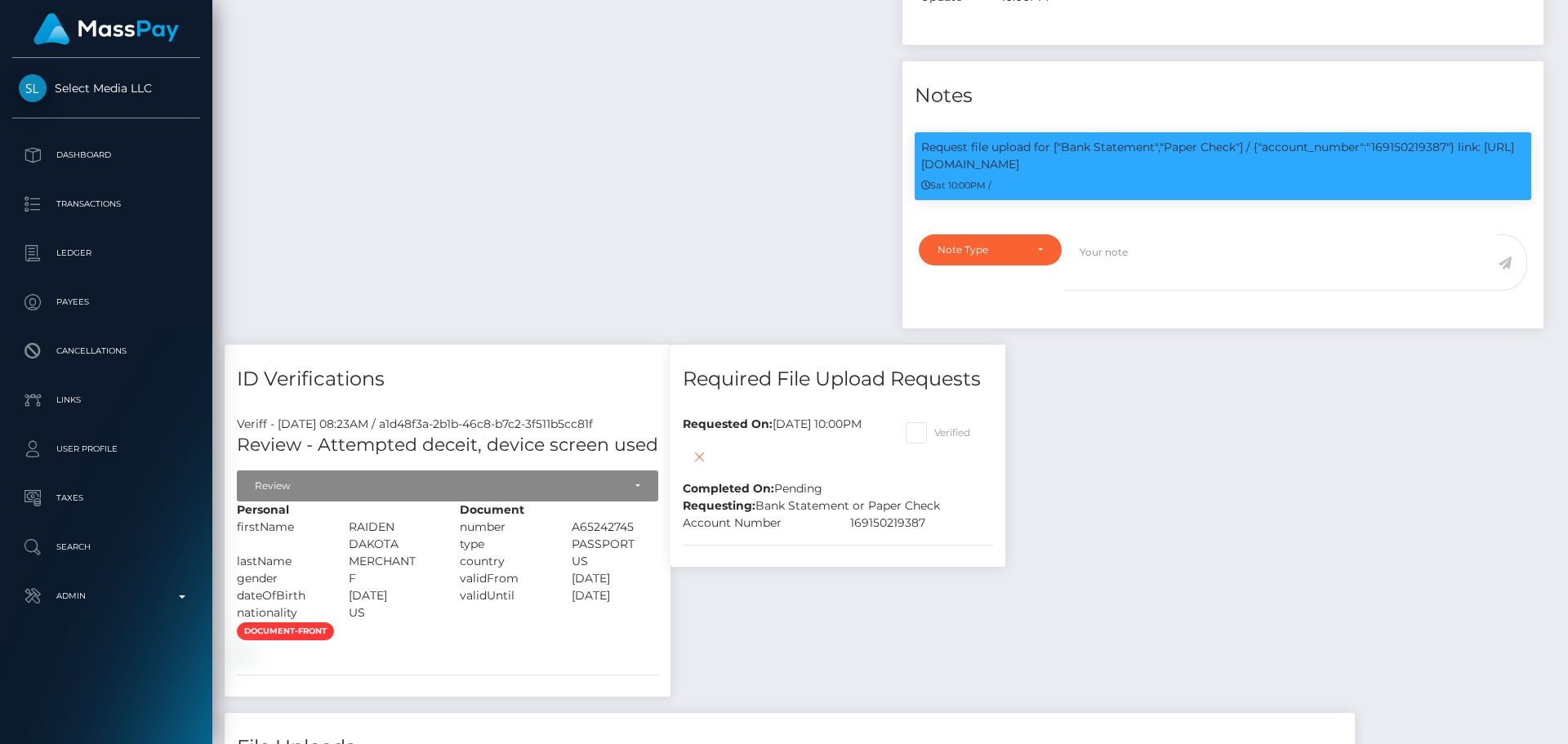
scroll to position [196, 420]
type textarea "Proof of name change provided."
click at [1015, 243] on div "Note Type" at bounding box center [981, 249] width 87 height 13
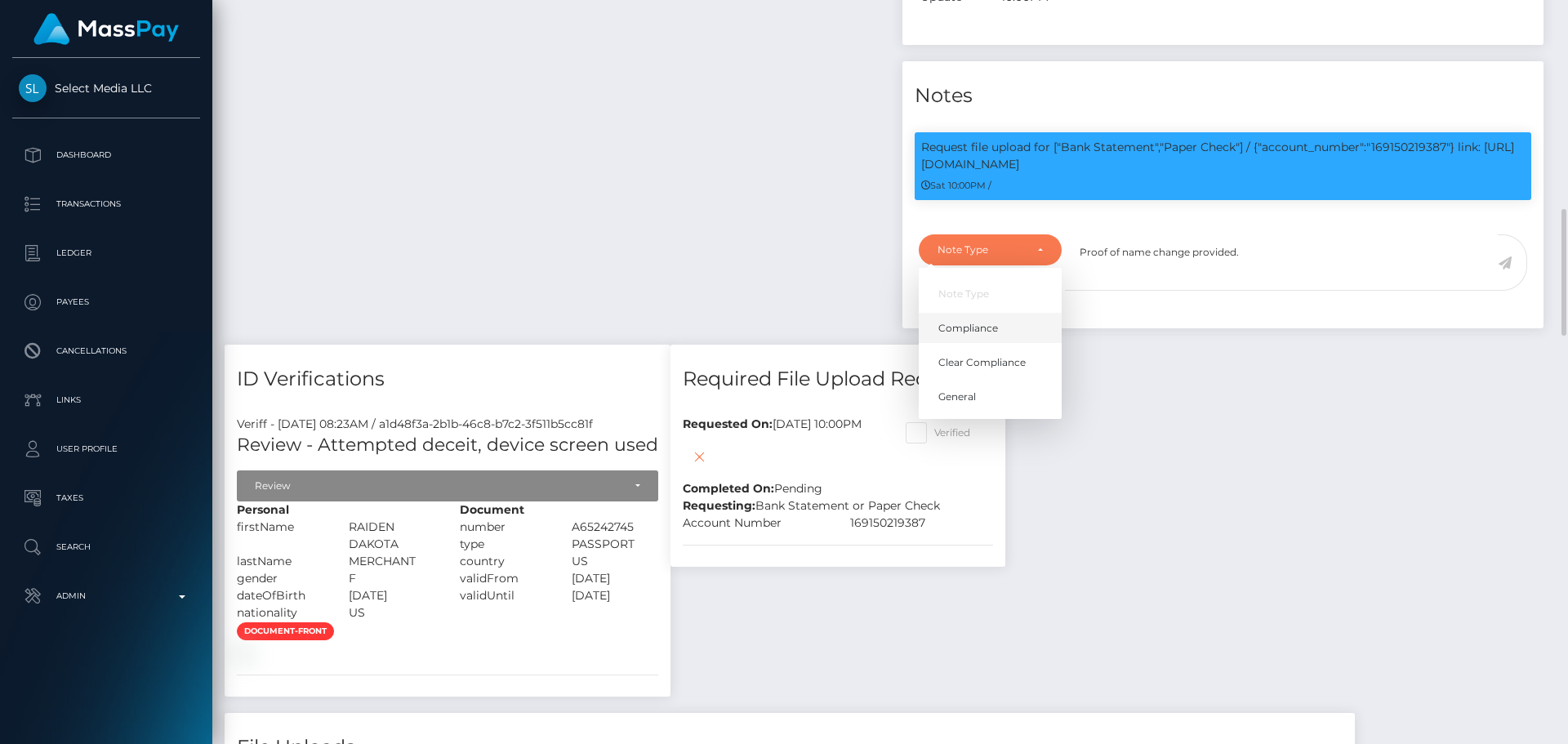
click at [985, 321] on span "Compliance" at bounding box center [968, 328] width 59 height 15
select select "COMPLIANCE"
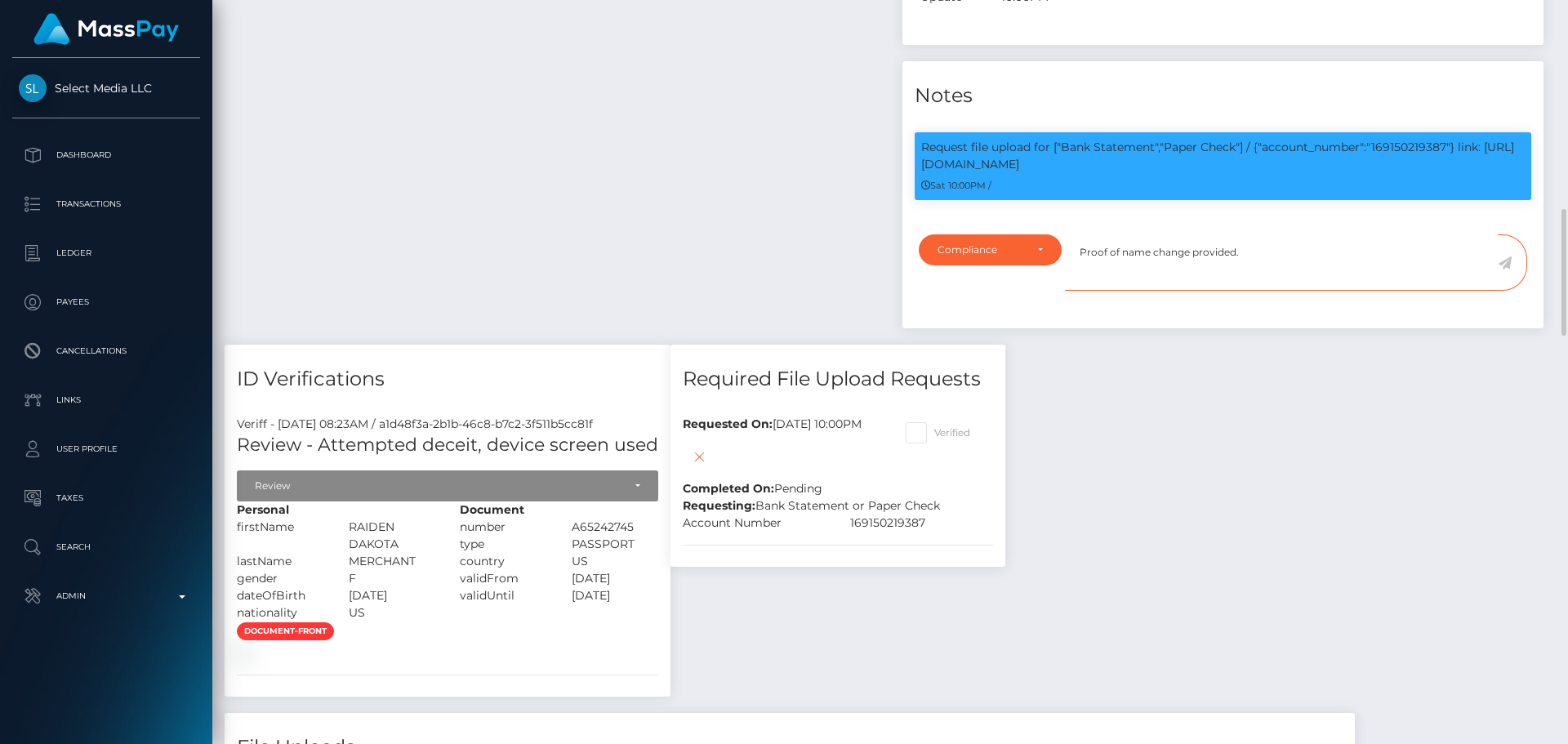
click at [1314, 235] on textarea "Proof of name change provided." at bounding box center [1281, 263] width 433 height 57
click at [1504, 256] on icon at bounding box center [1505, 262] width 14 height 13
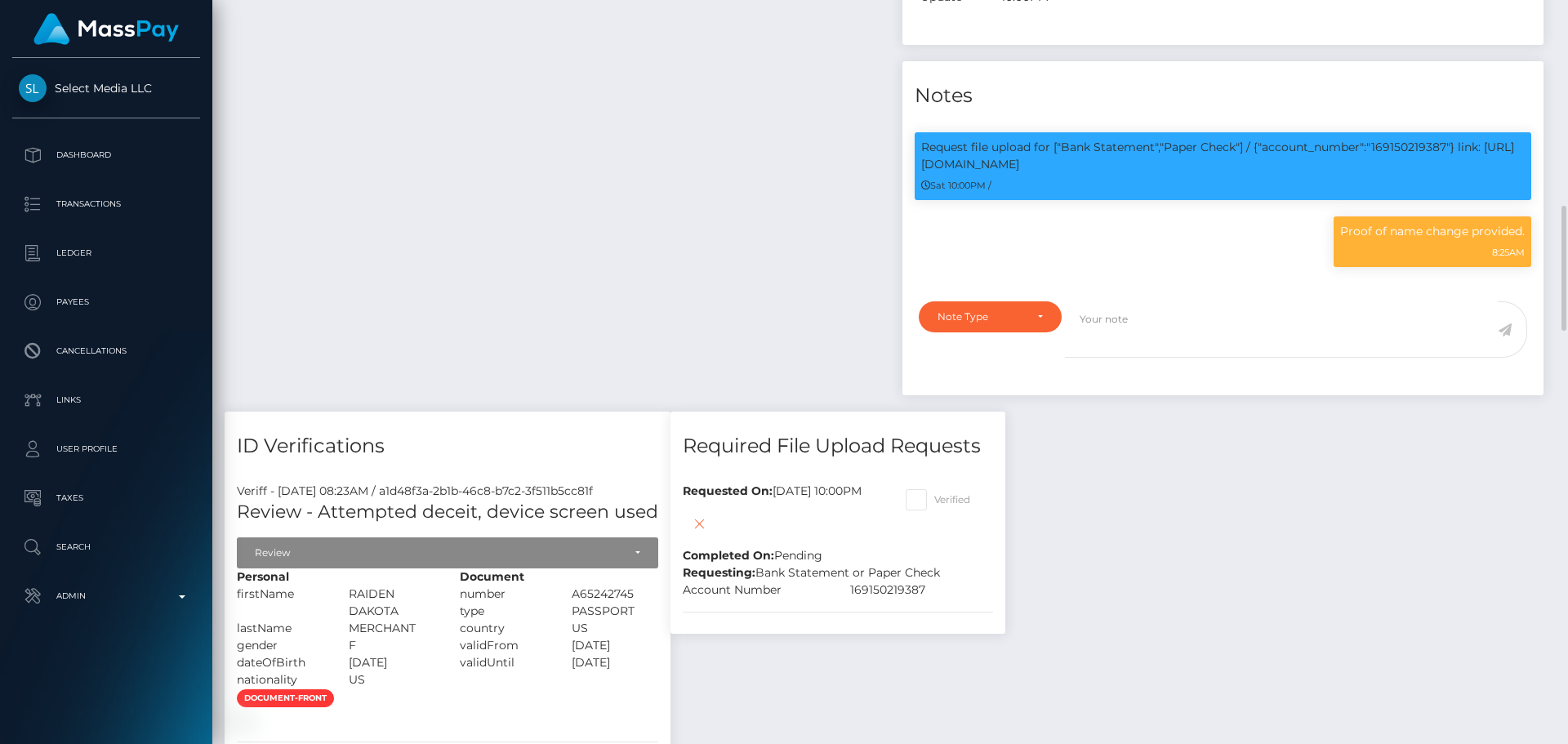
scroll to position [196, 420]
click at [1234, 319] on textarea at bounding box center [1281, 329] width 433 height 57
paste textarea "Bank statement provided for showing that the bank account belongs to [PERSON_NA…"
type textarea "Bank statement provided for showing that the bank account belongs to [PERSON_NA…"
click at [1024, 301] on div "Note Type" at bounding box center [990, 317] width 143 height 31
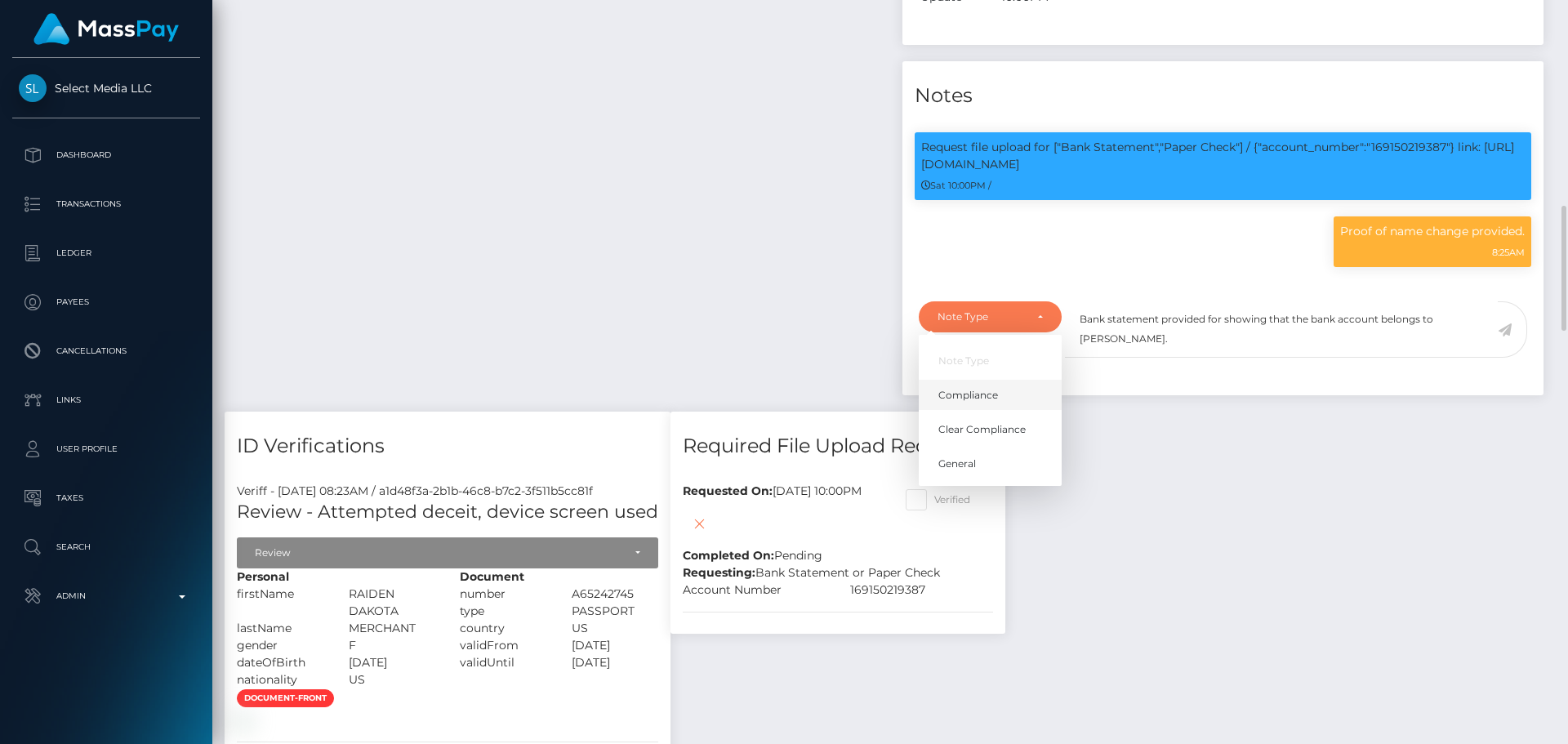
click at [960, 388] on span "Compliance" at bounding box center [968, 395] width 59 height 15
select select "COMPLIANCE"
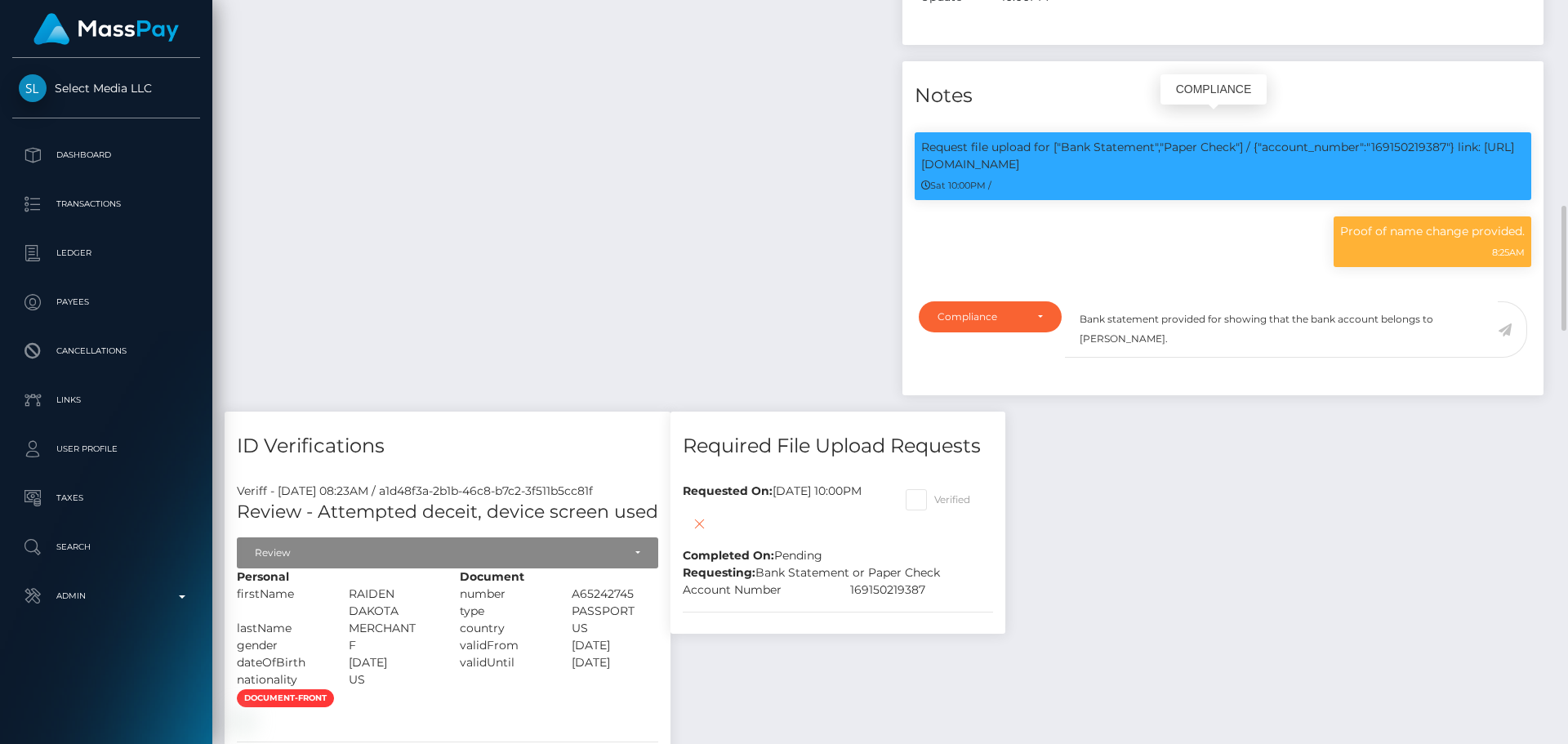
click at [1414, 138] on p "Request file upload for ["Bank Statement","Paper Check"] / {"account_number":"1…" at bounding box center [1223, 156] width 604 height 34
copy p "169150219387"
click at [1221, 301] on textarea "Bank statement provided for showing that the bank account belongs to [PERSON_NA…" at bounding box center [1281, 329] width 433 height 57
paste textarea "169150219387"
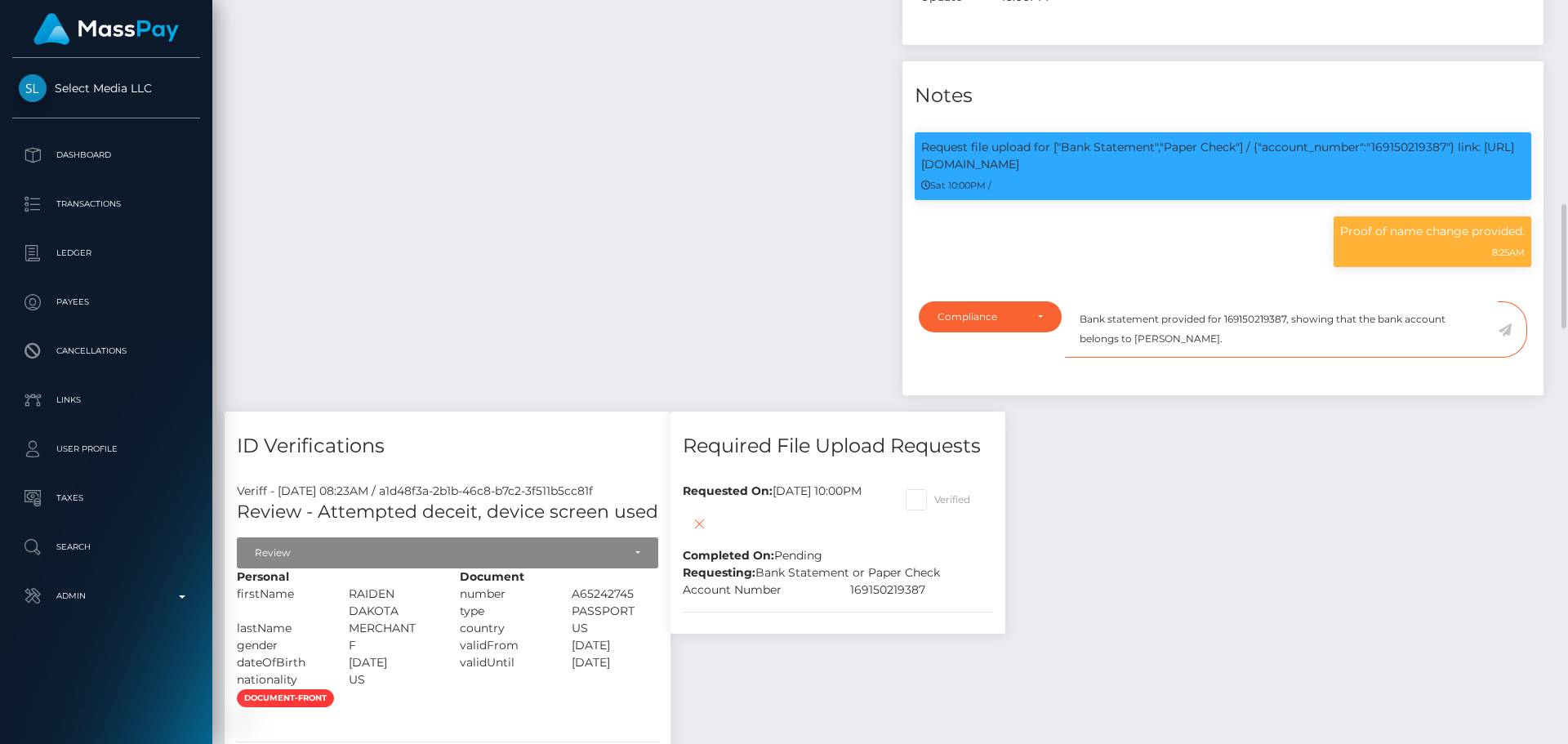
click at [1159, 320] on textarea "Bank statement provided for 169150219387, showing that the bank account belongs…" at bounding box center [1281, 329] width 433 height 57
drag, startPoint x: 1159, startPoint y: 320, endPoint x: 1211, endPoint y: 317, distance: 52.1
click at [1211, 317] on textarea "Bank statement provided for 169150219387, showing that the bank account belongs…" at bounding box center [1281, 329] width 433 height 57
paste textarea "[PERSON_NAME]"
click at [1240, 320] on textarea "Bank statement provided for 169150219387, showing that the bank account belongs…" at bounding box center [1281, 329] width 433 height 57
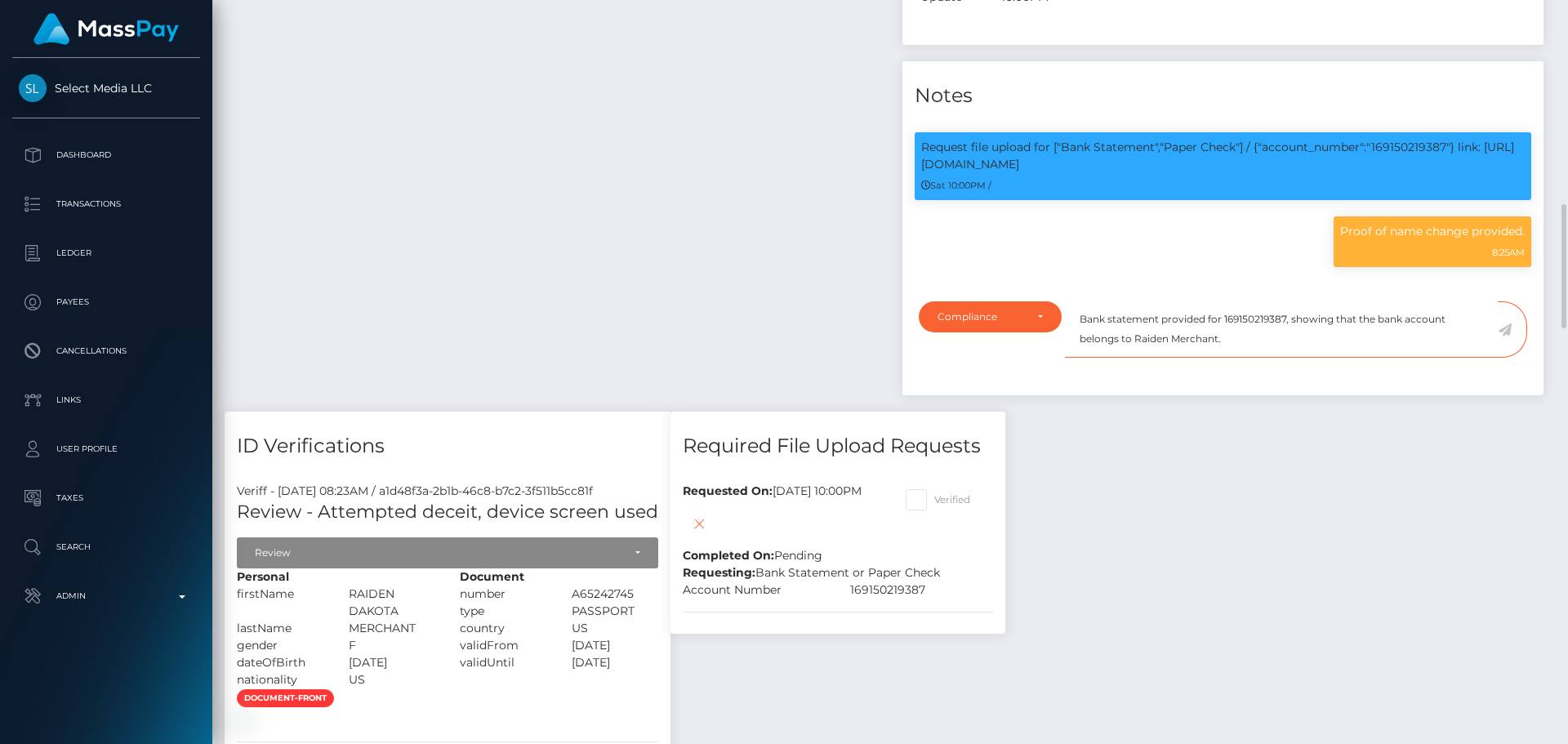
type textarea "Bank statement provided for 169150219387, showing that the bank account belongs…"
click at [1506, 323] on icon at bounding box center [1505, 329] width 14 height 13
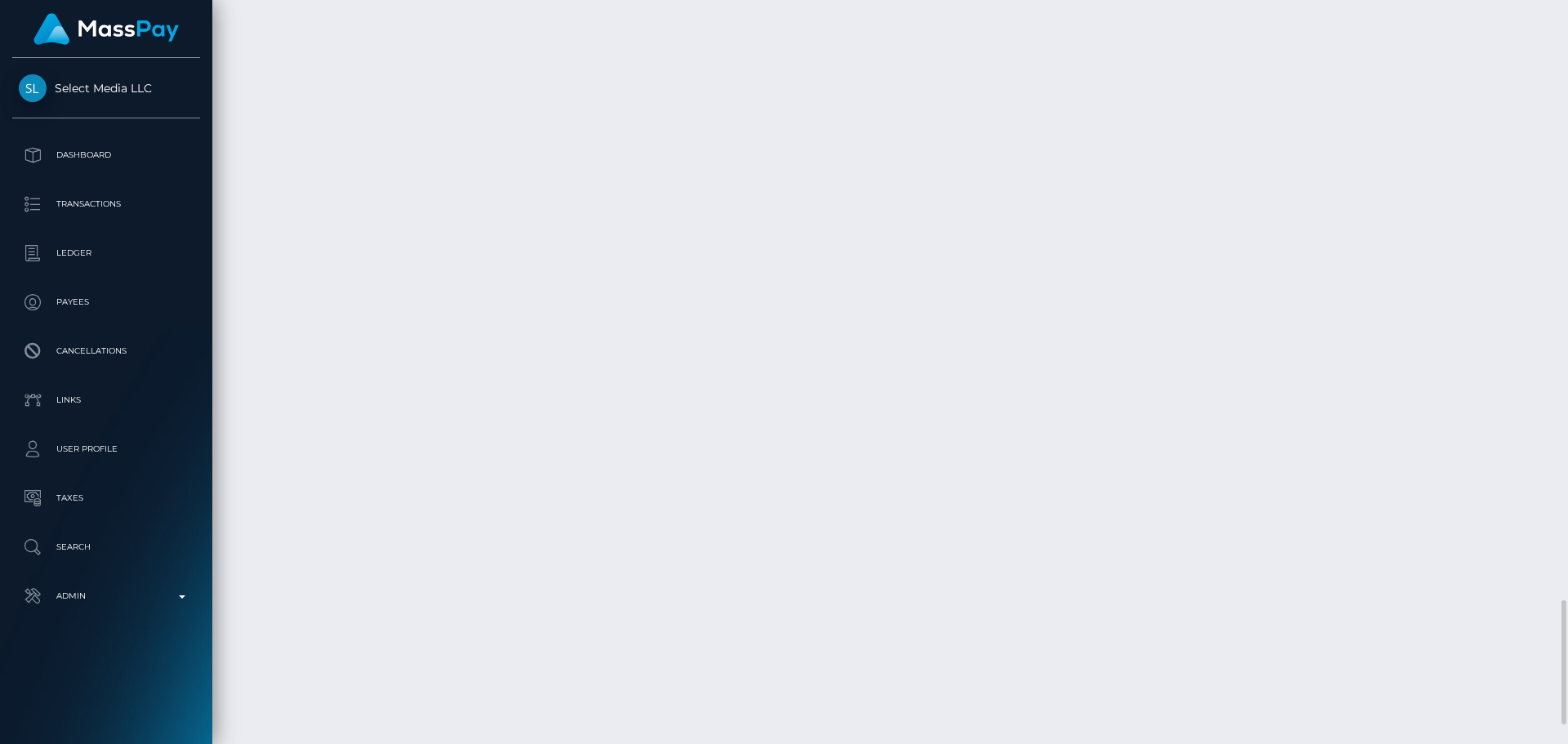
scroll to position [3710, 0]
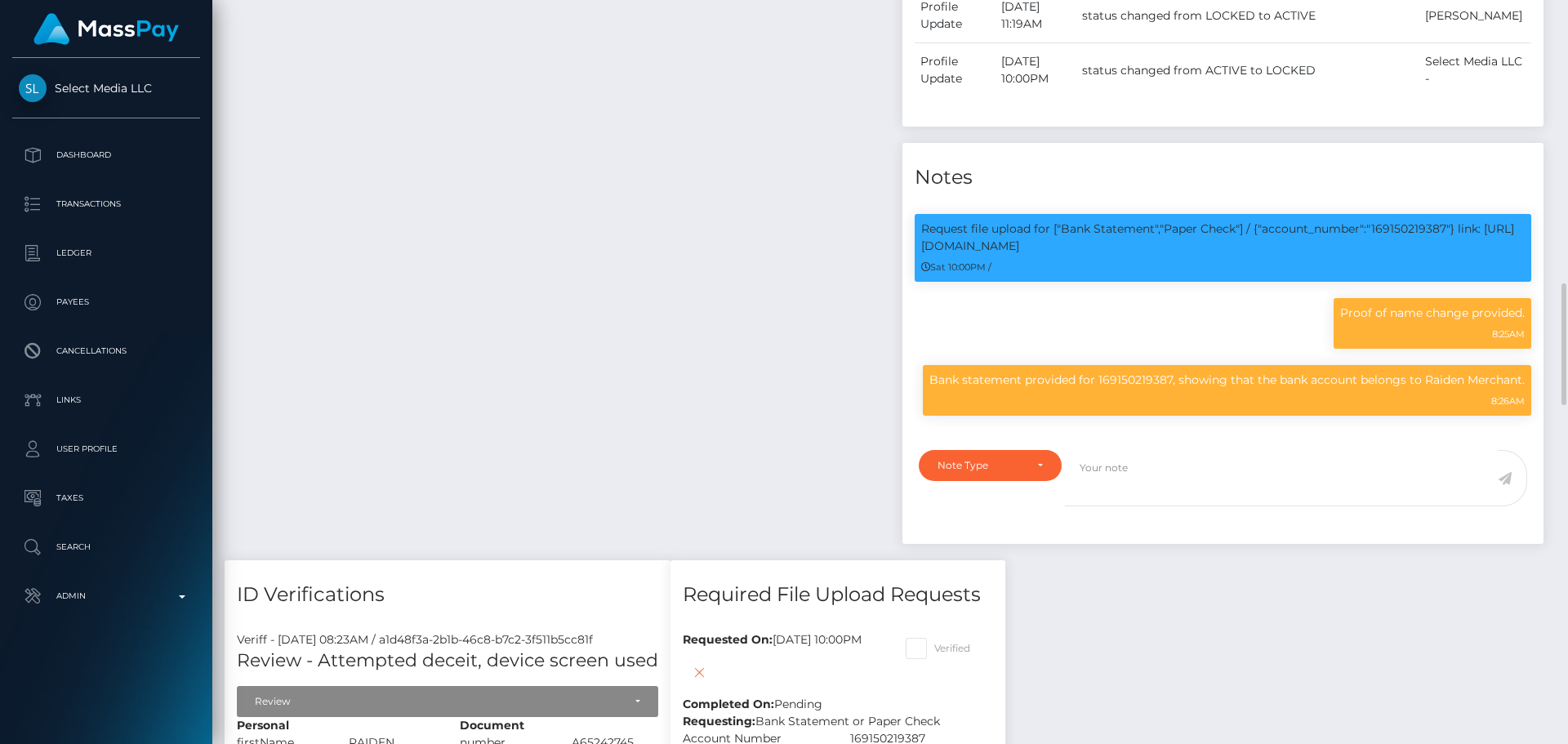
scroll to position [1633, 0]
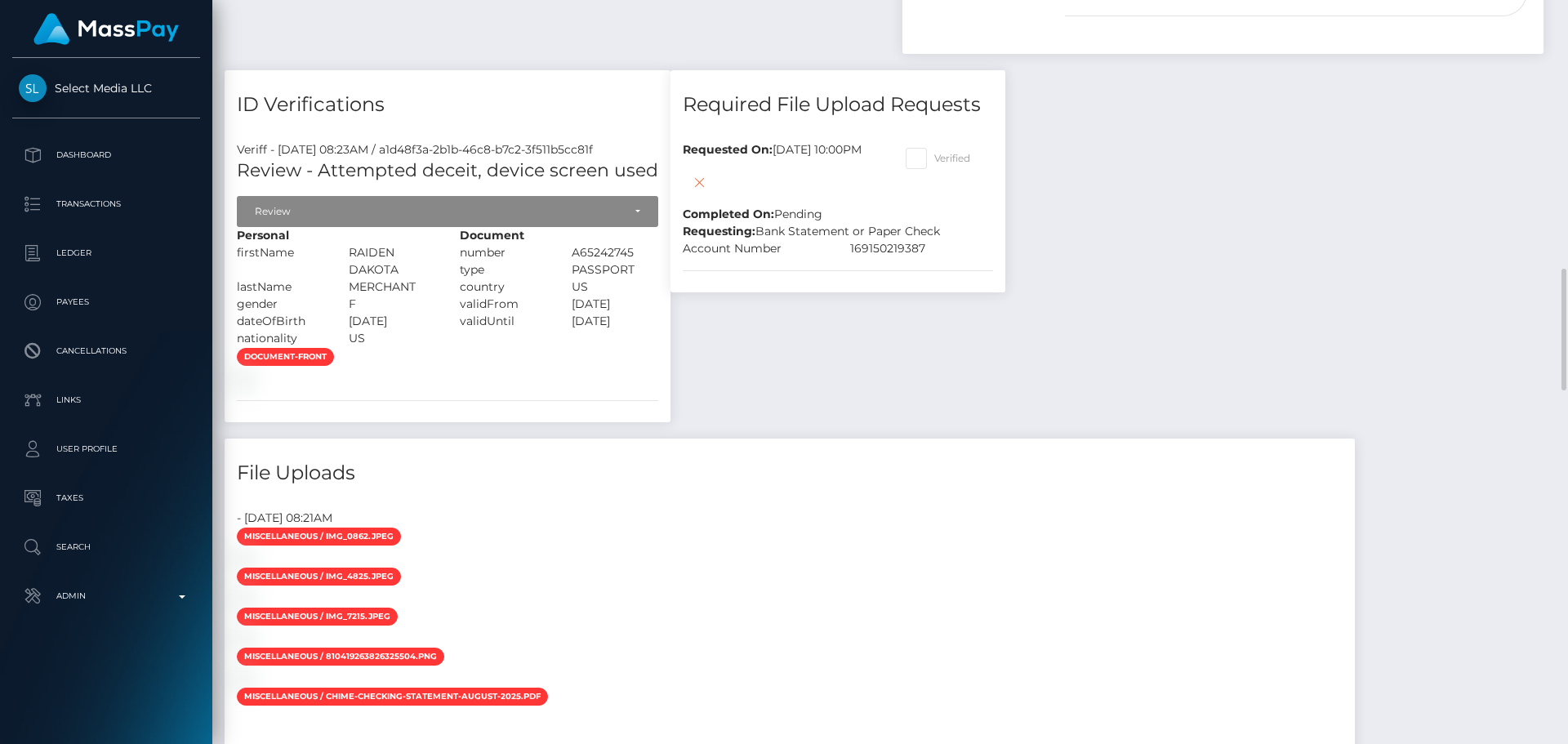
click at [934, 152] on span at bounding box center [934, 158] width 0 height 12
click at [945, 148] on input "Verified" at bounding box center [939, 153] width 10 height 10
checkbox input "true"
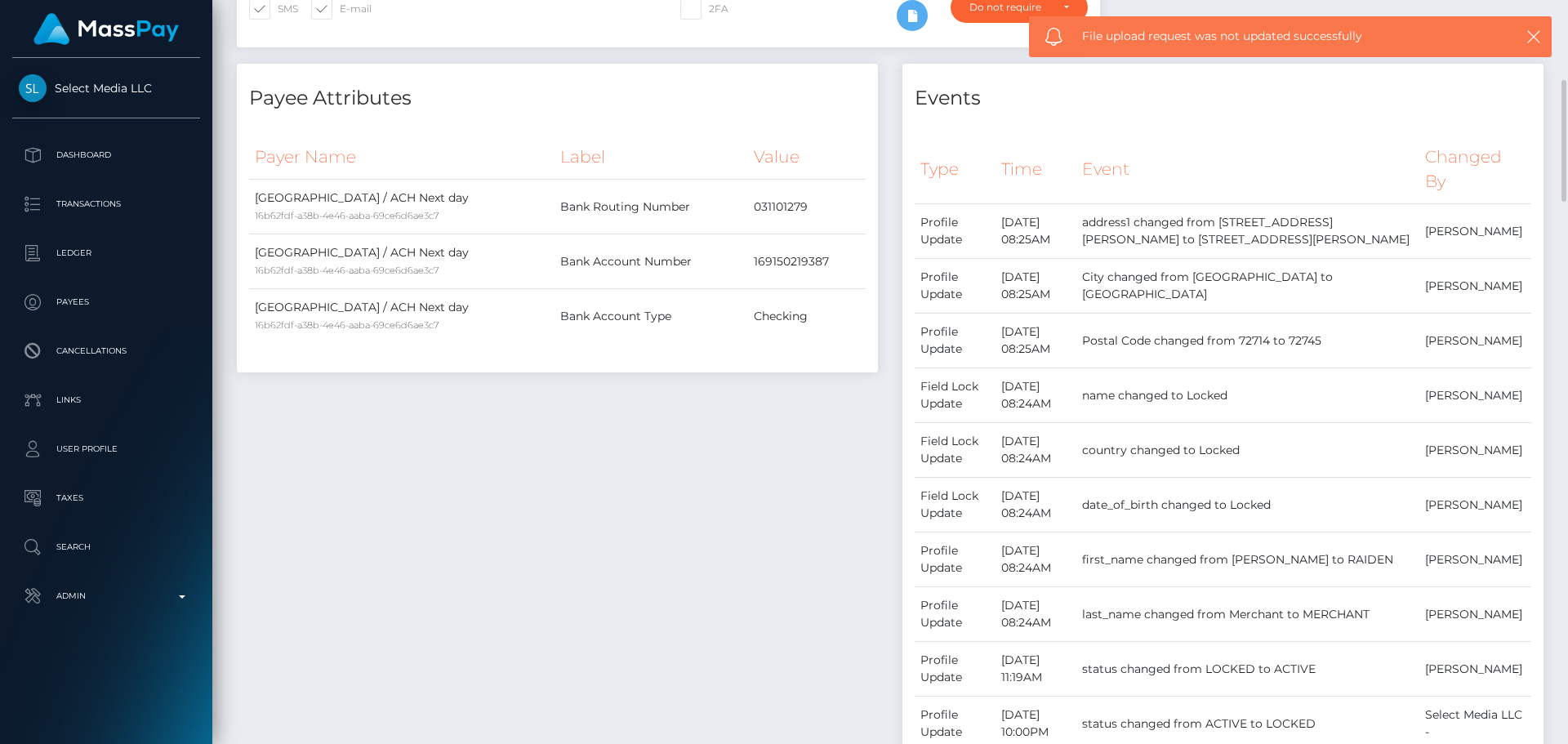
scroll to position [0, 0]
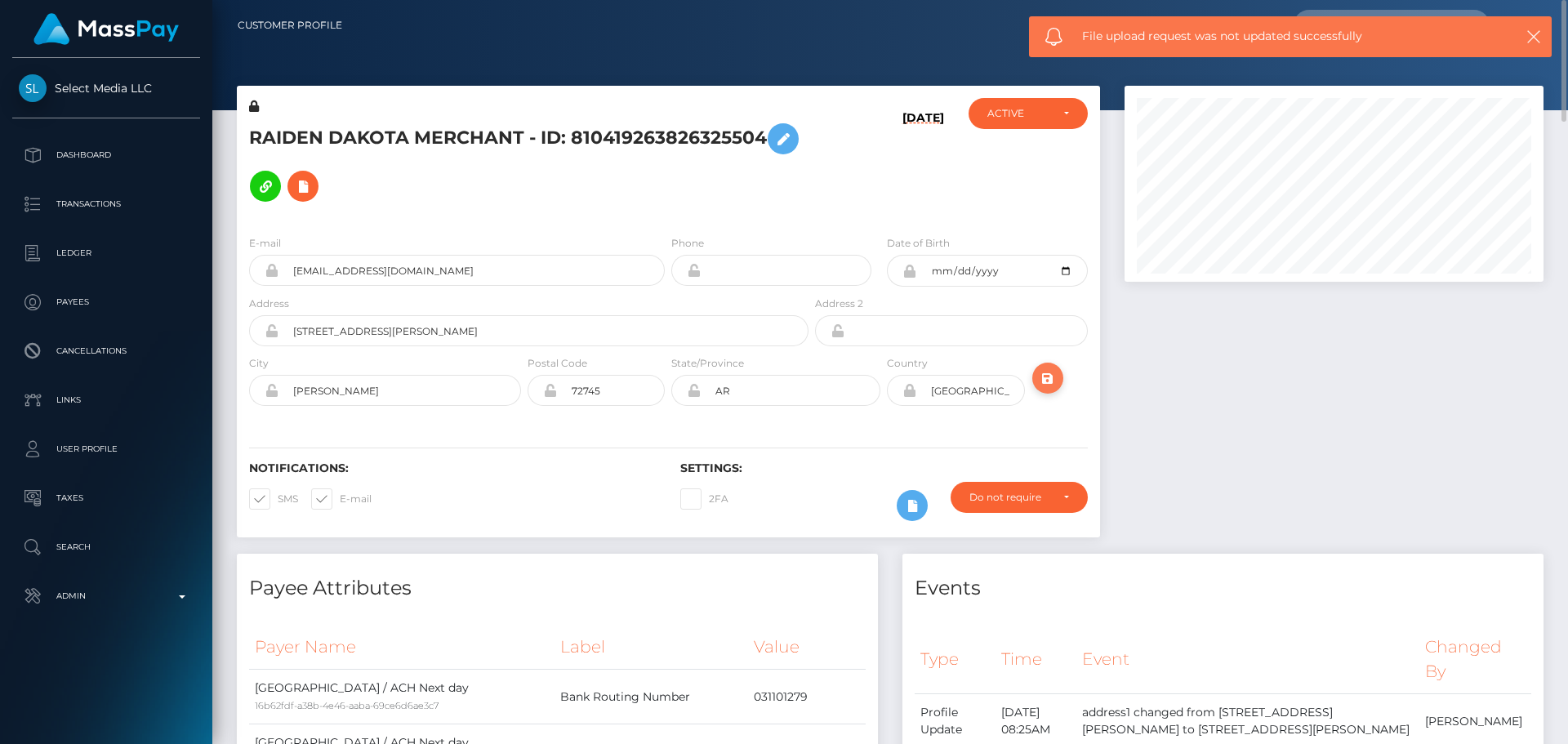
click at [1051, 368] on icon "submit" at bounding box center [1048, 378] width 20 height 21
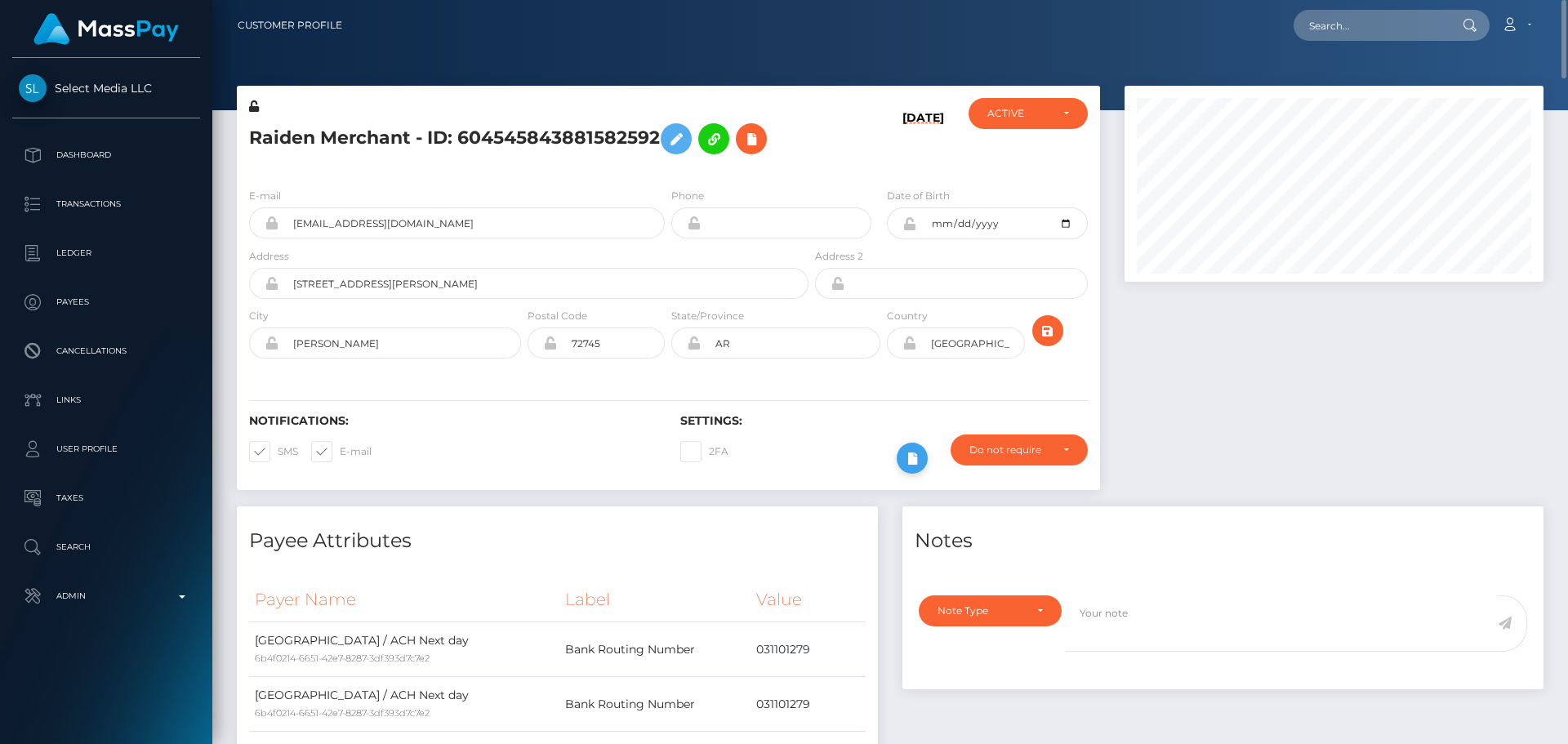
click at [918, 463] on icon at bounding box center [912, 458] width 20 height 21
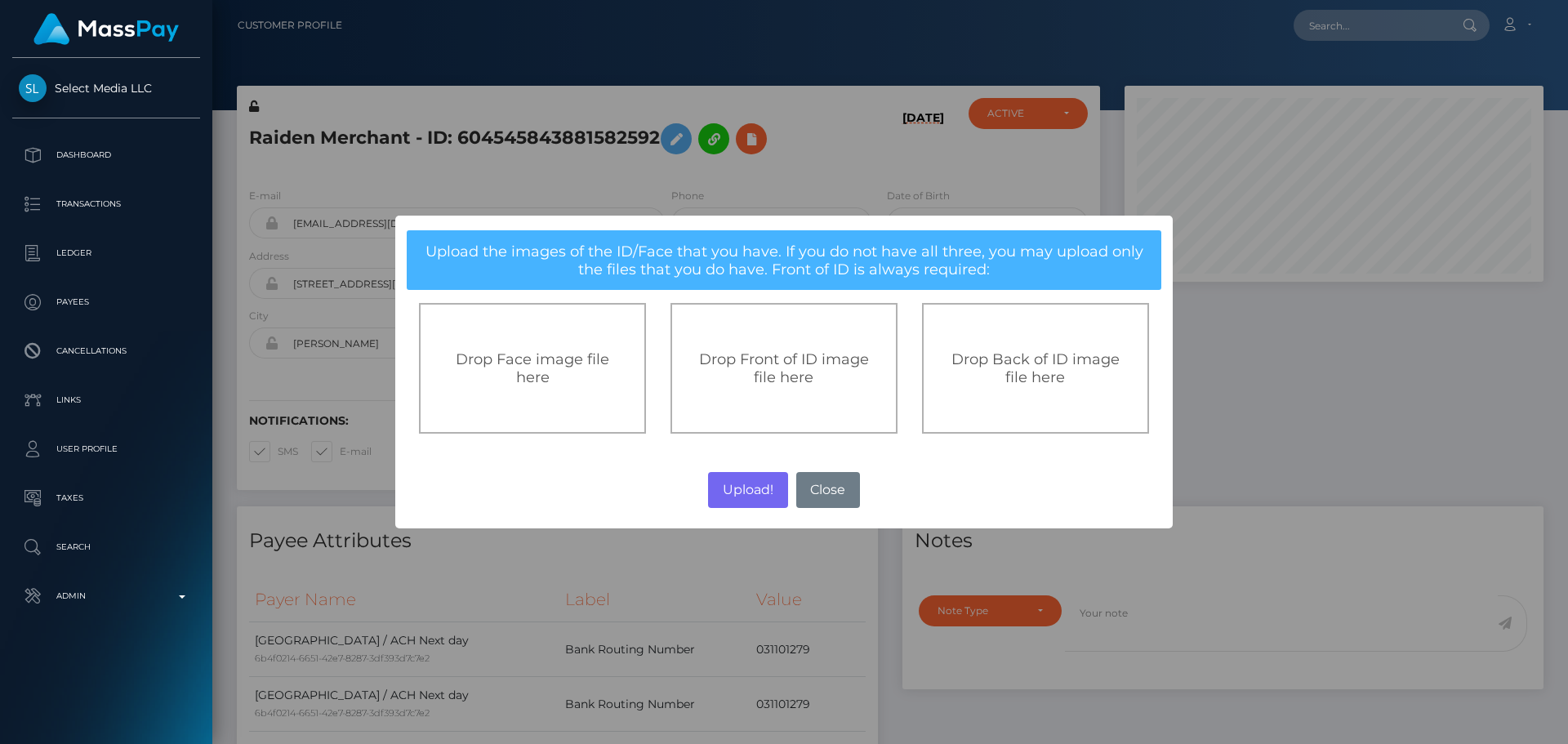
click at [792, 386] on span "Drop Front of ID image file here" at bounding box center [784, 368] width 170 height 36
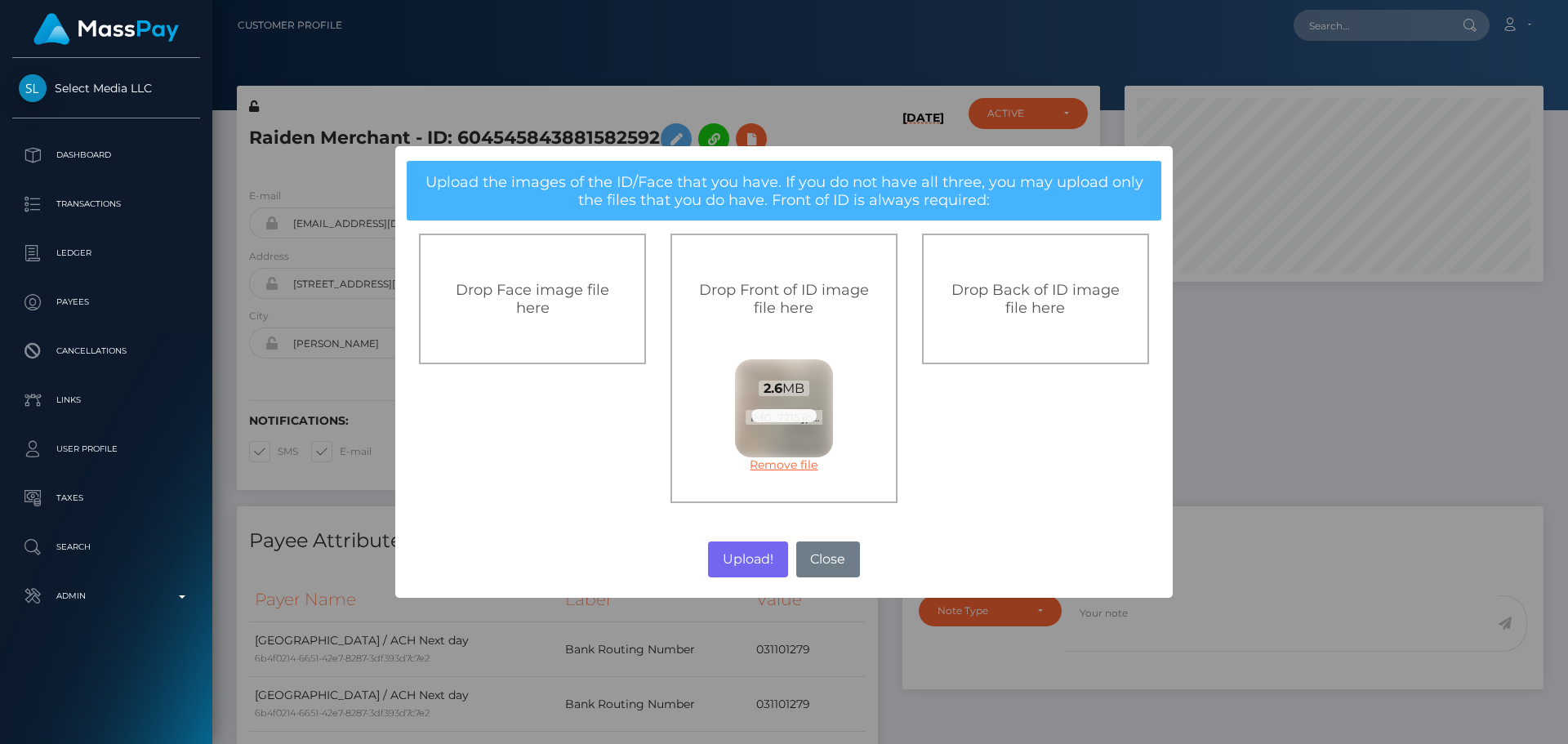
click at [762, 463] on link "Remove file" at bounding box center [784, 464] width 98 height 15
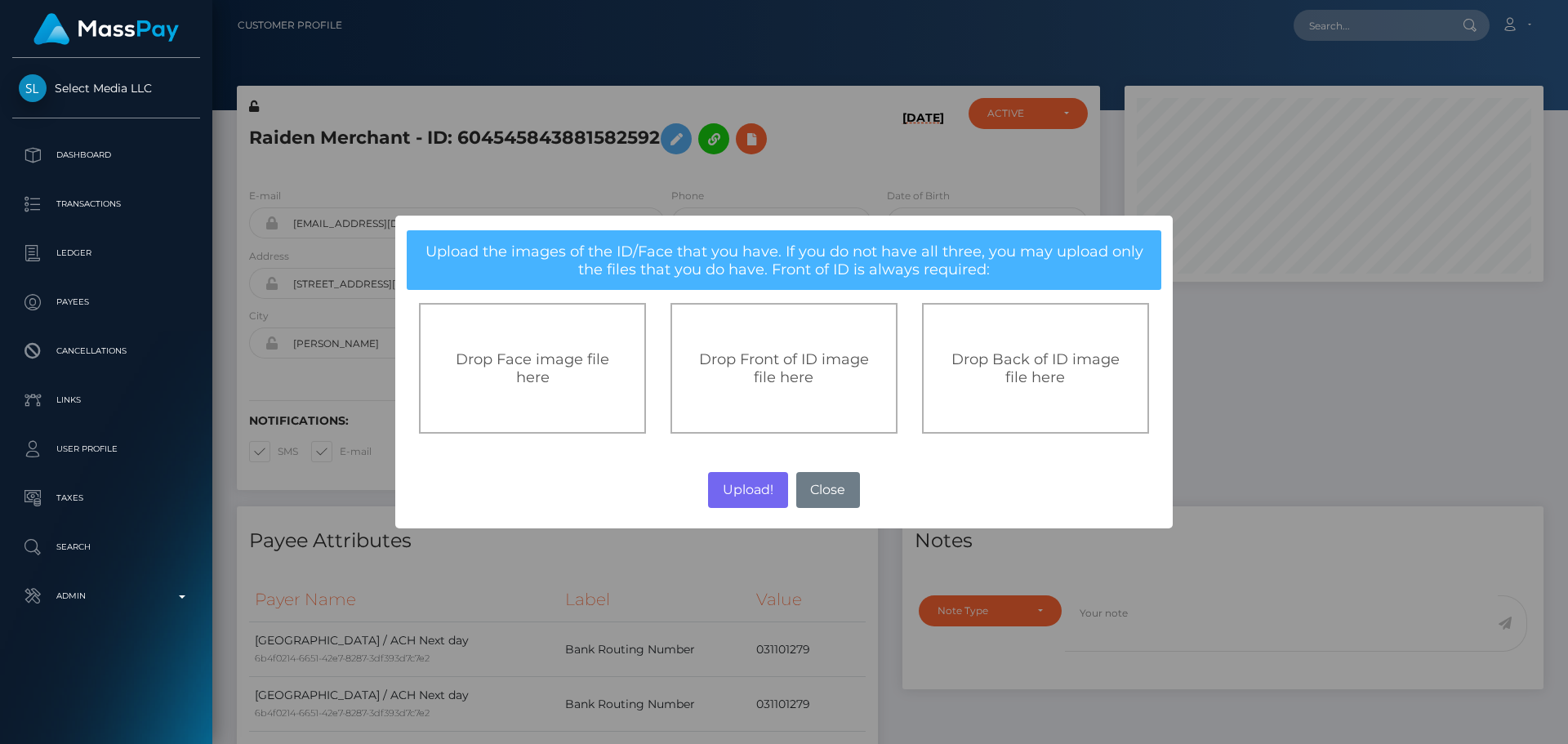
click at [756, 363] on span "Drop Front of ID image file here" at bounding box center [784, 368] width 170 height 36
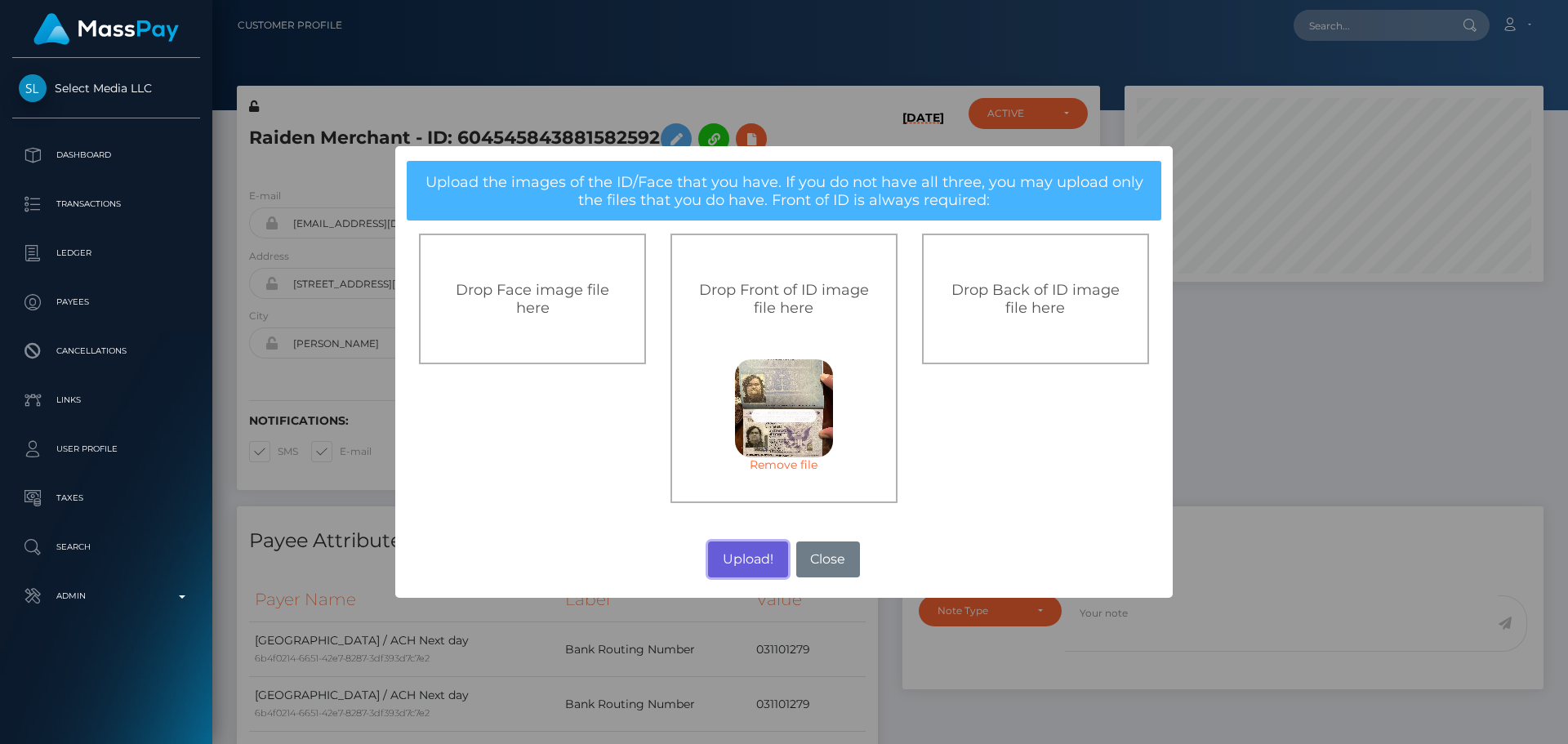
click at [739, 561] on button "Upload!" at bounding box center [747, 560] width 79 height 36
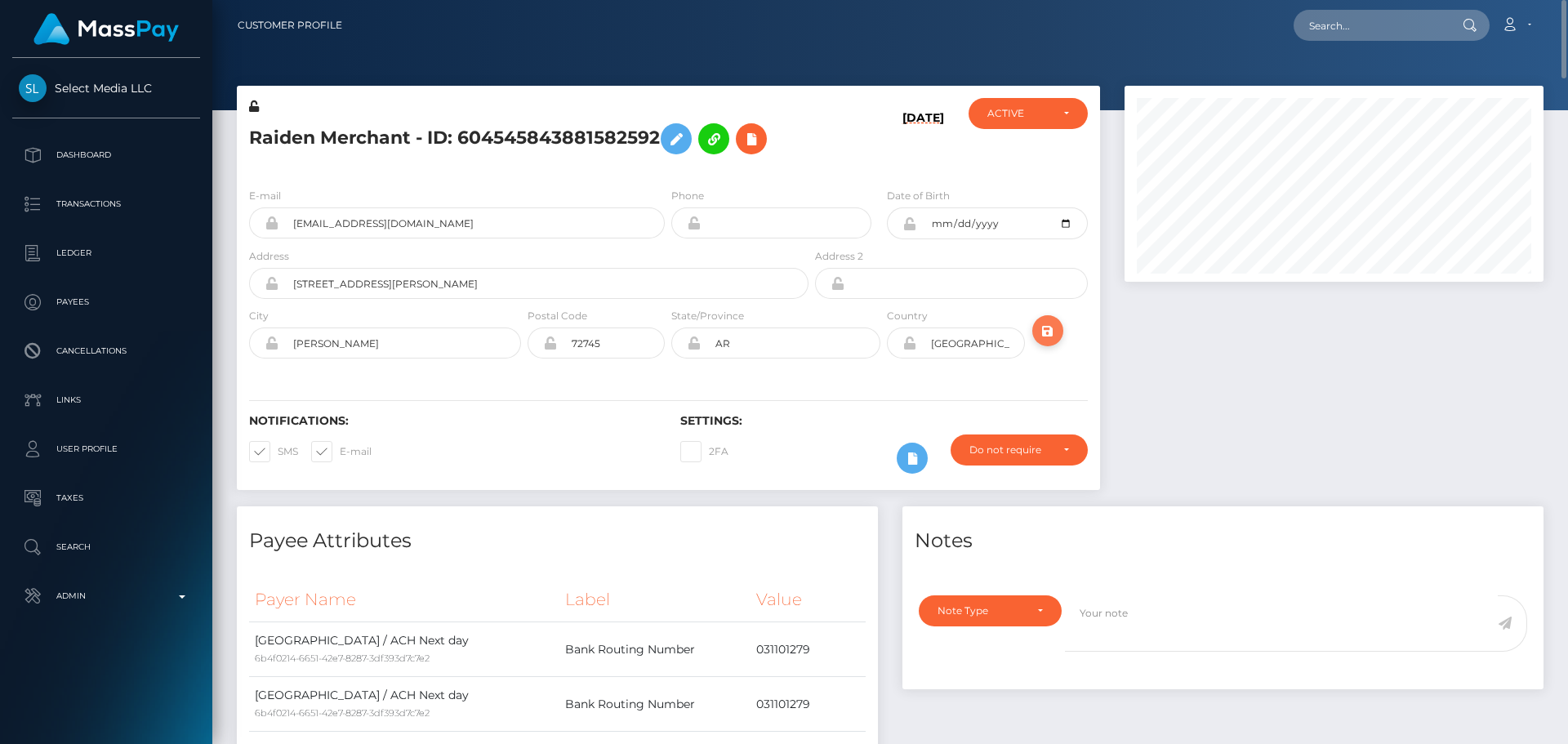
click at [1049, 332] on icon "submit" at bounding box center [1048, 331] width 20 height 21
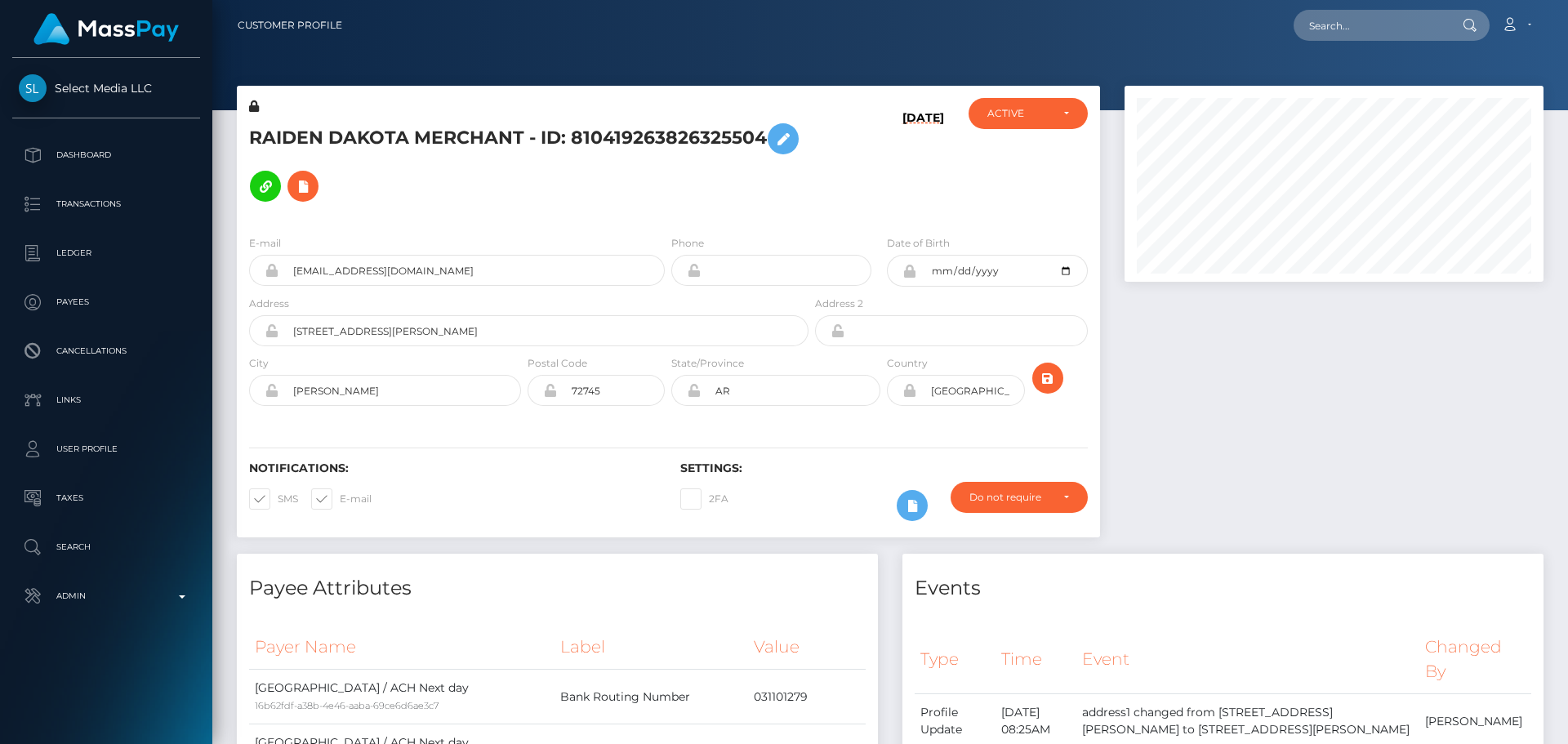
scroll to position [196, 420]
click at [289, 126] on h5 "RAIDEN DAKOTA MERCHANT - ID: 810419263826325504" at bounding box center [525, 163] width 550 height 95
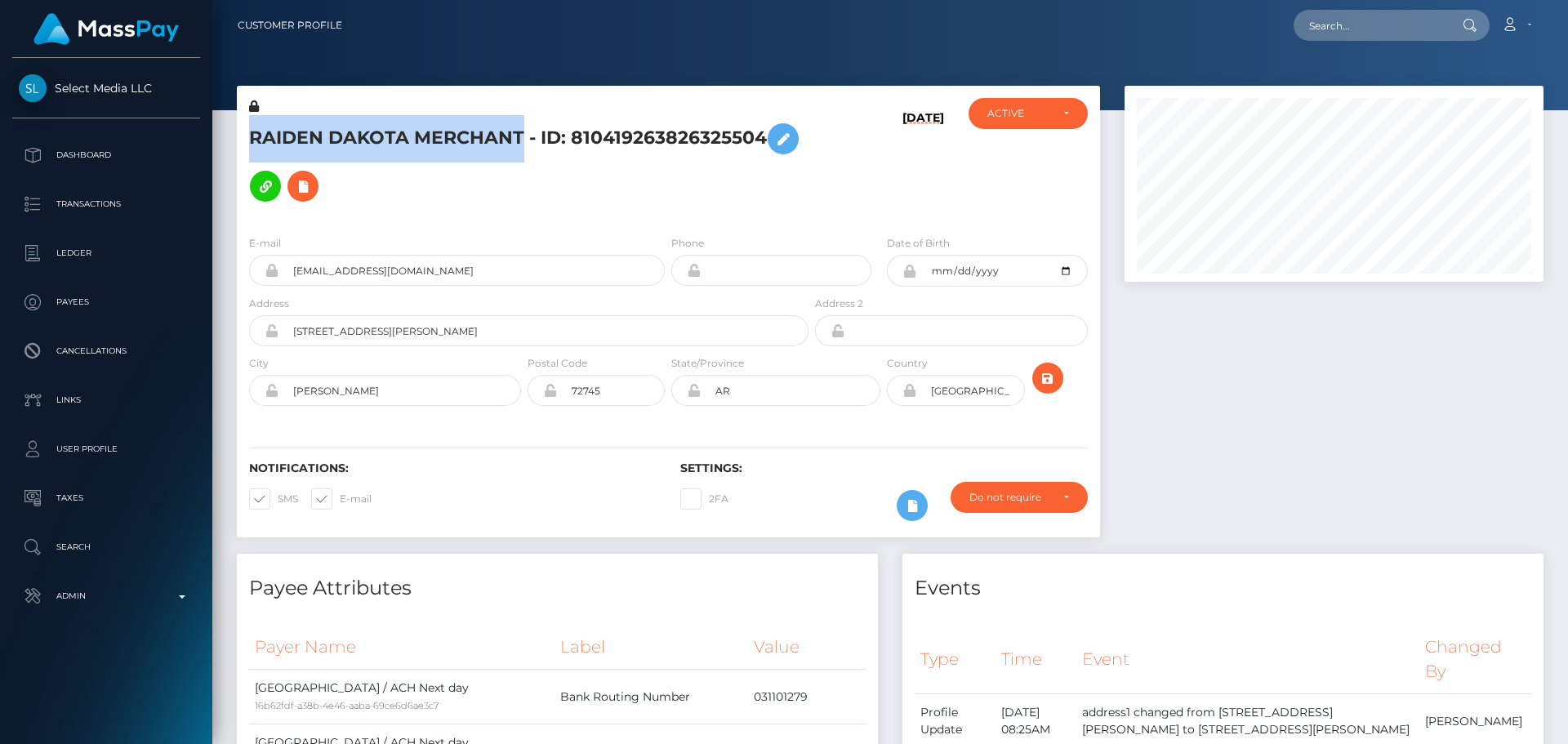
drag, startPoint x: 289, startPoint y: 126, endPoint x: 443, endPoint y: 116, distance: 154.3
click at [443, 116] on h5 "RAIDEN DAKOTA MERCHANT - ID: 810419263826325504" at bounding box center [525, 163] width 550 height 95
copy h5 "RAIDEN DAKOTA MERCHANT"
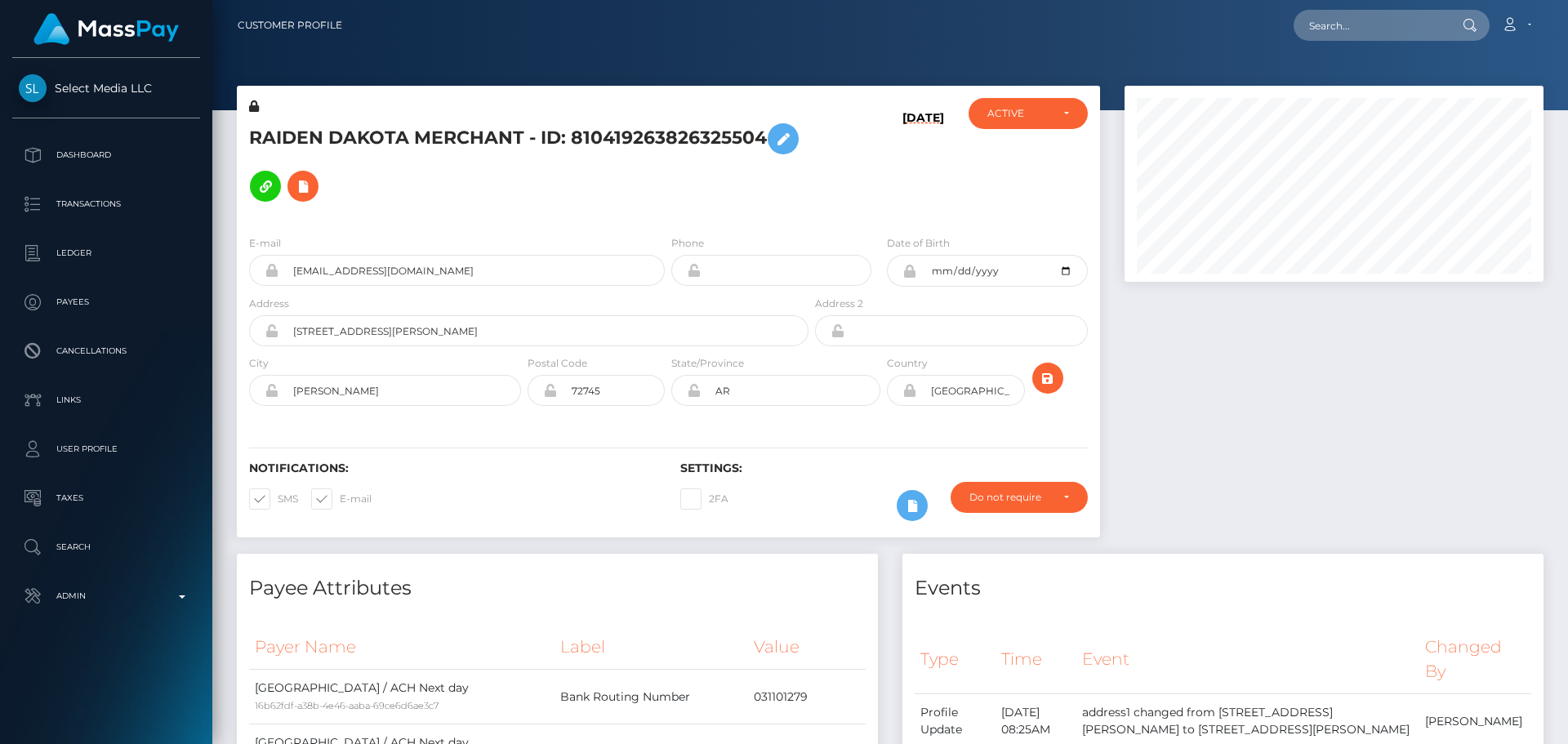
click at [808, 235] on div "Phone" at bounding box center [772, 261] width 200 height 52
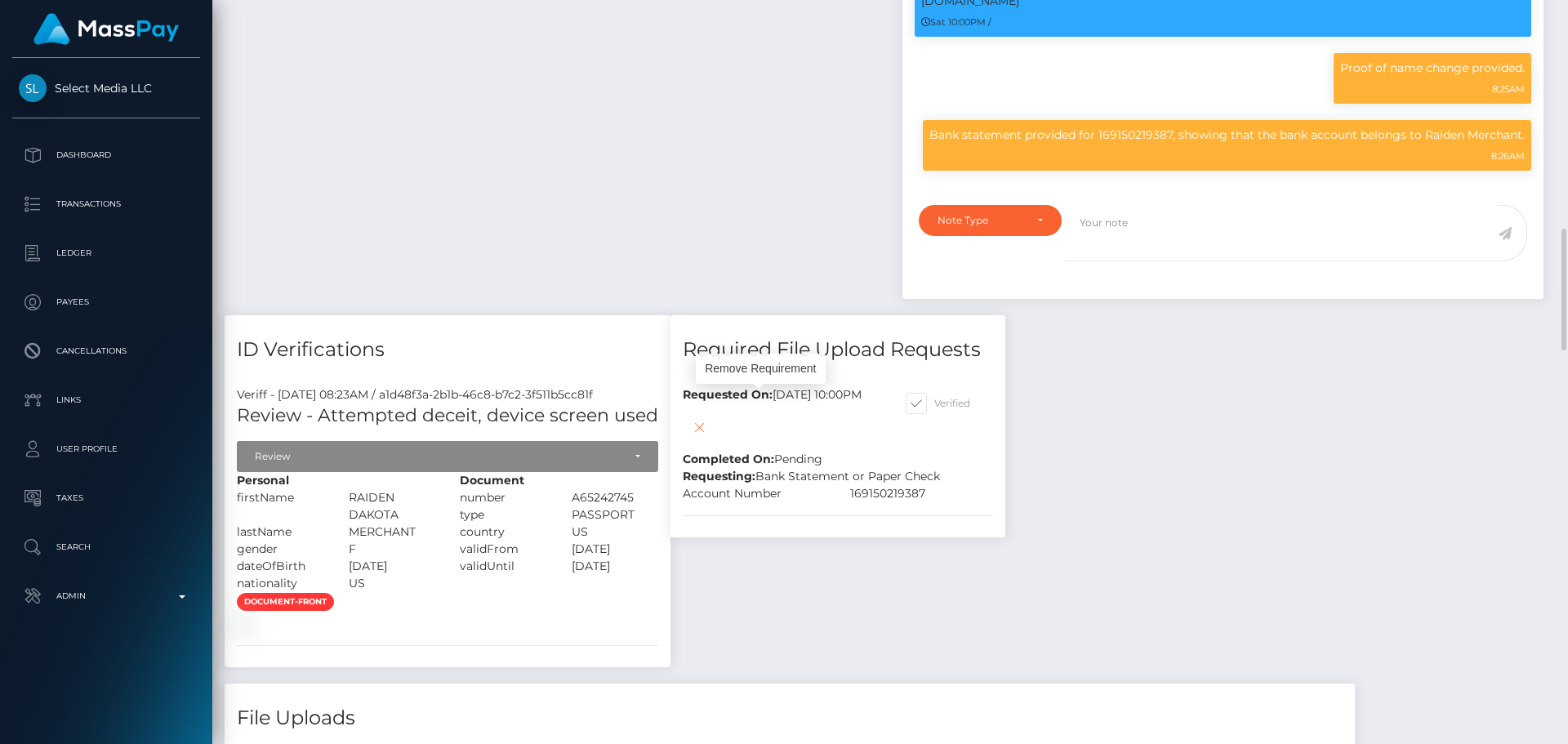
click at [709, 417] on icon at bounding box center [698, 427] width 20 height 21
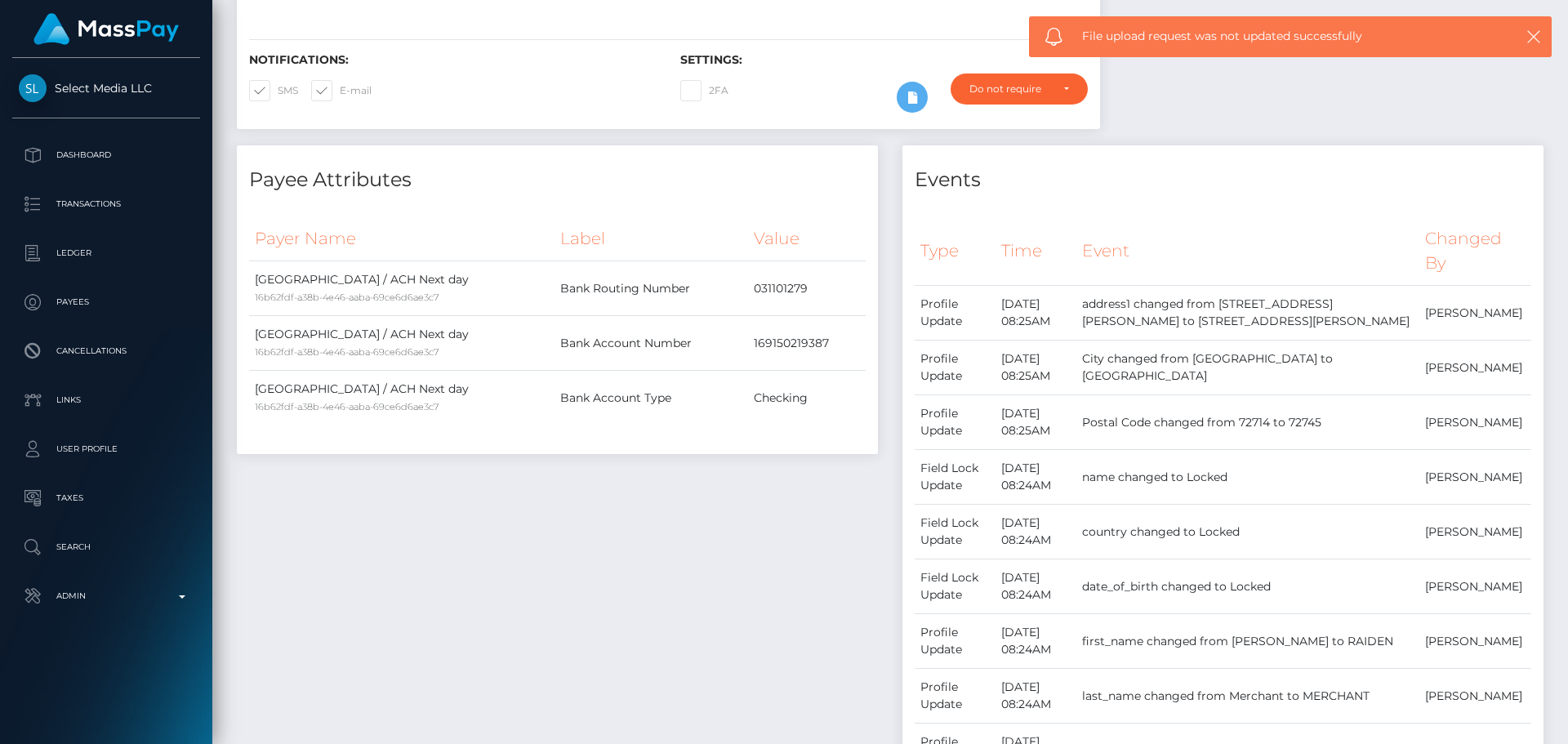
scroll to position [0, 0]
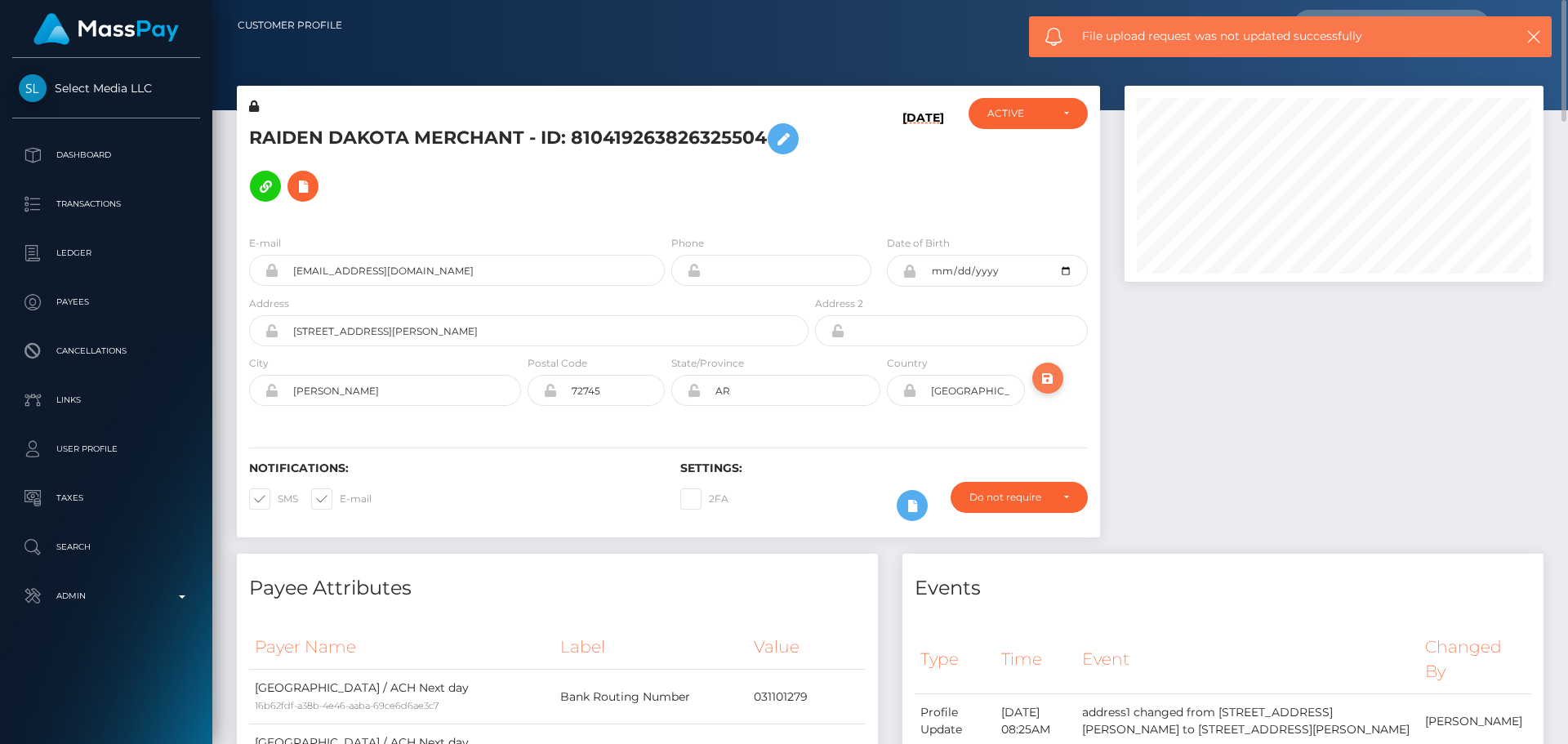
click at [1046, 368] on icon "submit" at bounding box center [1048, 378] width 20 height 21
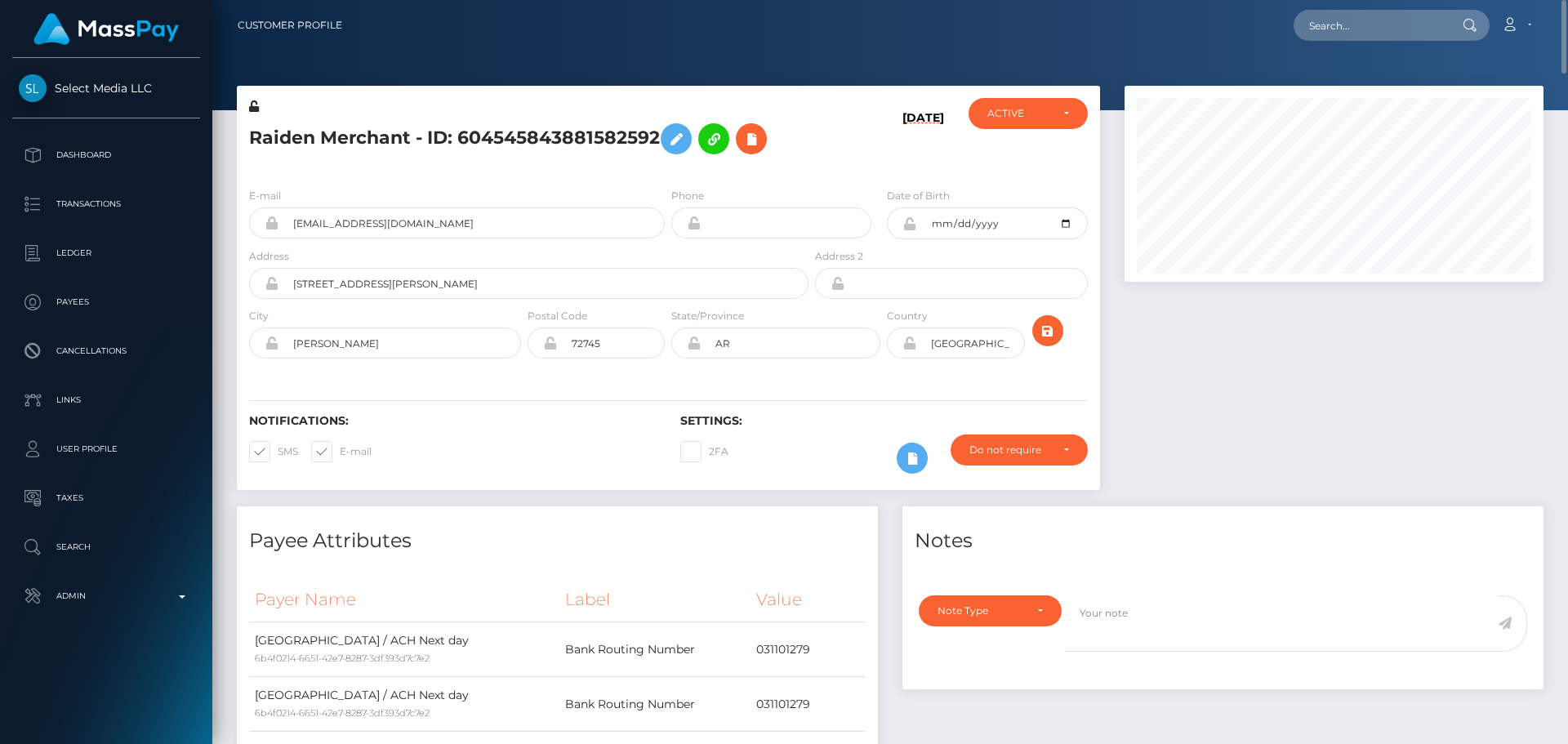
scroll to position [196, 420]
click at [686, 137] on icon at bounding box center [676, 139] width 20 height 21
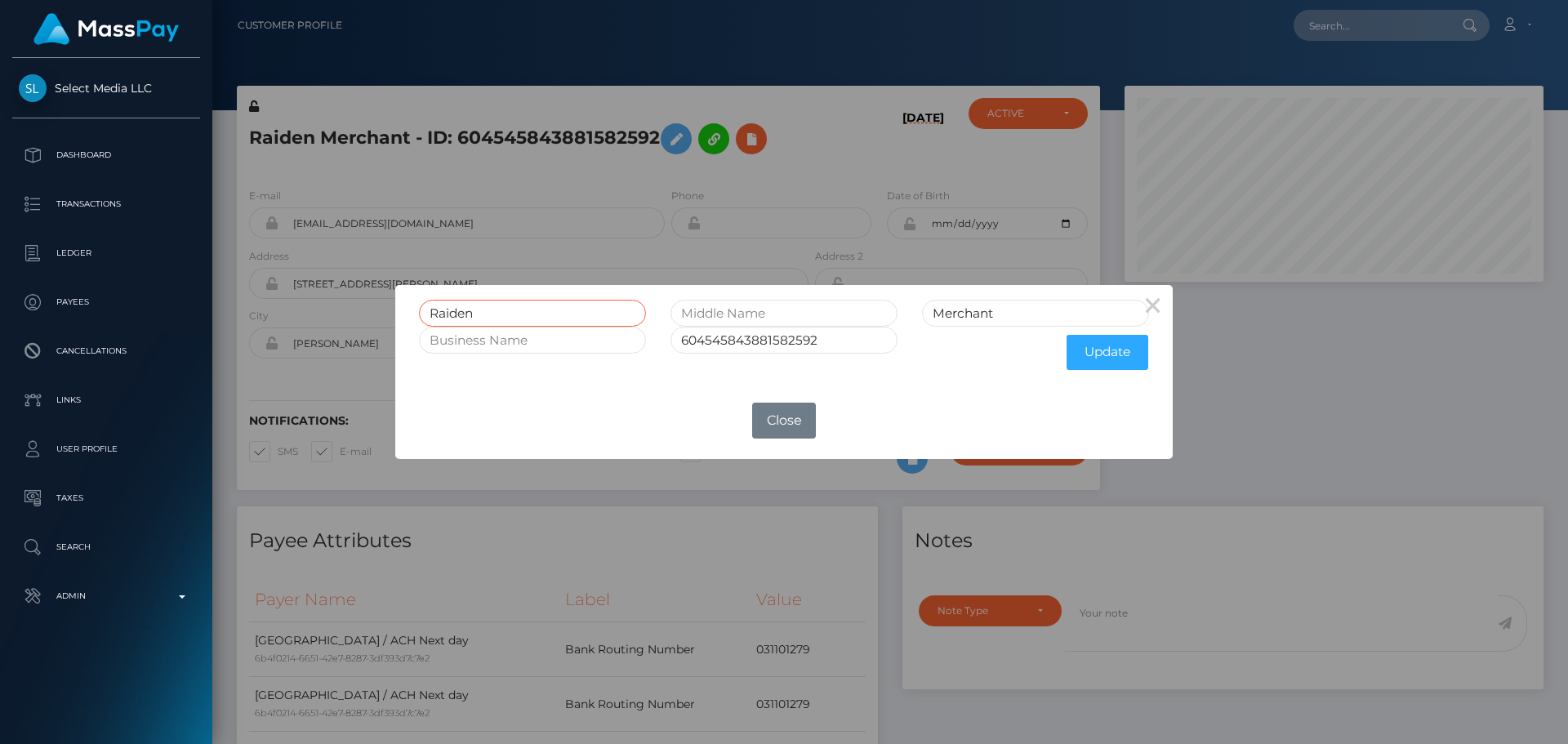
click at [540, 321] on input "Raiden" at bounding box center [532, 313] width 227 height 27
paste input "AIDEN DAKOTA MERCHANT"
click at [576, 311] on input "RAIDEN DAKOTA MERCHANT" at bounding box center [532, 313] width 227 height 27
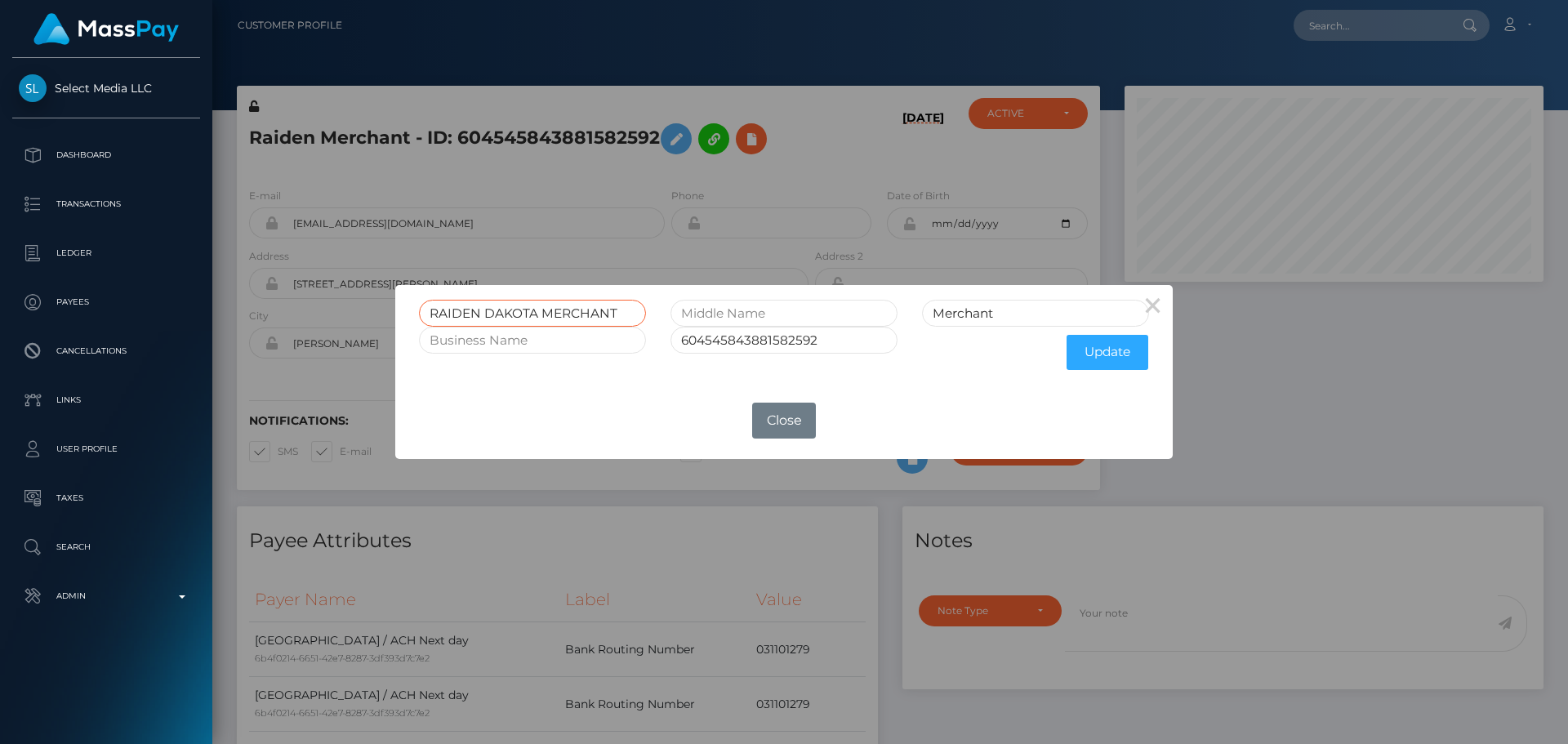
type input "RAIDEN DAKOTA MERCHANT"
click at [962, 314] on input "Merchant" at bounding box center [1036, 313] width 227 height 27
paste input "ERCHANT"
type input "MERCHANT"
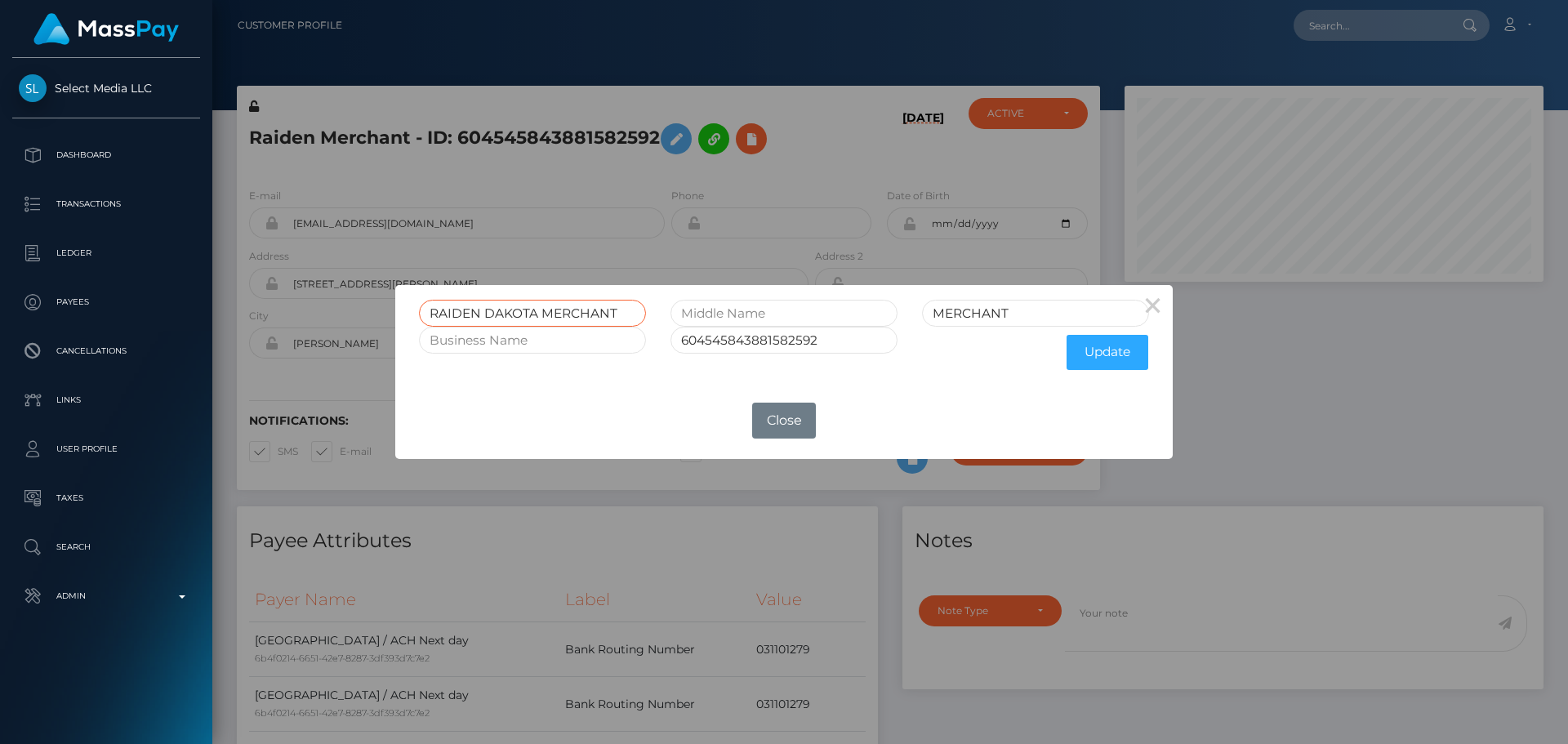
click at [593, 317] on input "RAIDEN DAKOTA MERCHANT" at bounding box center [532, 313] width 227 height 27
click at [518, 318] on input "RAIDEN DAKOTA" at bounding box center [532, 313] width 227 height 27
type input "RAIDEN DAKOTA"
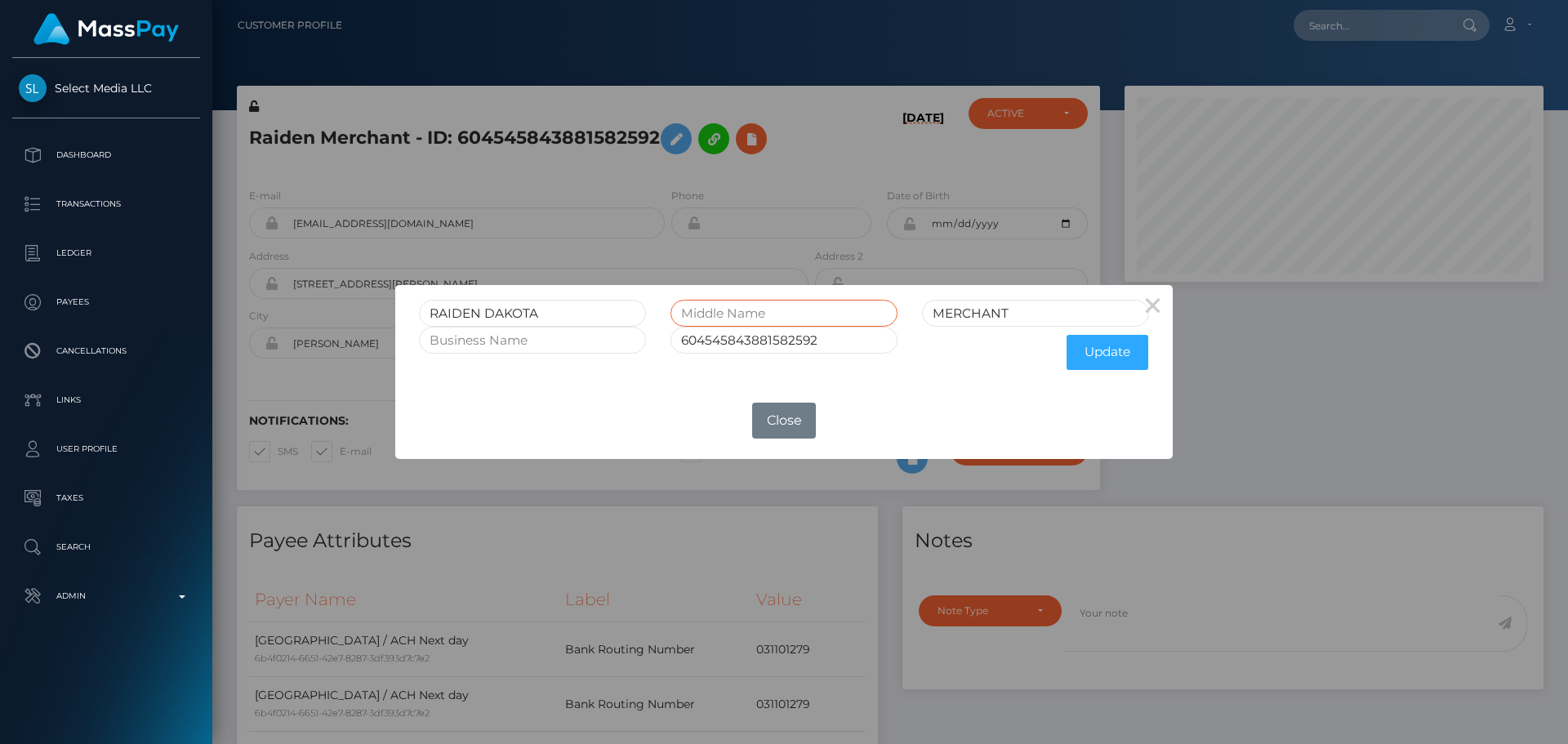
click at [753, 317] on input "text" at bounding box center [784, 313] width 227 height 27
paste input "DAKOTA"
type input "DAKOTA"
click at [511, 313] on input "RAIDEN DAKOTA" at bounding box center [532, 313] width 227 height 27
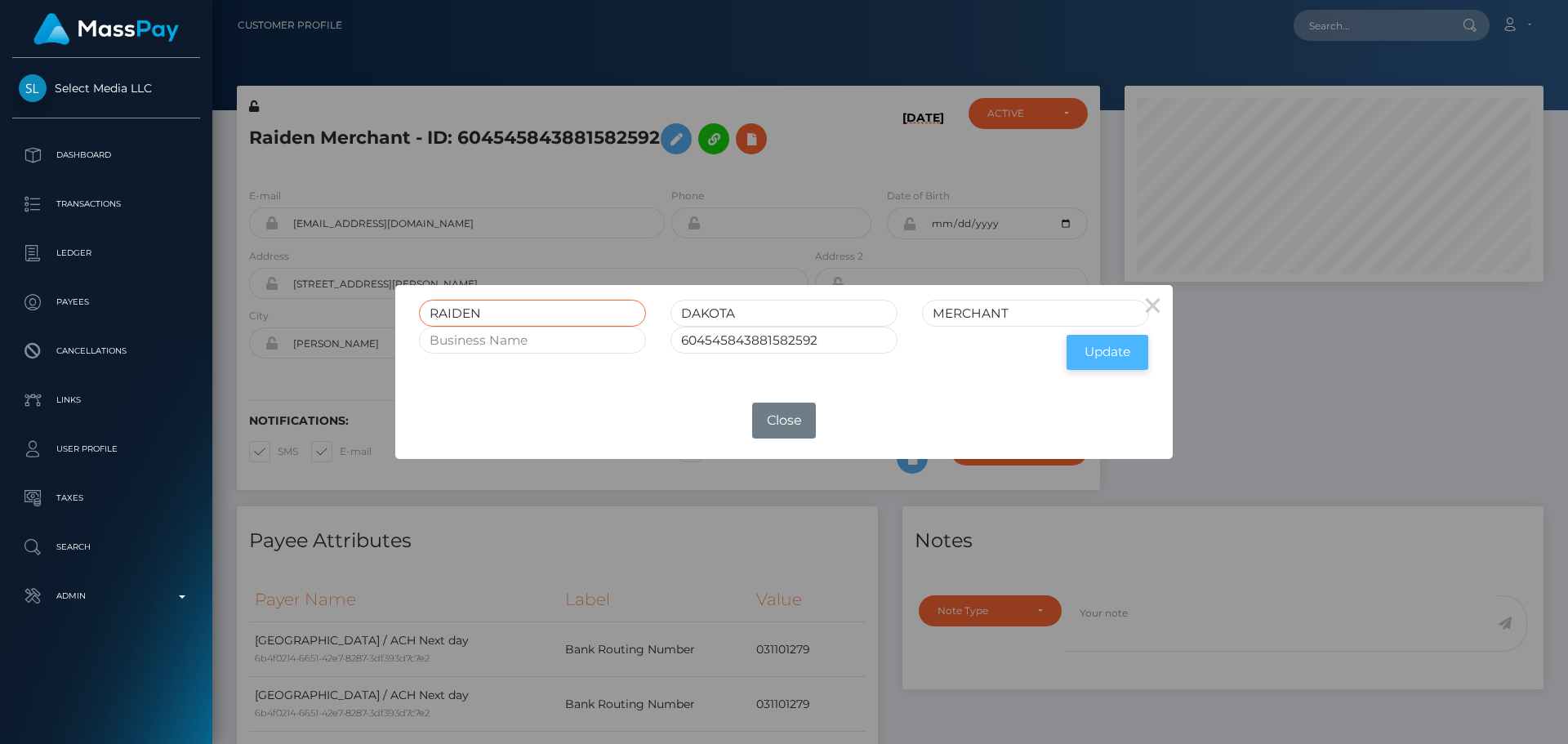
type input "RAIDEN"
click at [1102, 360] on button "Update" at bounding box center [1107, 352] width 82 height 35
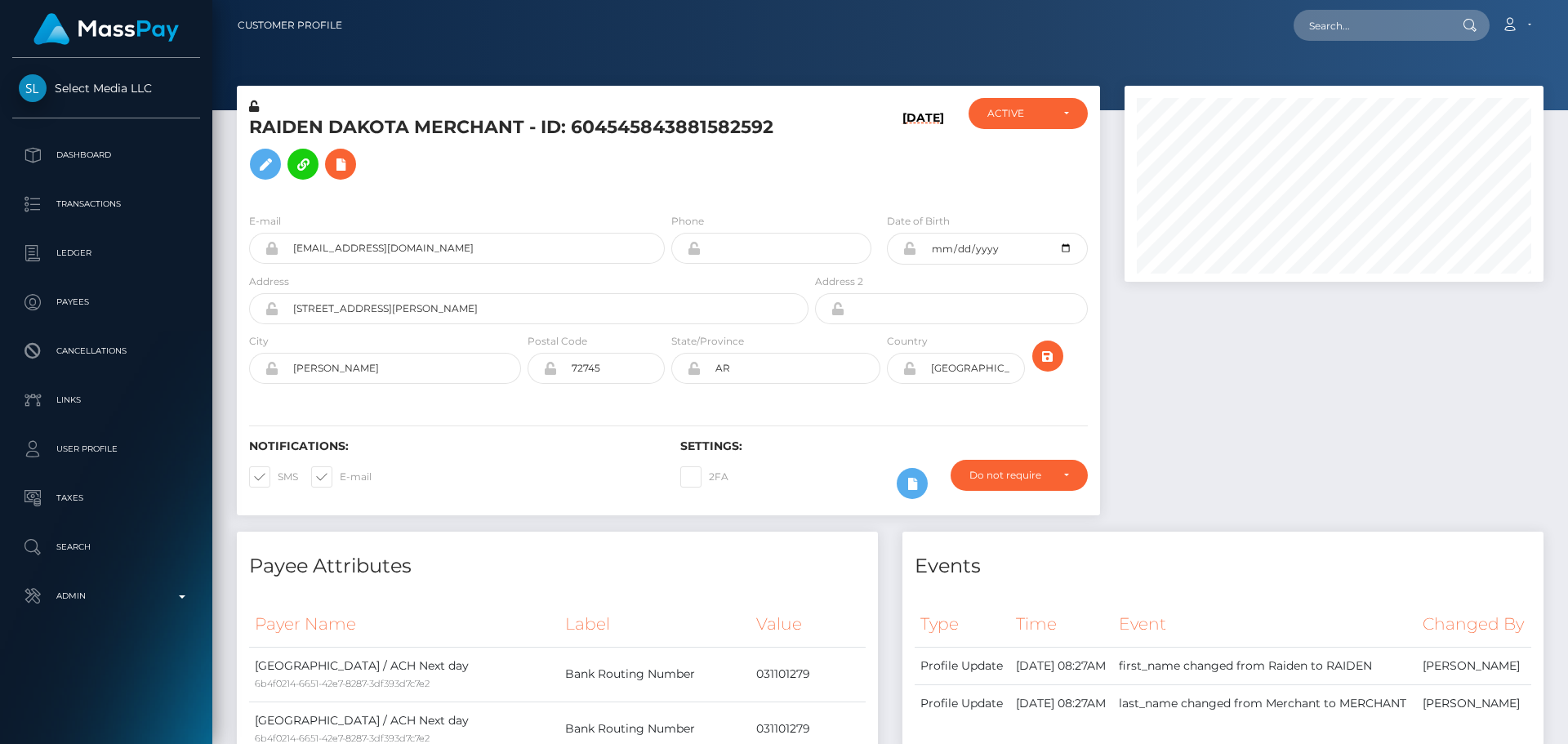
scroll to position [196, 420]
click at [762, 189] on div "RAIDEN DAKOTA MERCHANT - ID: 604545843881582592" at bounding box center [524, 149] width 575 height 102
click at [251, 108] on icon at bounding box center [254, 106] width 9 height 11
click at [907, 251] on icon at bounding box center [909, 248] width 14 height 13
click at [911, 372] on icon at bounding box center [909, 368] width 14 height 13
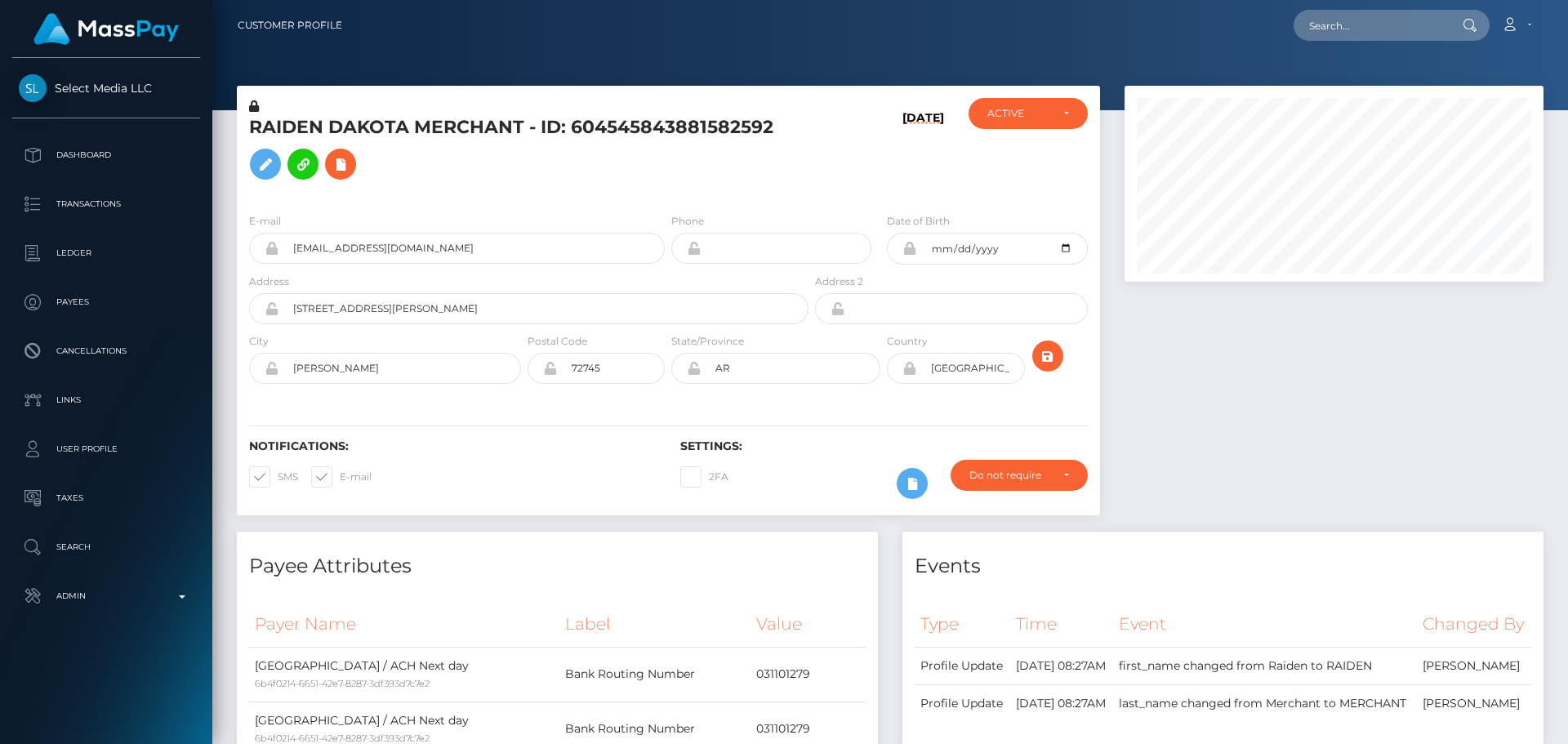
click at [883, 416] on div "Notifications: SMS E-mail Settings: 2FA" at bounding box center [668, 458] width 864 height 115
click at [1047, 360] on icon "submit" at bounding box center [1048, 357] width 20 height 21
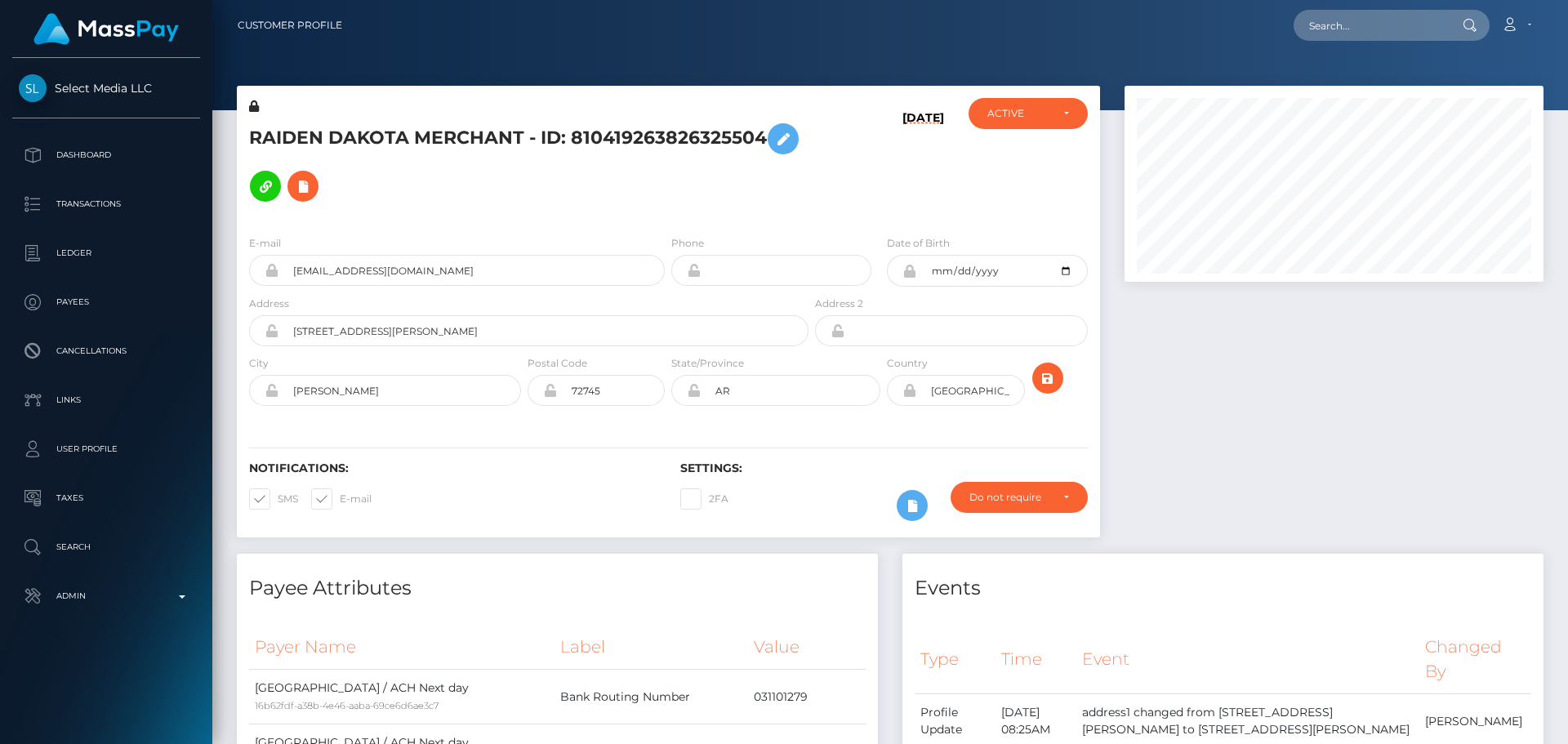
scroll to position [196, 420]
click at [668, 192] on div "RAIDEN DAKOTA MERCHANT - ID: 810419263826325504" at bounding box center [524, 160] width 575 height 124
click at [667, 194] on div "RAIDEN DAKOTA MERCHANT - ID: 810419263826325504" at bounding box center [524, 160] width 575 height 124
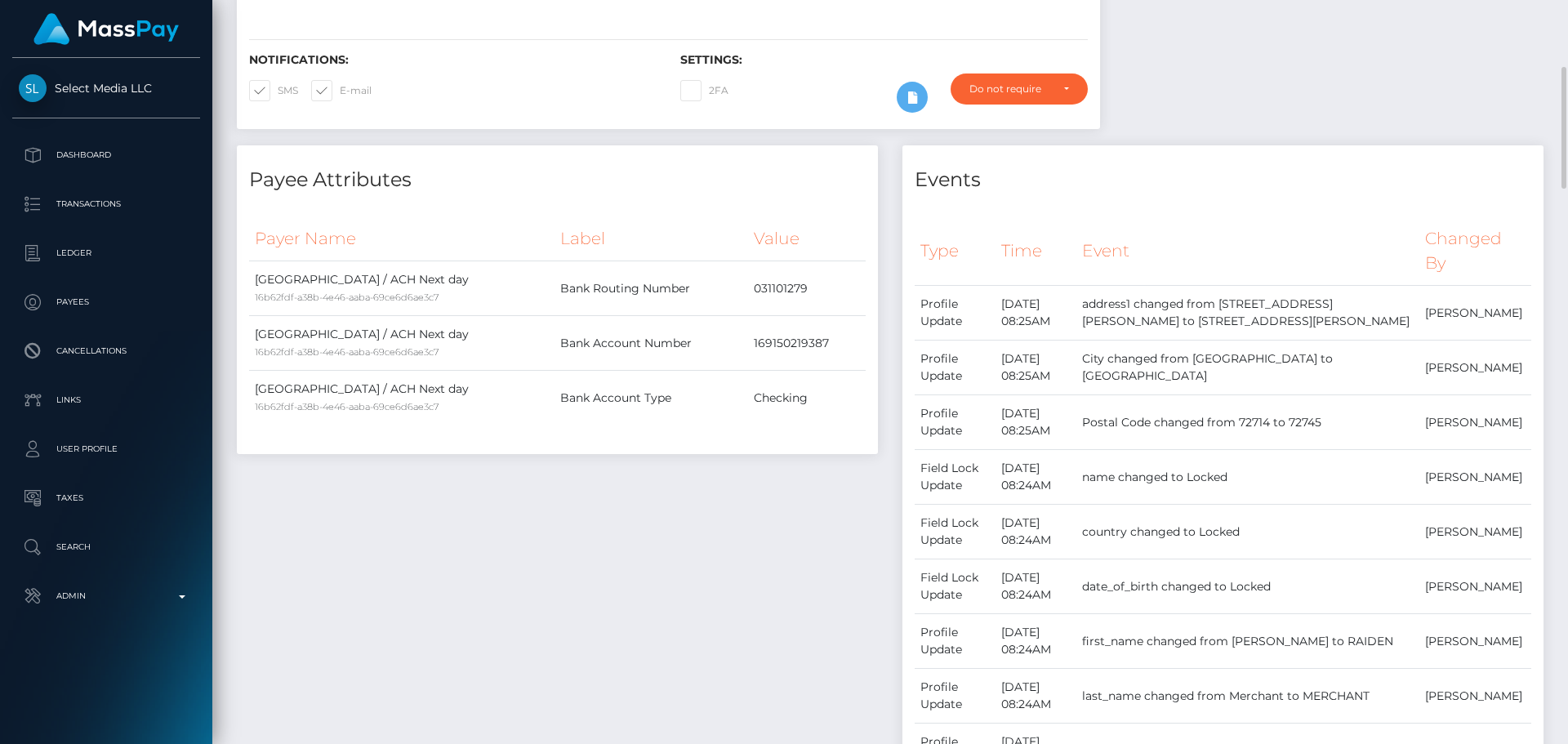
scroll to position [0, 0]
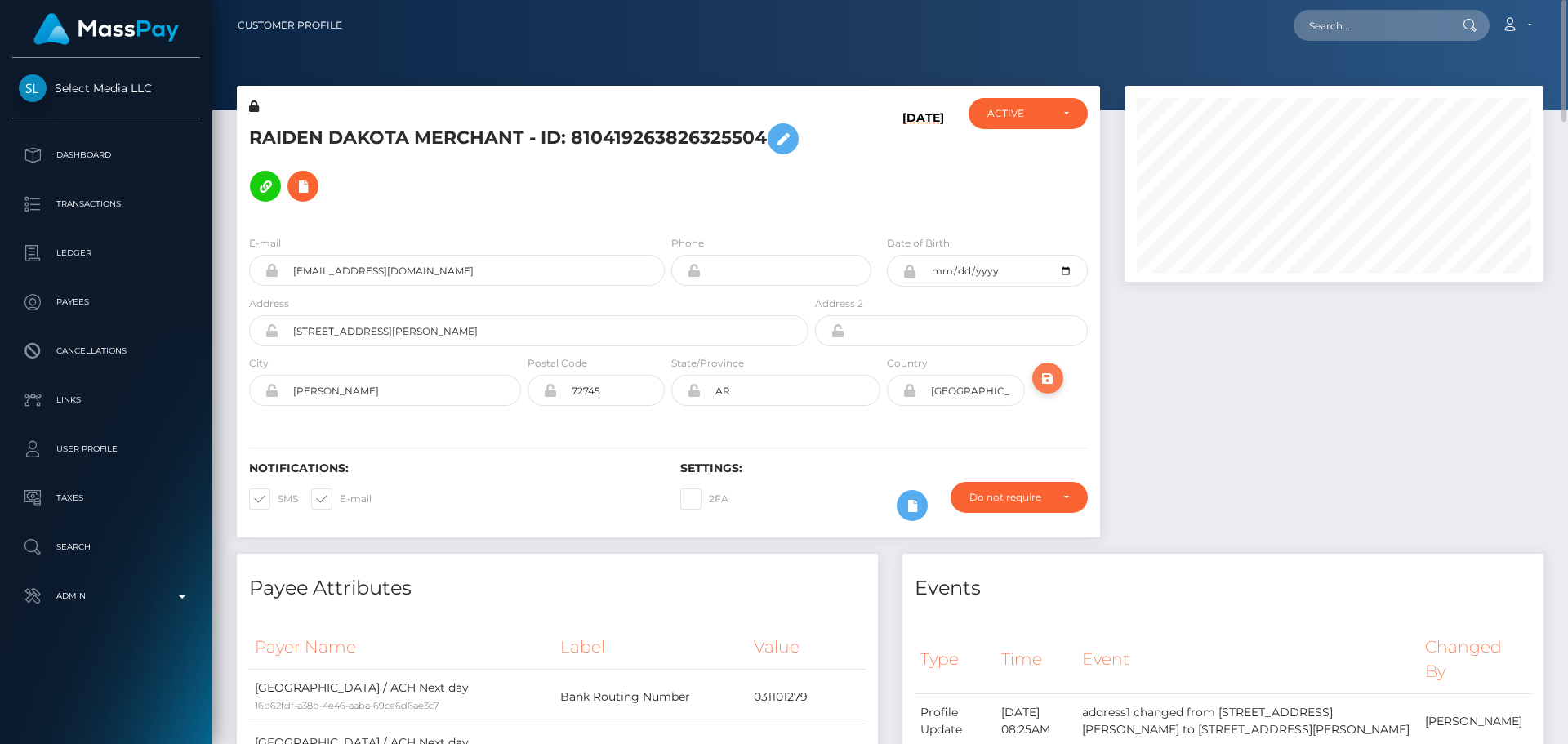
click at [1045, 368] on icon "submit" at bounding box center [1048, 378] width 20 height 21
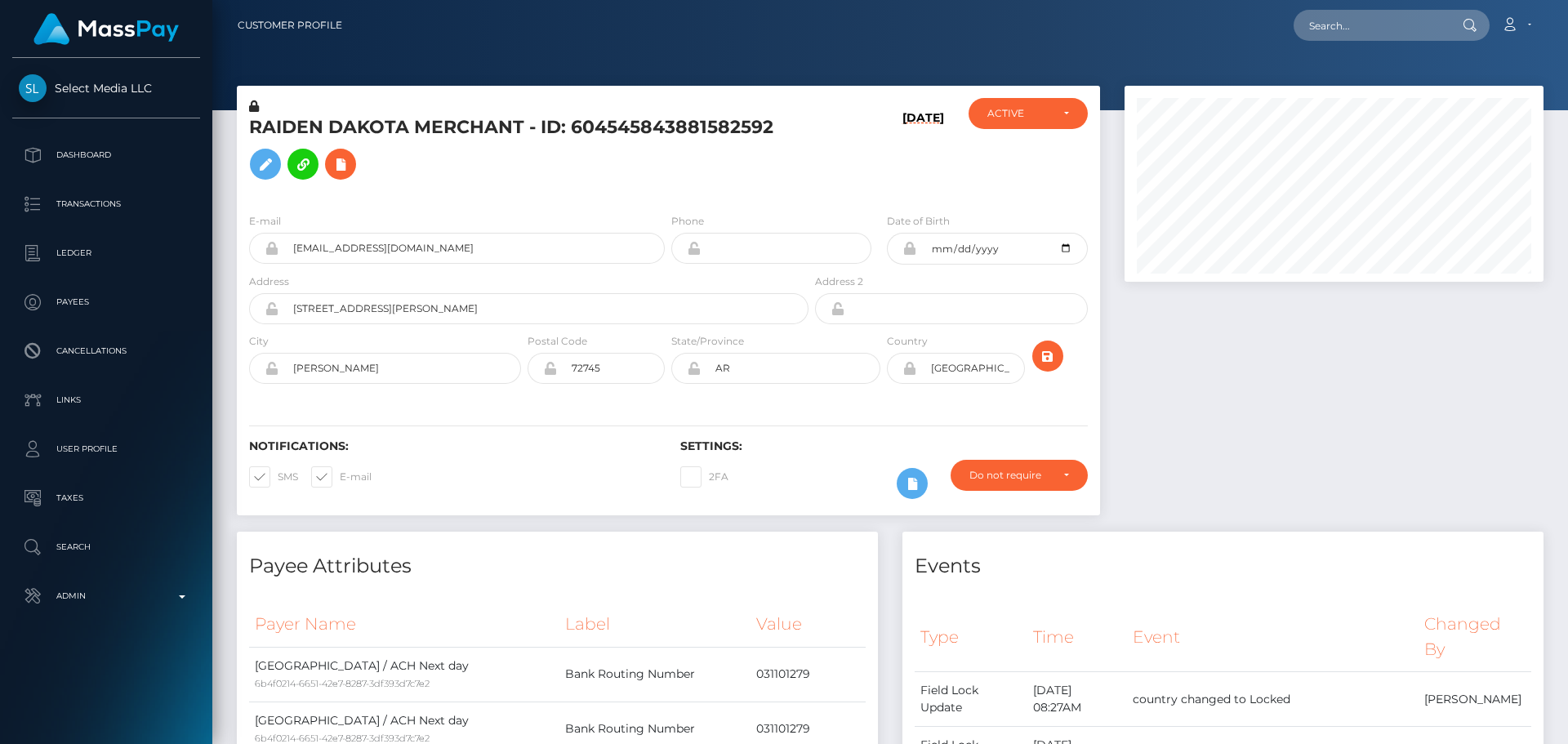
scroll to position [196, 420]
click at [1057, 357] on icon "submit" at bounding box center [1048, 357] width 20 height 21
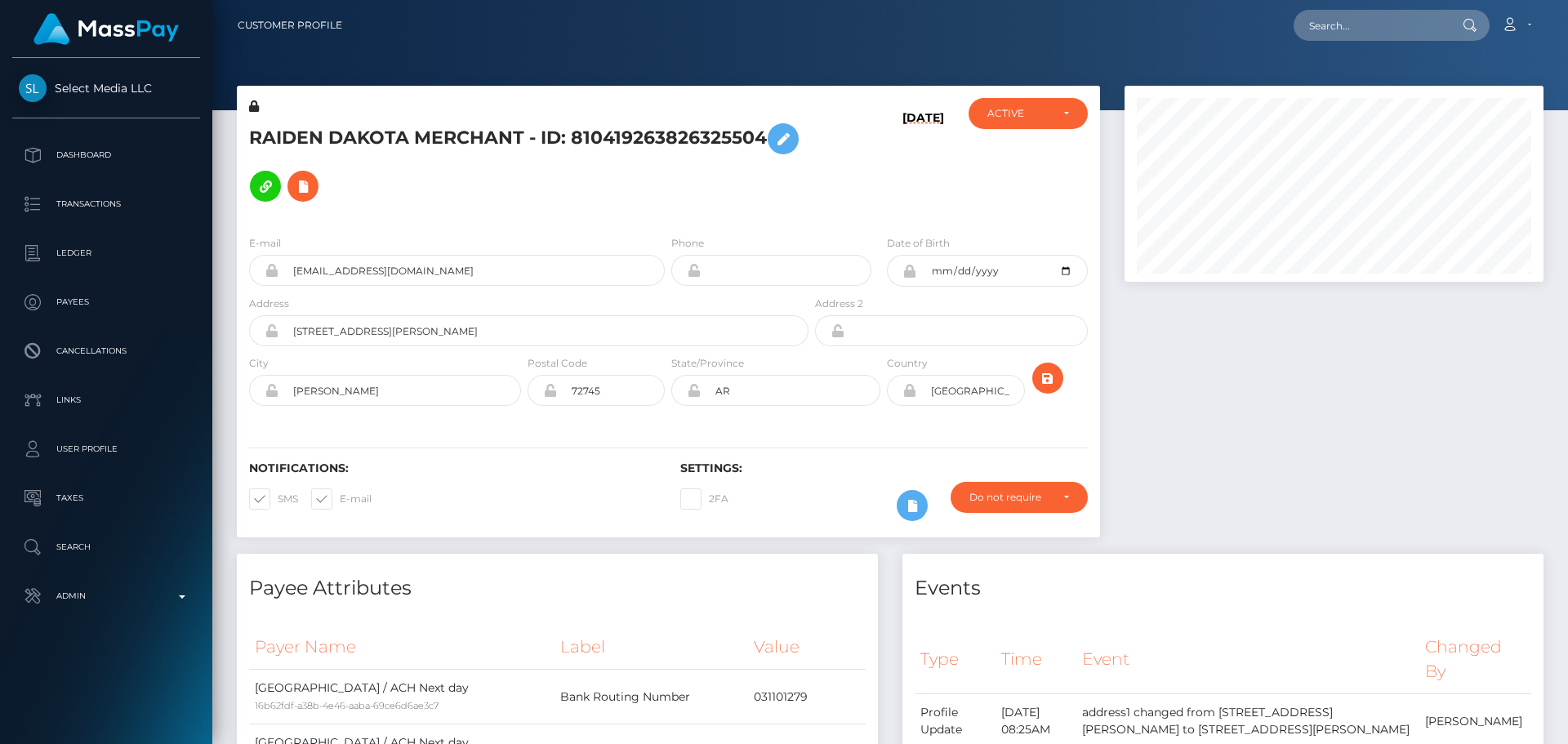
scroll to position [196, 420]
click at [427, 119] on h5 "RAIDEN DAKOTA MERCHANT - ID: 810419263826325504" at bounding box center [525, 163] width 550 height 95
copy h5 "RAIDEN DAKOTA MERCHANT - ID: 810419263826325504"
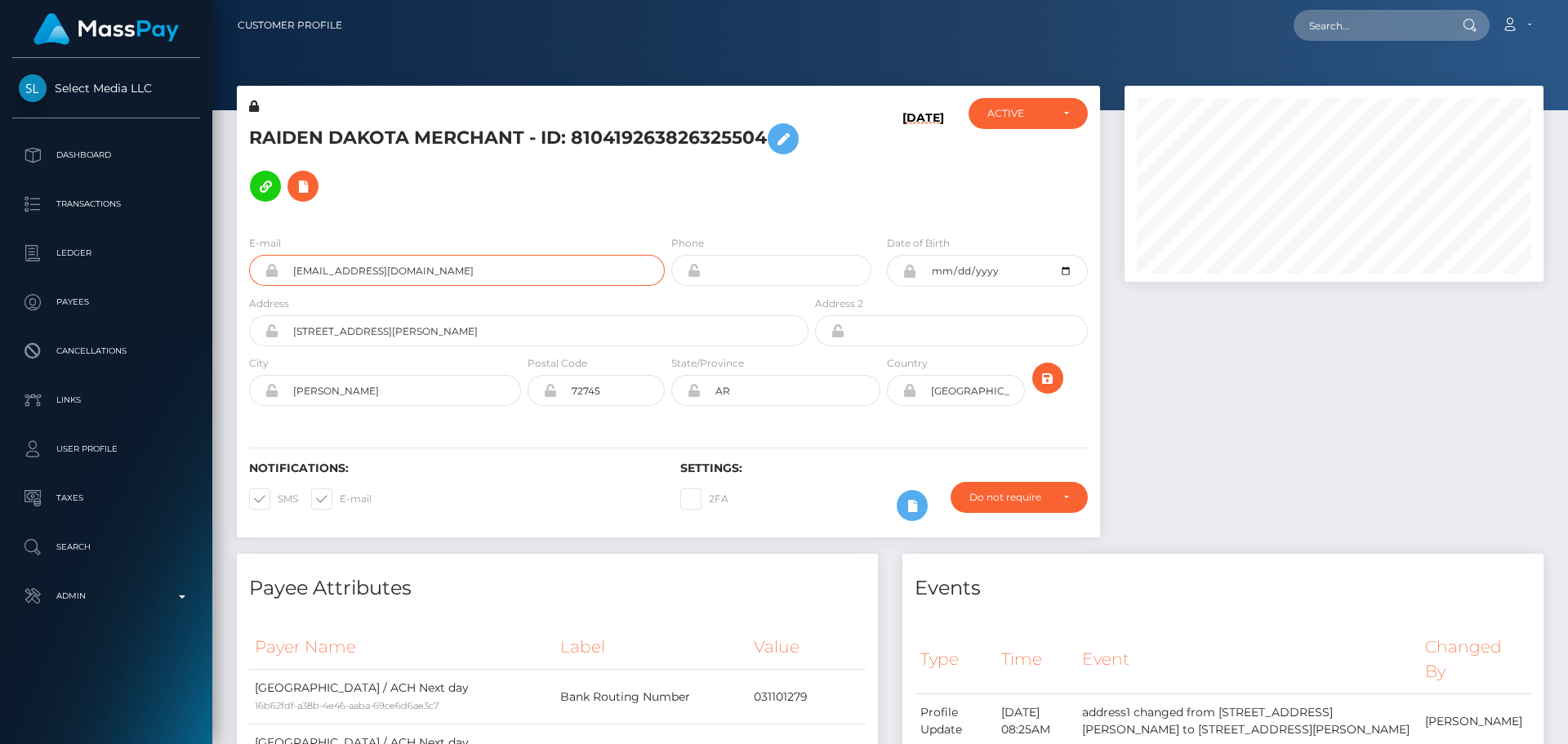
drag, startPoint x: 462, startPoint y: 244, endPoint x: 272, endPoint y: 239, distance: 190.1
click at [272, 255] on div "Mellyberryvt@gmail.com" at bounding box center [457, 270] width 415 height 31
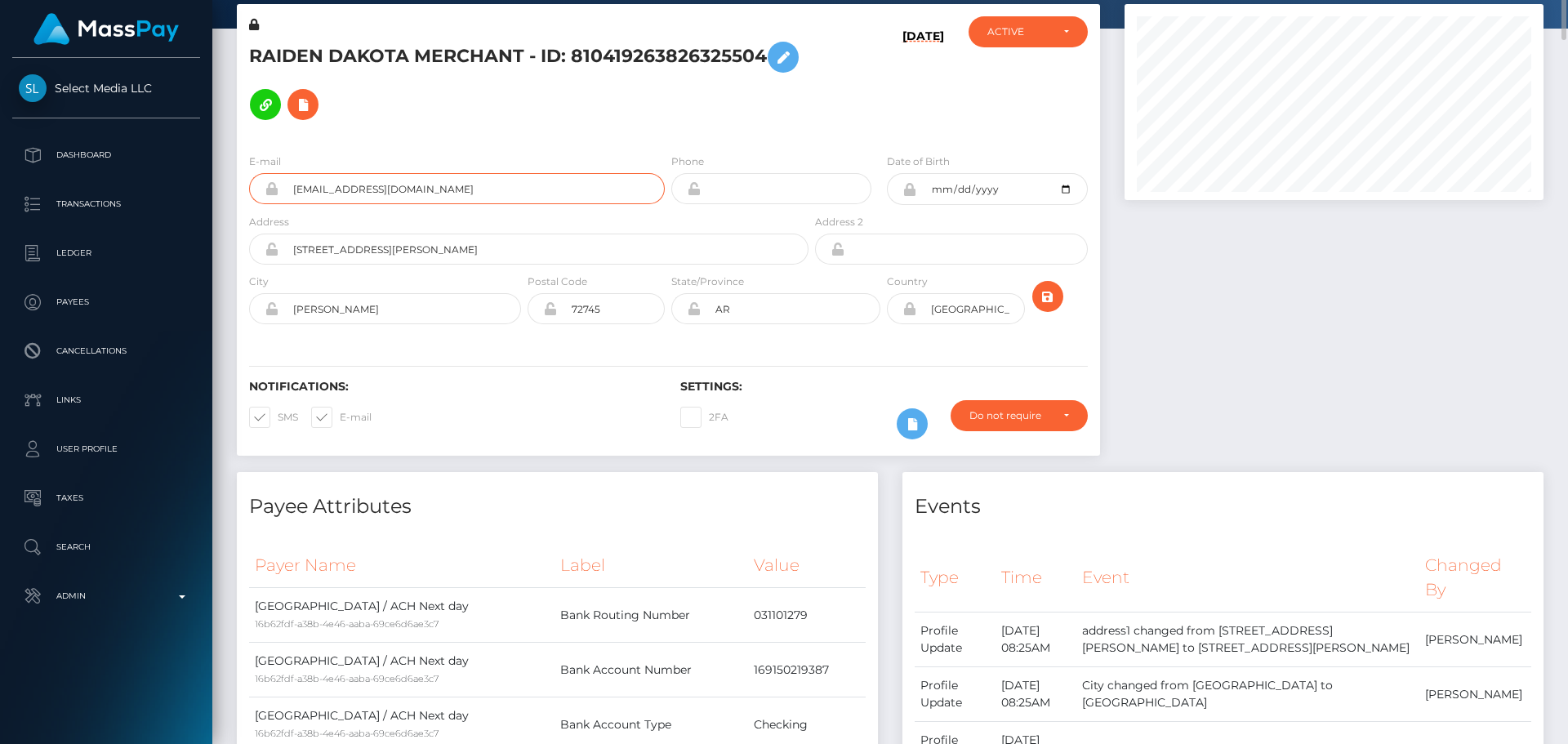
scroll to position [0, 0]
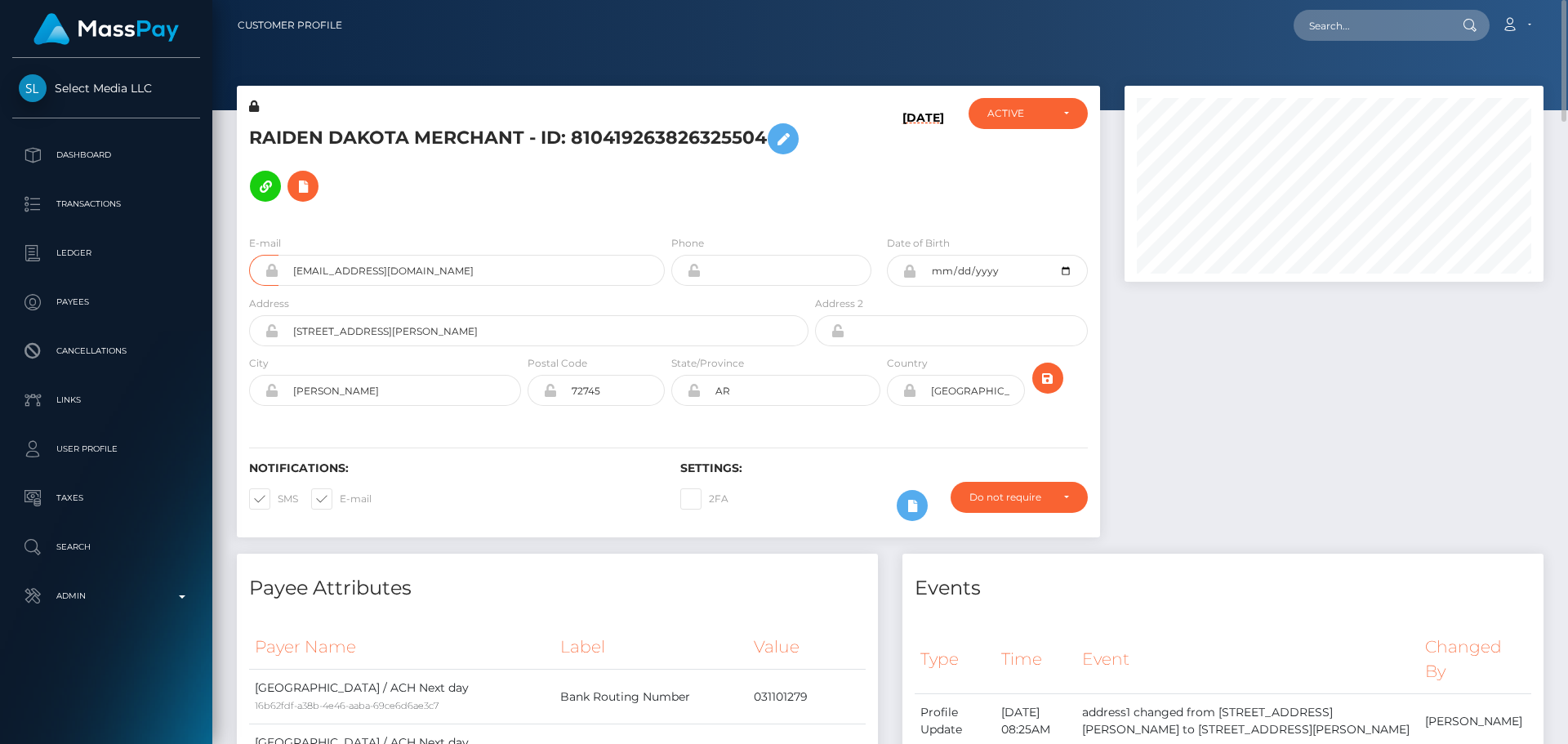
click at [815, 120] on div "09/20/25" at bounding box center [883, 160] width 144 height 124
click at [1397, 27] on input "text" at bounding box center [1370, 25] width 154 height 31
paste input "poact_9ZfCr8Ch0dw7"
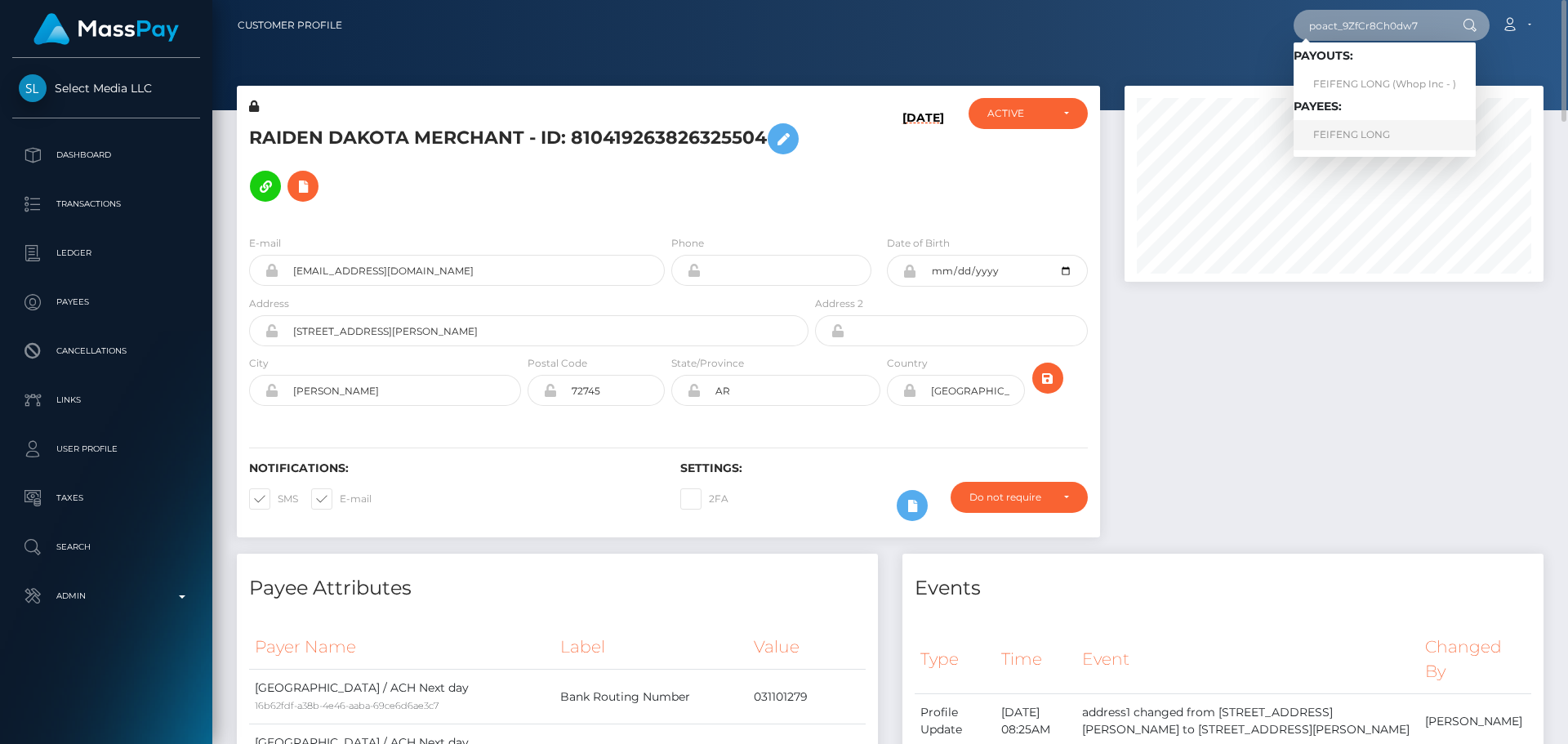
type input "poact_9ZfCr8Ch0dw7"
click at [1360, 126] on link "FEIFENG LONG" at bounding box center [1385, 135] width 182 height 30
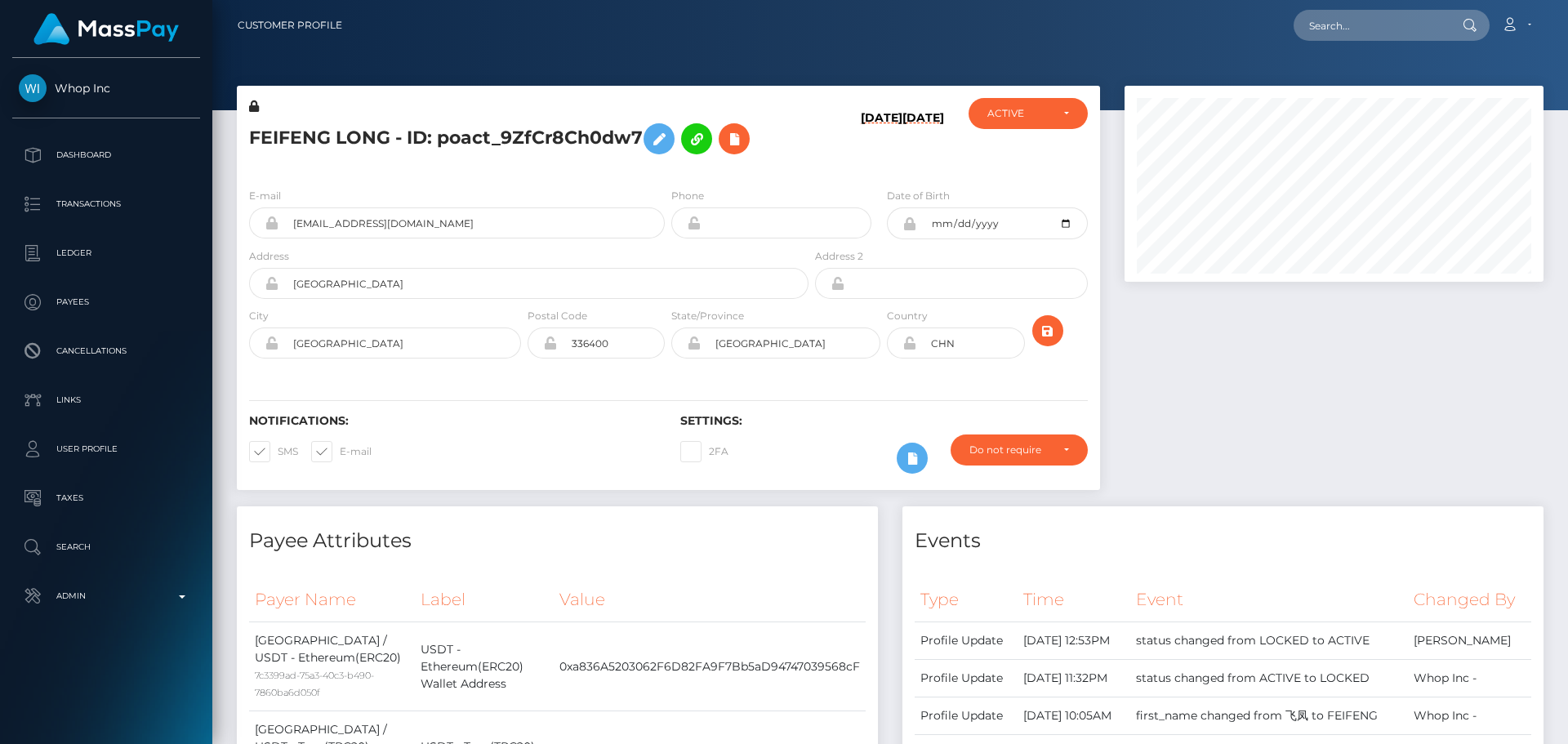
scroll to position [196, 420]
click at [813, 156] on div "[DATE] [DATE]" at bounding box center [883, 136] width 144 height 77
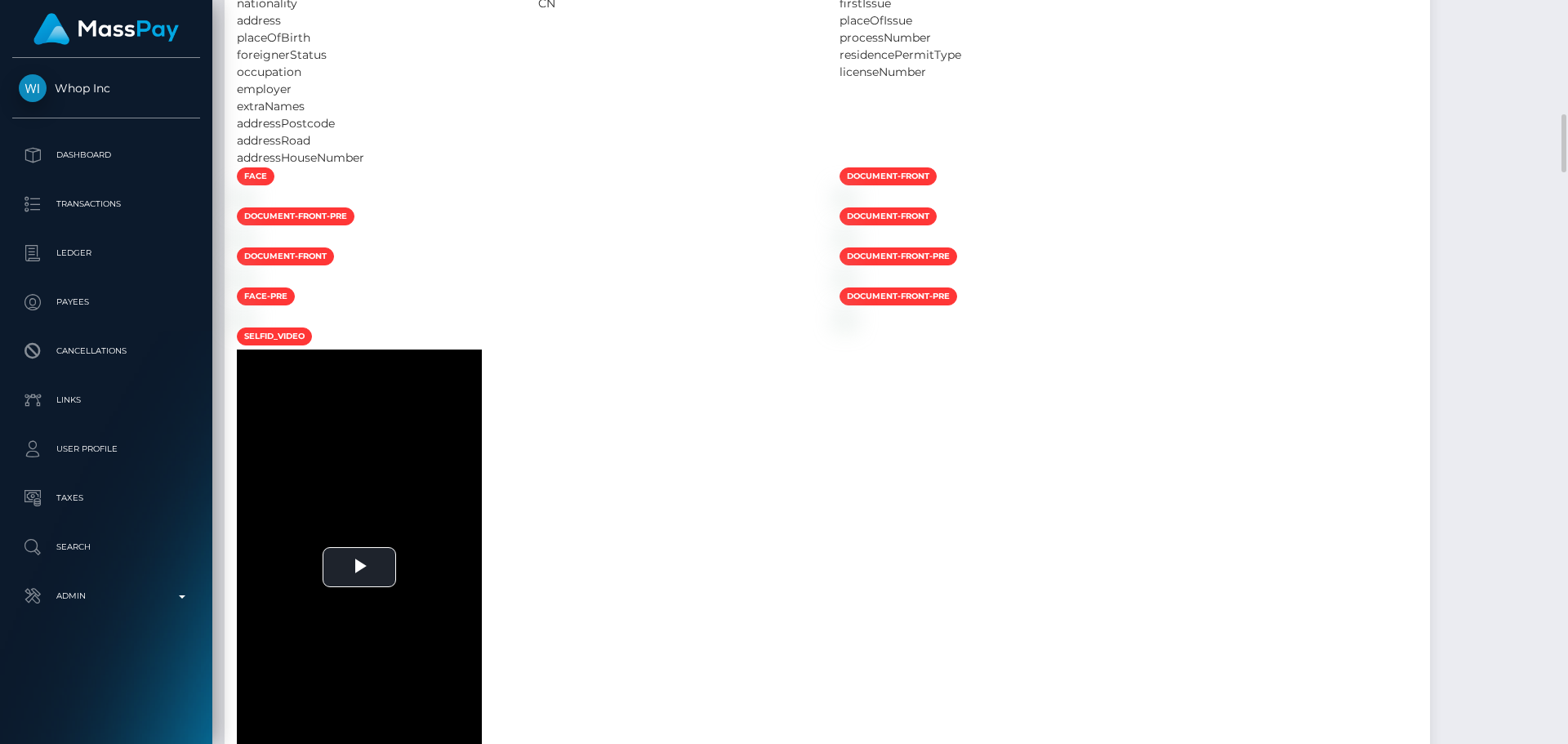
scroll to position [1307, 0]
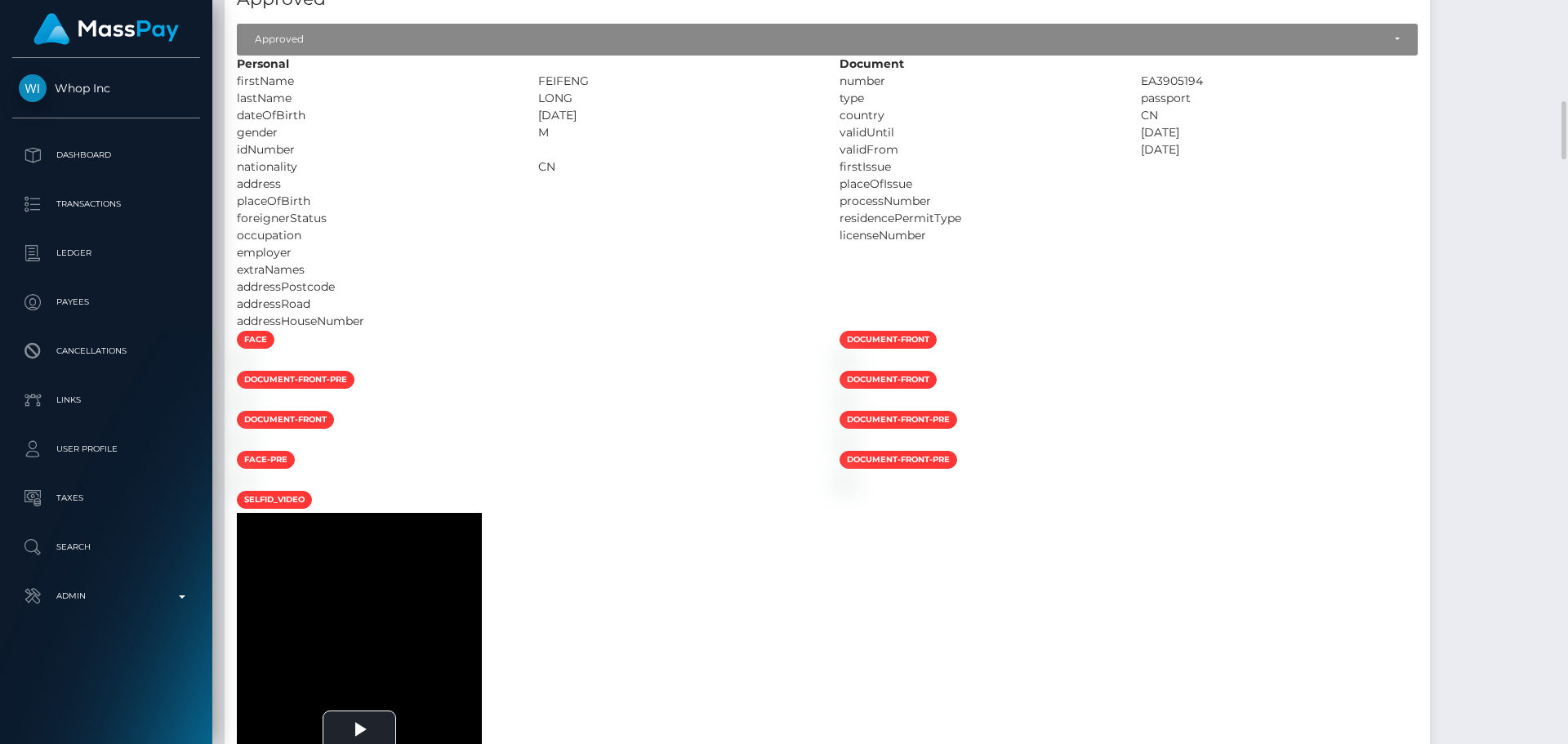
click at [393, 193] on div "address" at bounding box center [375, 184] width 301 height 17
click at [404, 193] on div "address" at bounding box center [375, 184] width 301 height 17
click at [414, 210] on div "placeOfBirth" at bounding box center [375, 201] width 301 height 17
click at [418, 227] on div "foreignerStatus" at bounding box center [375, 218] width 301 height 17
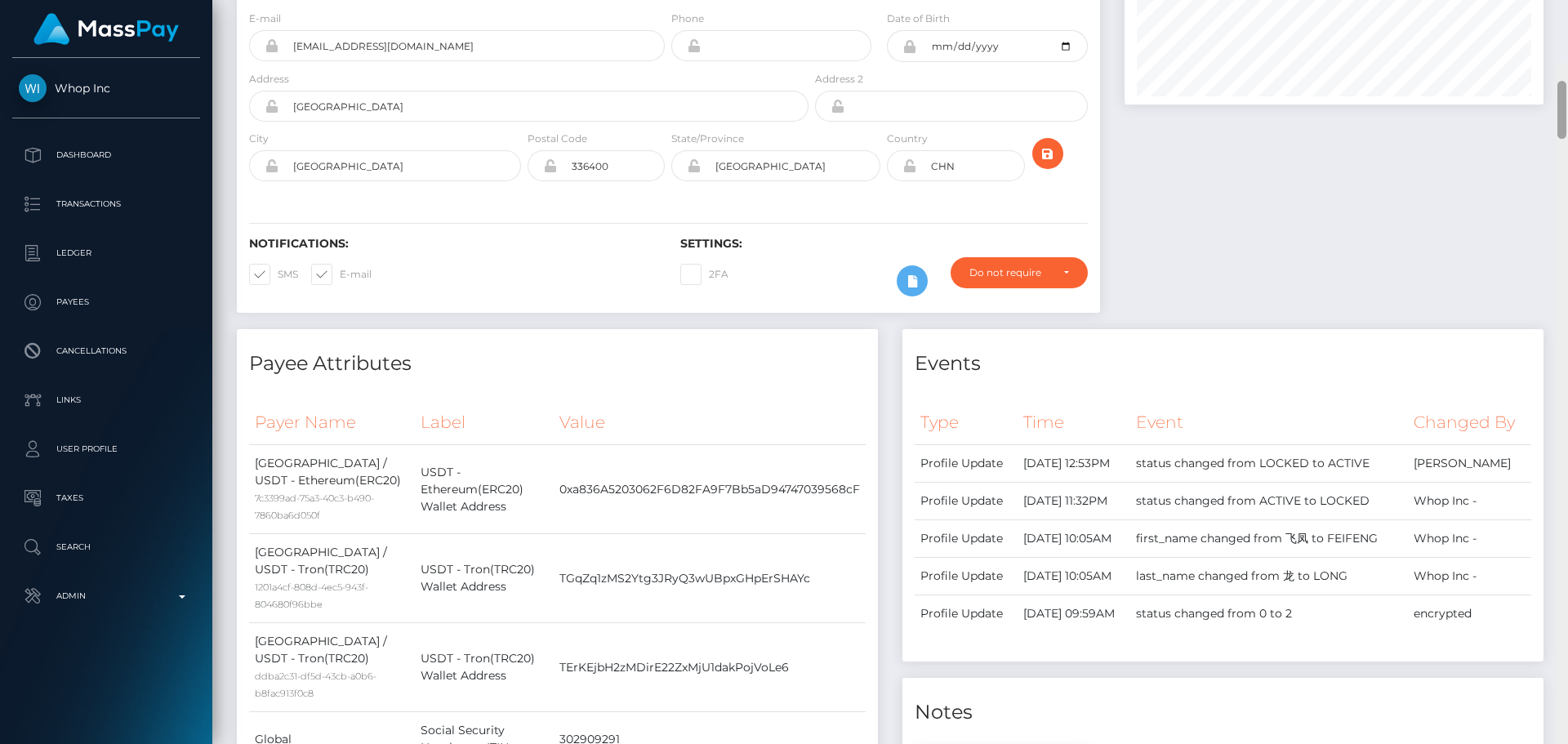
scroll to position [0, 0]
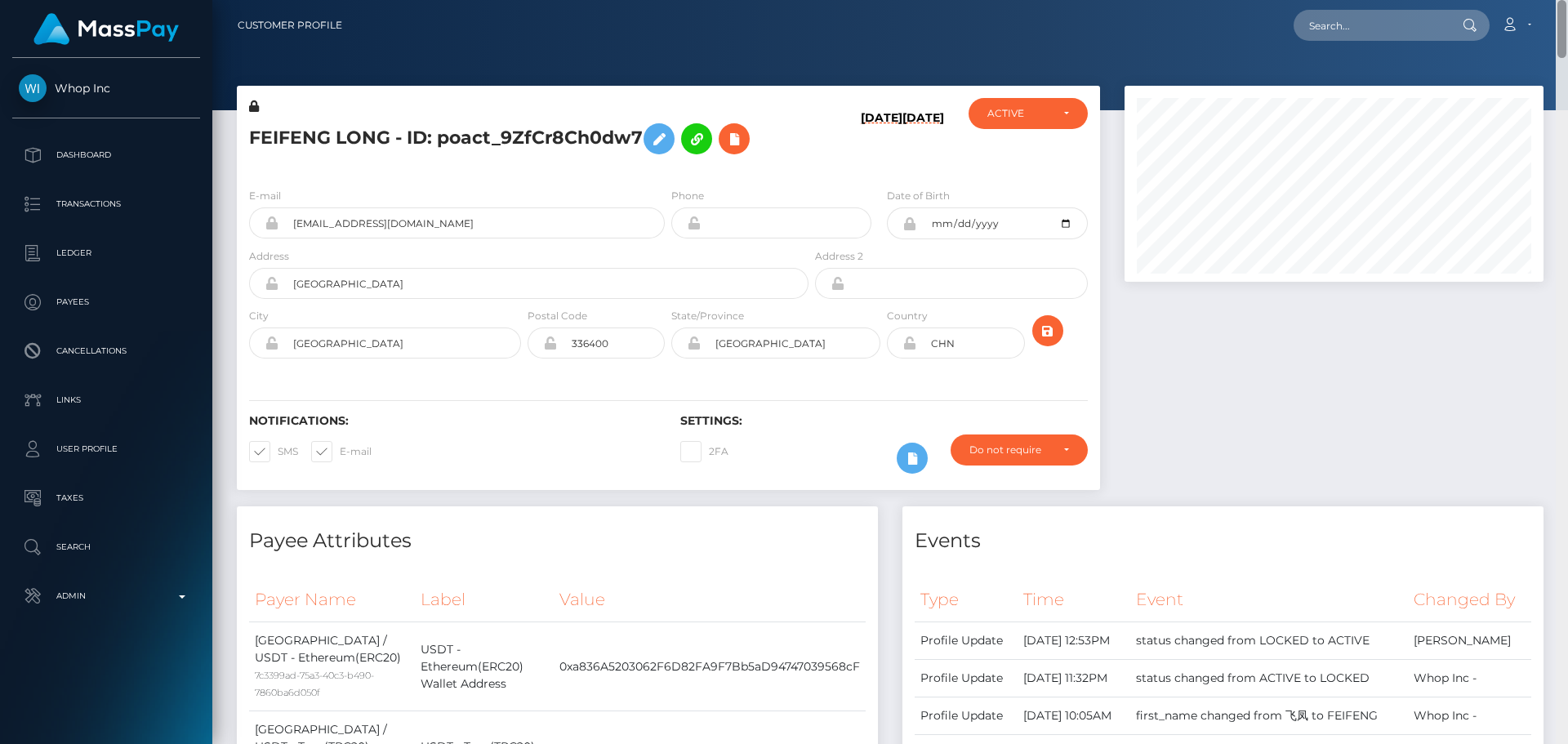
drag, startPoint x: 1563, startPoint y: 538, endPoint x: 1487, endPoint y: -6, distance: 549.3
click at [1487, 0] on html "Whop Inc Dashboard Transactions Ledger Payees Cancellations Links" at bounding box center [784, 372] width 1568 height 744
click at [740, 143] on icon at bounding box center [734, 139] width 20 height 21
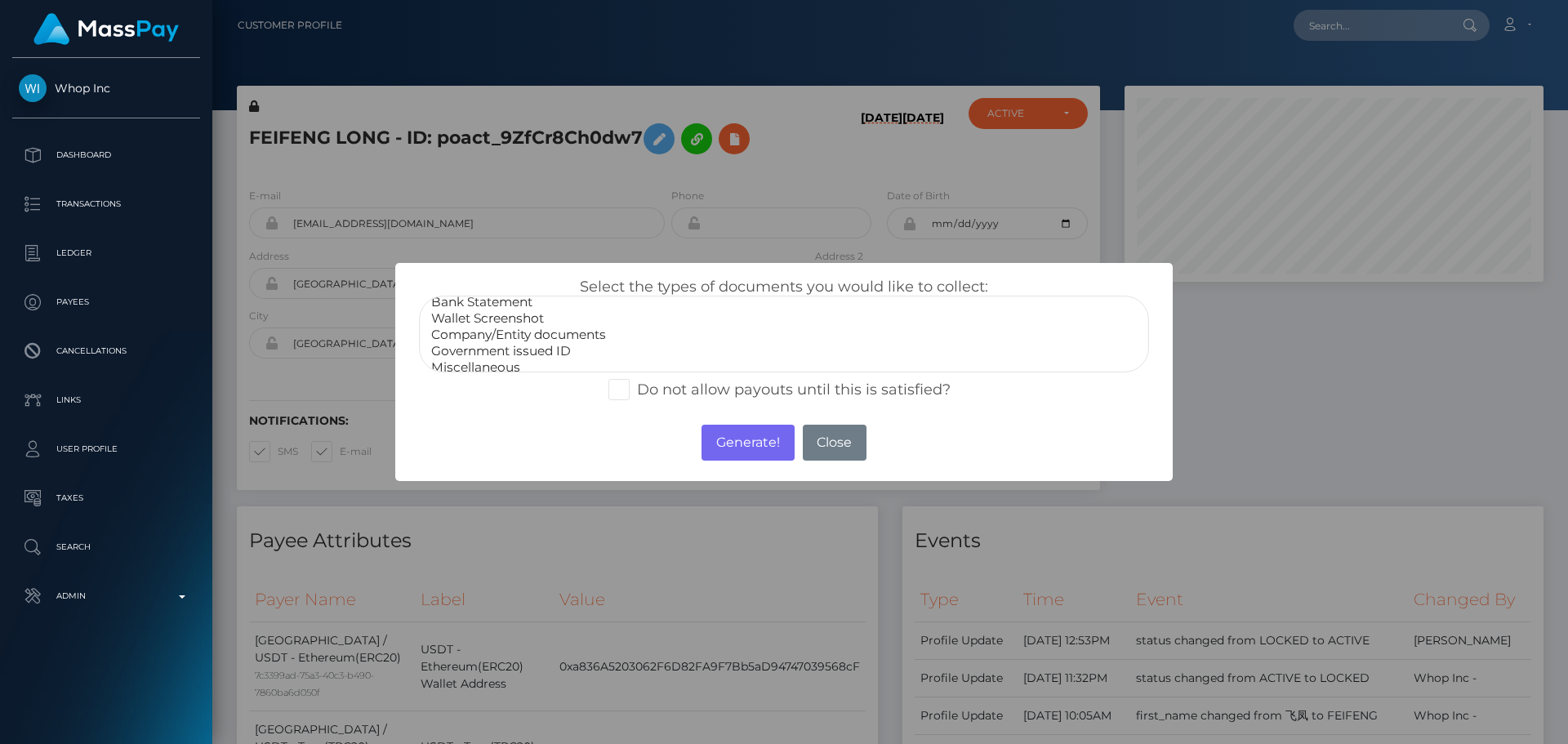
scroll to position [33, 0]
click at [487, 366] on select "Paper Check Bank Statement Wallet Screenshot Company/Entity documents Governmen…" at bounding box center [784, 334] width 730 height 77
select select "Miscellaneous"
click at [507, 354] on option "Miscellaneous" at bounding box center [784, 358] width 709 height 16
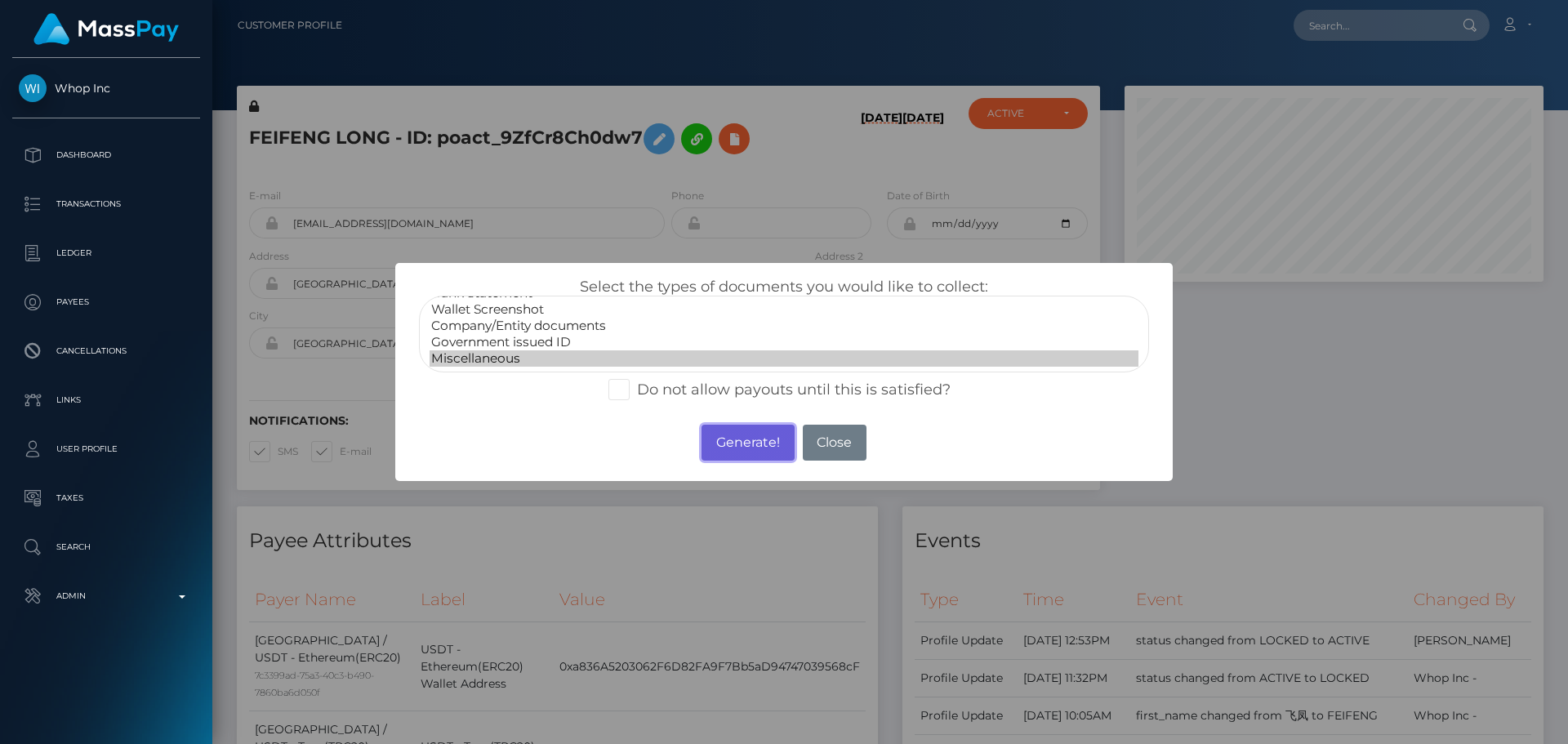
click at [750, 444] on button "Generate!" at bounding box center [747, 443] width 92 height 36
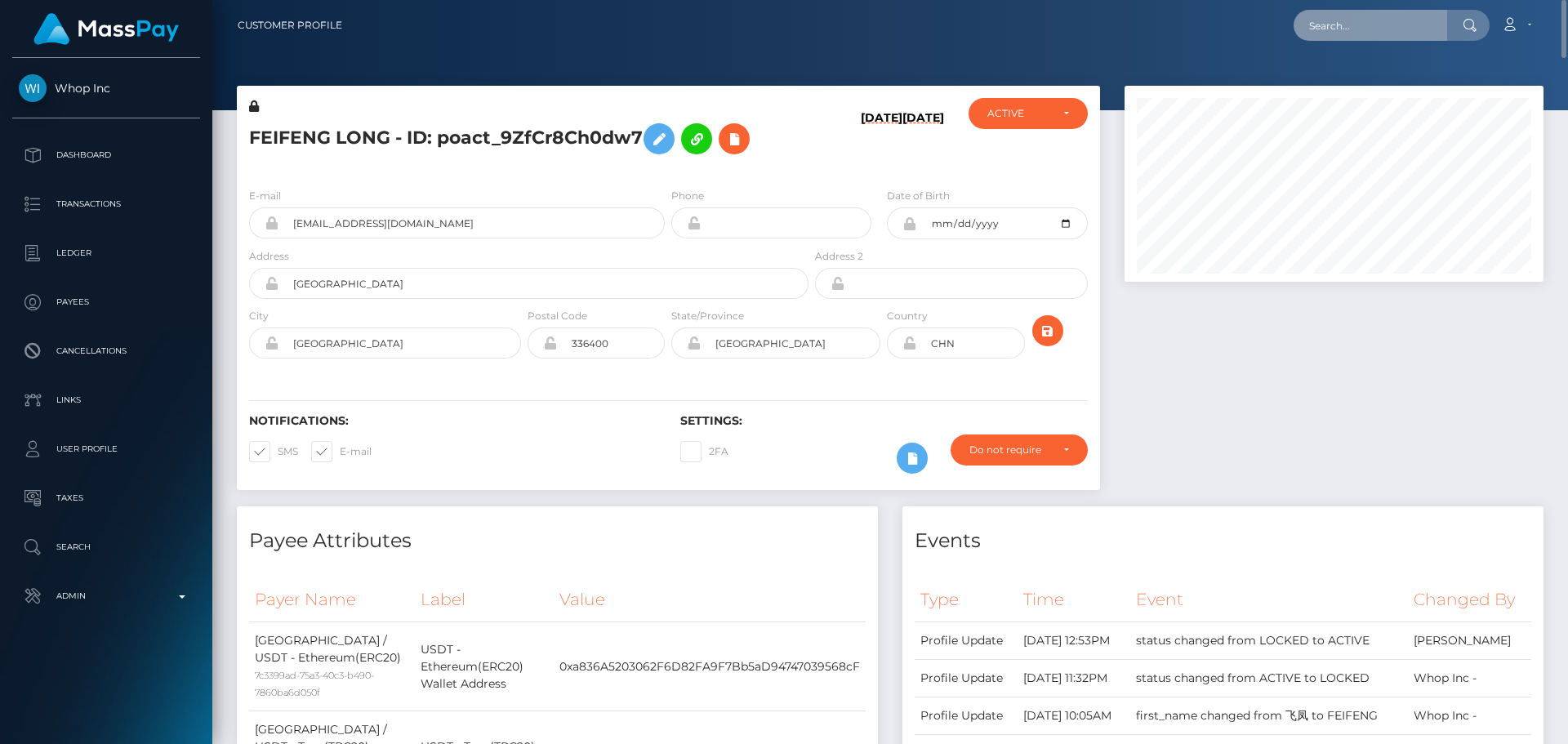
click at [1356, 40] on input "text" at bounding box center [1370, 25] width 154 height 31
paste input "68abd0d94792e8baa6efcf56"
type input "68abd0d94792e8baa6efcf56"
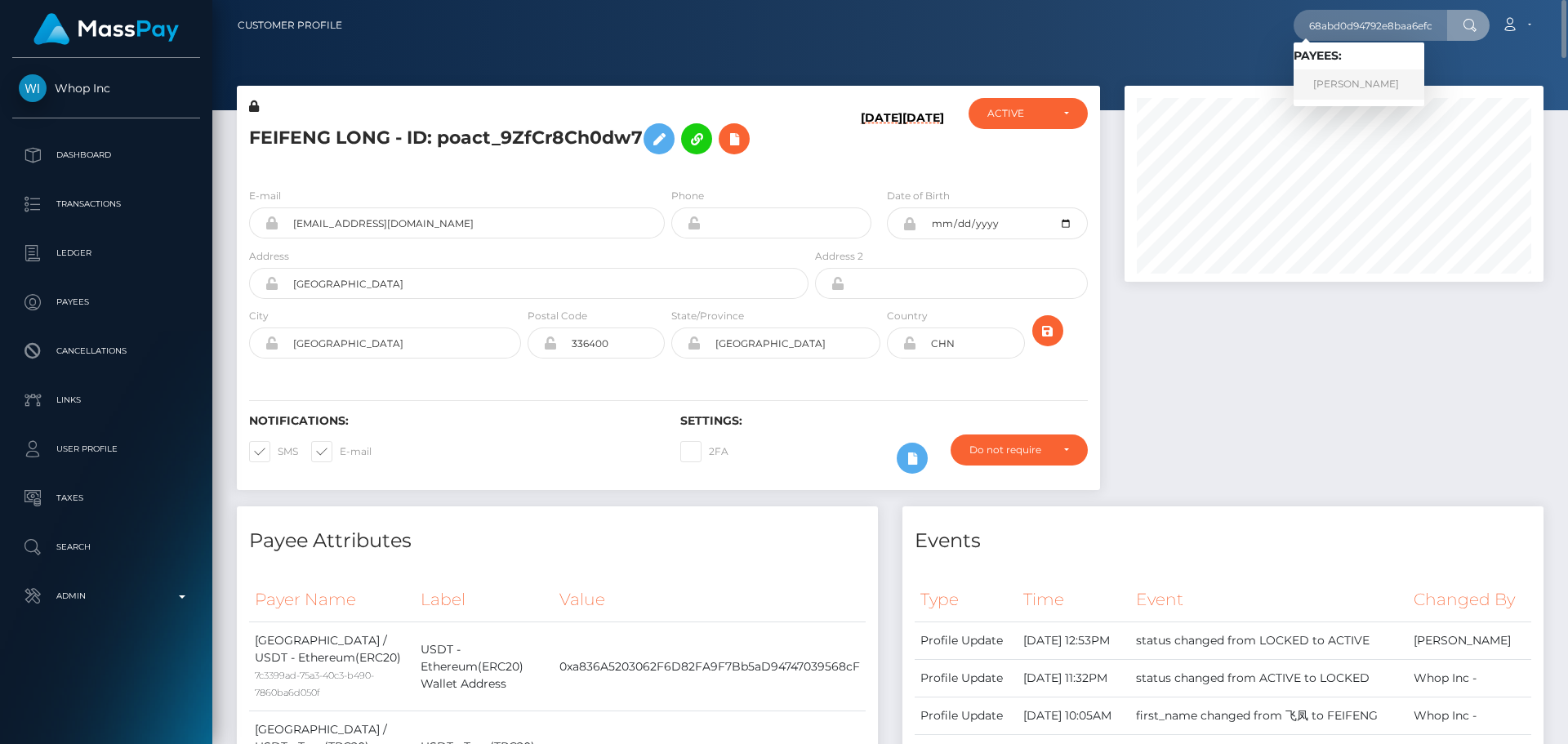
click at [1352, 81] on link "Luke Villarreal" at bounding box center [1359, 84] width 131 height 30
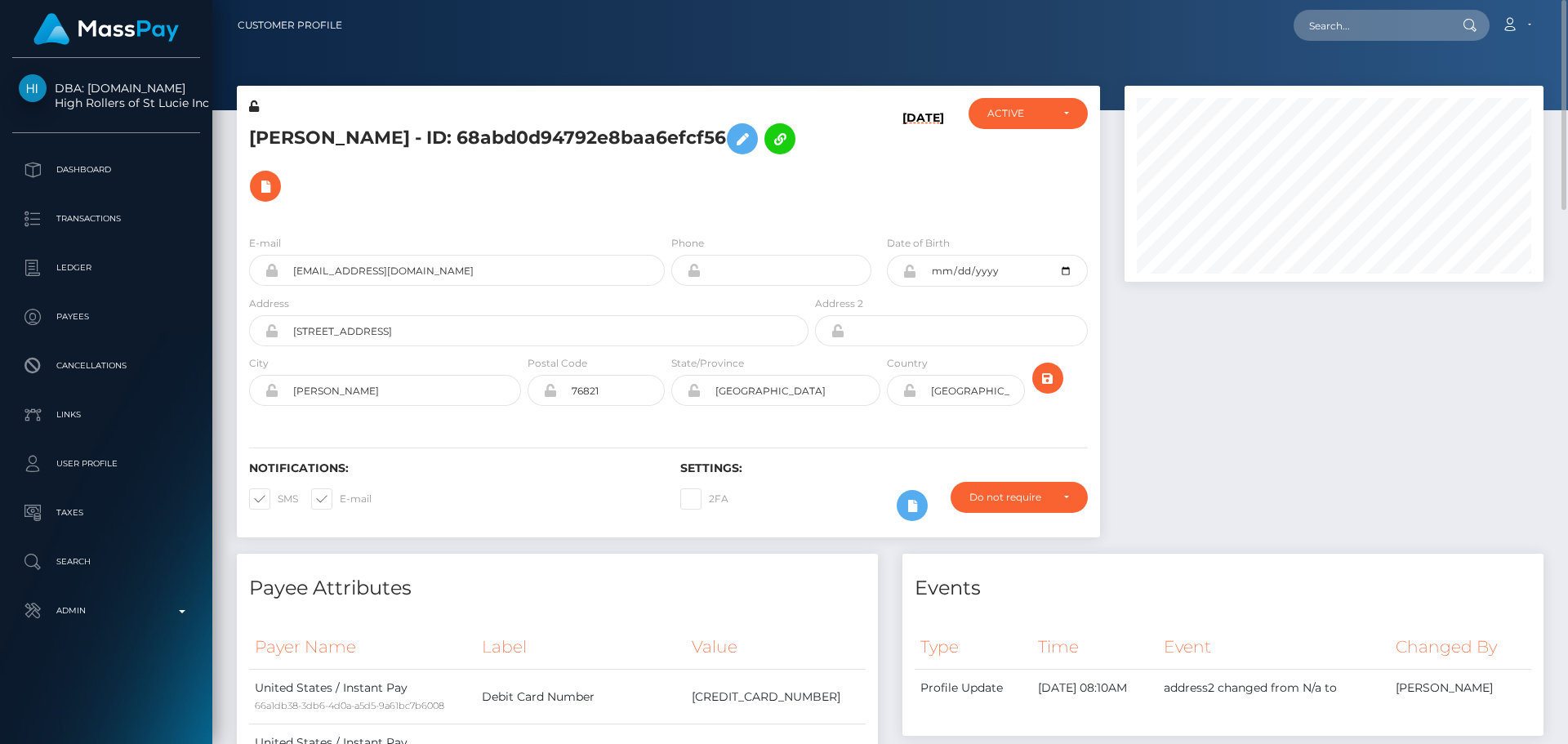
click at [338, 138] on h5 "[PERSON_NAME] - ID: 68abd0d94792e8baa6efcf56" at bounding box center [525, 163] width 550 height 95
copy h5 "[PERSON_NAME] - ID: 68abd0d94792e8baa6efcf56"
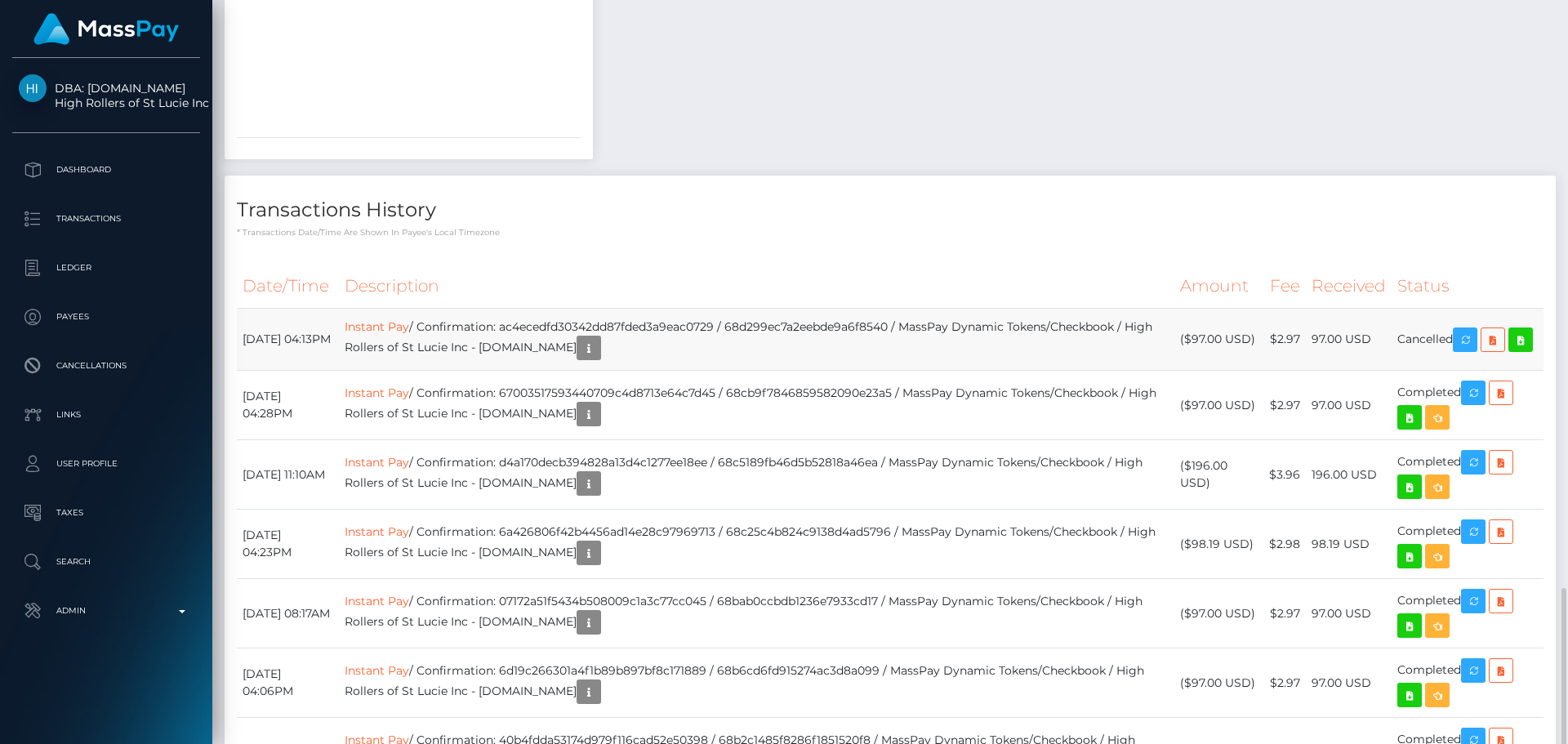
scroll to position [1797, 0]
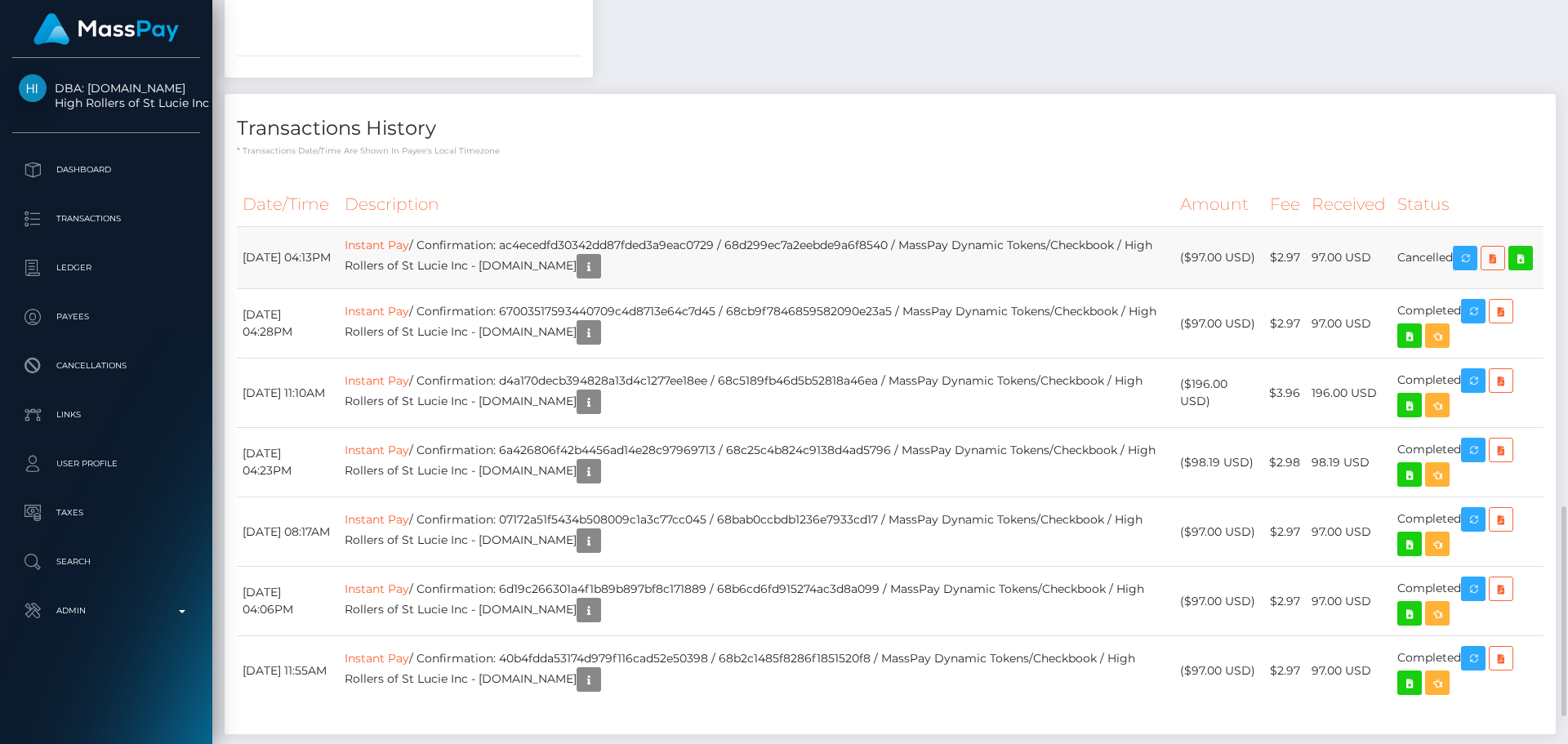
click at [1418, 246] on td "Cancelled" at bounding box center [1467, 258] width 152 height 62
copy td "Cancelled"
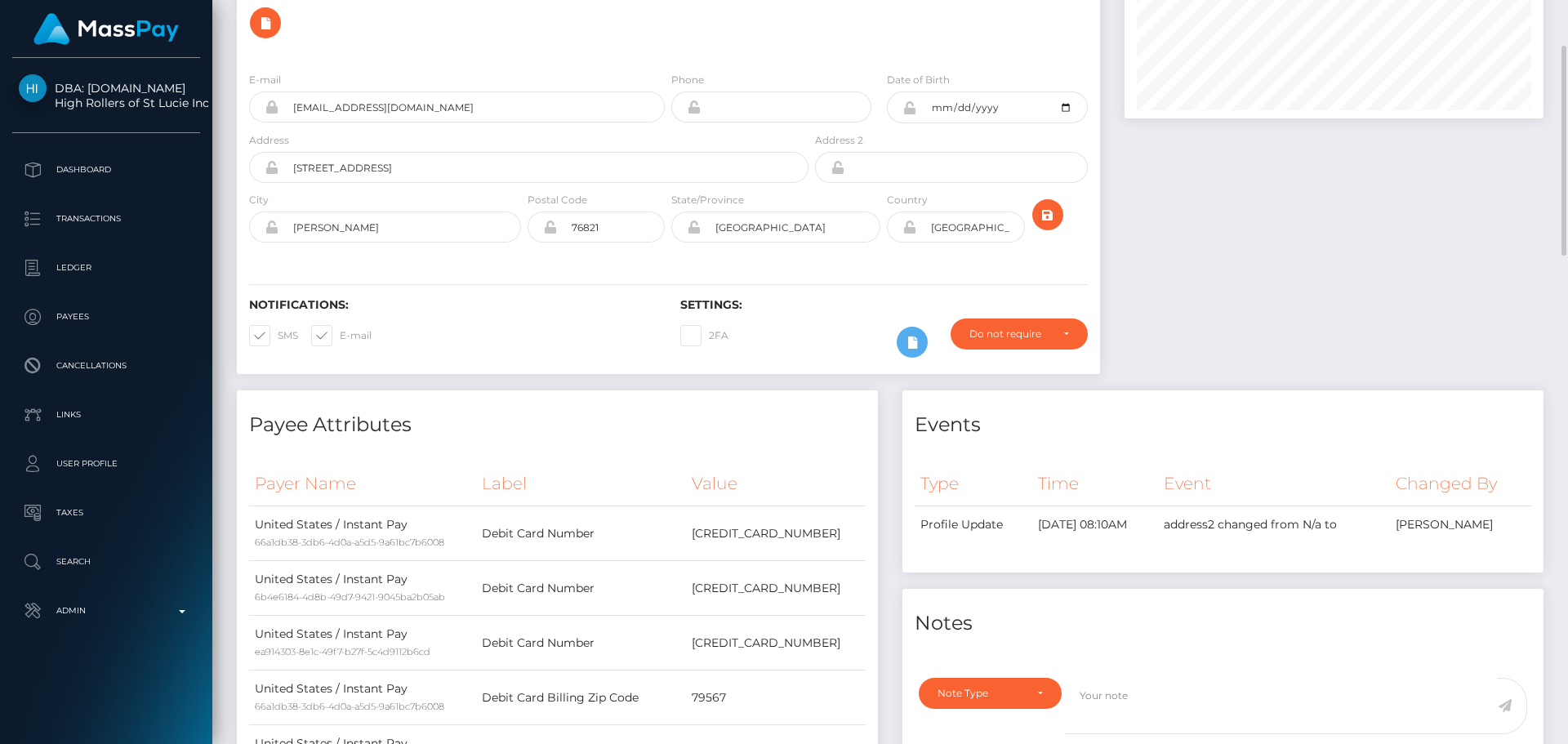
scroll to position [0, 0]
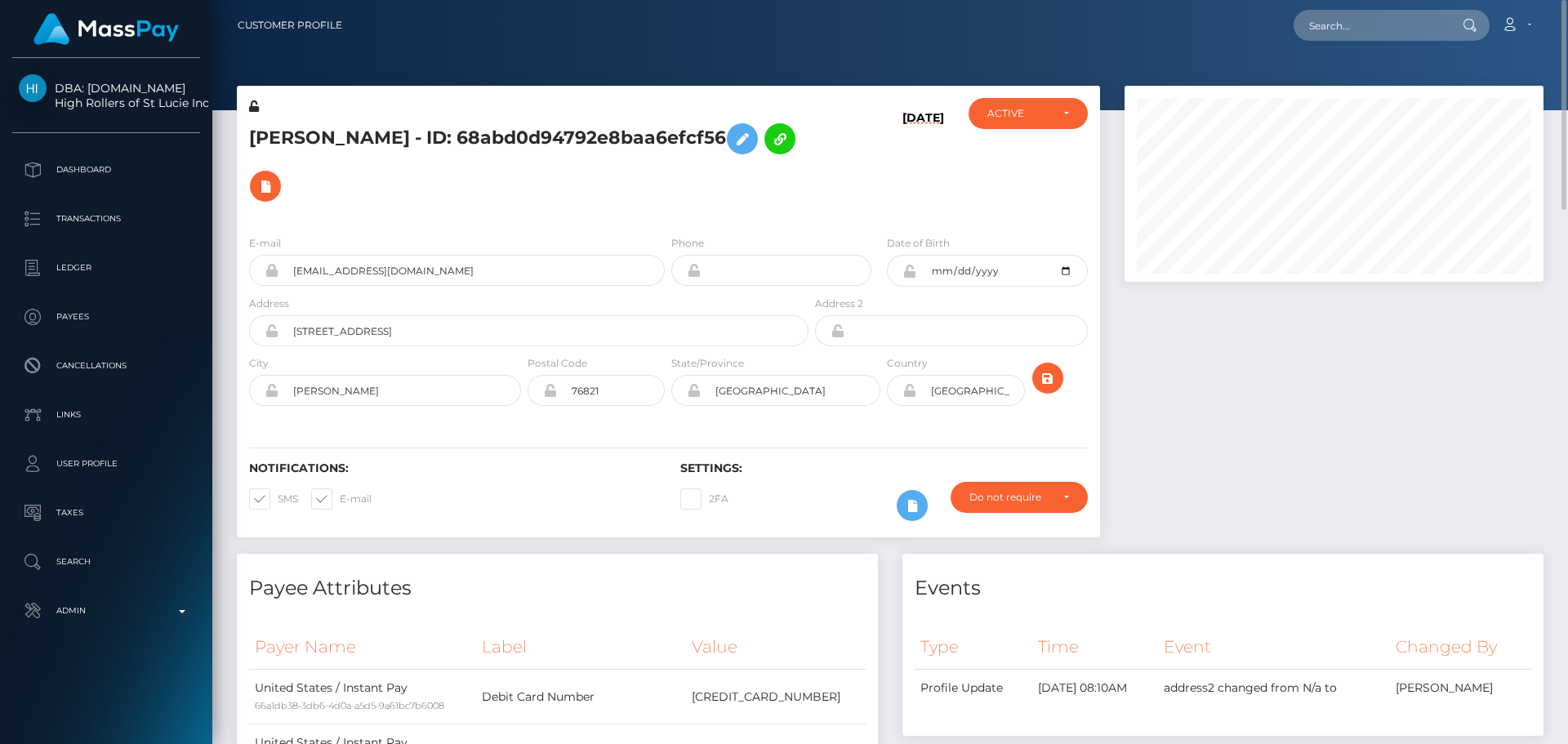
click at [997, 157] on div "ACTIVE DEACTIVE CLOSED ACTIVE" at bounding box center [1028, 160] width 144 height 124
click at [1356, 18] on input "text" at bounding box center [1370, 25] width 154 height 31
paste input "poact_49JsmrkbXBxF"
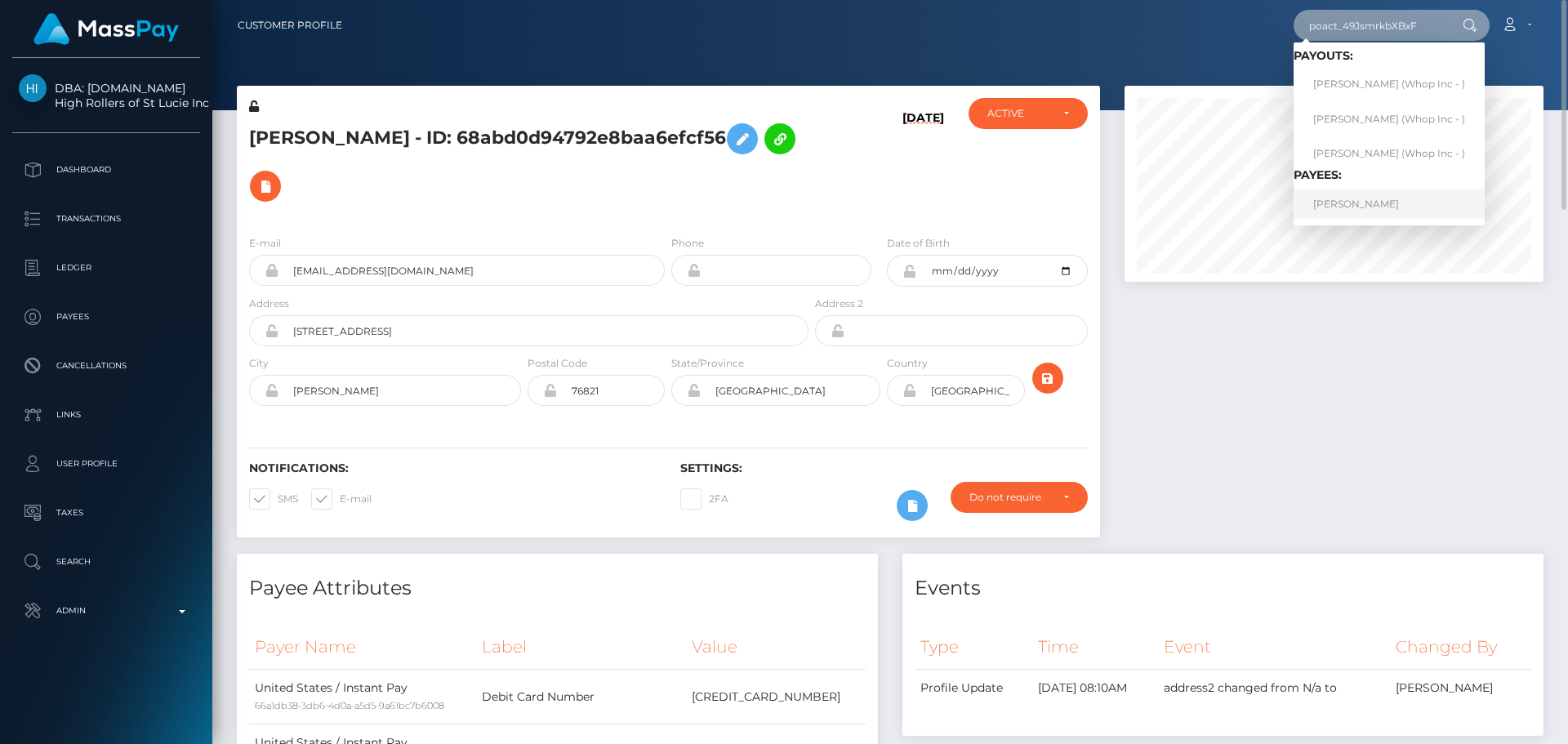
type input "poact_49JsmrkbXBxF"
click at [1374, 208] on link "[PERSON_NAME]" at bounding box center [1389, 203] width 191 height 30
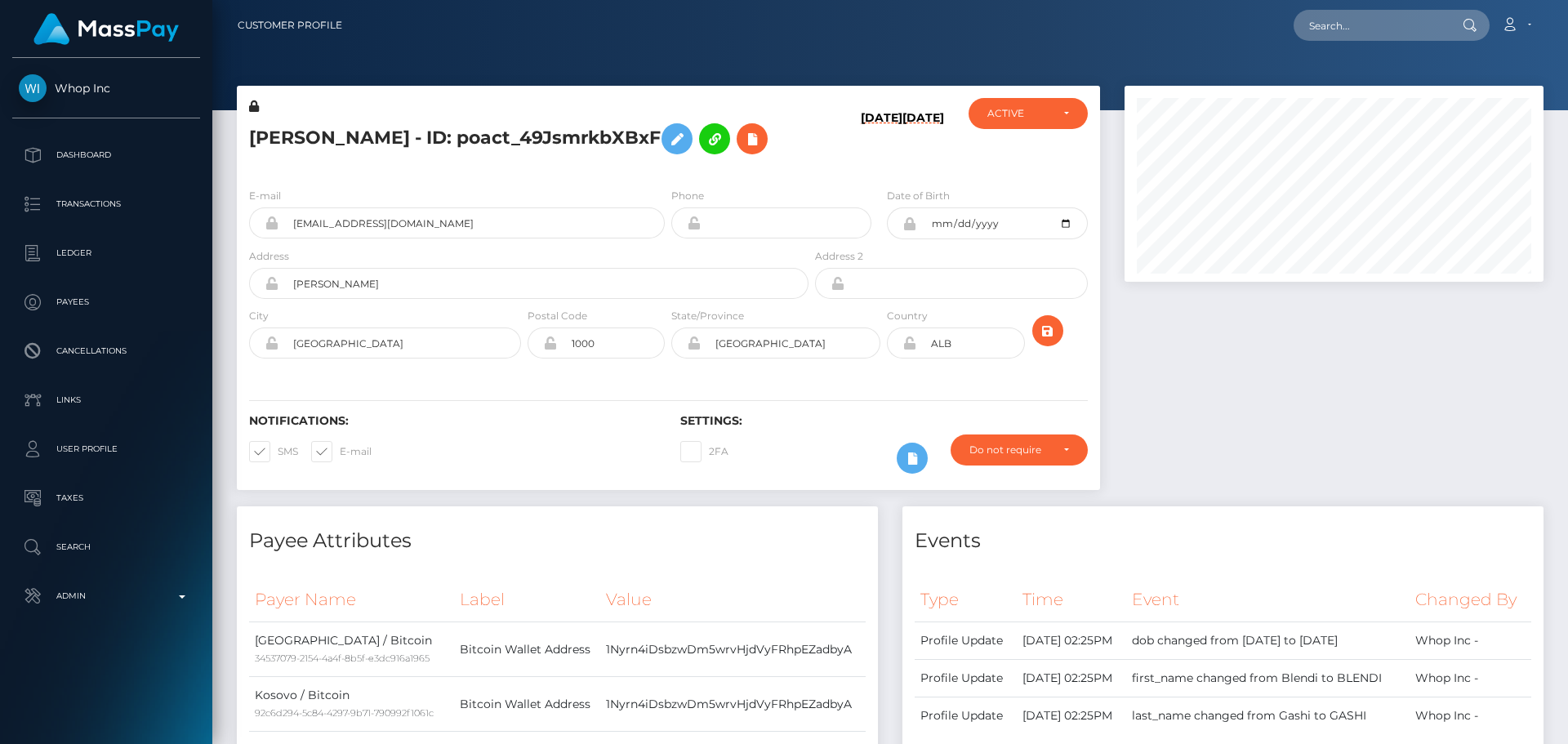
scroll to position [196, 420]
click at [802, 153] on div "BLENDI GASHI - ID: poact_49JsmrkbXBxF" at bounding box center [524, 136] width 575 height 77
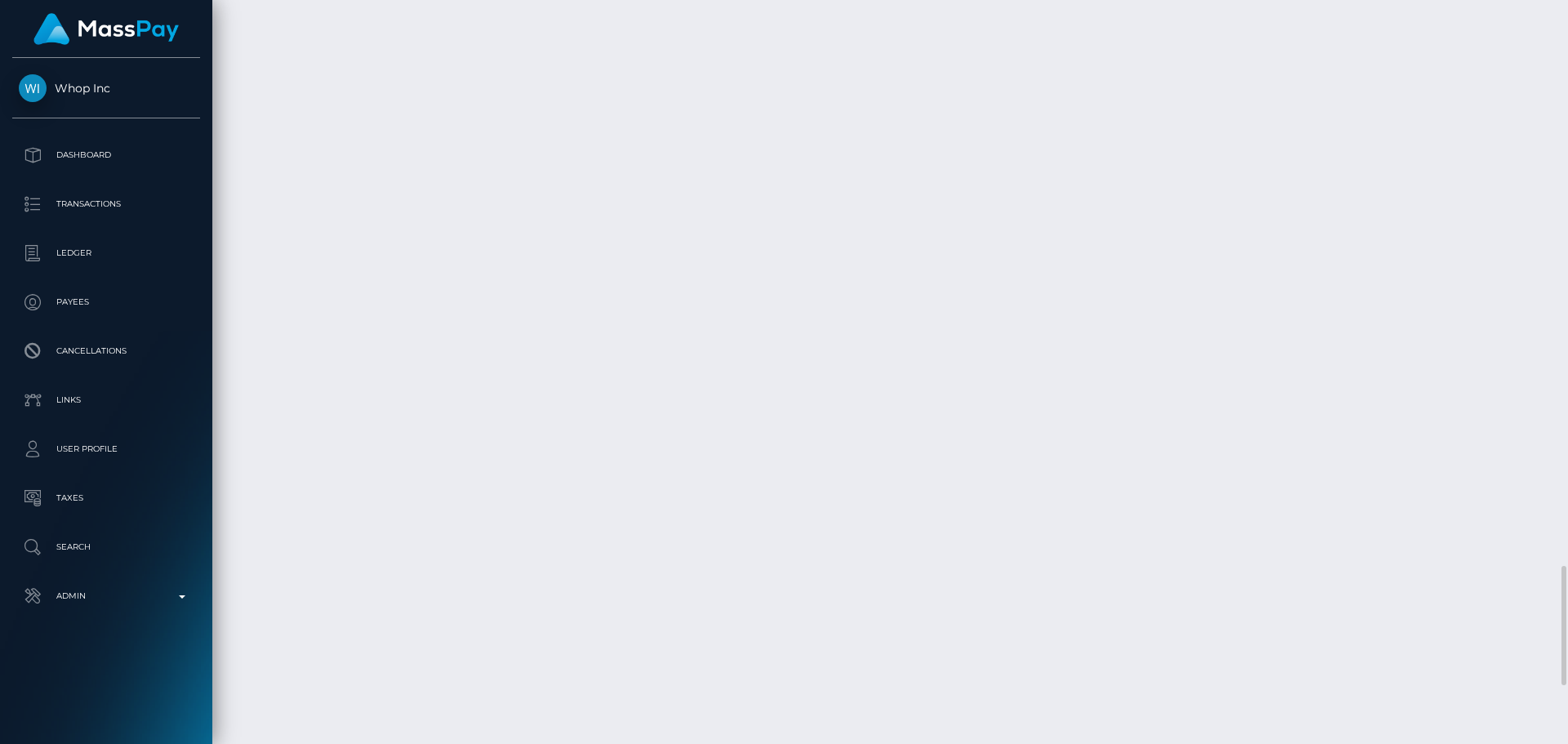
scroll to position [3876, 0]
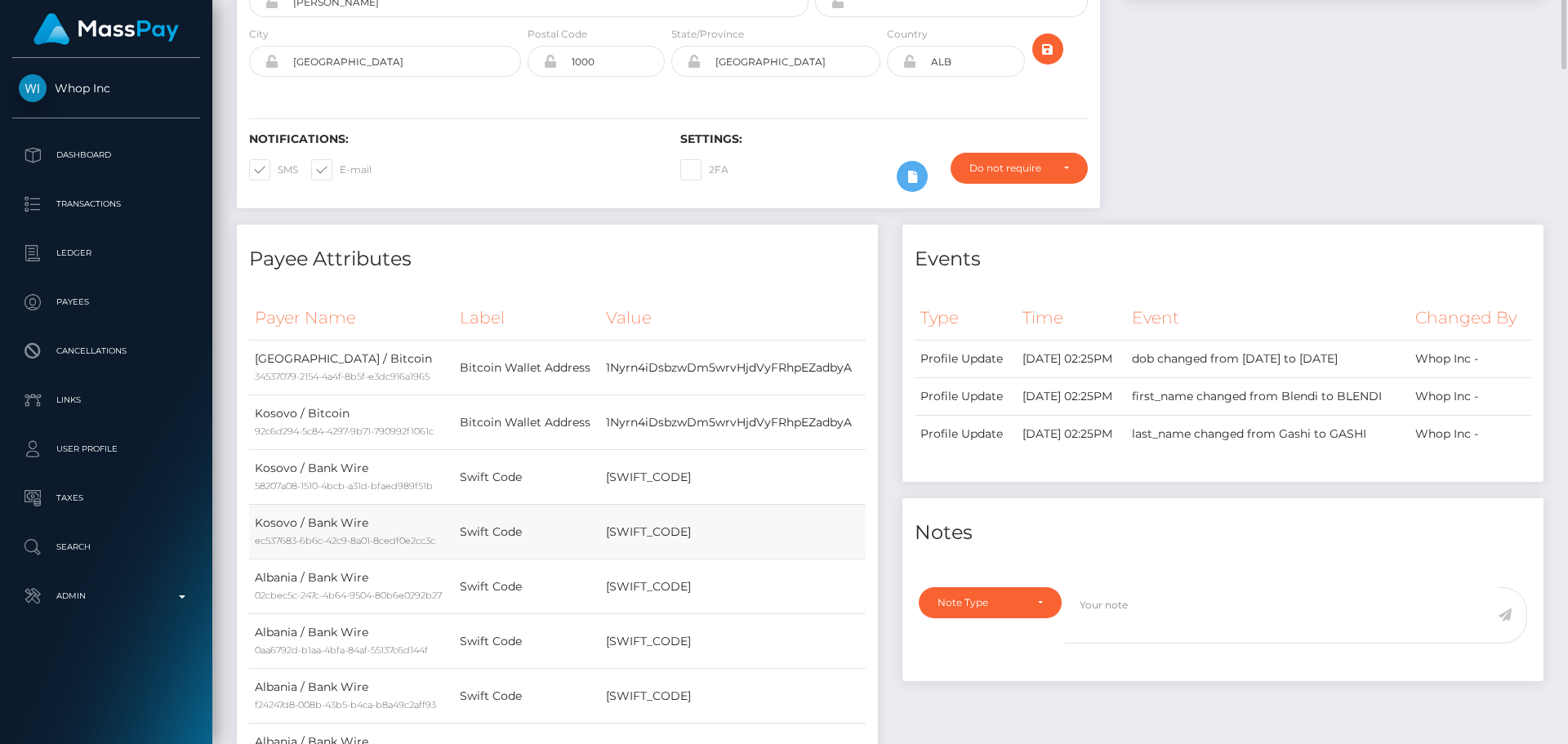
scroll to position [0, 0]
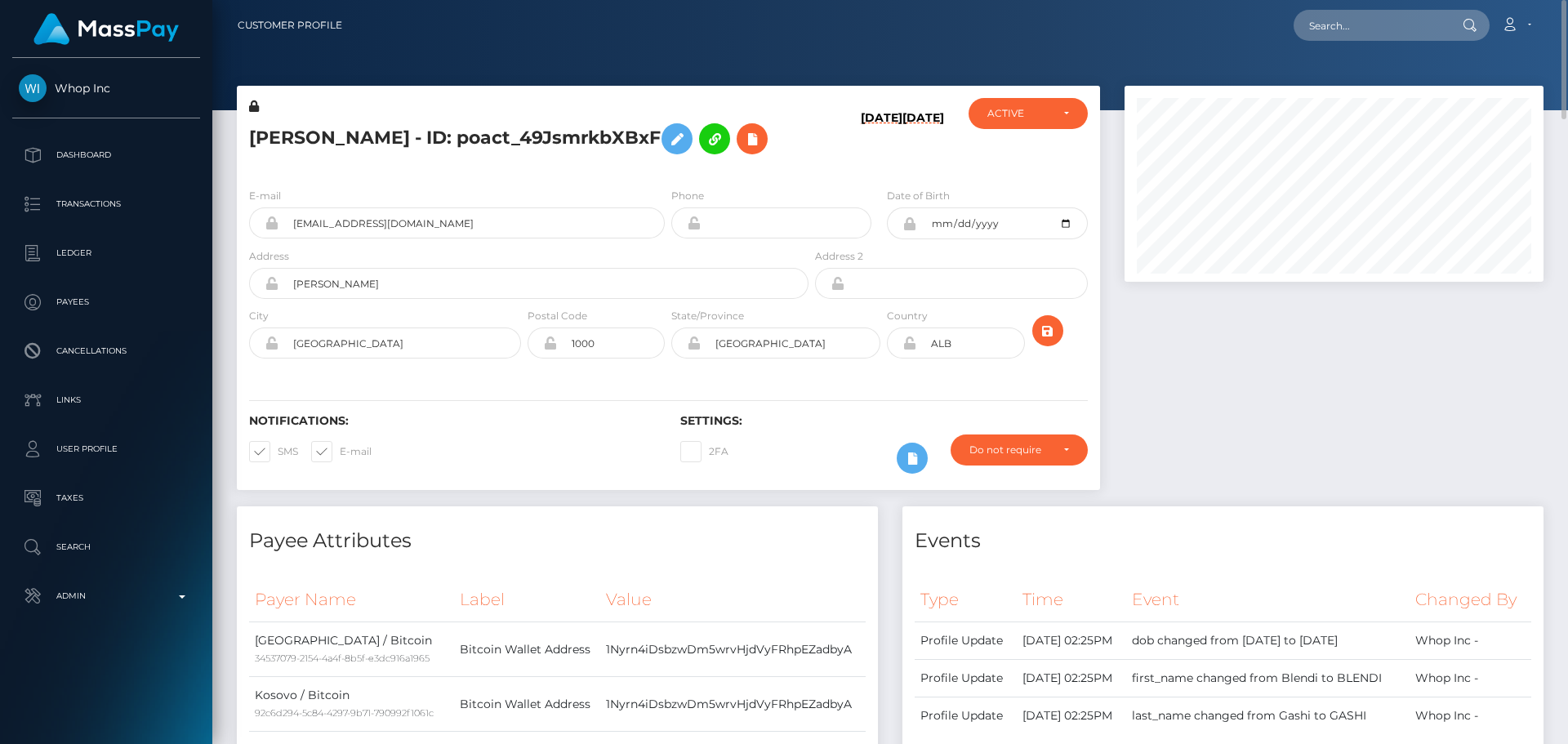
click at [558, 438] on div "Notifications: SMS E-mail" at bounding box center [452, 447] width 431 height 68
click at [518, 415] on h6 "Notifications:" at bounding box center [452, 421] width 407 height 14
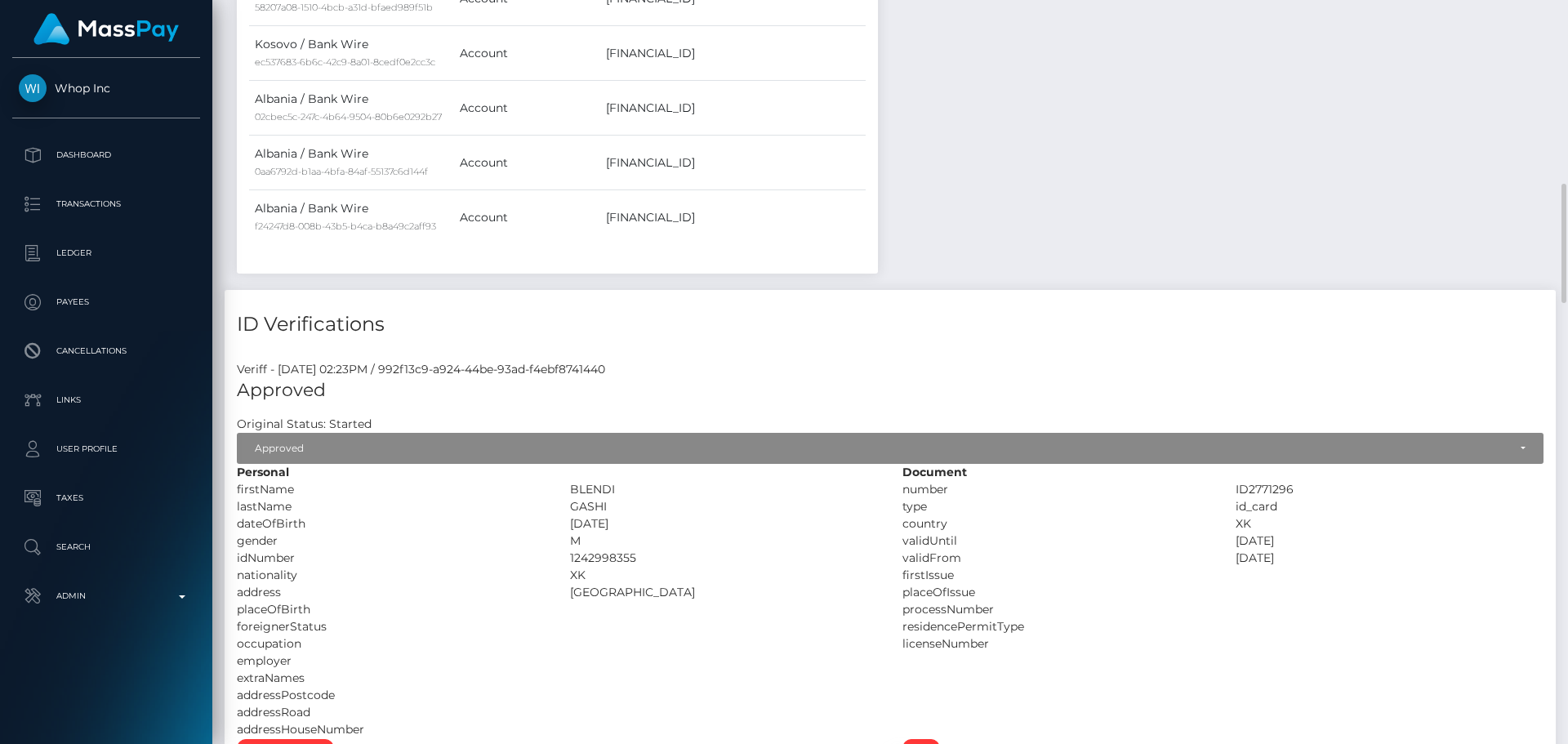
scroll to position [1388, 0]
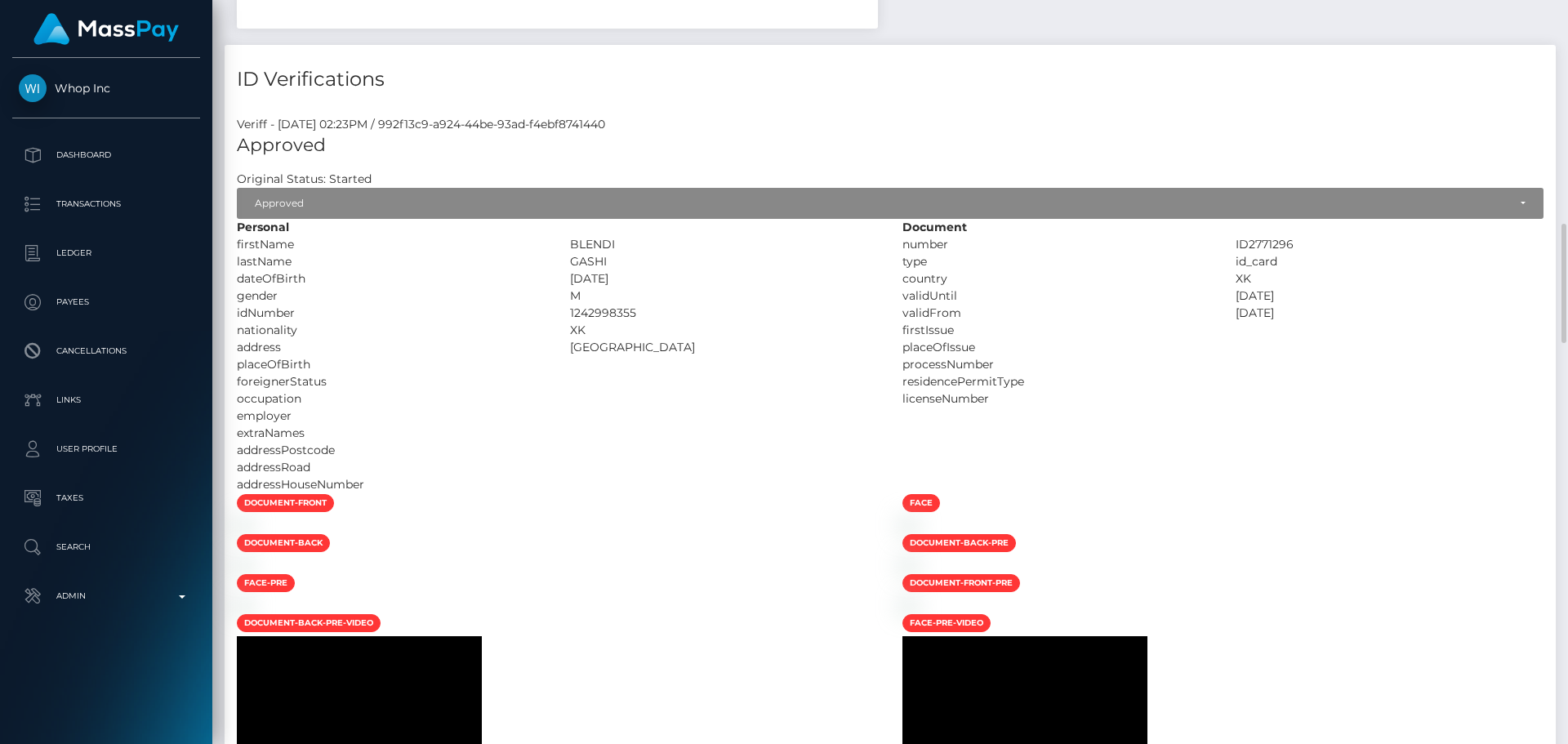
click at [448, 298] on div "gender" at bounding box center [390, 296] width 333 height 17
click at [446, 281] on div "dateOfBirth" at bounding box center [390, 279] width 333 height 17
click at [461, 311] on div "idNumber" at bounding box center [390, 313] width 333 height 17
click at [457, 308] on div "idNumber" at bounding box center [390, 313] width 333 height 17
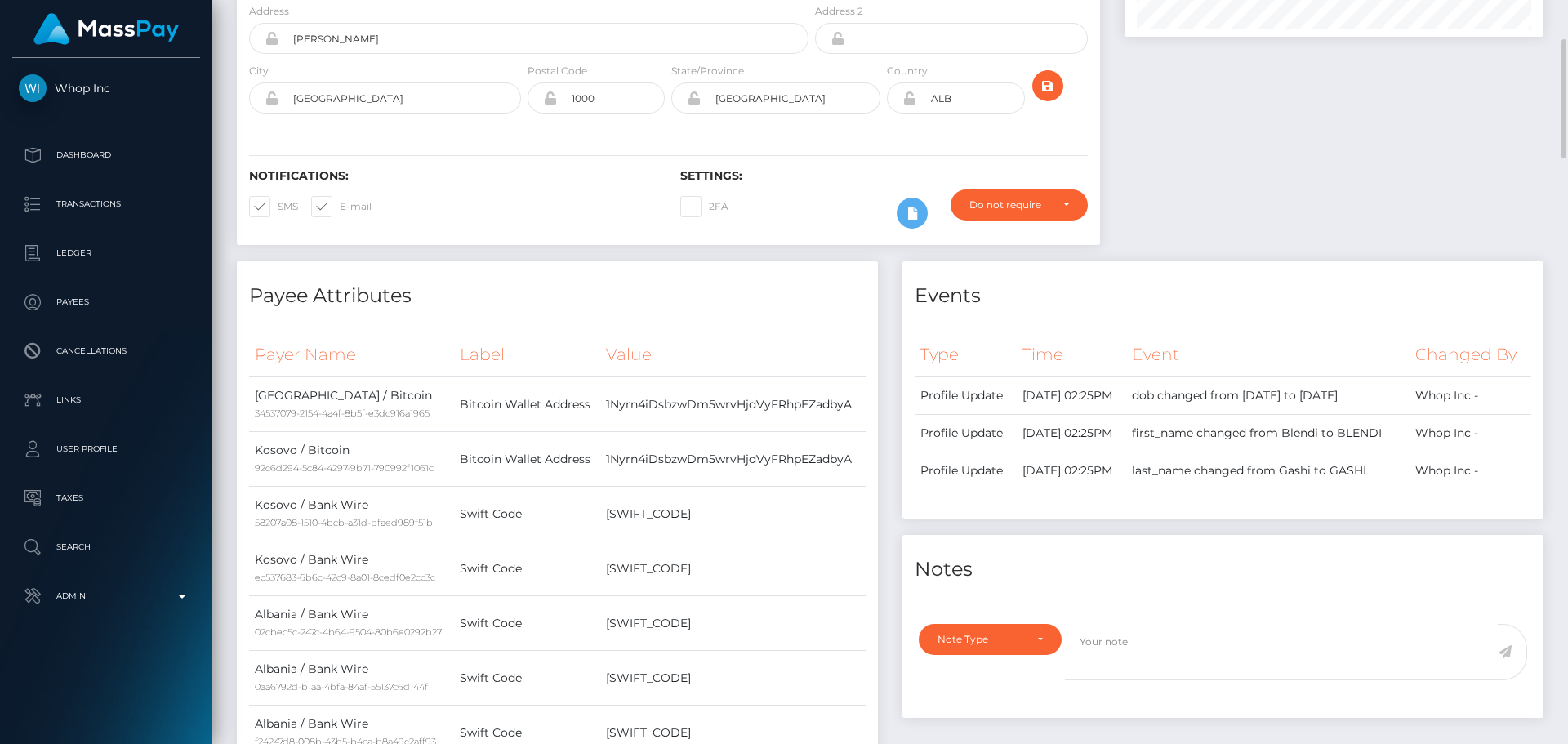
scroll to position [0, 0]
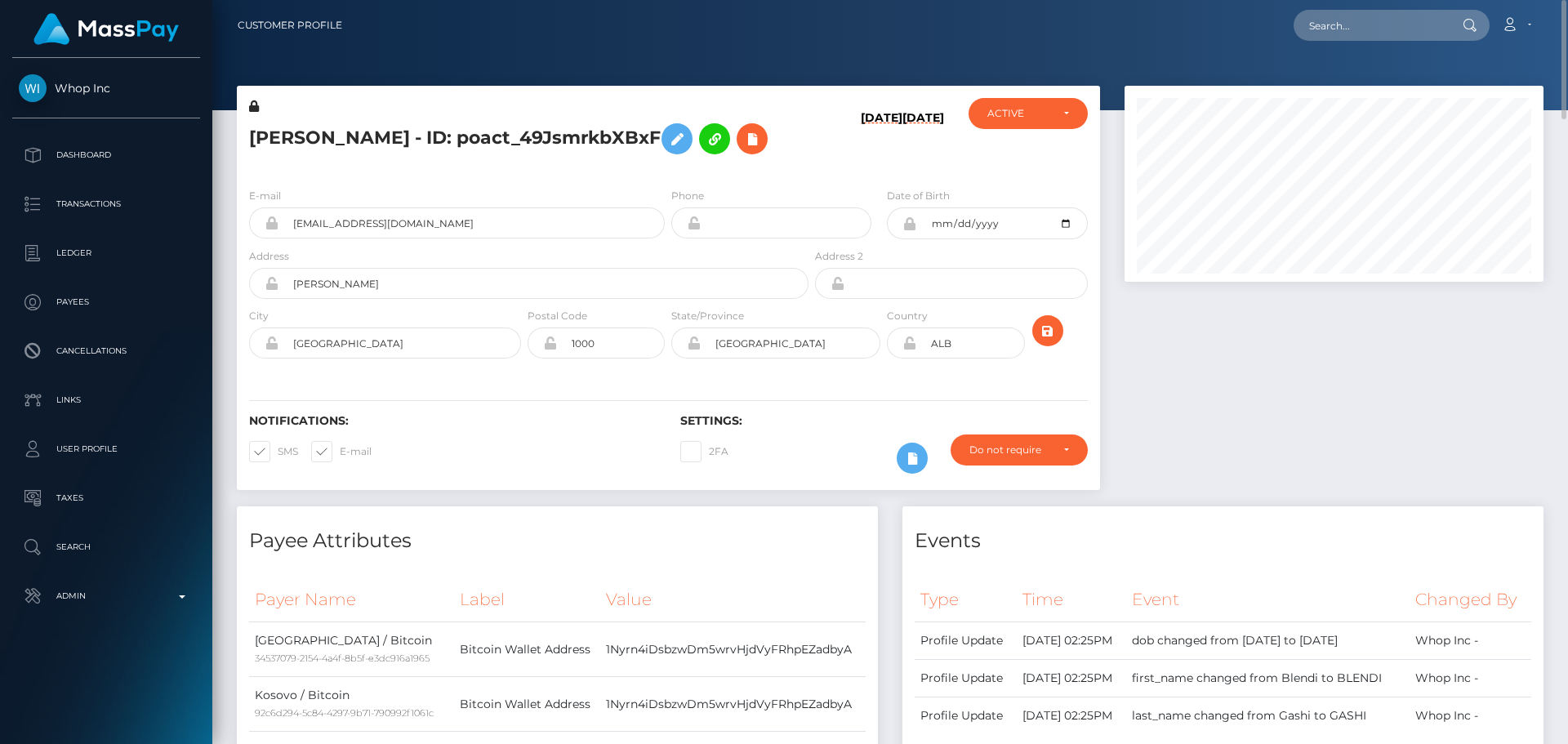
click at [282, 134] on h5 "BLENDI GASHI - ID: poact_49JsmrkbXBxF" at bounding box center [525, 138] width 550 height 47
drag, startPoint x: 282, startPoint y: 134, endPoint x: 352, endPoint y: 132, distance: 70.0
click at [352, 132] on h5 "BLENDI GASHI - ID: poact_49JsmrkbXBxF" at bounding box center [525, 138] width 550 height 47
copy h5 "BLENDI GASHI"
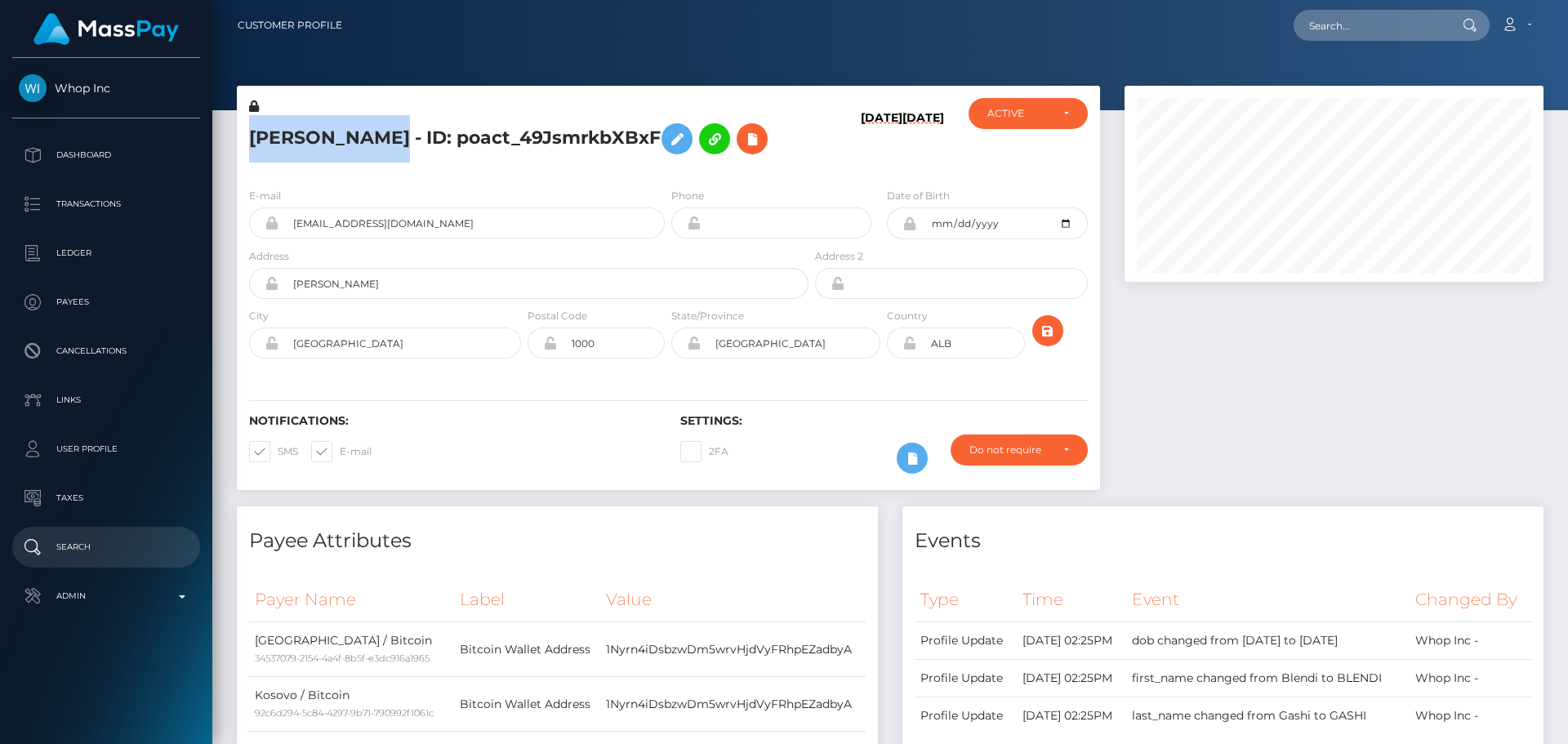
click at [89, 542] on p "Search" at bounding box center [106, 547] width 175 height 24
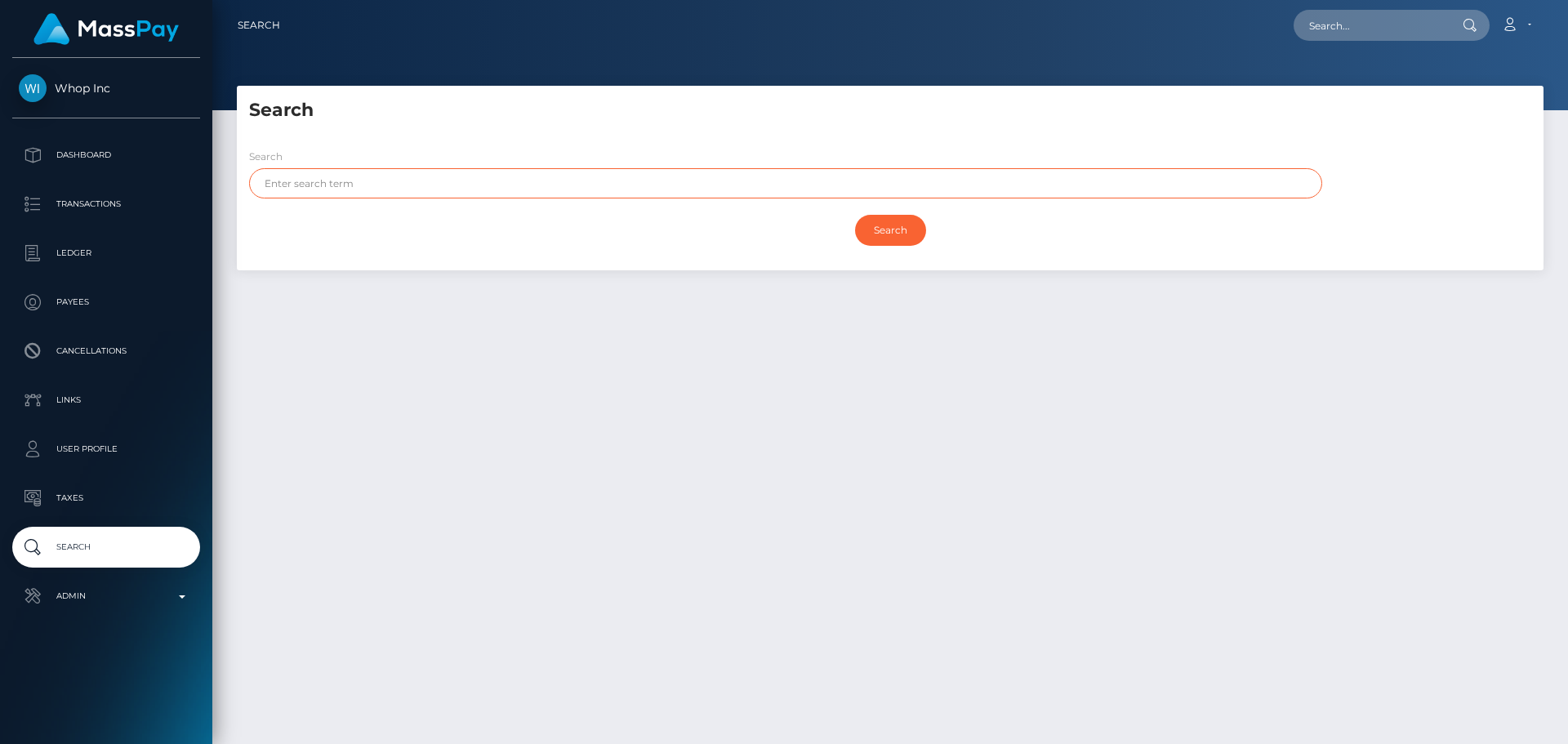
click at [606, 186] on input "text" at bounding box center [786, 183] width 1073 height 30
paste input "[PERSON_NAME]"
click at [332, 180] on input "[PERSON_NAME]" at bounding box center [786, 183] width 1073 height 30
type input "BLENDI"
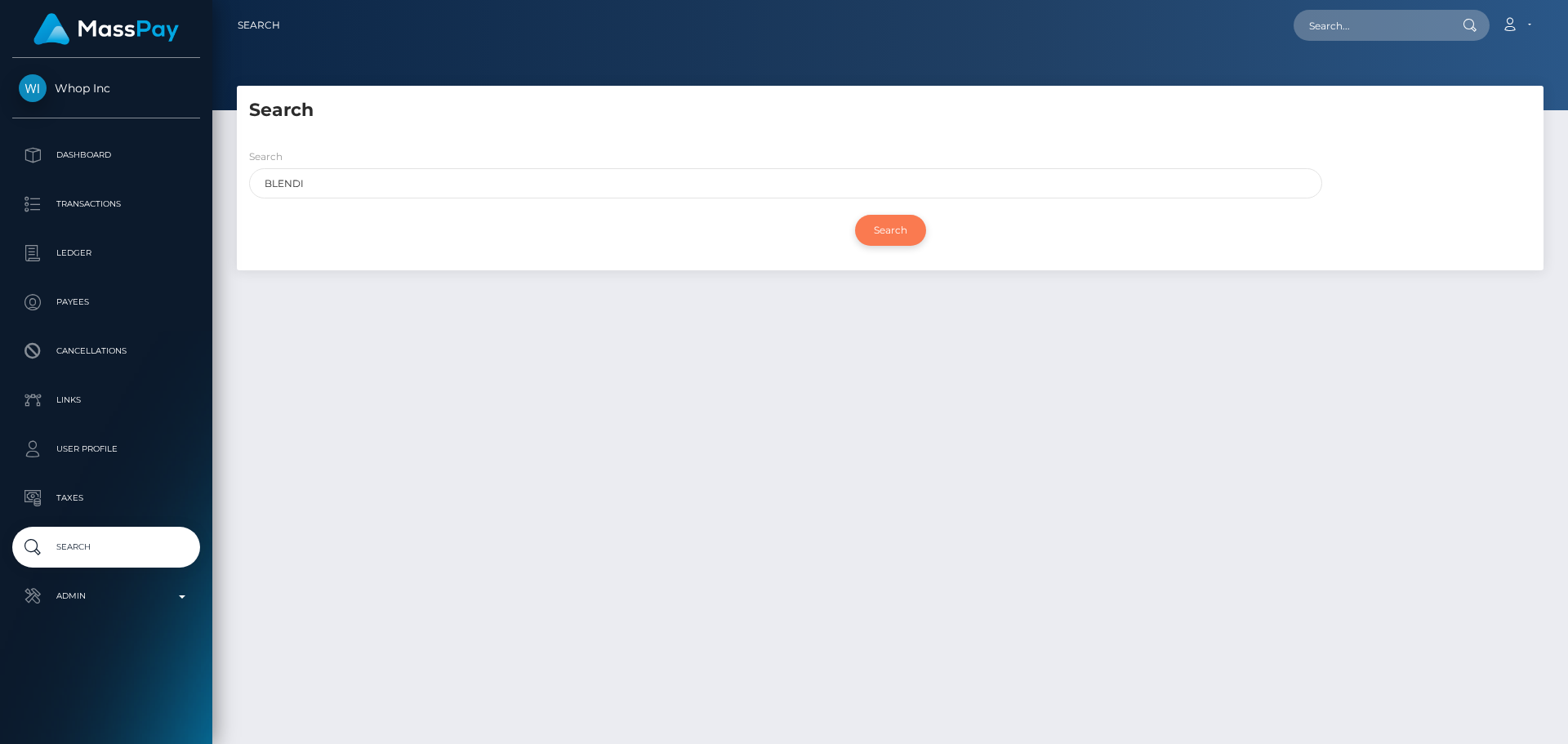
click at [881, 224] on input "Search" at bounding box center [890, 231] width 71 height 31
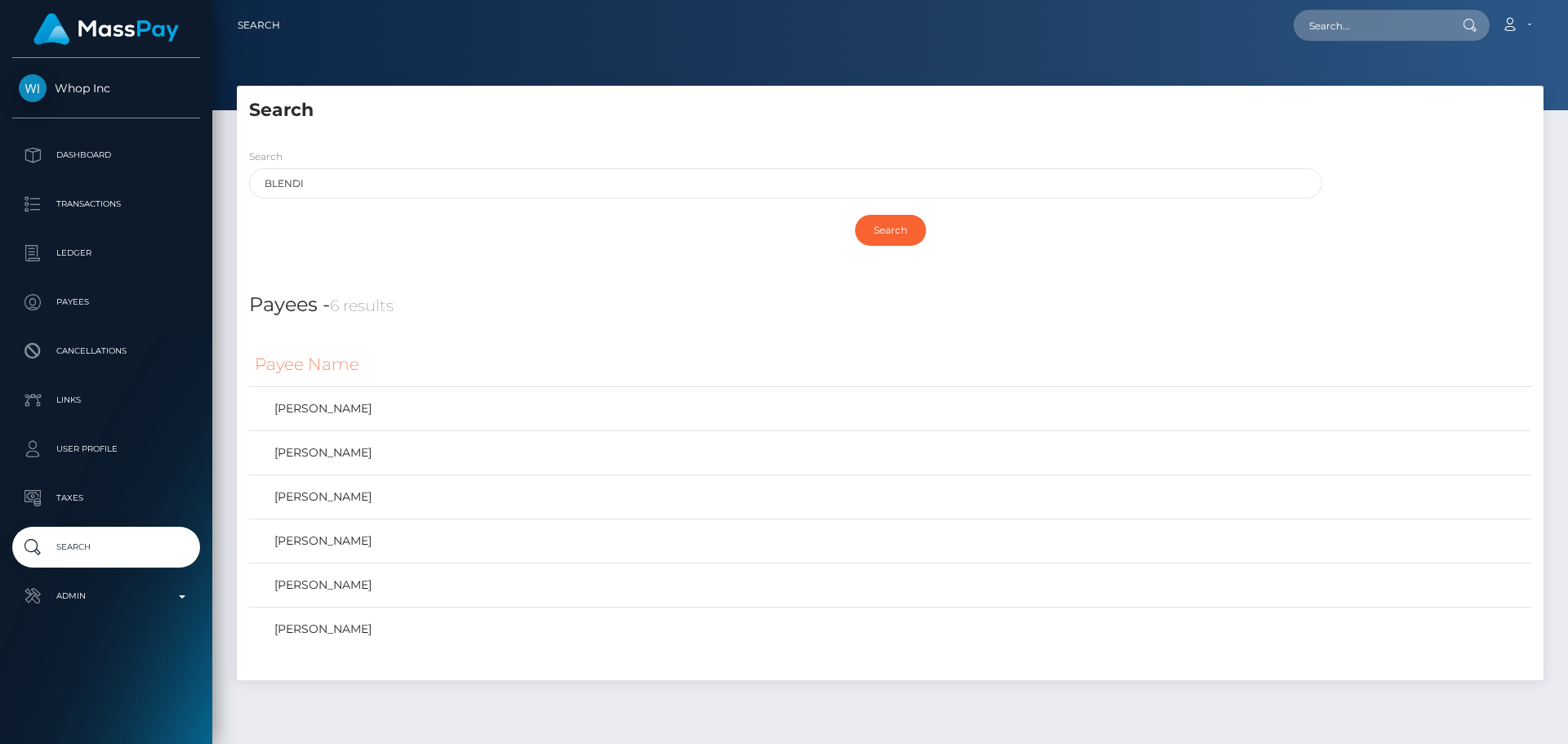
click at [705, 110] on h5 "Search" at bounding box center [890, 110] width 1282 height 25
click at [860, 98] on h5 "Search" at bounding box center [890, 110] width 1282 height 25
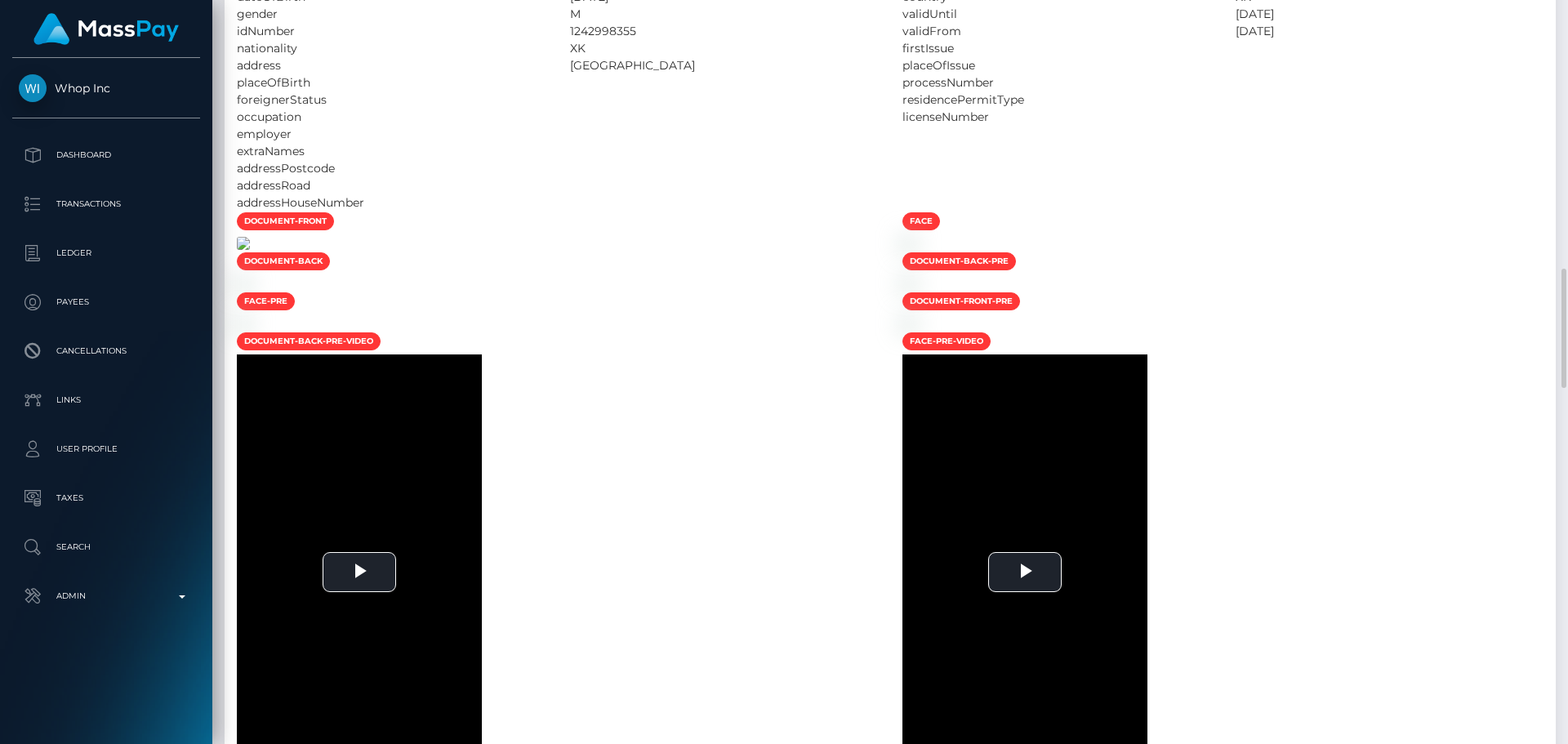
scroll to position [1589, 0]
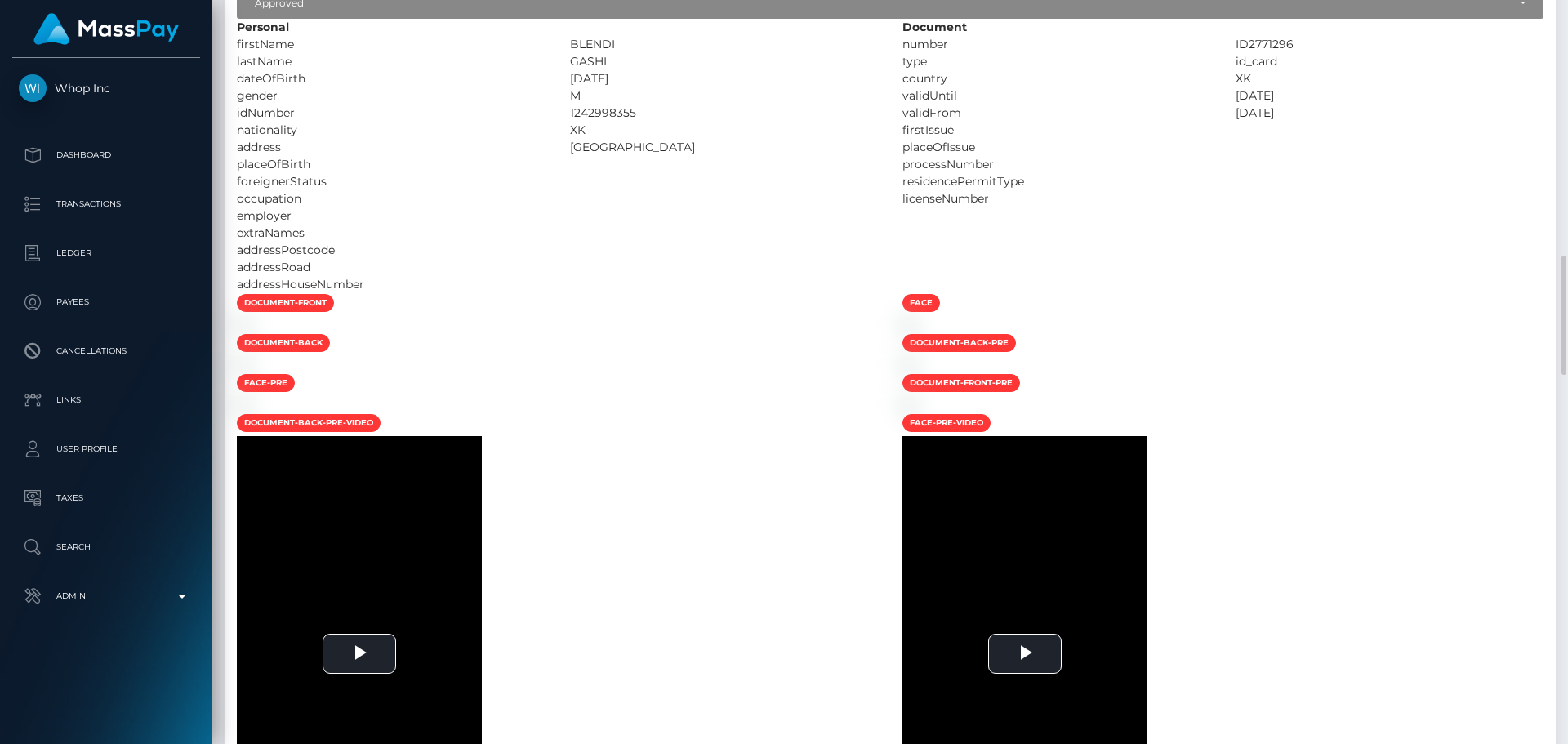
click at [652, 333] on div at bounding box center [557, 324] width 666 height 17
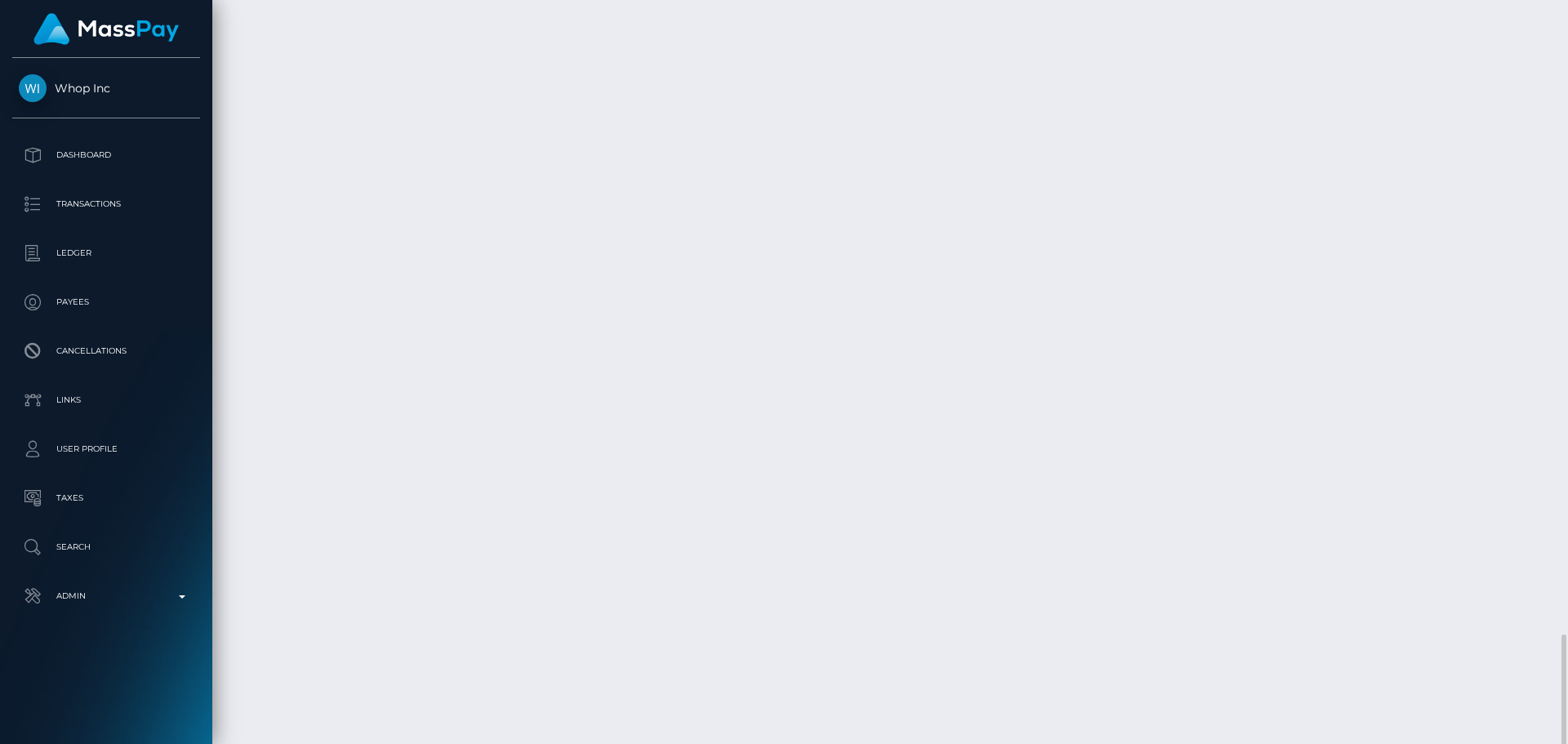
scroll to position [3876, 0]
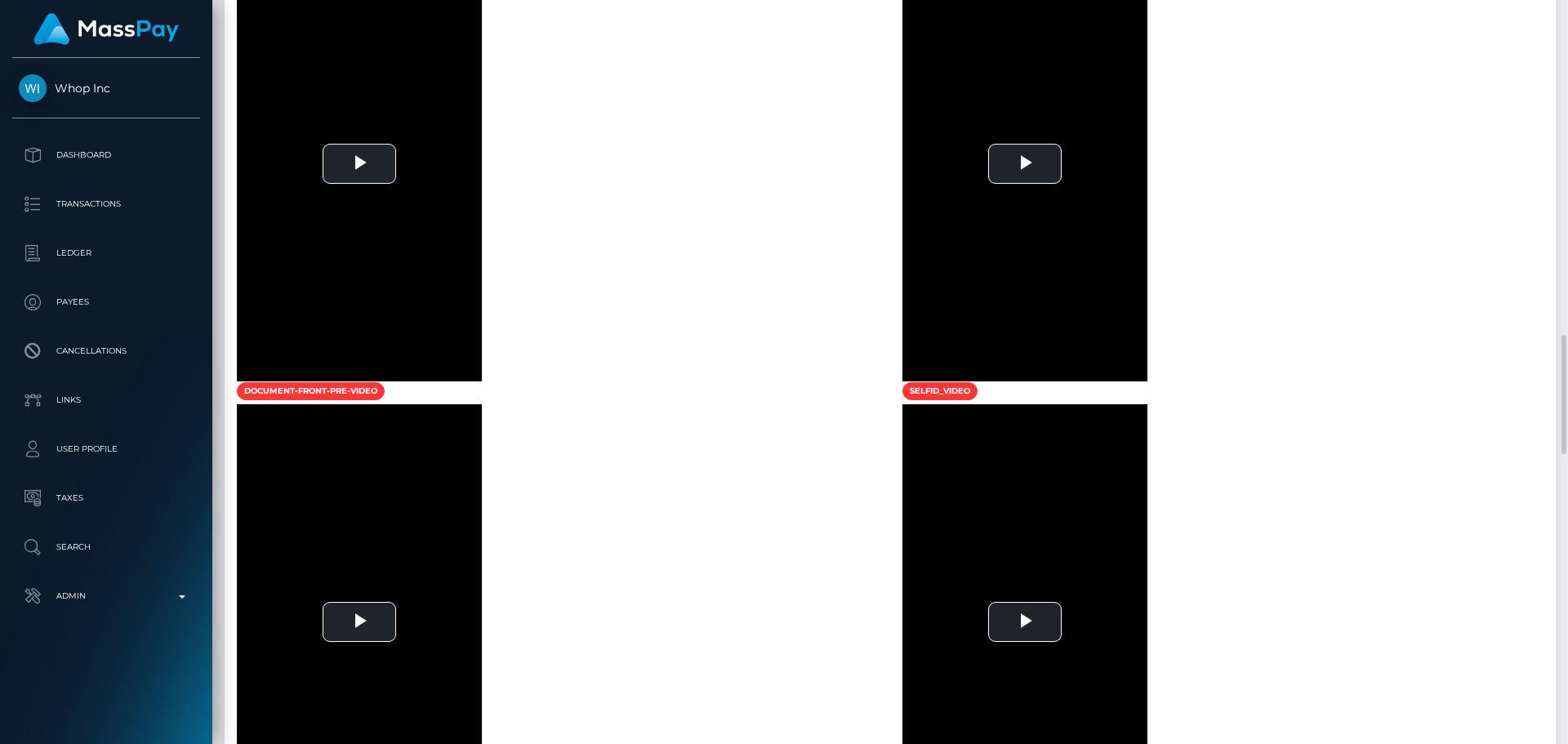
scroll to position [1997, 0]
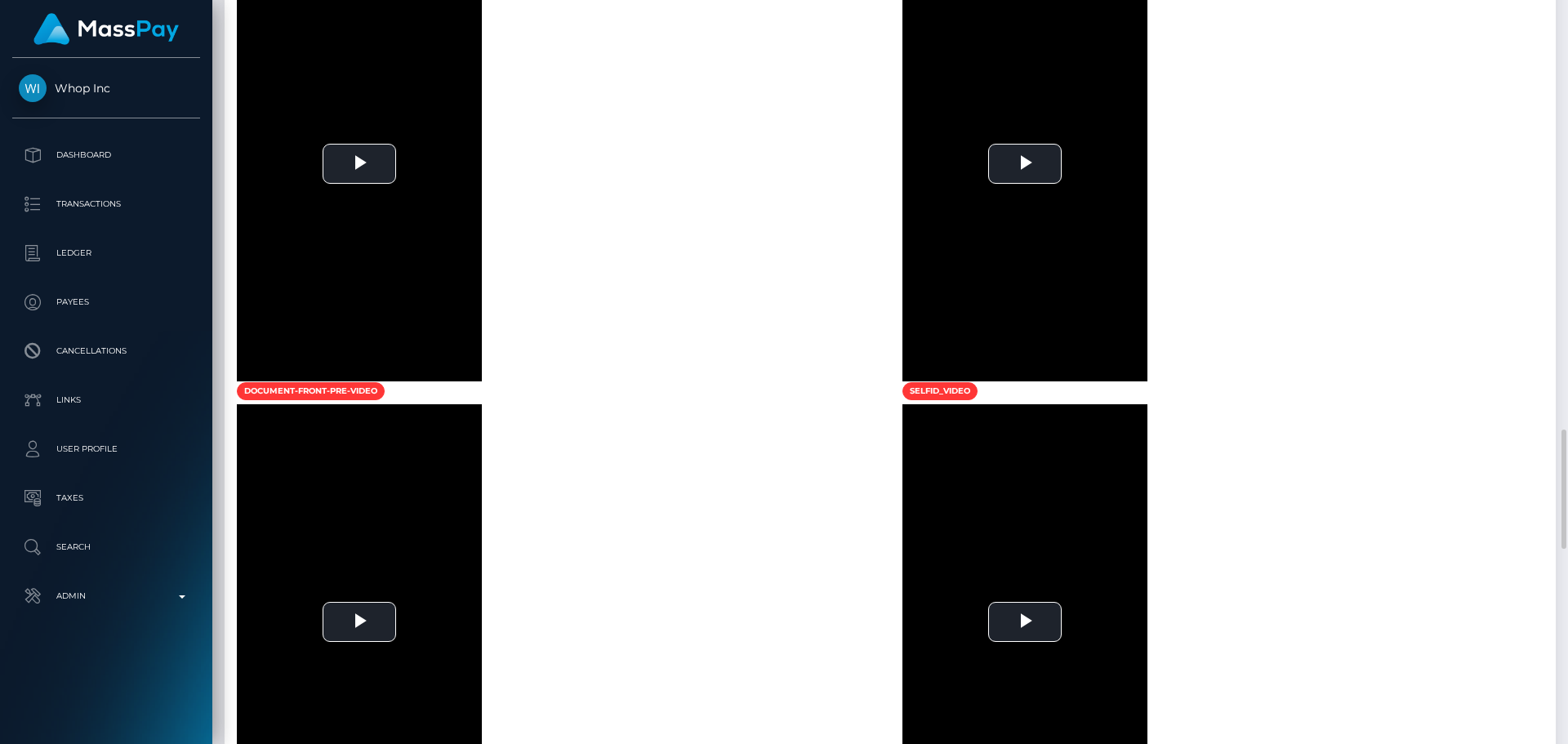
scroll to position [2242, 0]
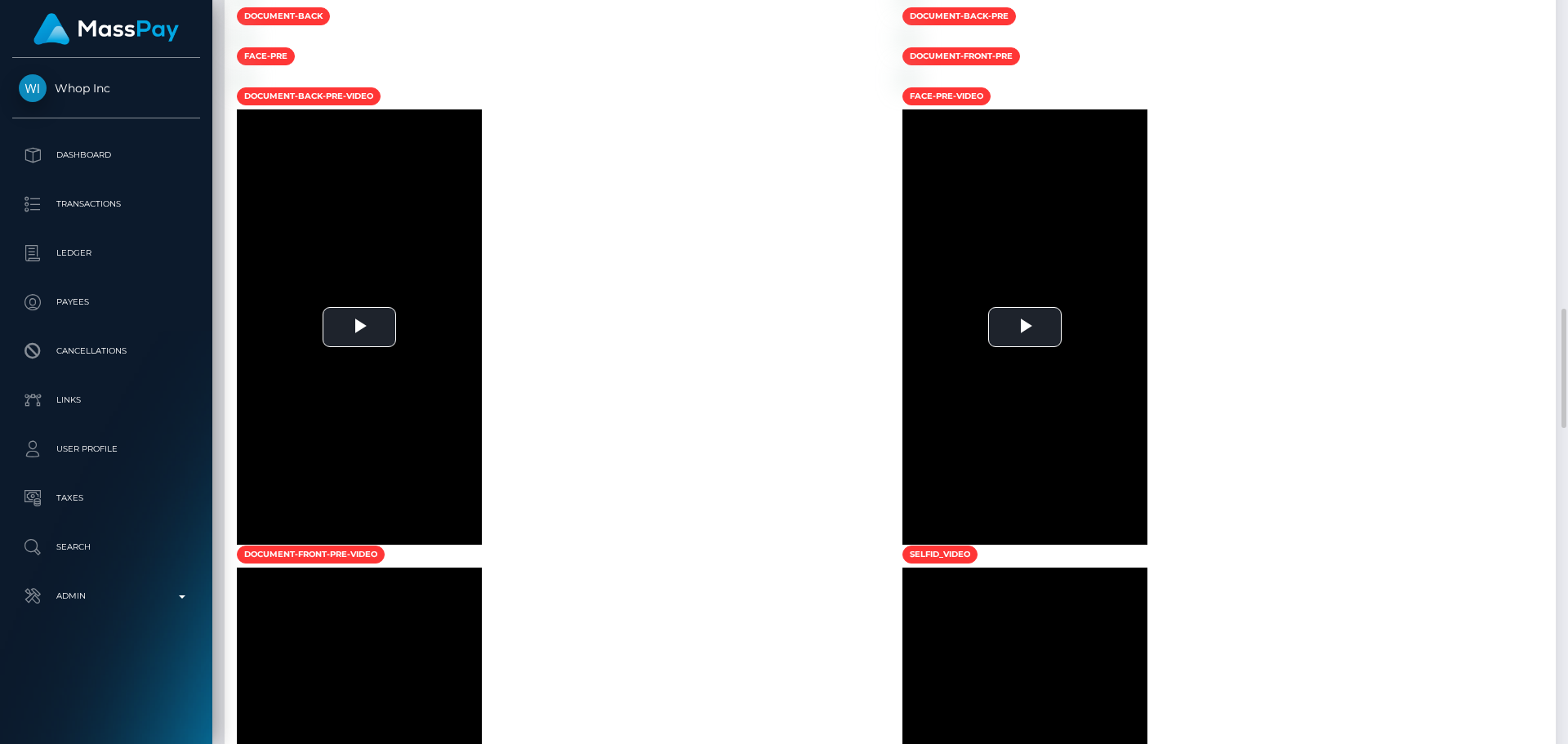
drag, startPoint x: 673, startPoint y: 297, endPoint x: 501, endPoint y: 266, distance: 174.8
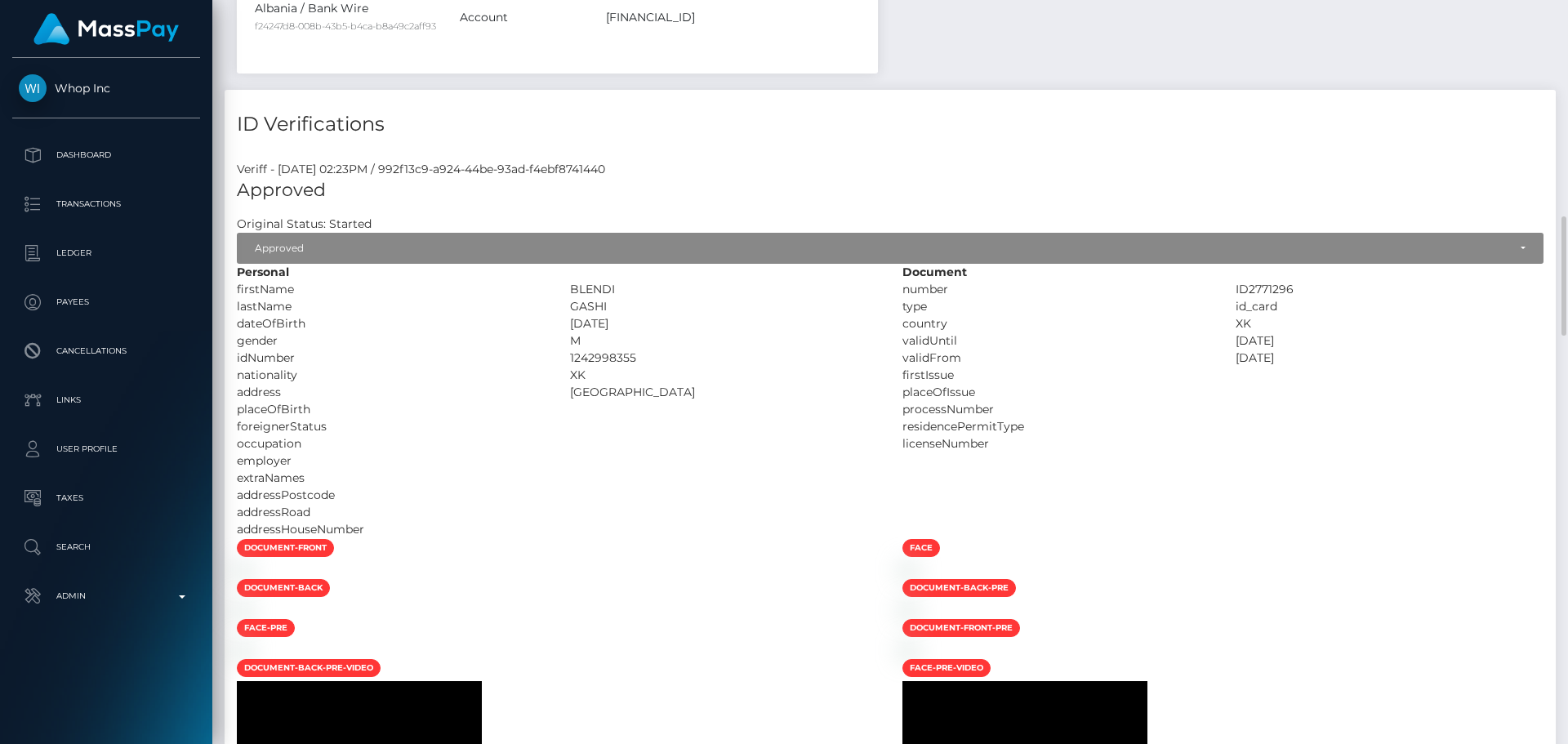
scroll to position [1425, 0]
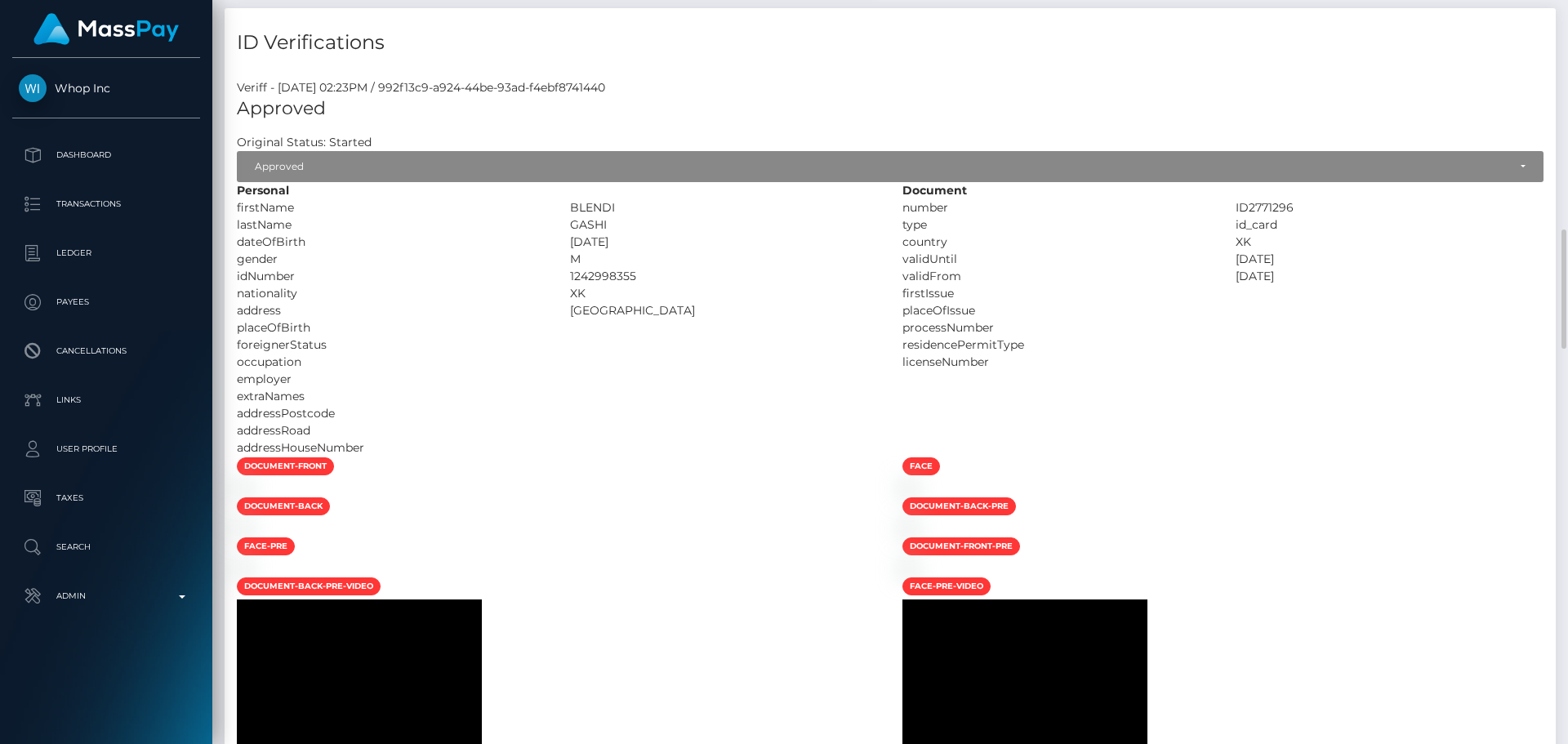
click at [690, 299] on div "XK" at bounding box center [724, 293] width 333 height 17
click at [689, 289] on div "XK" at bounding box center [724, 293] width 333 height 17
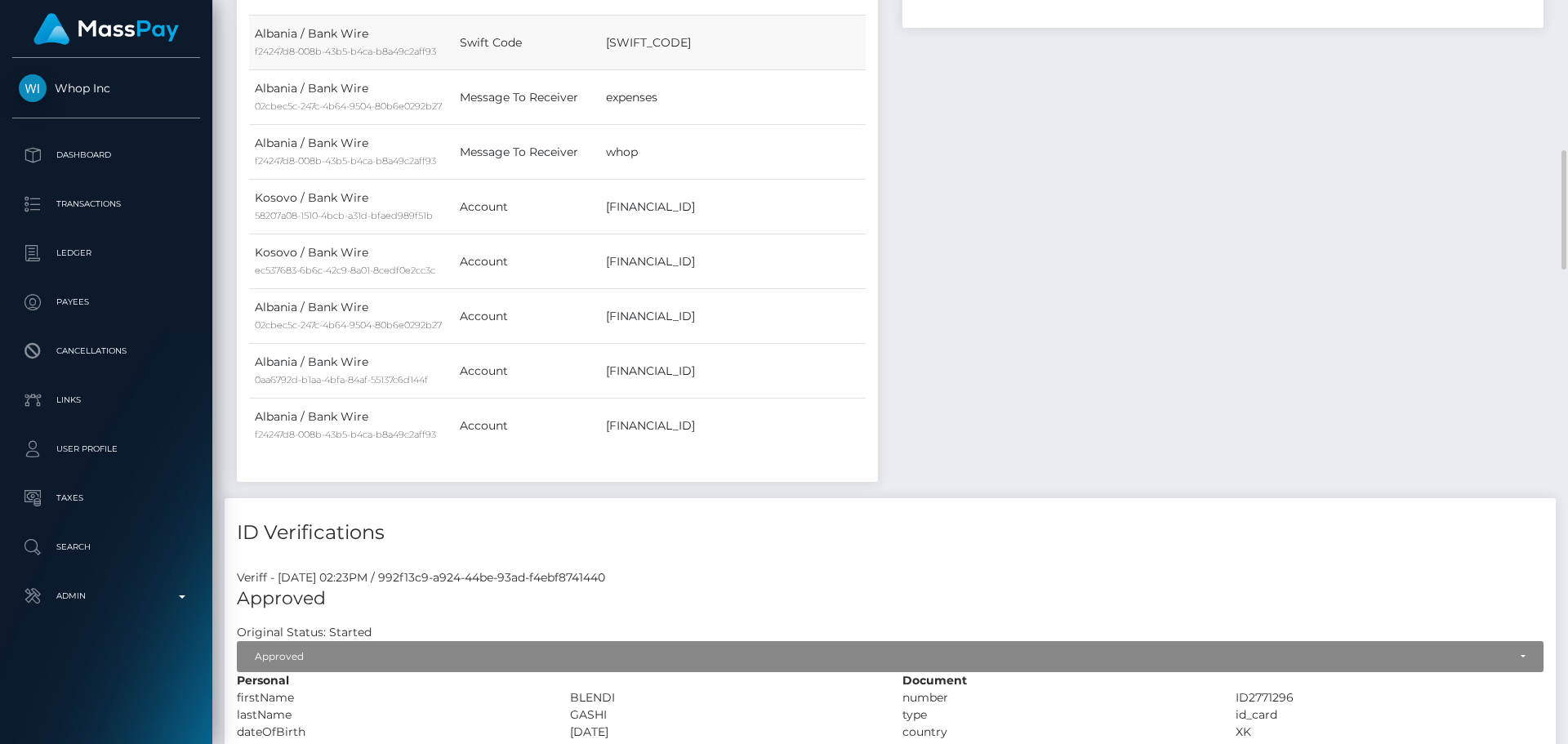
scroll to position [526, 0]
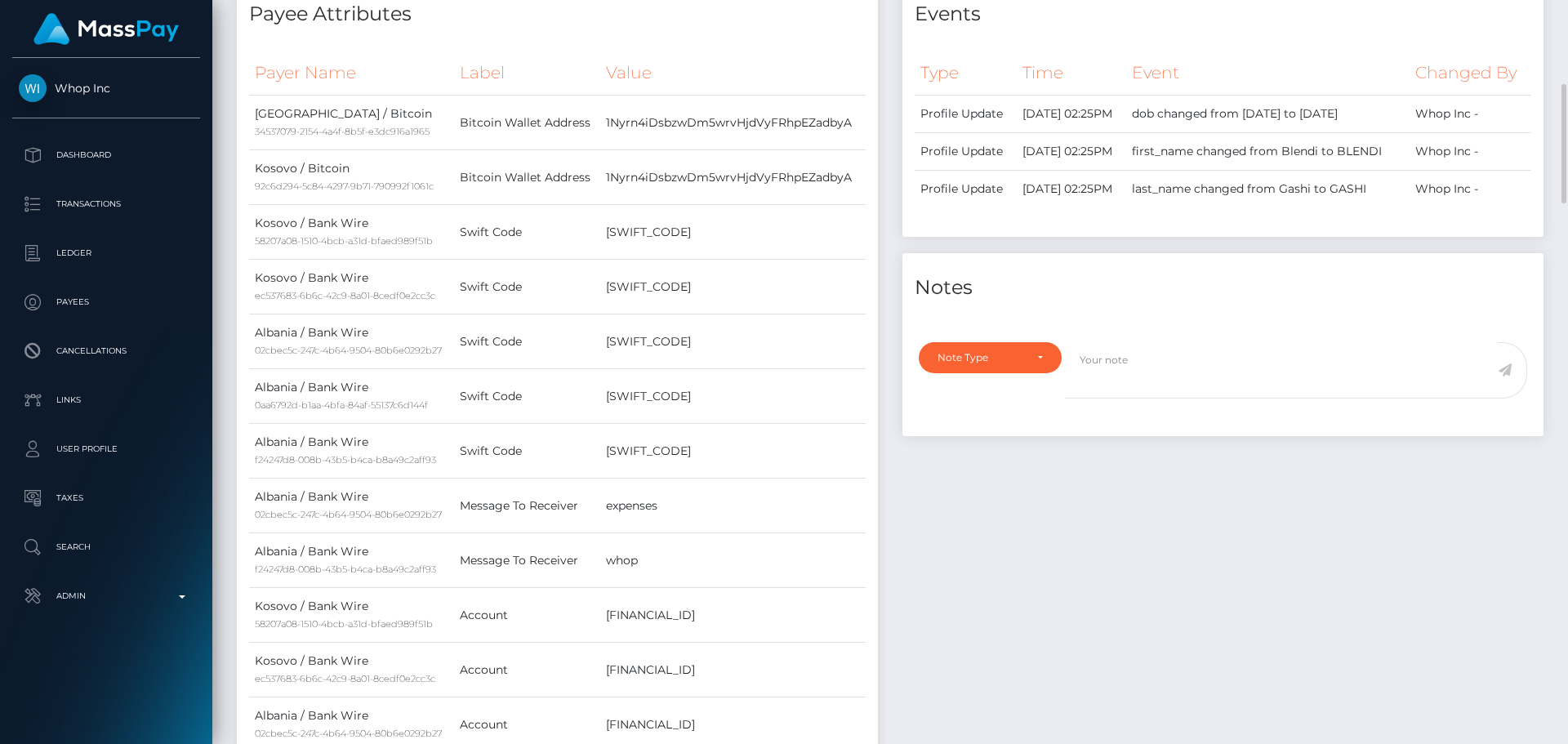
click at [890, 352] on div "Events Type Time Event Changed By" at bounding box center [1223, 443] width 666 height 927
click at [884, 349] on div "Payee Attributes Payer Name Label Value Albania / Bitcoin 34537079-2154-4a4f-8b…" at bounding box center [557, 443] width 666 height 927
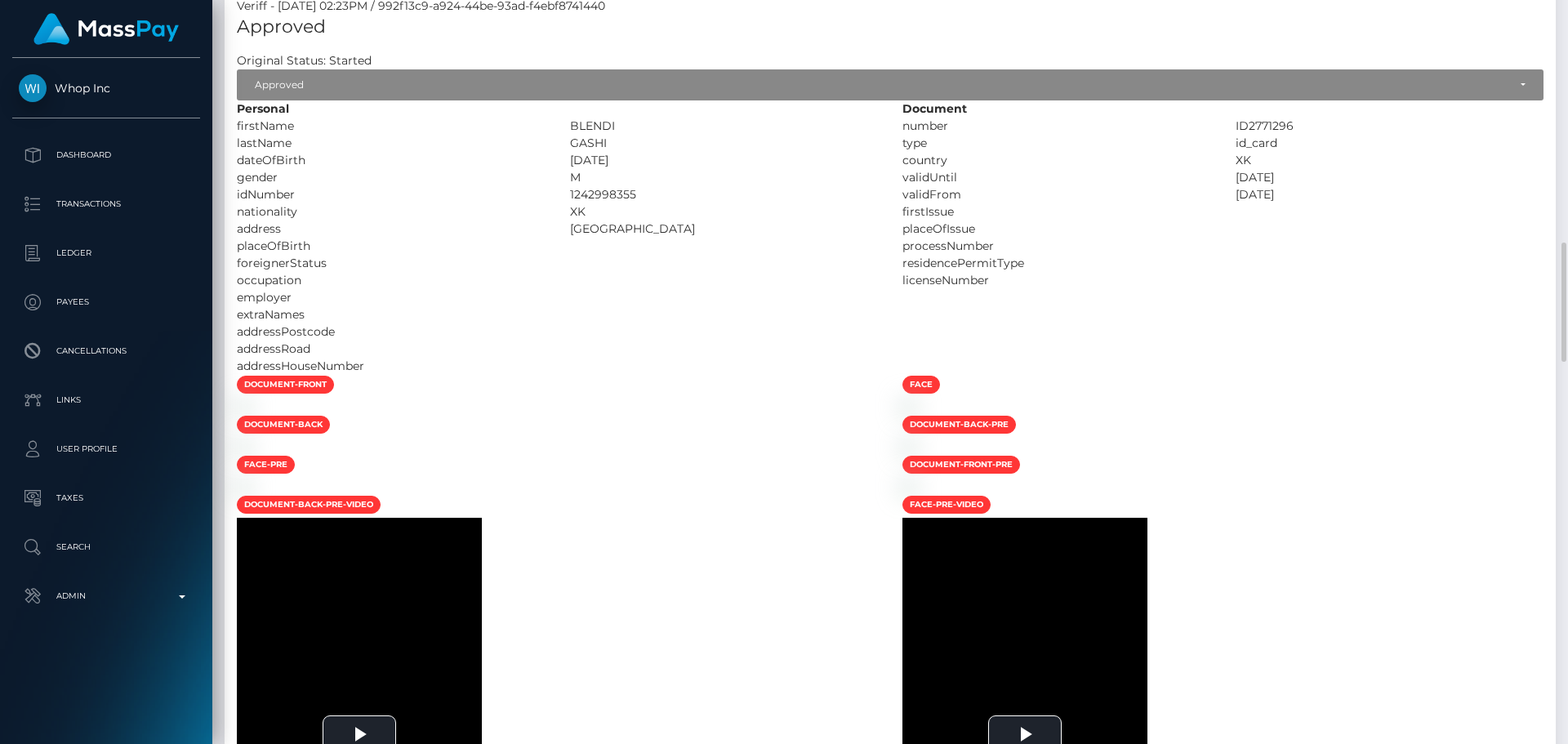
scroll to position [1344, 0]
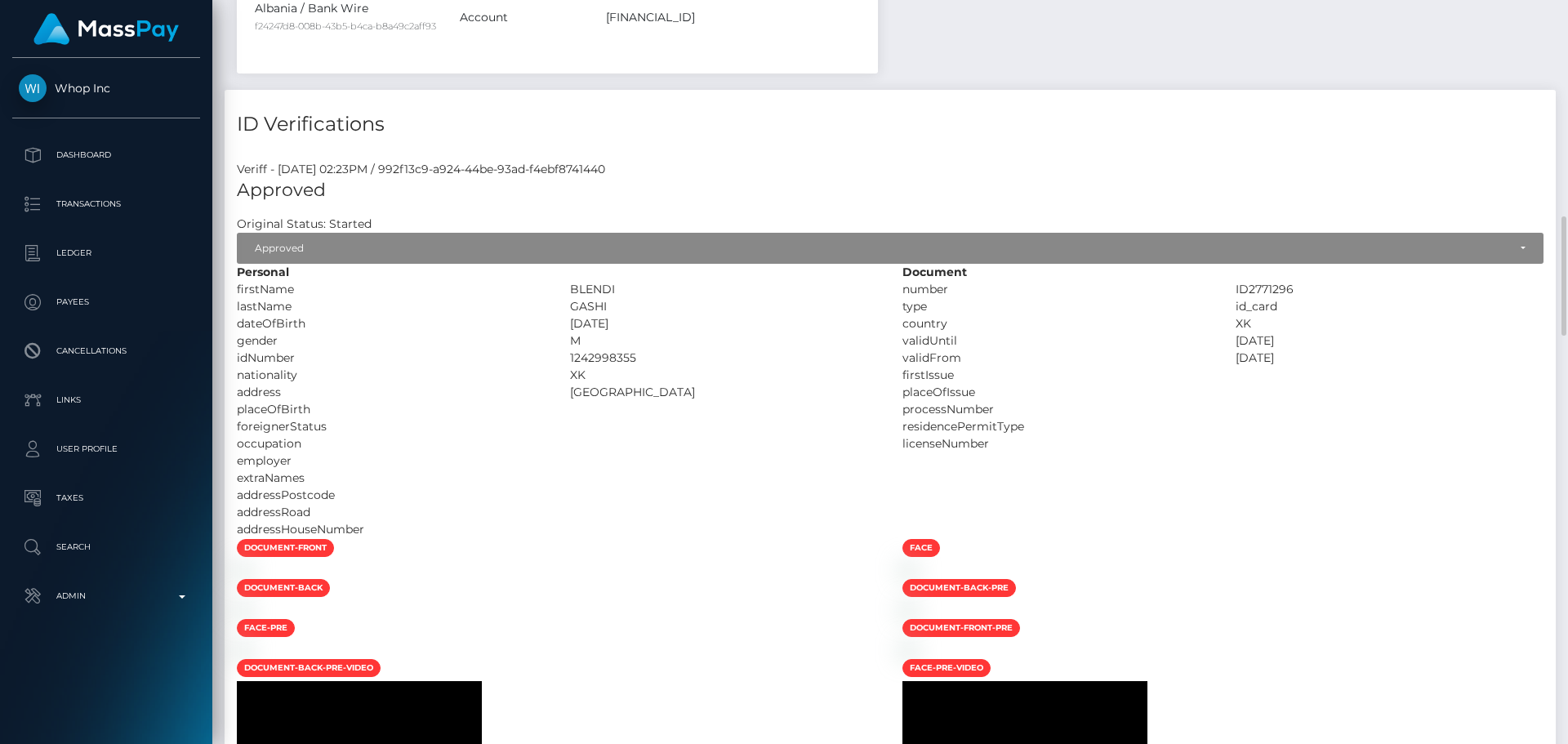
click at [768, 363] on div "1242998355" at bounding box center [724, 358] width 333 height 17
click at [751, 360] on div "1242998355" at bounding box center [724, 358] width 333 height 17
click at [728, 372] on div "XK" at bounding box center [724, 375] width 333 height 17
click at [463, 364] on div "idNumber" at bounding box center [390, 358] width 333 height 17
click at [514, 346] on div "gender" at bounding box center [390, 341] width 333 height 17
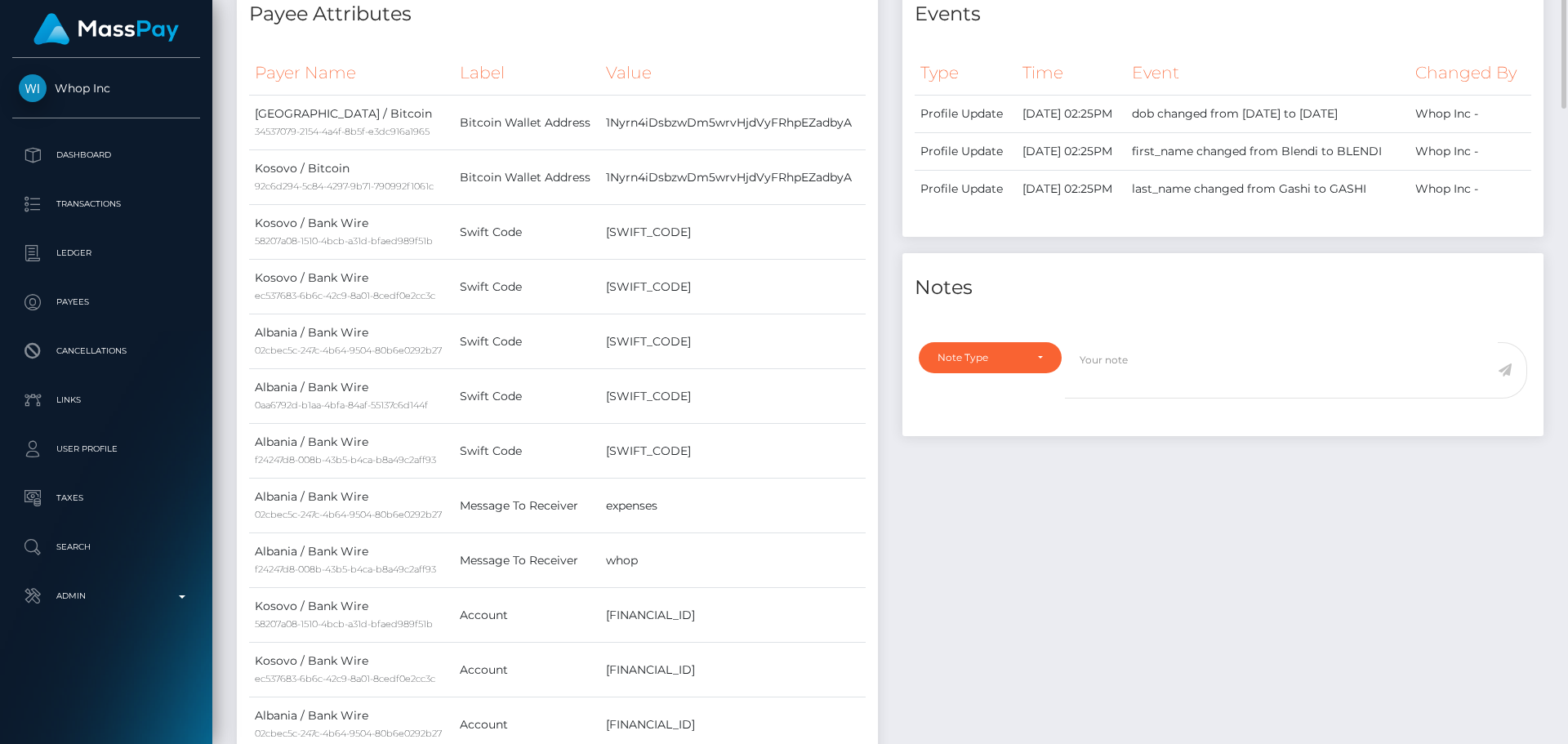
scroll to position [446, 0]
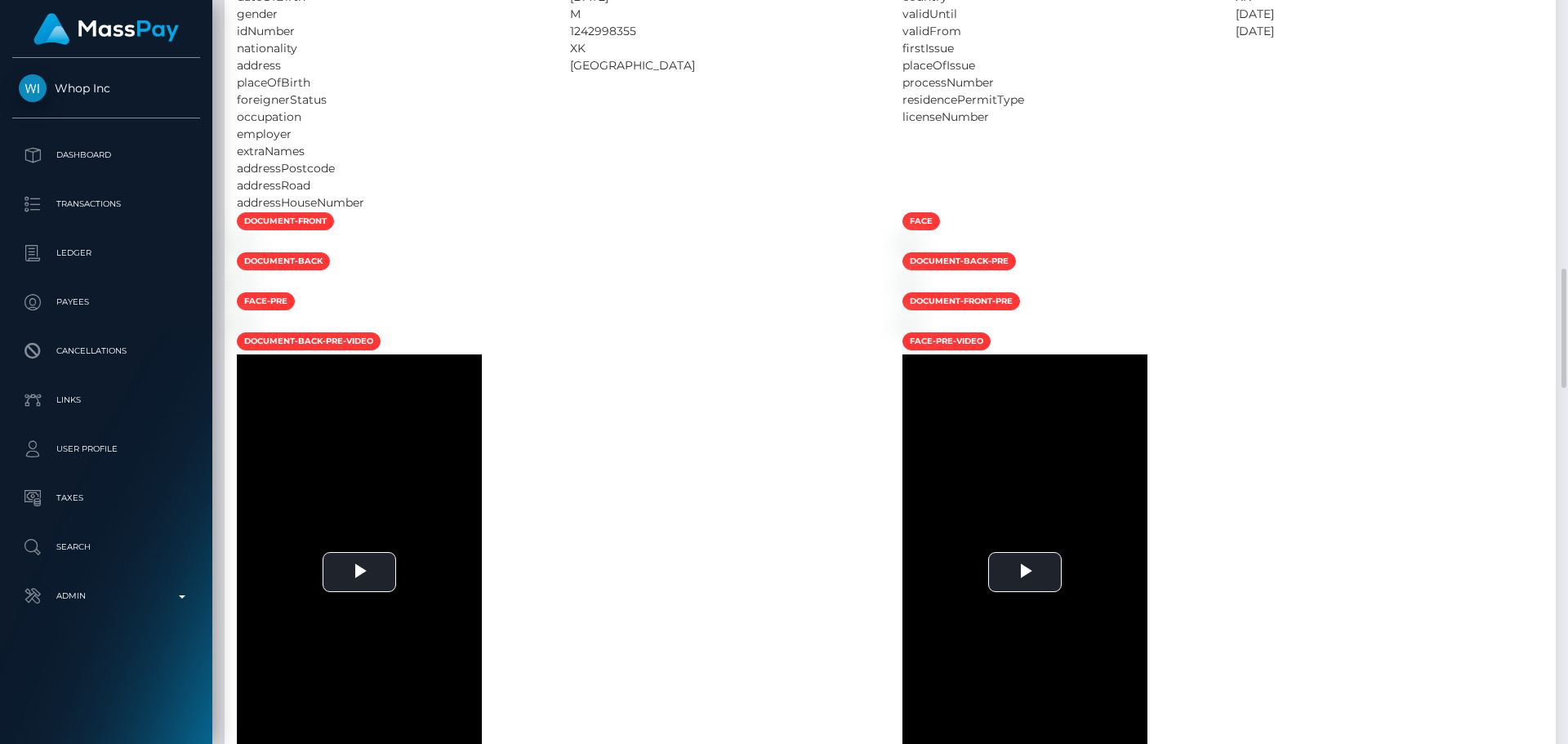
click at [675, 251] on div at bounding box center [557, 243] width 666 height 17
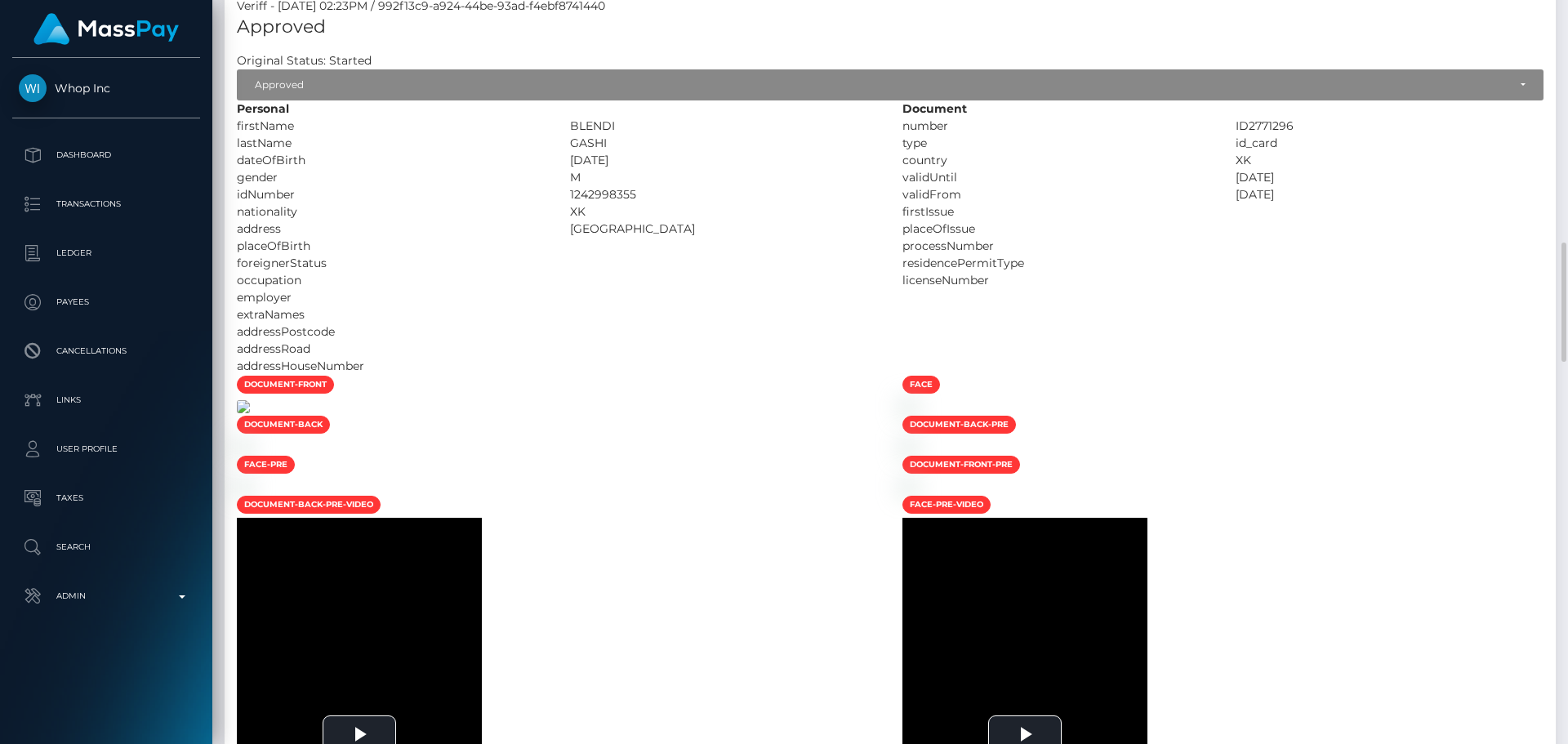
scroll to position [1589, 0]
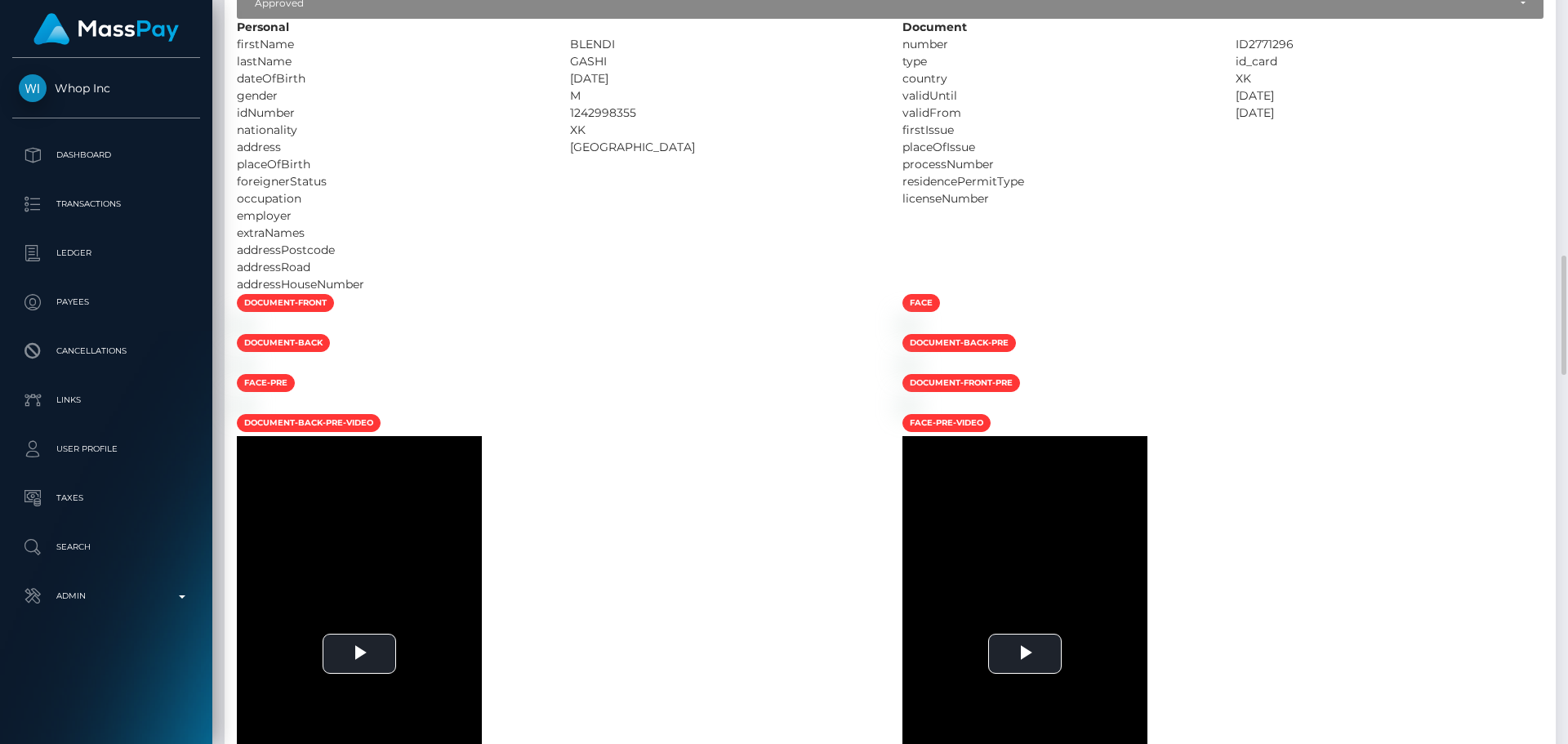
click at [610, 266] on div at bounding box center [724, 267] width 333 height 17
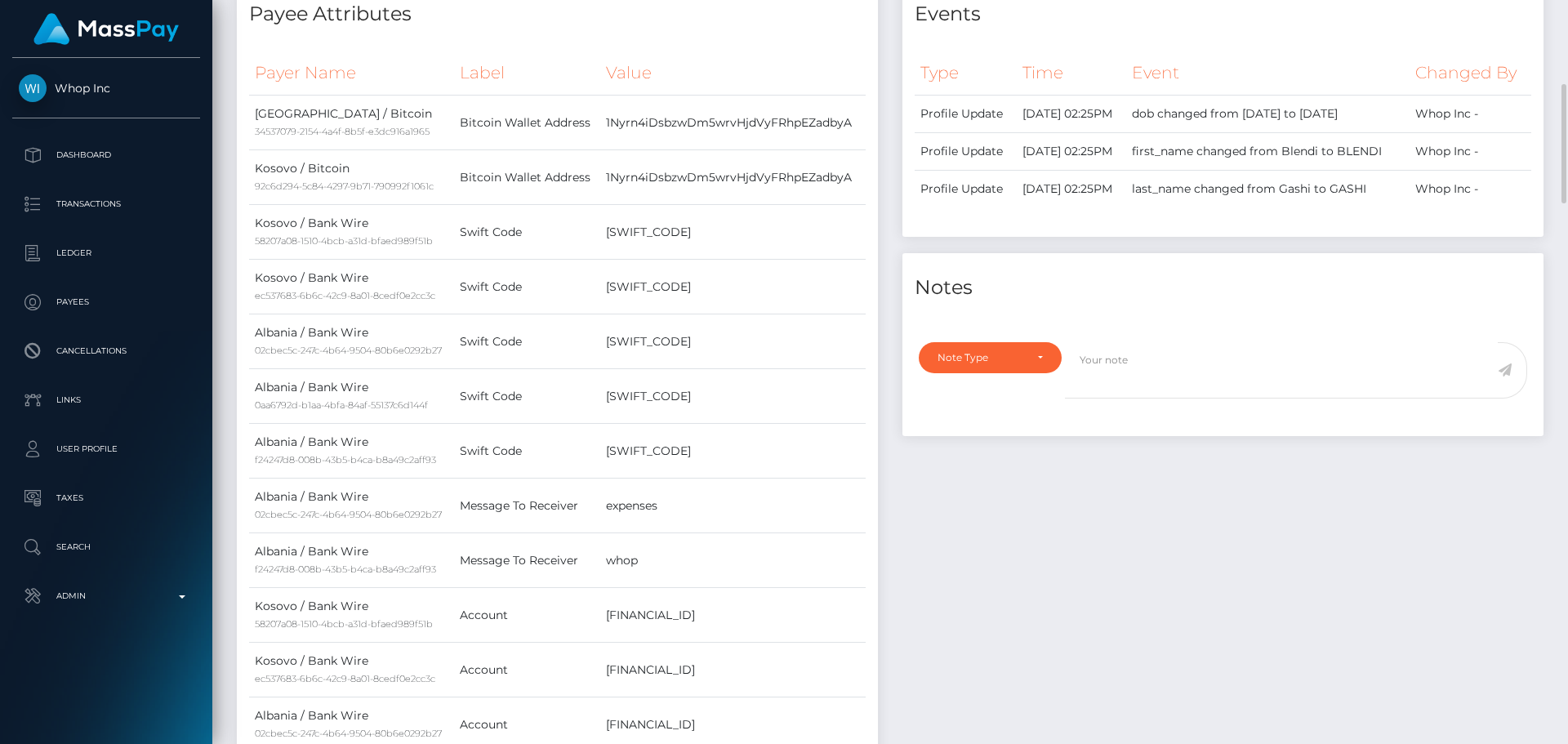
scroll to position [0, 0]
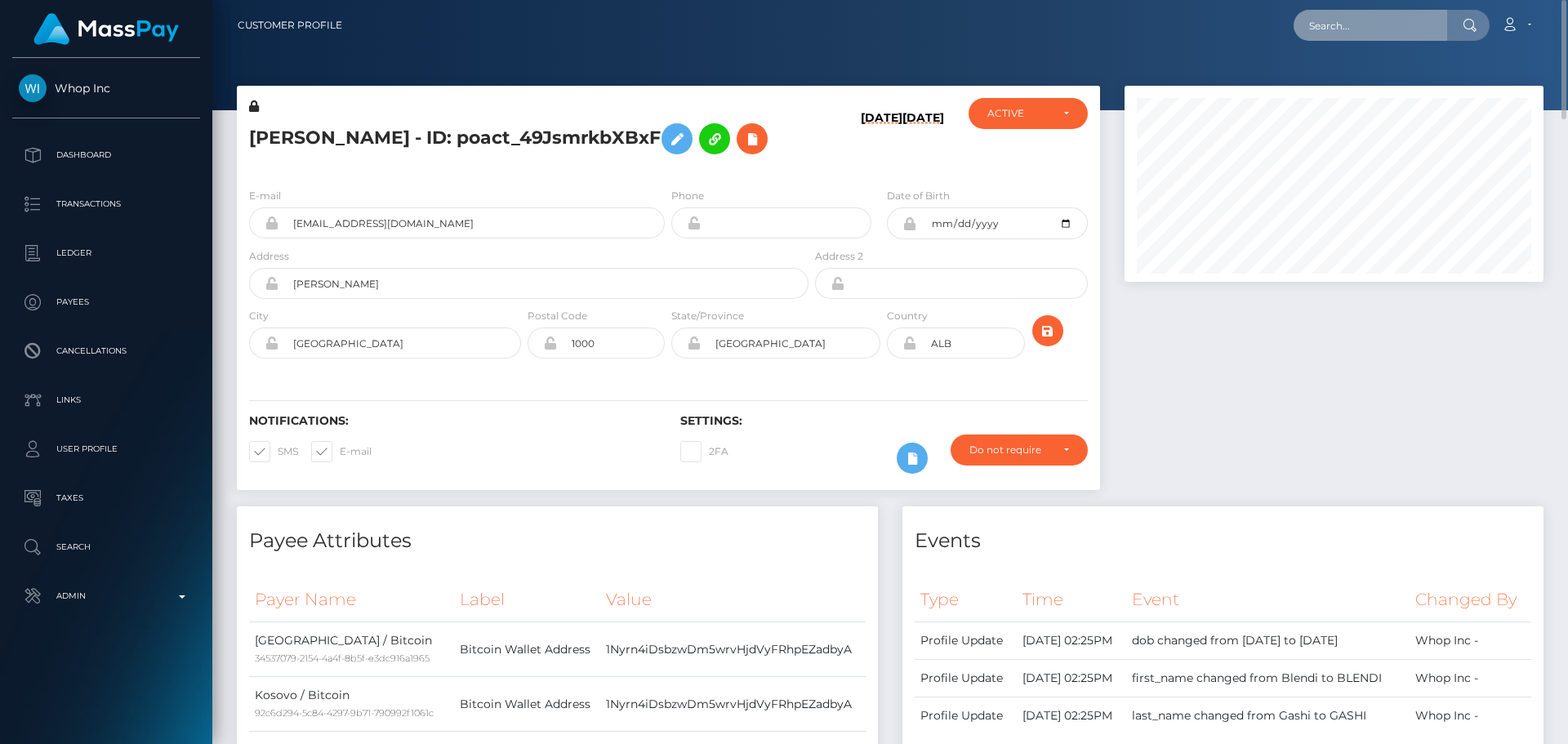
click at [1411, 14] on input "text" at bounding box center [1370, 25] width 154 height 31
paste input "68abd0d94792e8baa6efcf56"
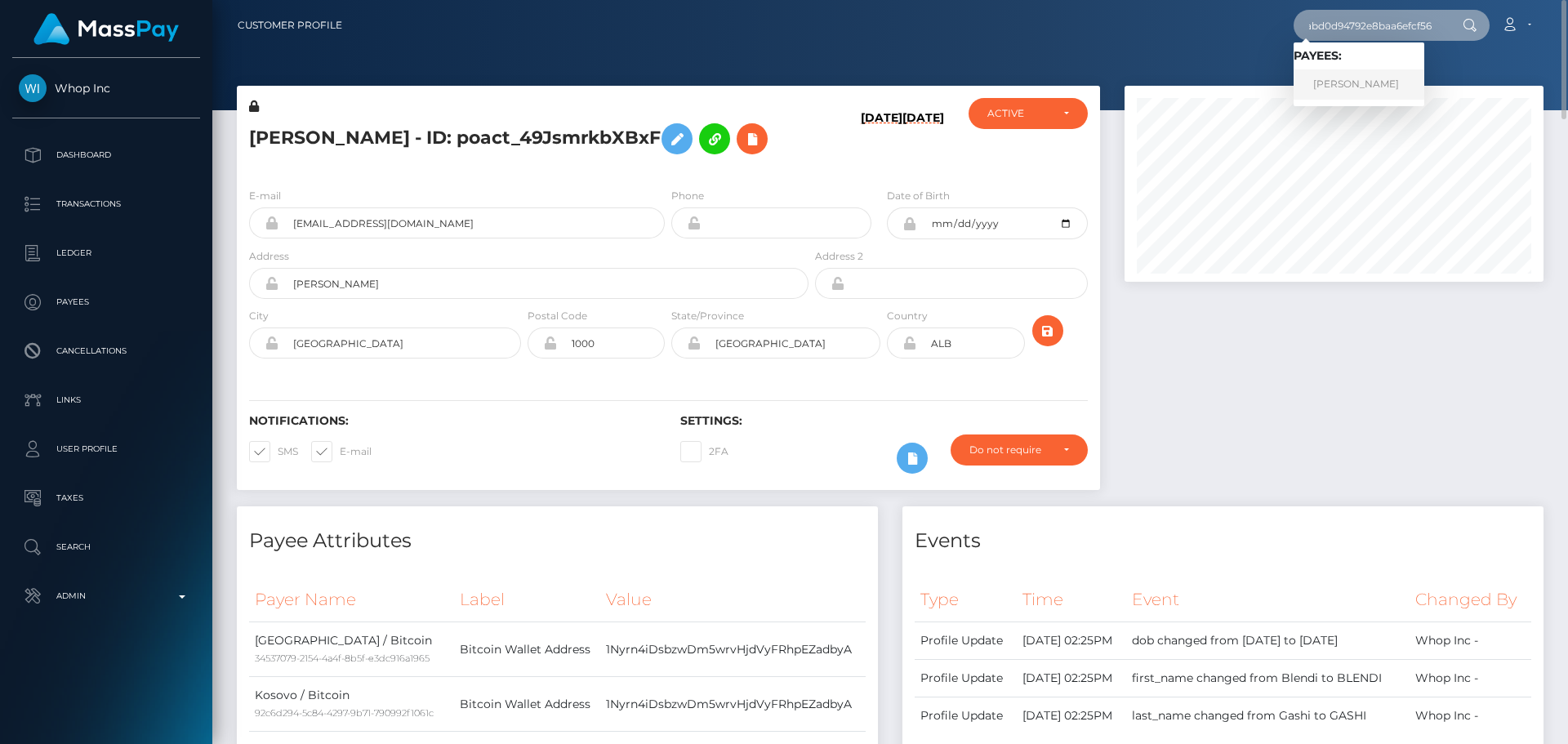
type input "68abd0d94792e8baa6efcf56"
click at [1314, 73] on link "Luke Villarreal" at bounding box center [1359, 84] width 131 height 30
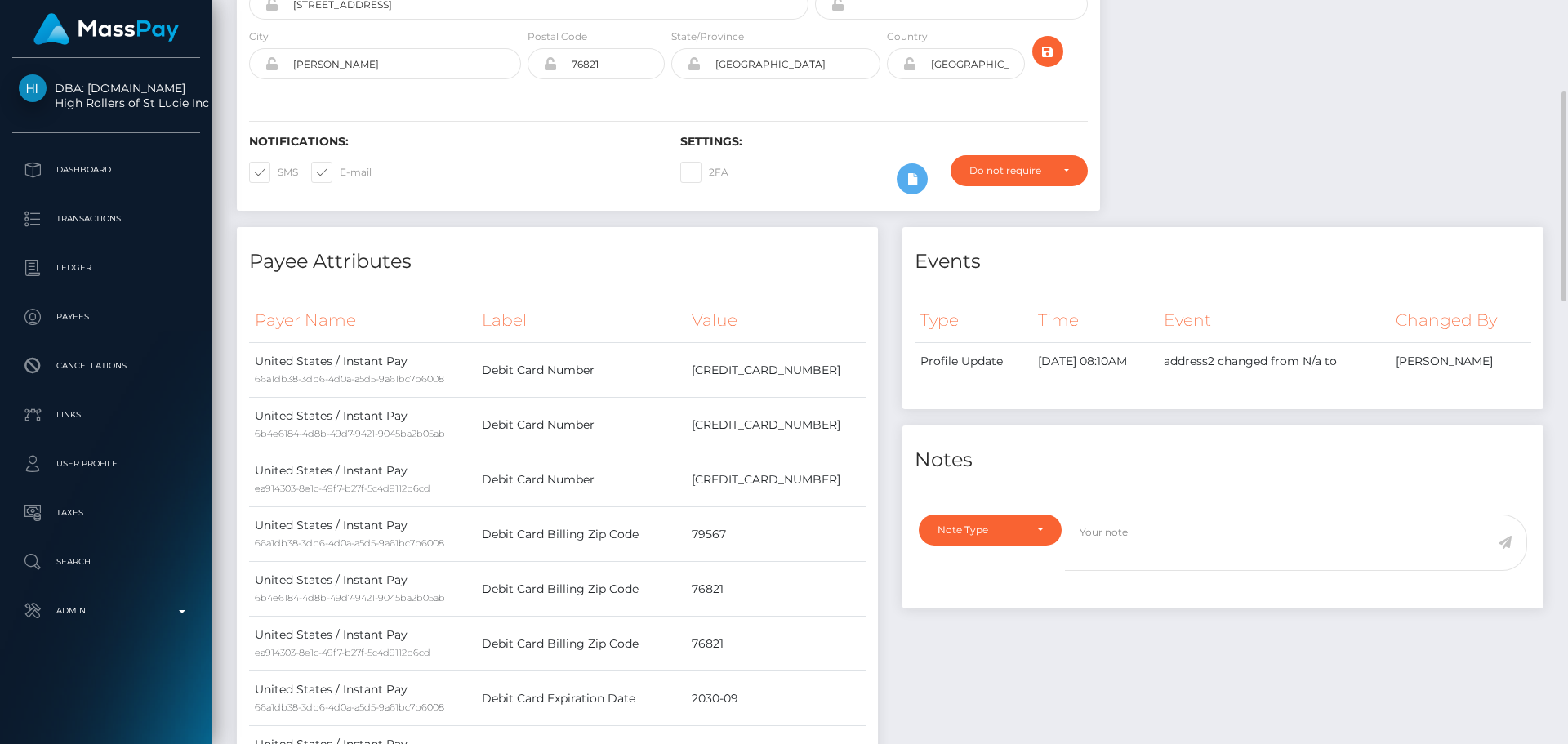
scroll to position [196, 420]
click at [789, 235] on div "Payee Attributes" at bounding box center [556, 251] width 641 height 49
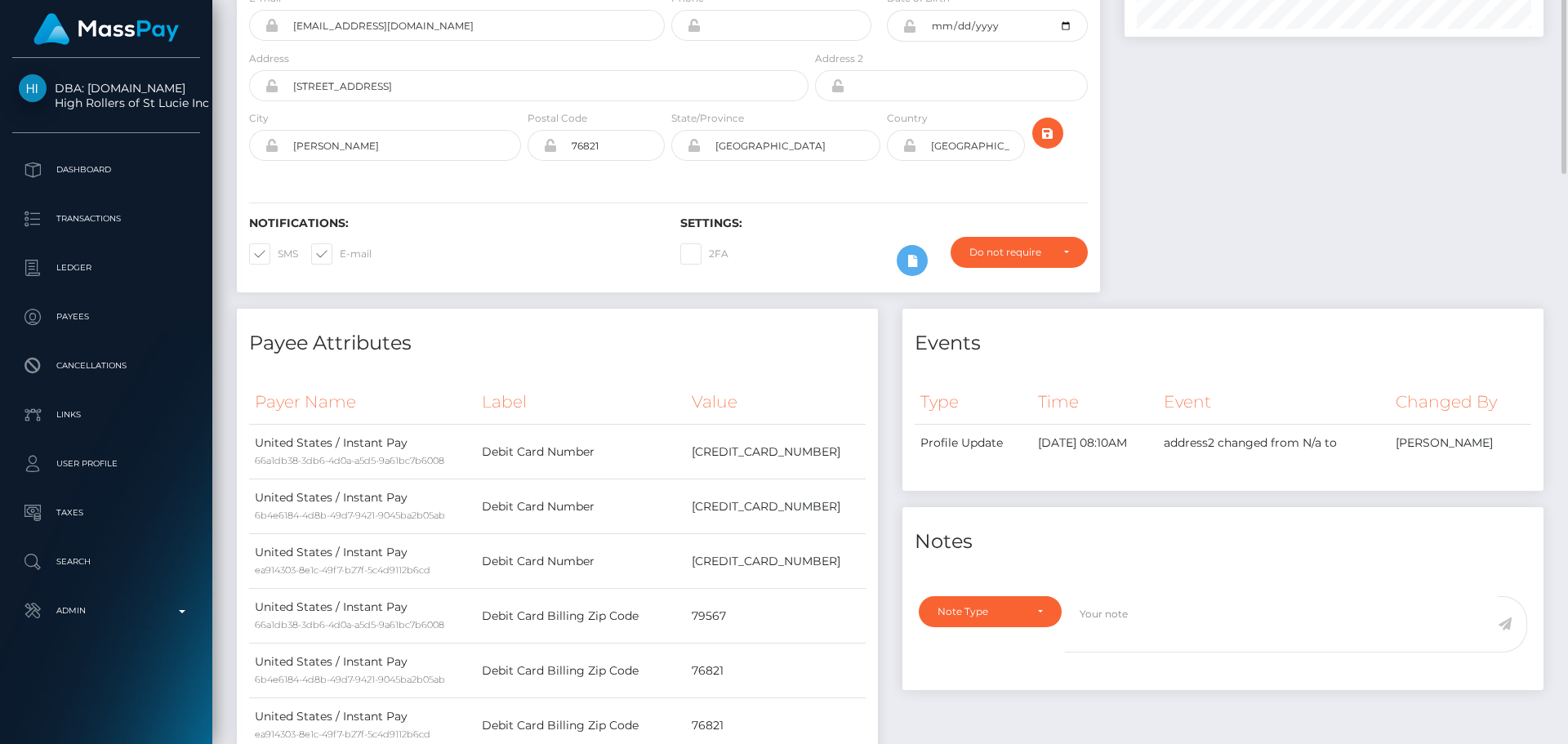
scroll to position [163, 0]
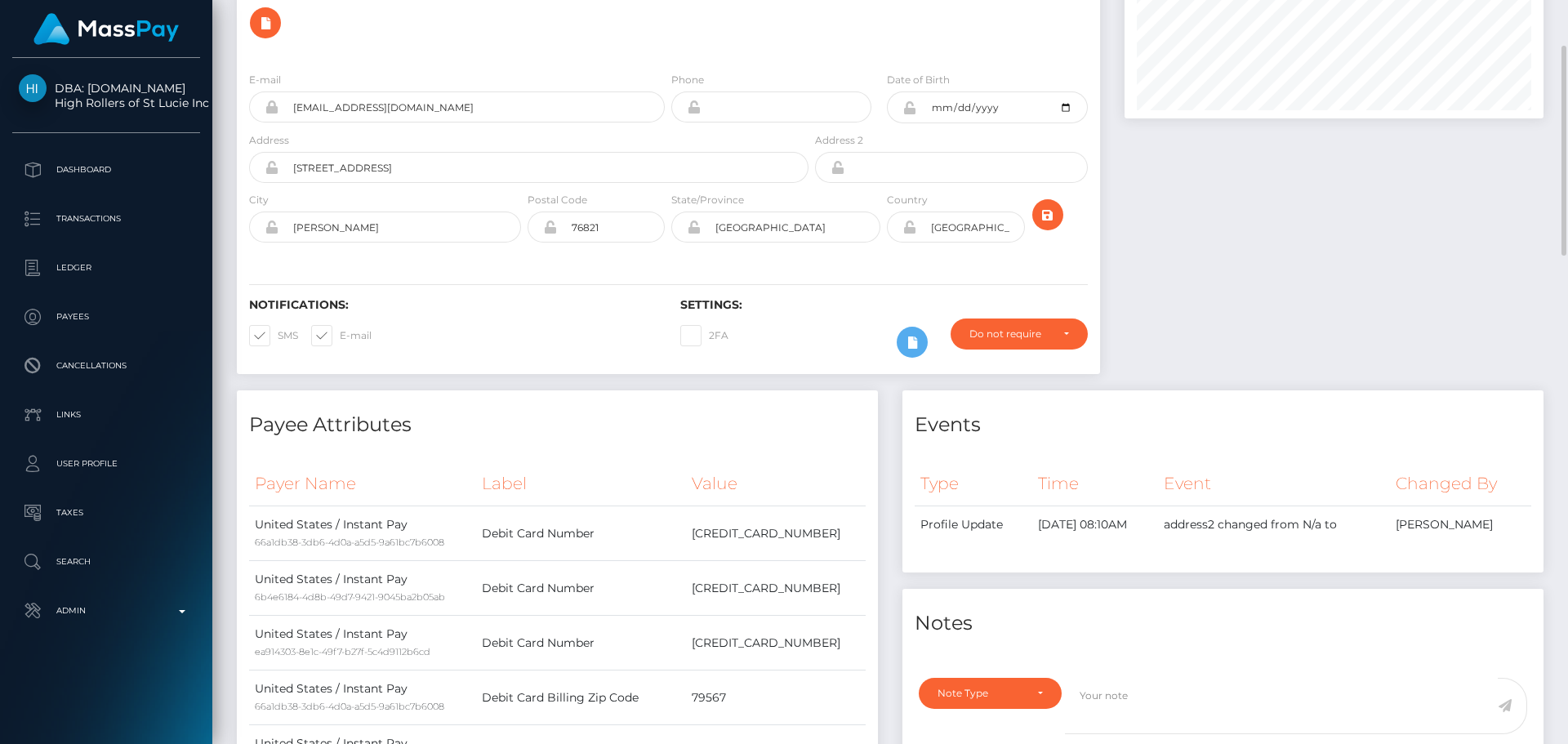
click at [800, 322] on div "2FA" at bounding box center [776, 341] width 216 height 47
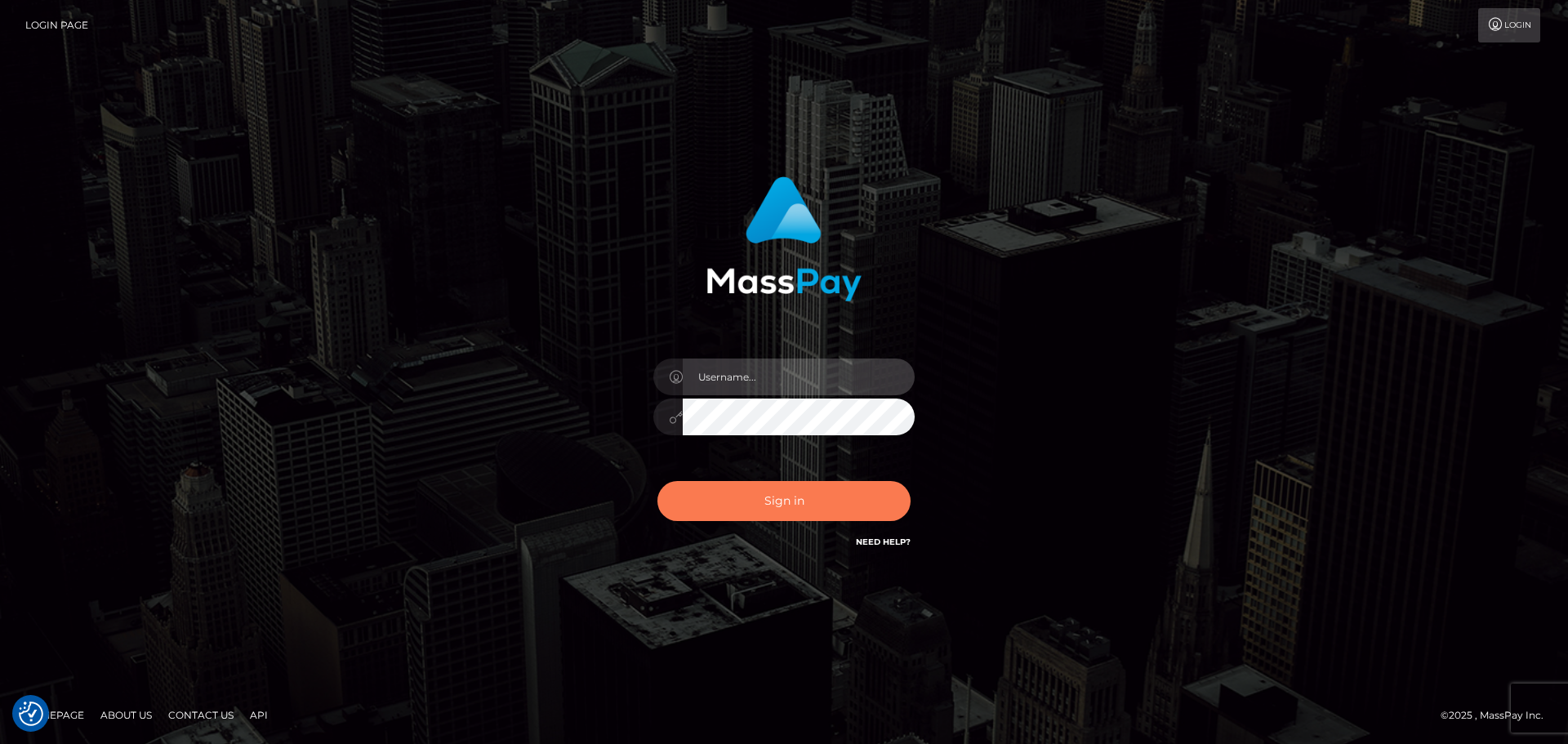
type input "[DOMAIN_NAME]"
click at [763, 506] on button "Sign in" at bounding box center [784, 501] width 253 height 40
type input "[DOMAIN_NAME]"
click at [763, 506] on button "Sign in" at bounding box center [784, 501] width 253 height 40
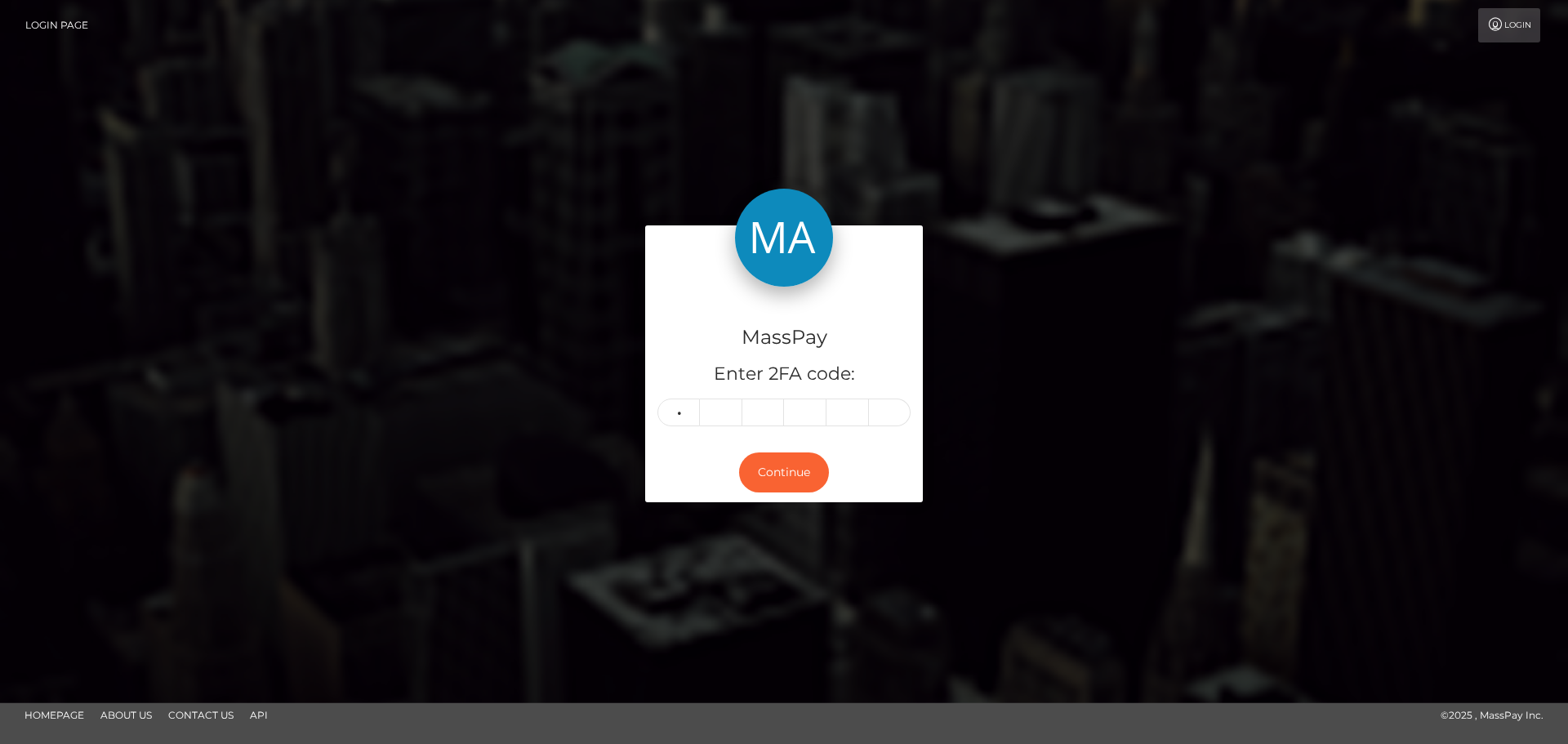
type input "3"
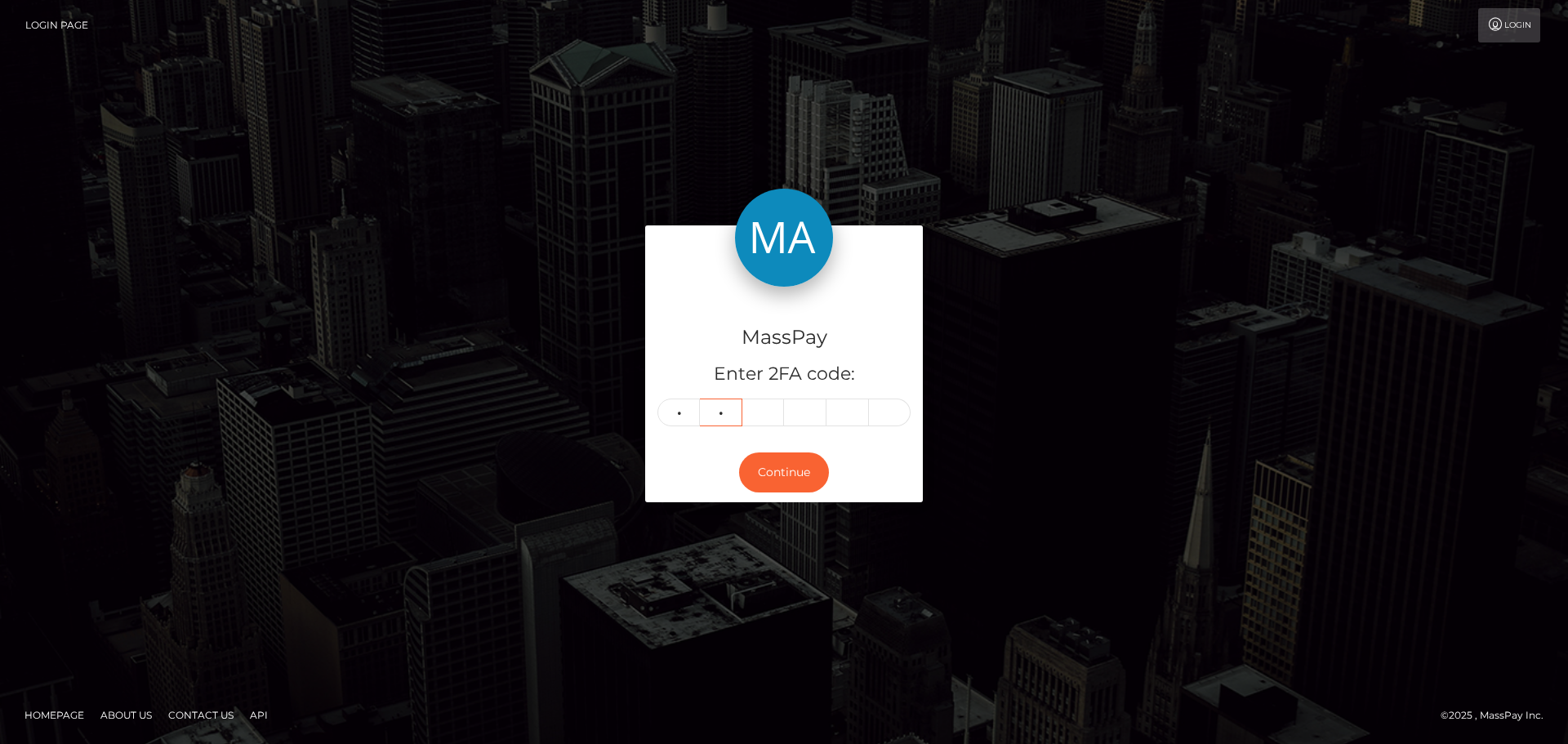
type input "0"
type input "6"
type input "4"
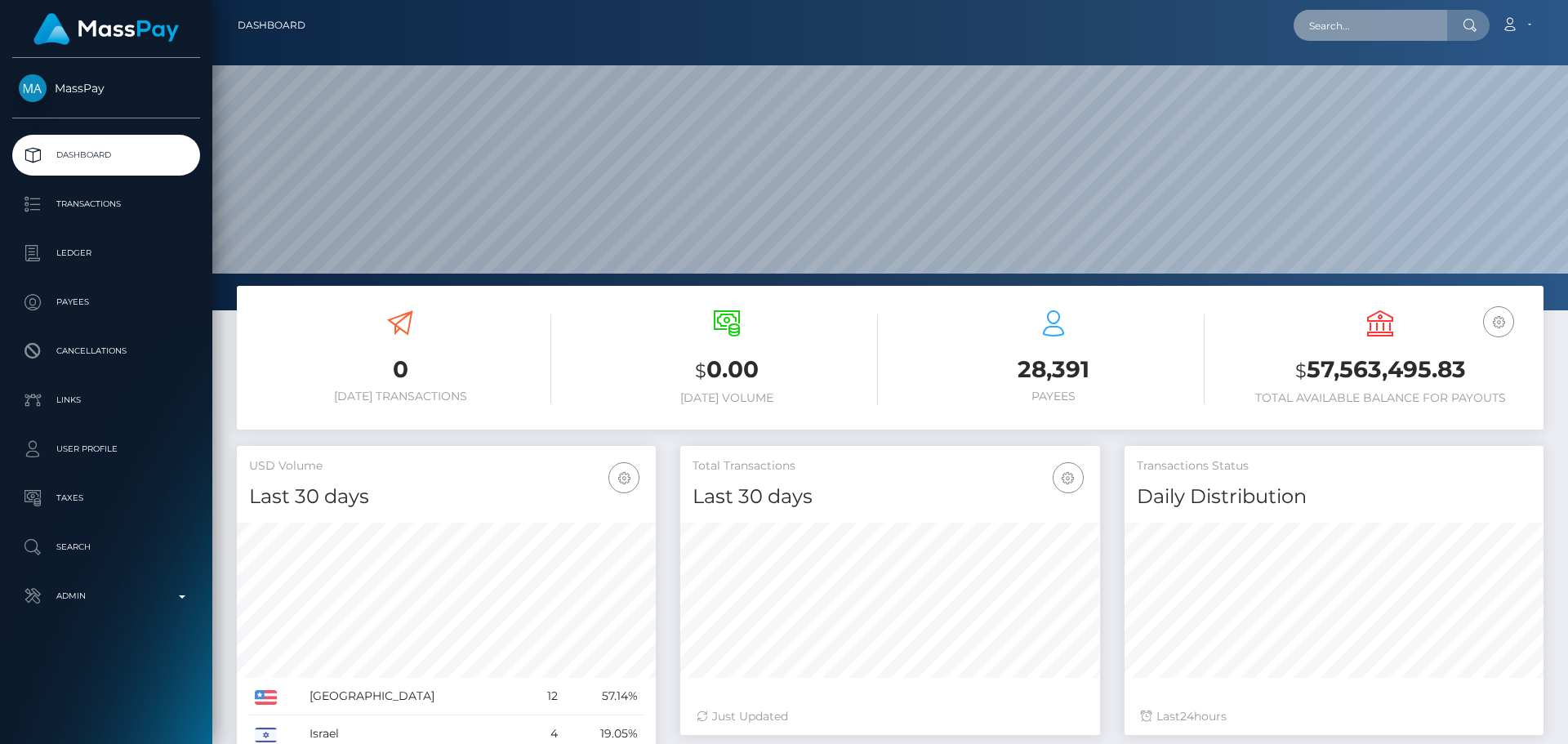
scroll to position [290, 420]
drag, startPoint x: 0, startPoint y: 0, endPoint x: 1401, endPoint y: 19, distance: 1401.1
click at [1401, 19] on input "text" at bounding box center [1370, 25] width 154 height 31
paste input "8FbK9iVbtJYZzzozbaXnDUYAgkn2"
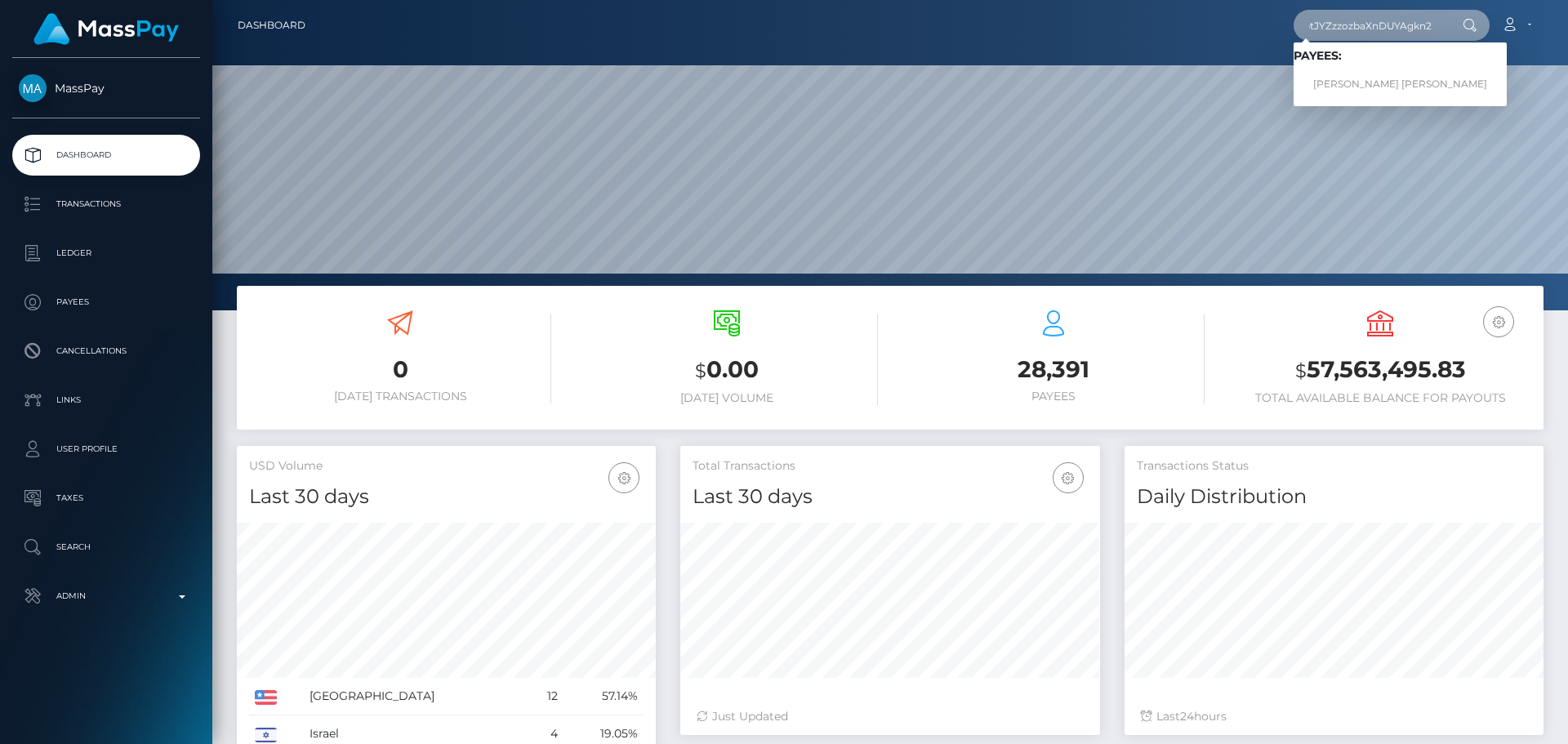
type input "8FbK9iVbtJYZzzozbaXnDUYAgkn2"
drag, startPoint x: 1321, startPoint y: 82, endPoint x: 1369, endPoint y: 84, distance: 48.0
click at [1369, 84] on link "Kadance Miracle DUNN" at bounding box center [1400, 84] width 213 height 30
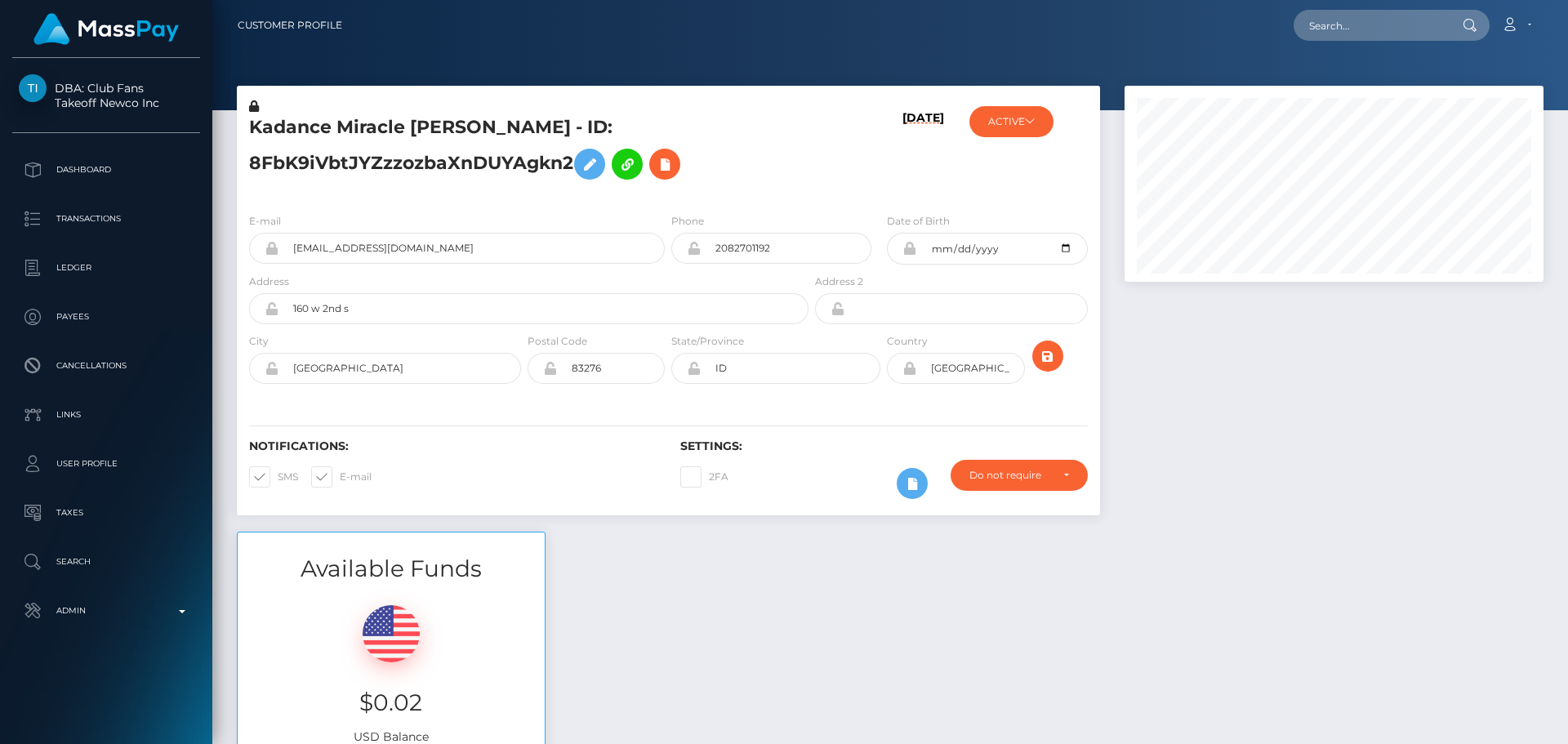
scroll to position [196, 420]
click at [778, 169] on h5 "Kadance Miracle [PERSON_NAME] - ID: 8FbK9iVbtJYZzzozbaXnDUYAgkn2" at bounding box center [525, 151] width 550 height 73
click at [797, 162] on h5 "Kadance Miracle [PERSON_NAME] - ID: 8FbK9iVbtJYZzzozbaXnDUYAgkn2" at bounding box center [525, 151] width 550 height 73
